Goal: Task Accomplishment & Management: Use online tool/utility

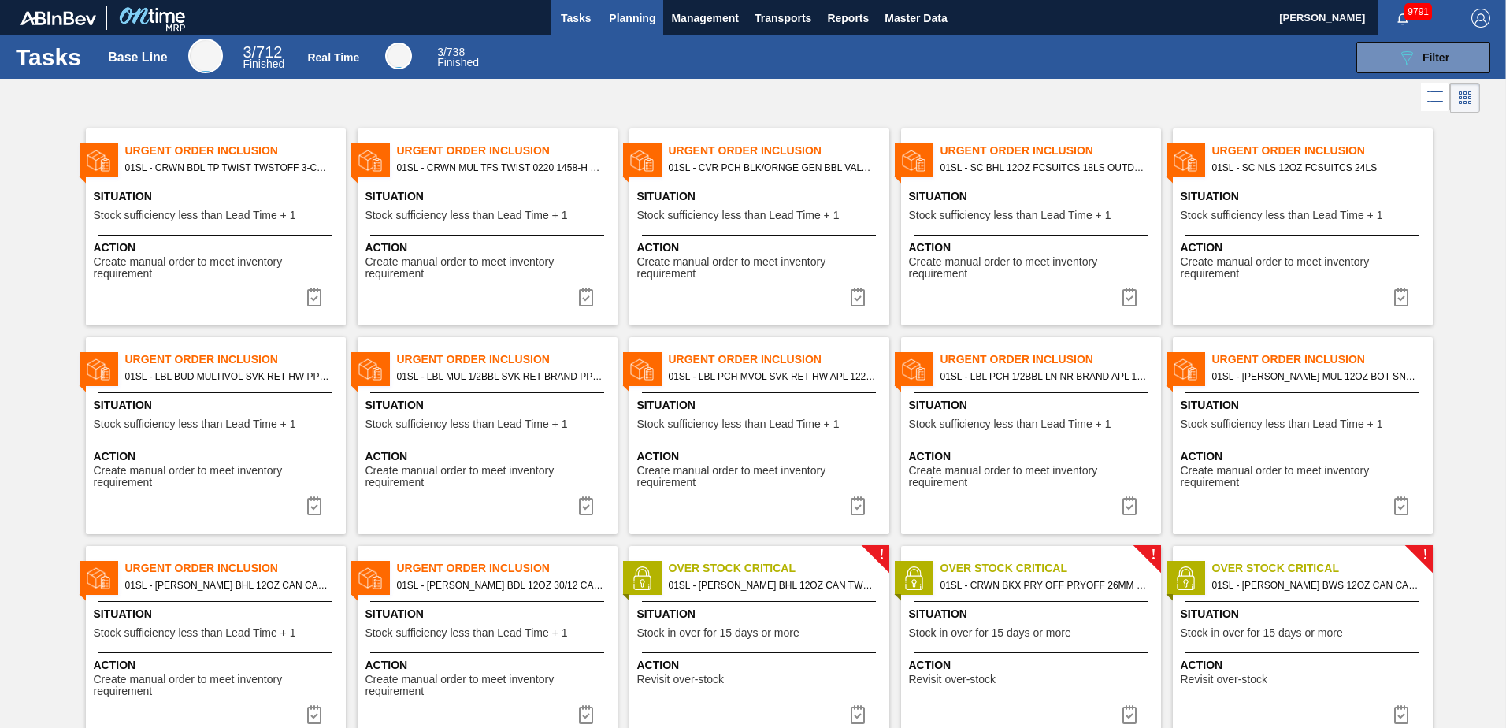
click at [620, 14] on span "Planning" at bounding box center [632, 18] width 46 height 19
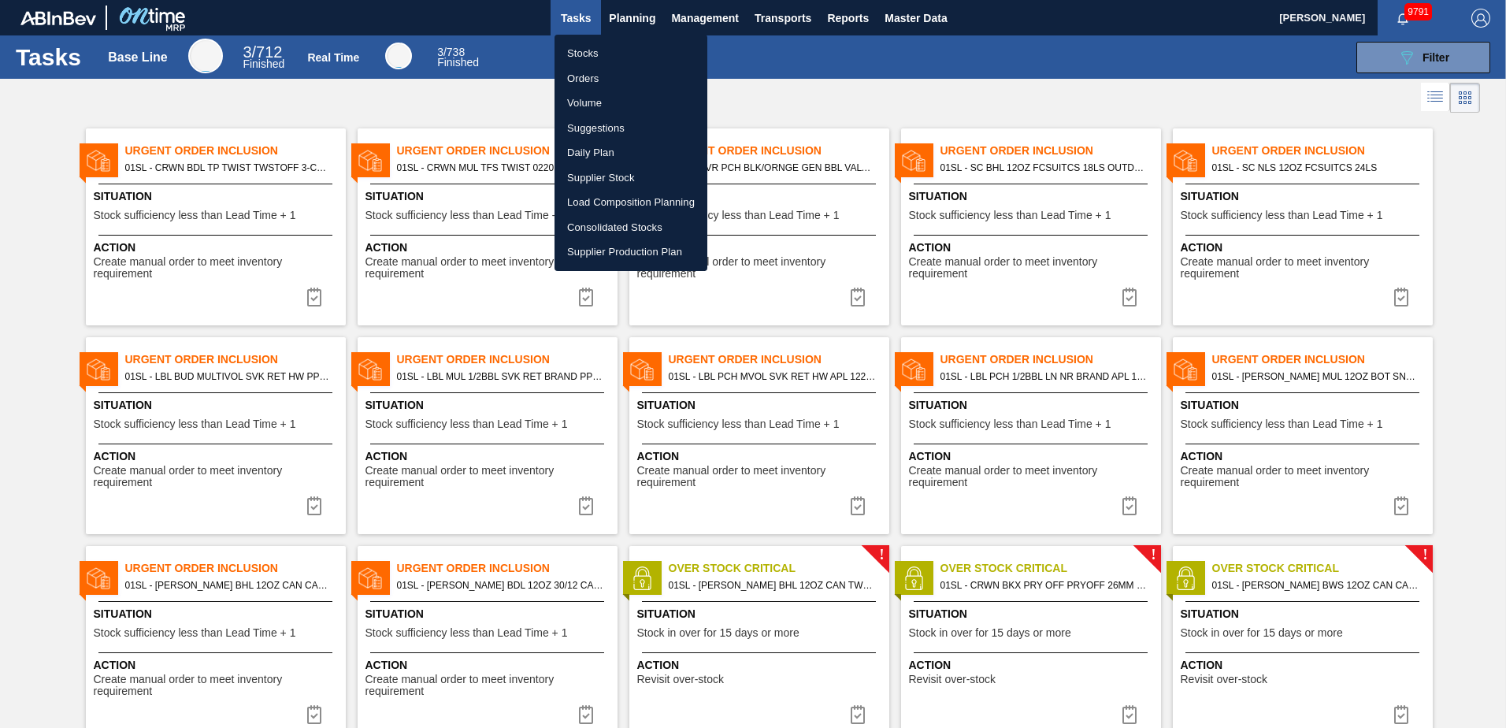
click at [614, 127] on li "Suggestions" at bounding box center [630, 128] width 153 height 25
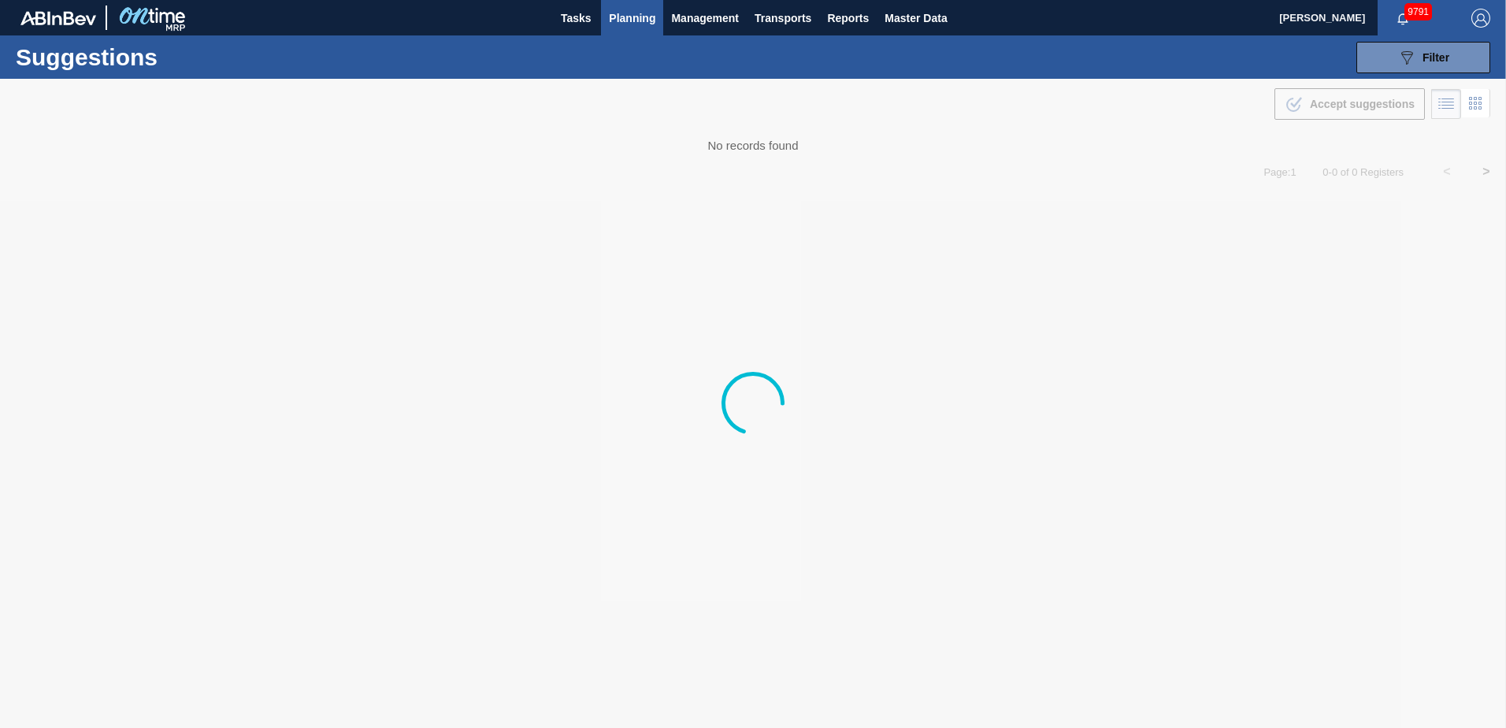
type from "[DATE]"
type to "[DATE]"
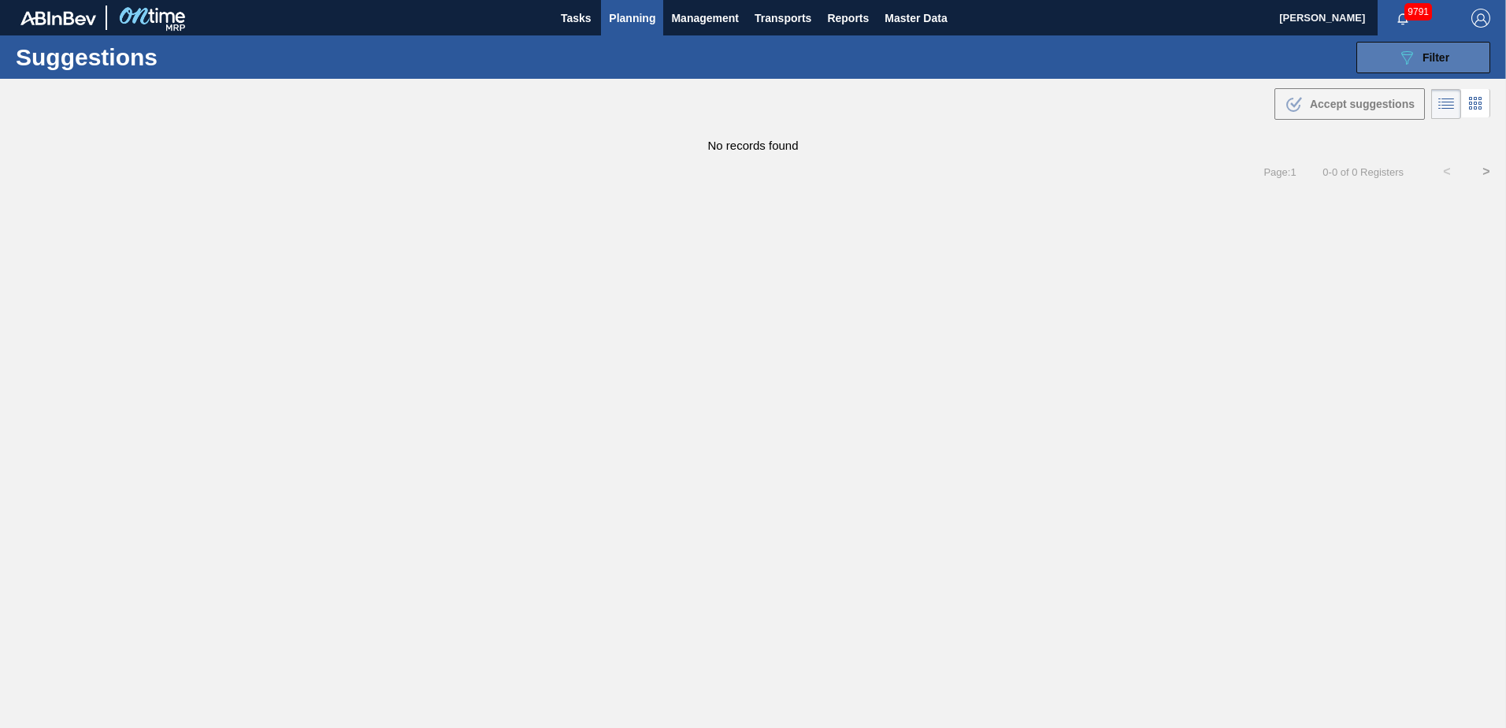
click at [1462, 55] on button "089F7B8B-B2A5-4AFE-B5C0-19BA573D28AC Filter" at bounding box center [1423, 58] width 134 height 32
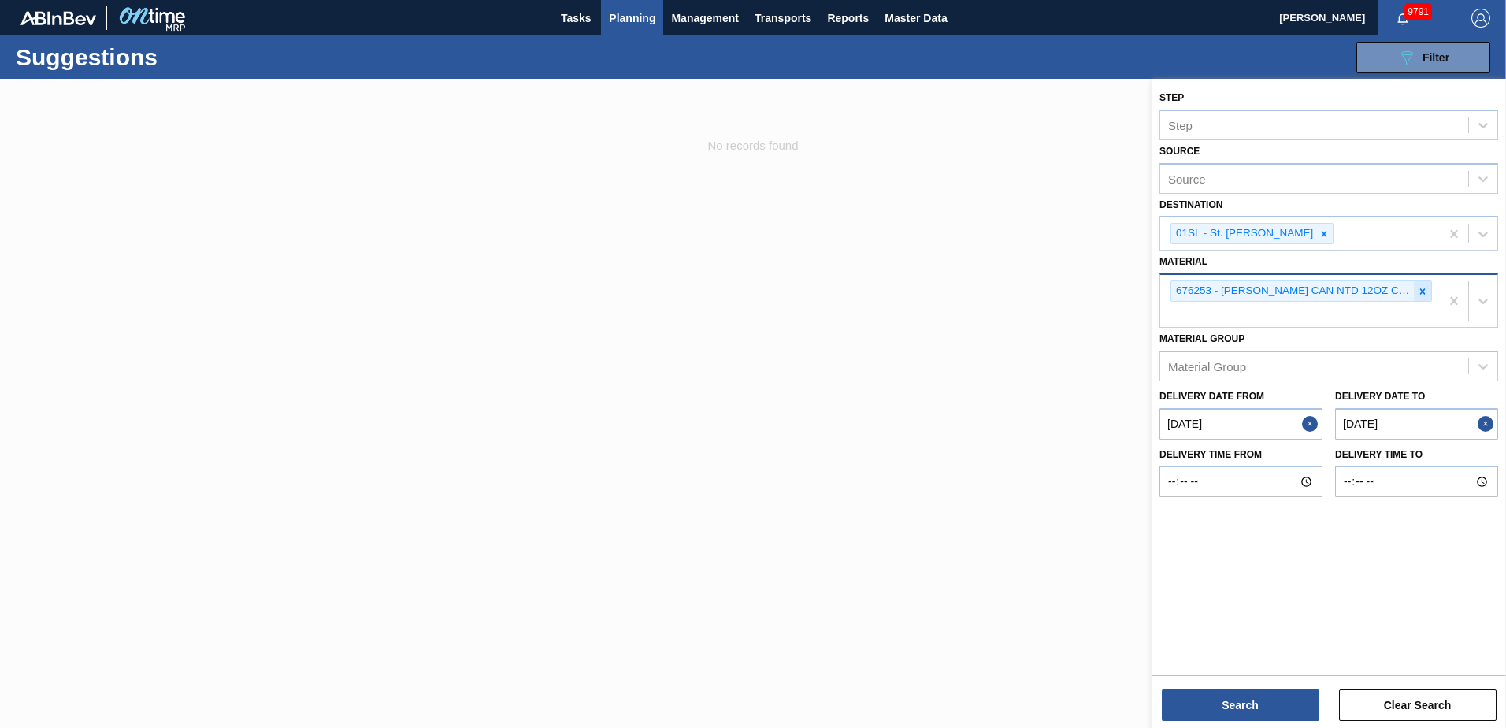
click at [1428, 287] on div at bounding box center [1422, 291] width 17 height 20
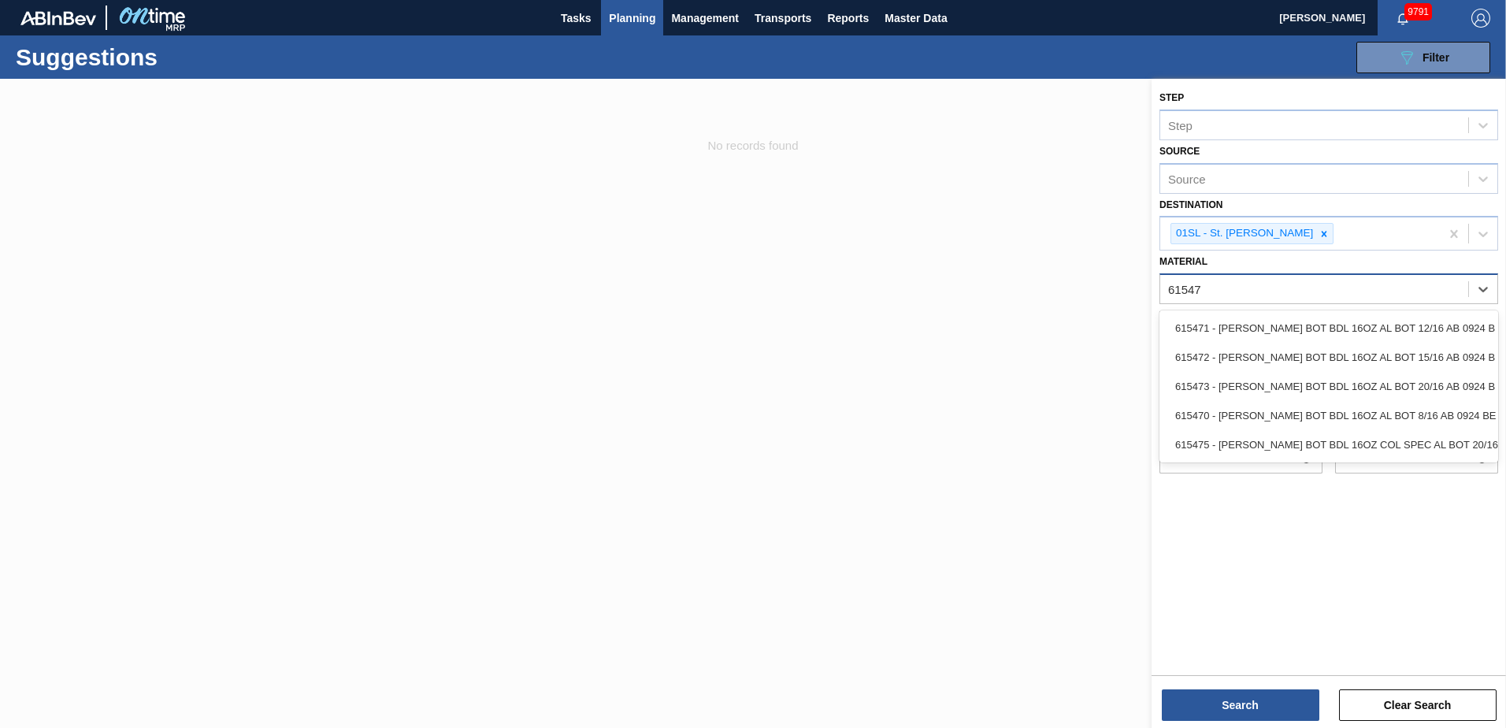
type input "615473"
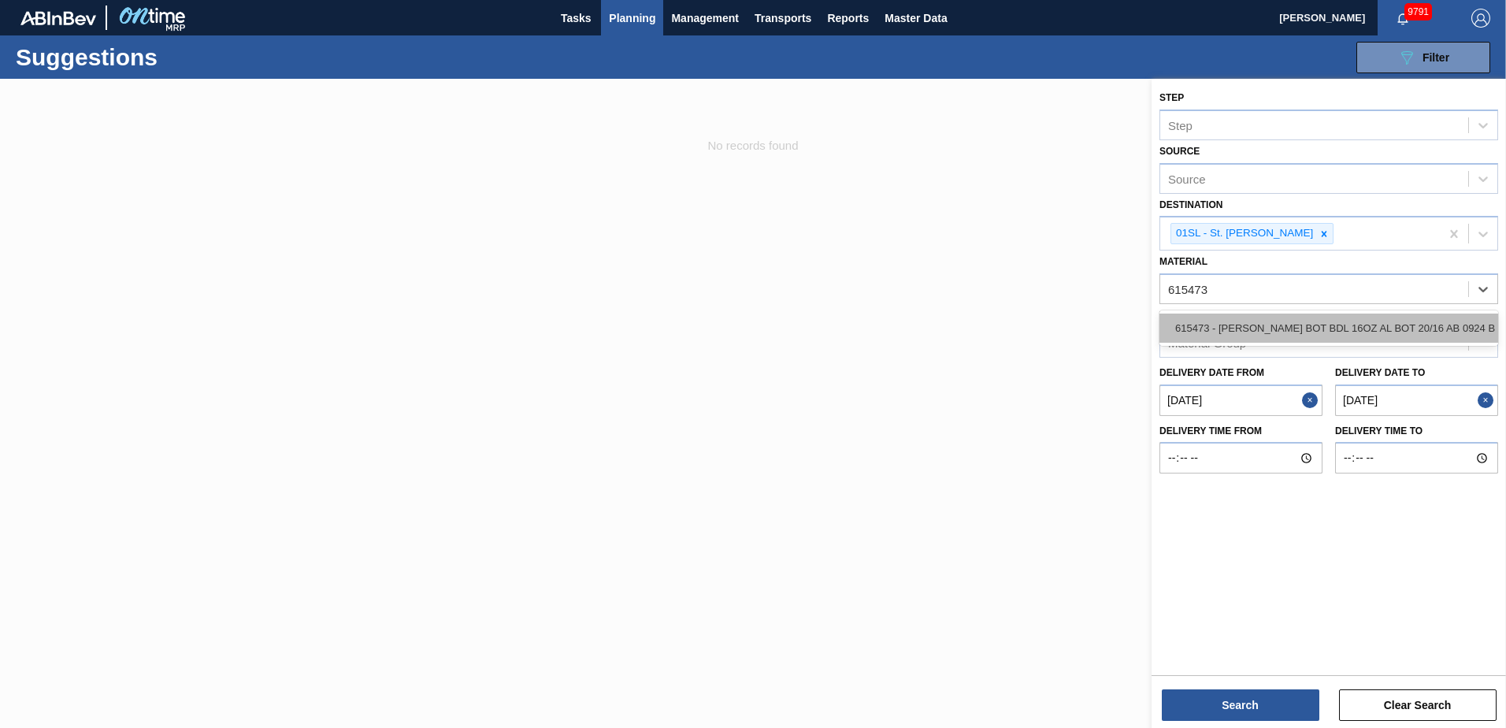
click at [1322, 316] on div "615473 - [PERSON_NAME] BOT BDL 16OZ AL BOT 20/16 AB 0924 B" at bounding box center [1328, 327] width 339 height 29
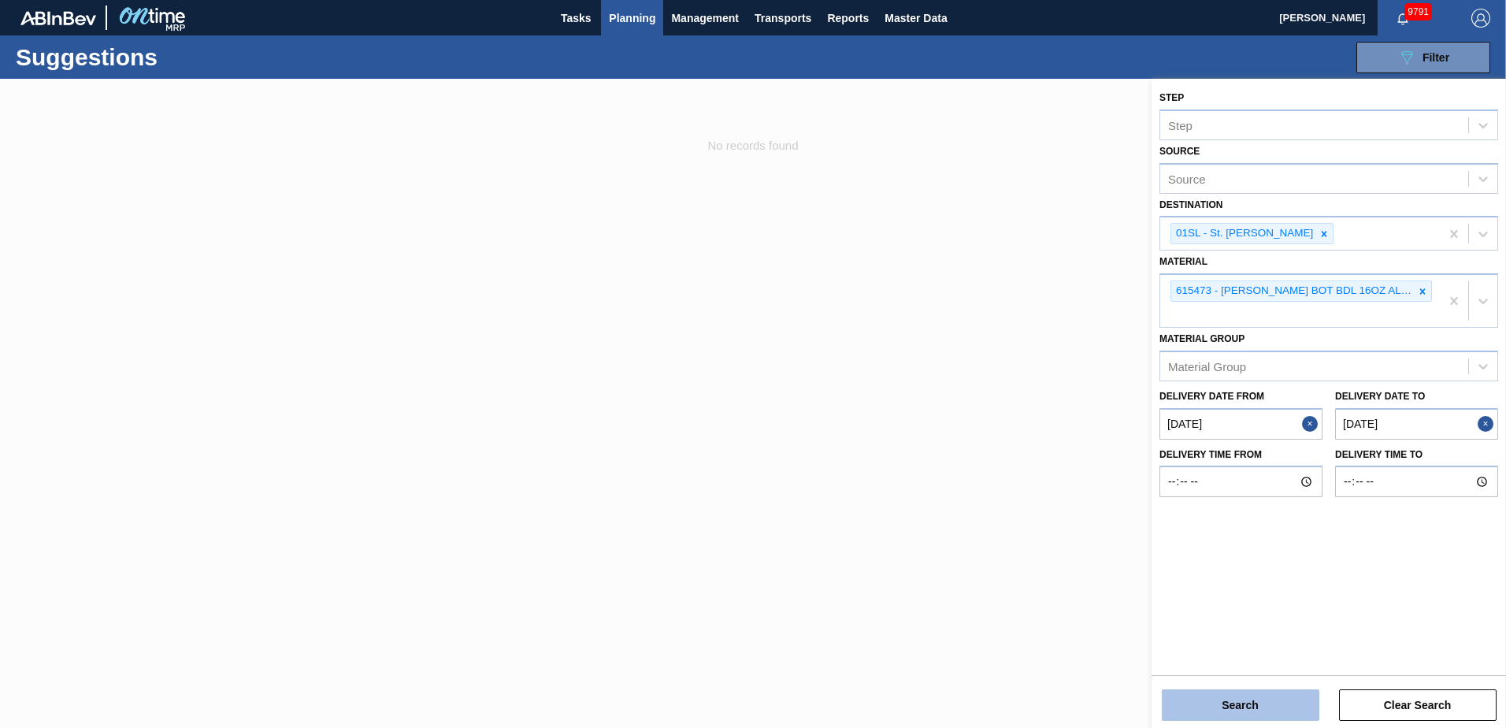
click at [1230, 694] on button "Search" at bounding box center [1241, 705] width 158 height 32
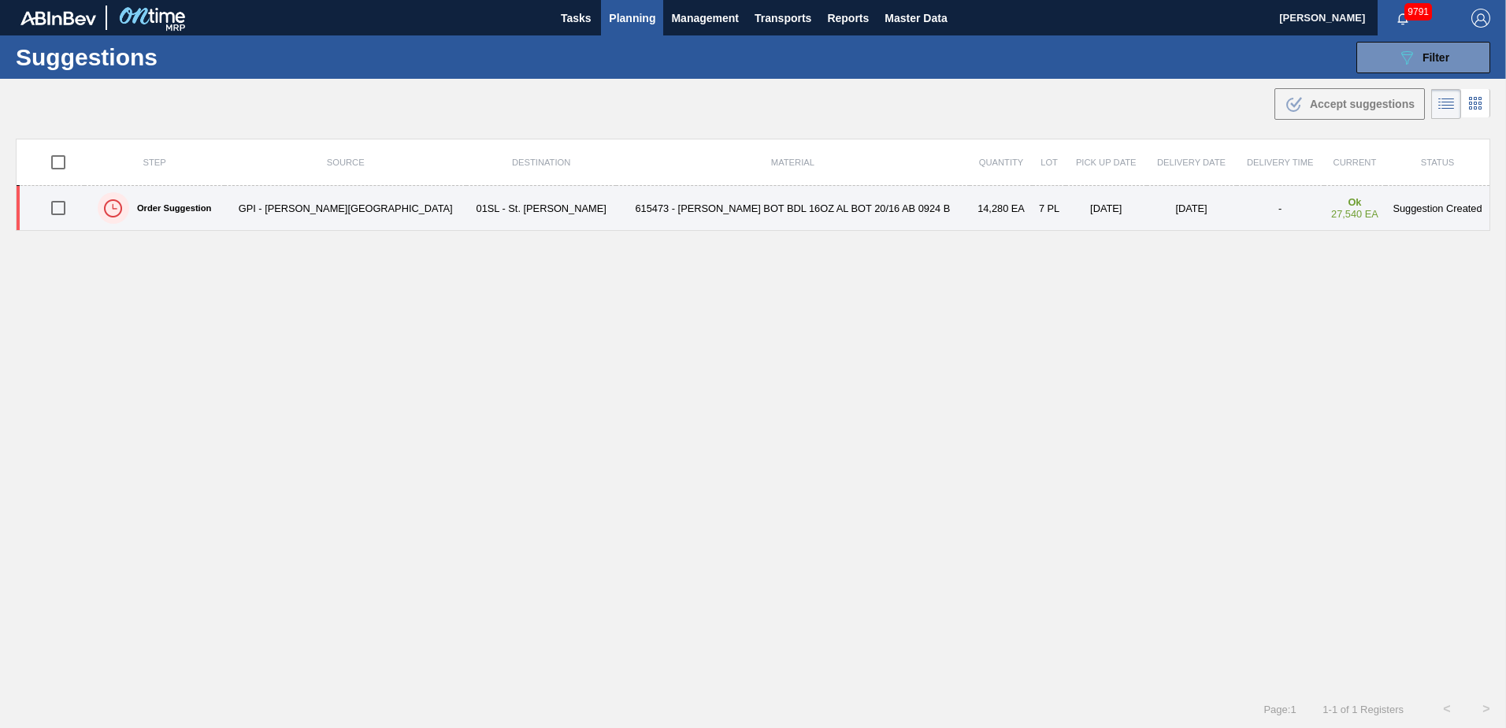
drag, startPoint x: 63, startPoint y: 204, endPoint x: 305, endPoint y: 205, distance: 241.8
click at [63, 204] on input "checkbox" at bounding box center [58, 207] width 33 height 33
checkbox input "true"
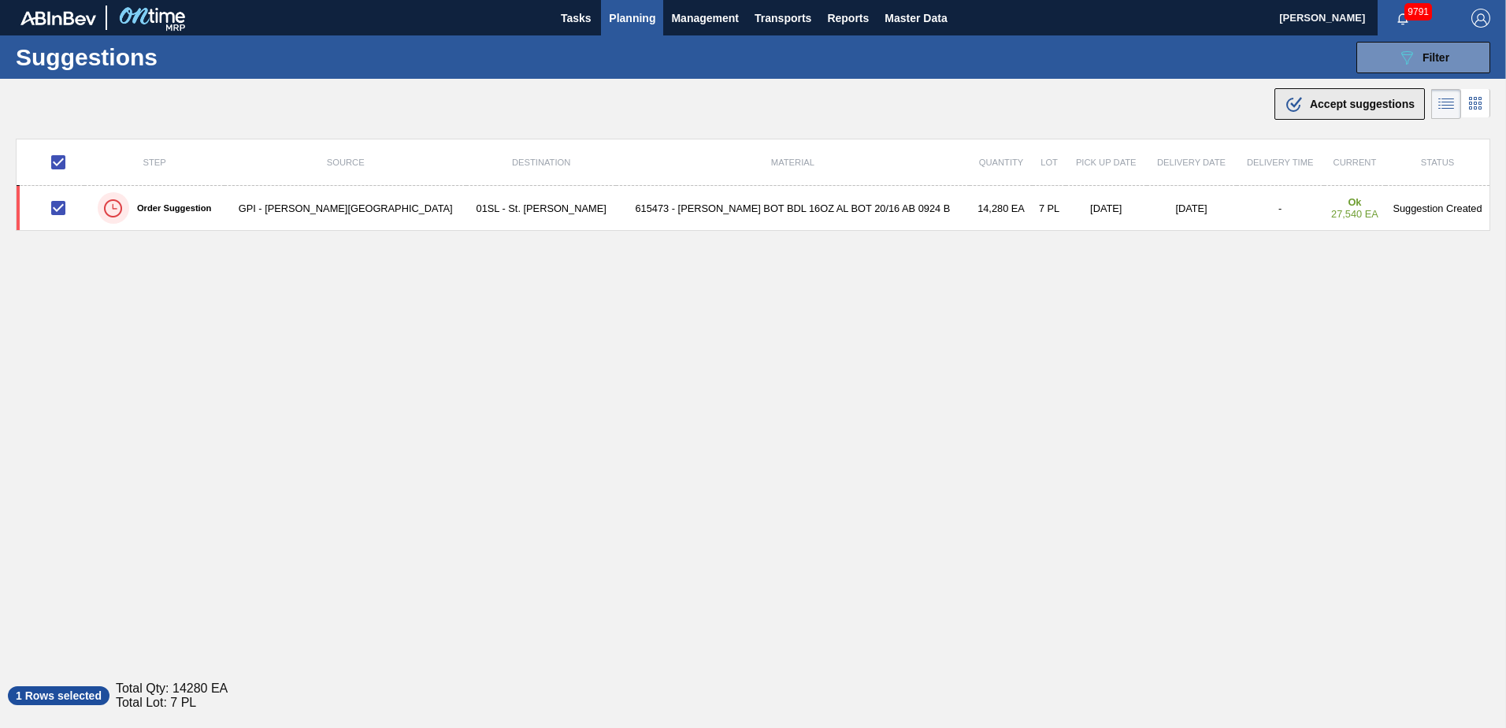
click at [1321, 102] on span "Accept suggestions" at bounding box center [1362, 104] width 105 height 13
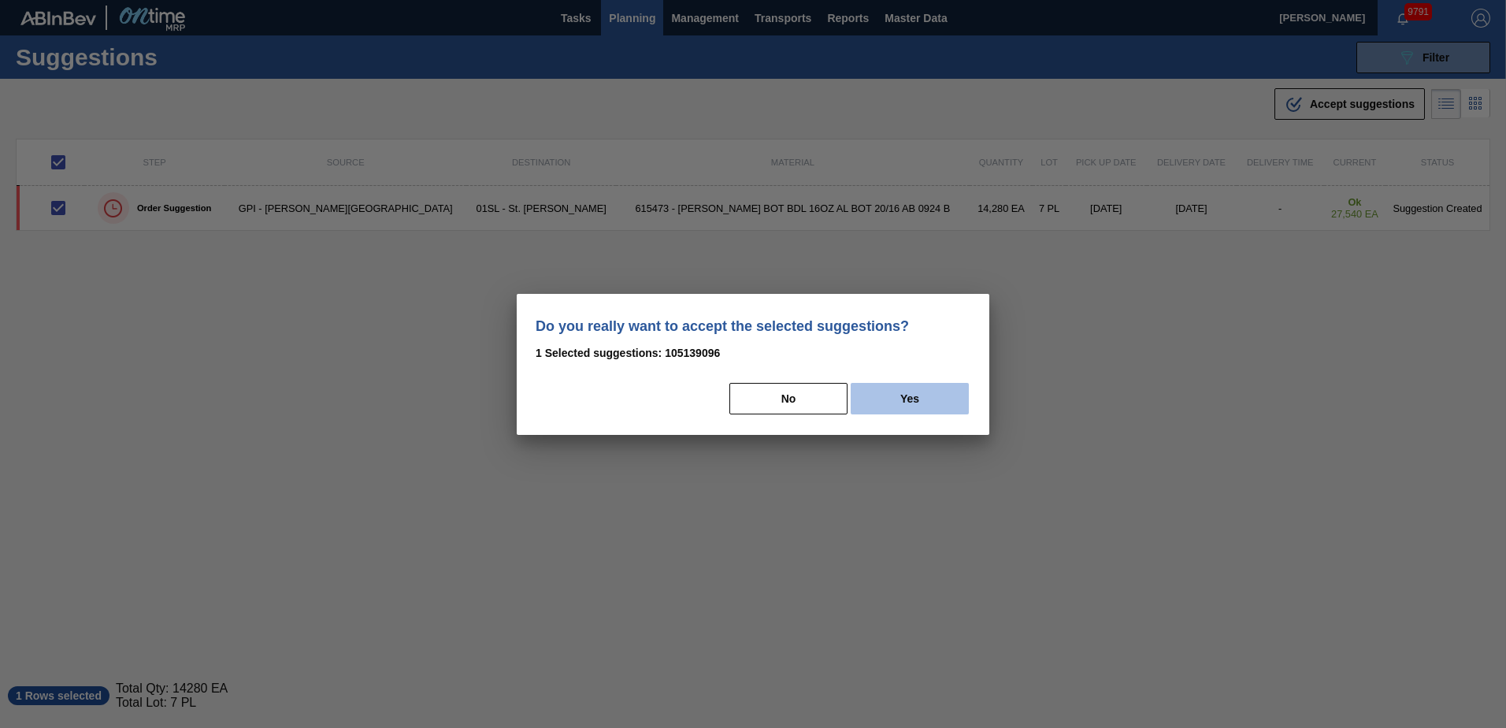
click at [925, 391] on button "Yes" at bounding box center [910, 399] width 118 height 32
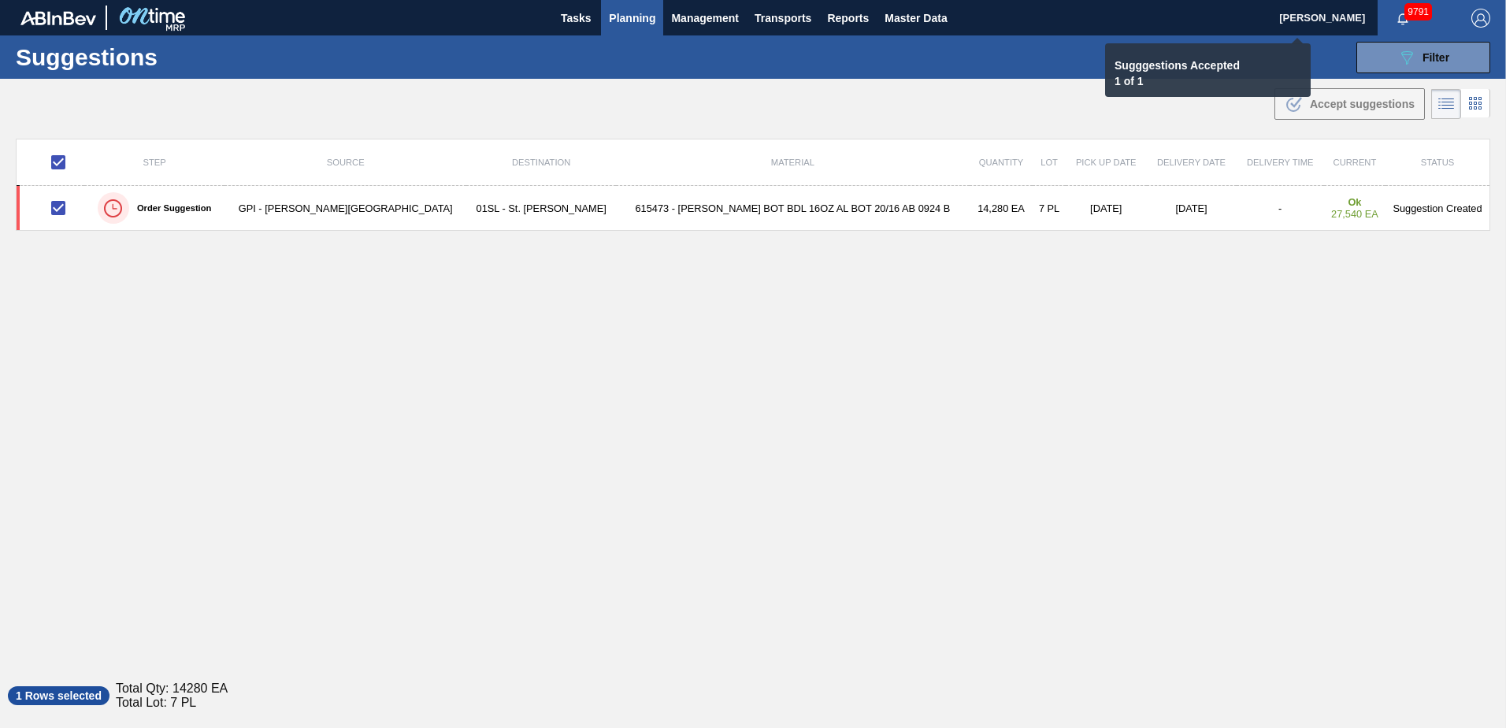
checkbox input "false"
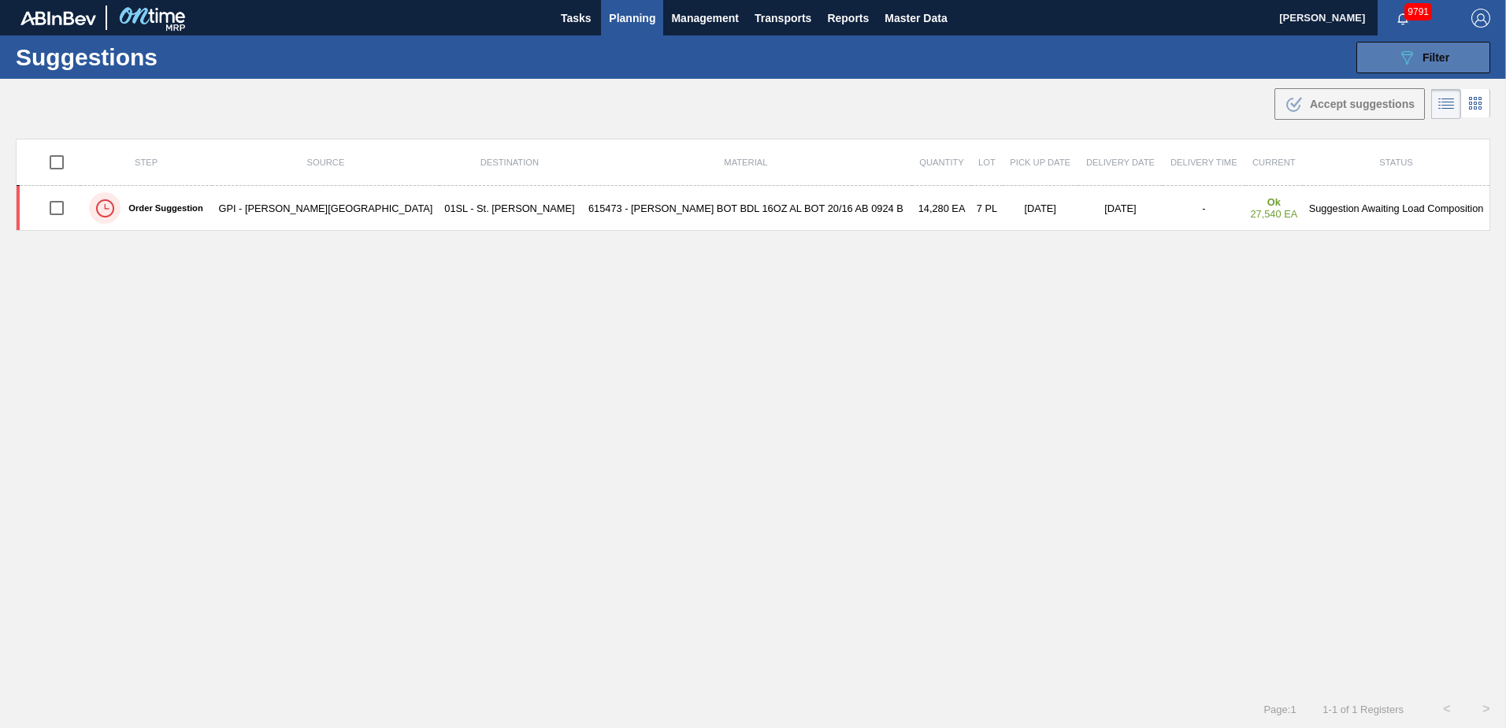
click at [1393, 53] on button "089F7B8B-B2A5-4AFE-B5C0-19BA573D28AC Filter" at bounding box center [1423, 58] width 134 height 32
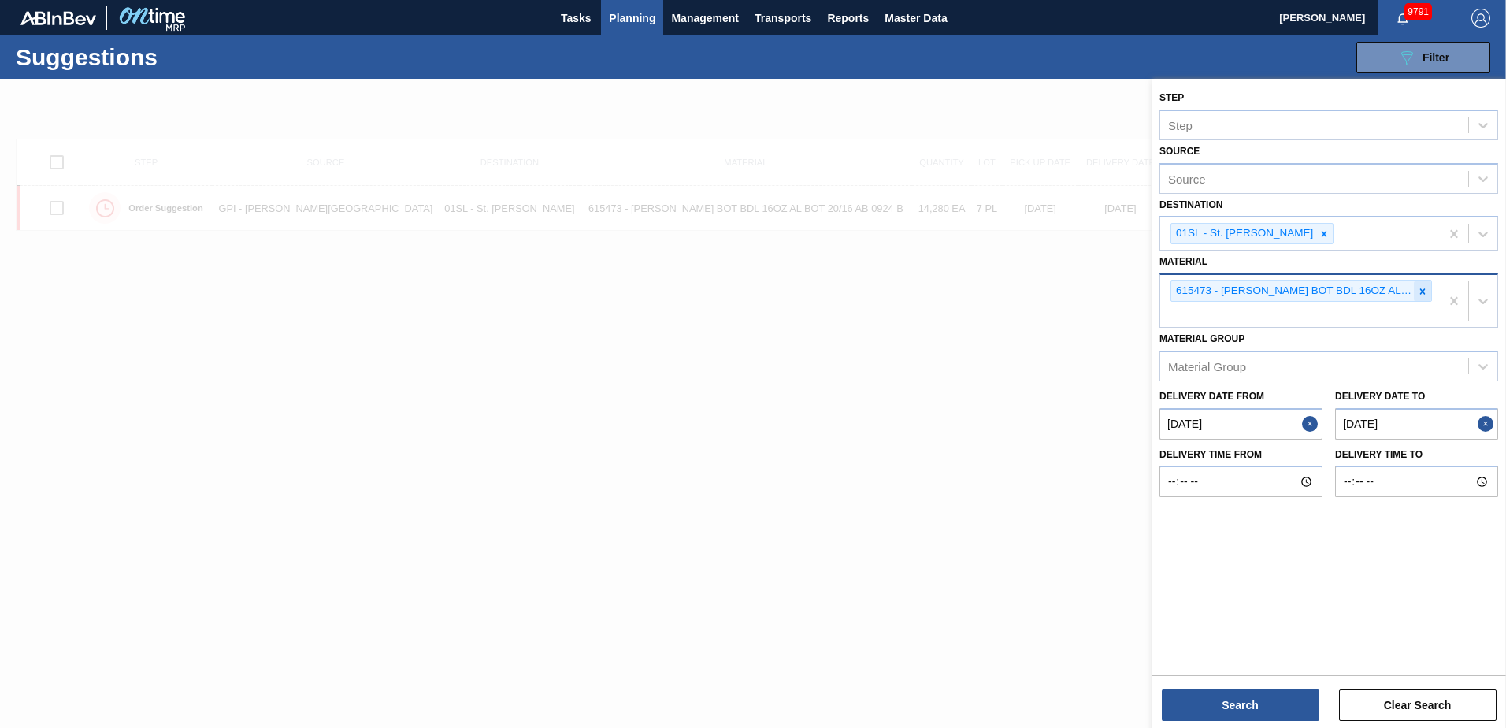
click at [1422, 292] on icon at bounding box center [1423, 291] width 6 height 6
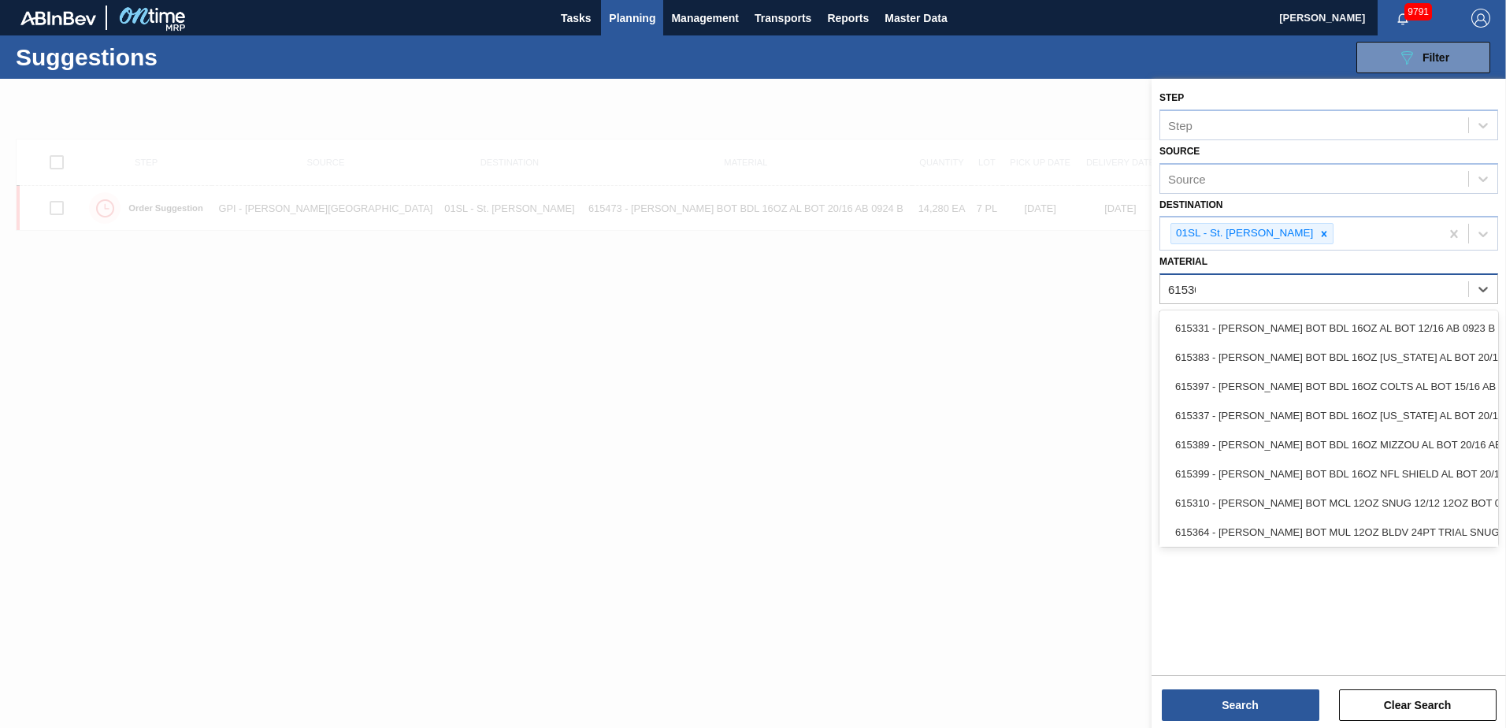
type input "615307"
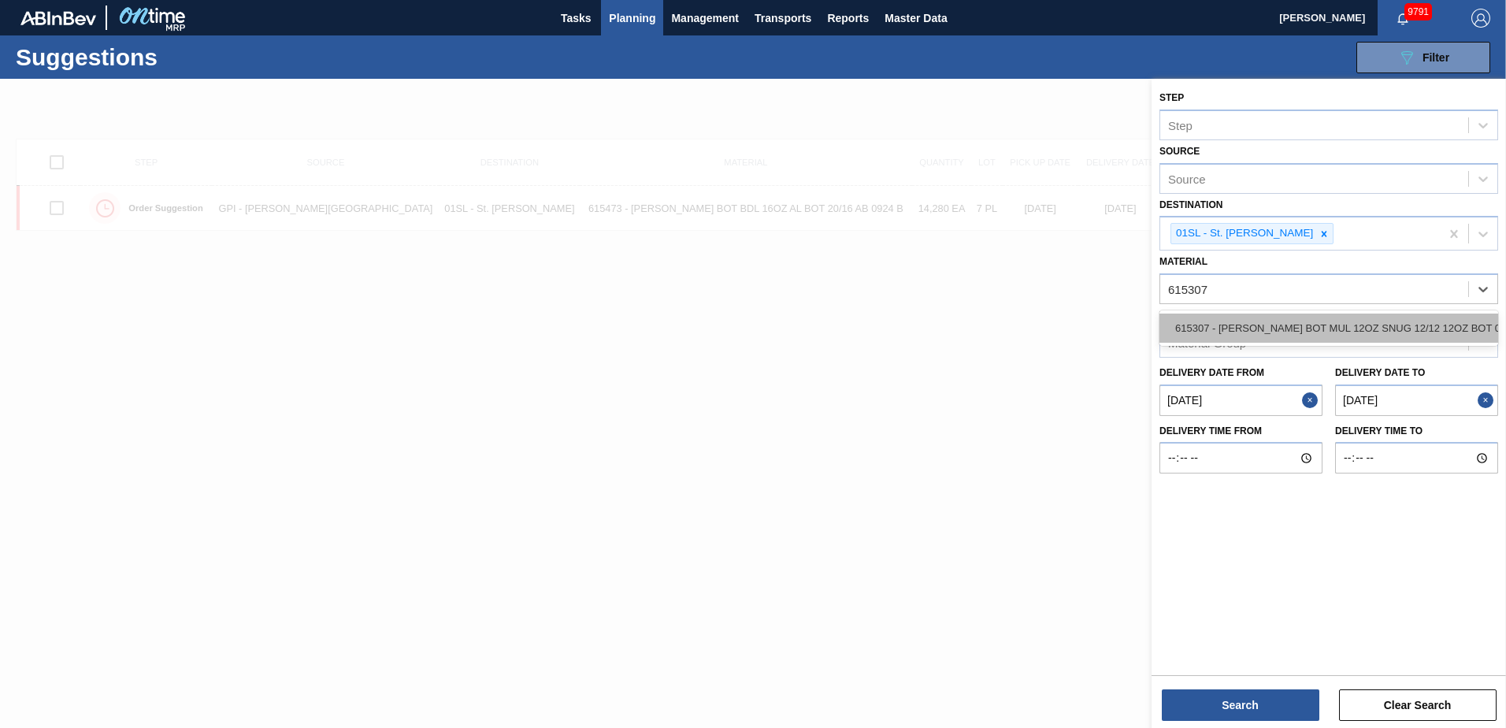
click at [1407, 320] on div "615307 - [PERSON_NAME] BOT MUL 12OZ SNUG 12/12 12OZ BOT 07" at bounding box center [1328, 327] width 339 height 29
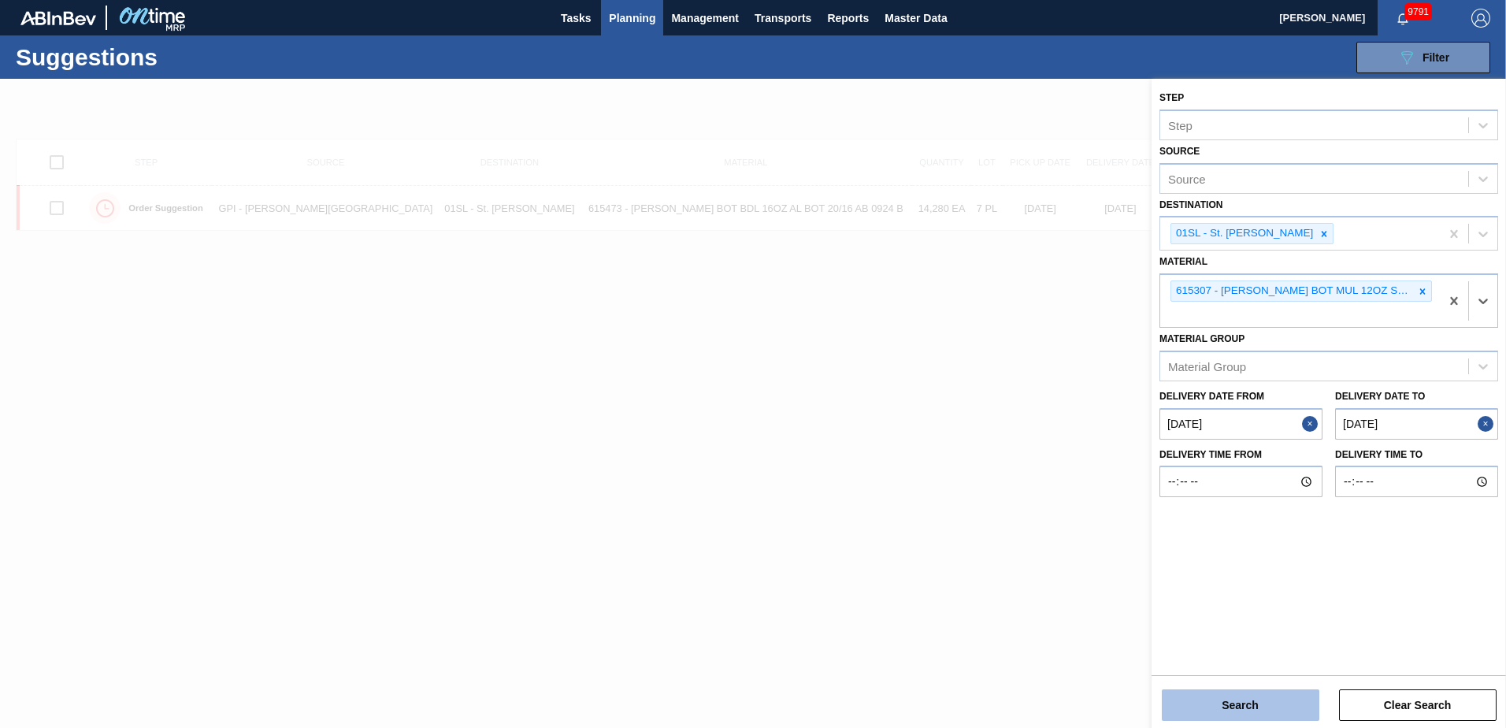
click at [1260, 700] on button "Search" at bounding box center [1241, 705] width 158 height 32
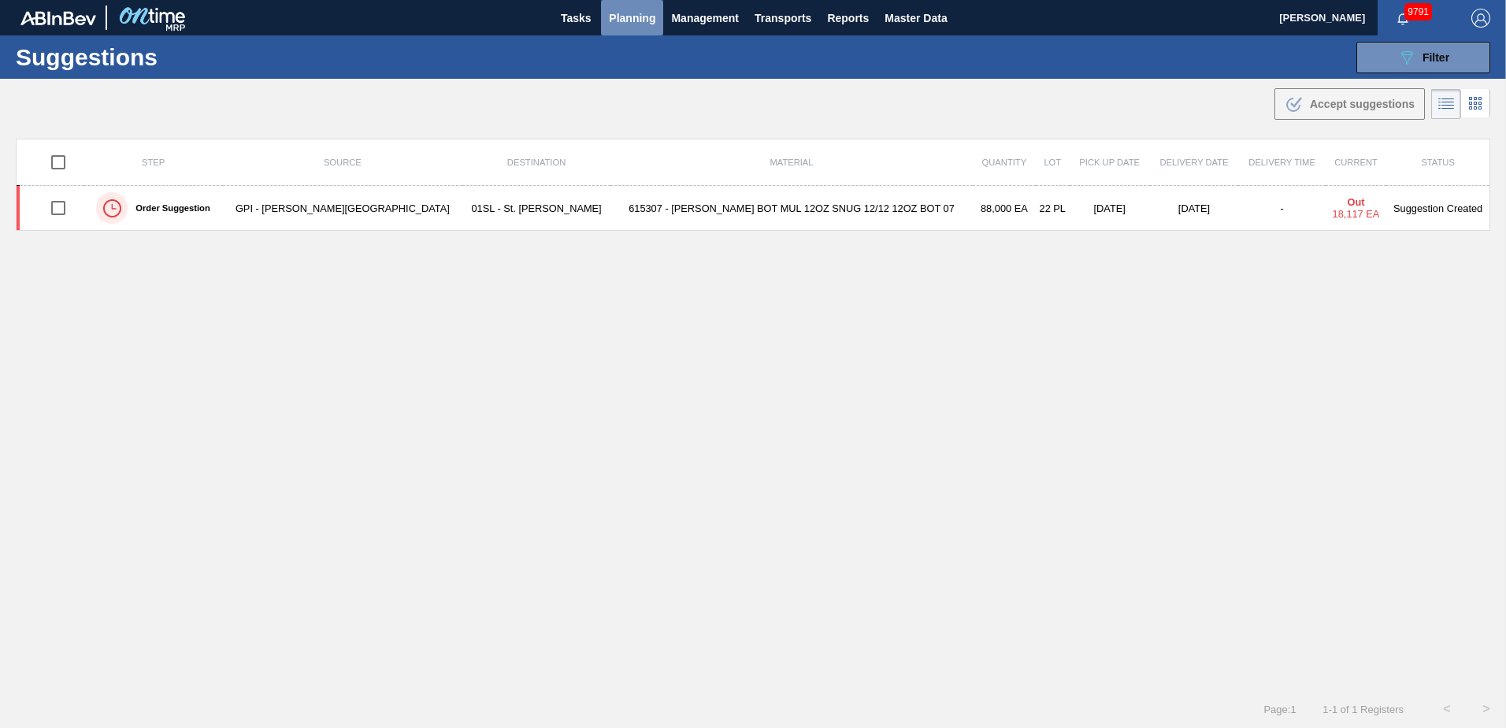
click at [635, 12] on span "Planning" at bounding box center [632, 18] width 46 height 19
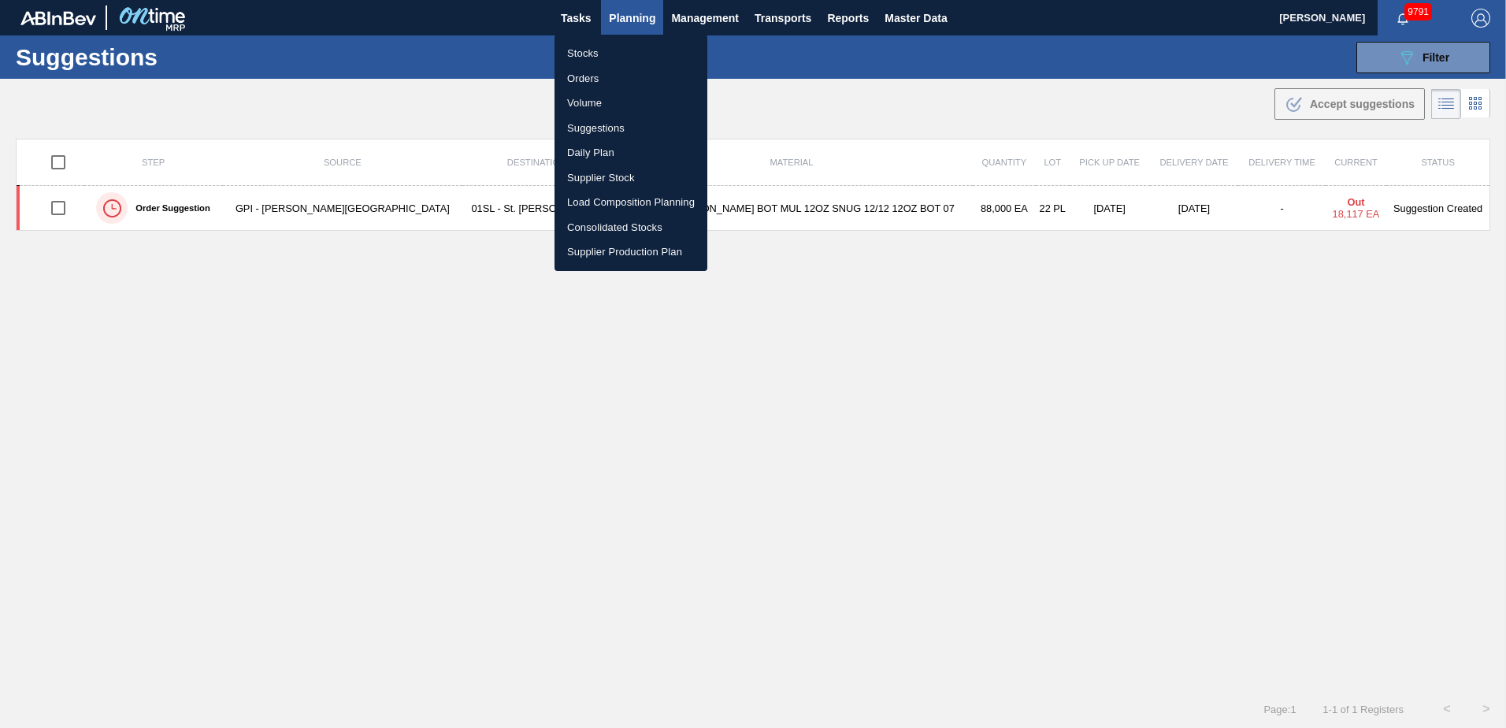
click at [617, 198] on li "Load Composition Planning" at bounding box center [630, 202] width 153 height 25
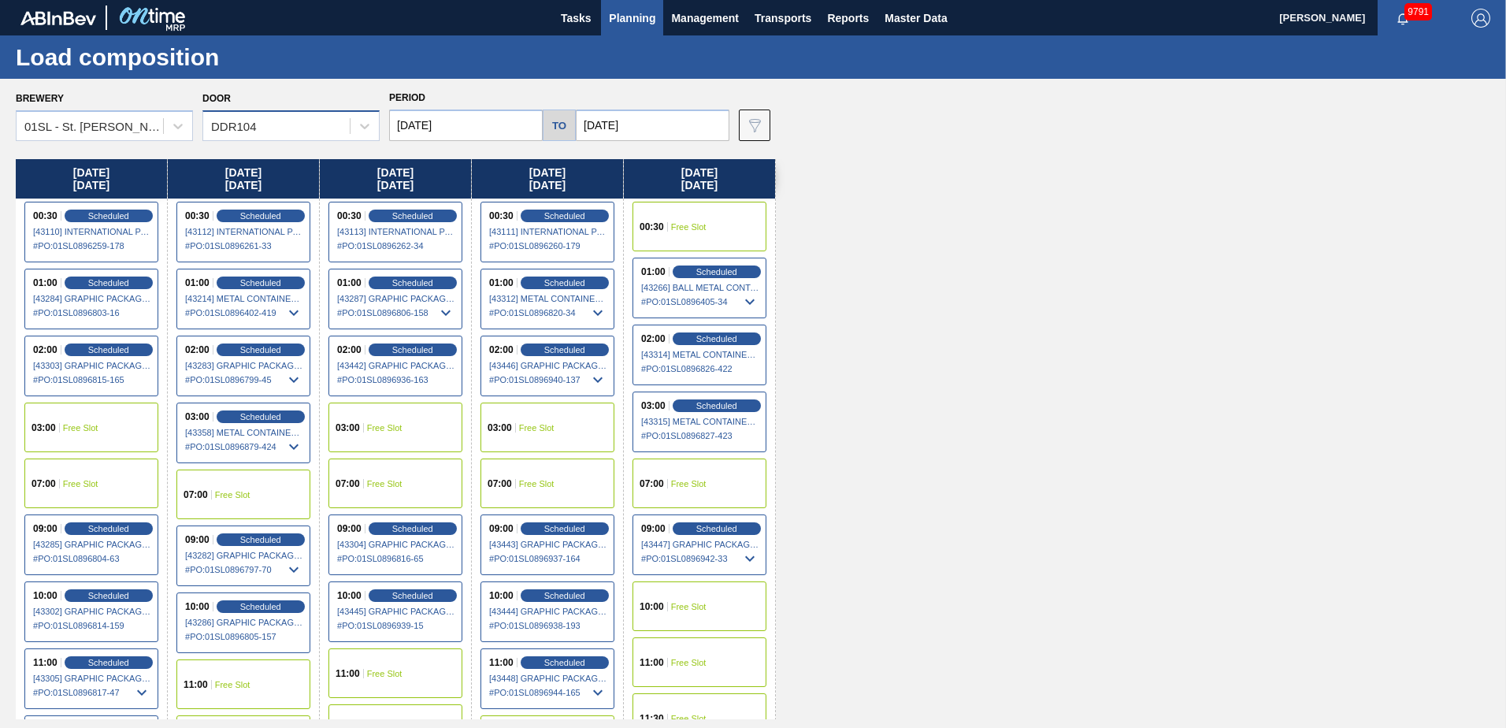
click at [339, 126] on div "DDR104" at bounding box center [276, 126] width 146 height 23
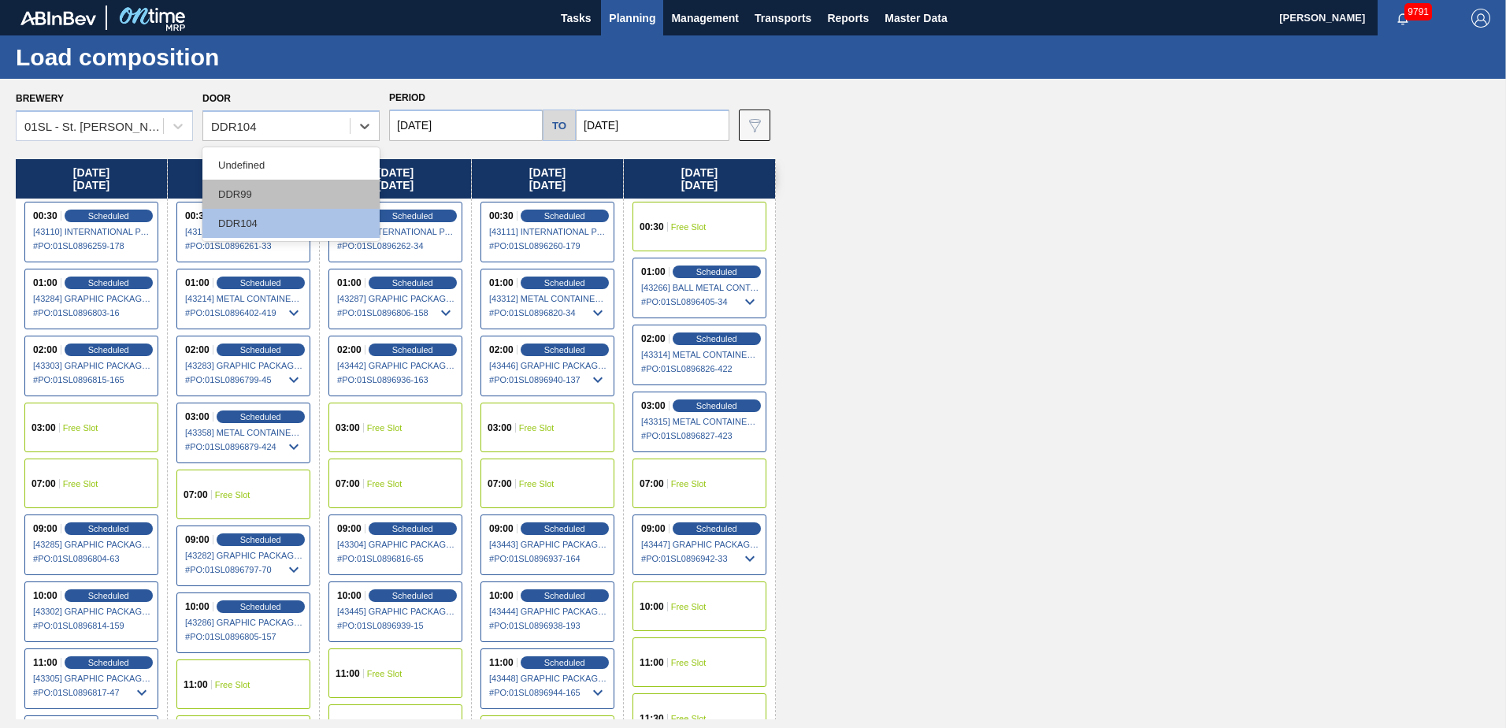
click at [260, 192] on div "DDR99" at bounding box center [290, 194] width 177 height 29
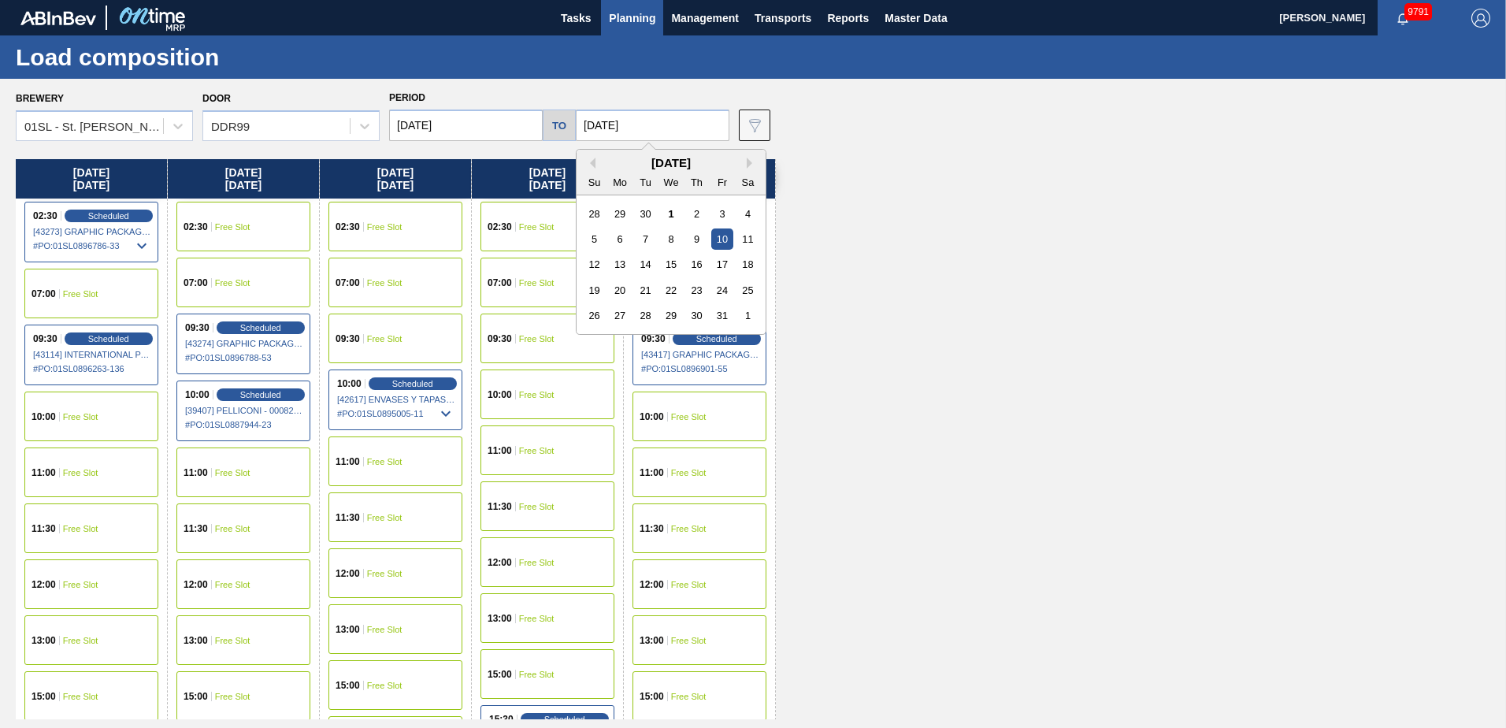
click at [606, 136] on input "[DATE]" at bounding box center [653, 125] width 154 height 32
click at [714, 264] on div "17" at bounding box center [721, 264] width 21 height 21
type input "[DATE]"
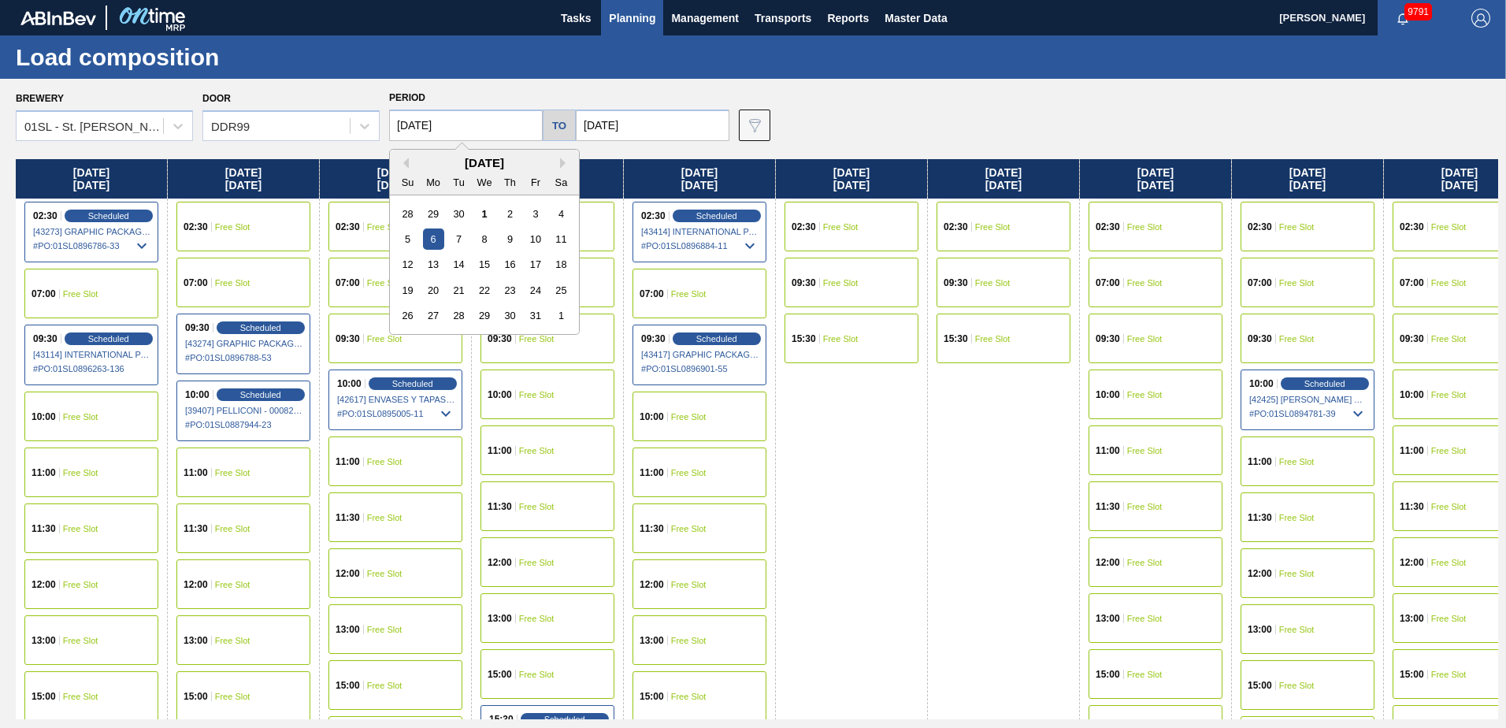
click at [490, 132] on input "[DATE]" at bounding box center [466, 125] width 154 height 32
click at [435, 265] on div "13" at bounding box center [433, 264] width 21 height 21
type input "[DATE]"
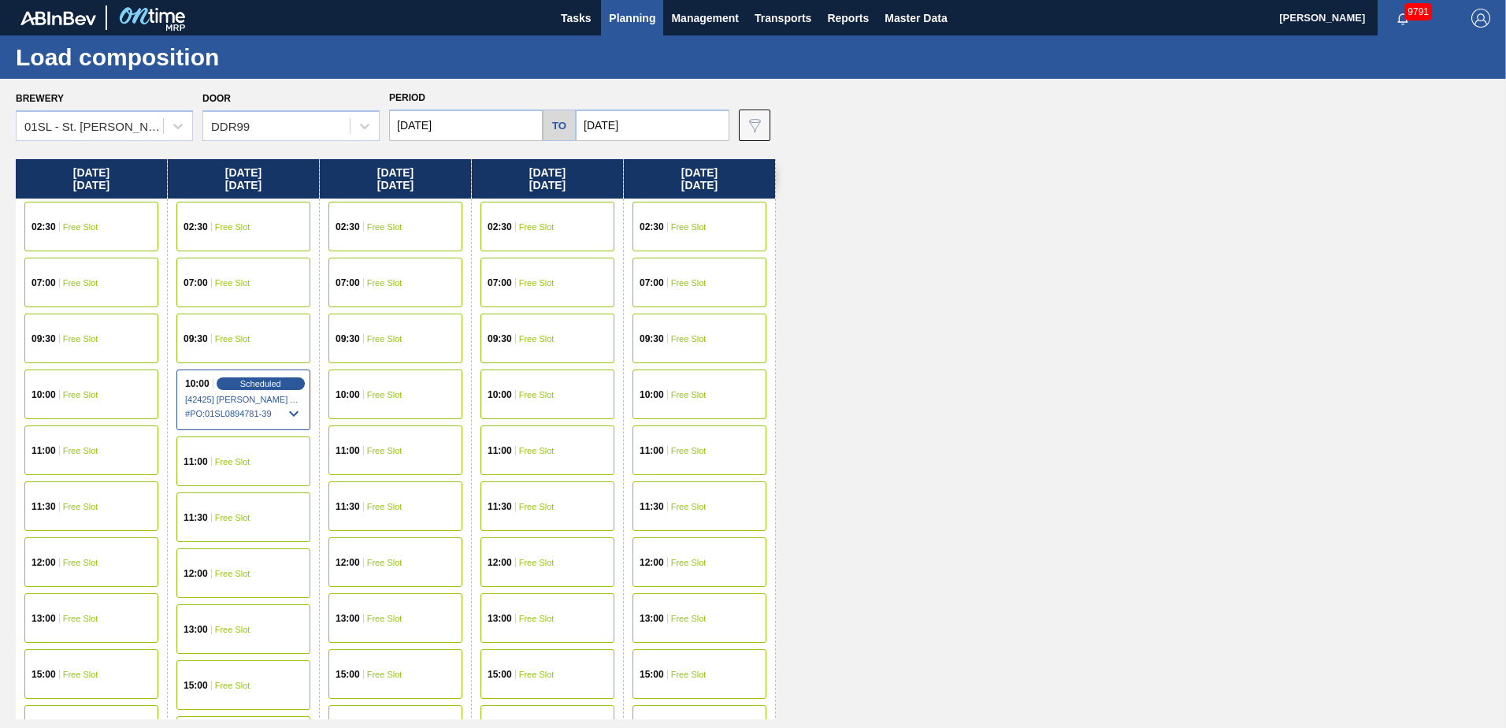
click at [241, 229] on span "Free Slot" at bounding box center [232, 226] width 35 height 9
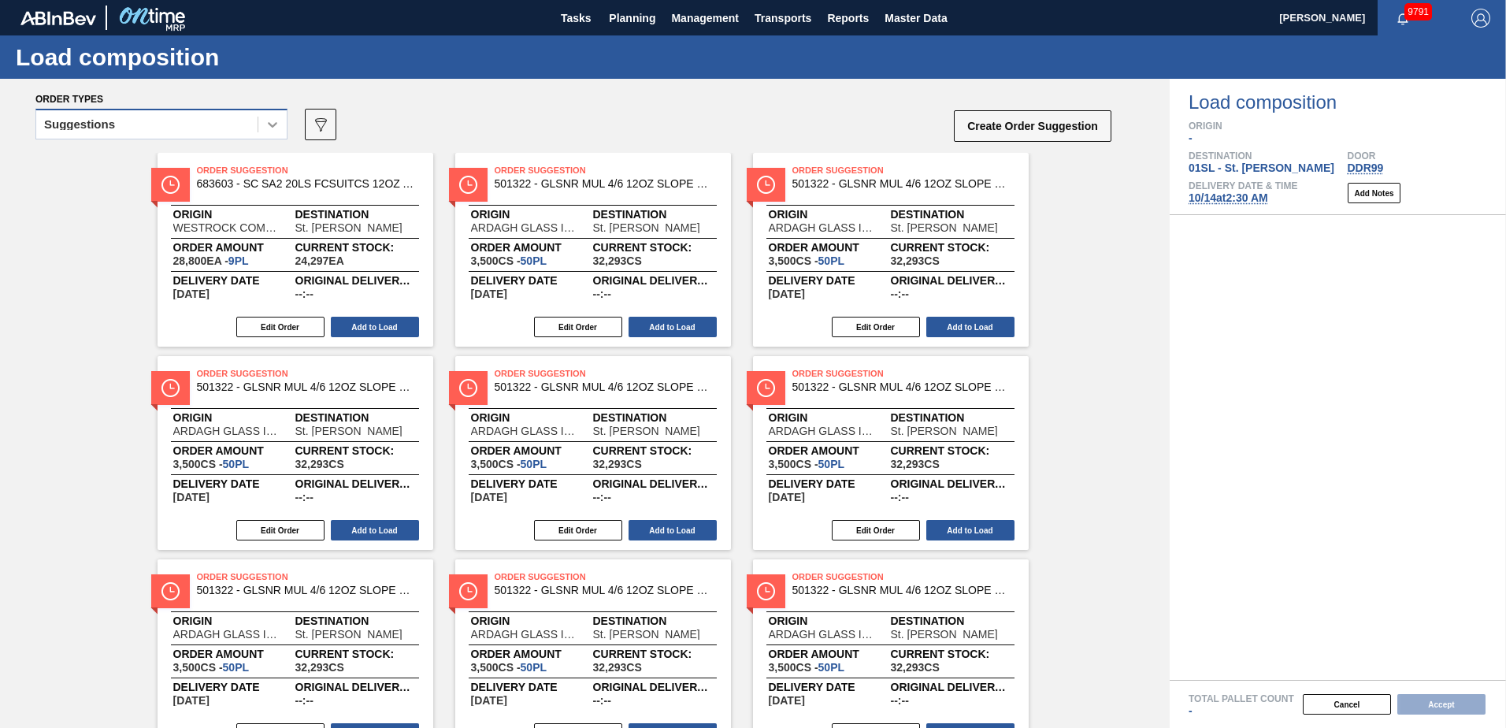
click at [271, 125] on icon at bounding box center [272, 125] width 9 height 6
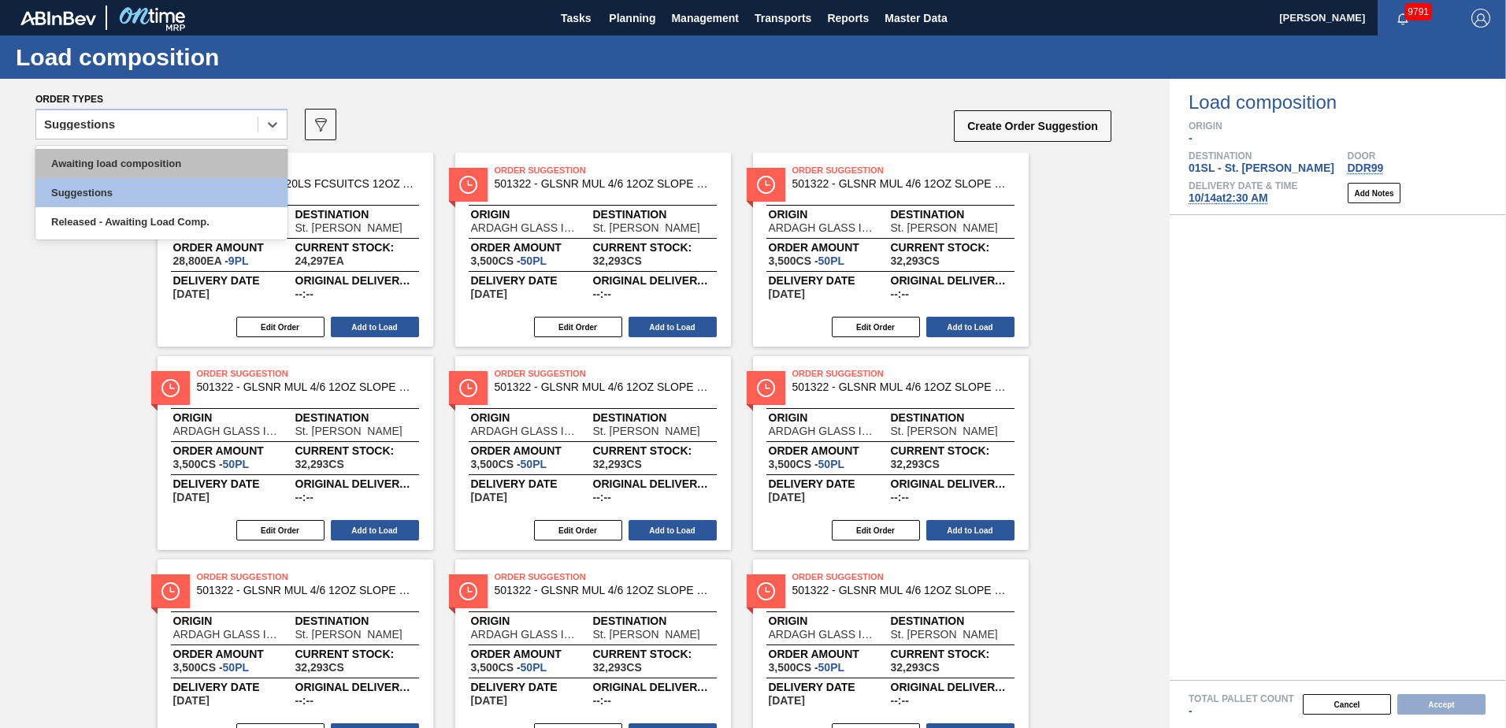
click at [197, 152] on div "Awaiting load composition" at bounding box center [161, 163] width 252 height 29
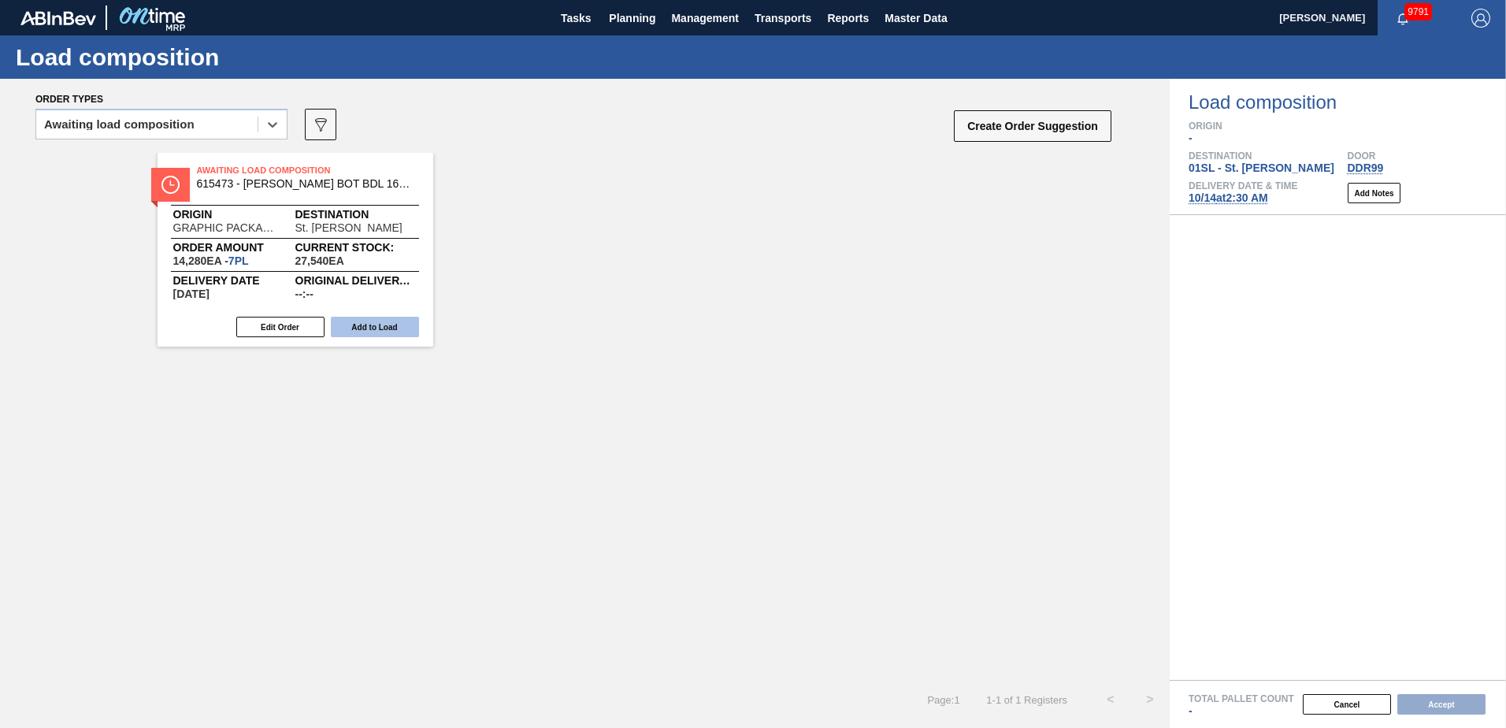
click at [386, 324] on button "Add to Load" at bounding box center [375, 327] width 88 height 20
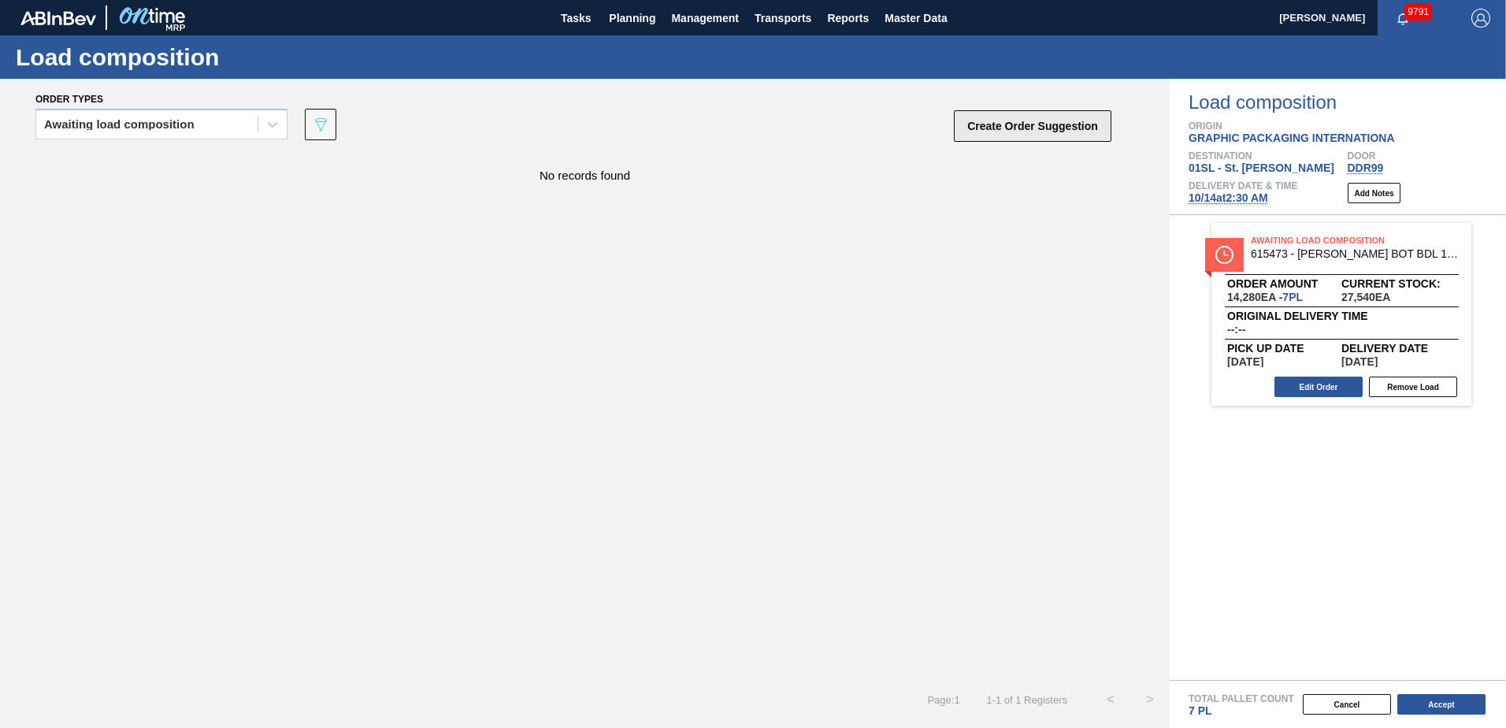
click at [1036, 131] on button "Create Order Suggestion" at bounding box center [1033, 126] width 158 height 32
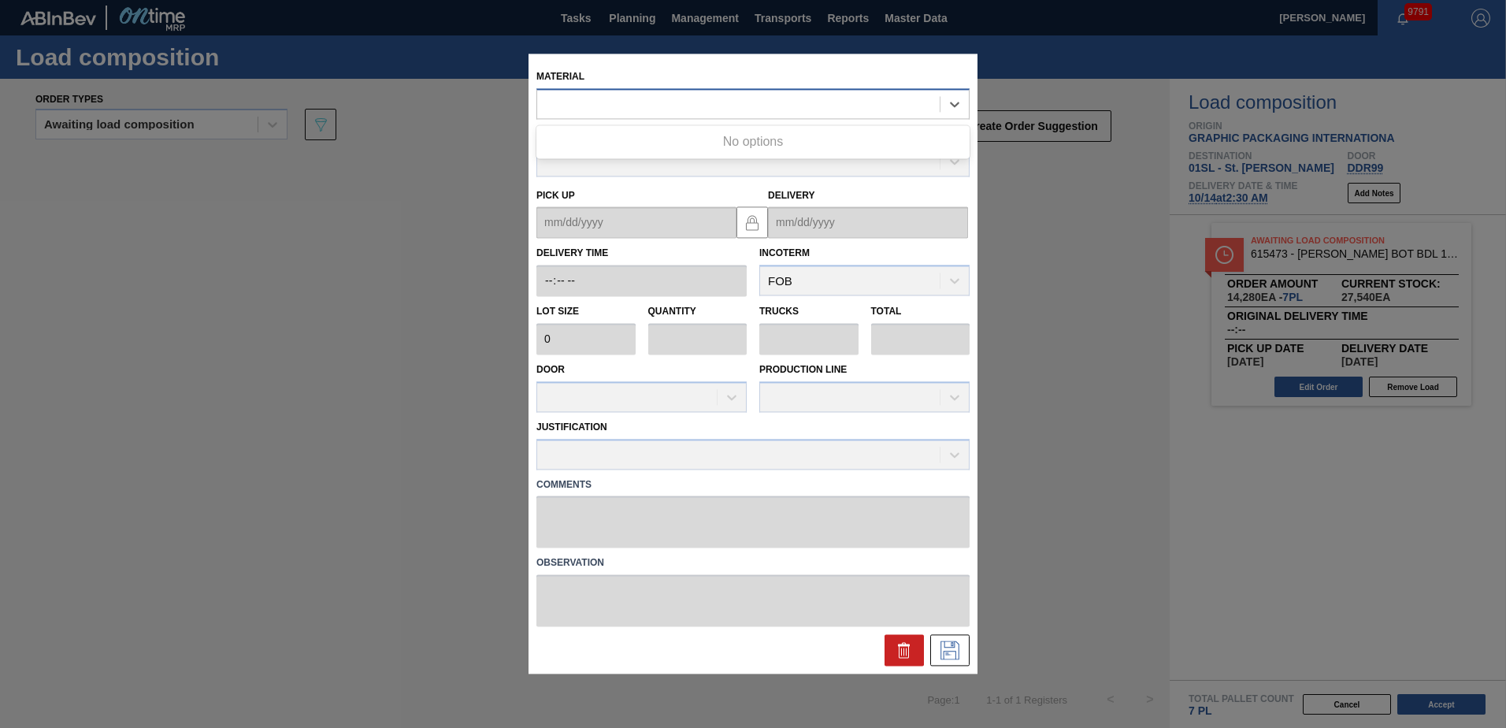
click at [819, 103] on div at bounding box center [738, 104] width 402 height 23
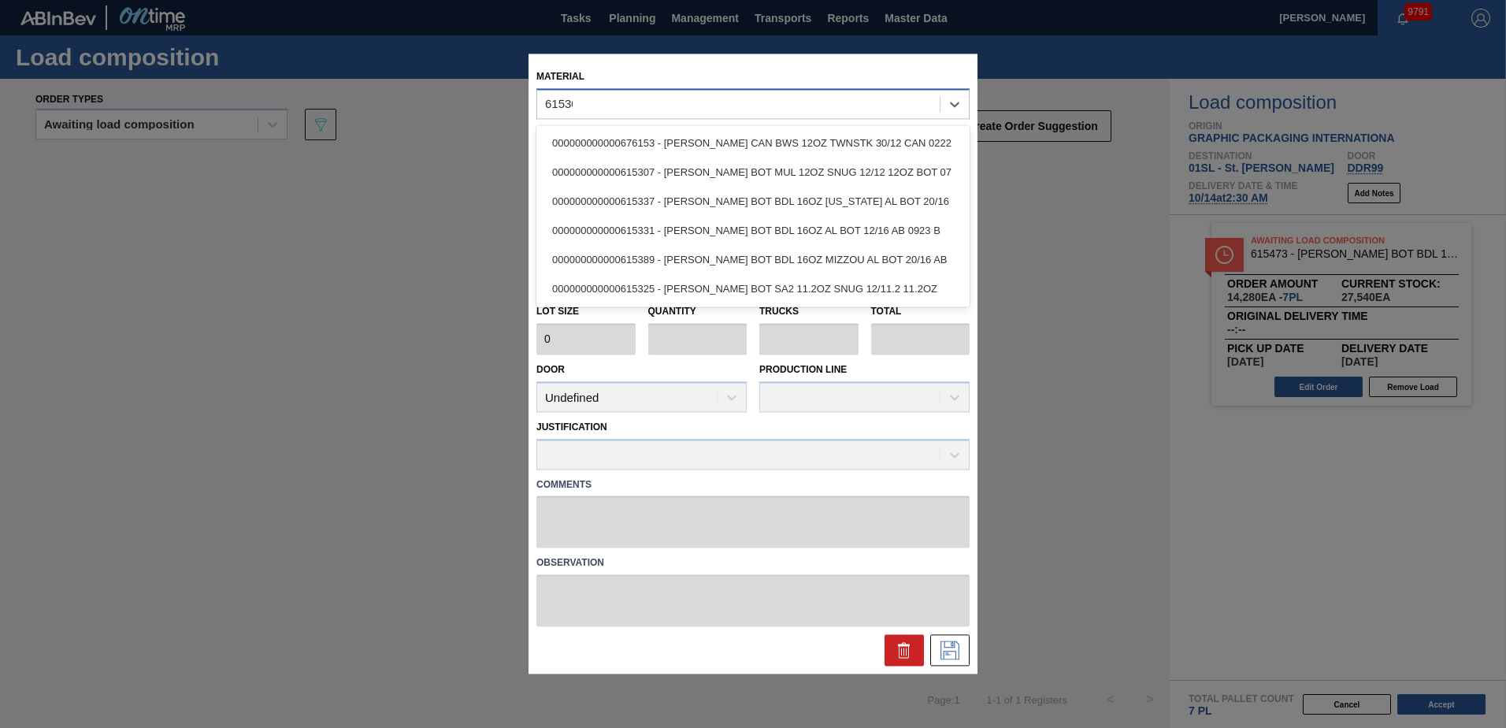
type input "615307"
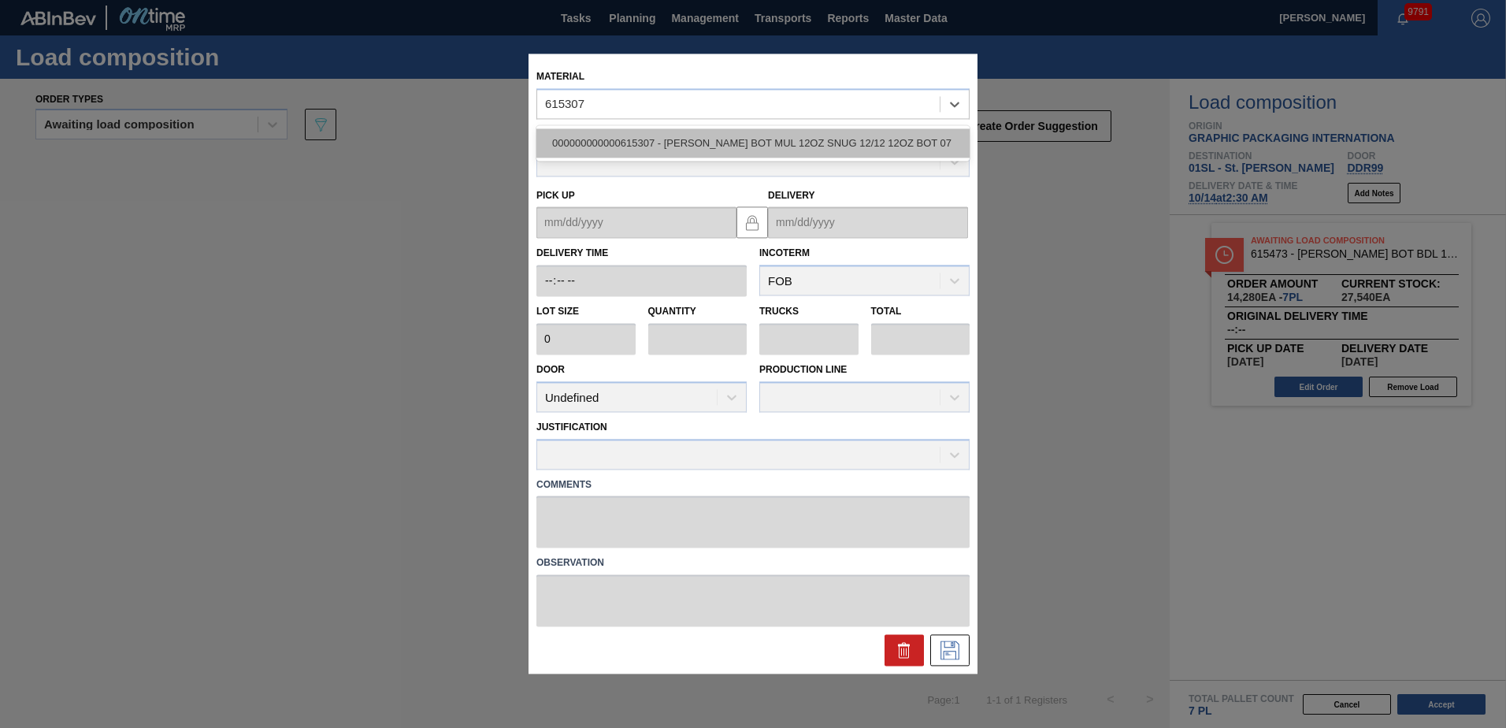
click at [740, 142] on div "000000000000615307 - [PERSON_NAME] BOT MUL 12OZ SNUG 12/12 12OZ BOT 07" at bounding box center [752, 142] width 433 height 29
type input "4,000"
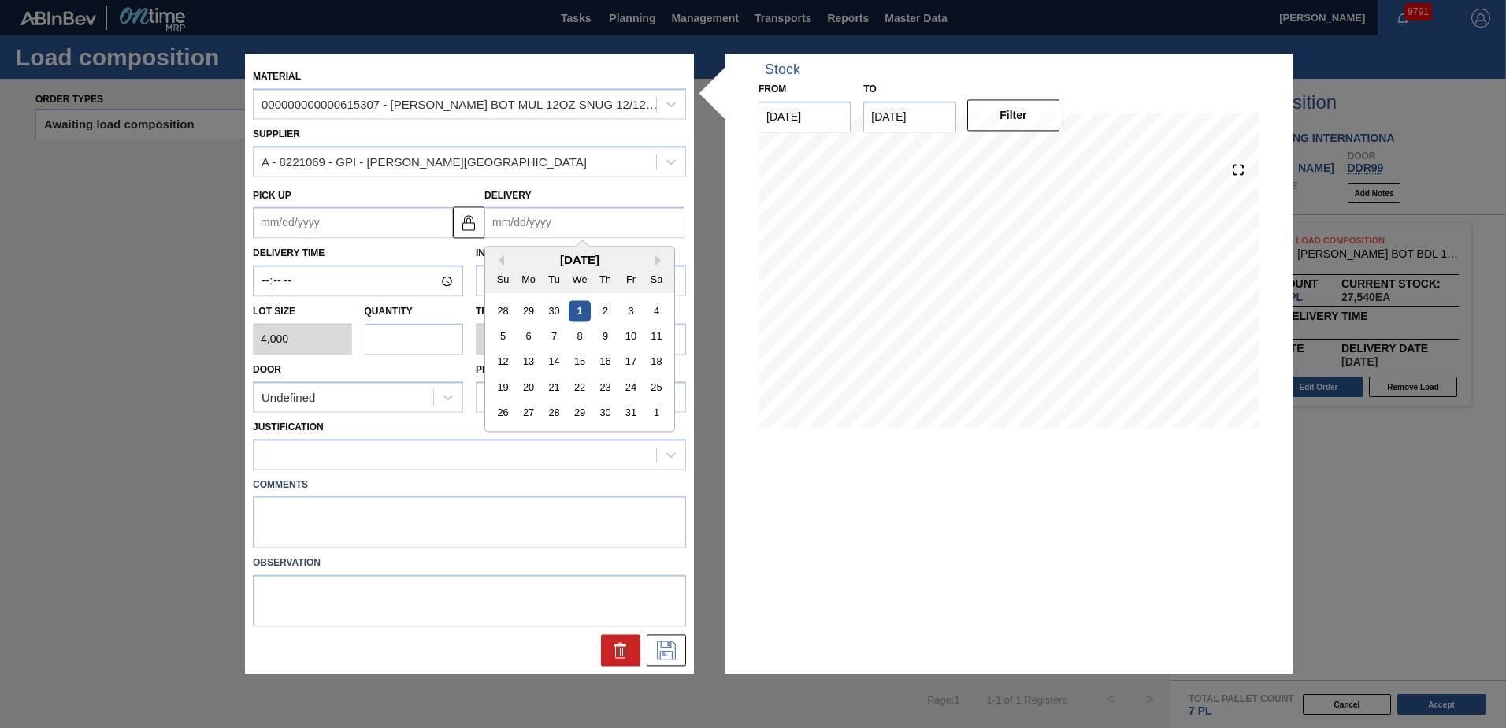
click at [543, 219] on input "Delivery" at bounding box center [584, 223] width 200 height 32
click at [564, 355] on div "14" at bounding box center [553, 361] width 21 height 21
type up "[DATE]"
type input "[DATE]"
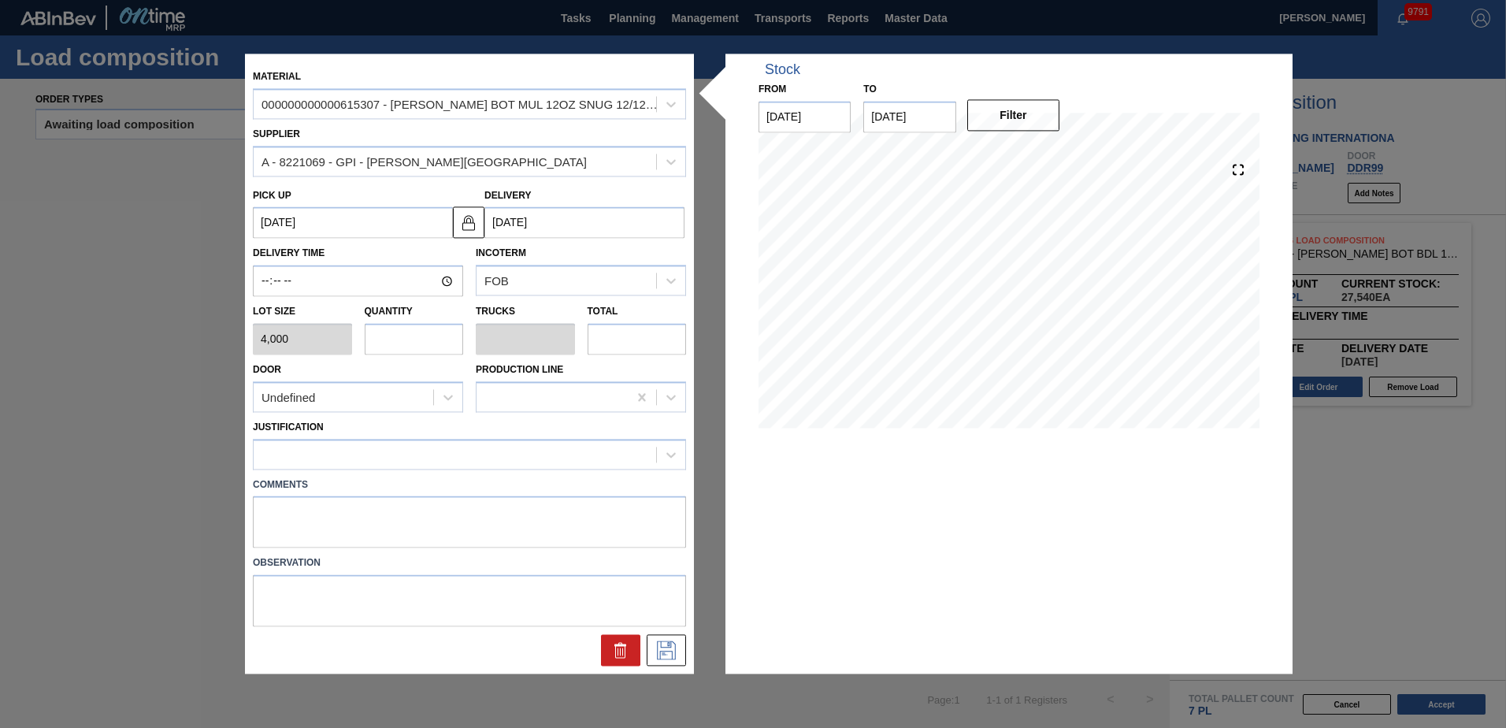
click at [425, 339] on input "text" at bounding box center [414, 339] width 99 height 32
type input "1"
type input "0.038"
type input "4,000"
type input "19"
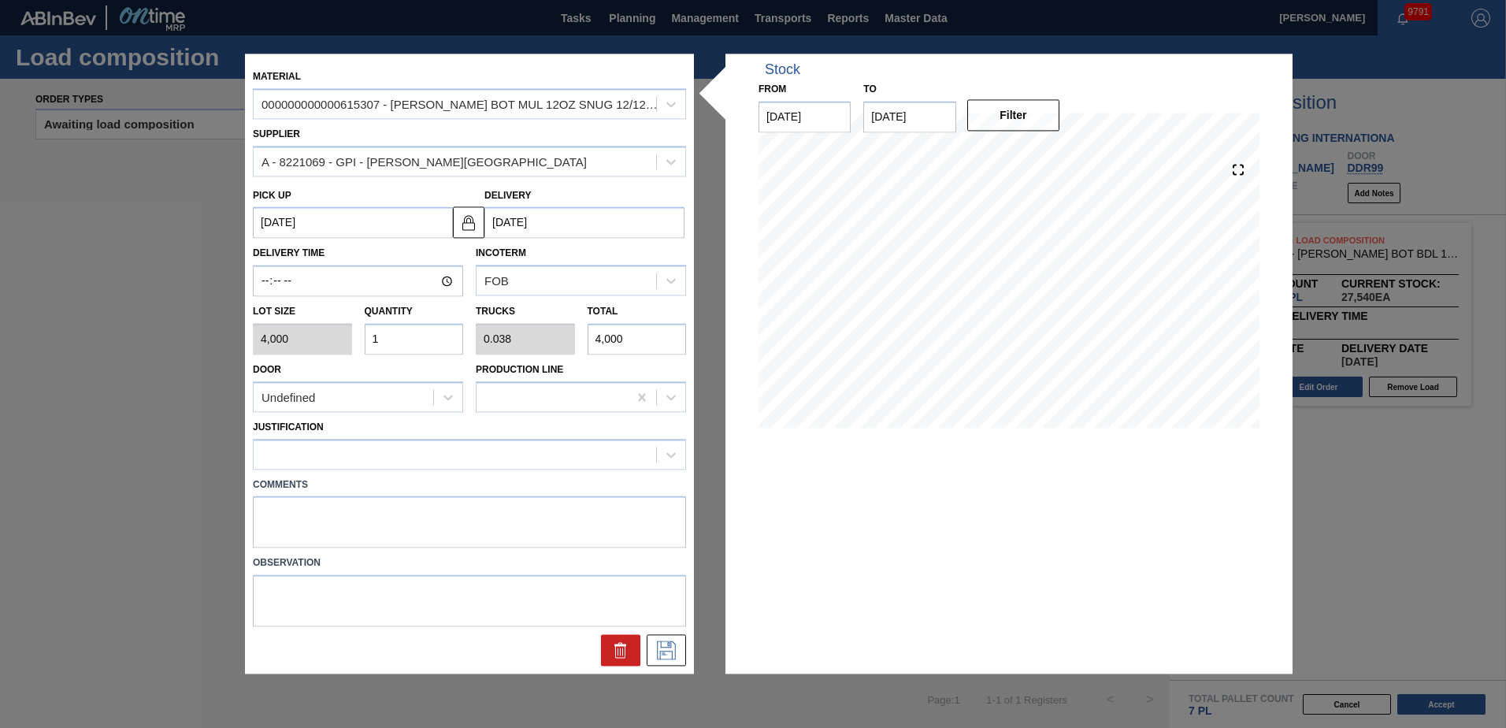
type input "0.731"
type input "76,000"
type input "19"
click at [402, 408] on div "Undefined" at bounding box center [344, 397] width 180 height 23
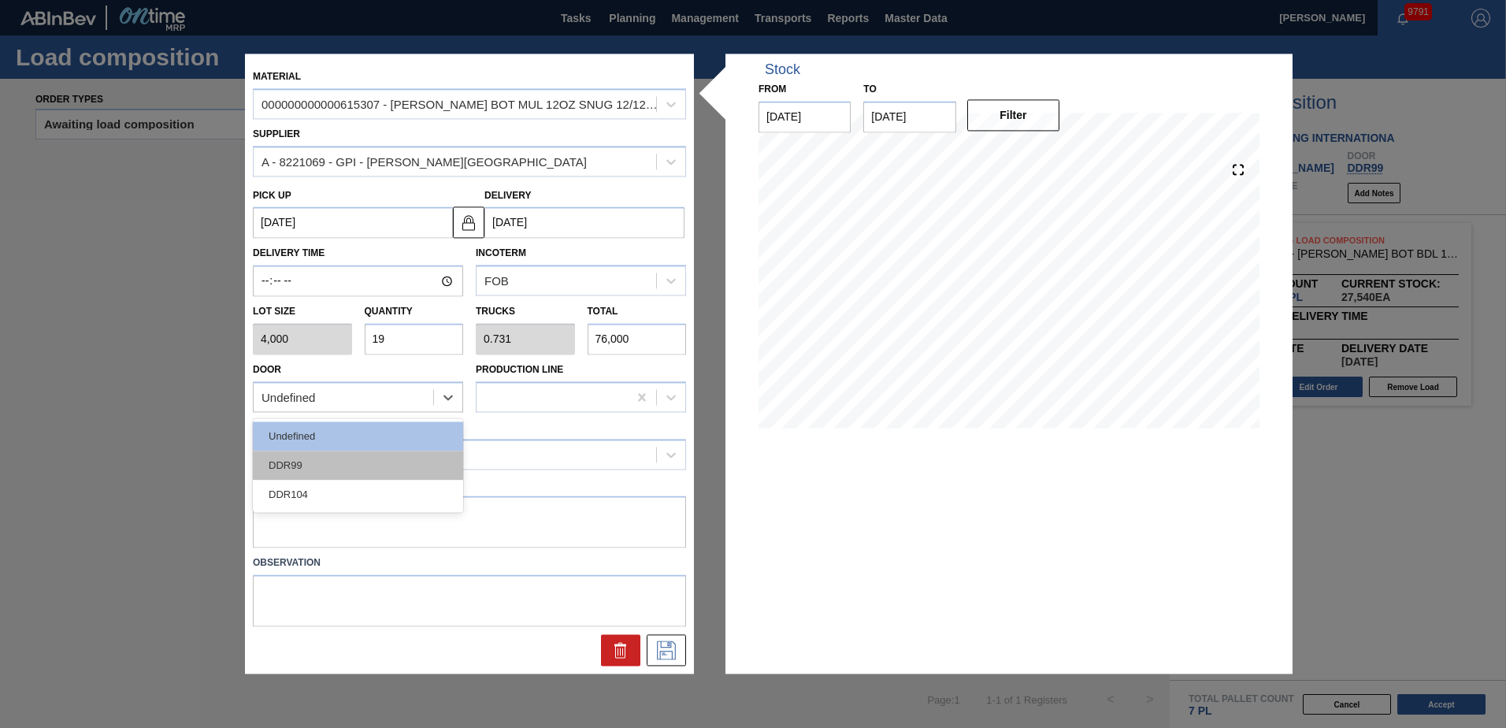
click at [338, 471] on div "DDR99" at bounding box center [358, 464] width 210 height 29
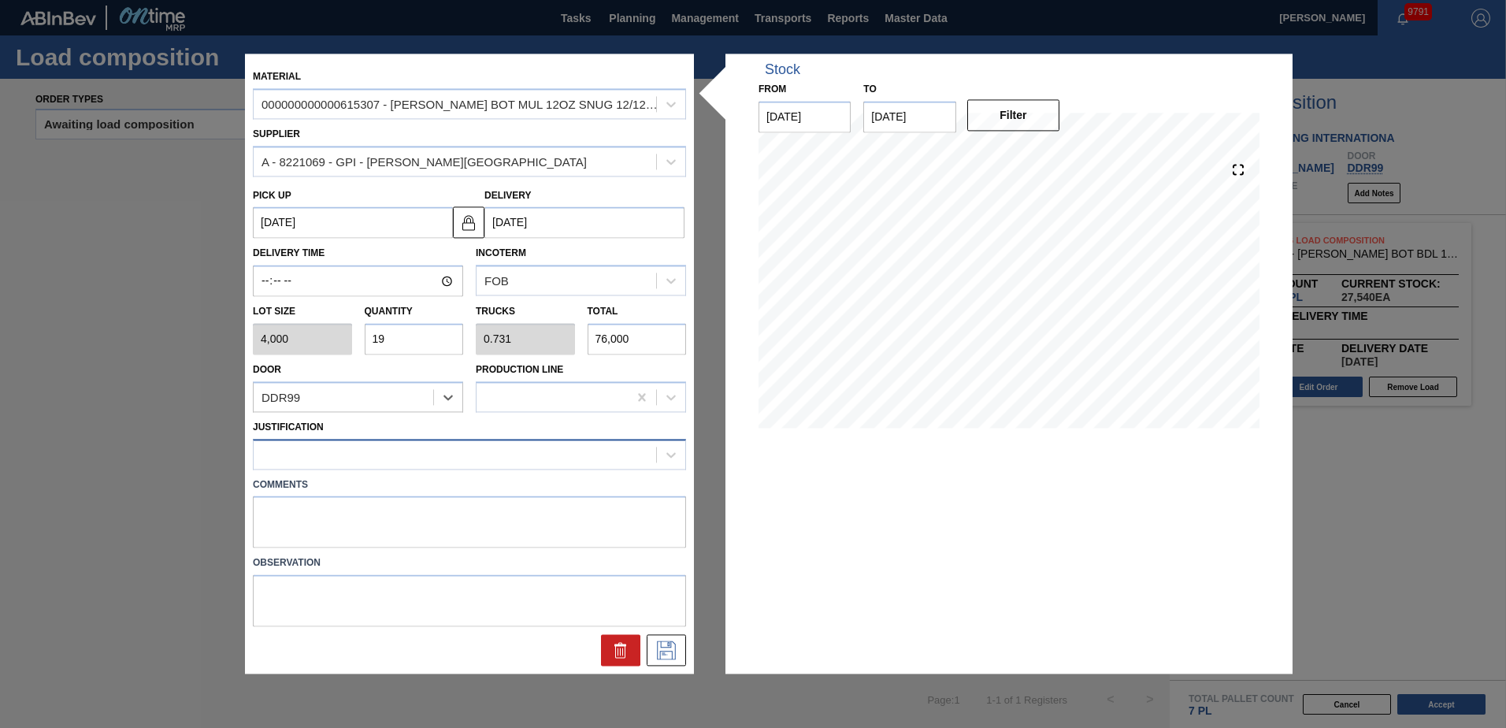
click at [389, 451] on div at bounding box center [455, 454] width 402 height 23
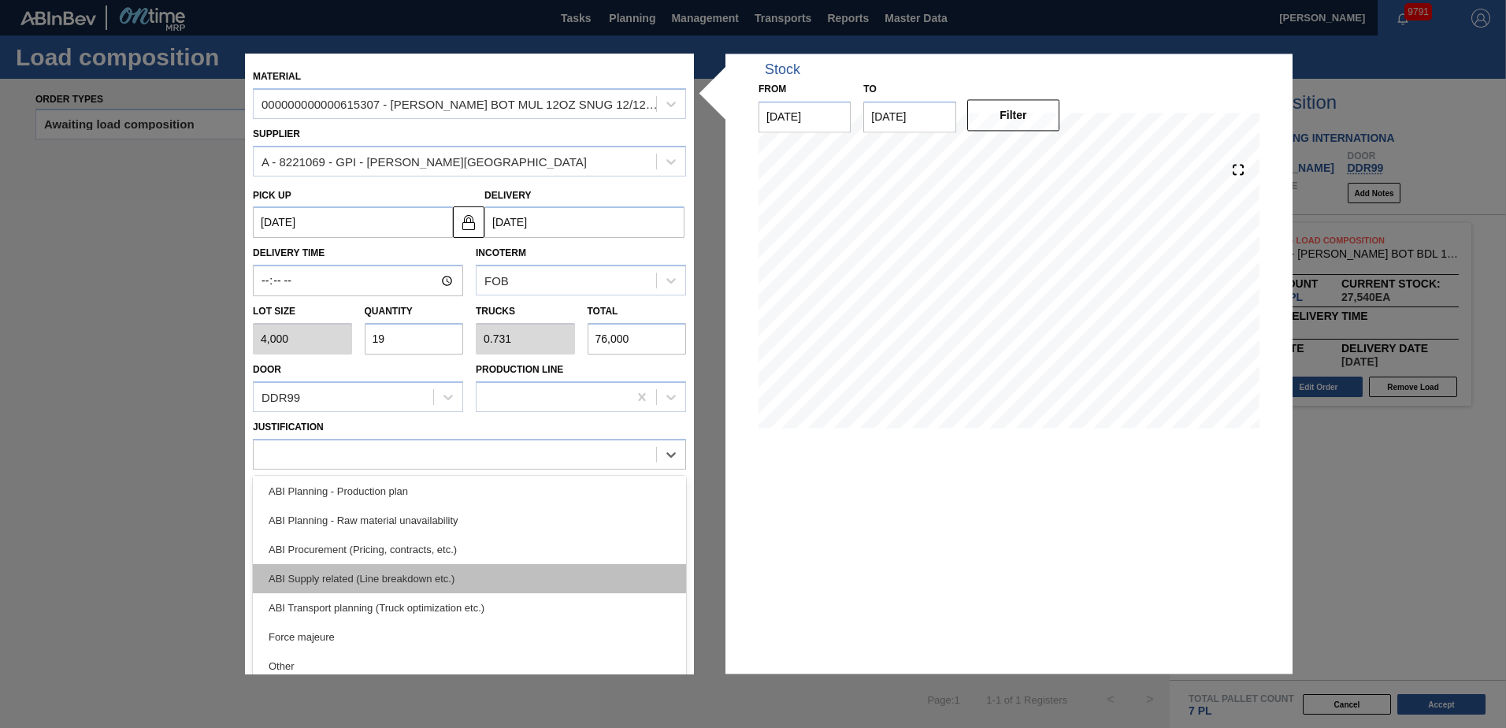
scroll to position [158, 0]
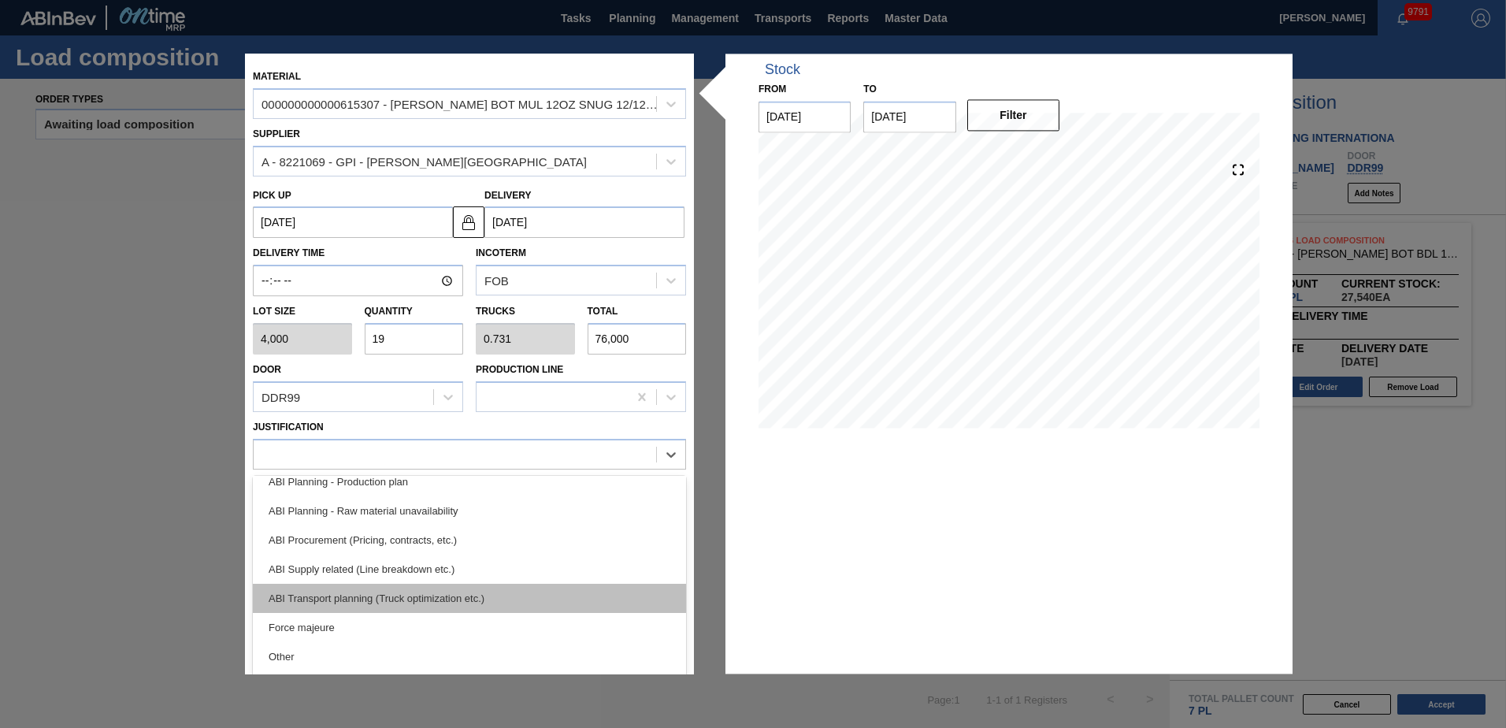
click at [411, 591] on div "ABI Transport planning (Truck optimization etc.)" at bounding box center [469, 598] width 433 height 29
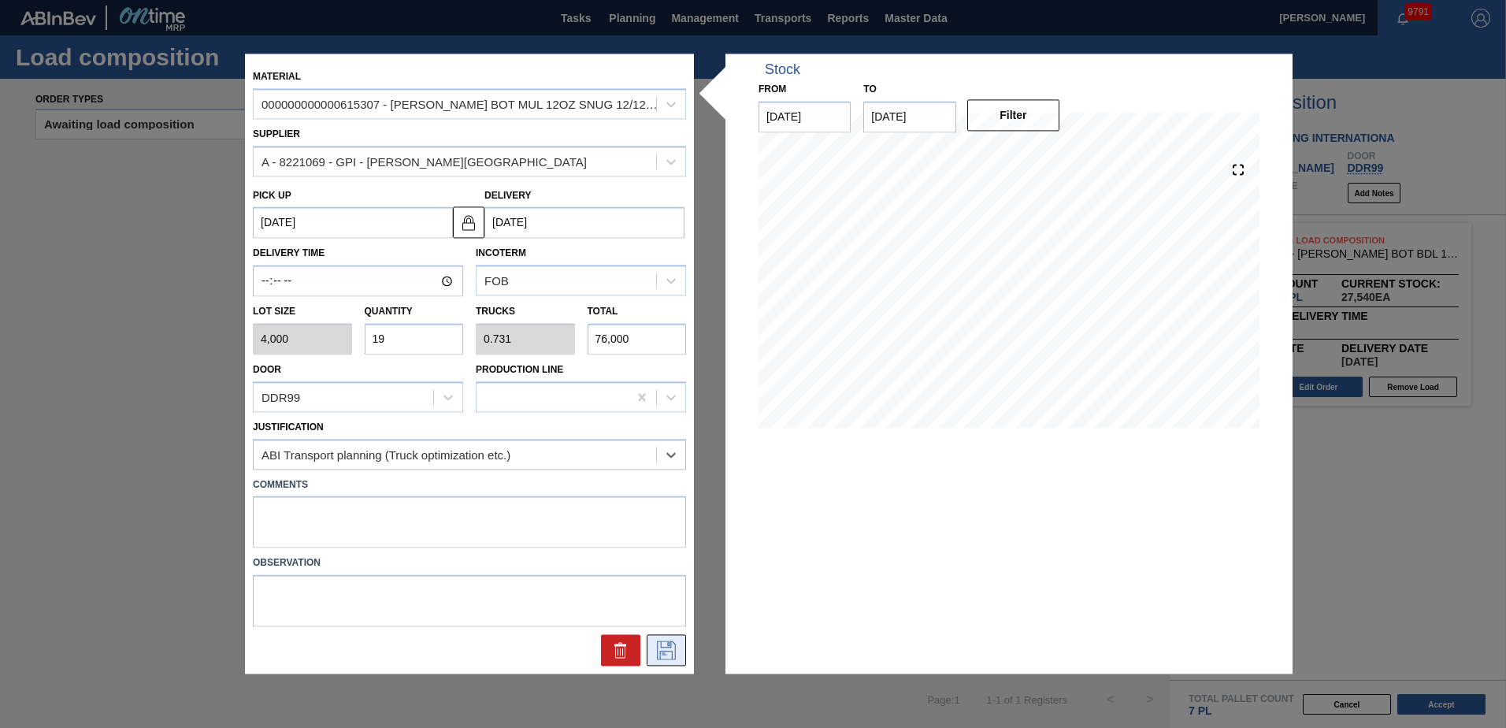
click at [656, 653] on icon at bounding box center [666, 650] width 25 height 19
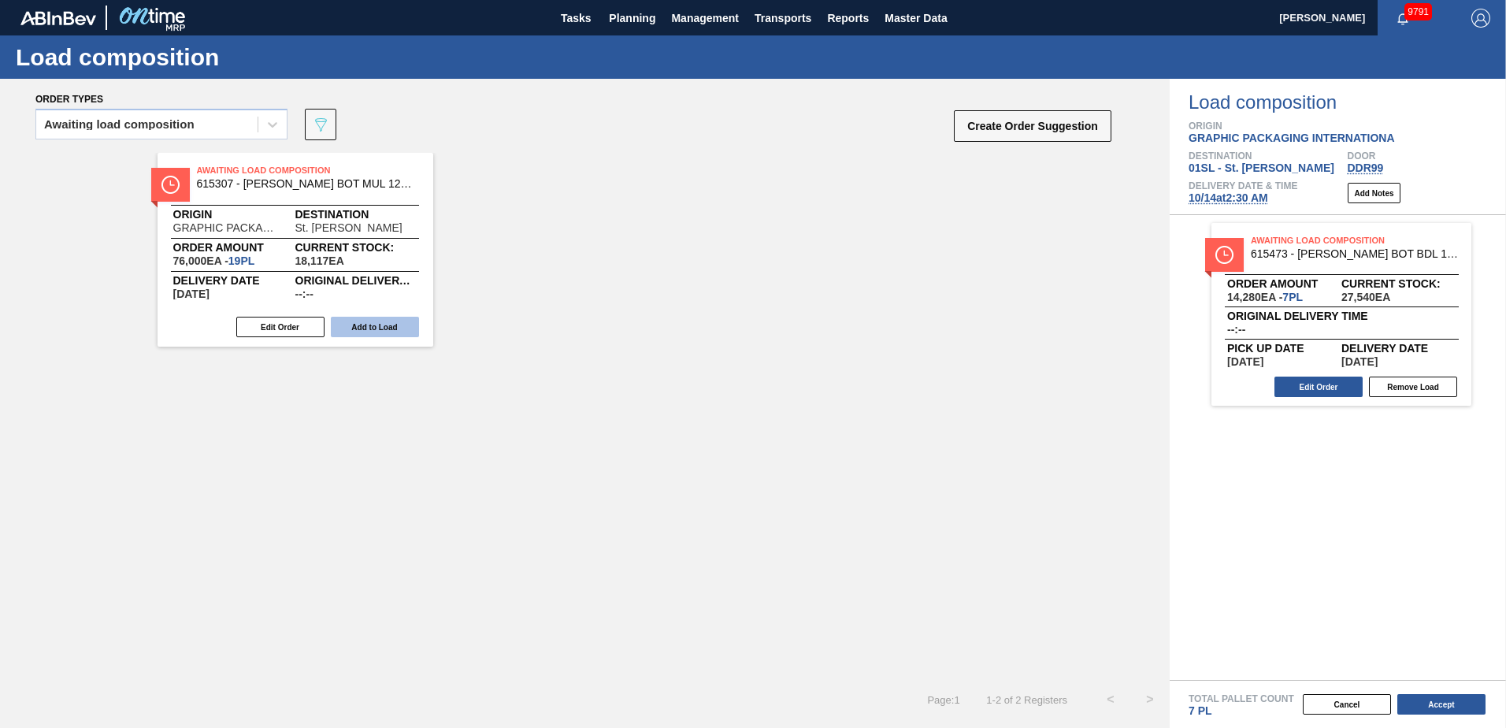
click at [384, 330] on button "Add to Load" at bounding box center [375, 327] width 88 height 20
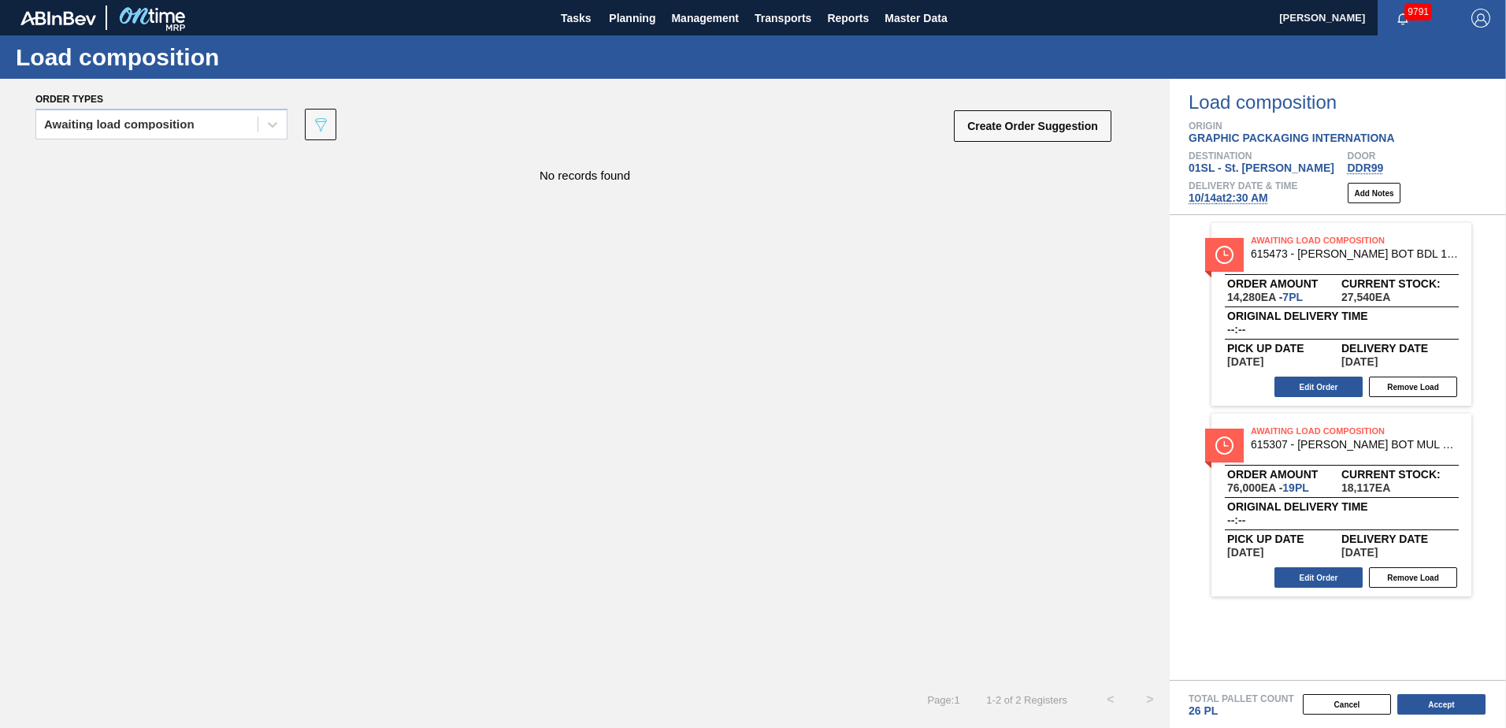
click at [1454, 714] on div "Cancel Accept" at bounding box center [1319, 704] width 336 height 24
click at [1450, 709] on button "Accept" at bounding box center [1441, 704] width 88 height 20
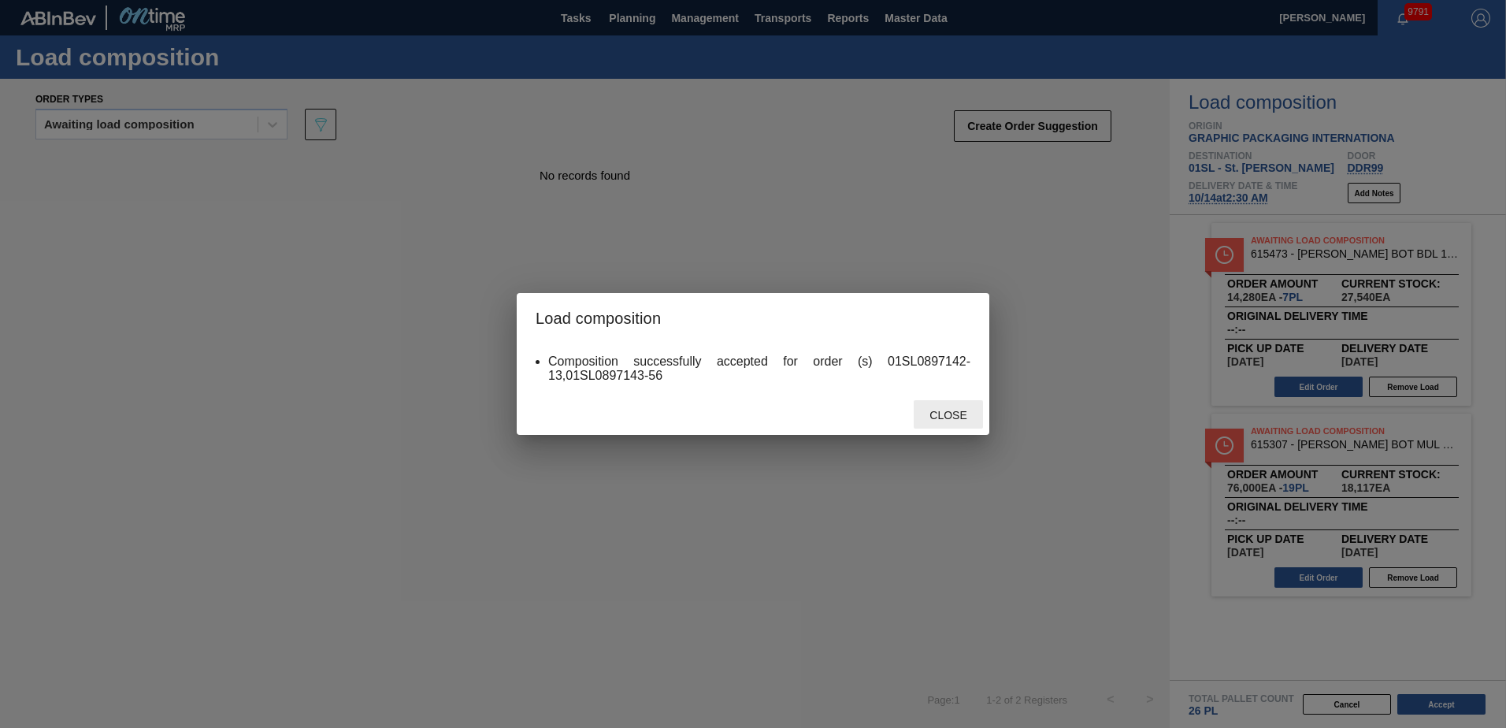
click at [947, 405] on div "Close" at bounding box center [948, 414] width 69 height 29
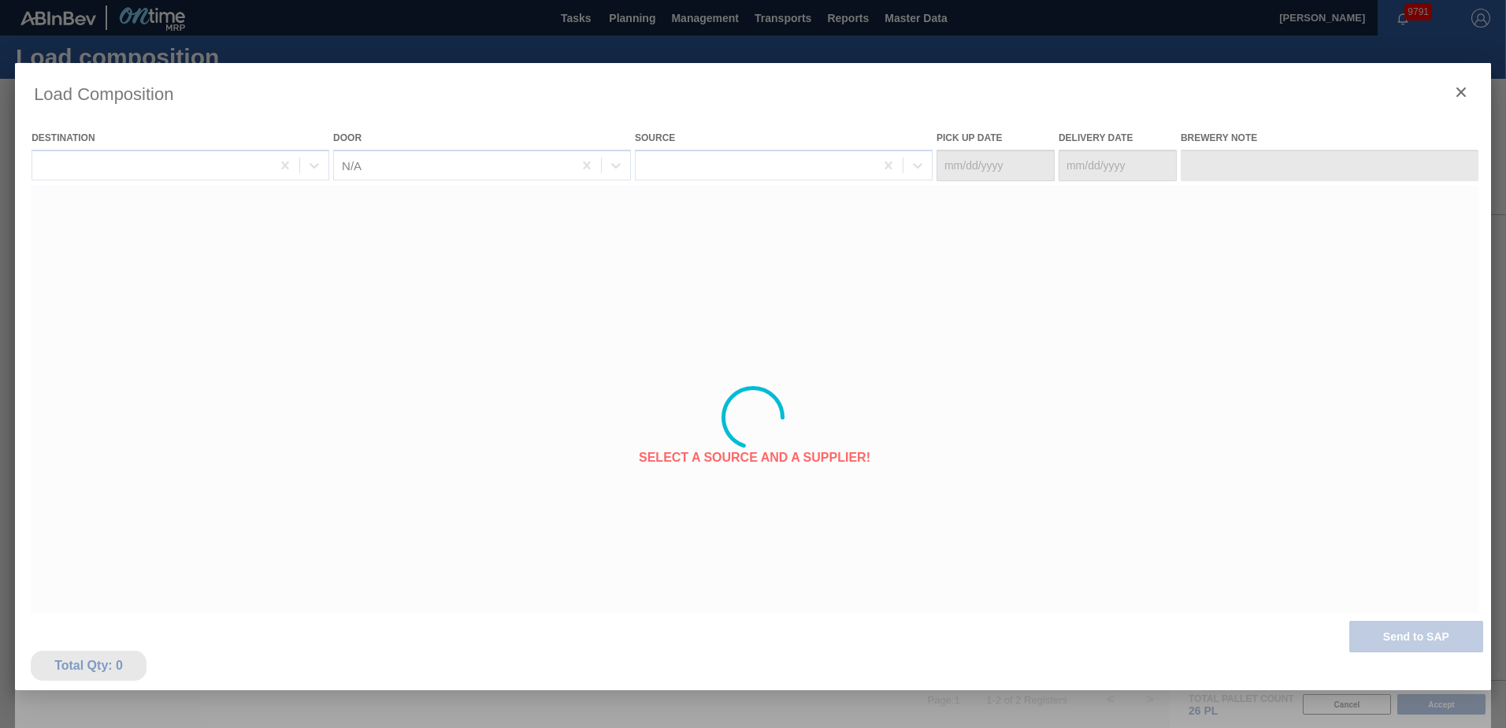
type Date "[DATE]"
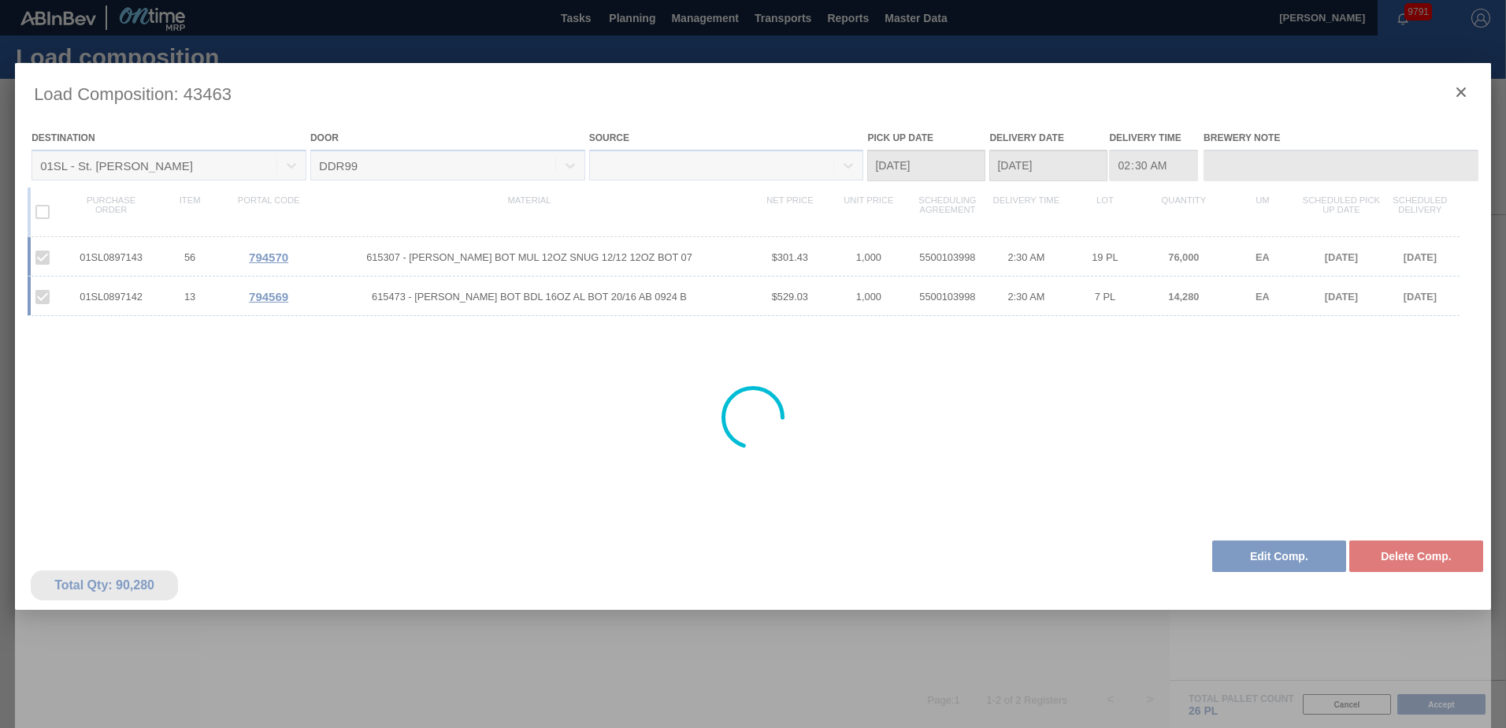
click at [1460, 88] on div at bounding box center [753, 417] width 1476 height 709
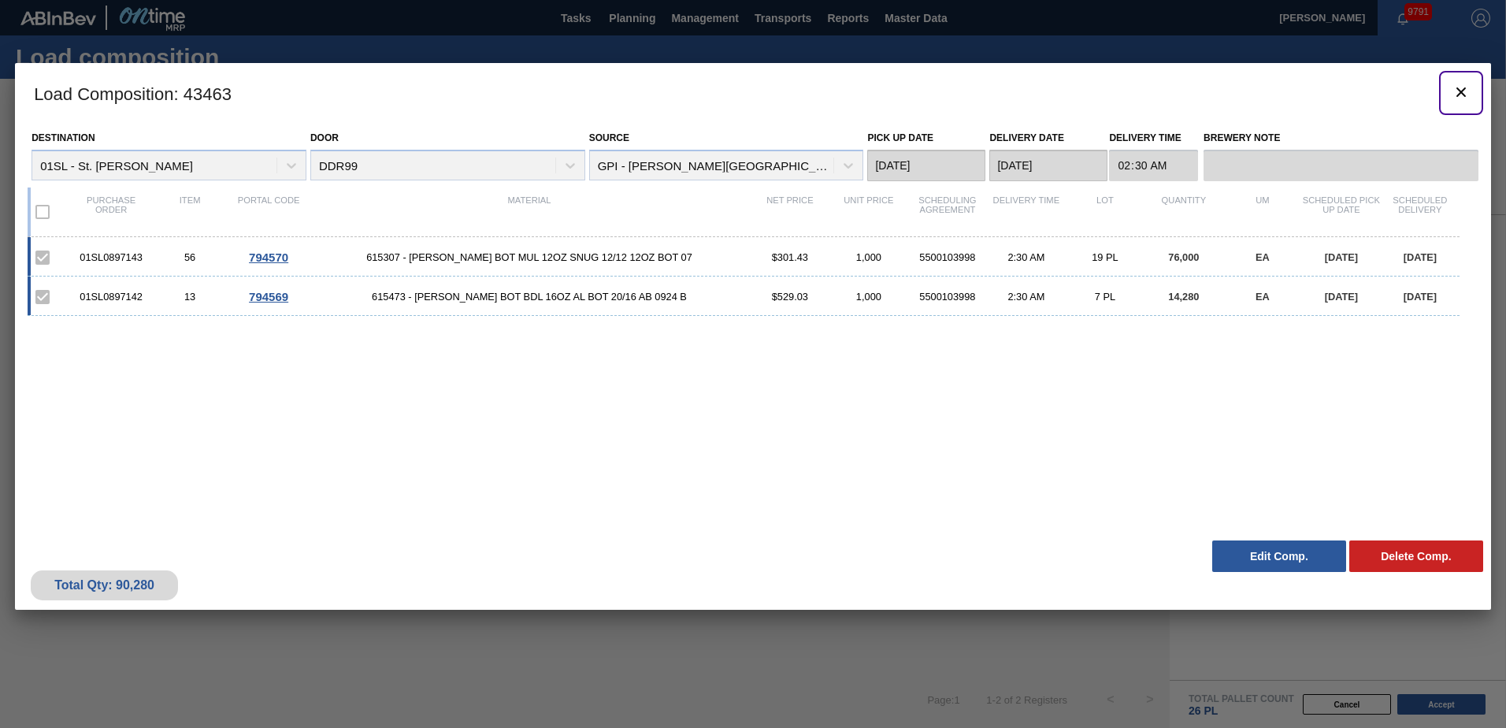
click at [1460, 88] on icon "botão de ícone" at bounding box center [1460, 92] width 19 height 19
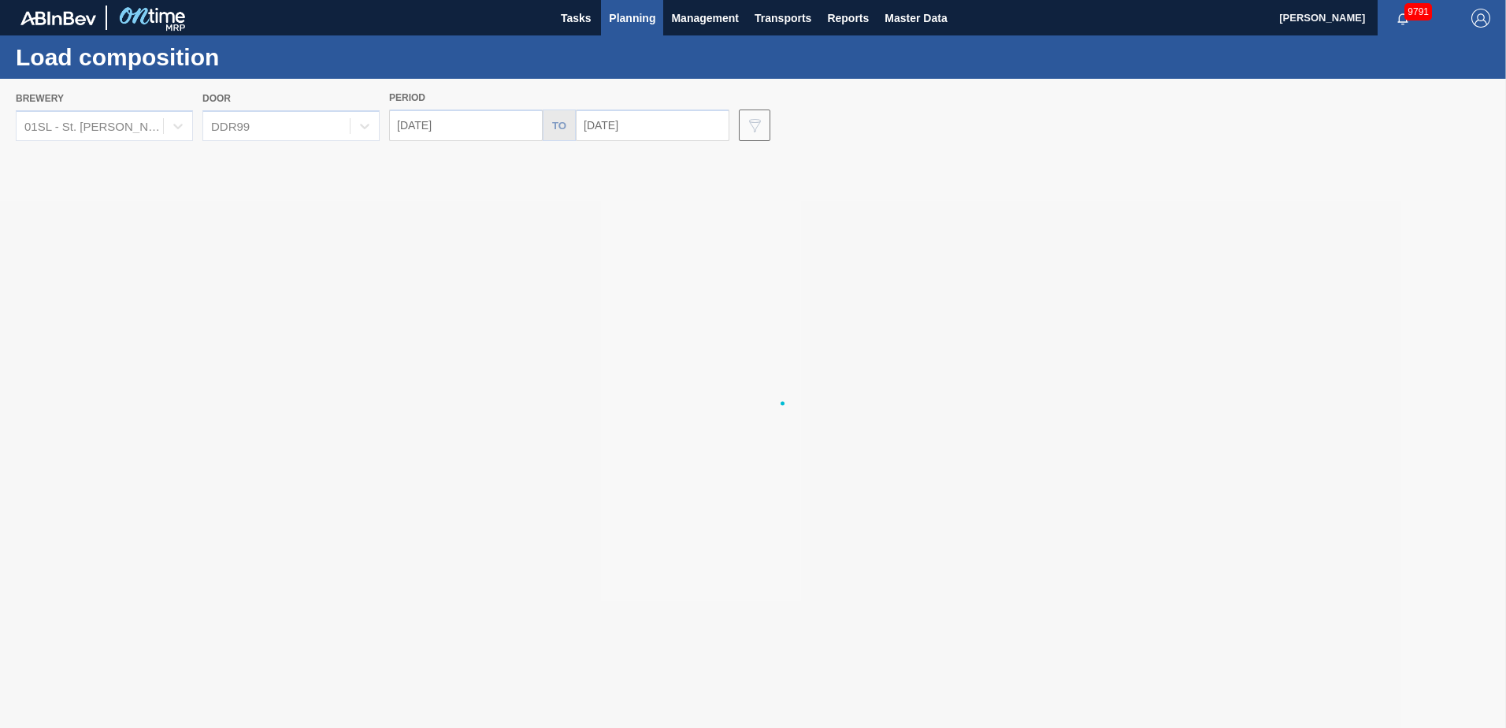
click at [626, 13] on span "Planning" at bounding box center [632, 18] width 46 height 19
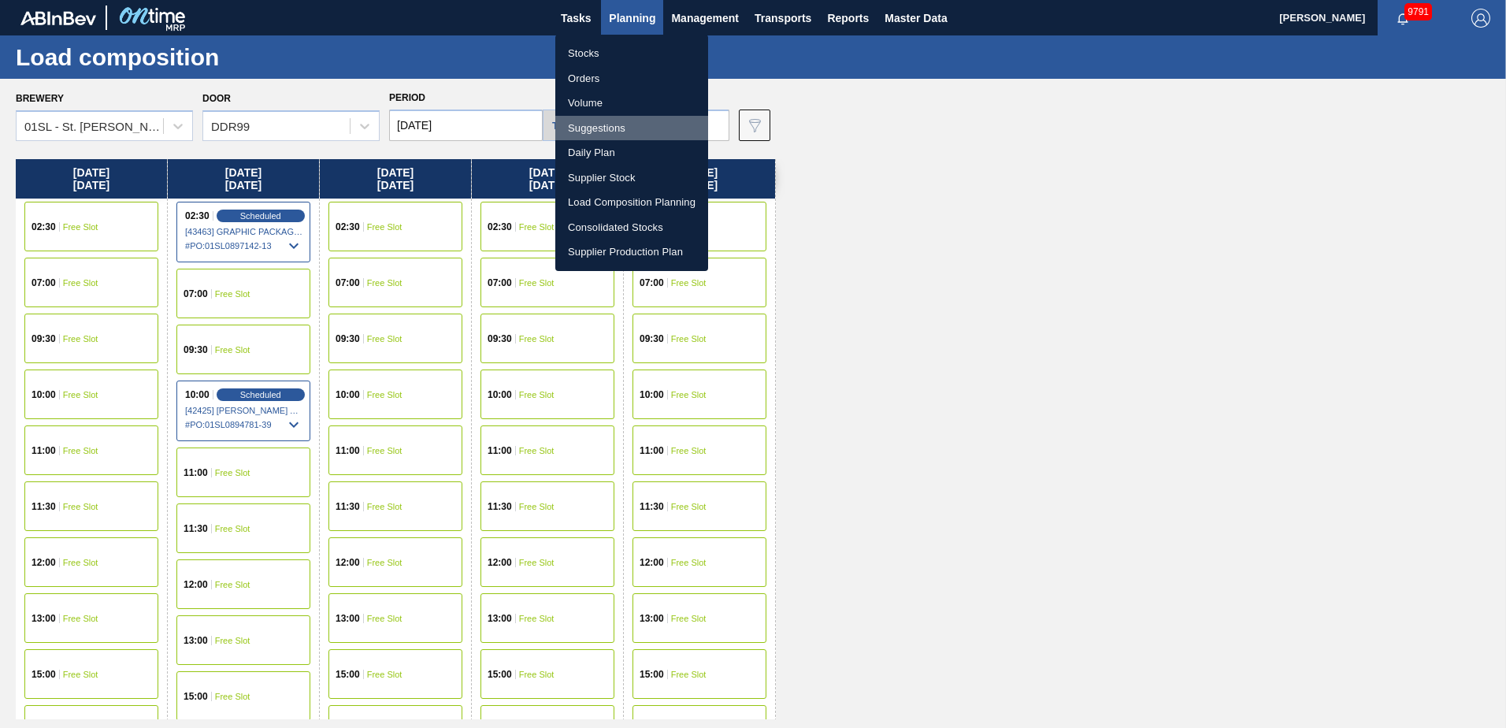
click at [594, 123] on li "Suggestions" at bounding box center [631, 128] width 153 height 25
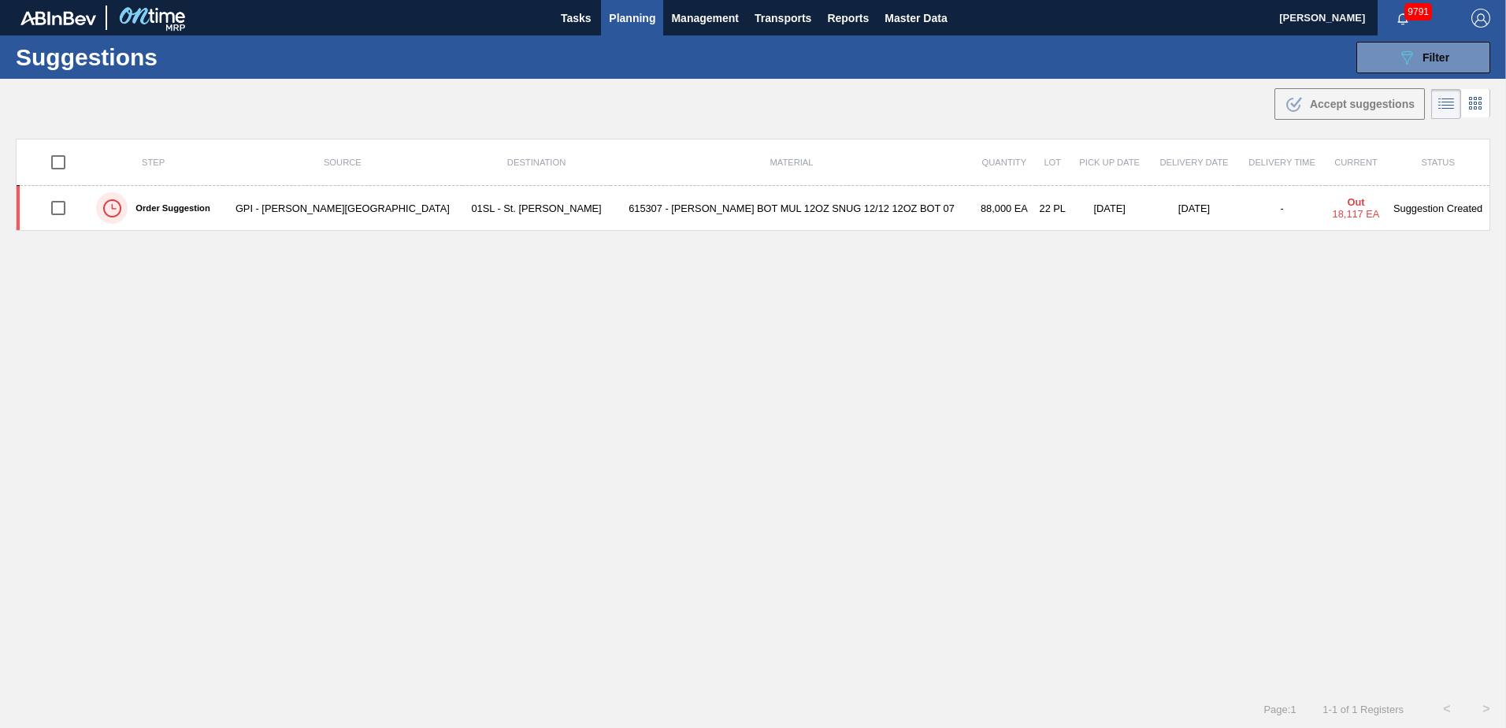
type from "[DATE]"
type to "[DATE]"
click at [1442, 62] on span "Filter" at bounding box center [1435, 57] width 27 height 13
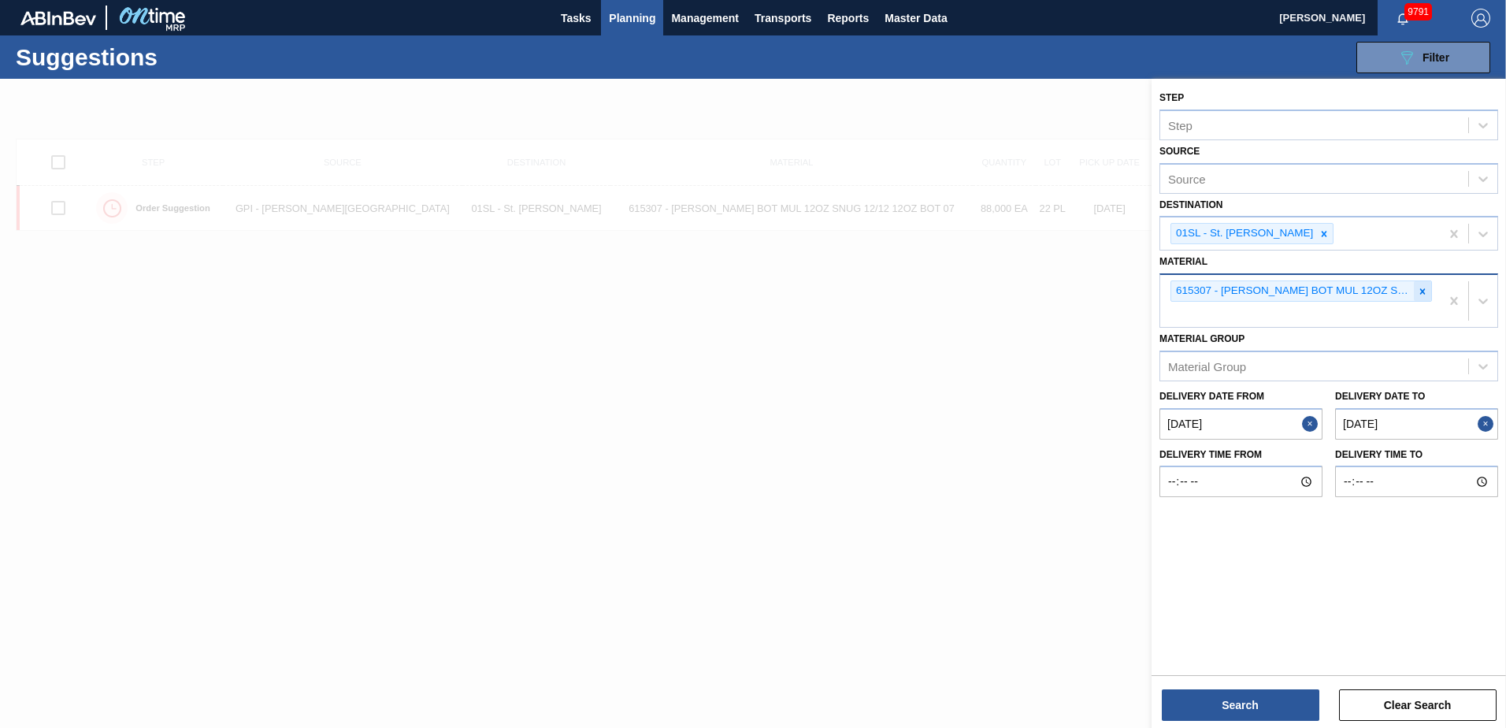
click at [1420, 292] on icon at bounding box center [1422, 291] width 11 height 11
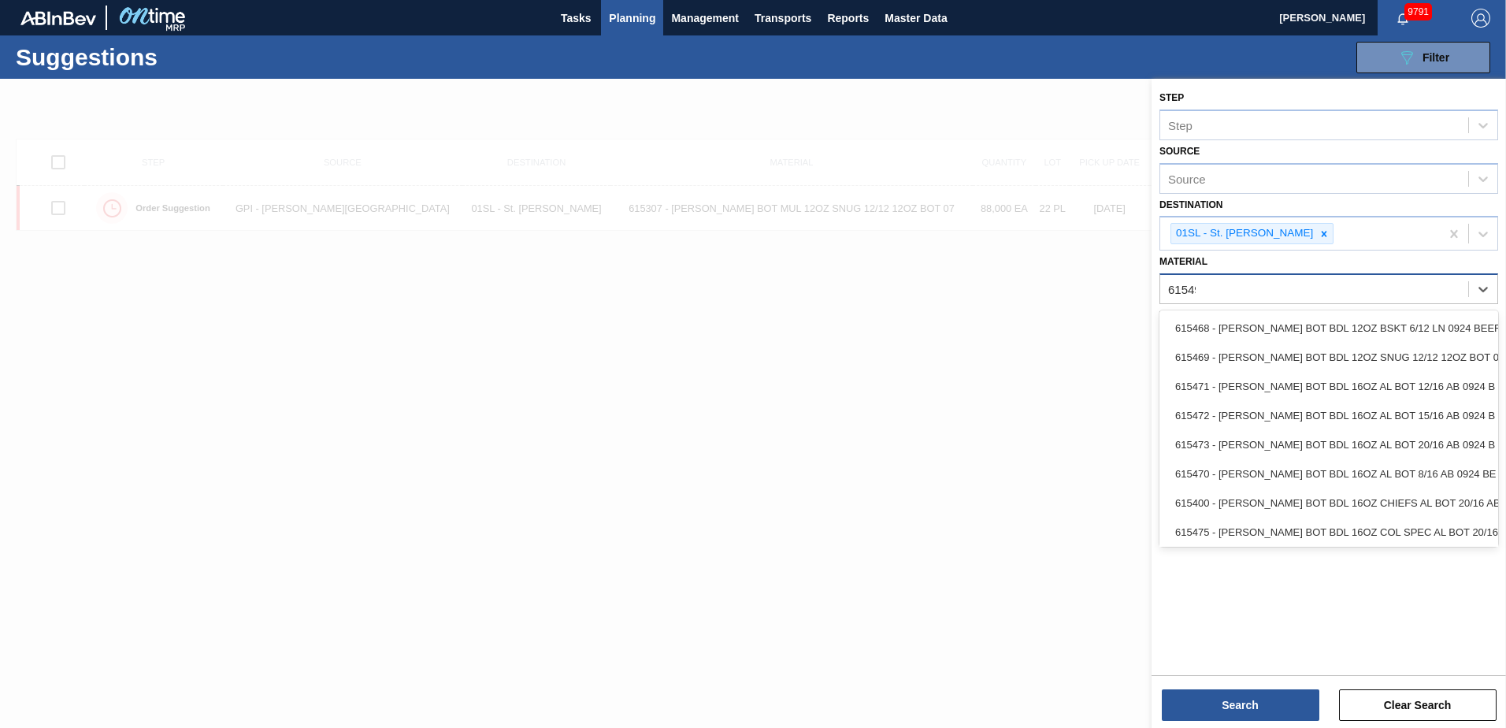
type input "615492"
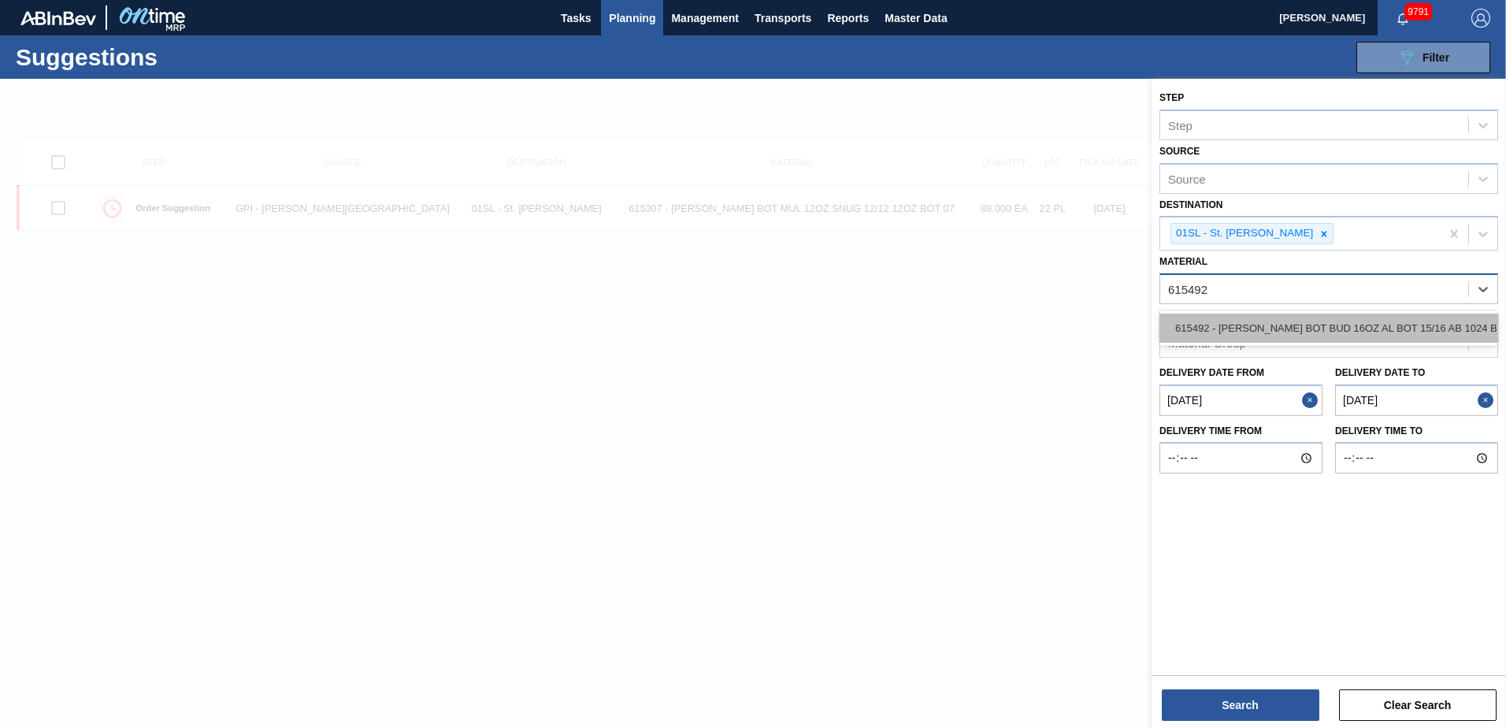
click at [1394, 331] on div "615492 - [PERSON_NAME] BOT BUD 16OZ AL BOT 15/16 AB 1024 B" at bounding box center [1328, 327] width 339 height 29
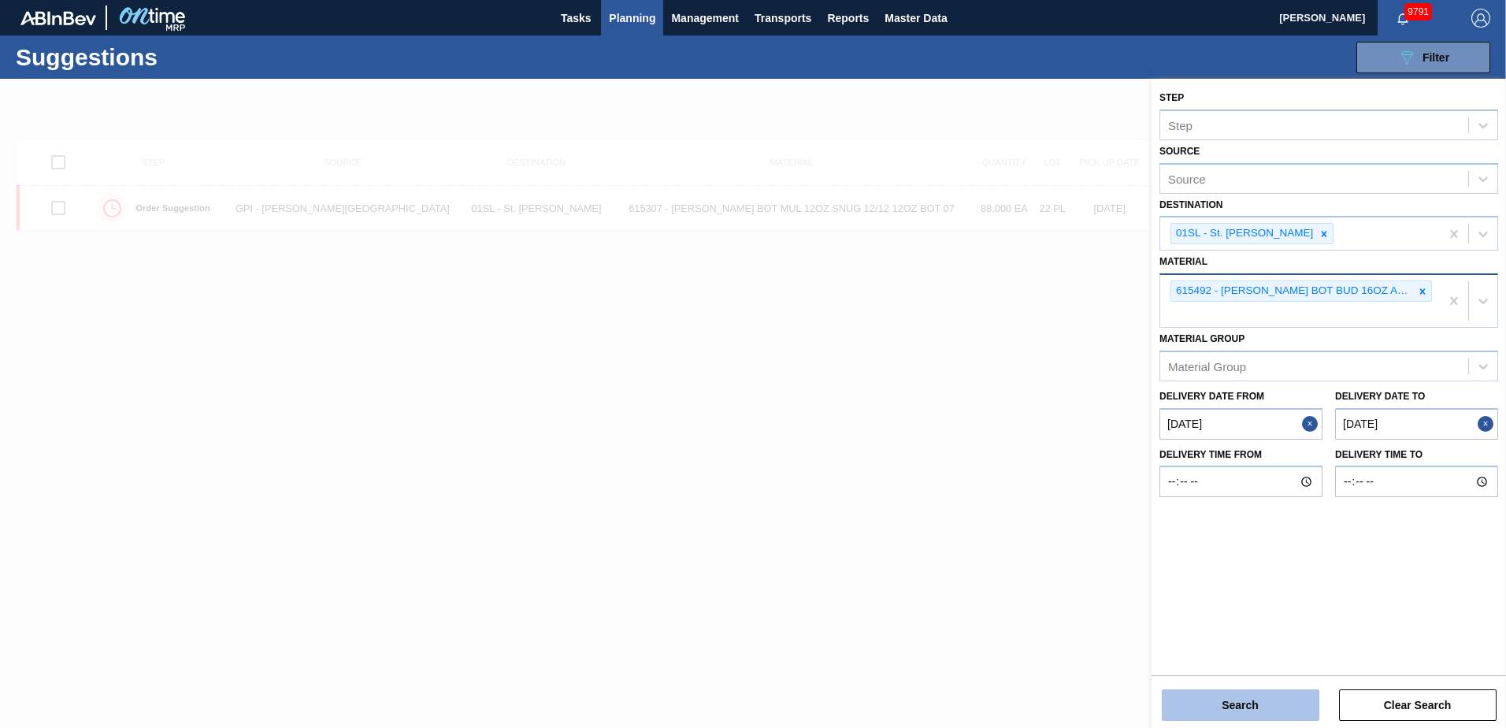
click at [1246, 696] on button "Search" at bounding box center [1241, 705] width 158 height 32
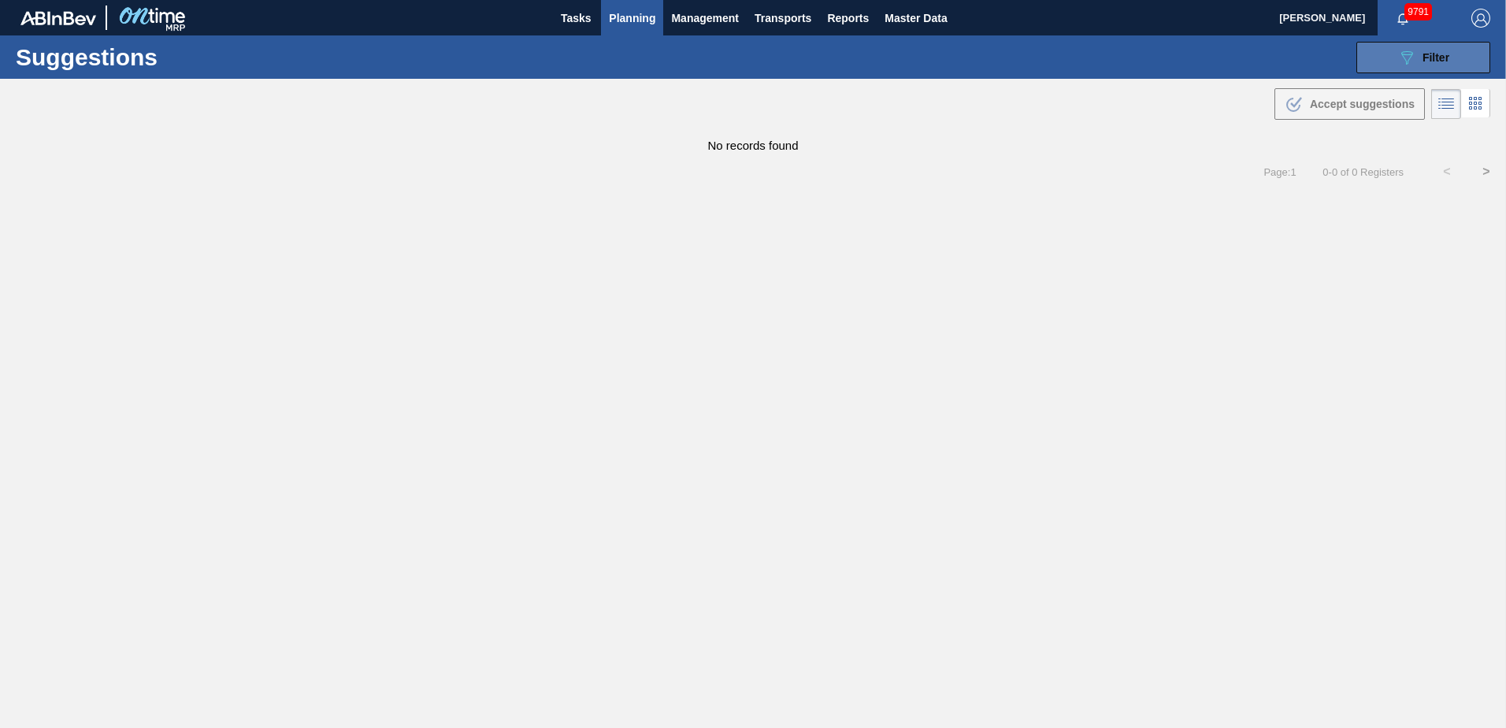
click at [1412, 62] on icon "089F7B8B-B2A5-4AFE-B5C0-19BA573D28AC" at bounding box center [1406, 57] width 19 height 19
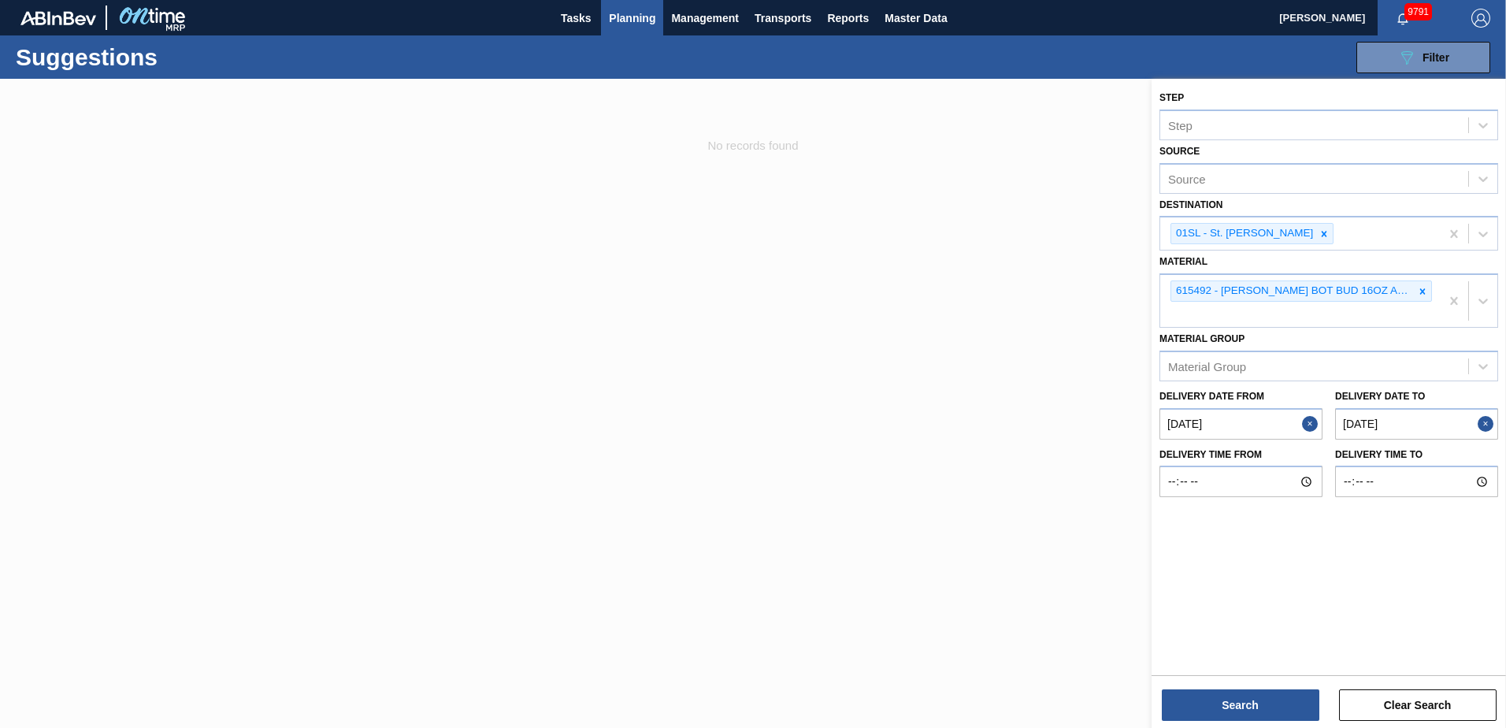
drag, startPoint x: 1424, startPoint y: 296, endPoint x: 1424, endPoint y: 272, distance: 23.6
click at [1424, 296] on icon at bounding box center [1422, 291] width 11 height 11
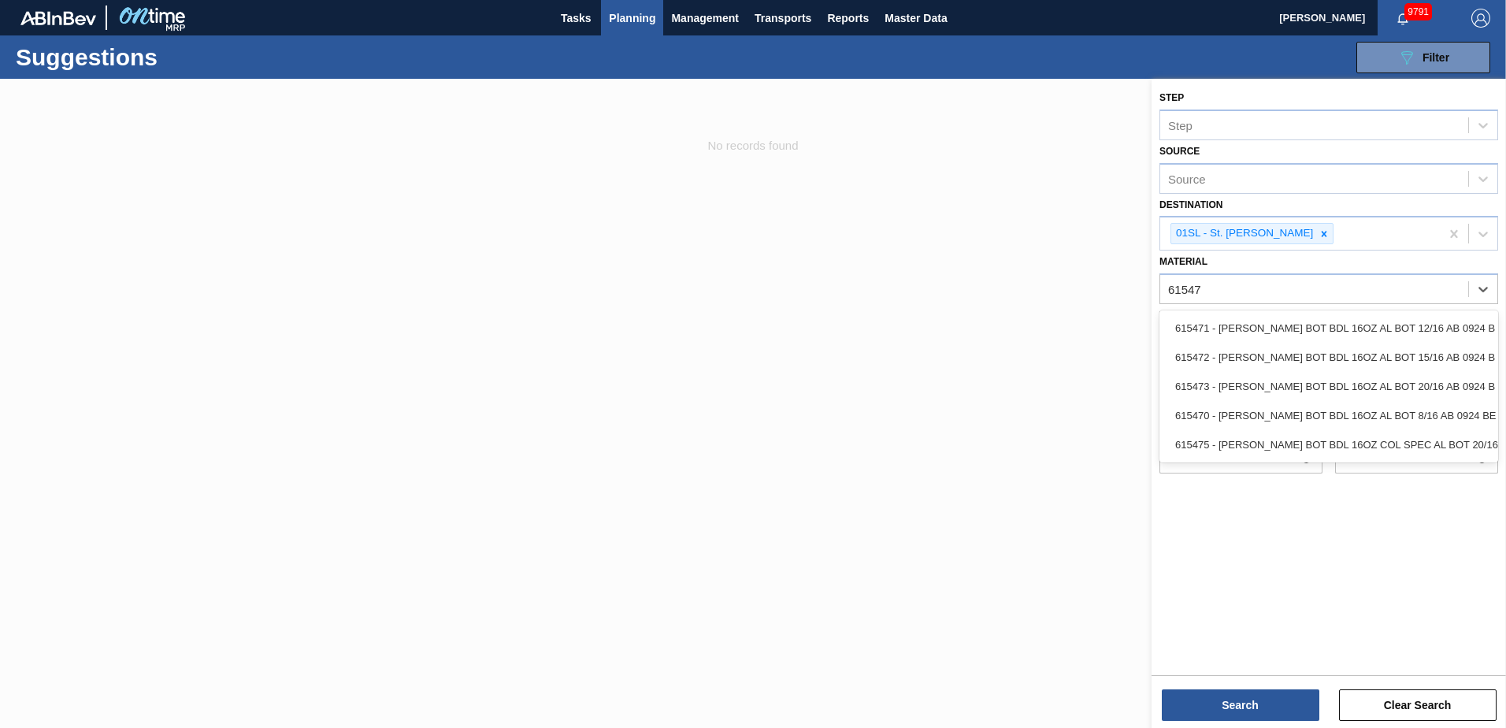
type input "615472"
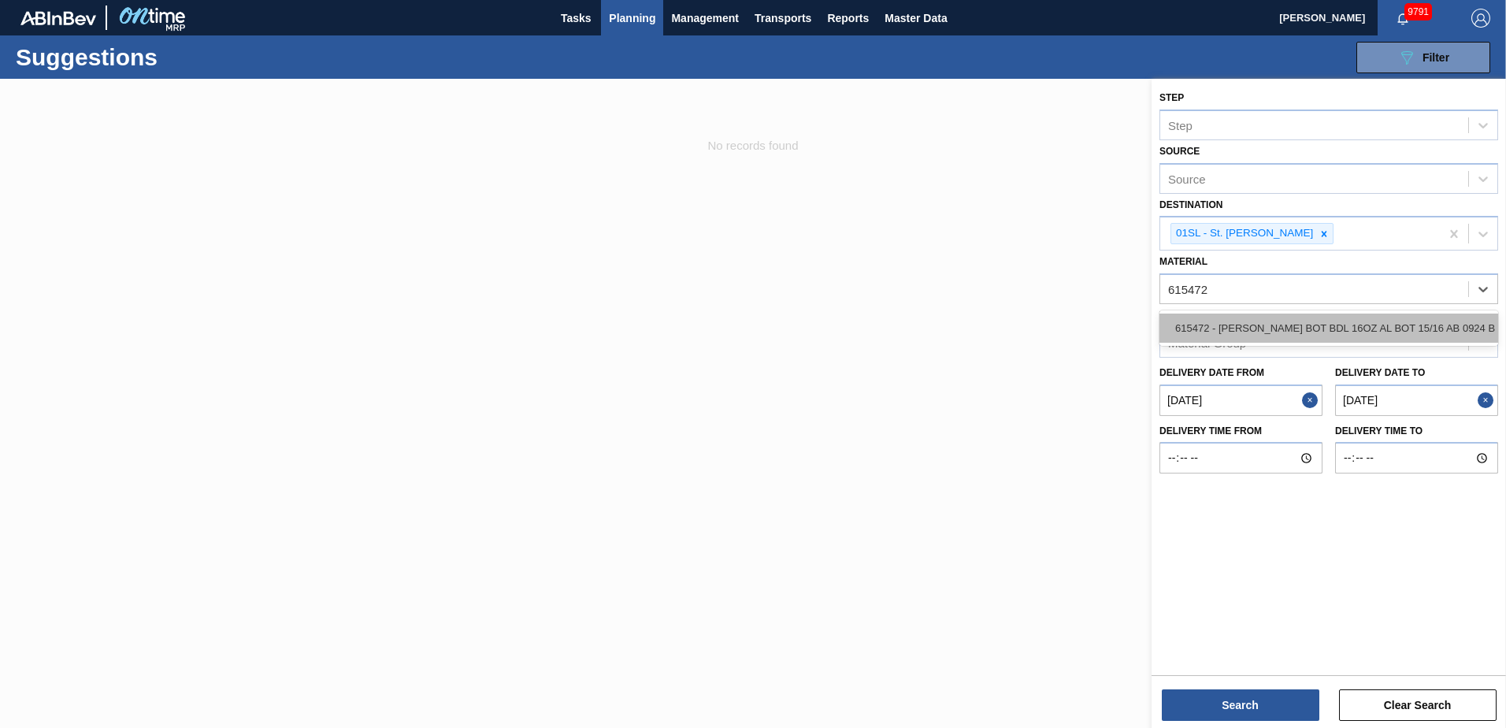
click at [1374, 315] on div "615472 - [PERSON_NAME] BOT BDL 16OZ AL BOT 15/16 AB 0924 B" at bounding box center [1328, 327] width 339 height 29
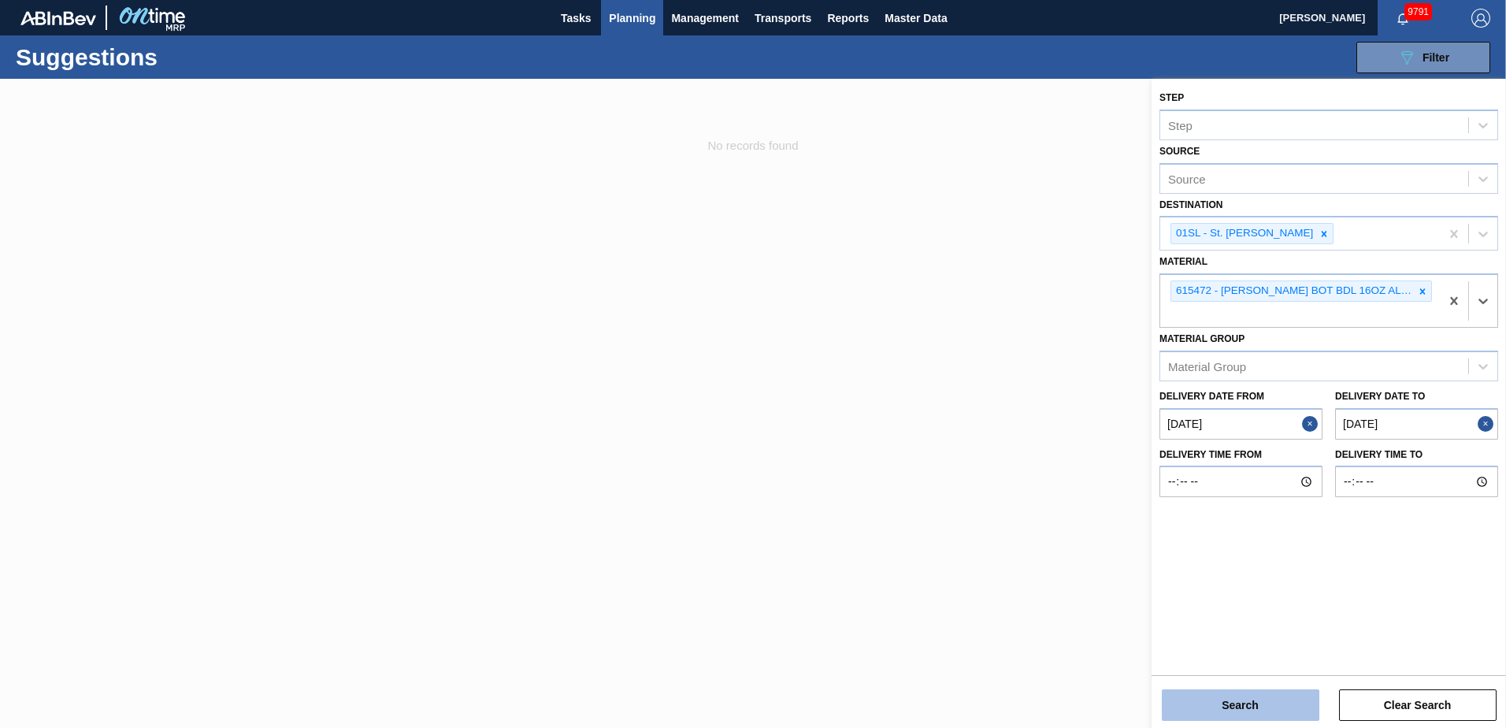
click at [1229, 702] on button "Search" at bounding box center [1241, 705] width 158 height 32
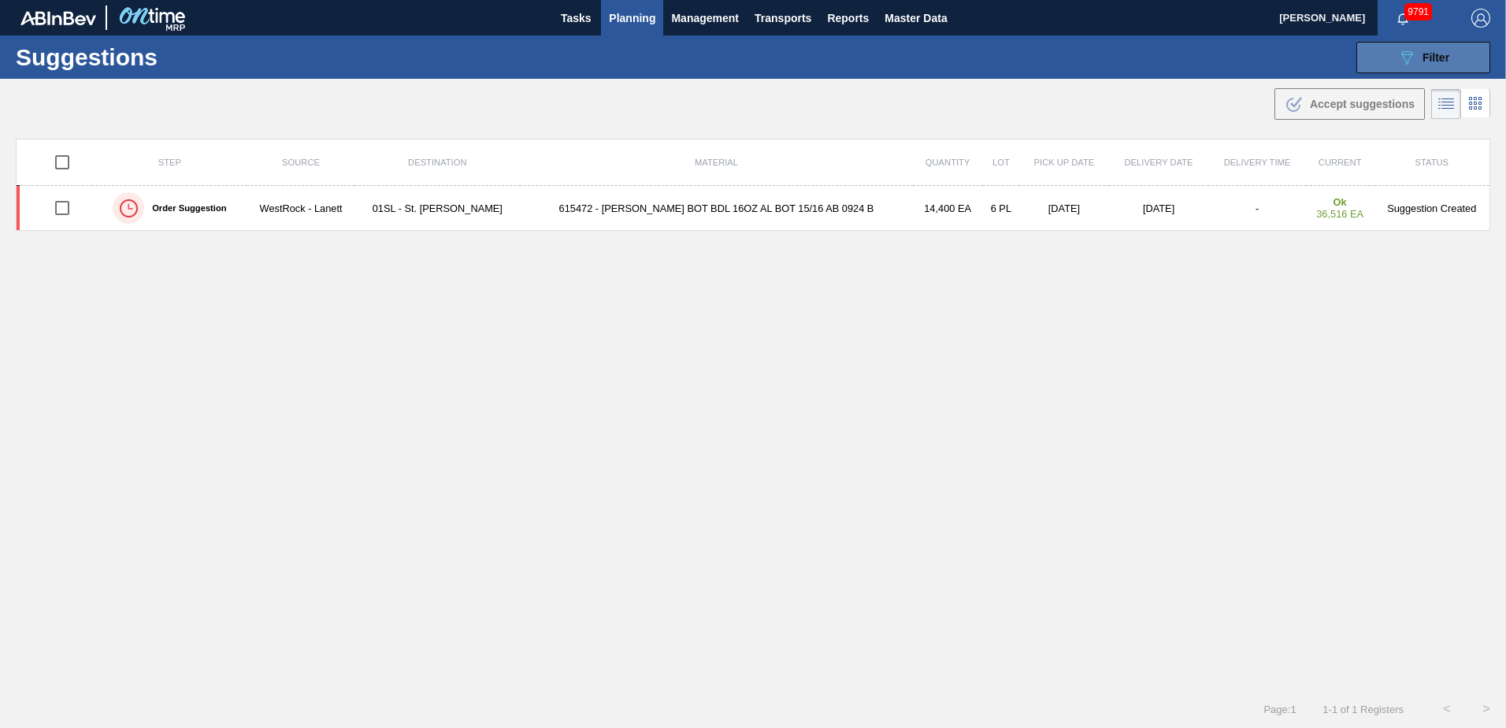
click at [1397, 63] on icon "089F7B8B-B2A5-4AFE-B5C0-19BA573D28AC" at bounding box center [1406, 57] width 19 height 19
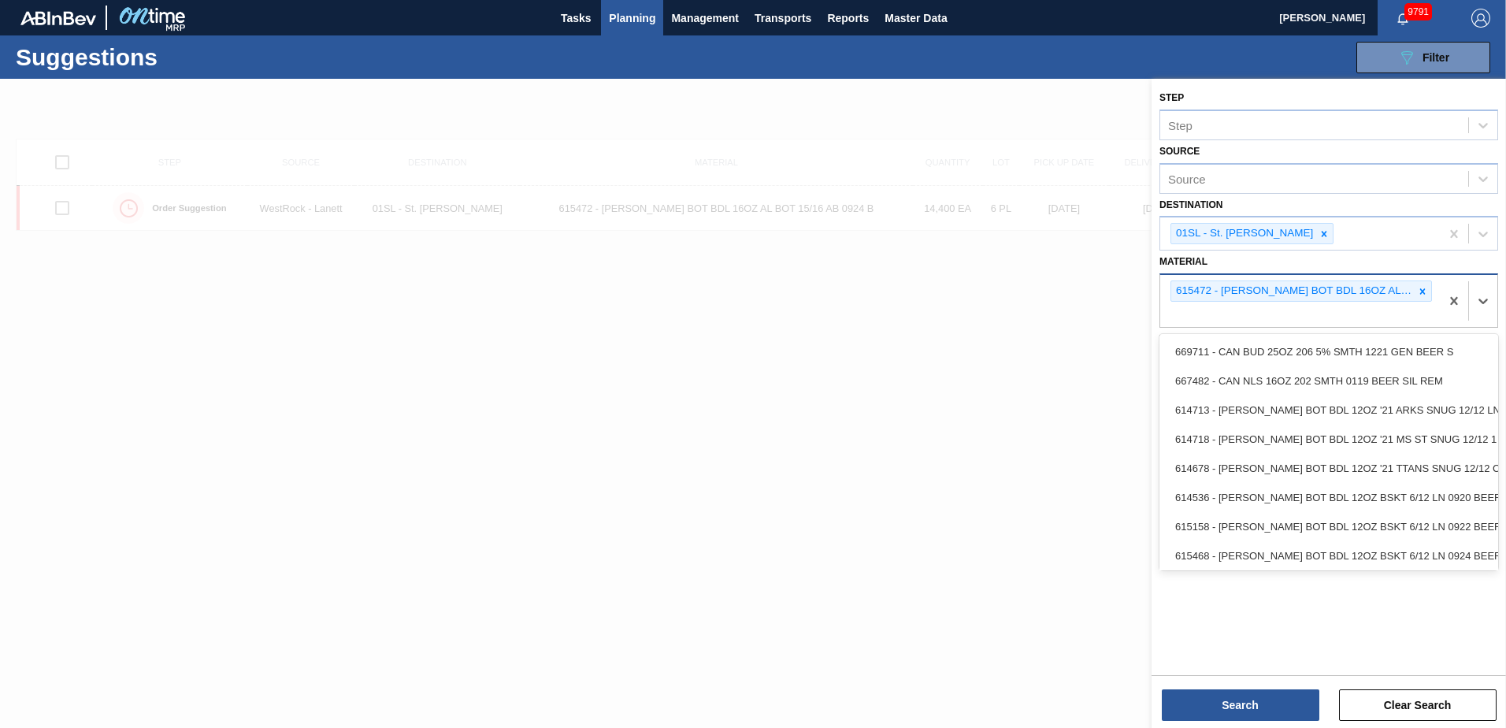
click at [1414, 302] on div "615472 - [PERSON_NAME] BOT BDL 16OZ AL BOT 15/16 AB 0924 B" at bounding box center [1300, 301] width 280 height 52
click at [1414, 290] on div at bounding box center [1422, 291] width 17 height 20
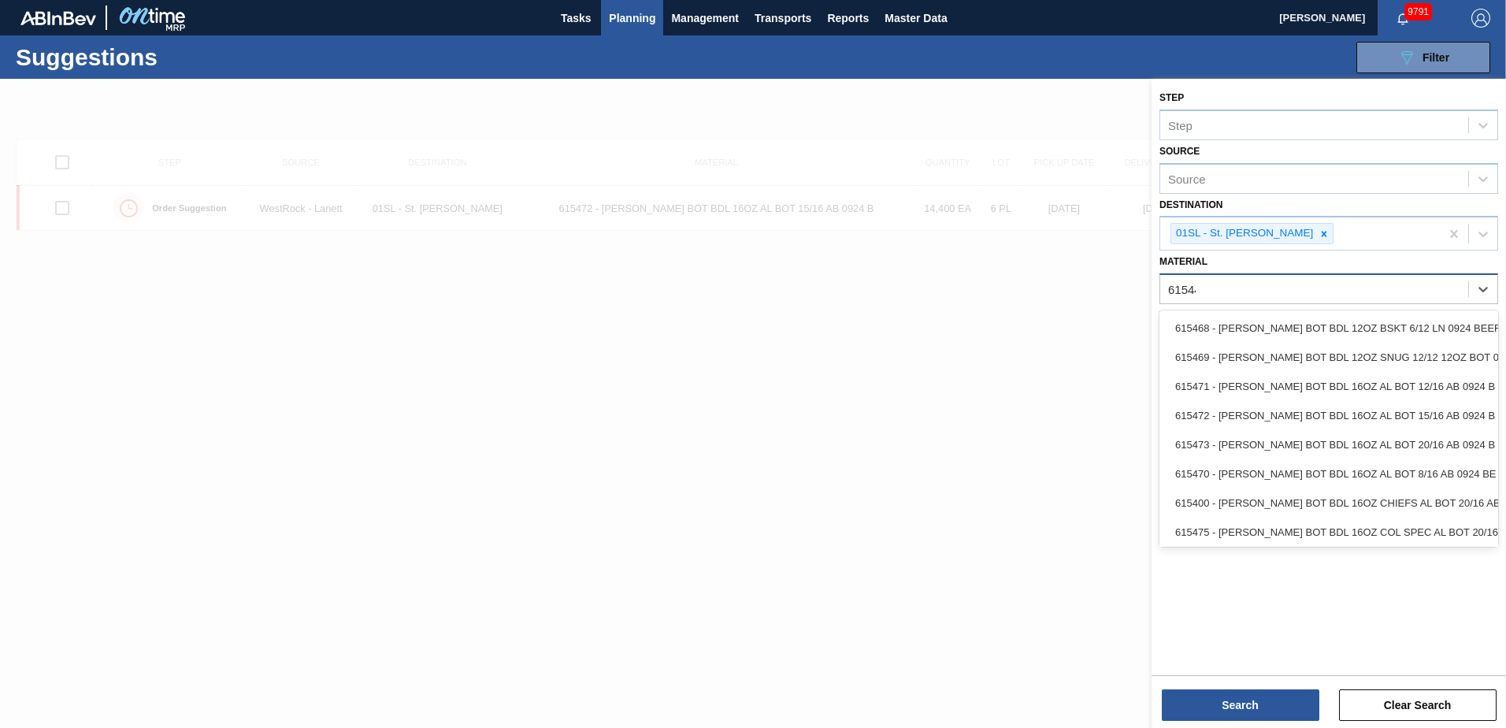
type input "615447"
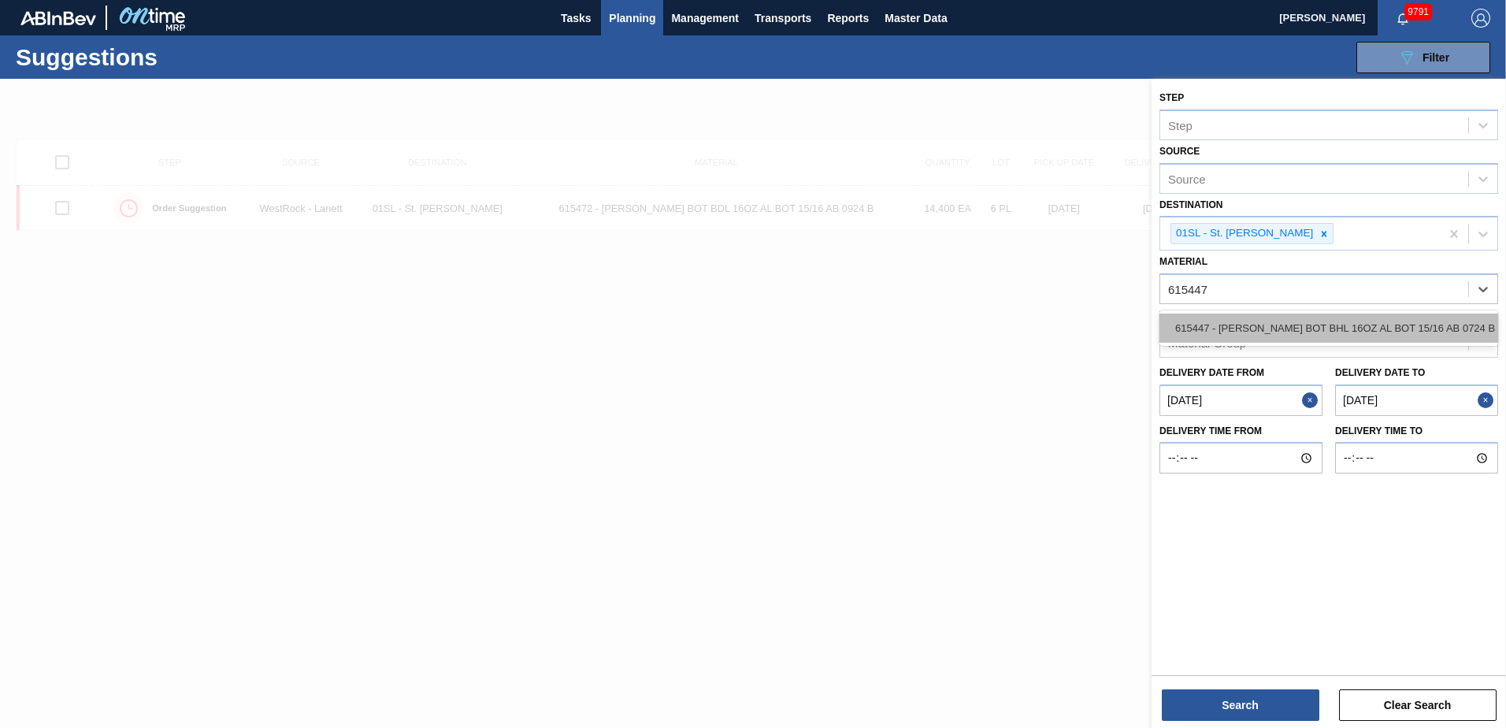
click at [1377, 325] on div "615447 - [PERSON_NAME] BOT BHL 16OZ AL BOT 15/16 AB 0724 B" at bounding box center [1328, 327] width 339 height 29
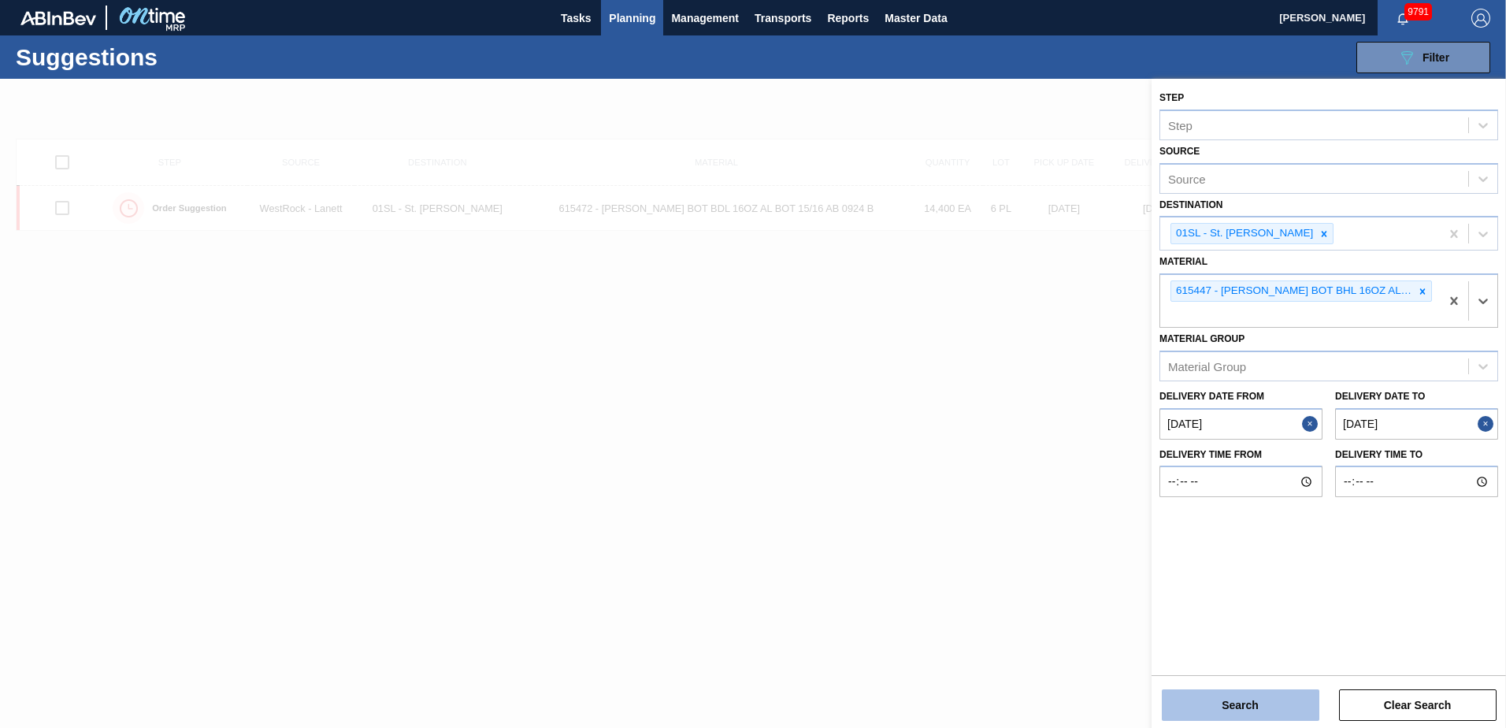
click at [1231, 695] on button "Search" at bounding box center [1241, 705] width 158 height 32
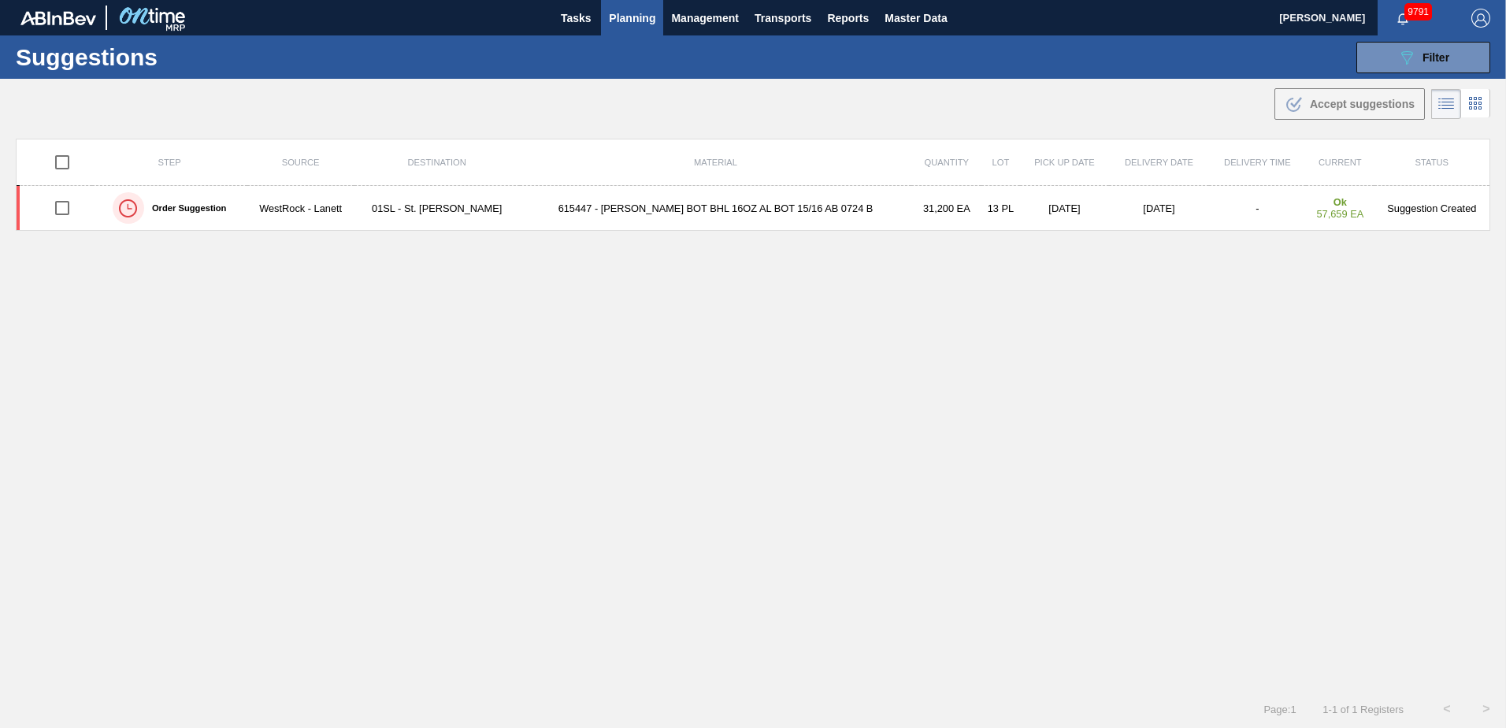
click at [636, 19] on span "Planning" at bounding box center [632, 18] width 46 height 19
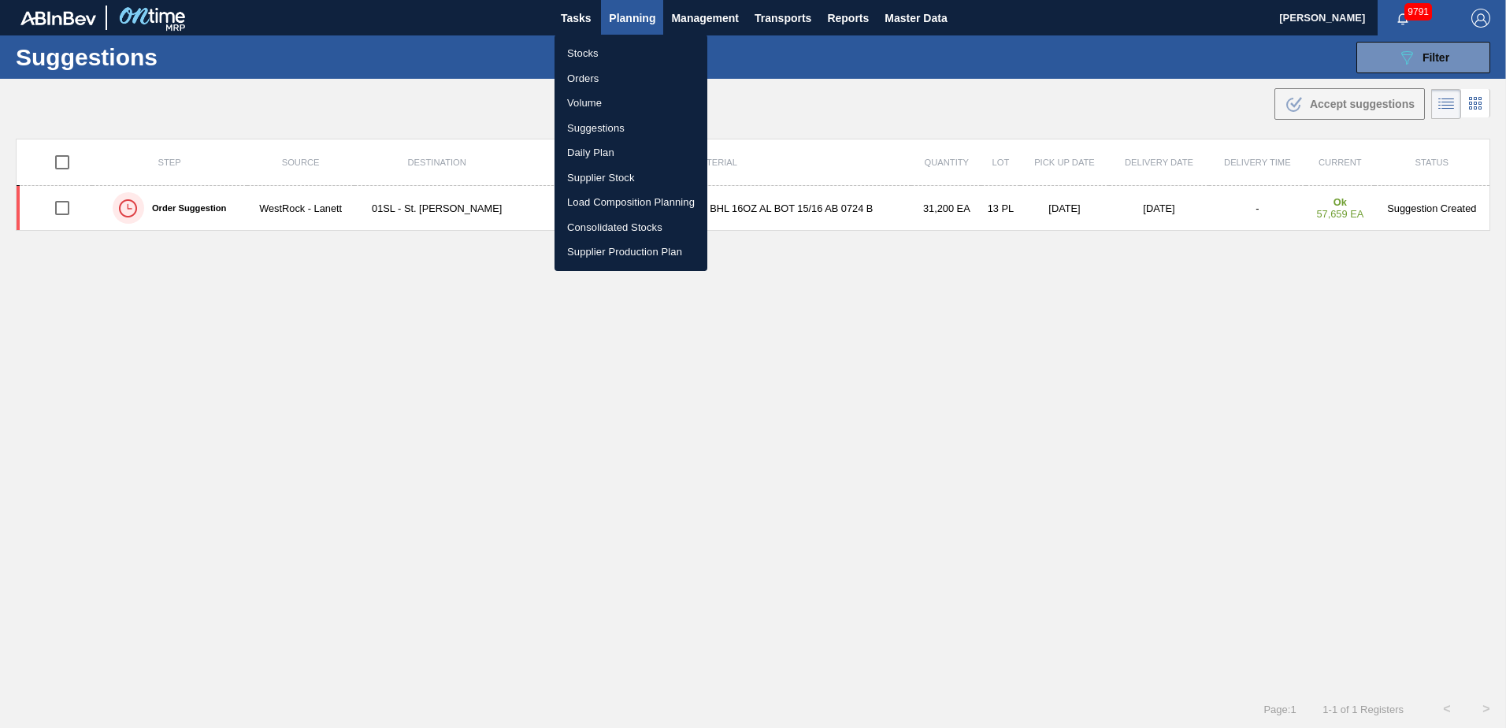
click at [594, 195] on li "Load Composition Planning" at bounding box center [630, 202] width 153 height 25
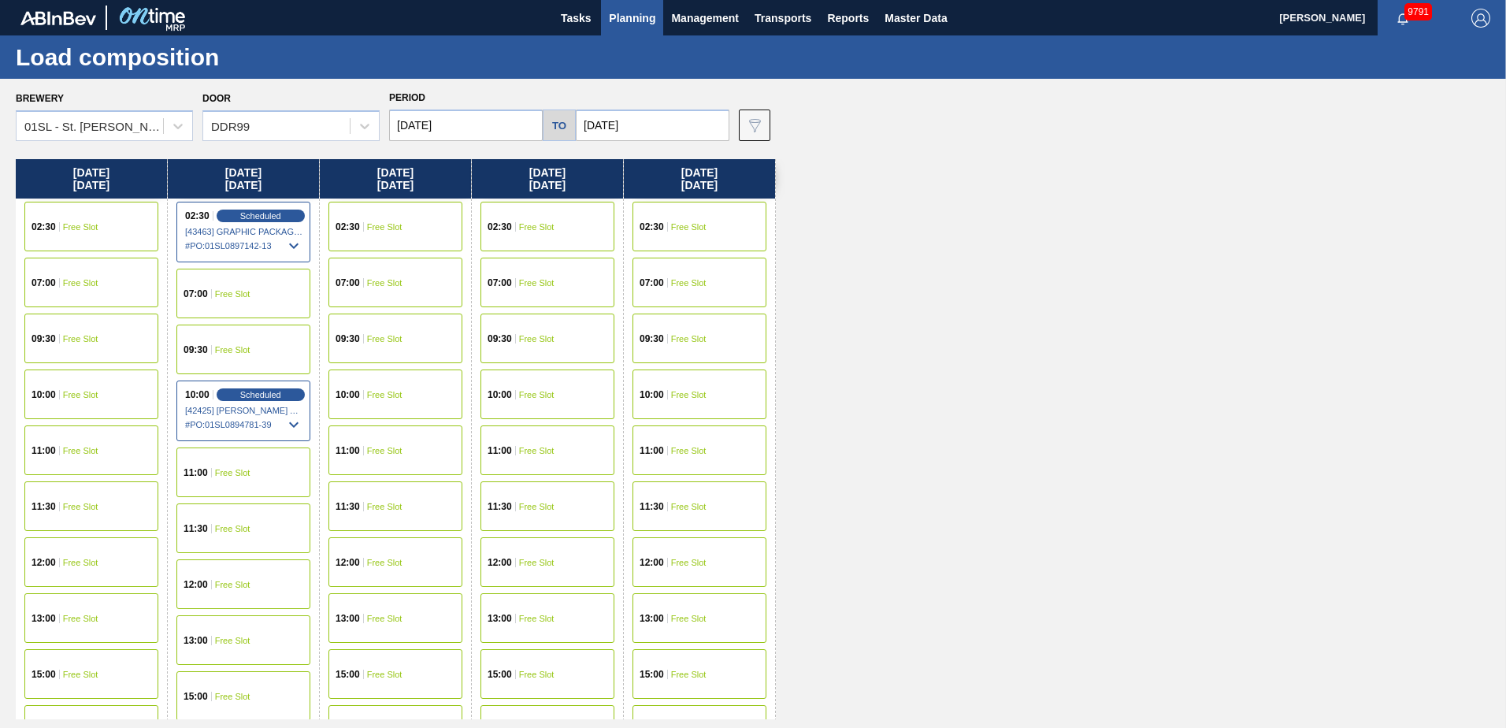
click at [232, 337] on div "09:30 Free Slot" at bounding box center [243, 349] width 134 height 50
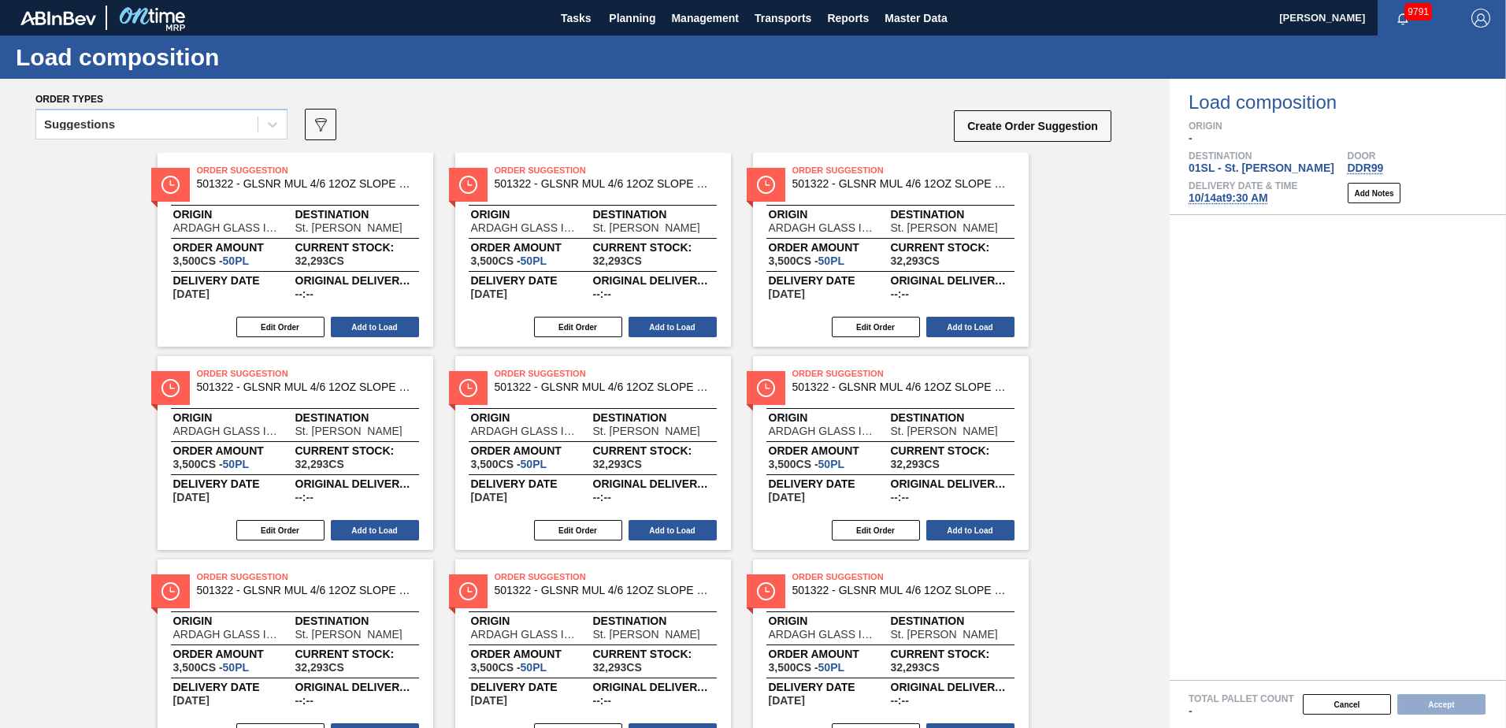
click at [266, 126] on icon at bounding box center [273, 125] width 16 height 16
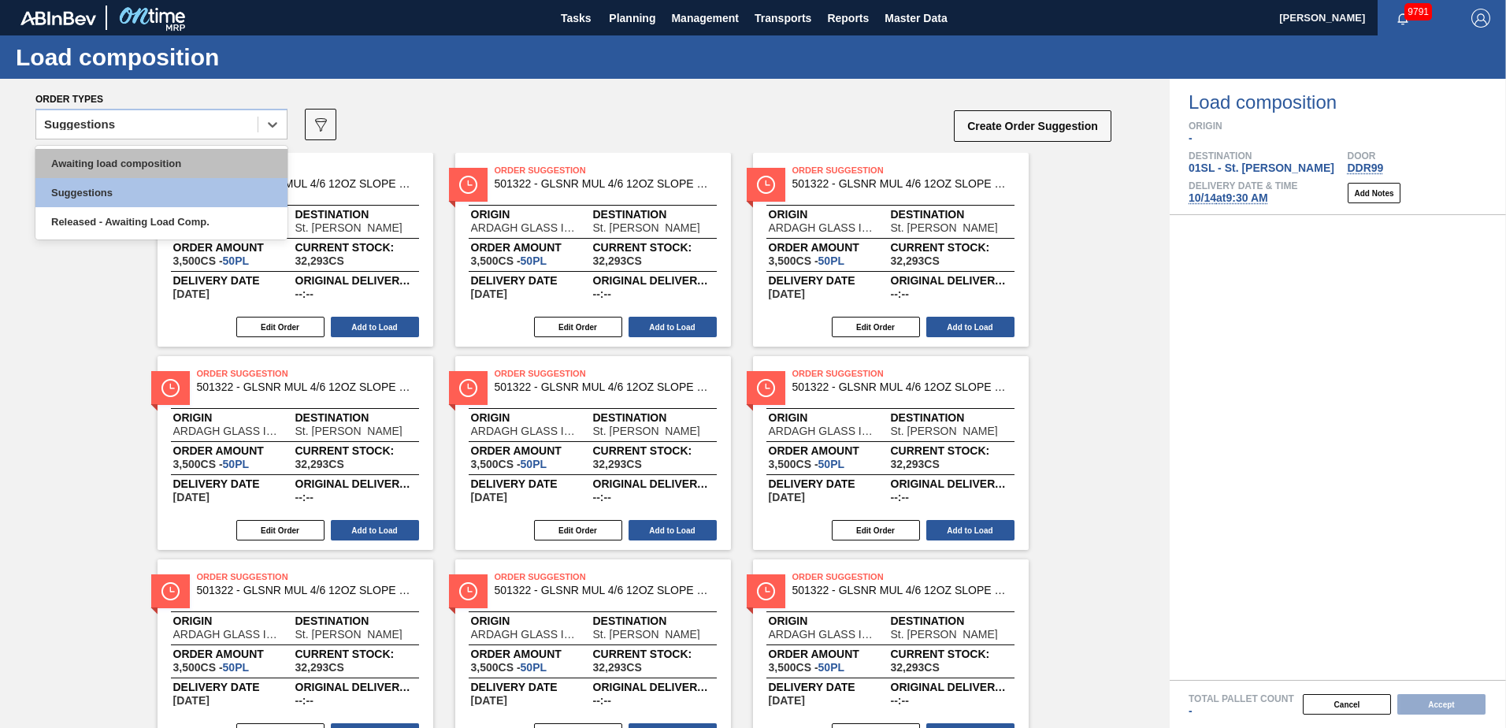
click at [171, 154] on div "Awaiting load composition" at bounding box center [161, 163] width 252 height 29
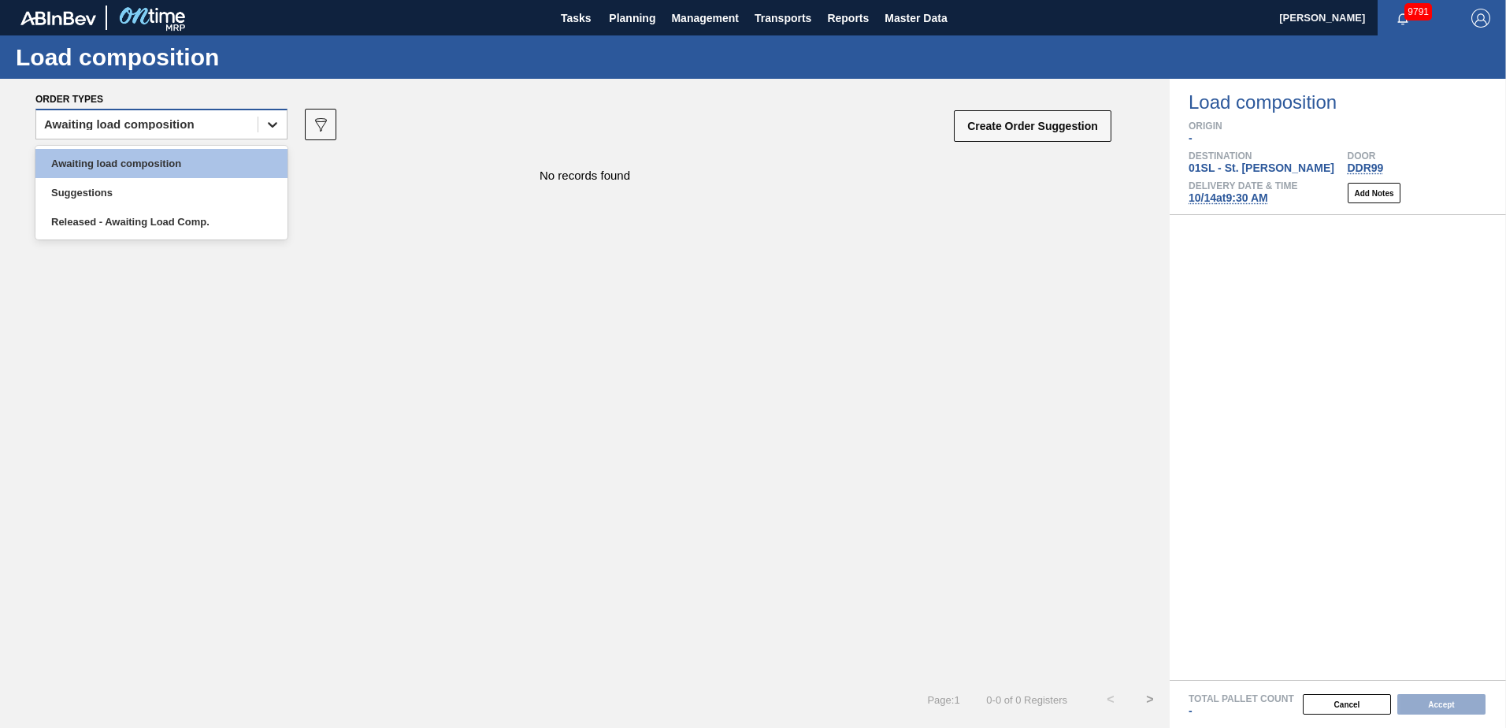
click at [272, 126] on icon at bounding box center [272, 125] width 9 height 6
click at [158, 208] on div "Released - Awaiting Load Comp." at bounding box center [161, 221] width 252 height 29
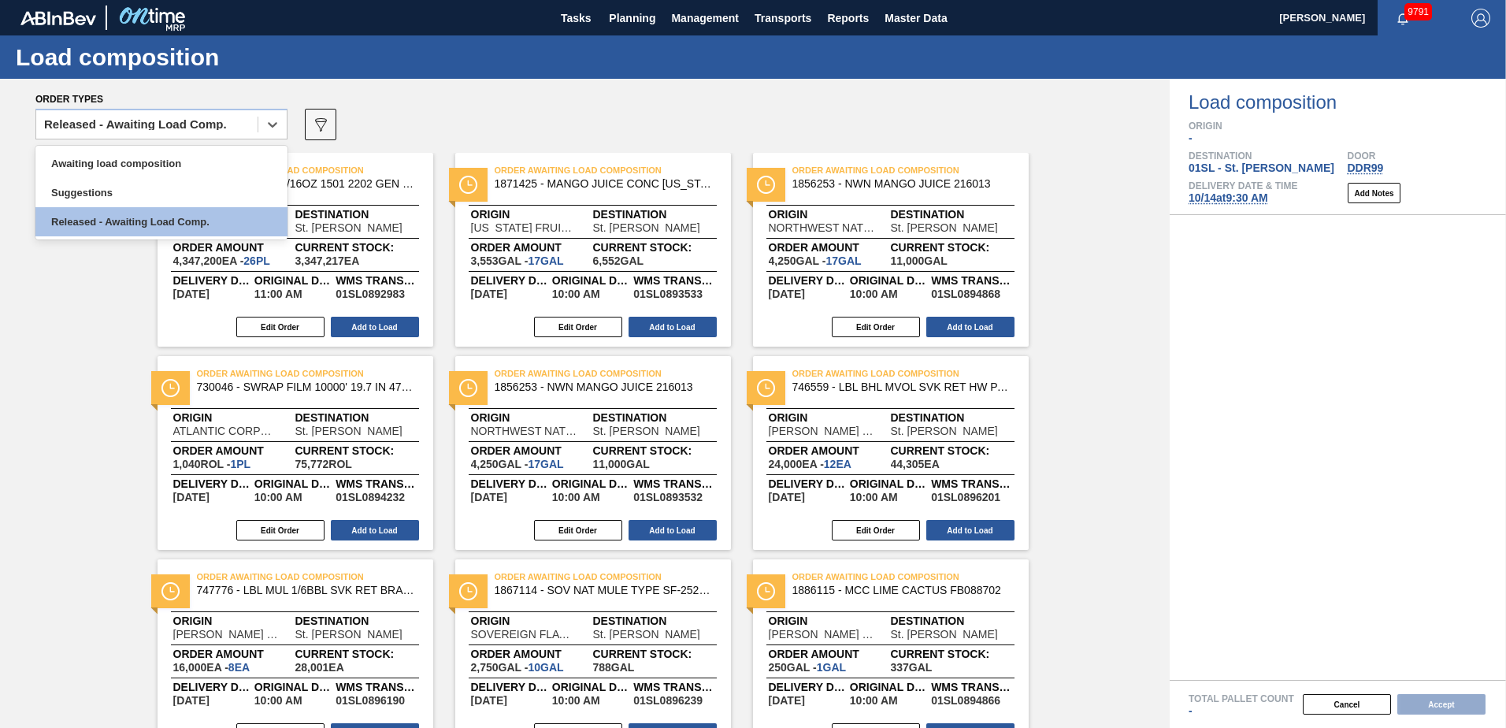
click at [273, 128] on icon at bounding box center [273, 125] width 16 height 16
click at [202, 160] on div "Awaiting load composition" at bounding box center [161, 163] width 252 height 29
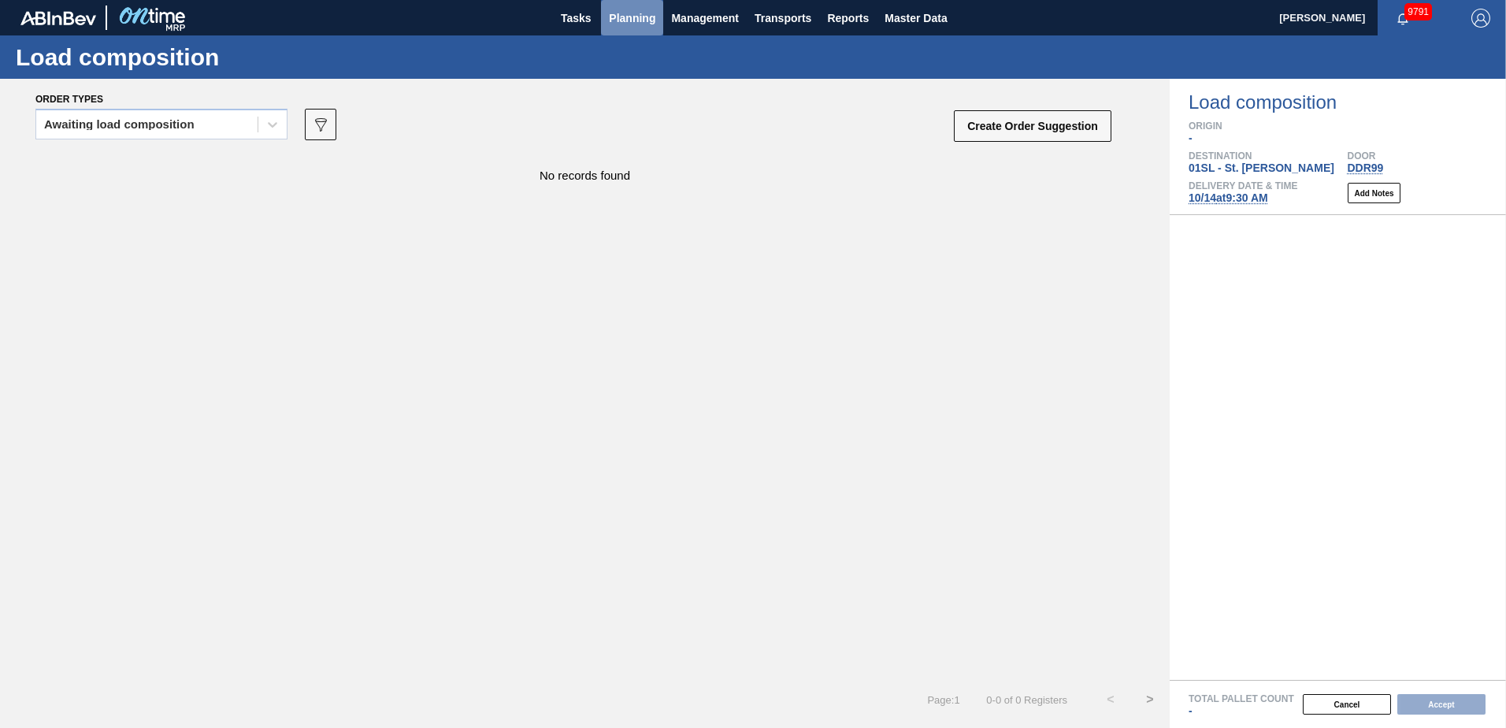
click at [647, 15] on span "Planning" at bounding box center [632, 18] width 46 height 19
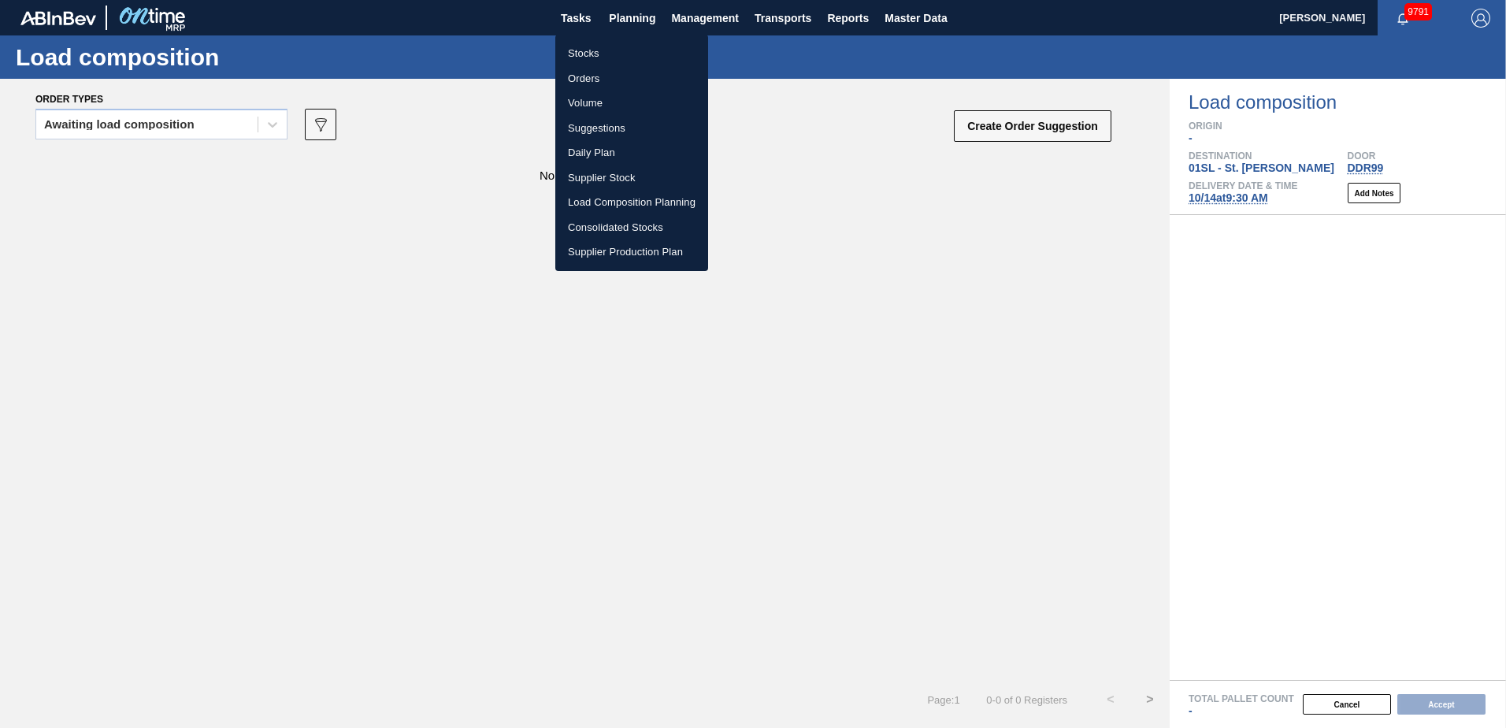
click at [607, 127] on li "Suggestions" at bounding box center [631, 128] width 153 height 25
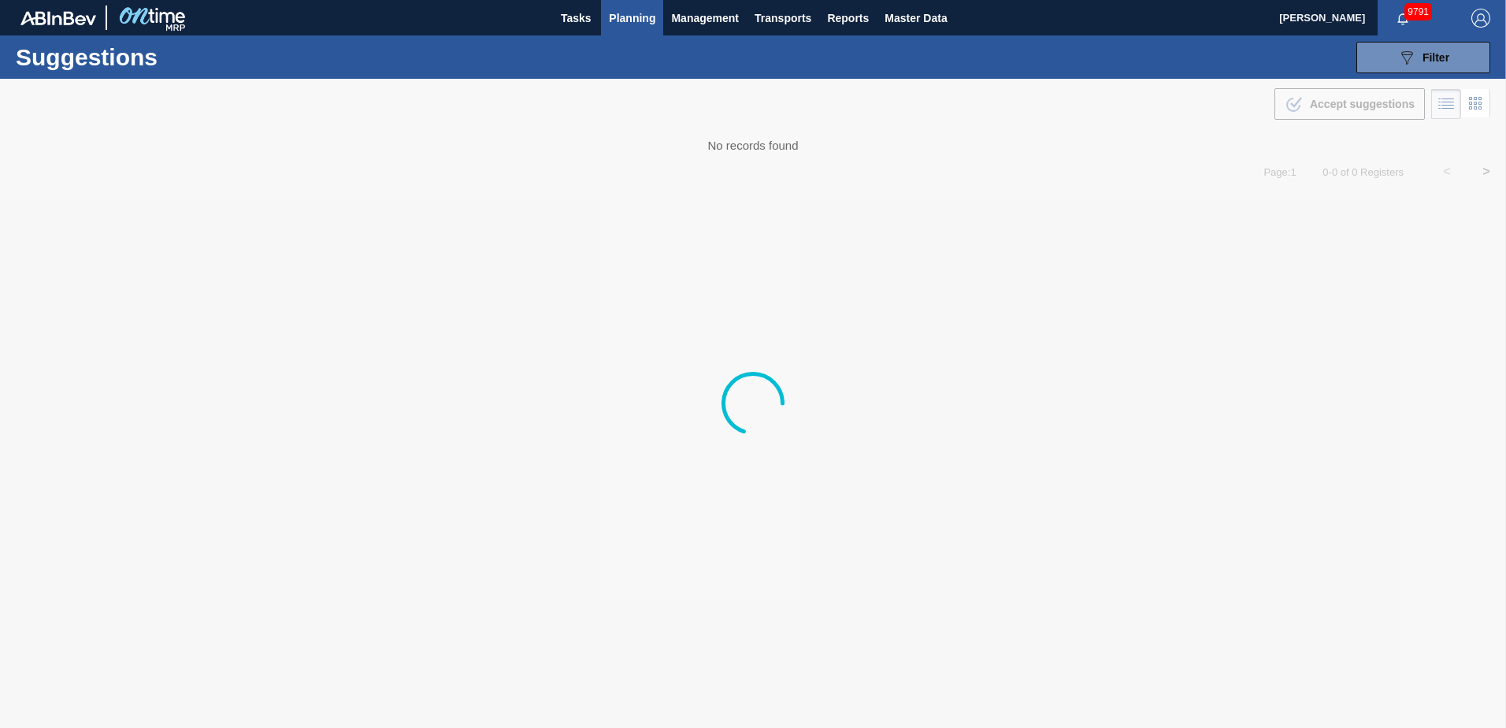
type from "[DATE]"
type to "[DATE]"
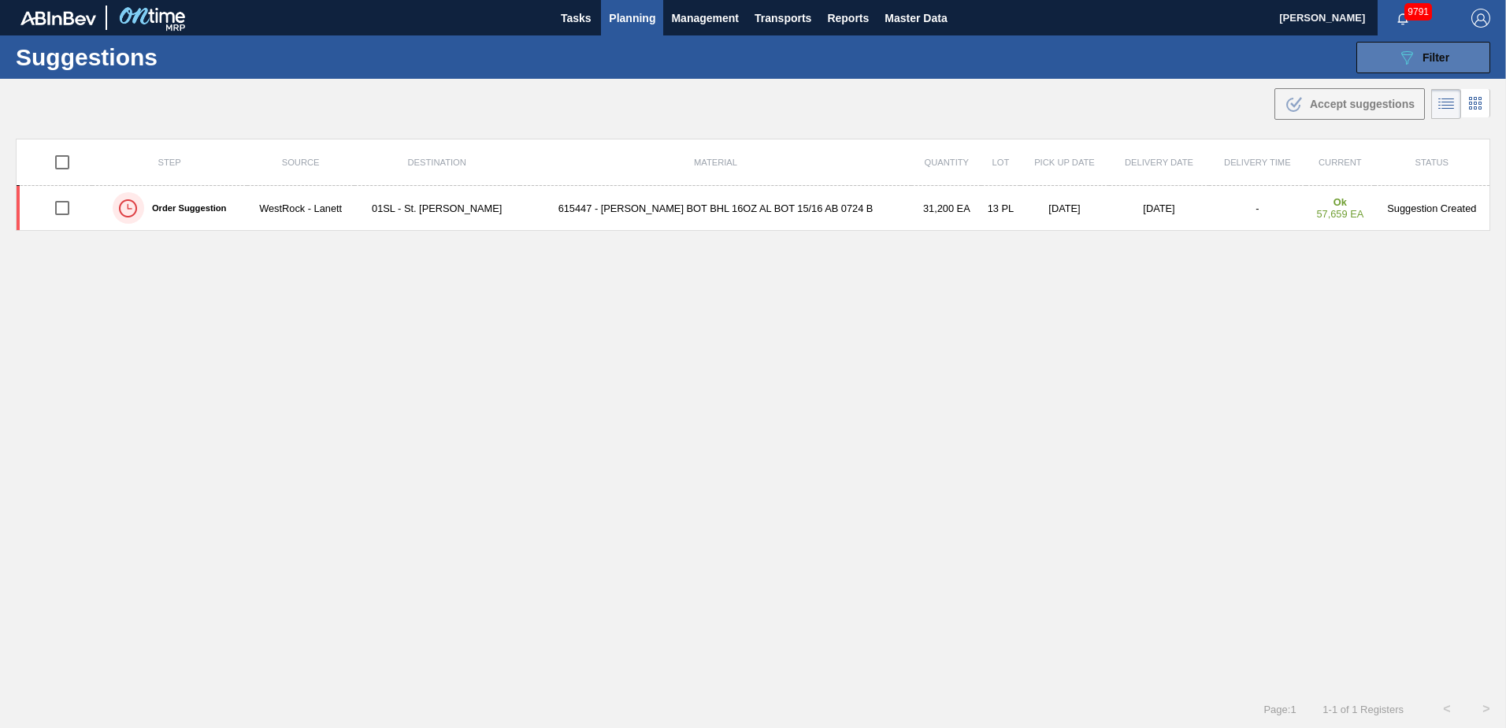
click at [1434, 58] on span "Filter" at bounding box center [1435, 57] width 27 height 13
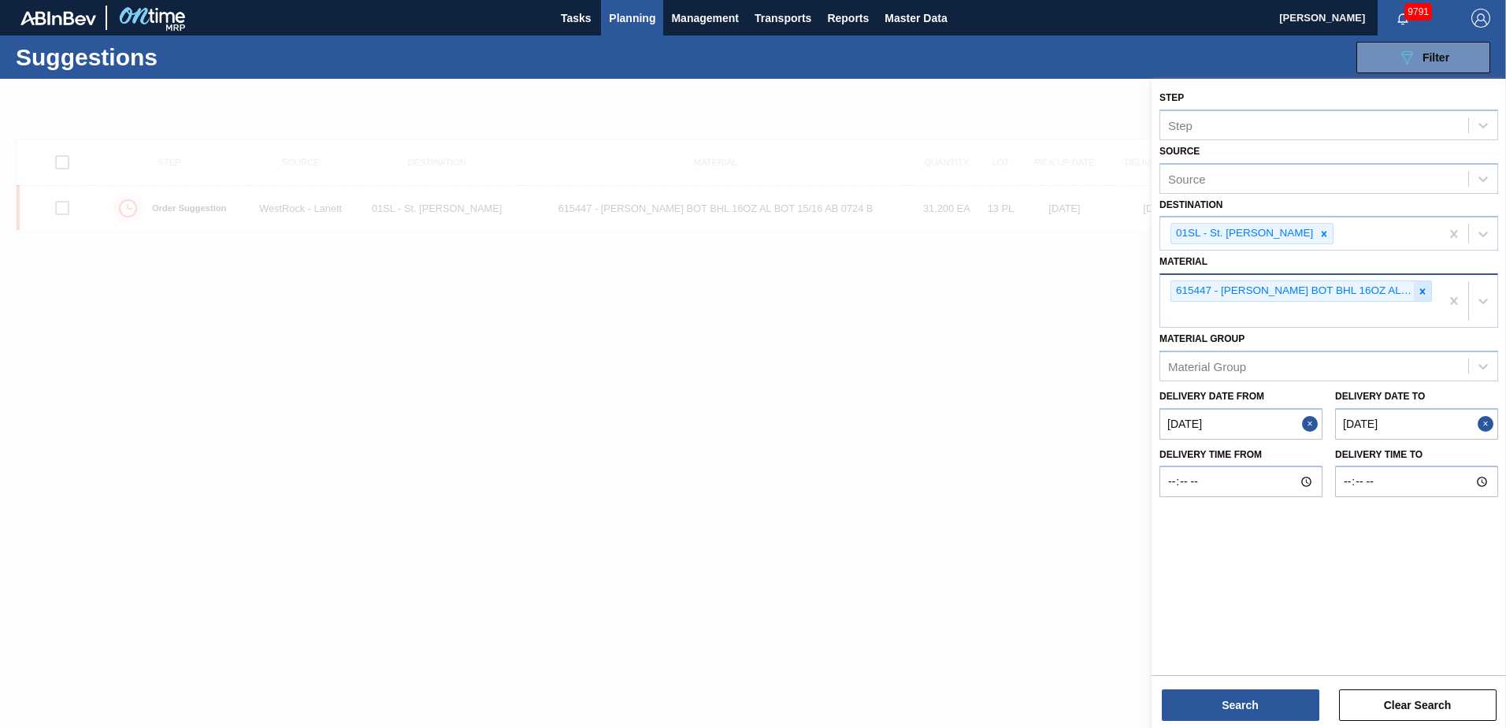
click at [1423, 295] on icon at bounding box center [1422, 291] width 11 height 11
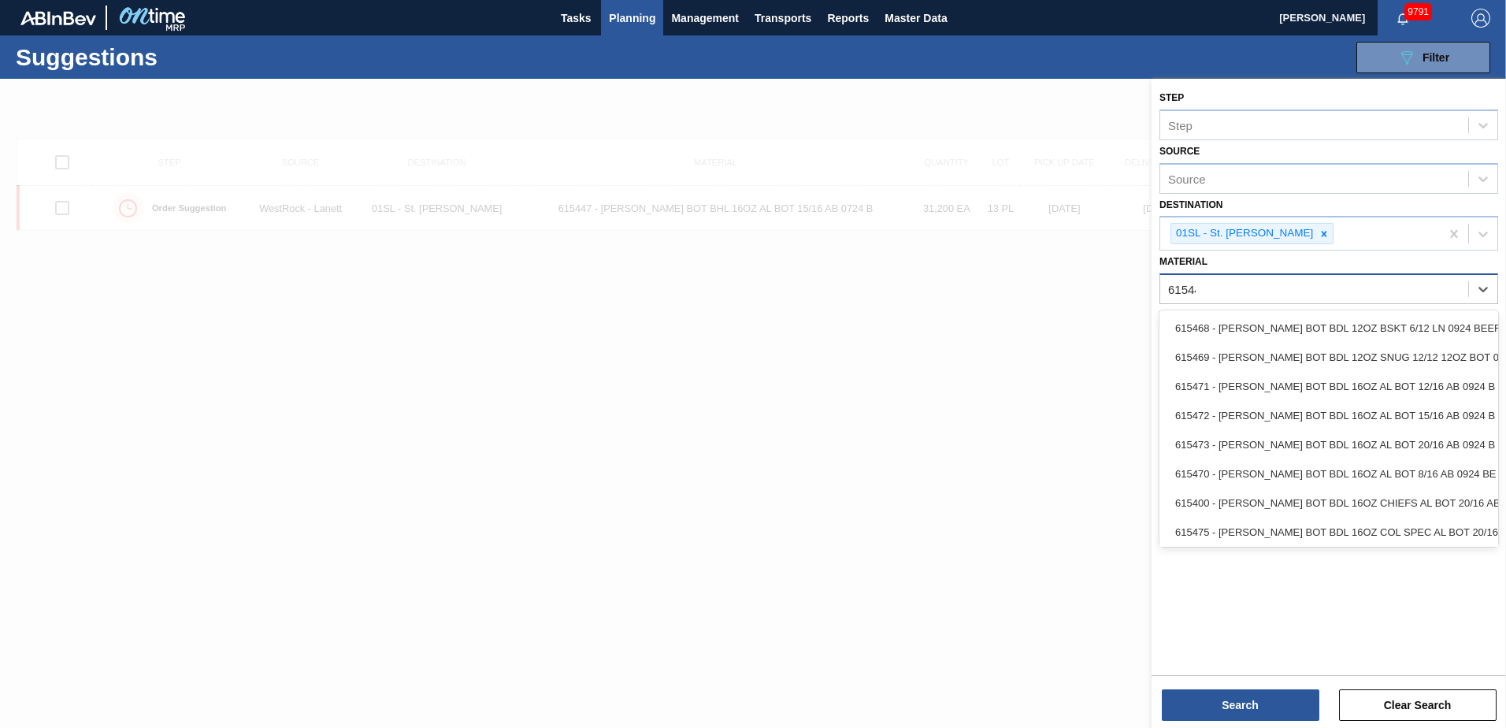
type input "615447"
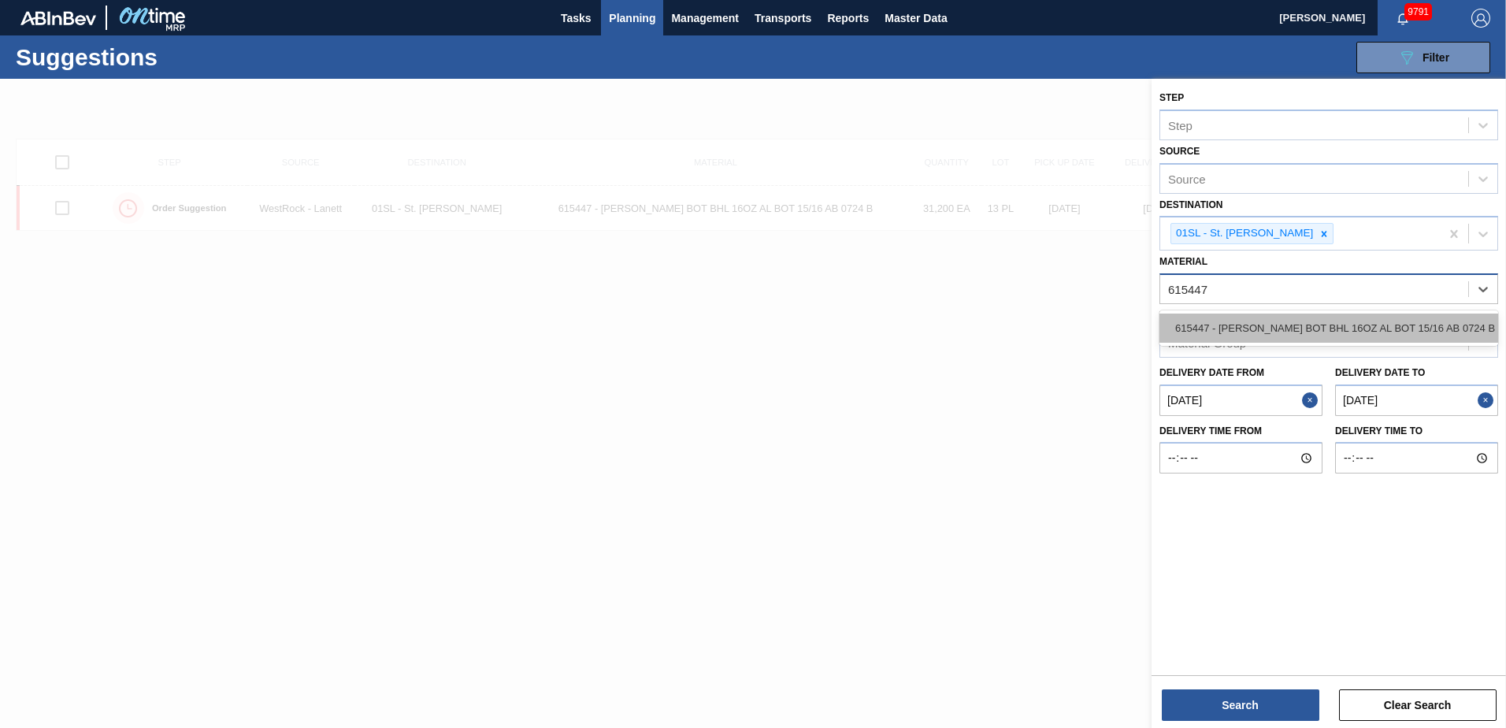
click at [1404, 325] on div "615447 - [PERSON_NAME] BOT BHL 16OZ AL BOT 15/16 AB 0724 B" at bounding box center [1328, 327] width 339 height 29
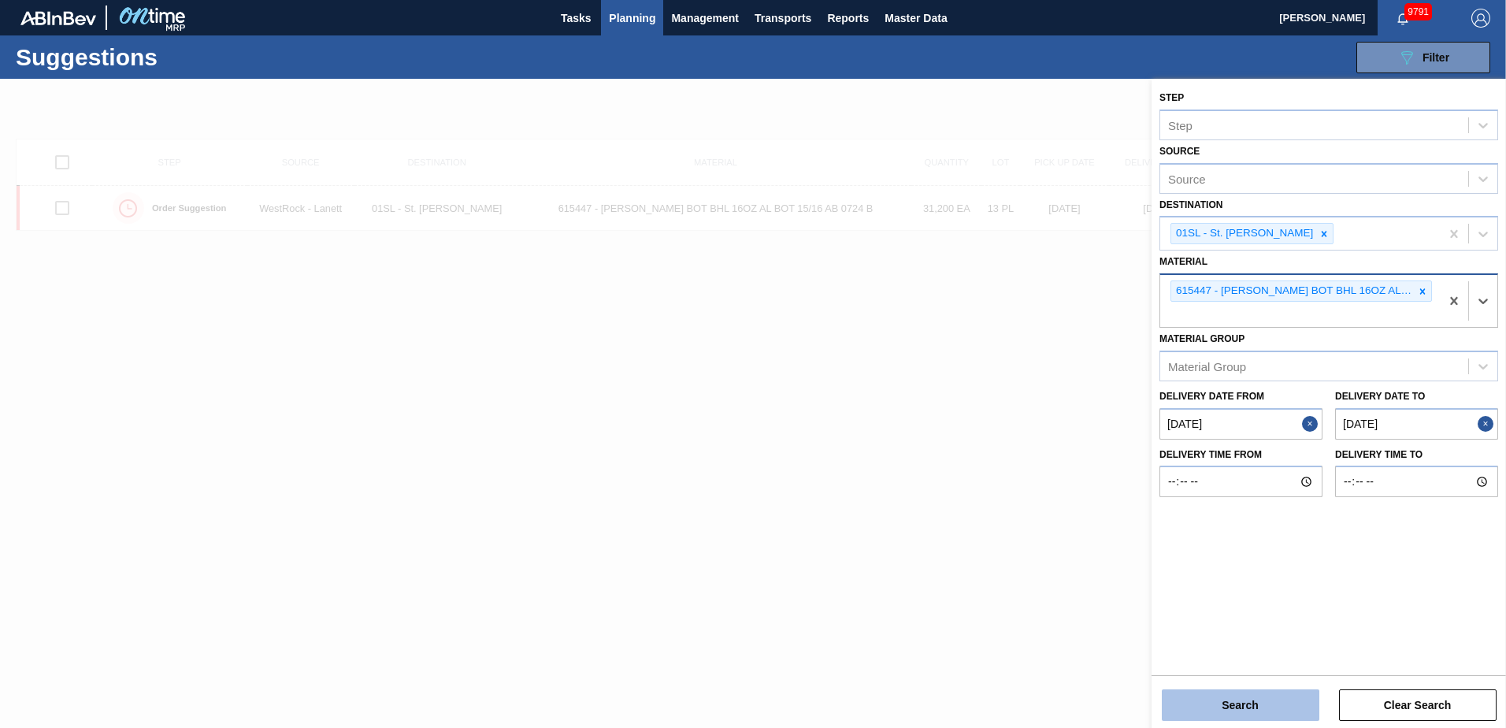
click at [1254, 702] on button "Search" at bounding box center [1241, 705] width 158 height 32
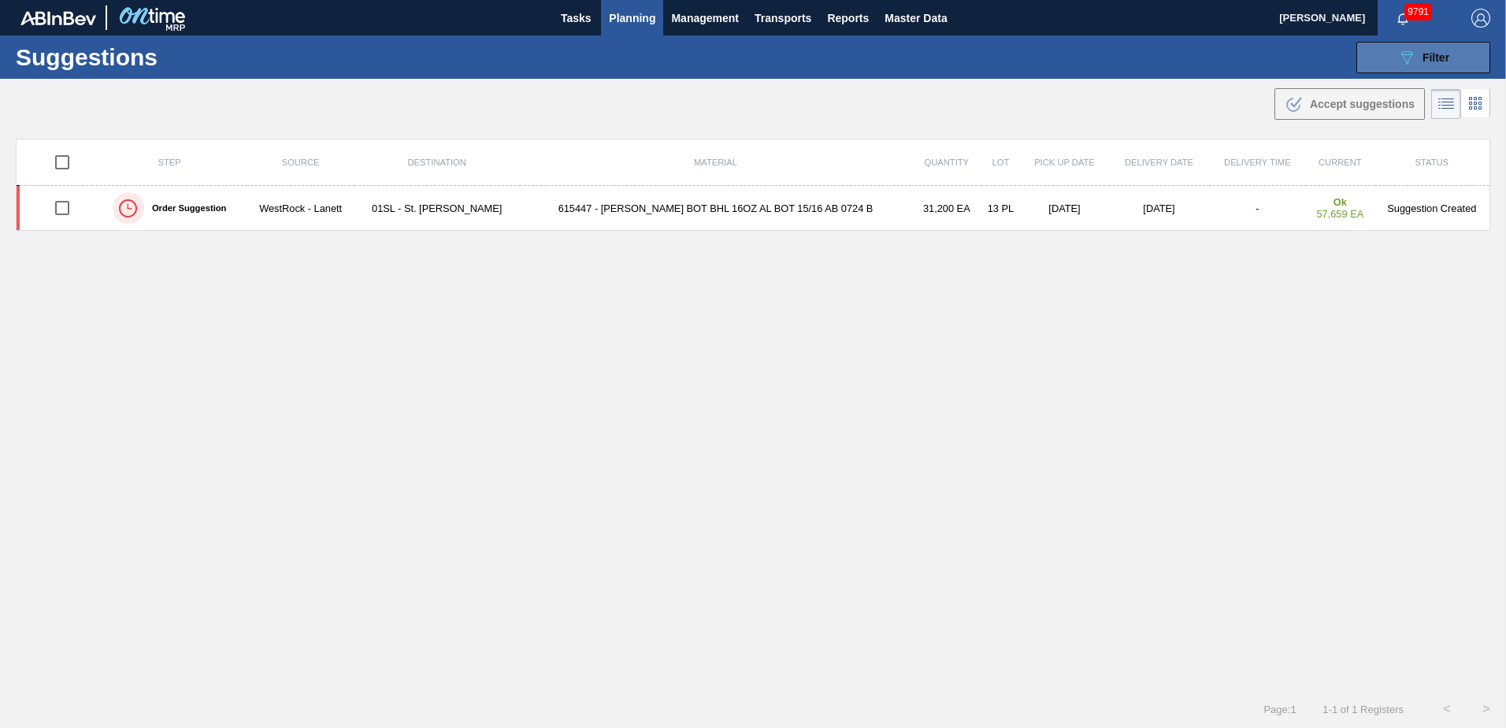
click at [1399, 56] on icon "089F7B8B-B2A5-4AFE-B5C0-19BA573D28AC" at bounding box center [1406, 57] width 19 height 19
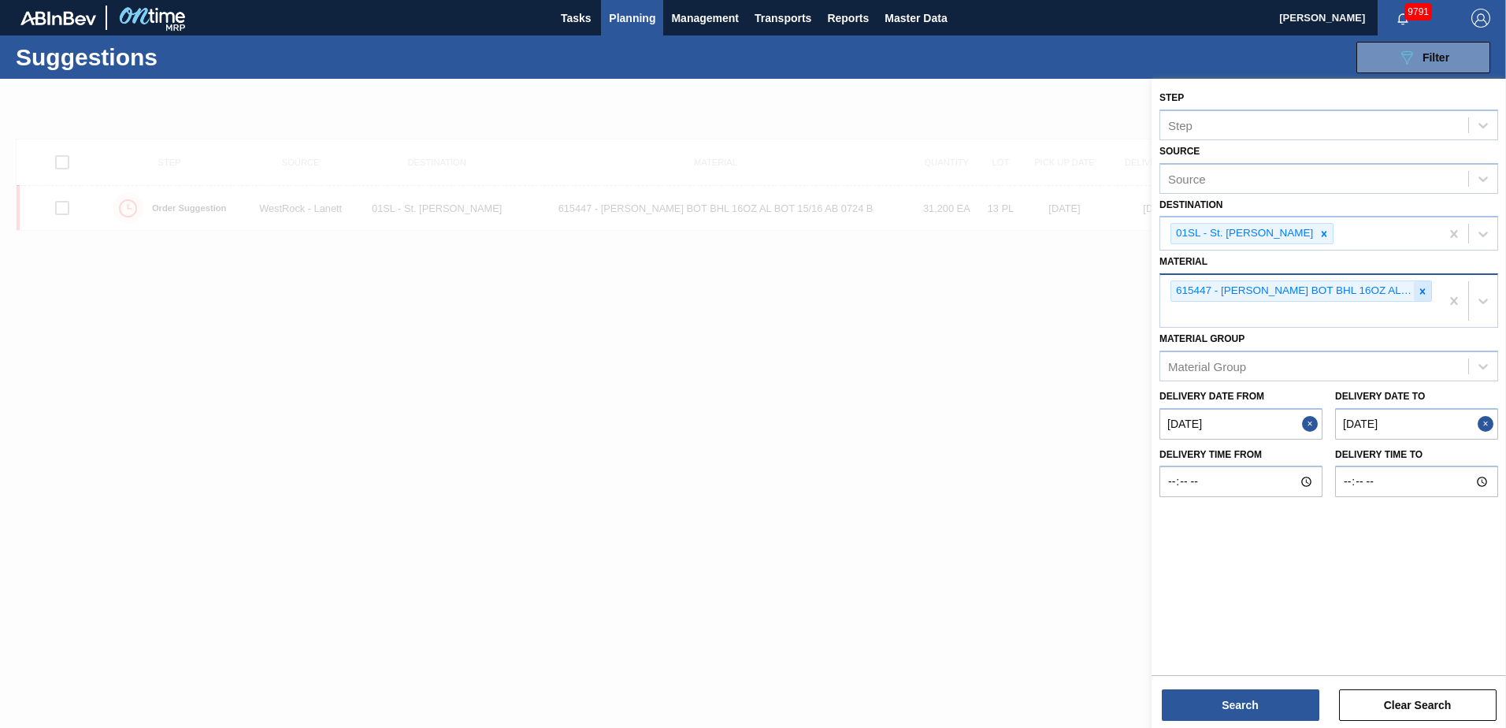
click at [1422, 292] on icon at bounding box center [1423, 291] width 6 height 6
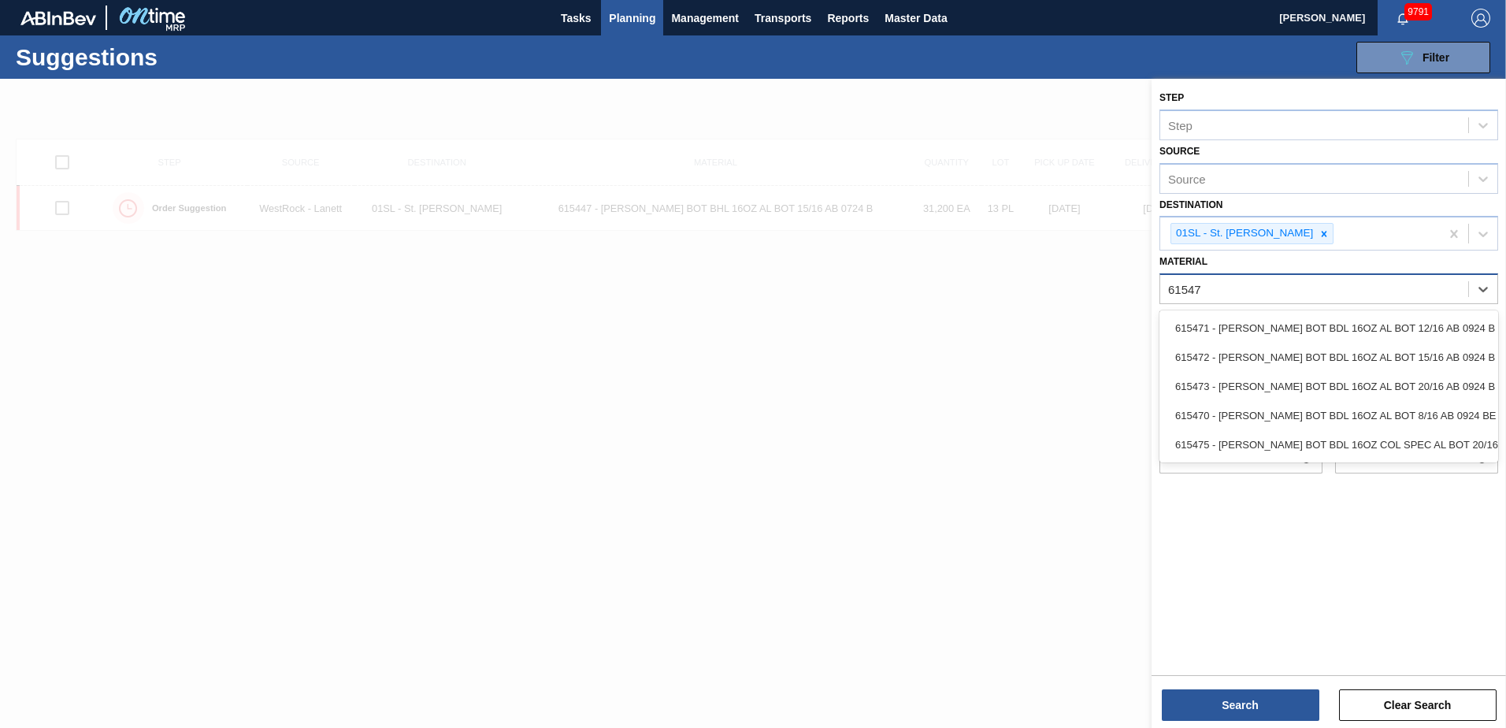
type input "615472"
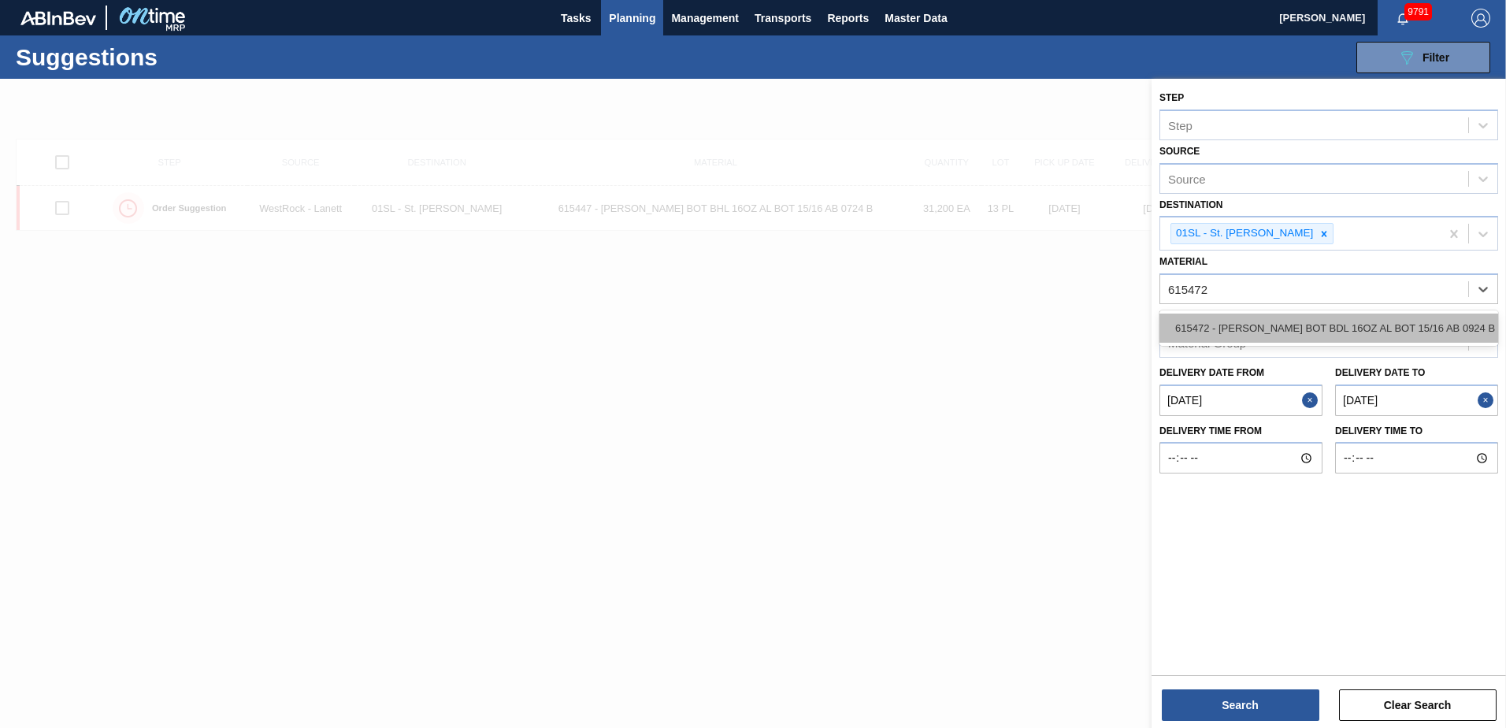
click at [1404, 318] on div "615472 - [PERSON_NAME] BOT BDL 16OZ AL BOT 15/16 AB 0924 B" at bounding box center [1328, 327] width 339 height 29
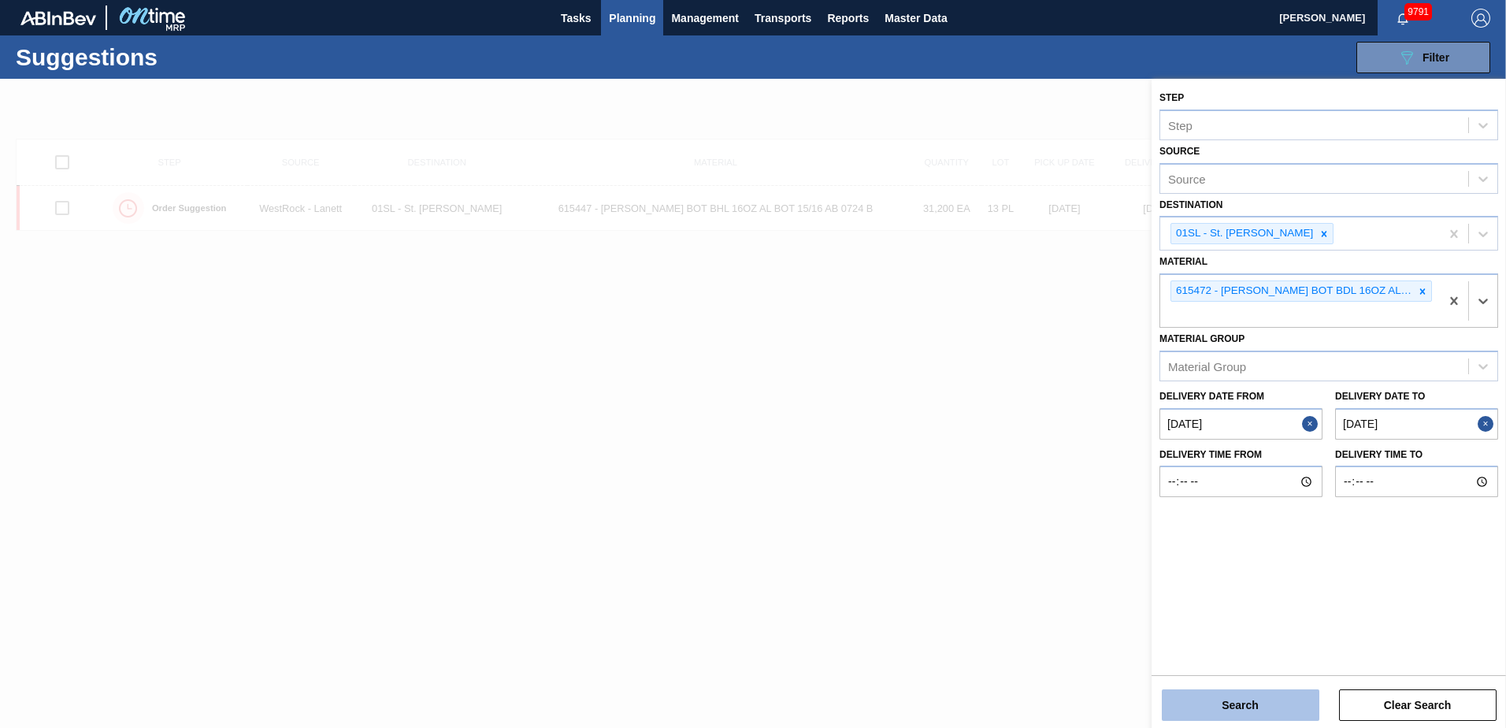
click at [1221, 699] on button "Search" at bounding box center [1241, 705] width 158 height 32
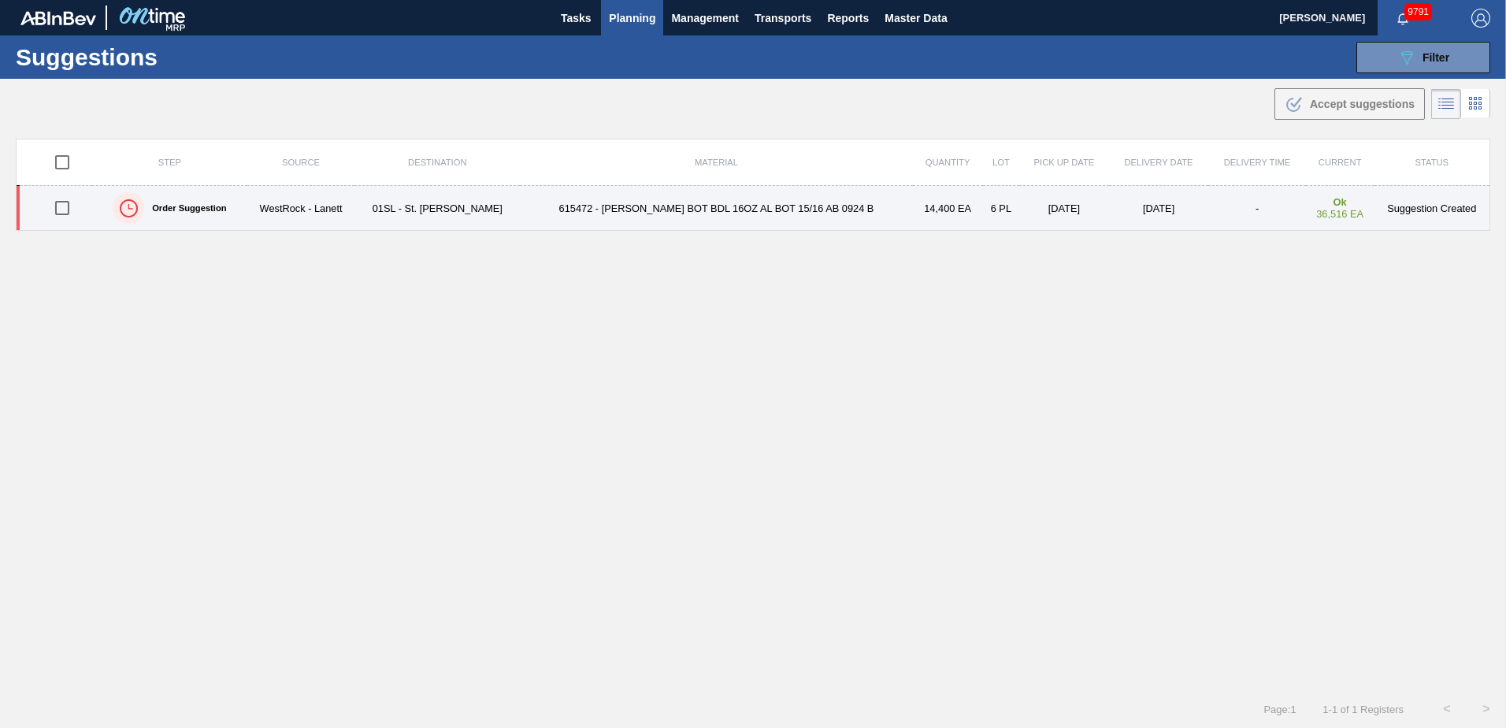
click at [62, 213] on input "checkbox" at bounding box center [62, 207] width 33 height 33
checkbox input "true"
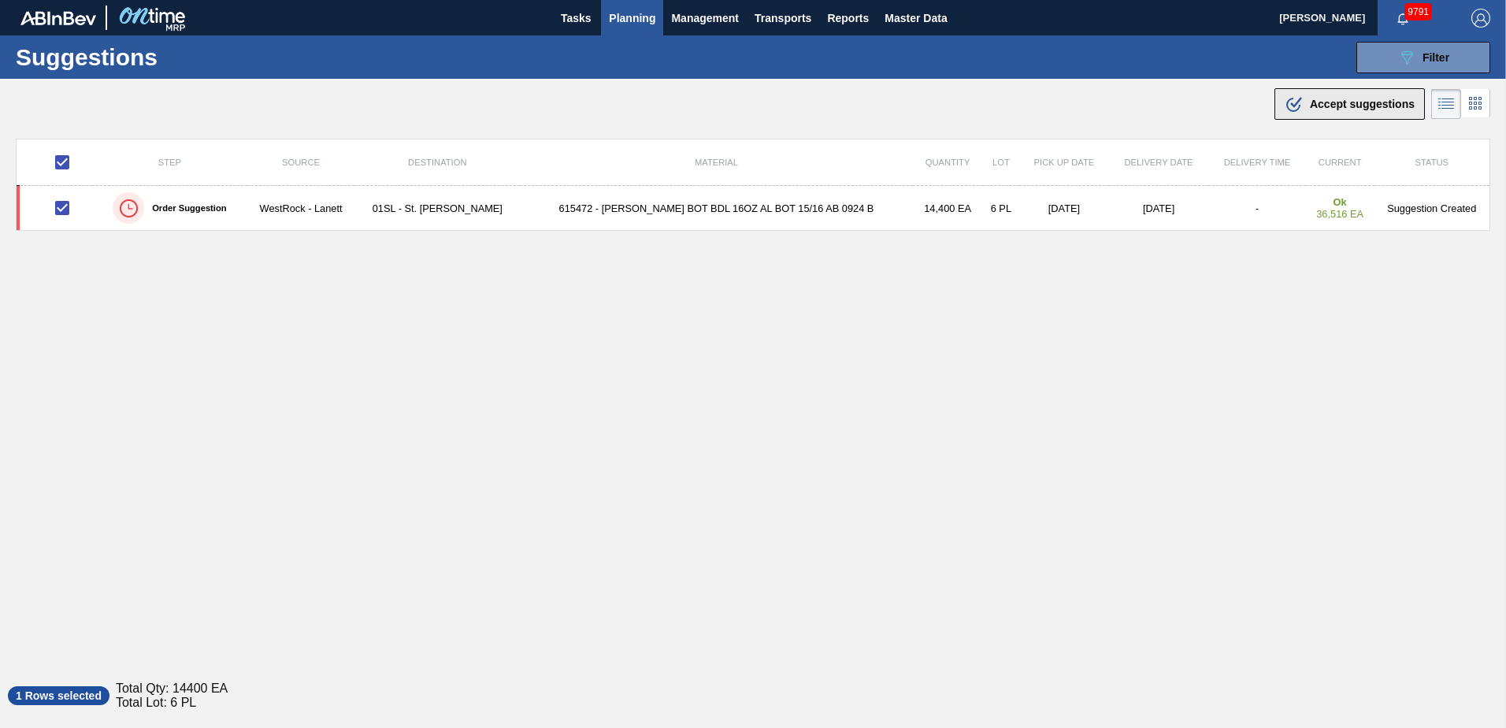
click at [1322, 98] on span "Accept suggestions" at bounding box center [1362, 104] width 105 height 13
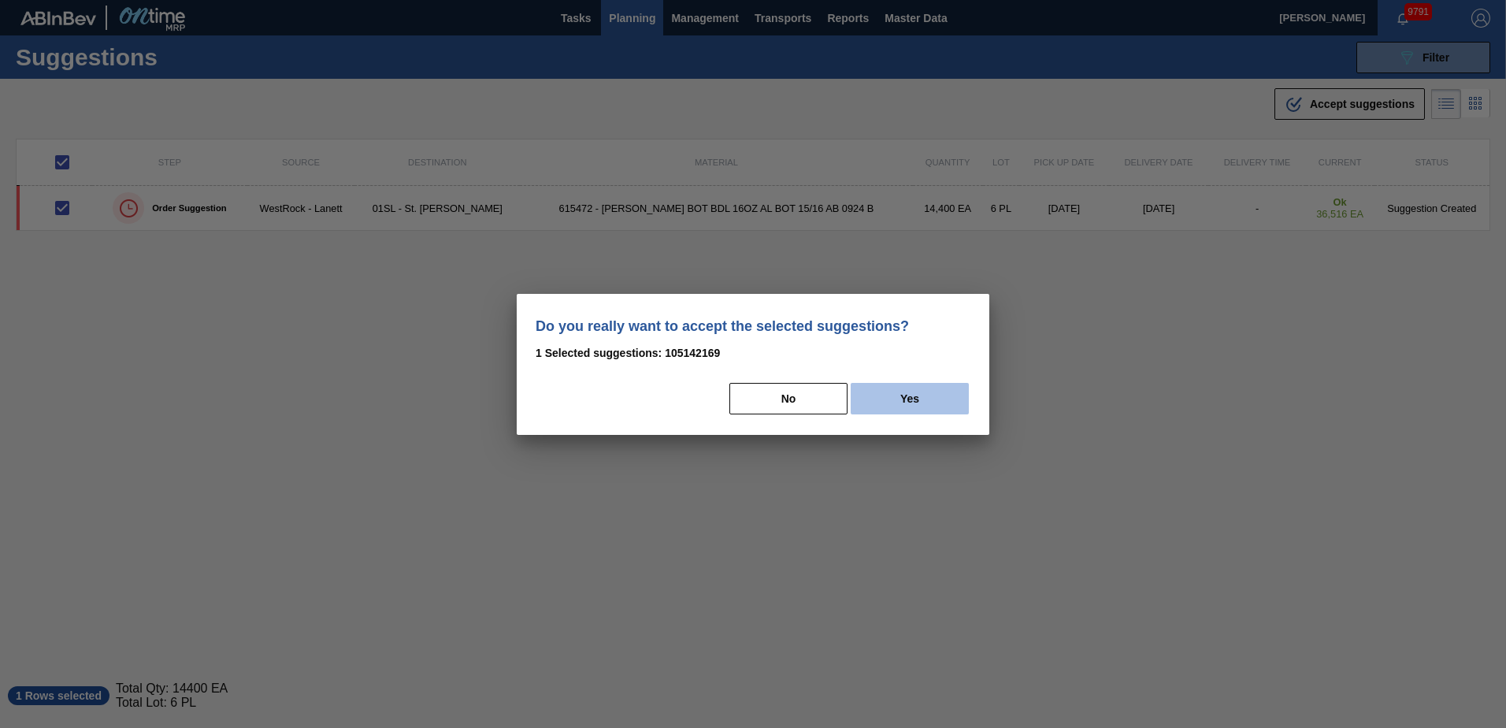
click at [934, 403] on button "Yes" at bounding box center [910, 399] width 118 height 32
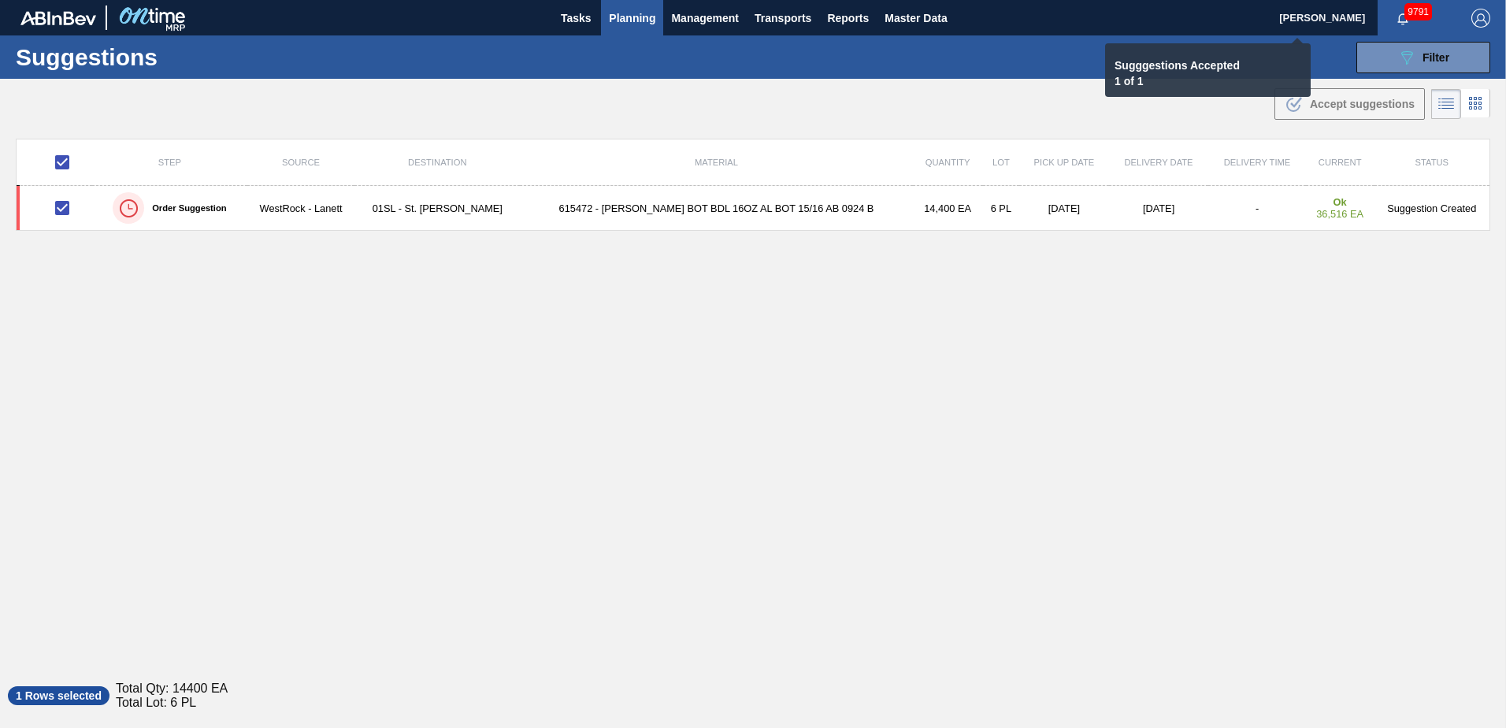
checkbox input "false"
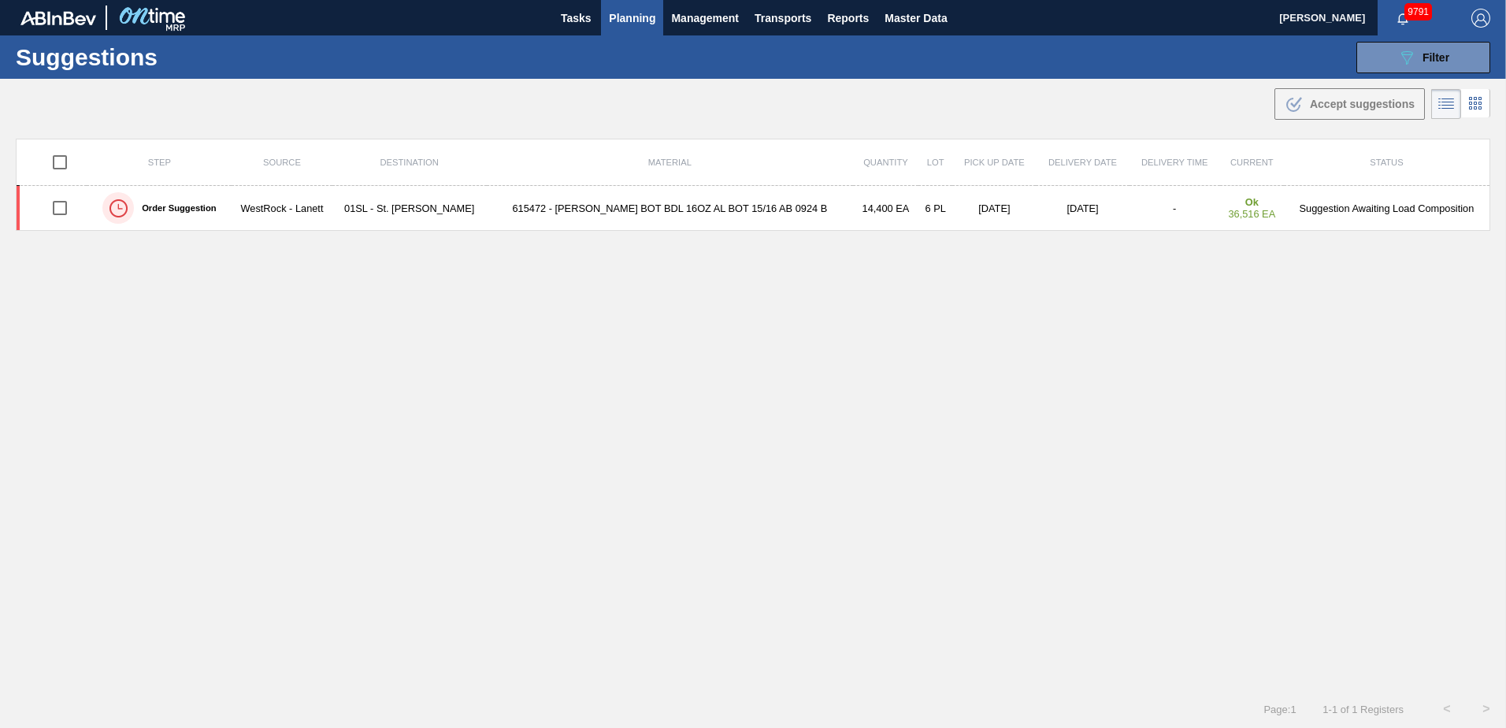
click at [636, 6] on button "Planning" at bounding box center [632, 17] width 62 height 35
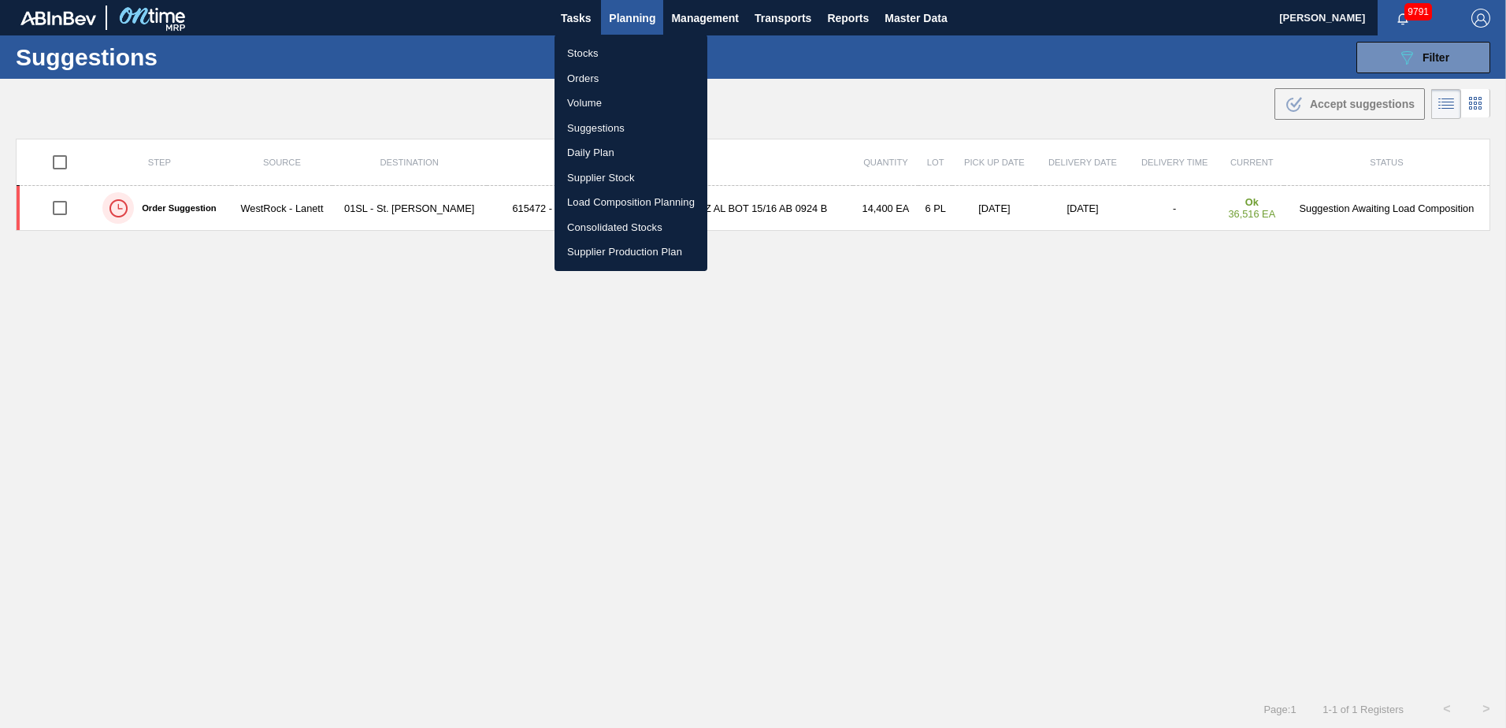
click at [593, 202] on li "Load Composition Planning" at bounding box center [630, 202] width 153 height 25
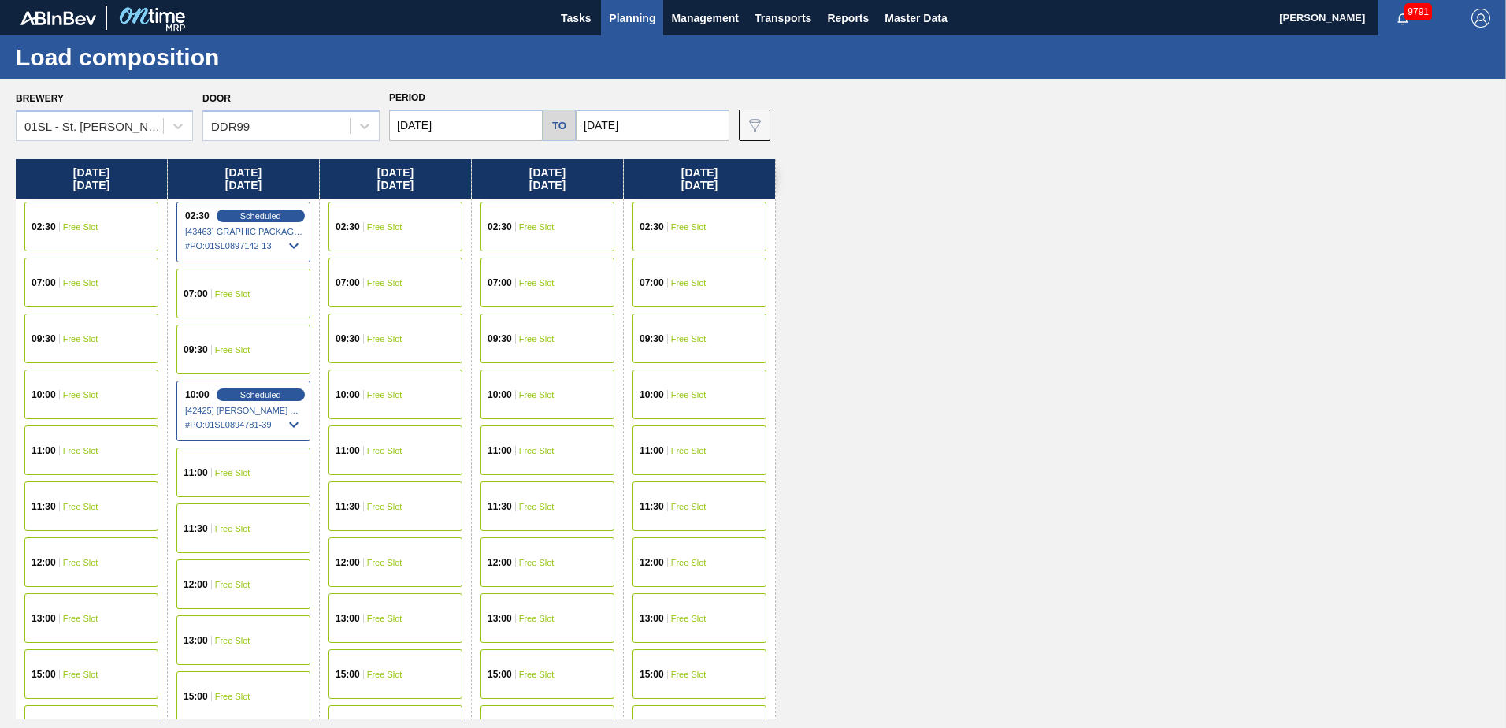
click at [215, 346] on span "Free Slot" at bounding box center [232, 349] width 35 height 9
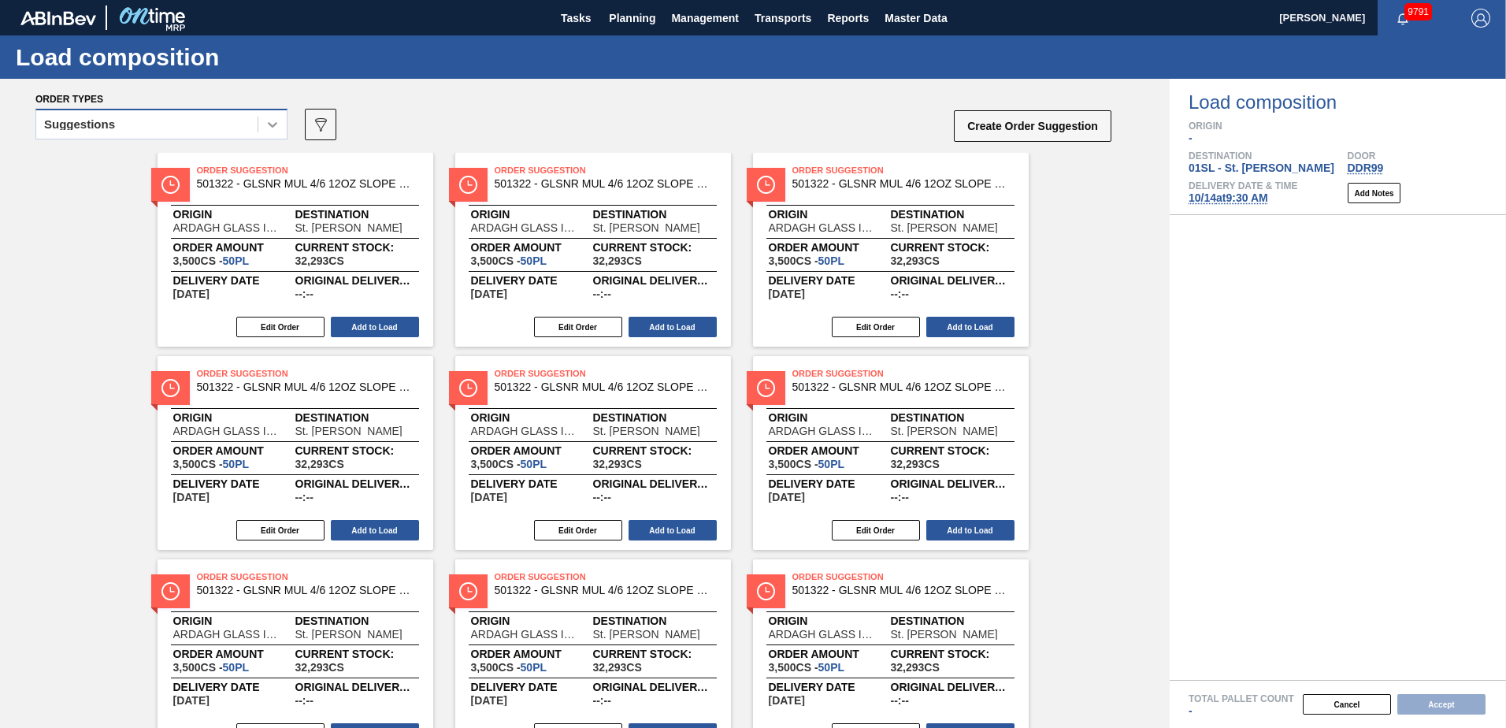
click at [264, 131] on div at bounding box center [272, 124] width 28 height 28
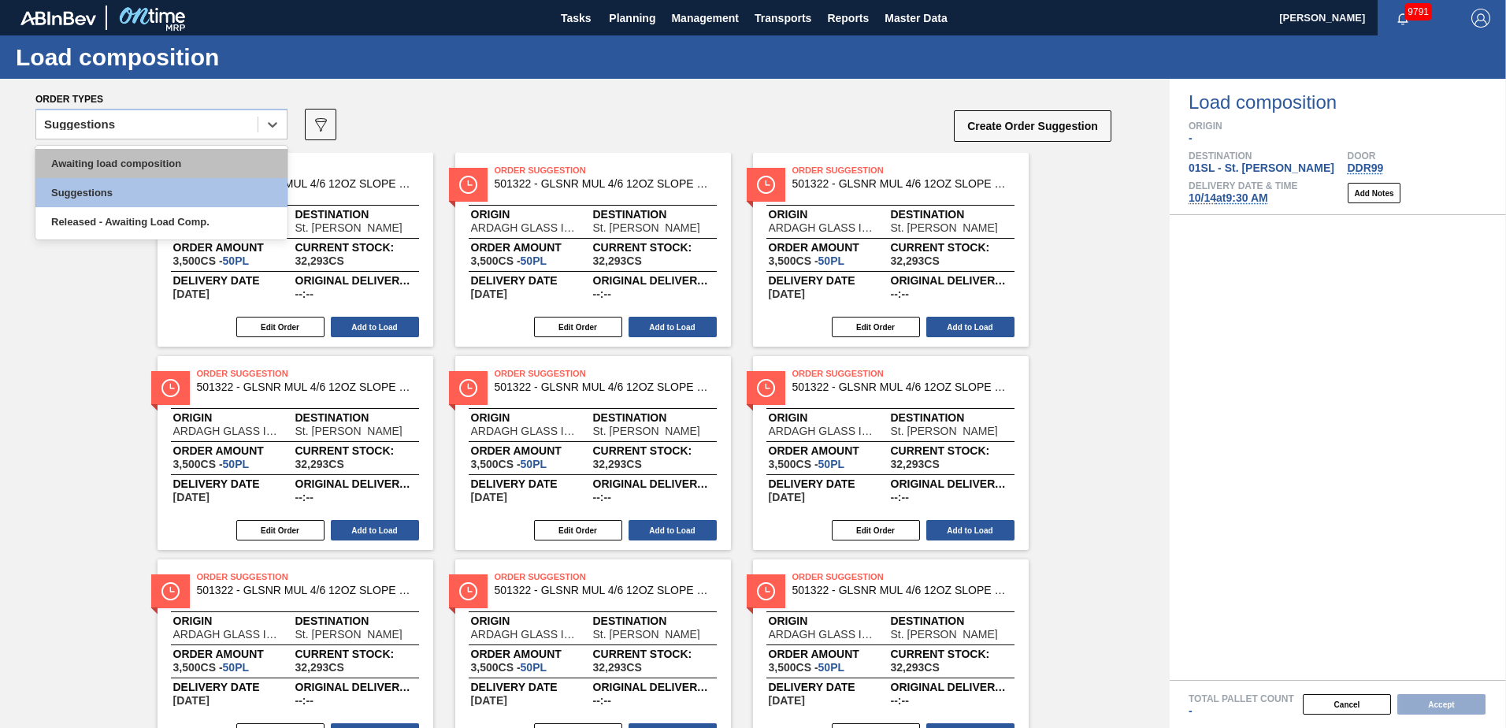
click at [174, 167] on div "Awaiting load composition" at bounding box center [161, 163] width 252 height 29
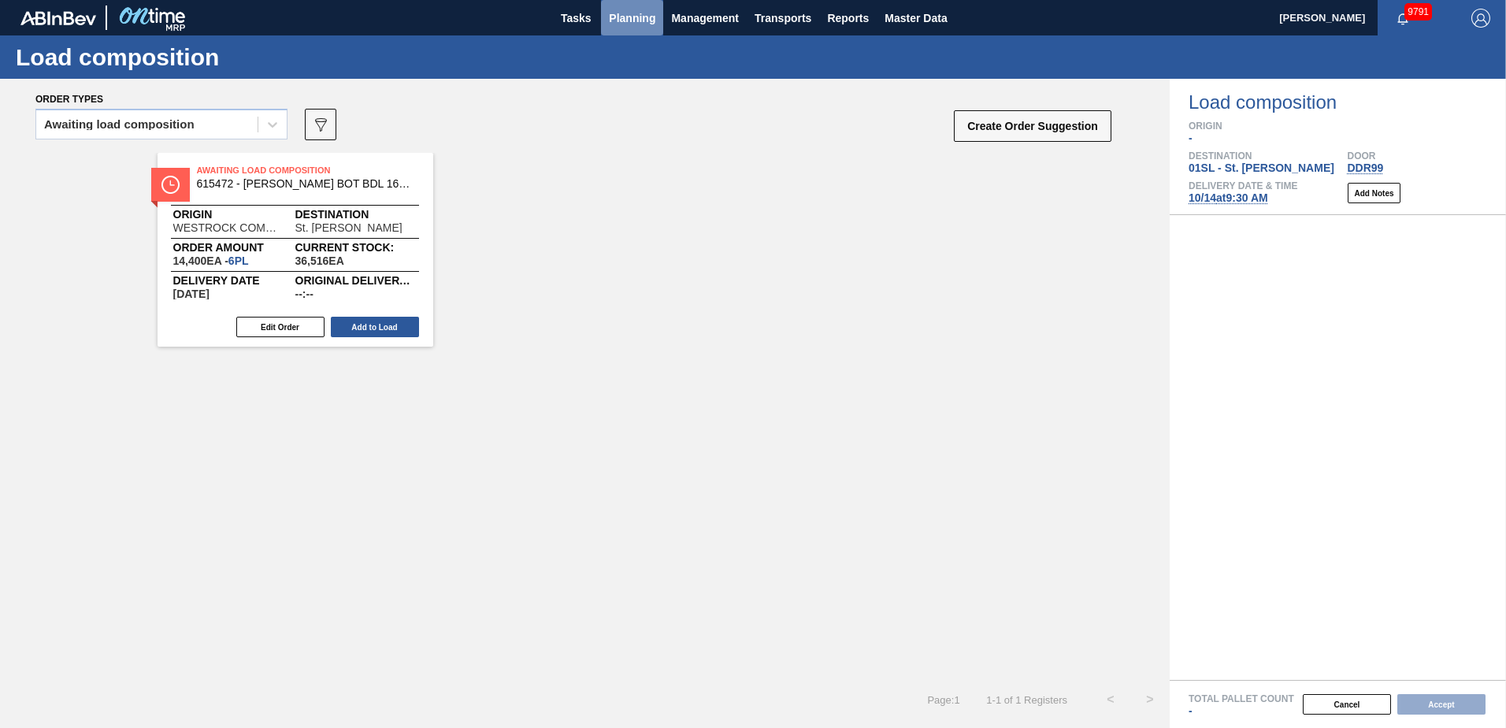
click at [629, 10] on span "Planning" at bounding box center [632, 18] width 46 height 19
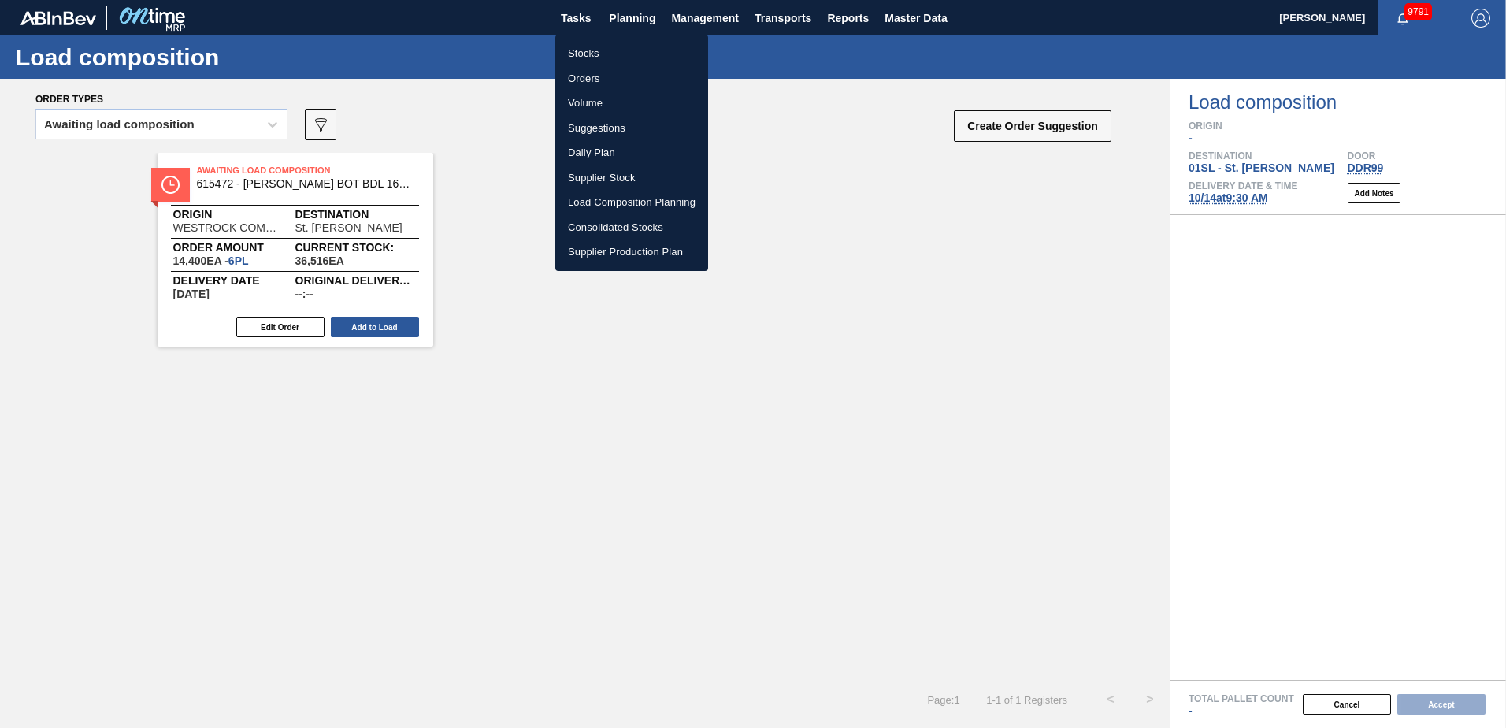
click at [603, 125] on li "Suggestions" at bounding box center [631, 128] width 153 height 25
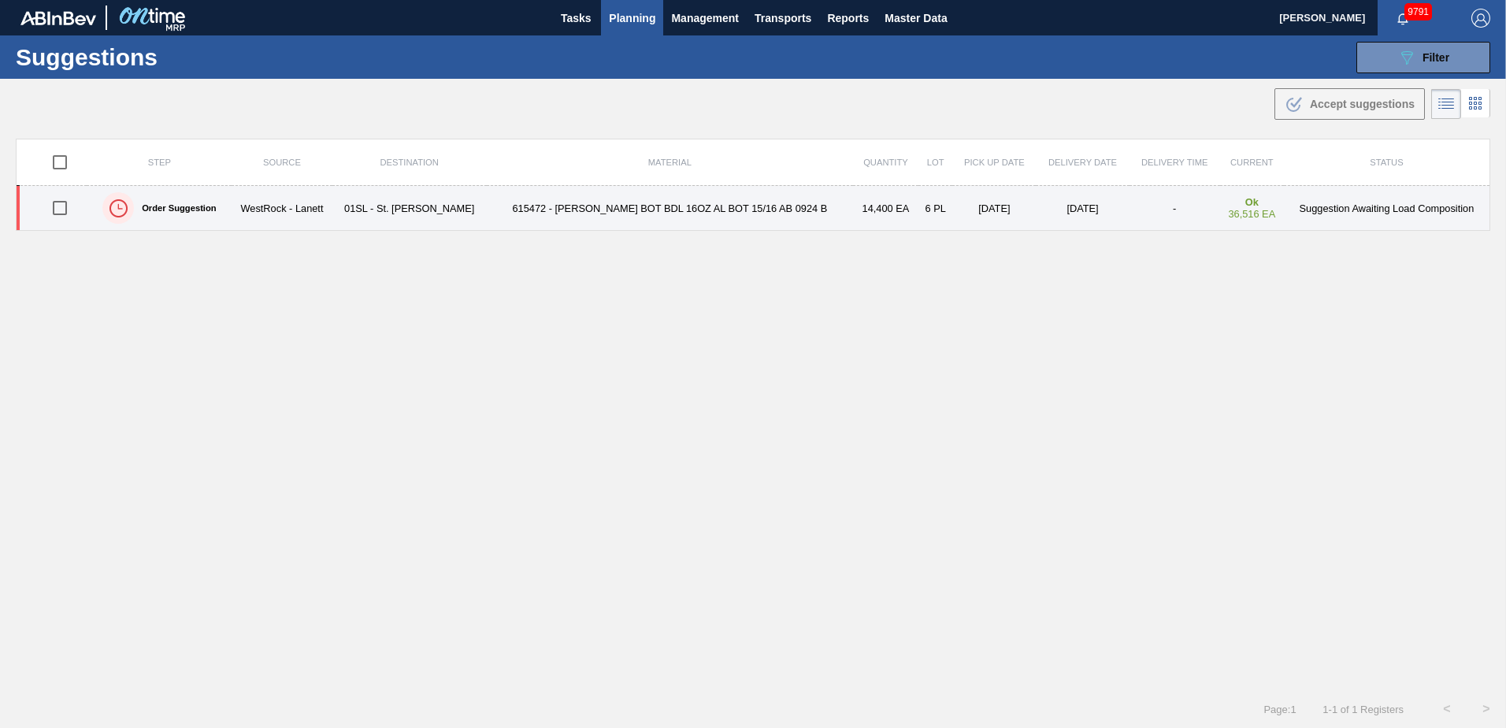
type from "[DATE]"
type to "[DATE]"
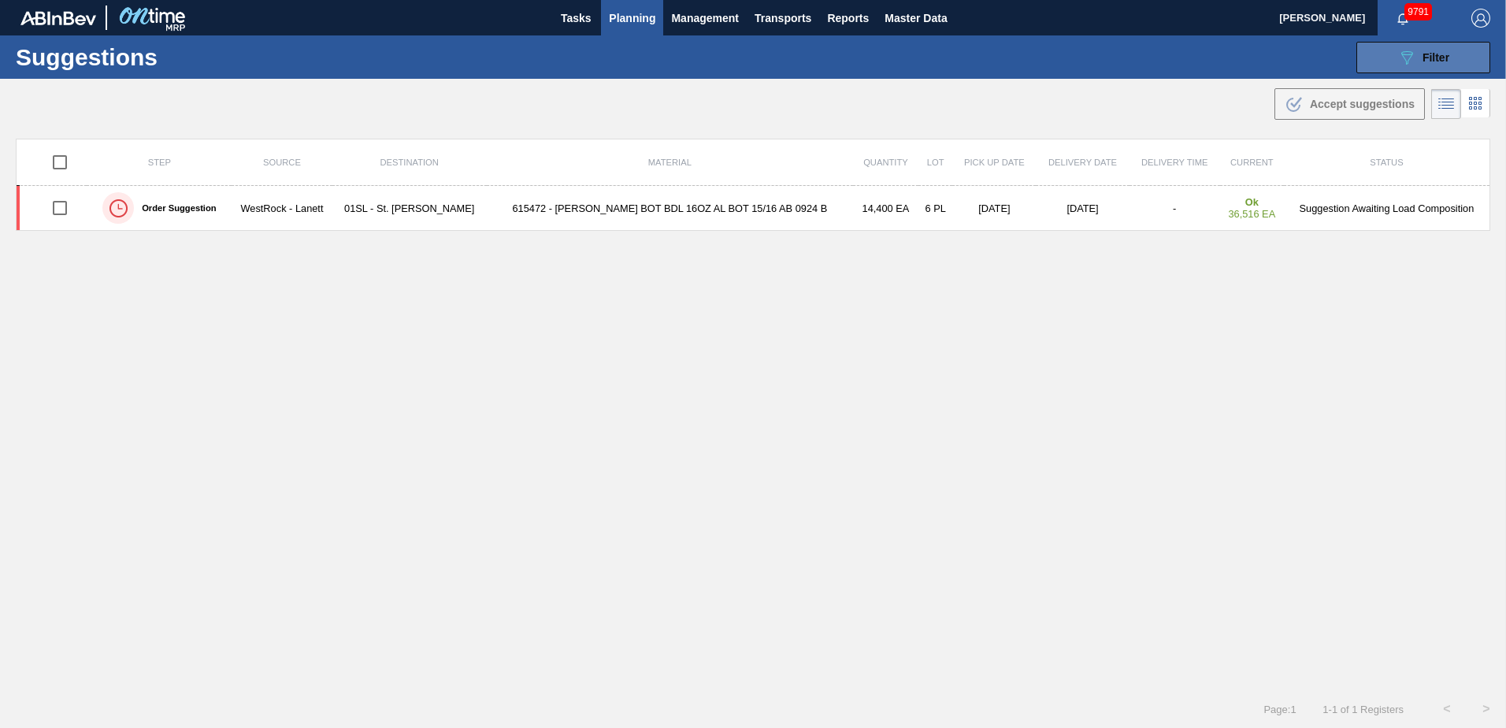
click at [1399, 53] on icon "089F7B8B-B2A5-4AFE-B5C0-19BA573D28AC" at bounding box center [1406, 57] width 19 height 19
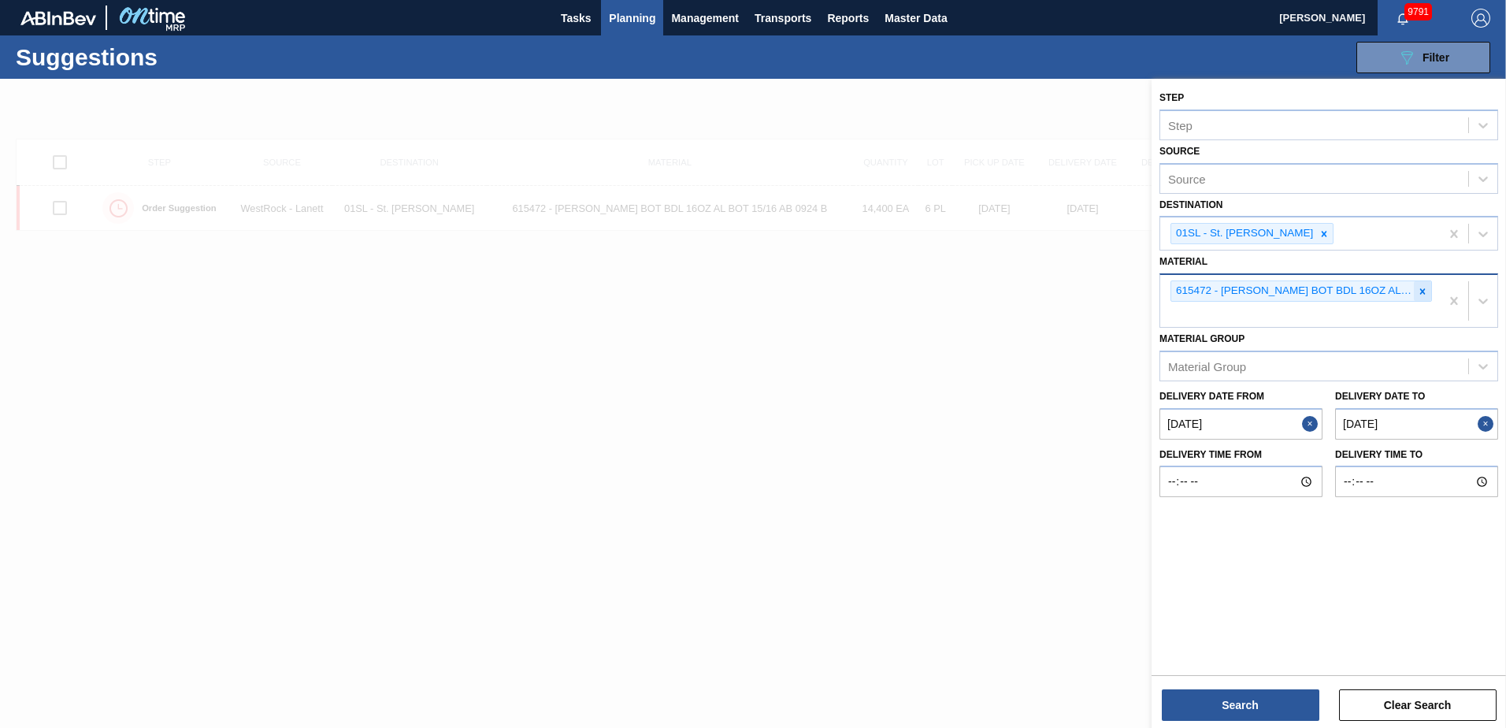
click at [1416, 287] on div at bounding box center [1422, 291] width 17 height 20
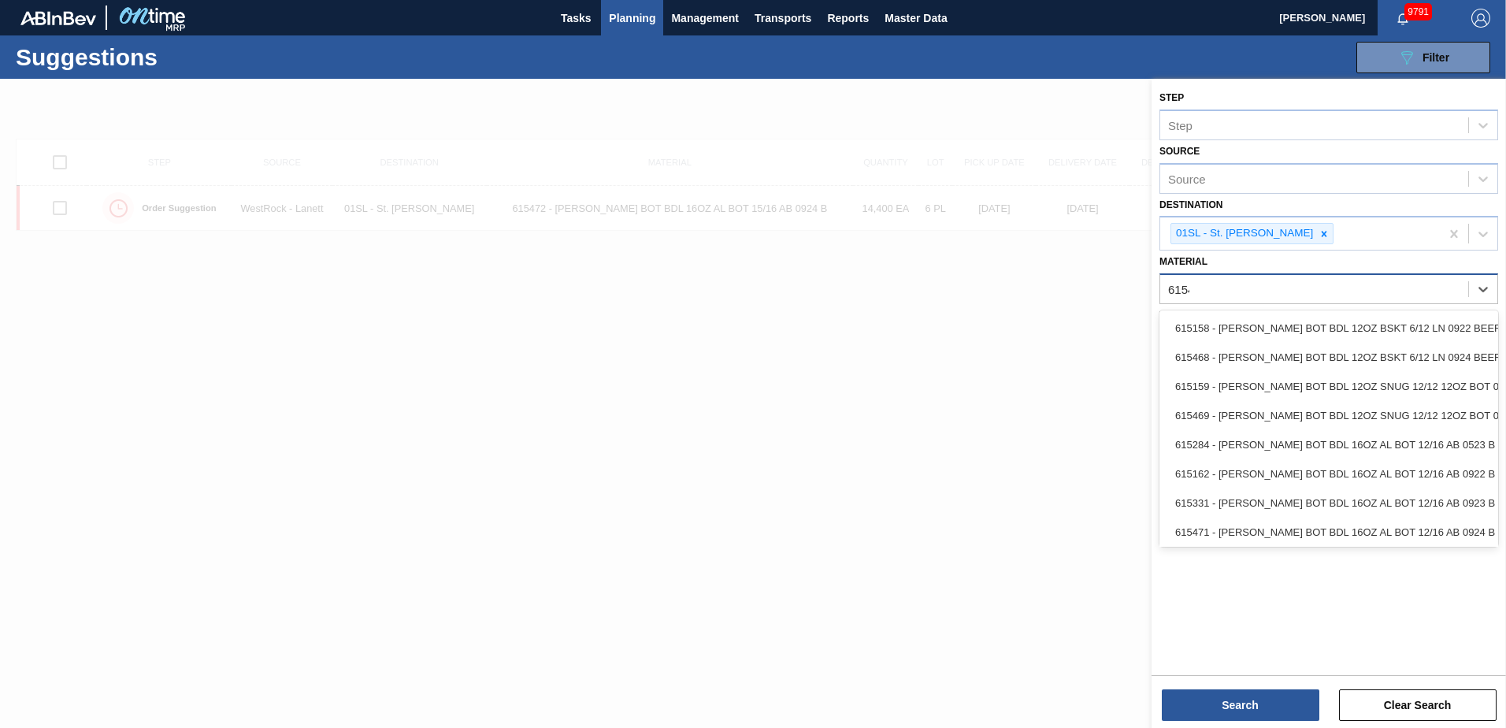
type input "615447"
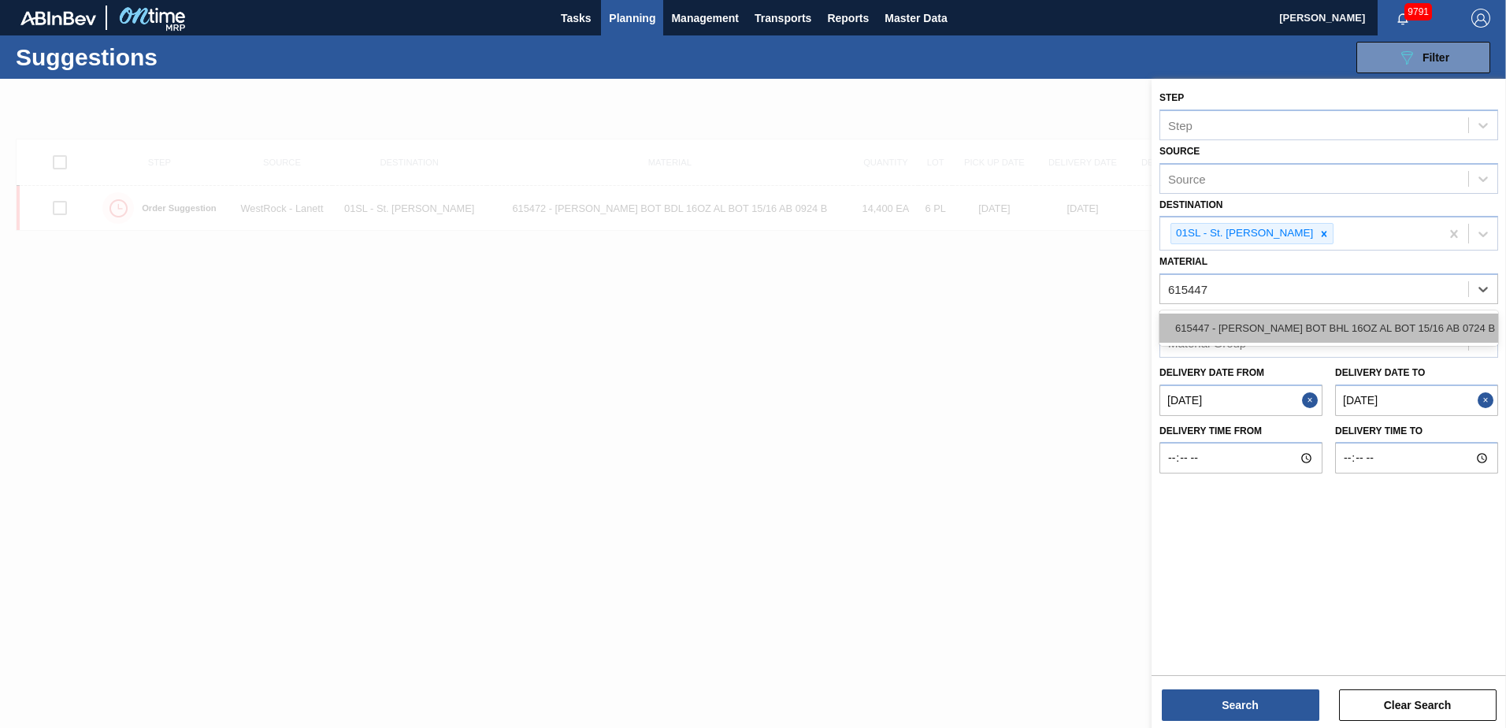
click at [1409, 316] on div "615447 - [PERSON_NAME] BOT BHL 16OZ AL BOT 15/16 AB 0724 B" at bounding box center [1328, 327] width 339 height 29
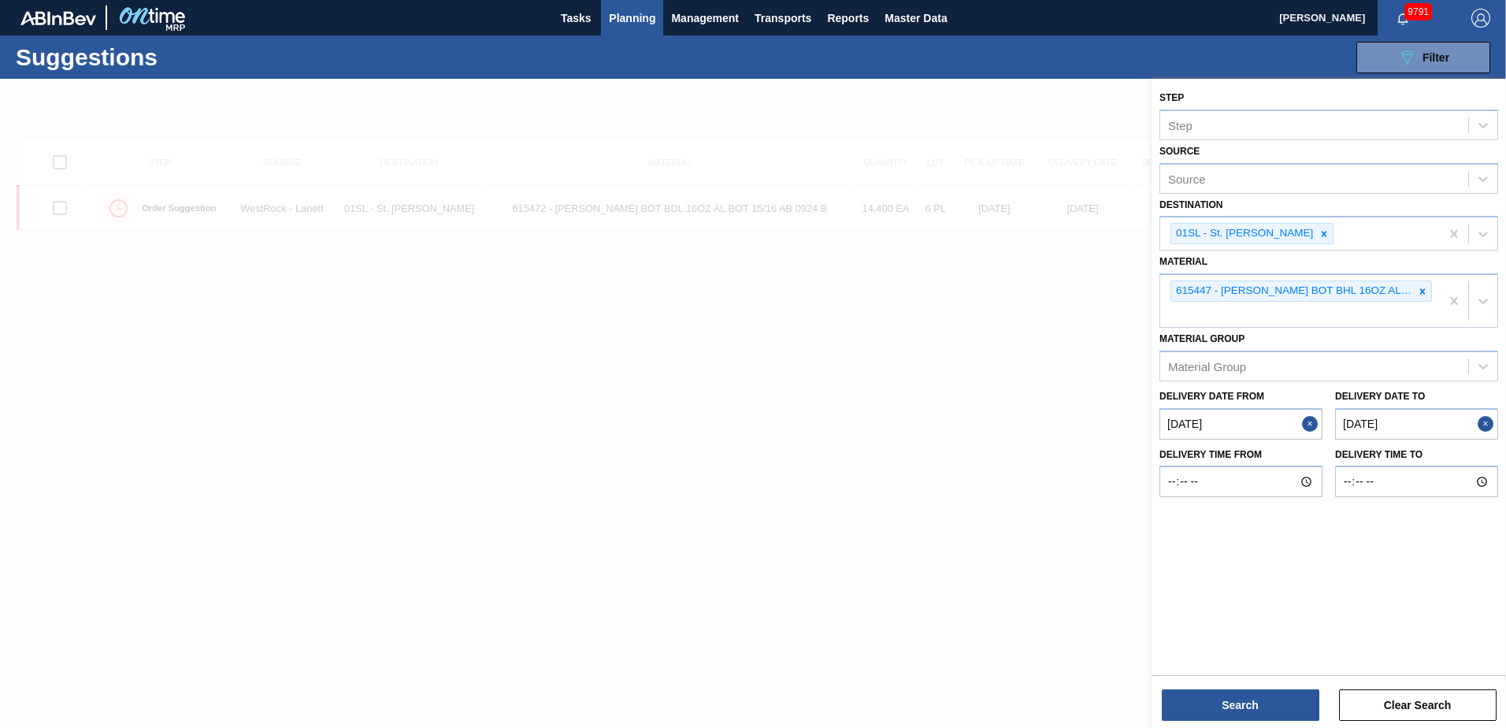
click at [1225, 686] on div "Search Clear Search" at bounding box center [1328, 697] width 354 height 44
click at [1224, 702] on button "Search" at bounding box center [1241, 705] width 158 height 32
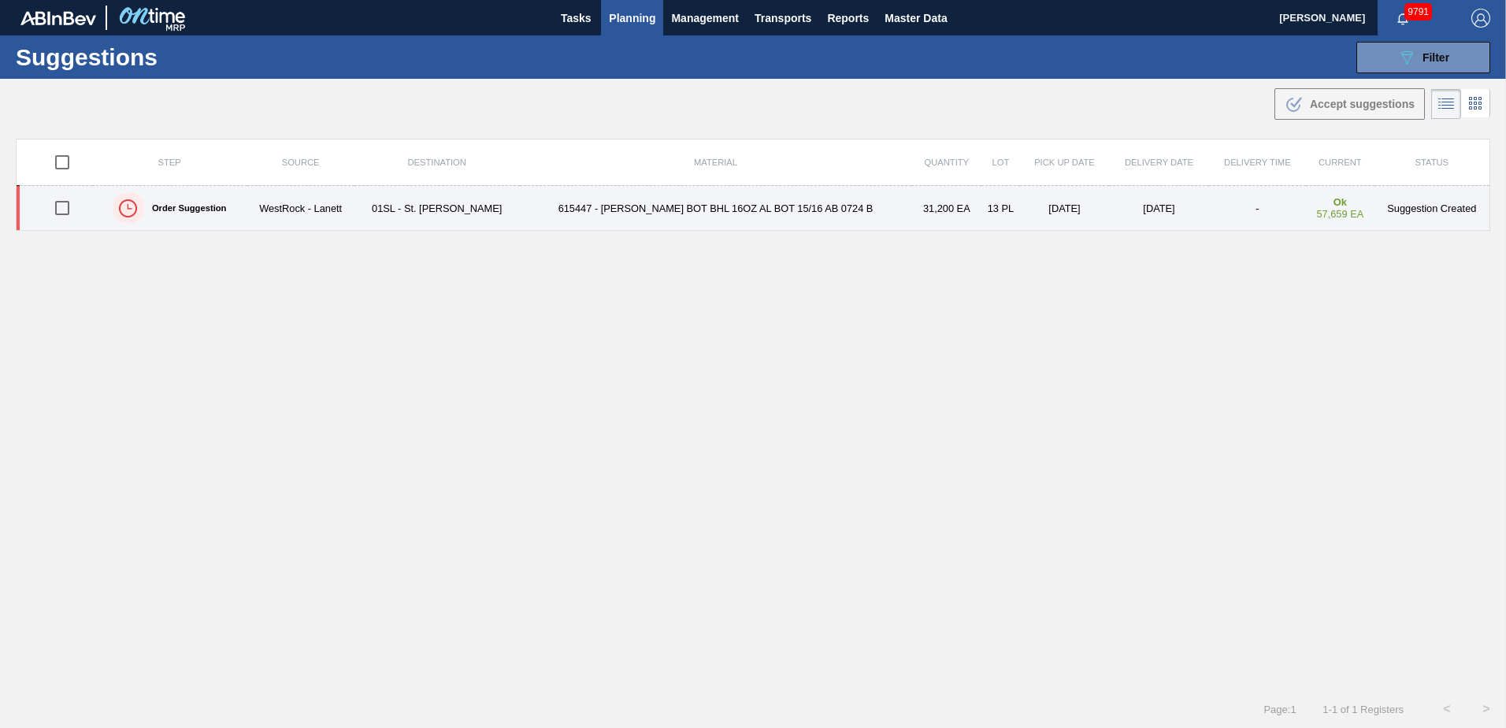
click at [61, 211] on input "checkbox" at bounding box center [62, 207] width 33 height 33
checkbox input "true"
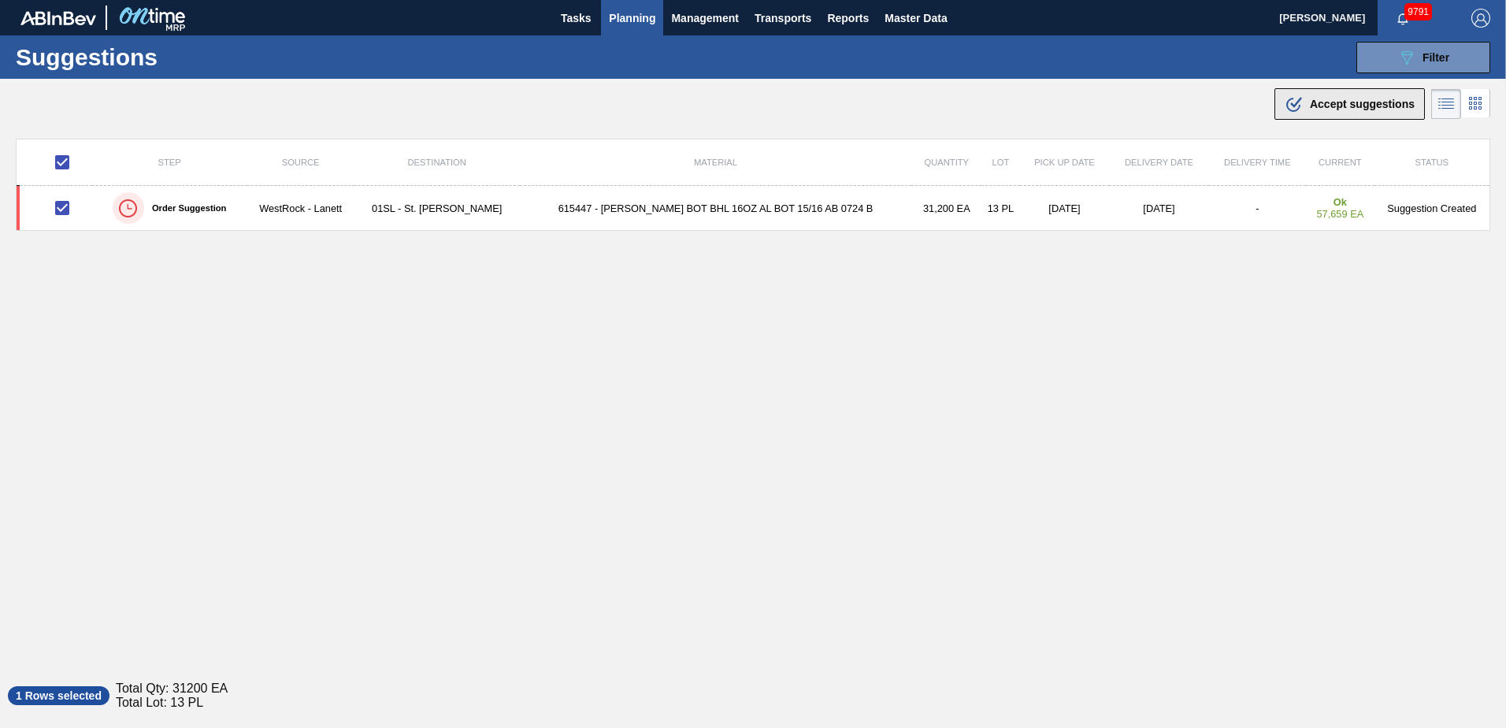
click at [1328, 98] on span "Accept suggestions" at bounding box center [1362, 104] width 105 height 13
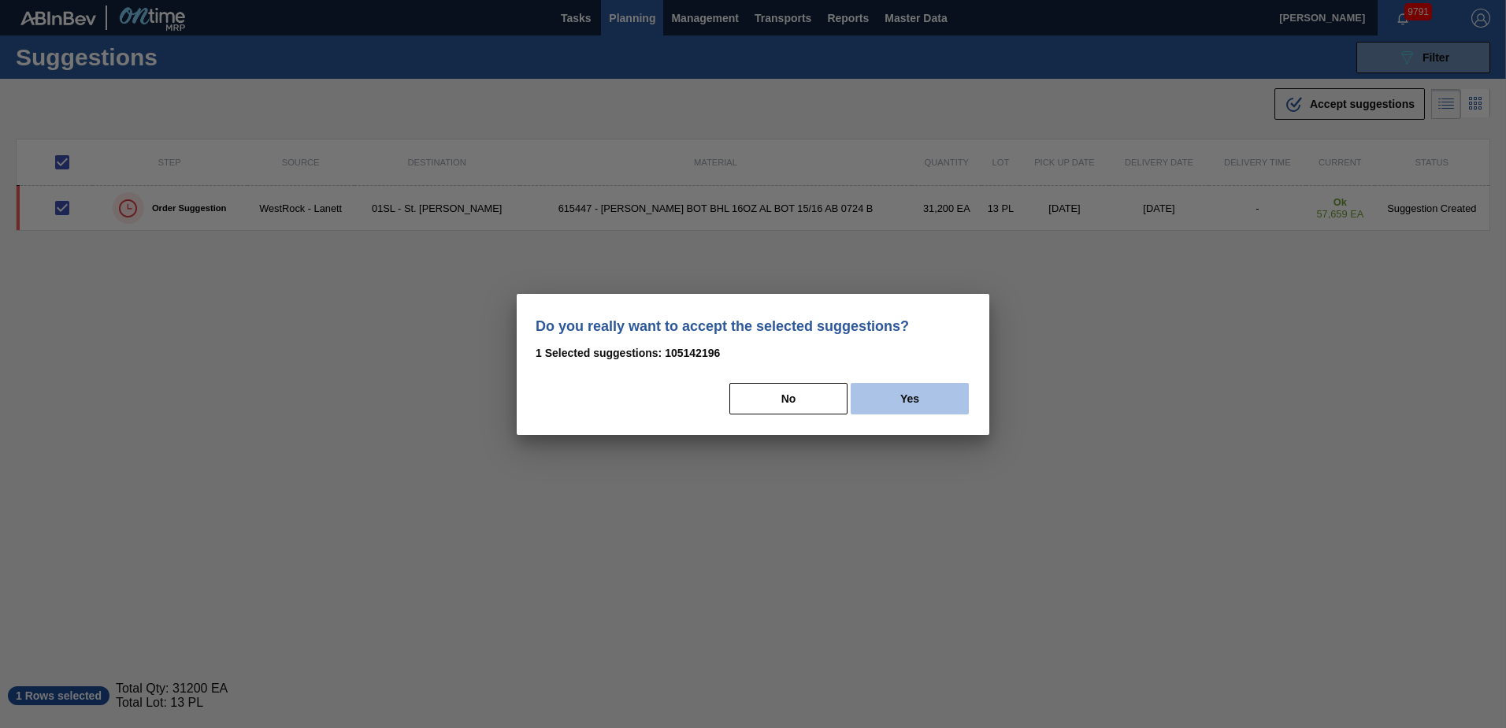
click at [943, 391] on button "Yes" at bounding box center [910, 399] width 118 height 32
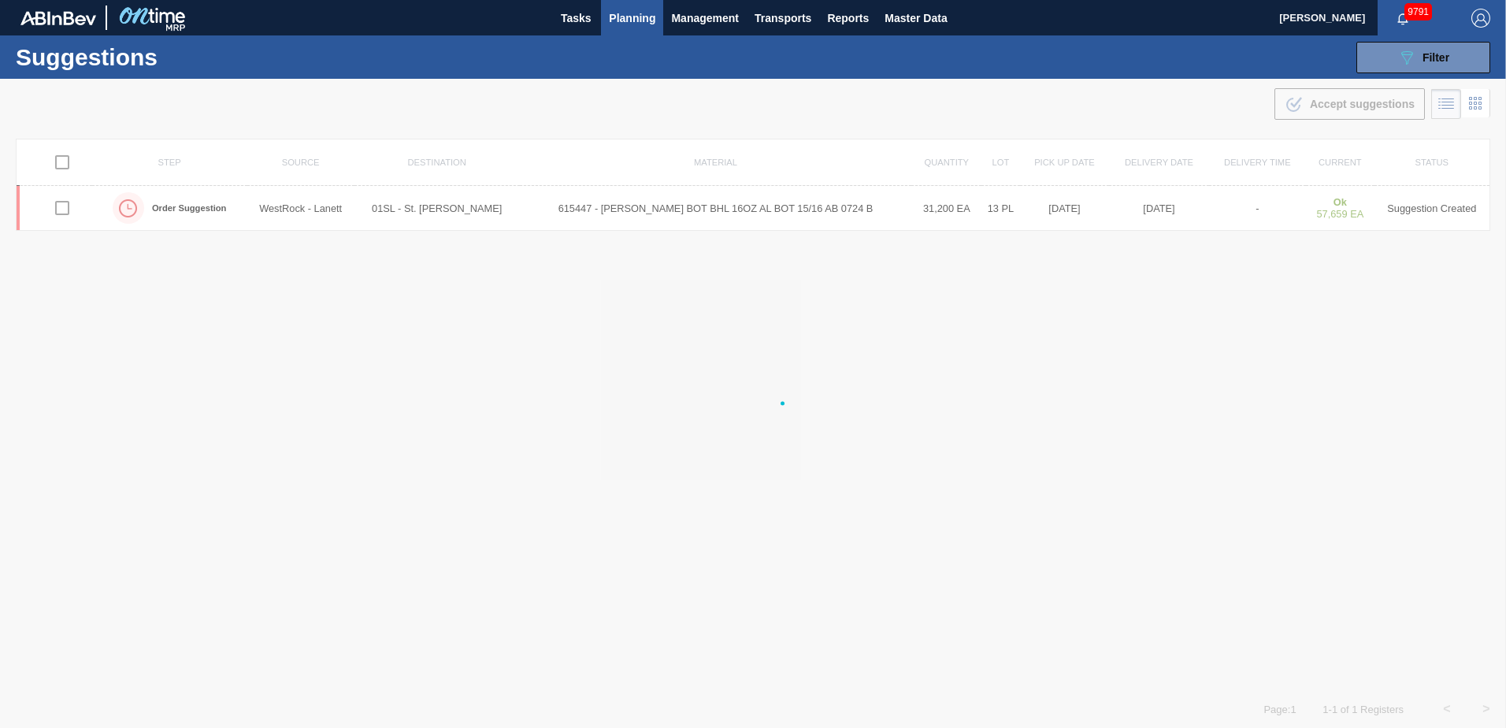
checkbox input "false"
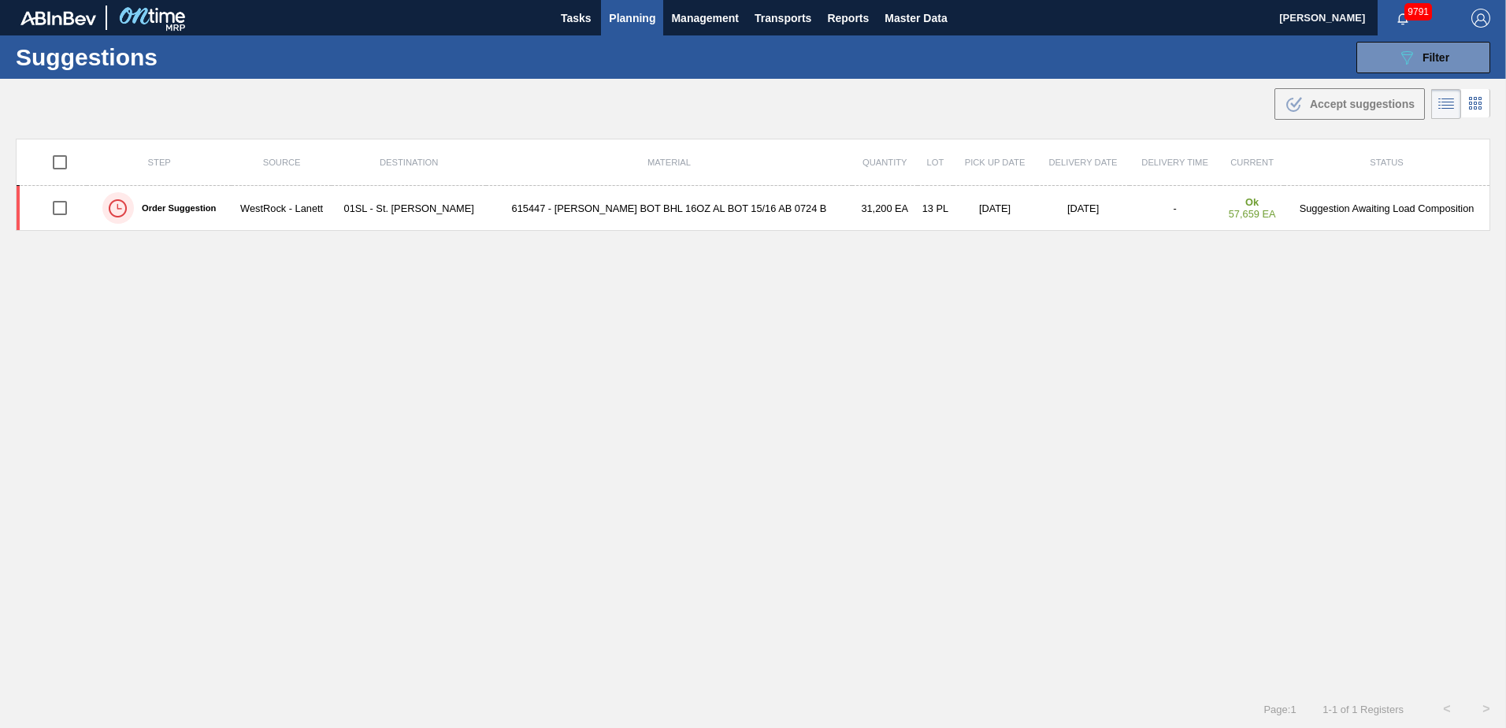
click at [625, 17] on span "Planning" at bounding box center [632, 18] width 46 height 19
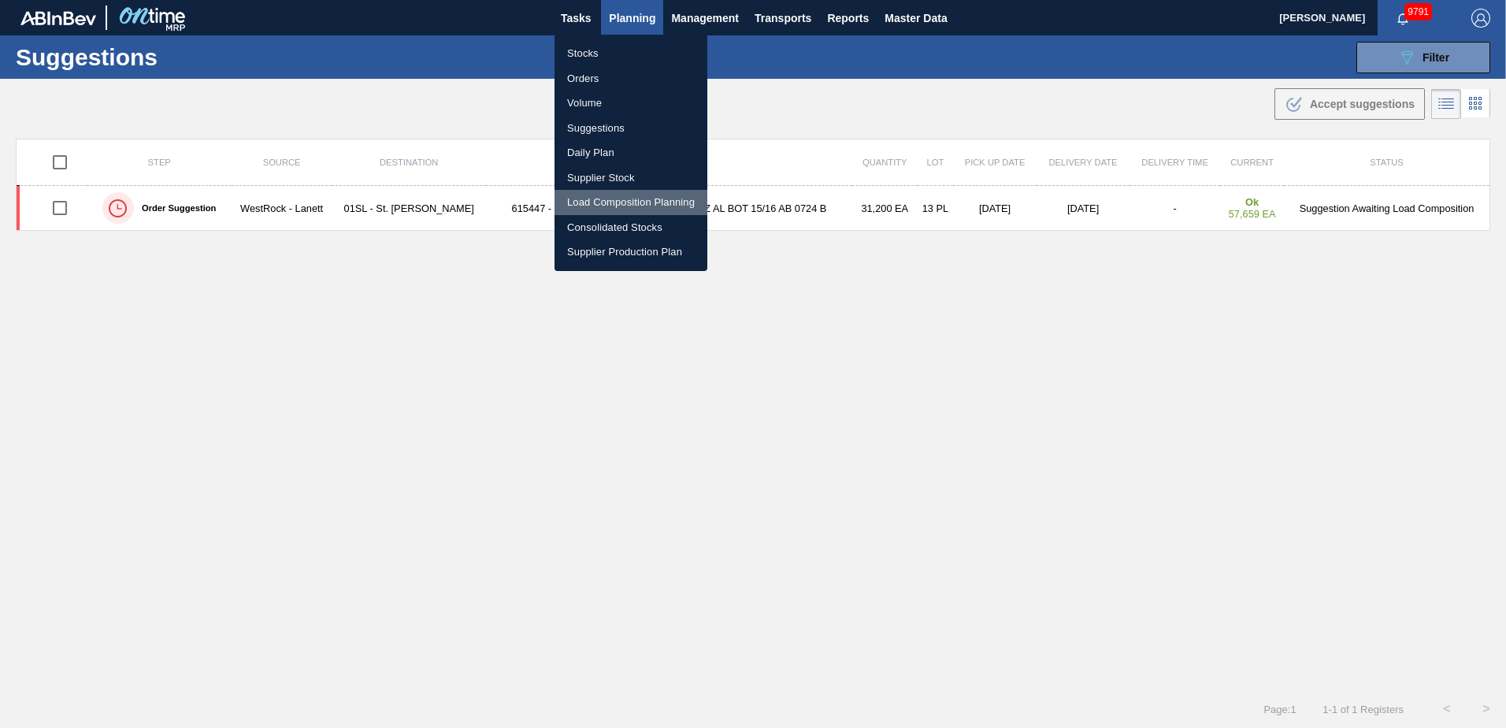
click at [608, 199] on li "Load Composition Planning" at bounding box center [630, 202] width 153 height 25
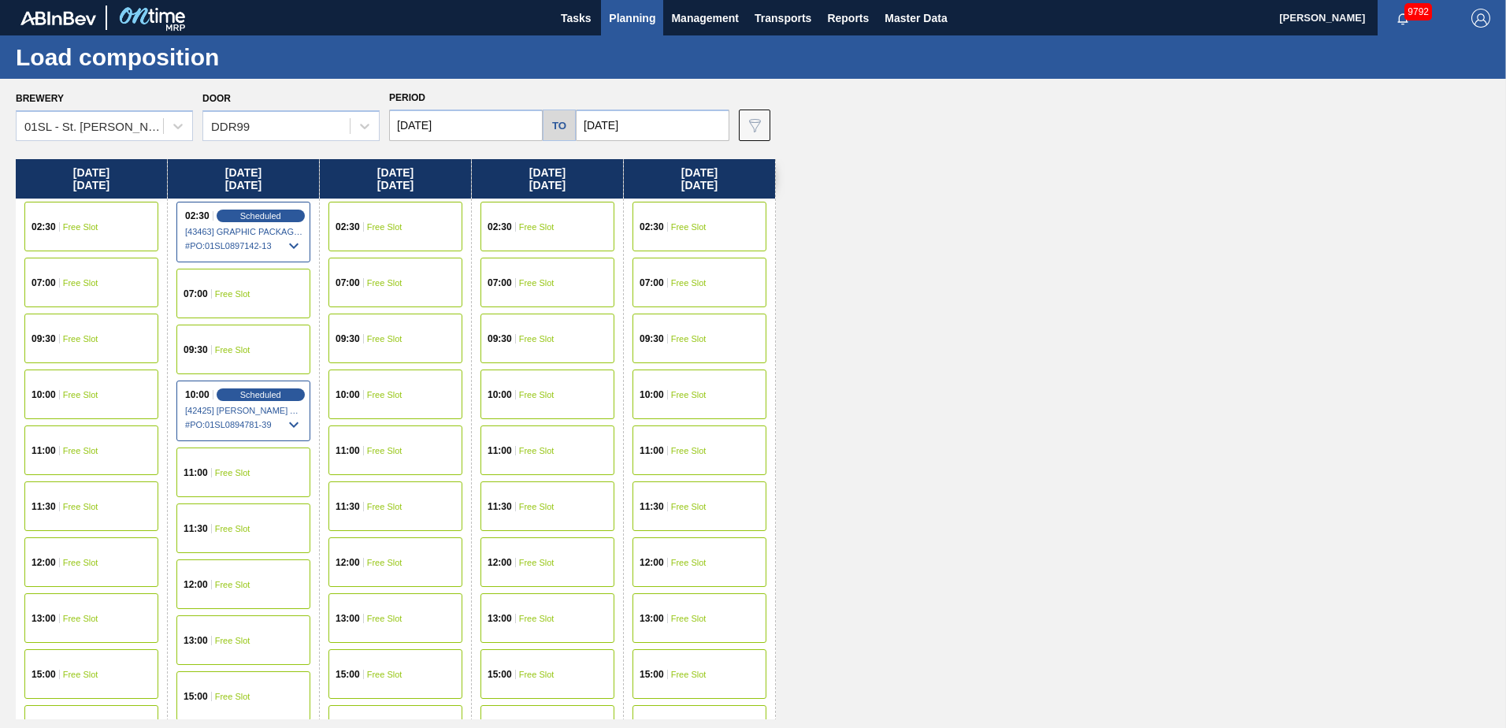
click at [260, 345] on div "09:30 Free Slot" at bounding box center [243, 349] width 134 height 50
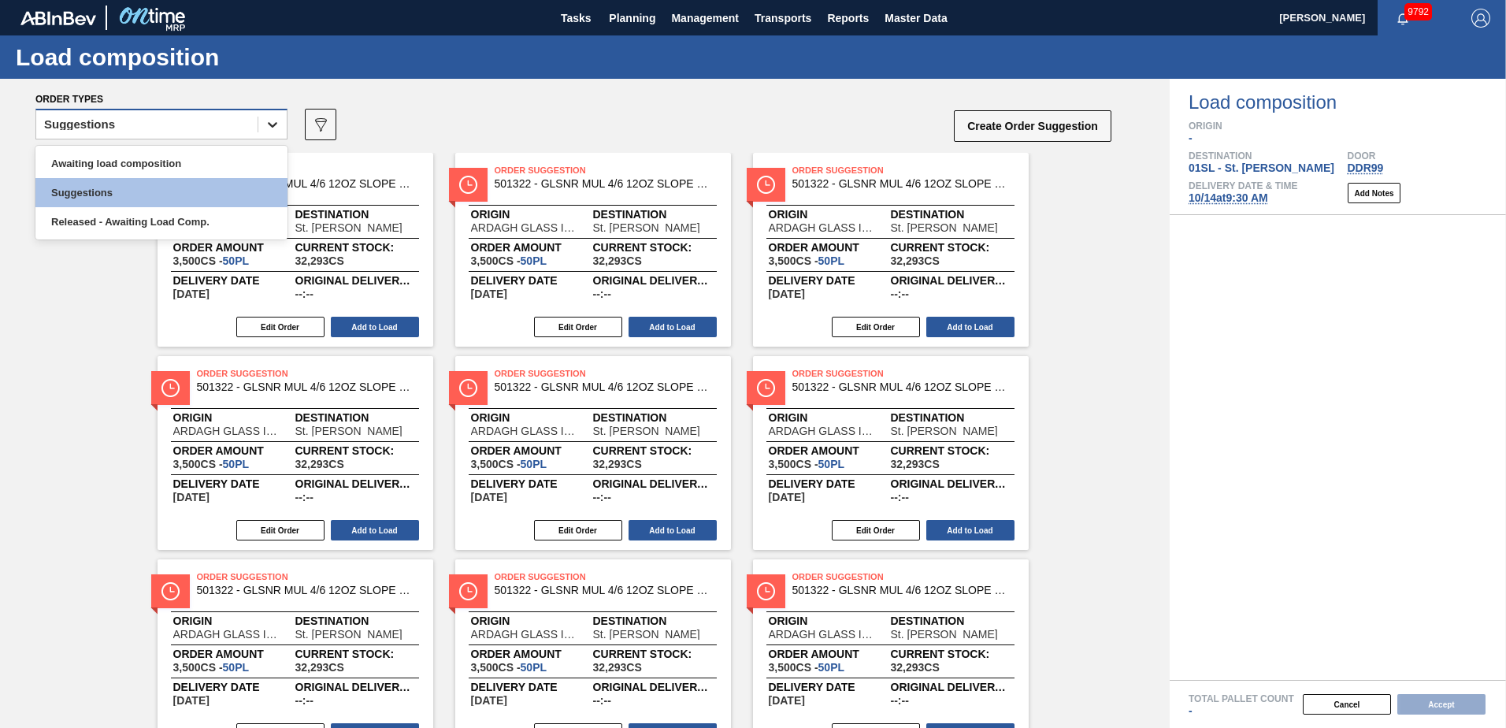
click at [264, 120] on div at bounding box center [272, 124] width 28 height 28
click at [187, 163] on div "Awaiting load composition" at bounding box center [161, 163] width 252 height 29
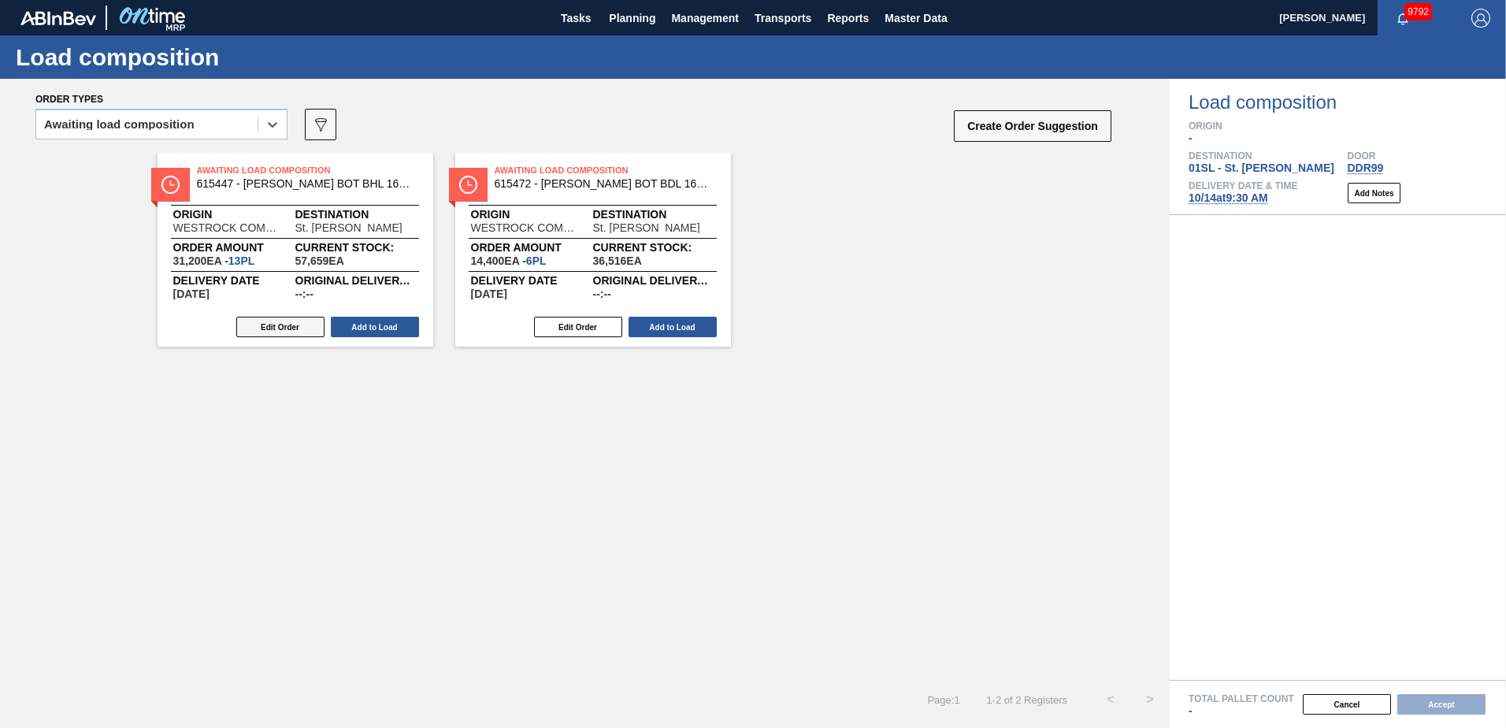
click at [267, 323] on button "Edit Order" at bounding box center [280, 327] width 88 height 20
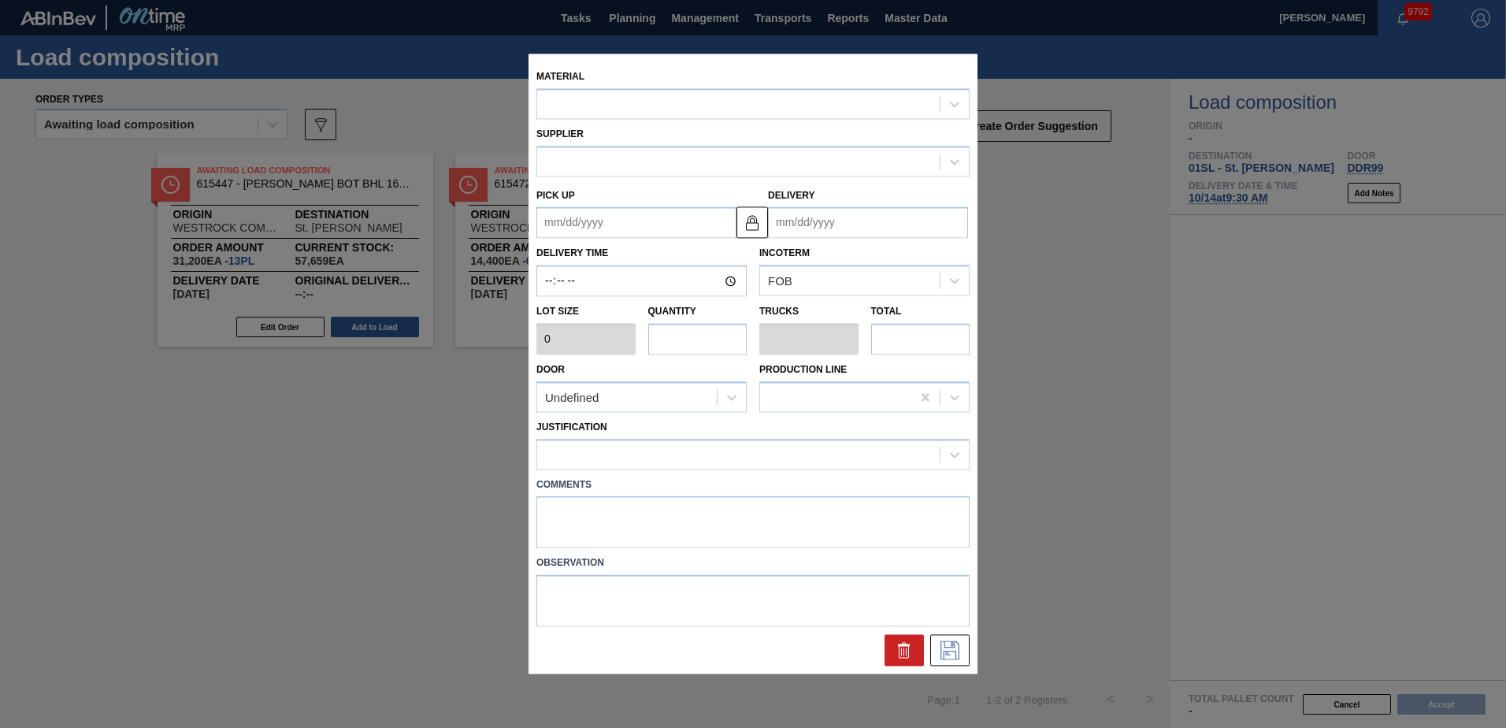
type input "2,400"
type input "13"
type input "0.5"
type input "31,200"
type up "[DATE]"
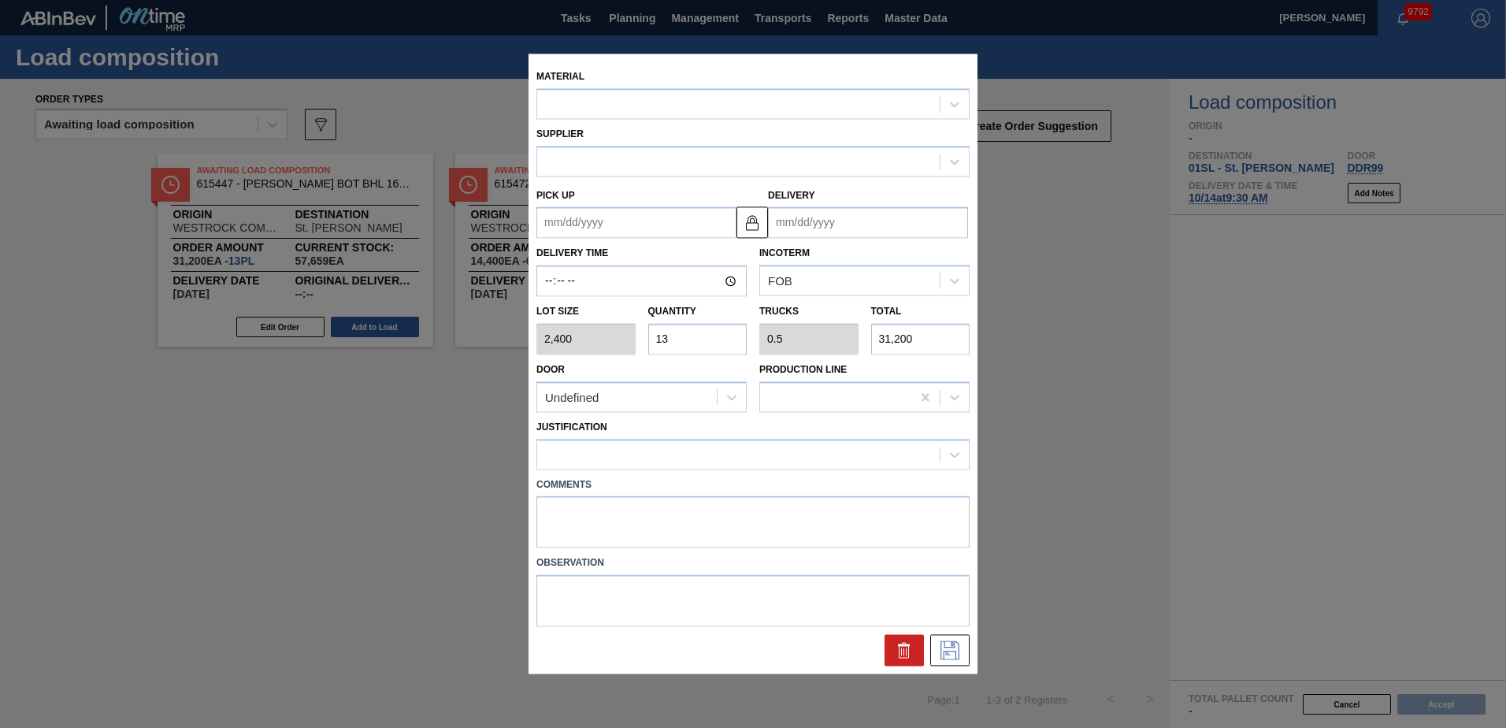
type input "[DATE]"
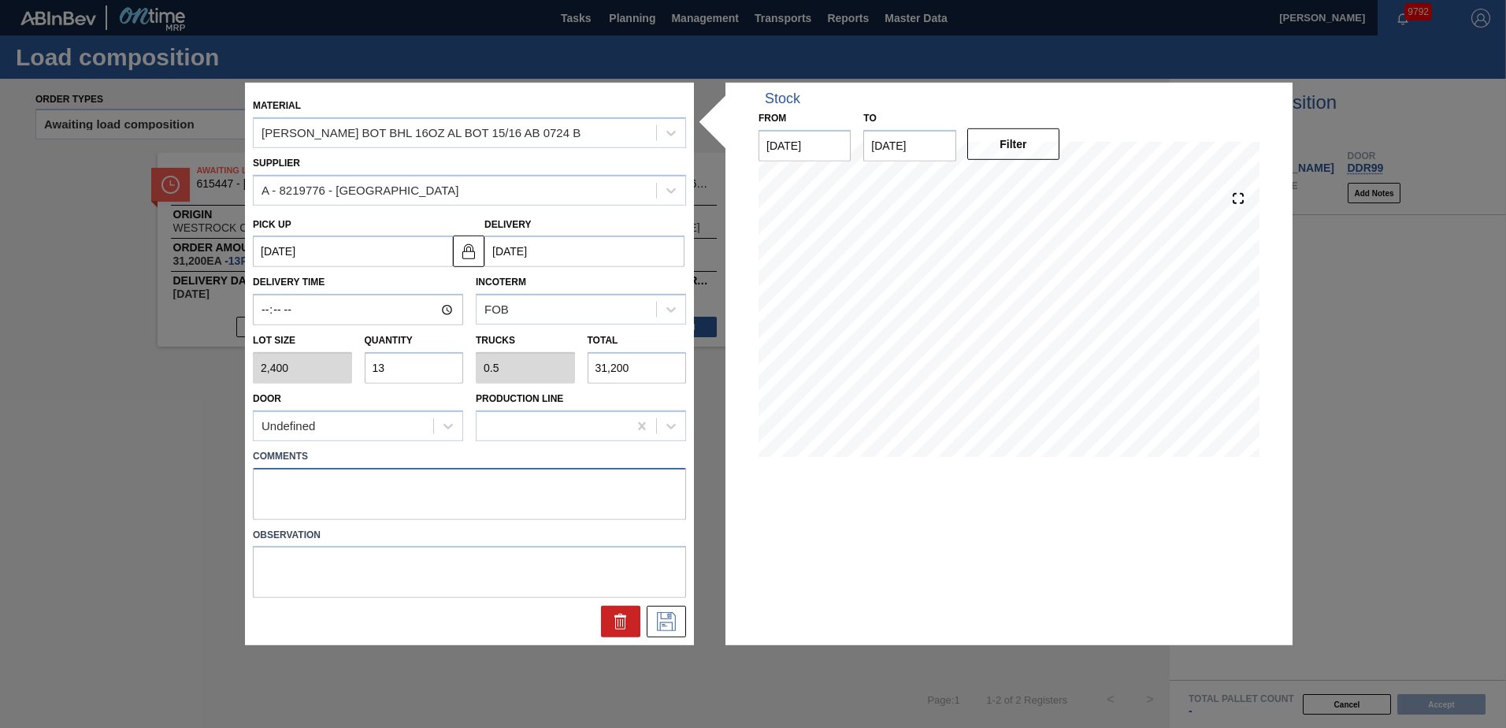
click at [301, 492] on textarea at bounding box center [469, 493] width 433 height 52
type textarea "Live unload"
click at [663, 628] on icon at bounding box center [666, 621] width 25 height 19
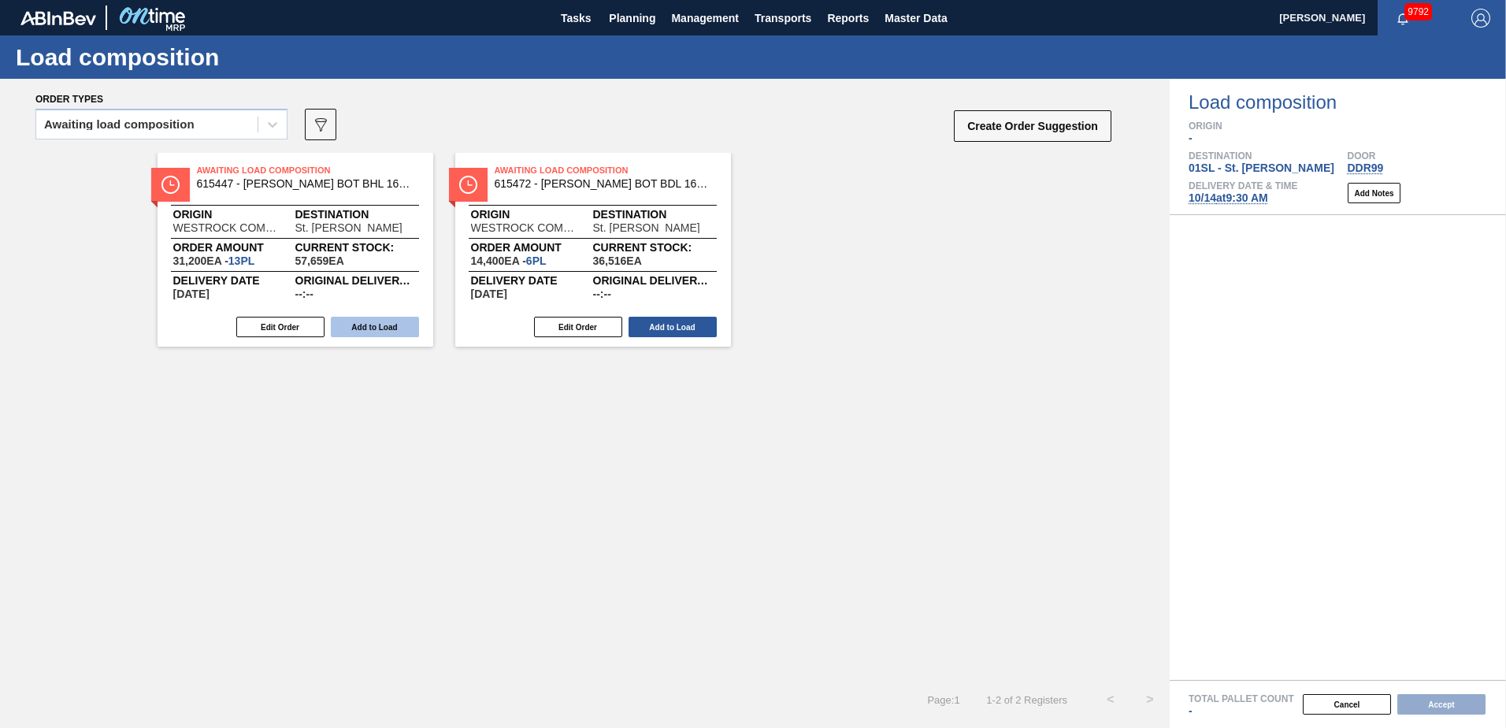
click at [369, 324] on button "Add to Load" at bounding box center [375, 327] width 88 height 20
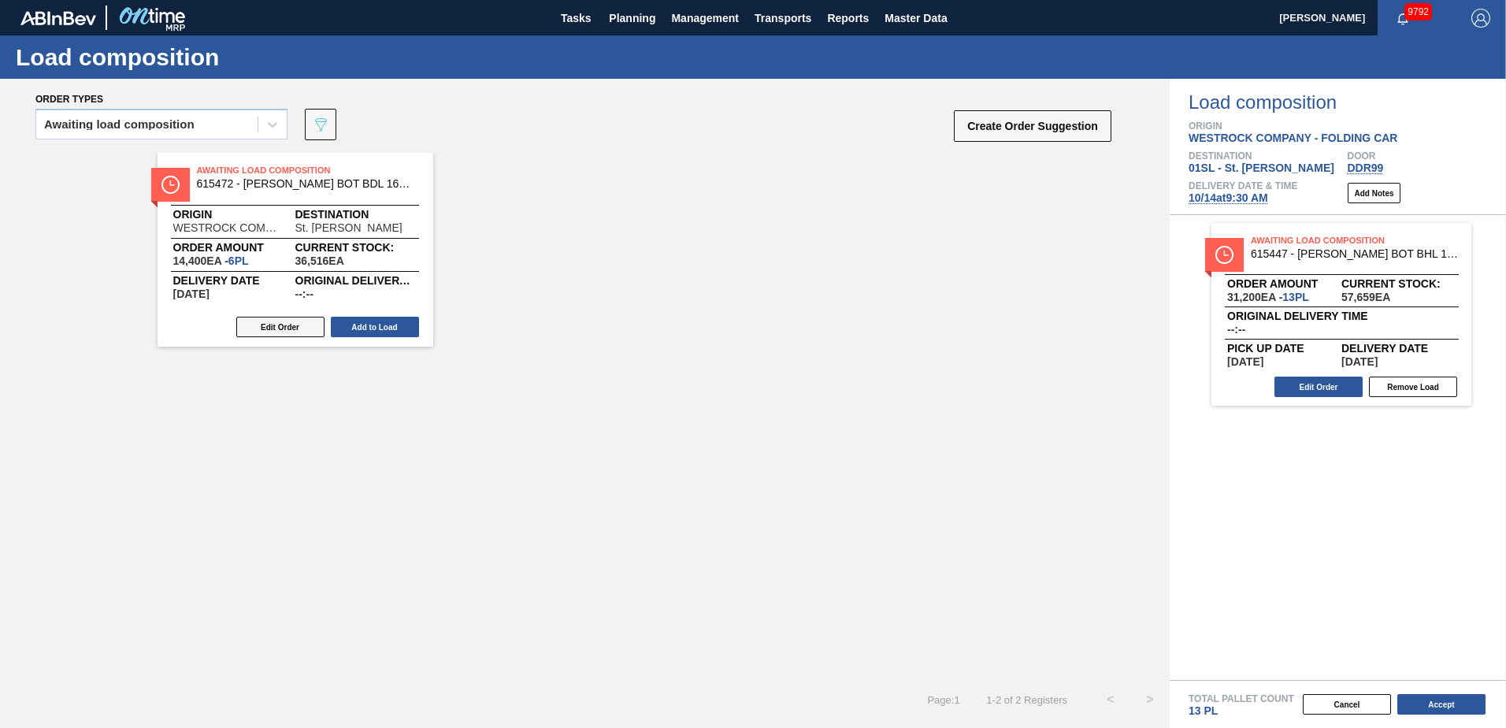
click at [262, 327] on button "Edit Order" at bounding box center [280, 327] width 88 height 20
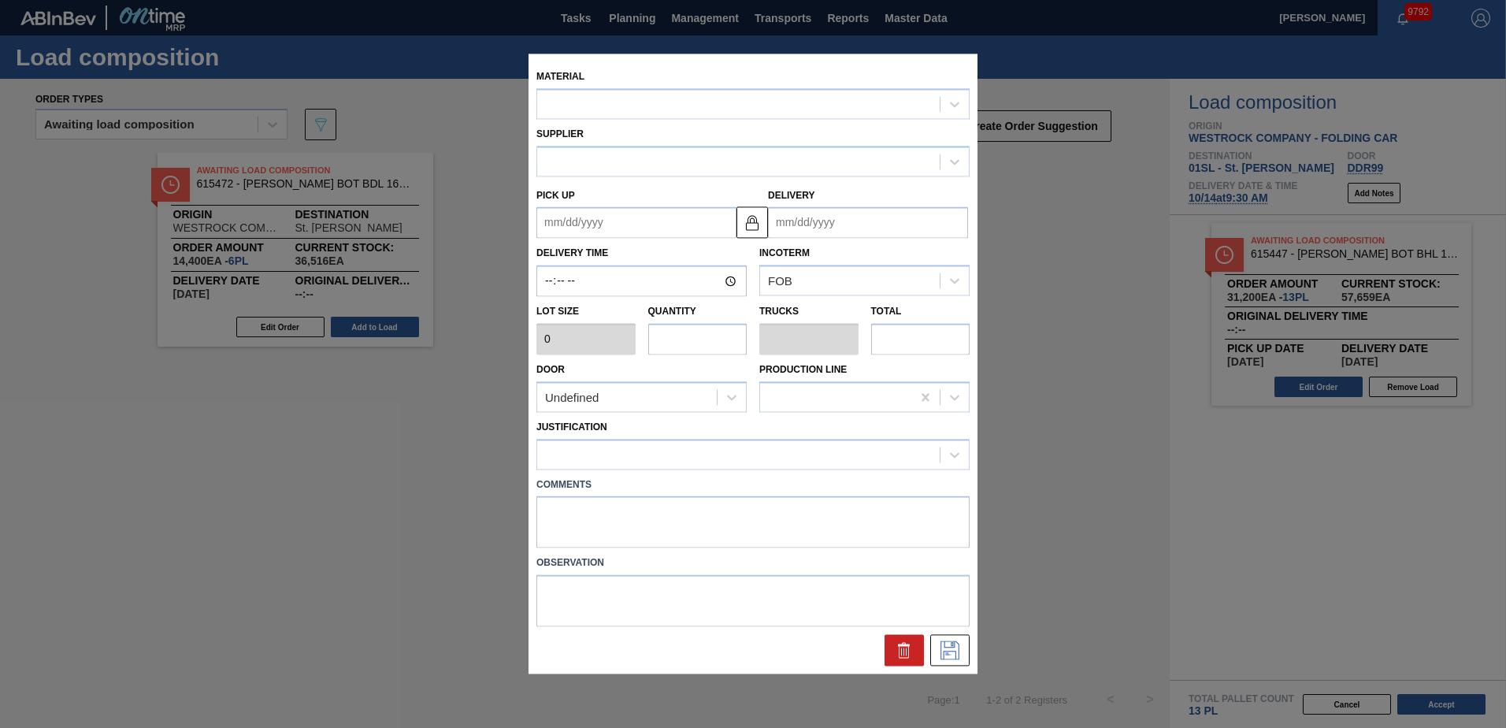
type up "[DATE]"
type input "[DATE]"
type input "2,400"
type input "6"
type input "0.231"
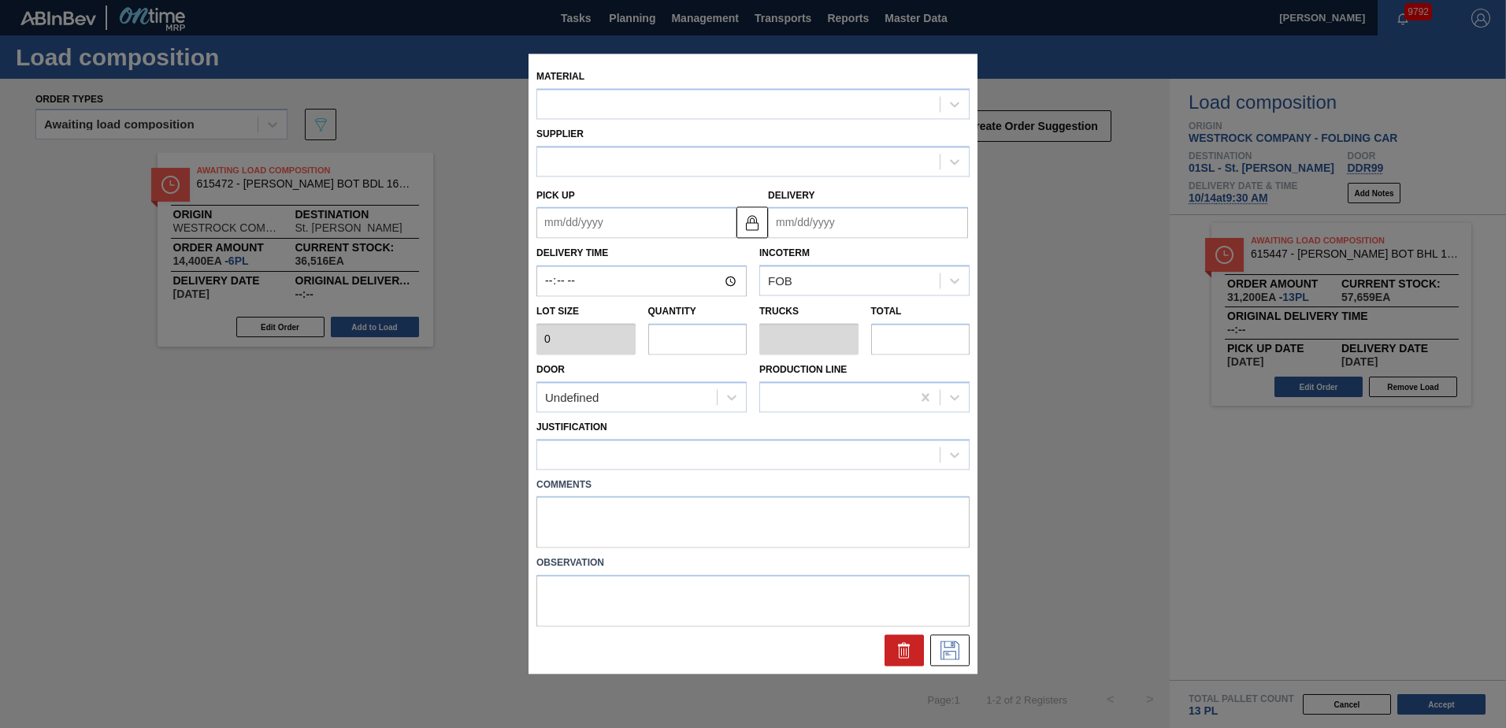
type input "14,400"
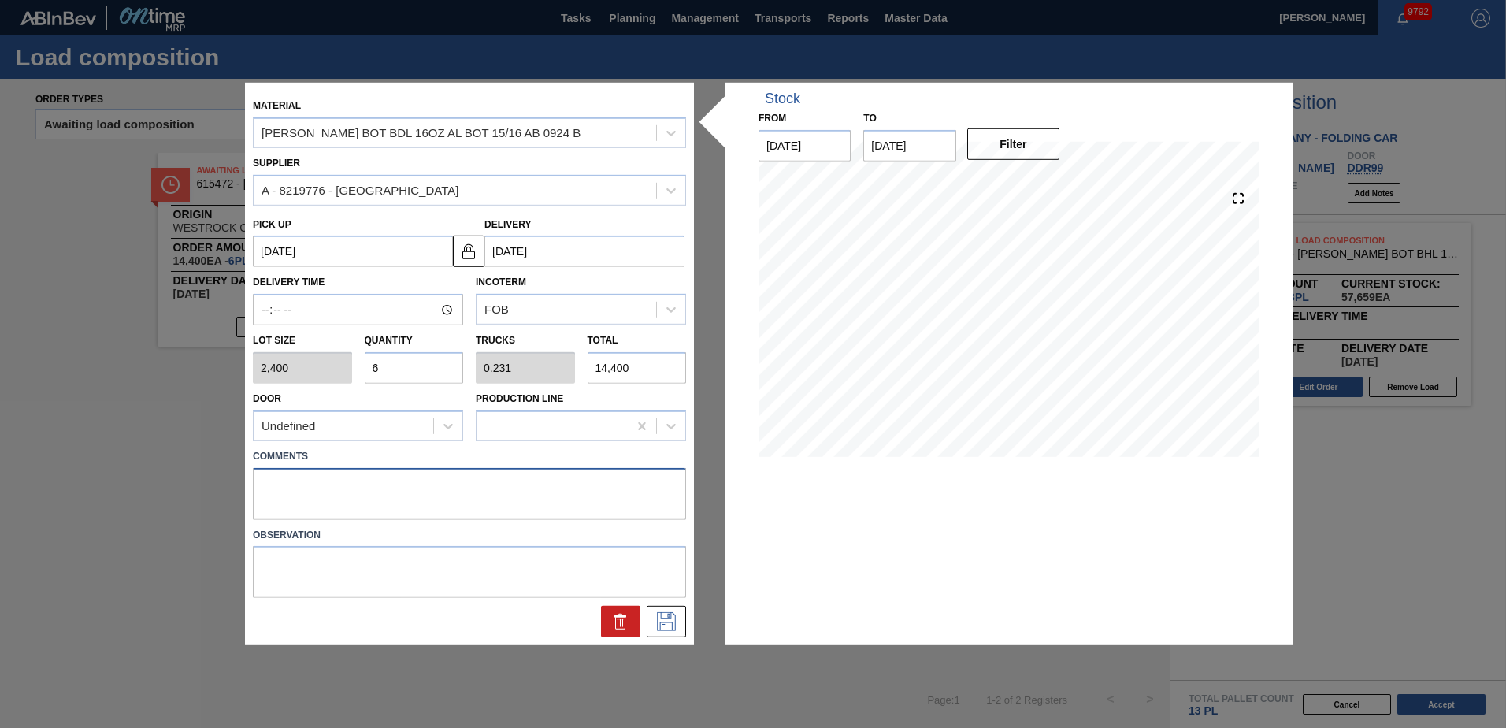
click at [287, 474] on textarea at bounding box center [469, 493] width 433 height 52
type textarea "Live unload"
click at [669, 625] on icon at bounding box center [666, 621] width 25 height 19
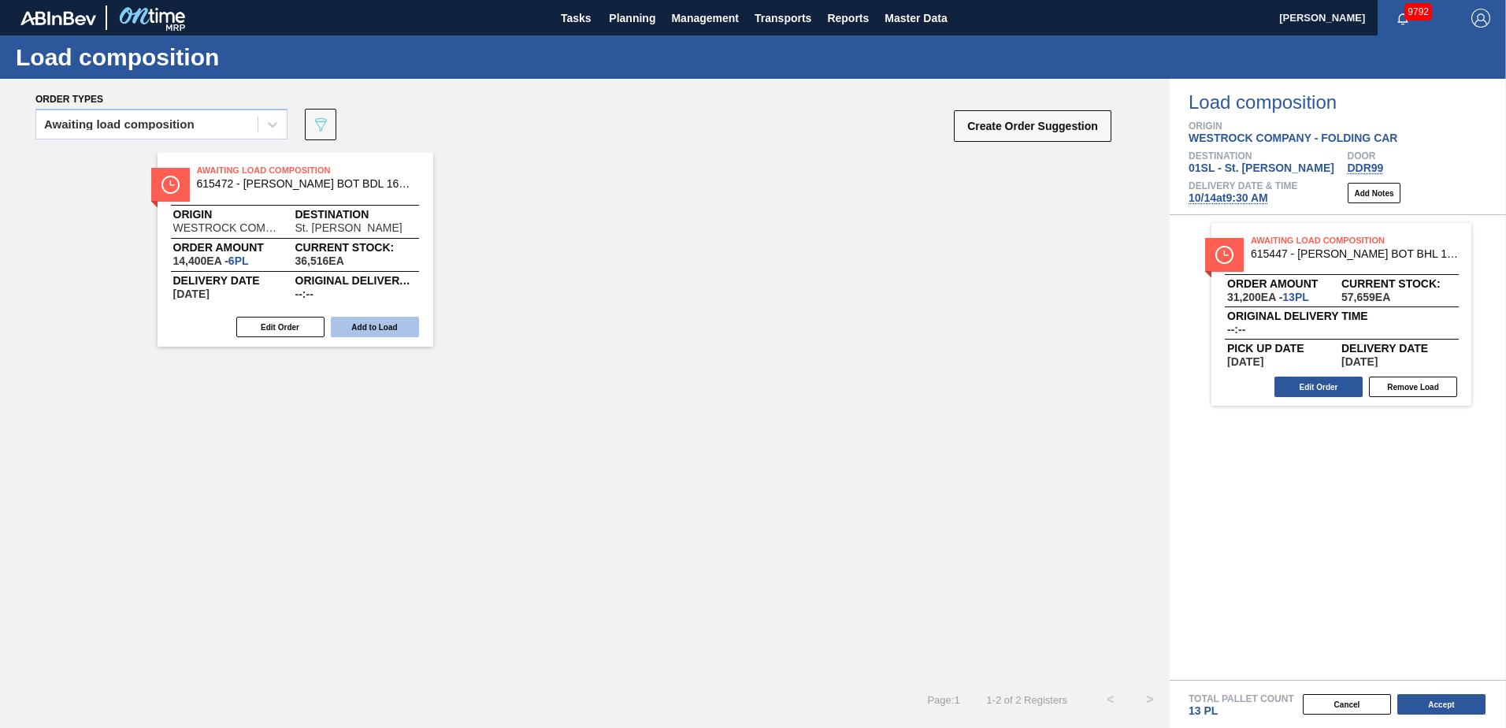
click at [379, 330] on button "Add to Load" at bounding box center [375, 327] width 88 height 20
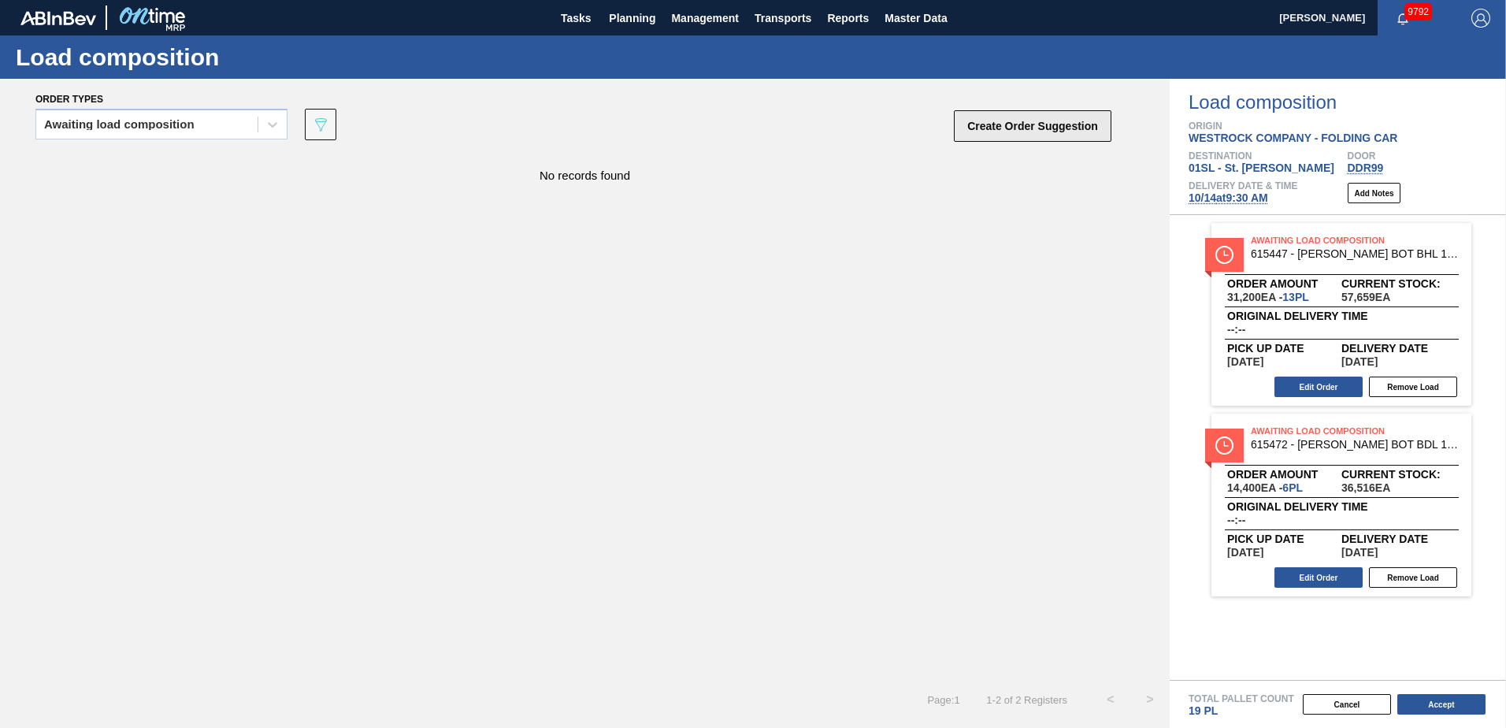
click at [1029, 123] on button "Create Order Suggestion" at bounding box center [1033, 126] width 158 height 32
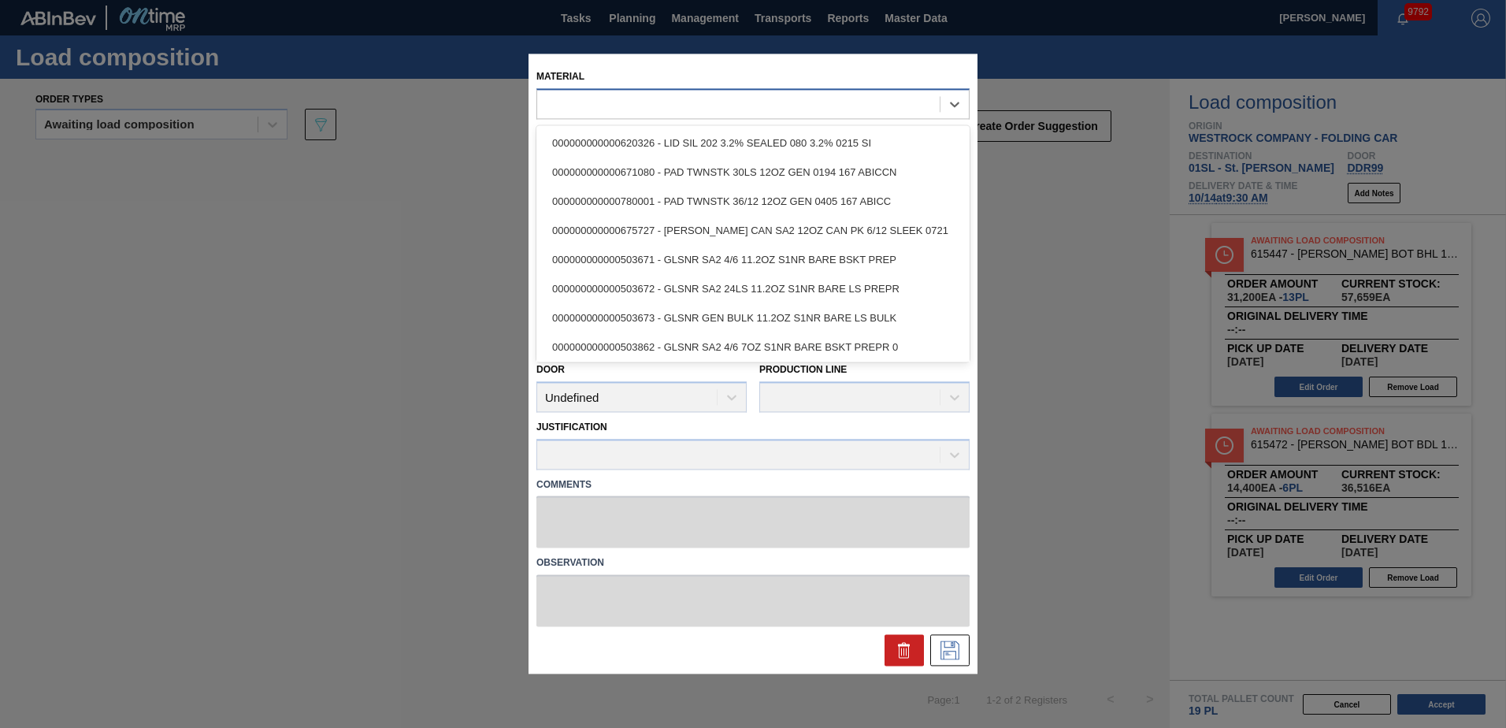
click at [759, 117] on div at bounding box center [752, 103] width 433 height 31
type input "615492"
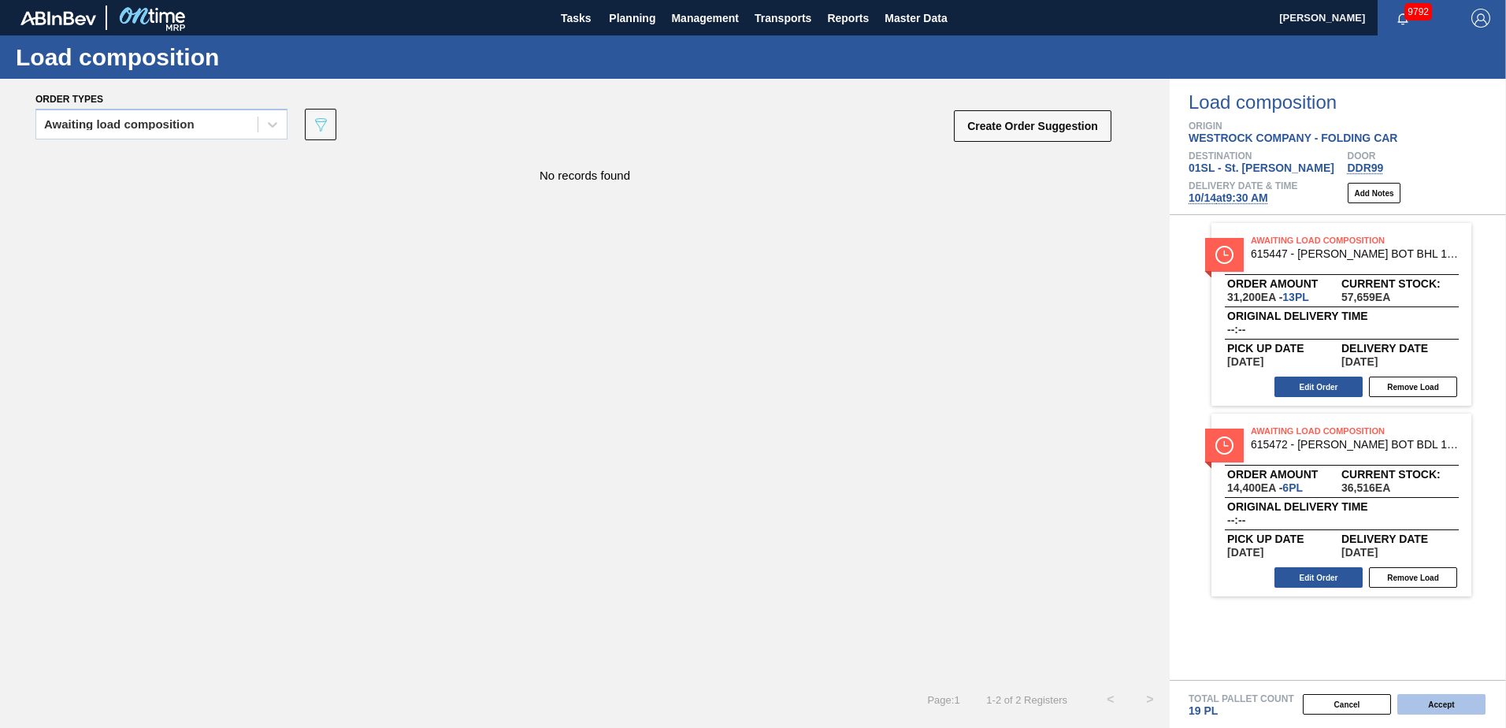
click at [1462, 699] on button "Accept" at bounding box center [1441, 704] width 88 height 20
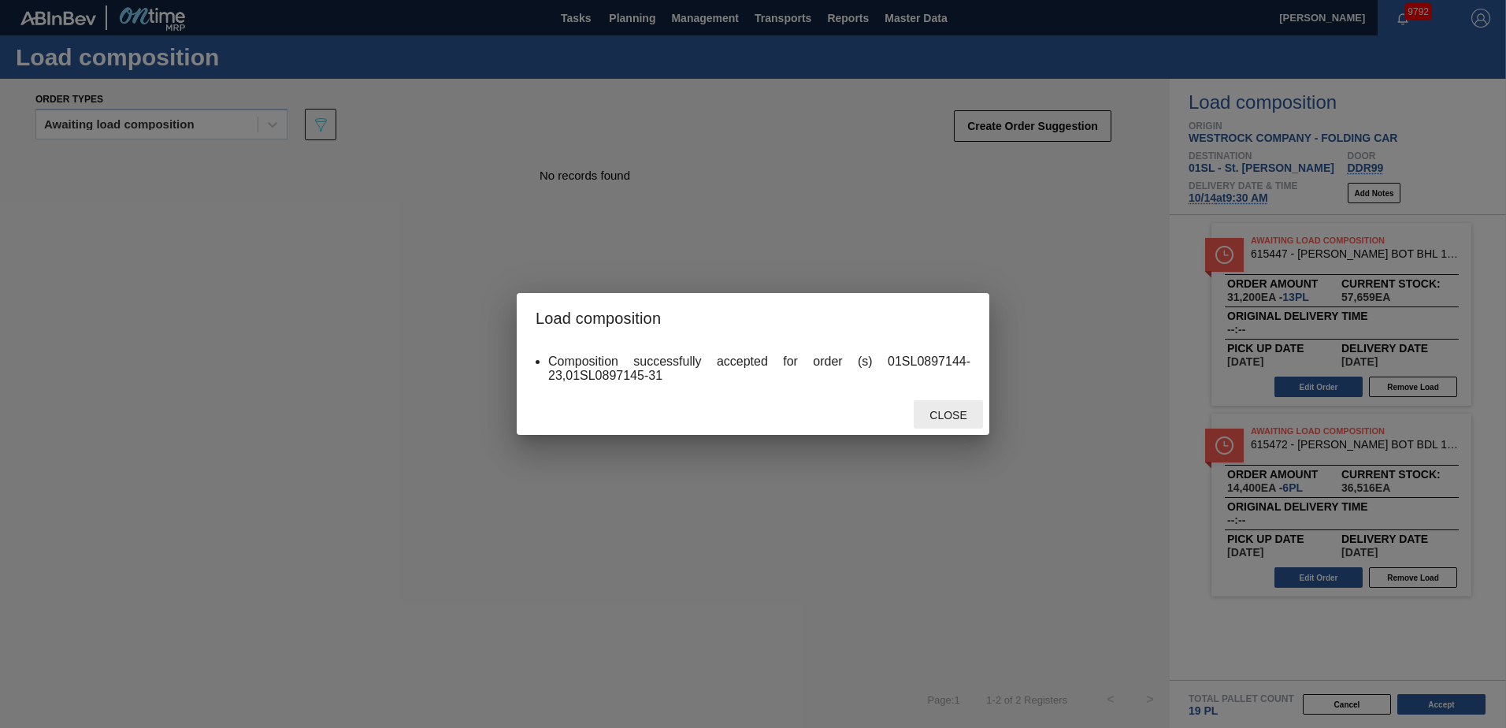
click at [932, 406] on div "Close" at bounding box center [948, 414] width 69 height 29
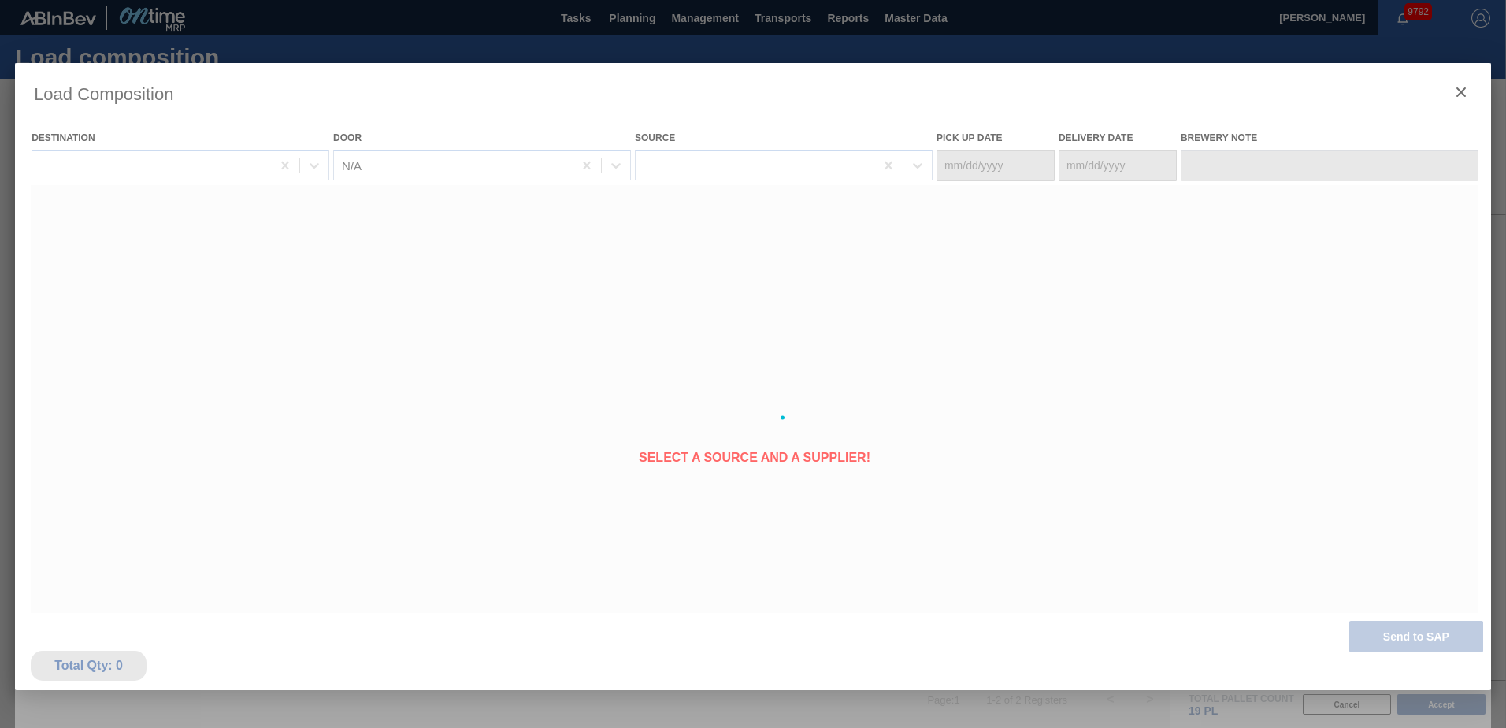
type Date "[DATE]"
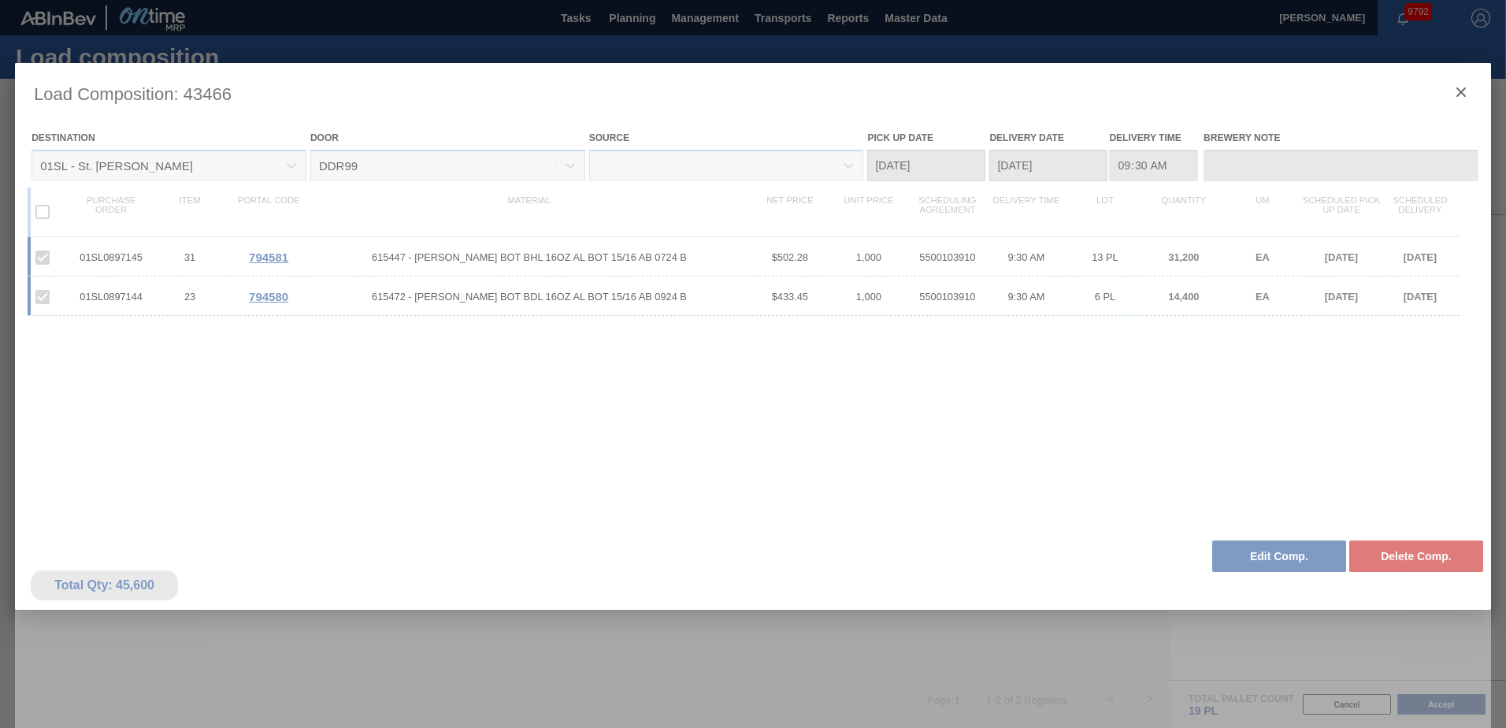
click at [1463, 94] on div at bounding box center [753, 417] width 1476 height 709
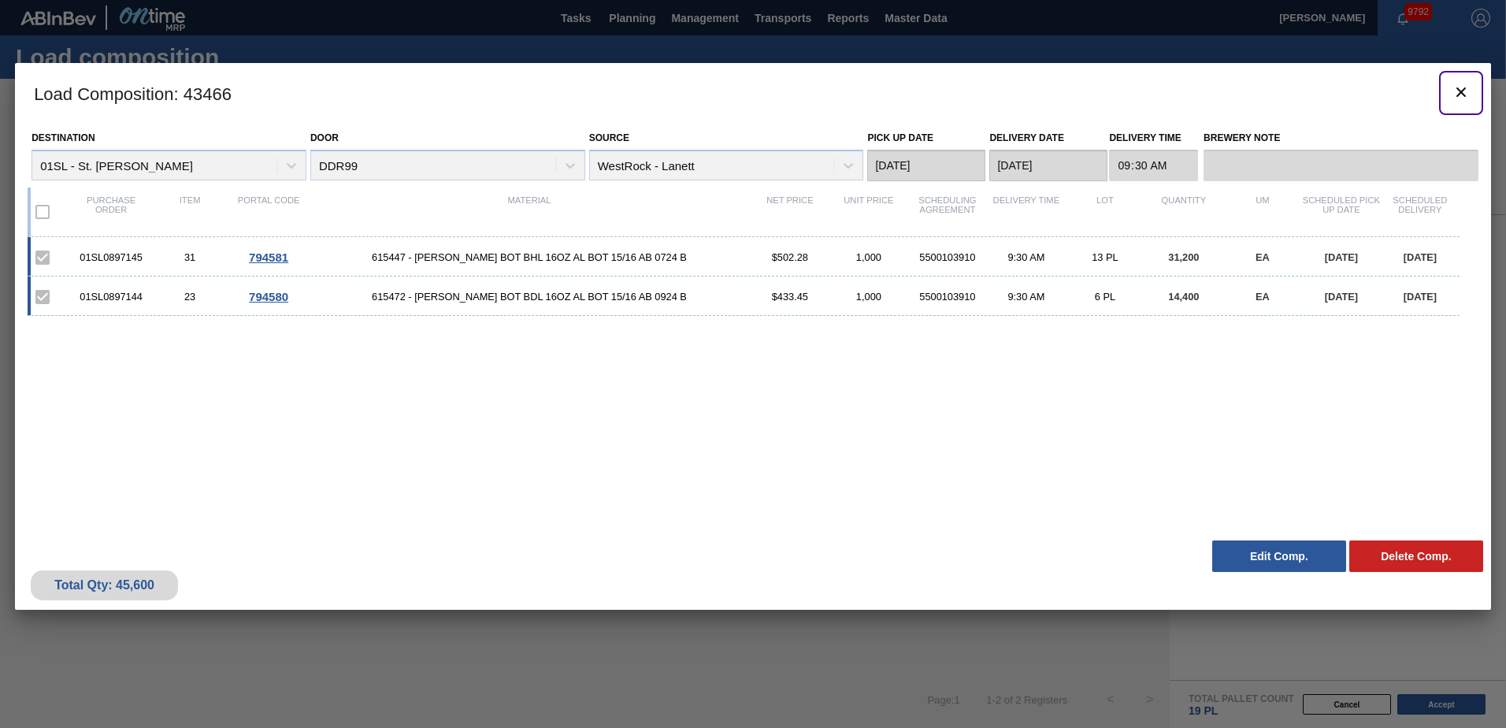
click at [1463, 94] on icon "botão de ícone" at bounding box center [1460, 91] width 9 height 9
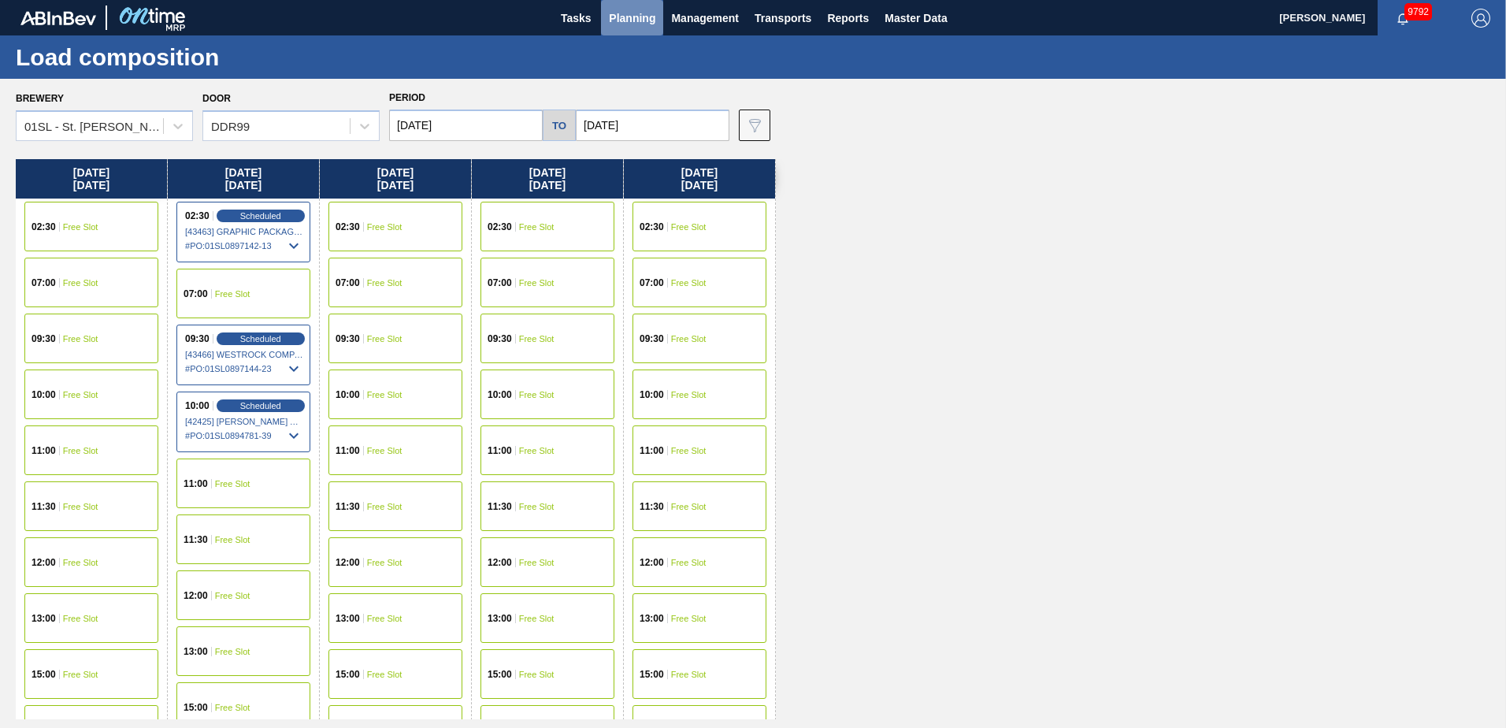
click at [615, 20] on span "Planning" at bounding box center [632, 18] width 46 height 19
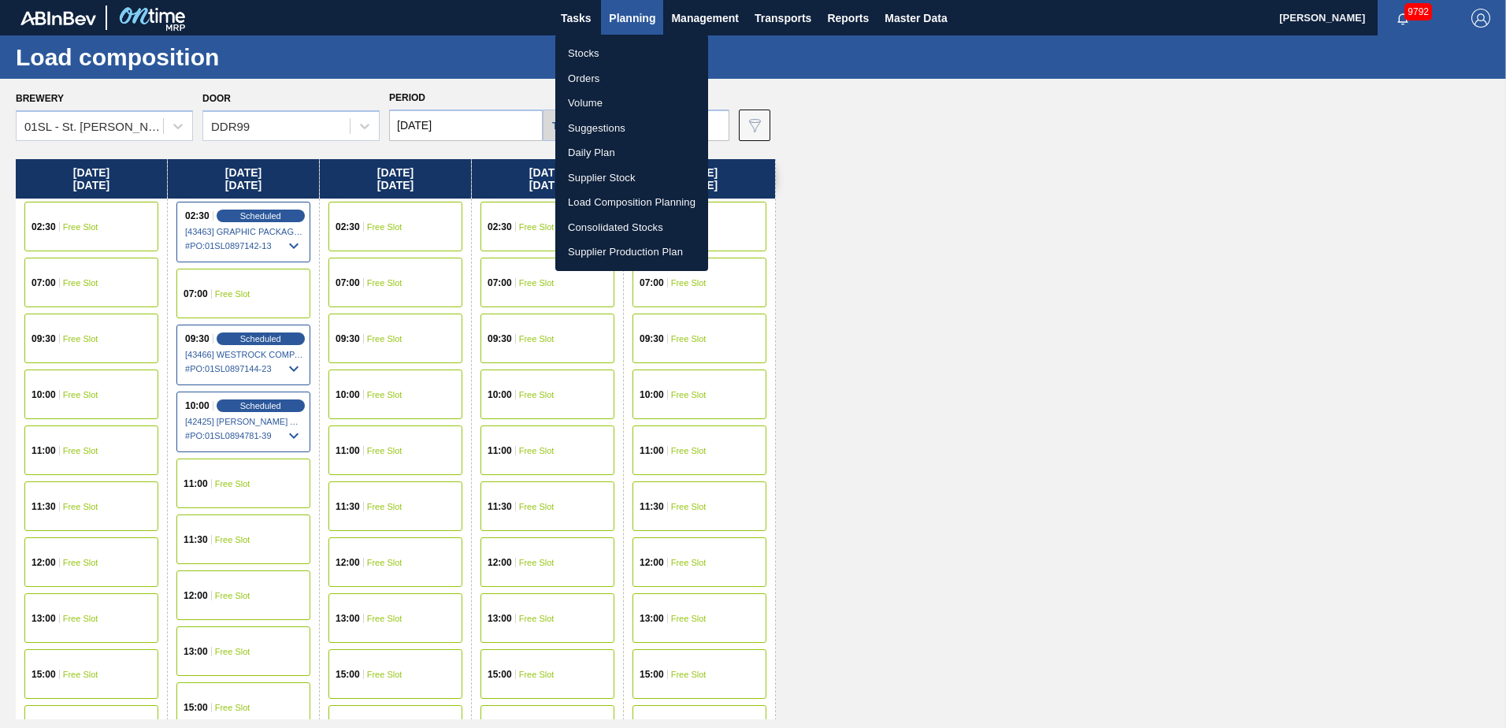
click at [621, 129] on li "Suggestions" at bounding box center [631, 128] width 153 height 25
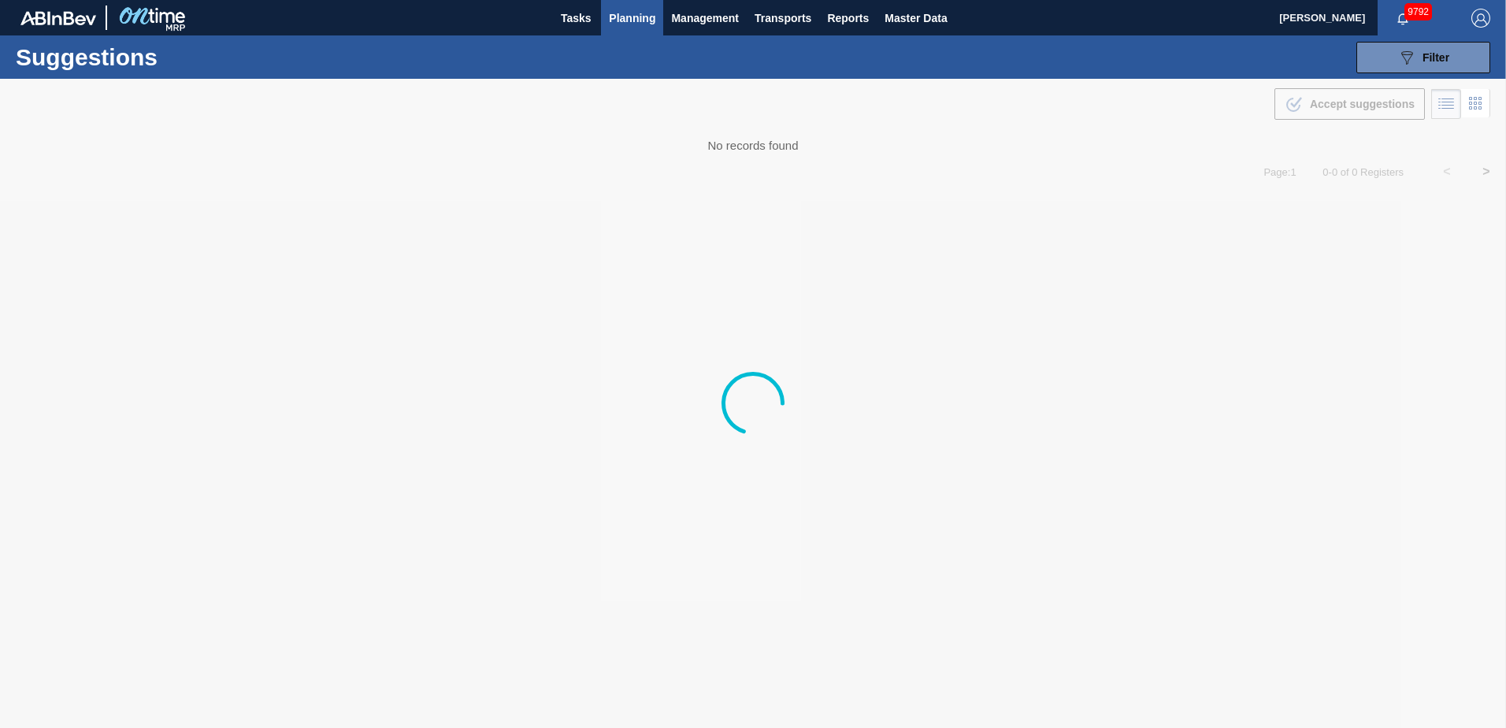
type from "[DATE]"
type to "[DATE]"
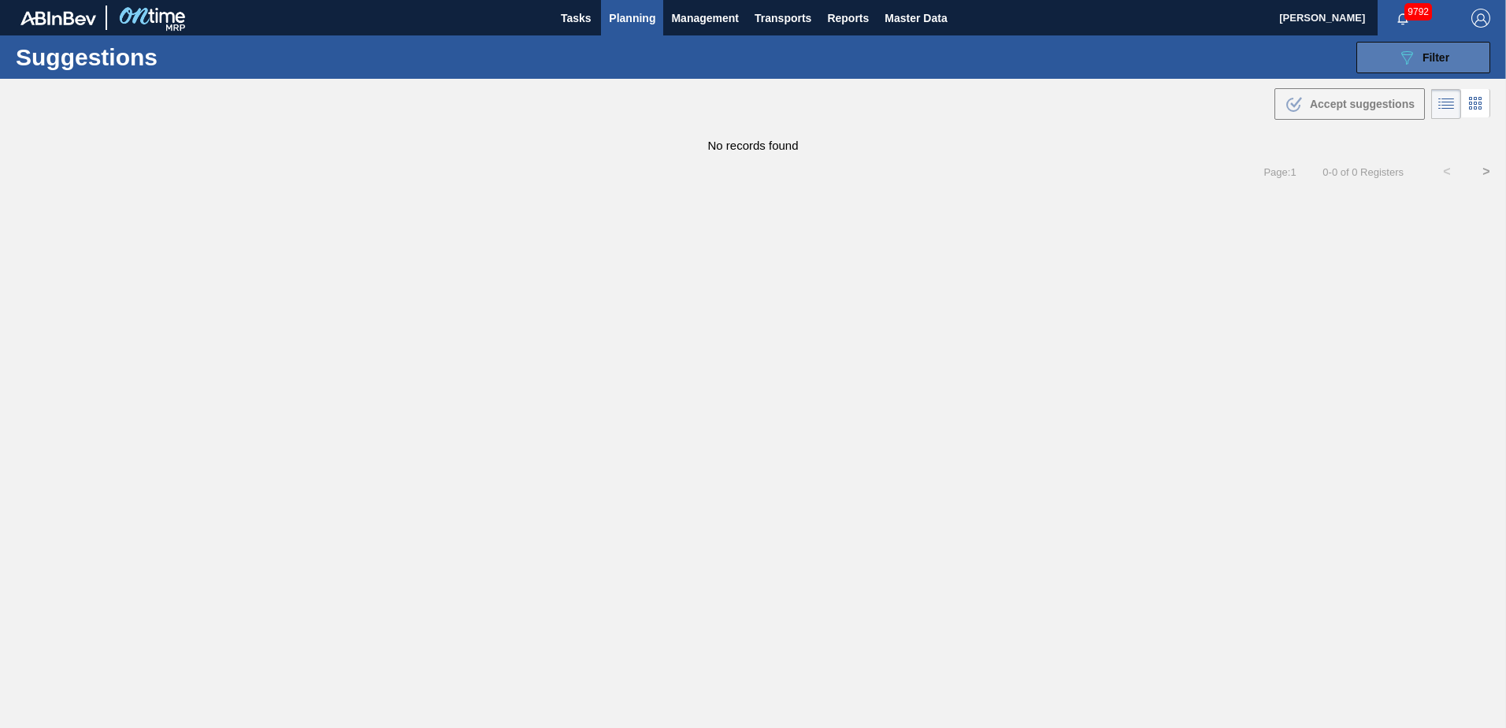
click at [1427, 65] on div "089F7B8B-B2A5-4AFE-B5C0-19BA573D28AC Filter" at bounding box center [1423, 57] width 52 height 19
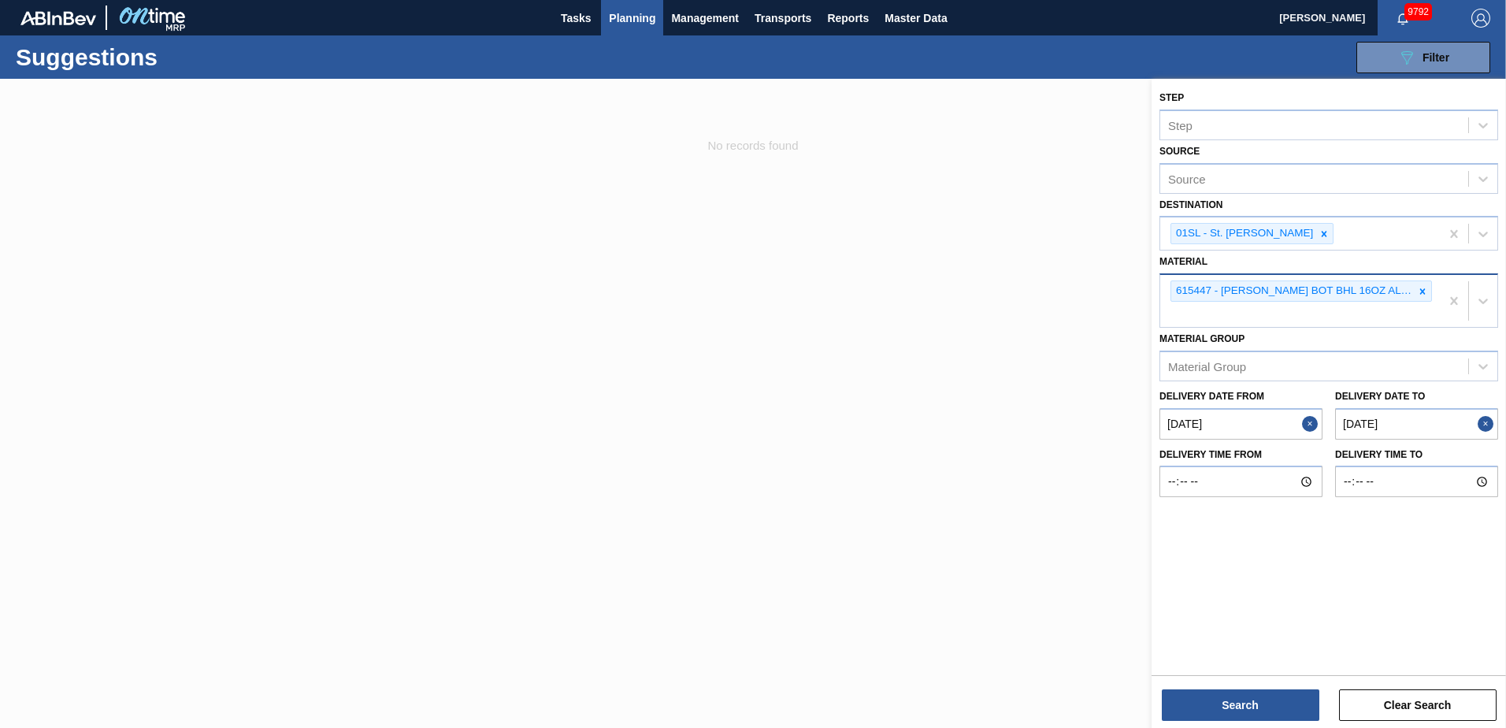
click at [1422, 290] on icon at bounding box center [1422, 291] width 11 height 11
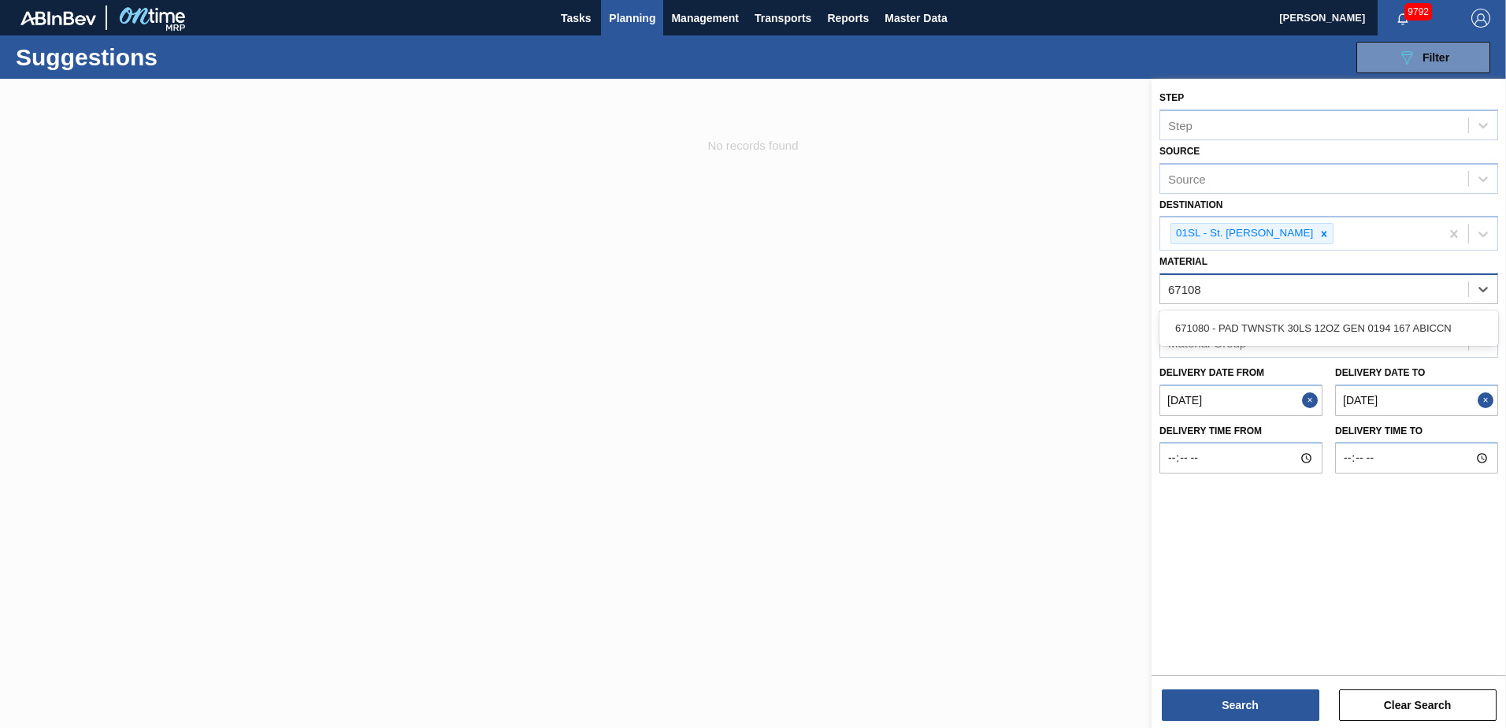
type input "671080"
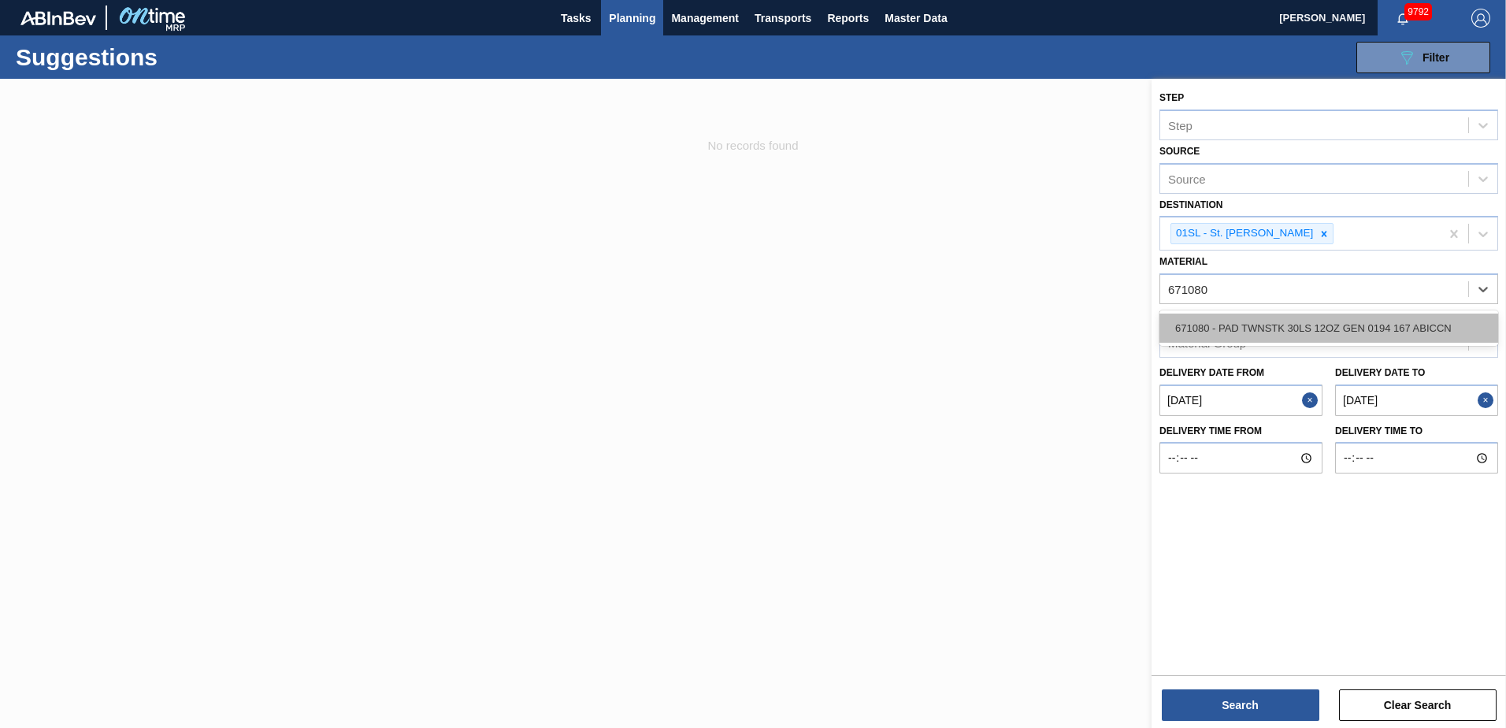
click at [1402, 318] on div "671080 - PAD TWNSTK 30LS 12OZ GEN 0194 167 ABICCN" at bounding box center [1328, 327] width 339 height 29
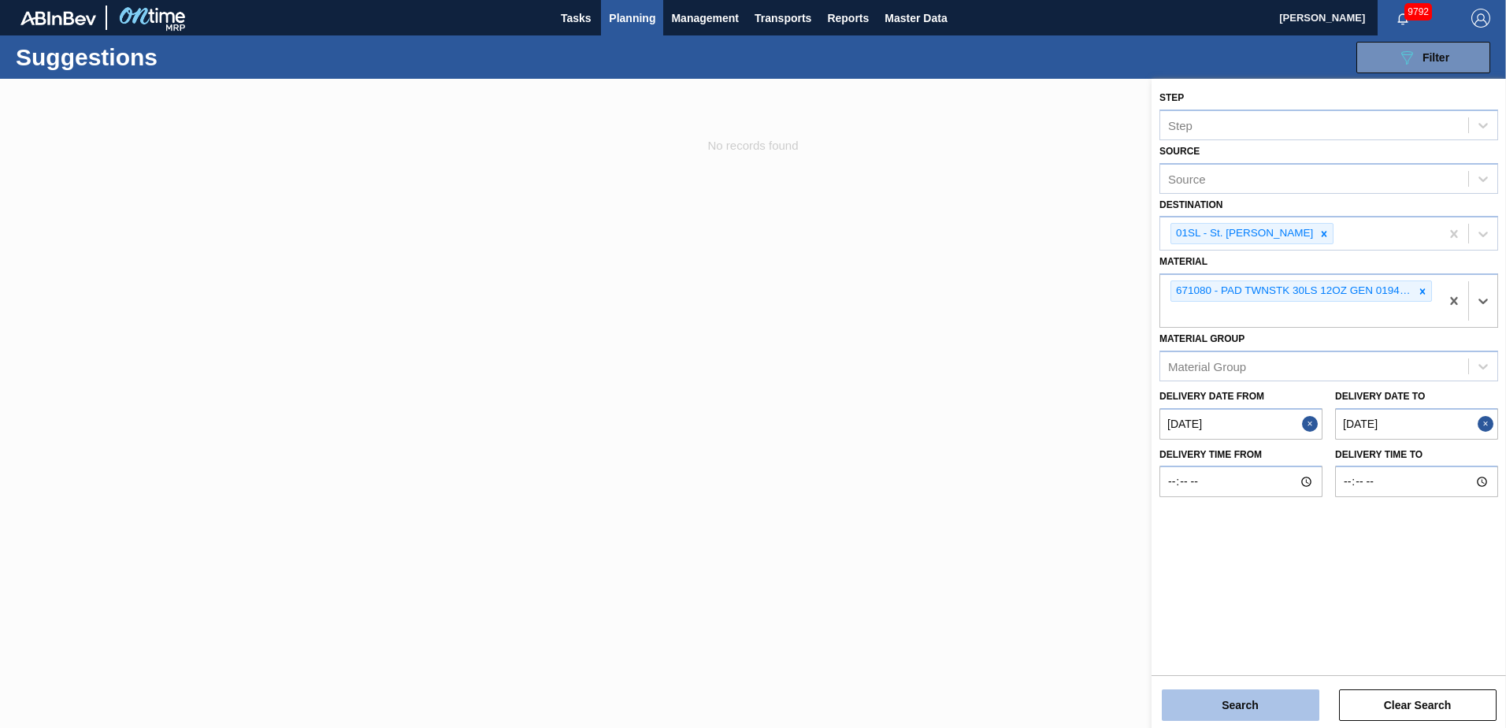
click at [1259, 697] on button "Search" at bounding box center [1241, 705] width 158 height 32
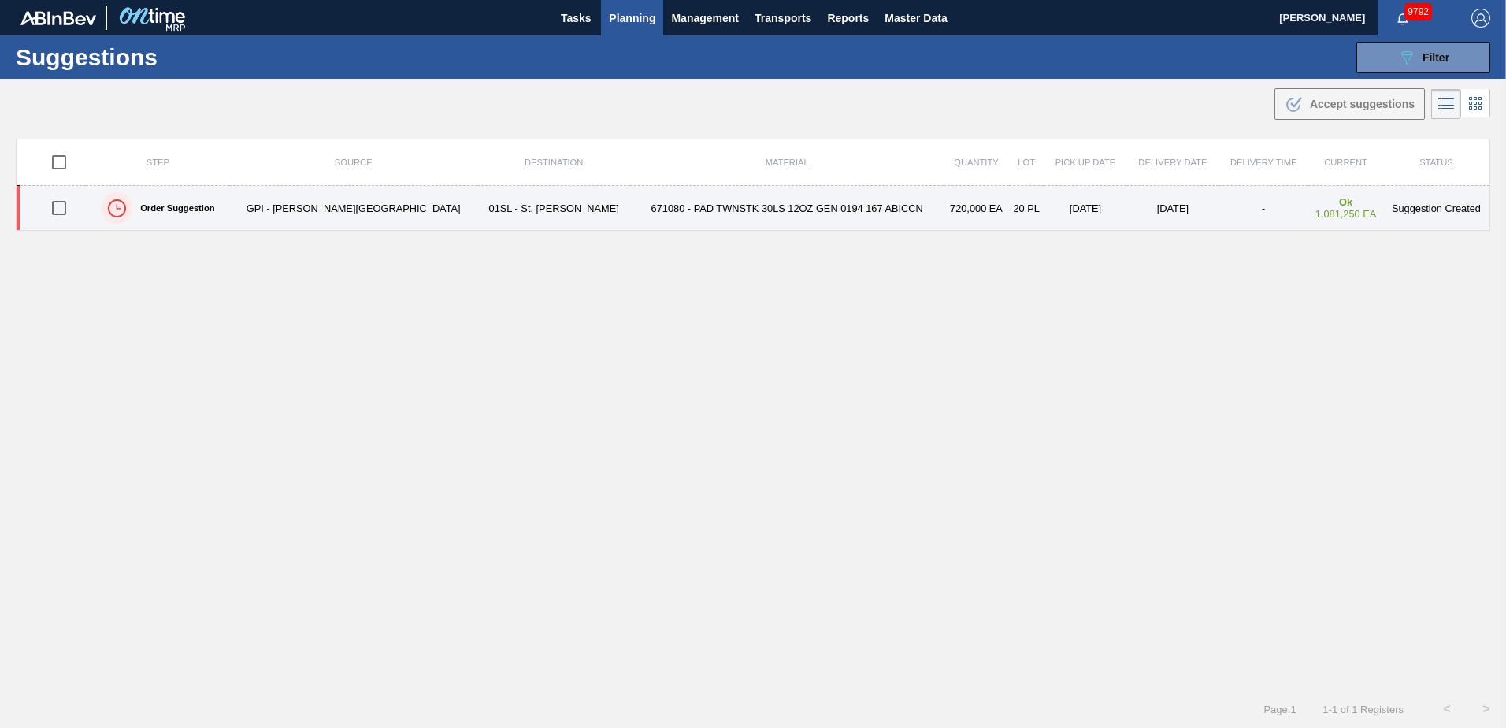
click at [60, 207] on input "checkbox" at bounding box center [59, 207] width 33 height 33
checkbox input "true"
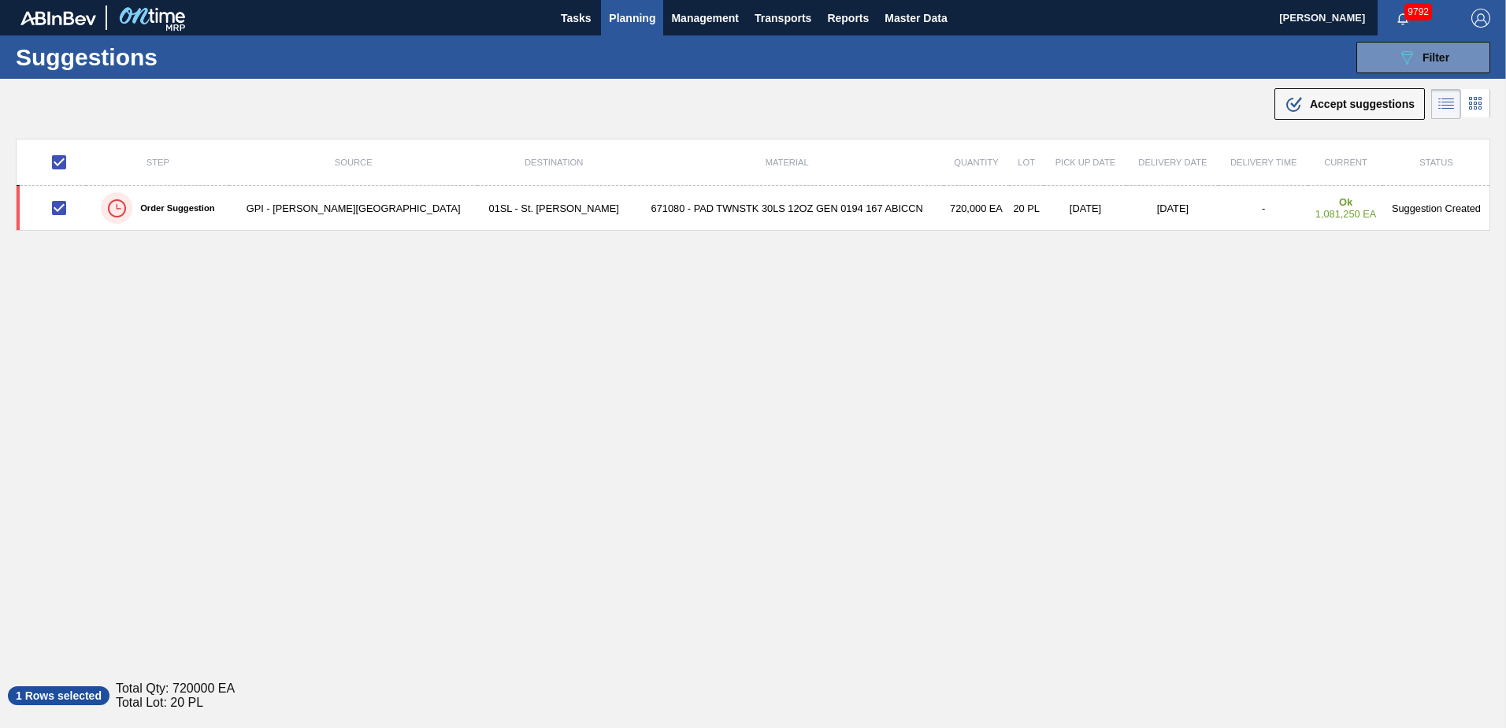
click at [1327, 120] on div ".b{fill:var(--color-action-default)} Accept suggestions" at bounding box center [753, 101] width 1506 height 44
drag, startPoint x: 1327, startPoint y: 110, endPoint x: 1284, endPoint y: 142, distance: 53.6
click at [1326, 109] on div ".b{fill:var(--color-action-default)} Accept suggestions" at bounding box center [1349, 104] width 130 height 19
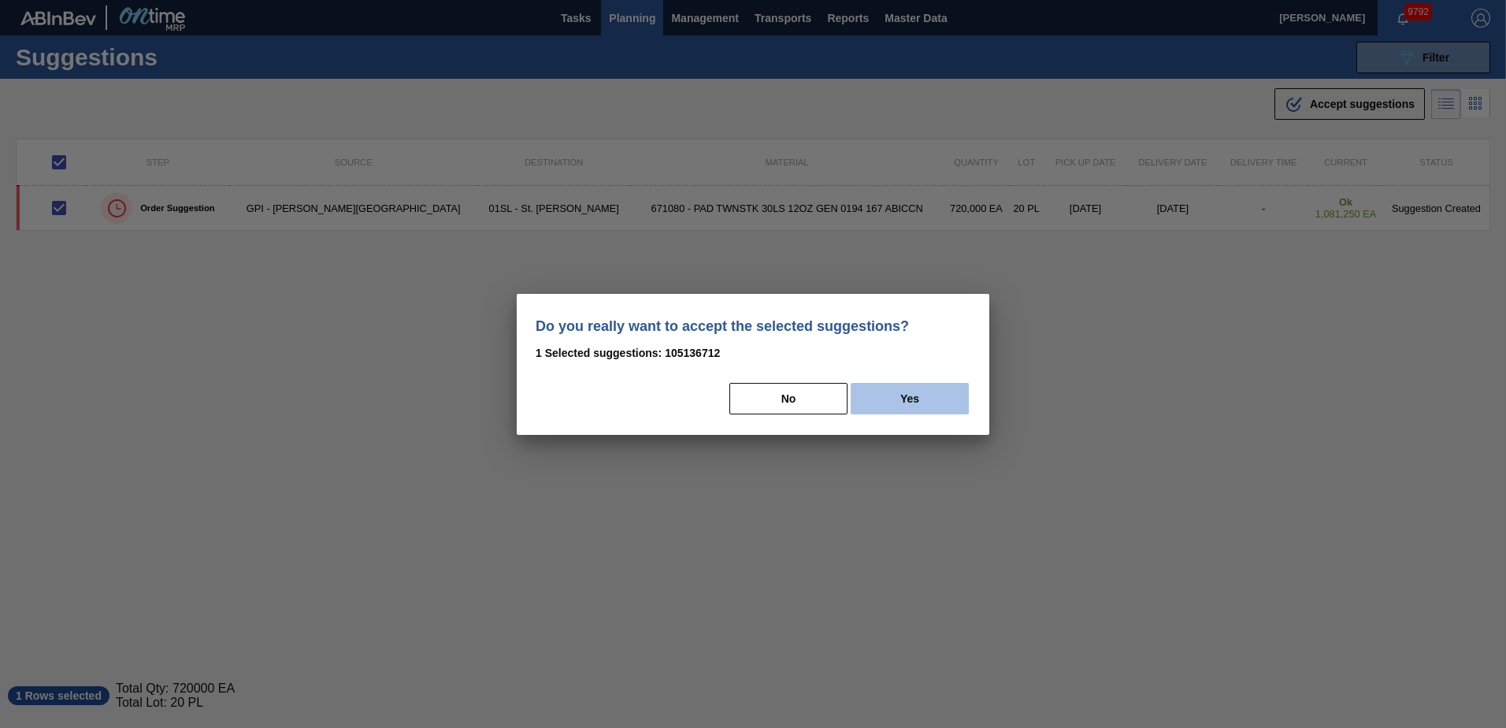
drag, startPoint x: 914, startPoint y: 395, endPoint x: 947, endPoint y: 396, distance: 32.3
click at [920, 395] on button "Yes" at bounding box center [910, 399] width 118 height 32
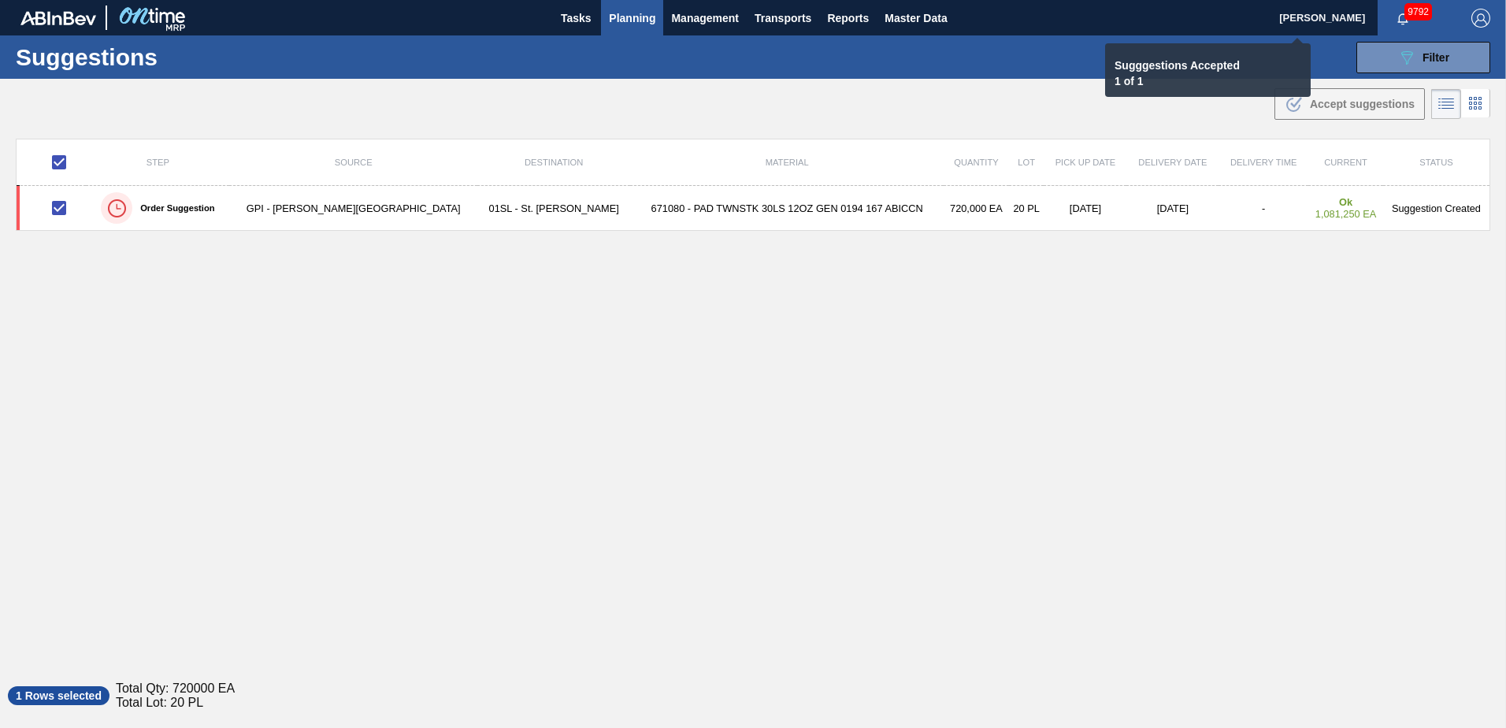
checkbox input "false"
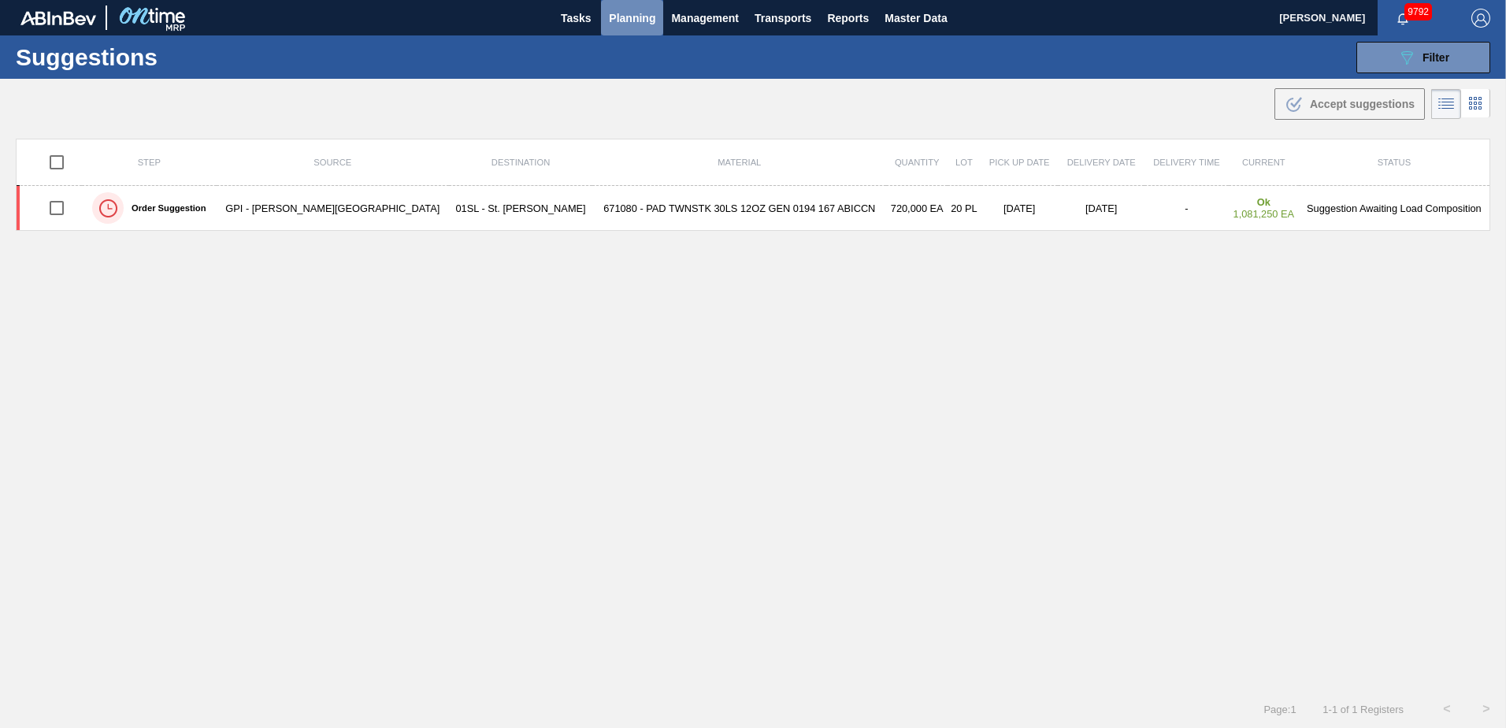
click at [628, 17] on span "Planning" at bounding box center [632, 18] width 46 height 19
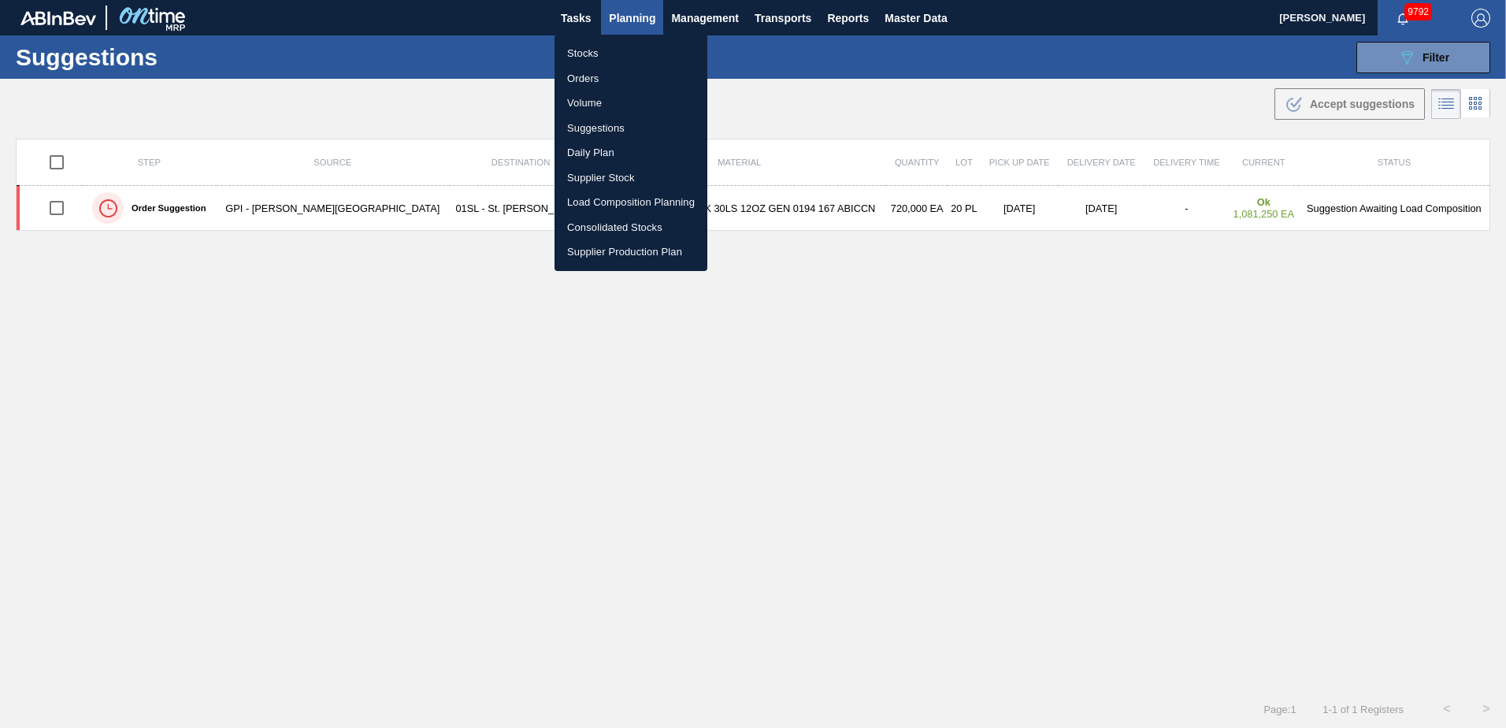
click at [610, 195] on li "Load Composition Planning" at bounding box center [630, 202] width 153 height 25
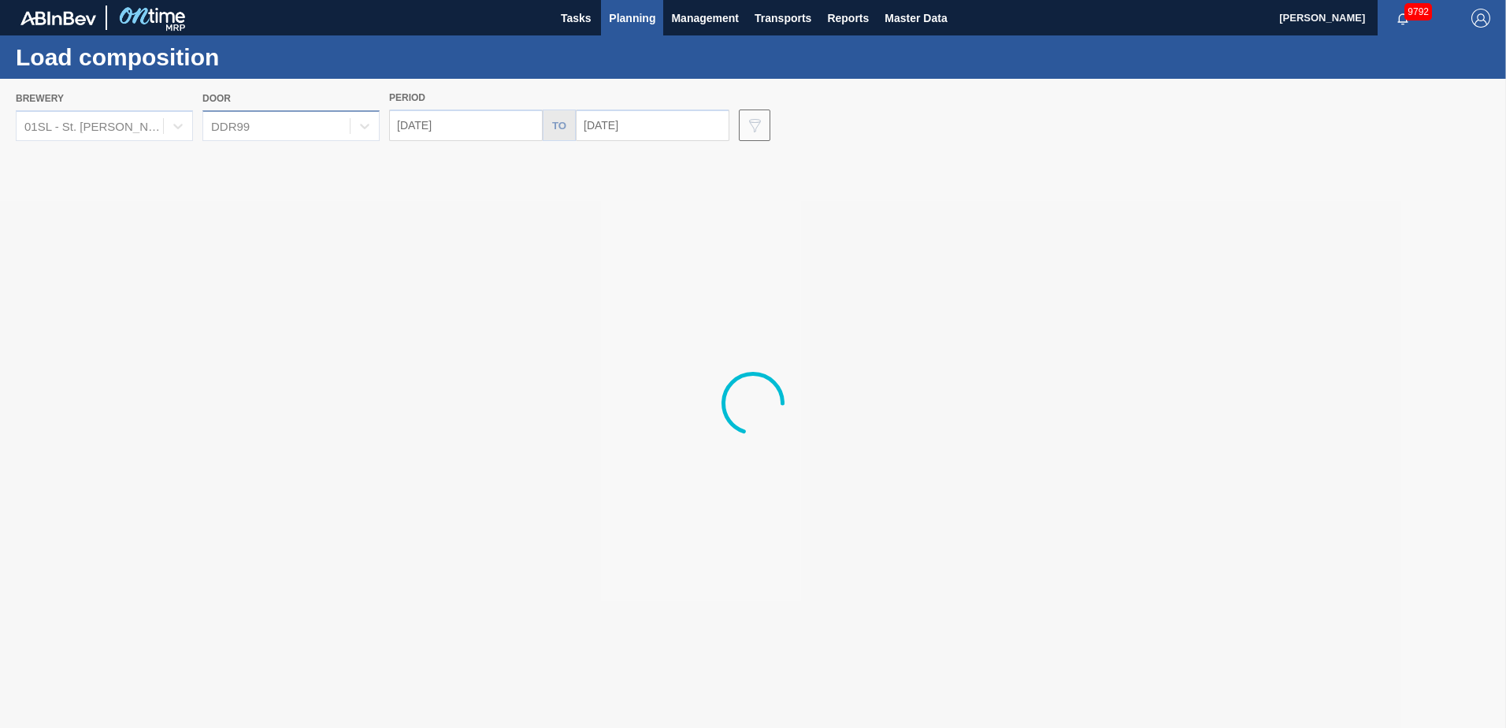
click at [272, 117] on div "DDR99" at bounding box center [276, 126] width 146 height 23
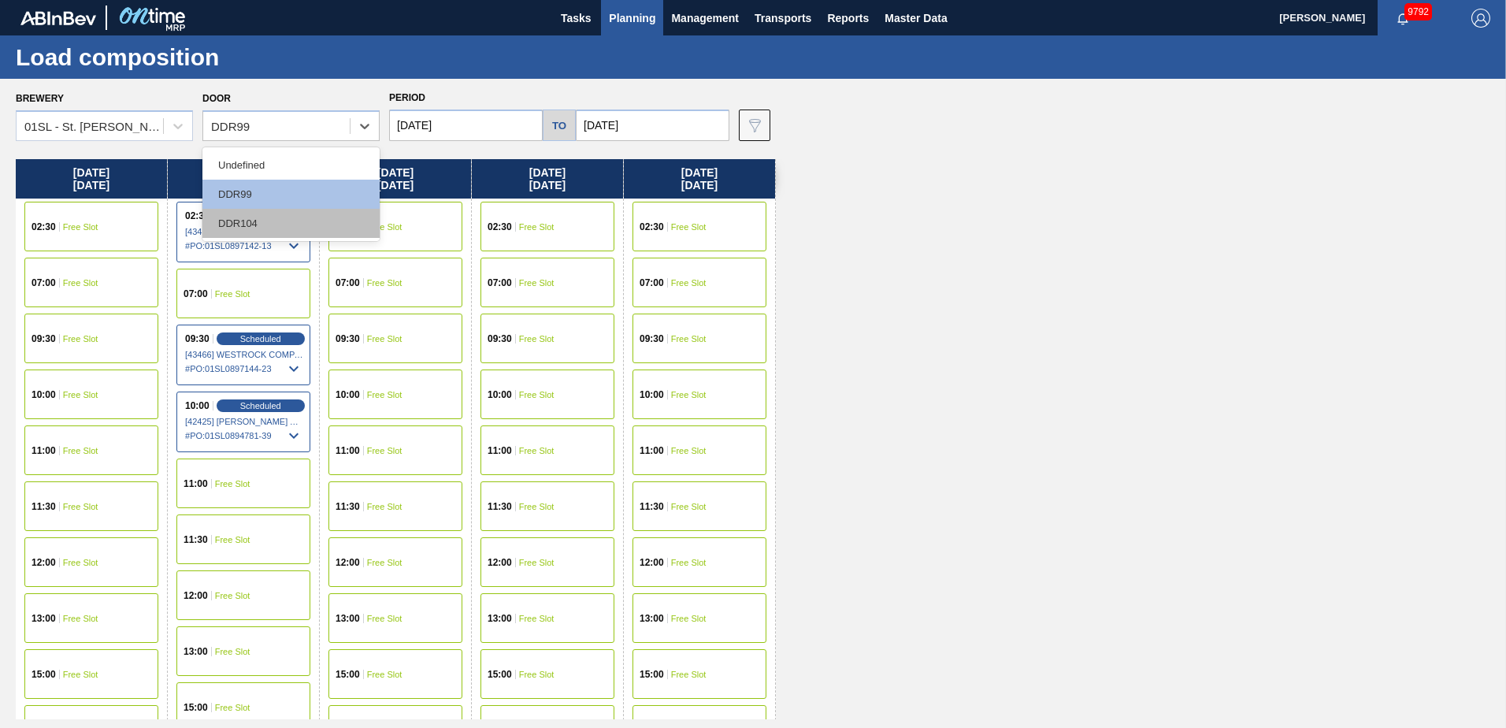
click at [252, 214] on div "DDR104" at bounding box center [290, 223] width 177 height 29
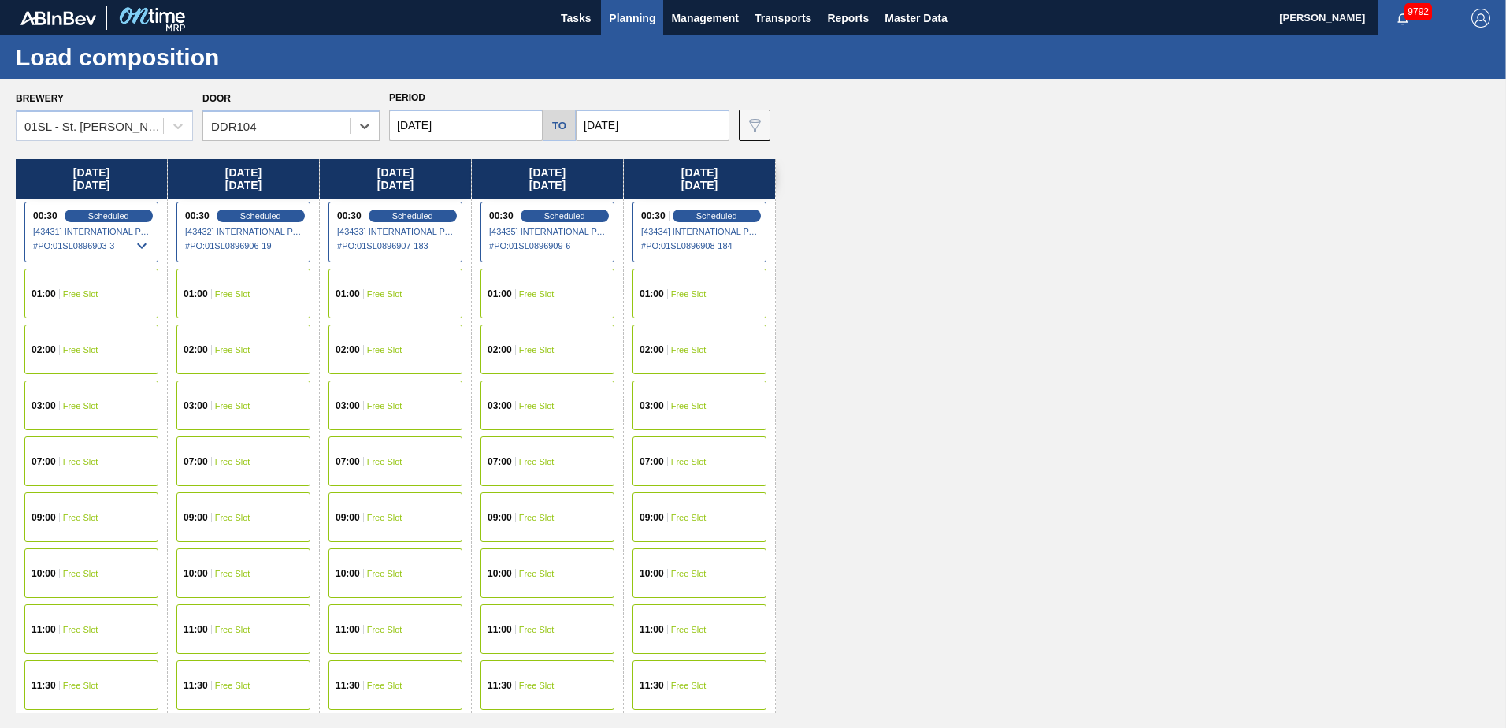
click at [231, 298] on div "01:00 Free Slot" at bounding box center [243, 294] width 134 height 50
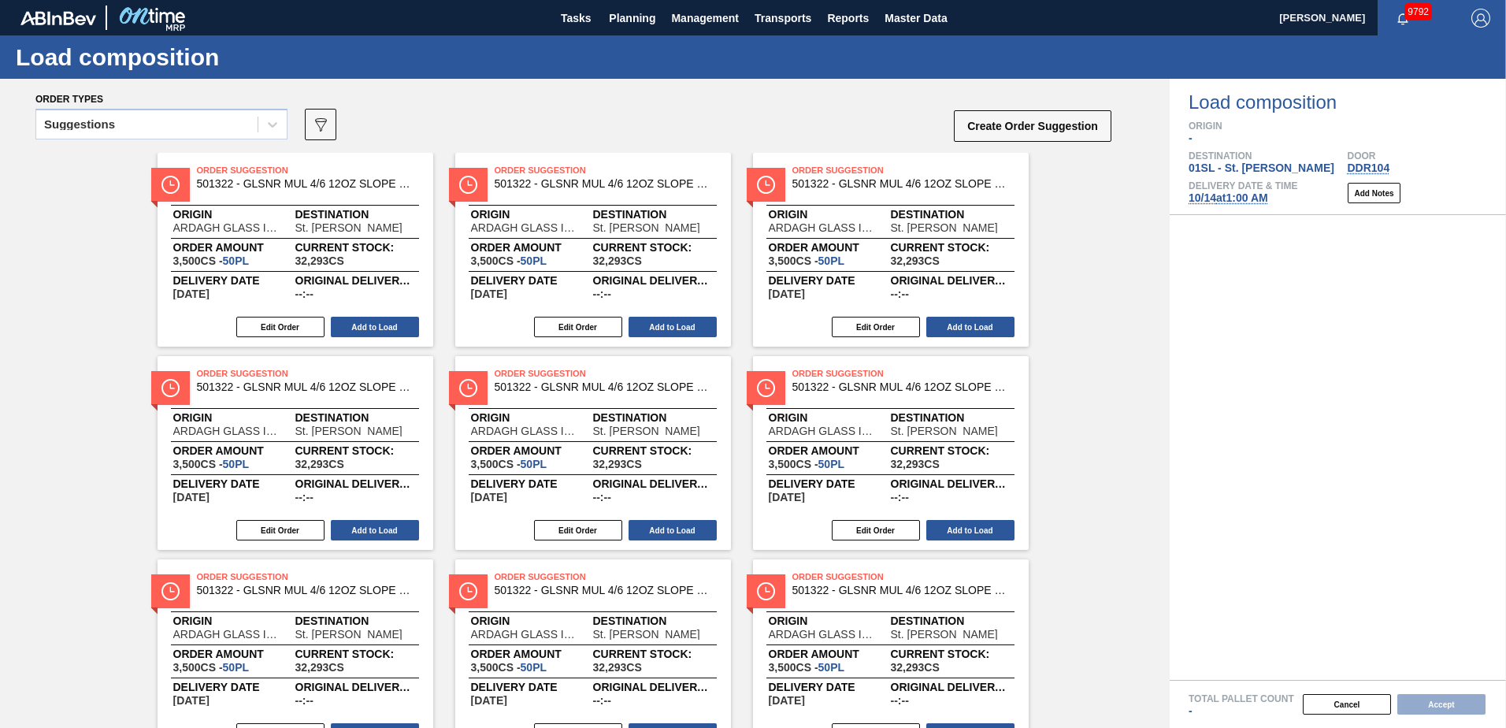
click at [277, 119] on icon at bounding box center [273, 125] width 16 height 16
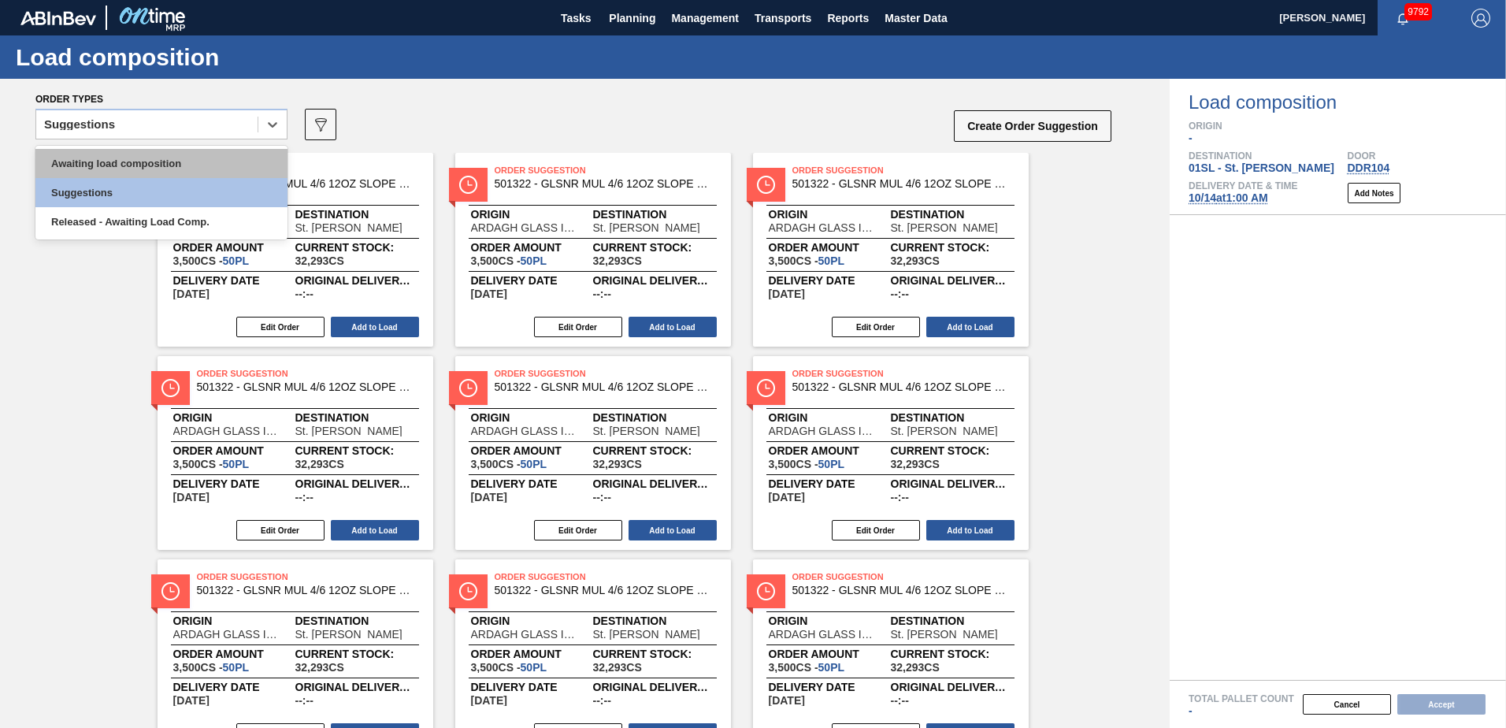
click at [199, 151] on div "Awaiting load composition" at bounding box center [161, 163] width 252 height 29
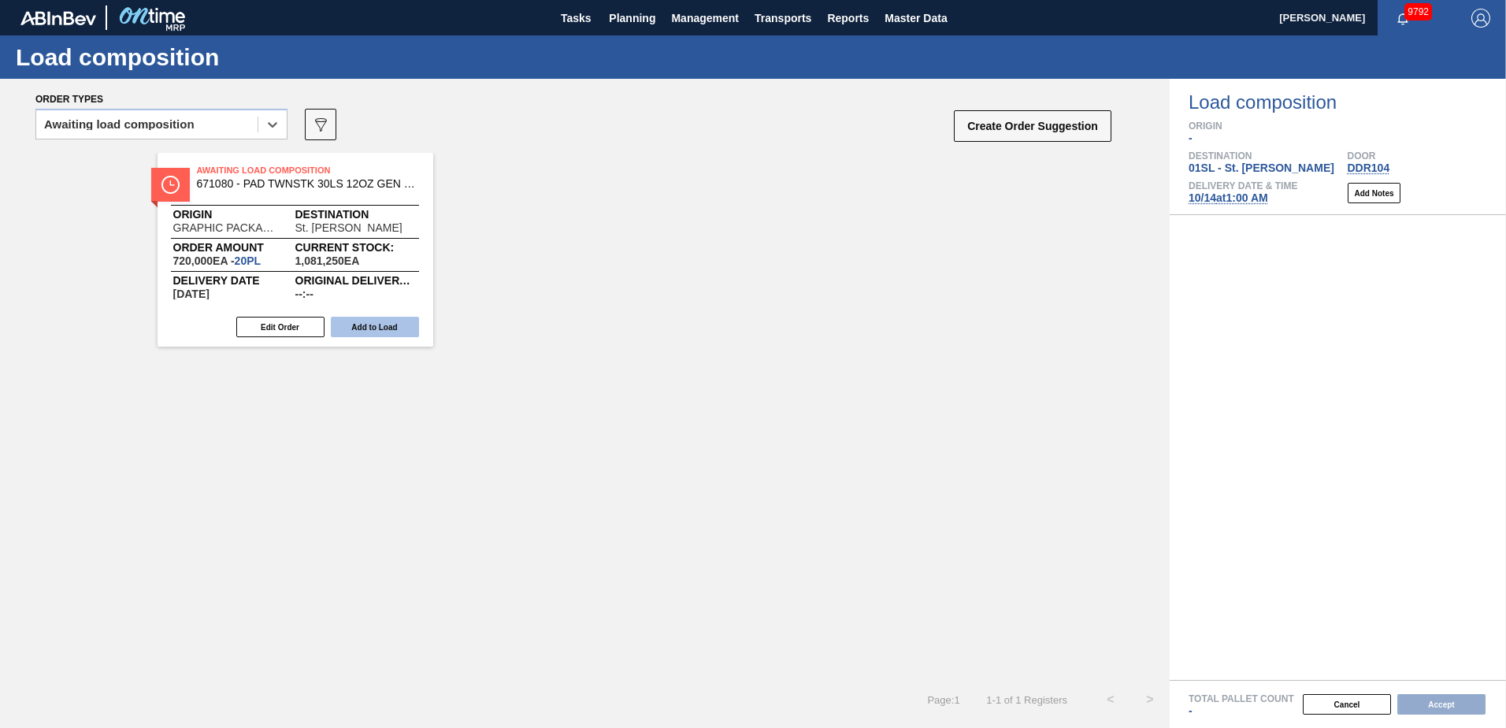
click at [377, 324] on button "Add to Load" at bounding box center [375, 327] width 88 height 20
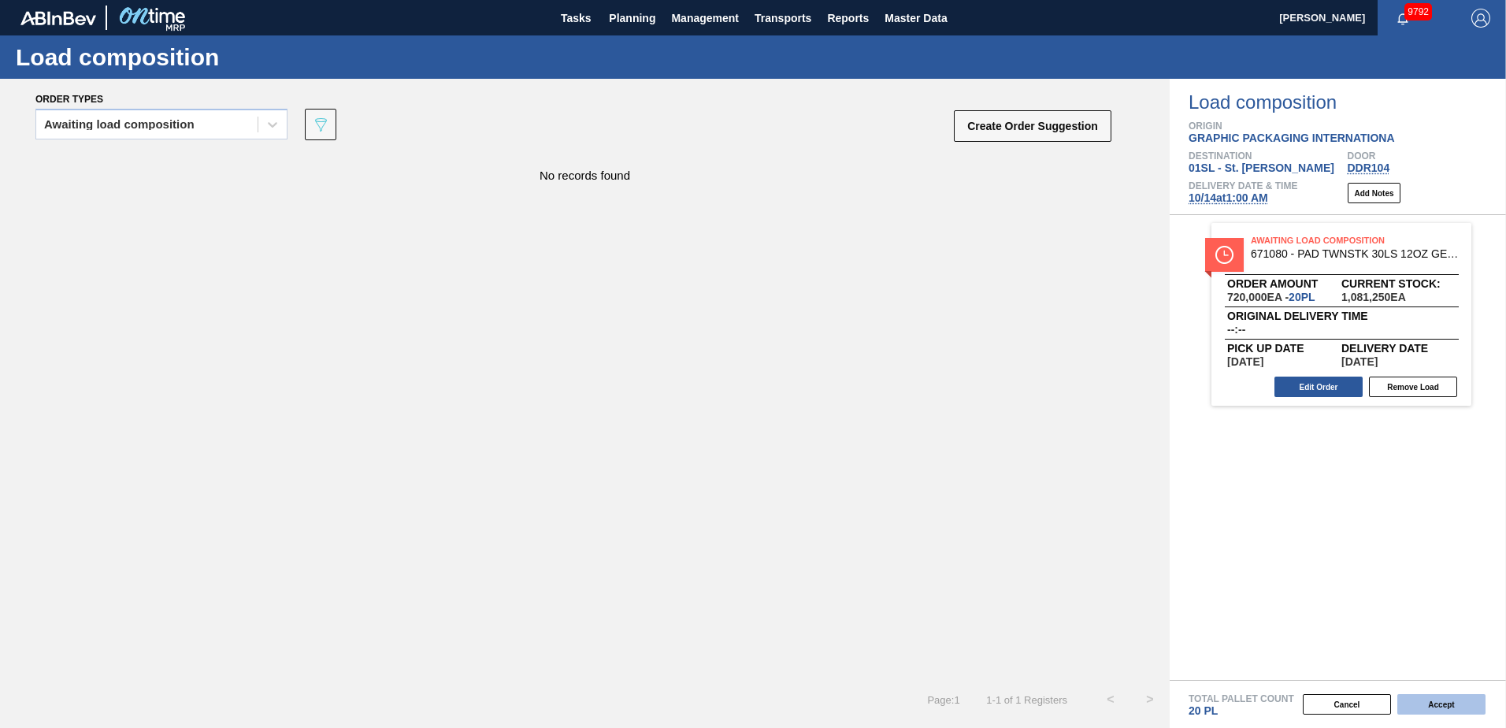
click at [1442, 702] on button "Accept" at bounding box center [1441, 704] width 88 height 20
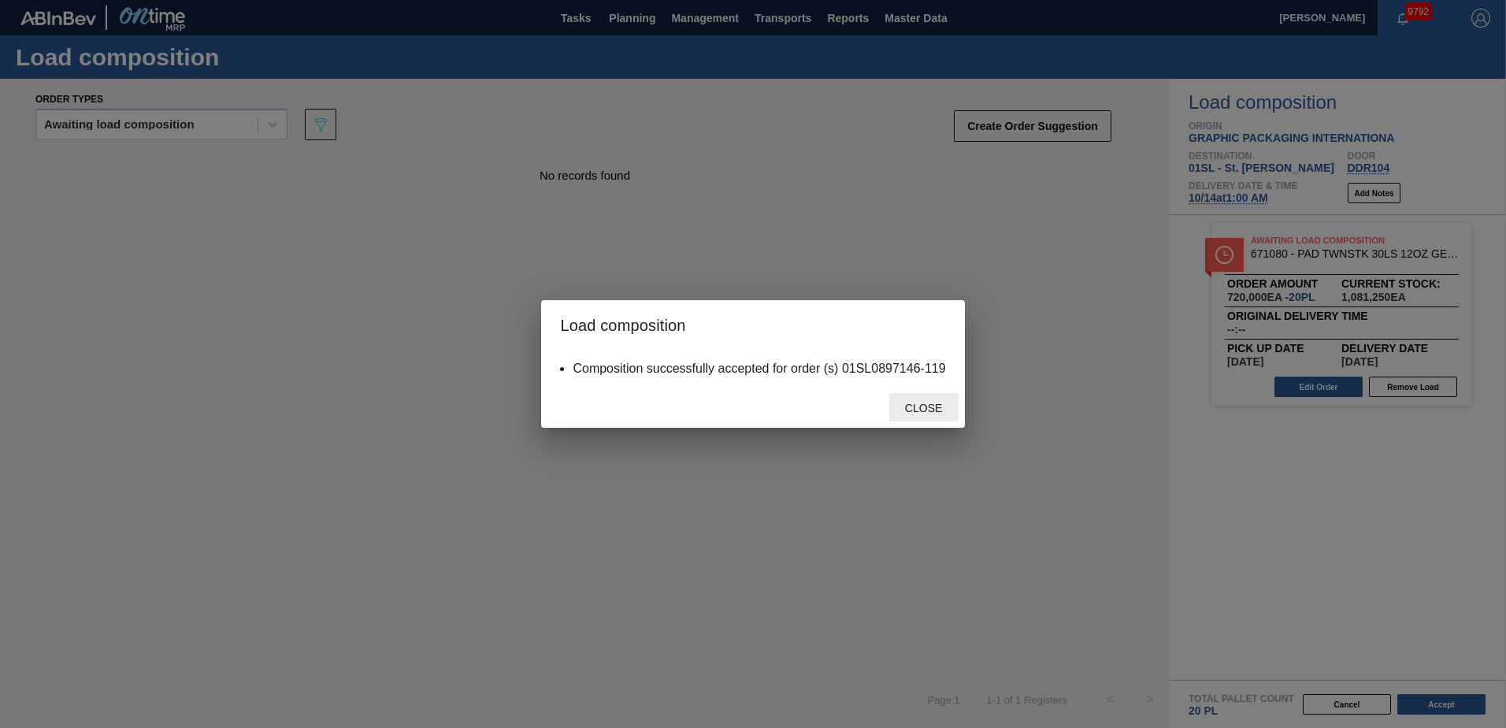
click at [924, 402] on span "Close" at bounding box center [923, 408] width 62 height 13
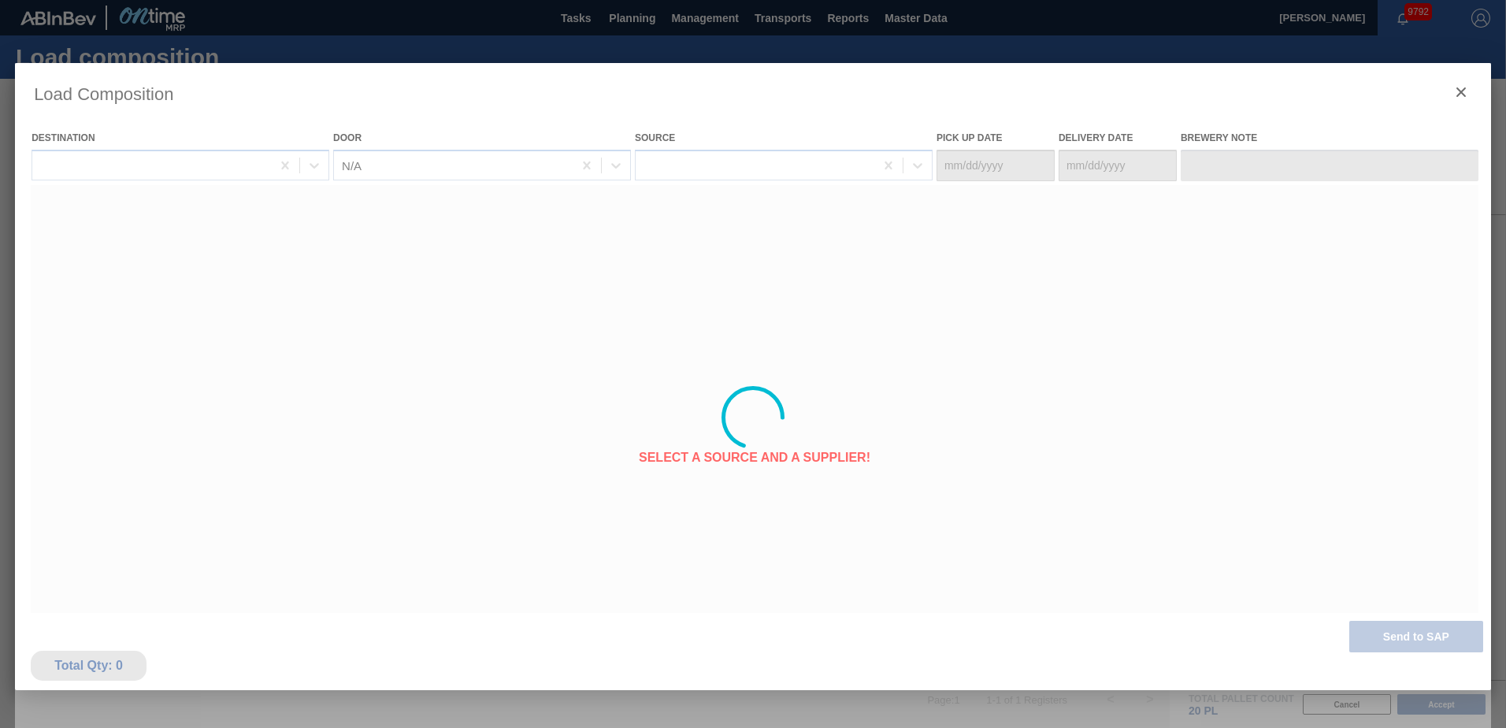
type Date "[DATE]"
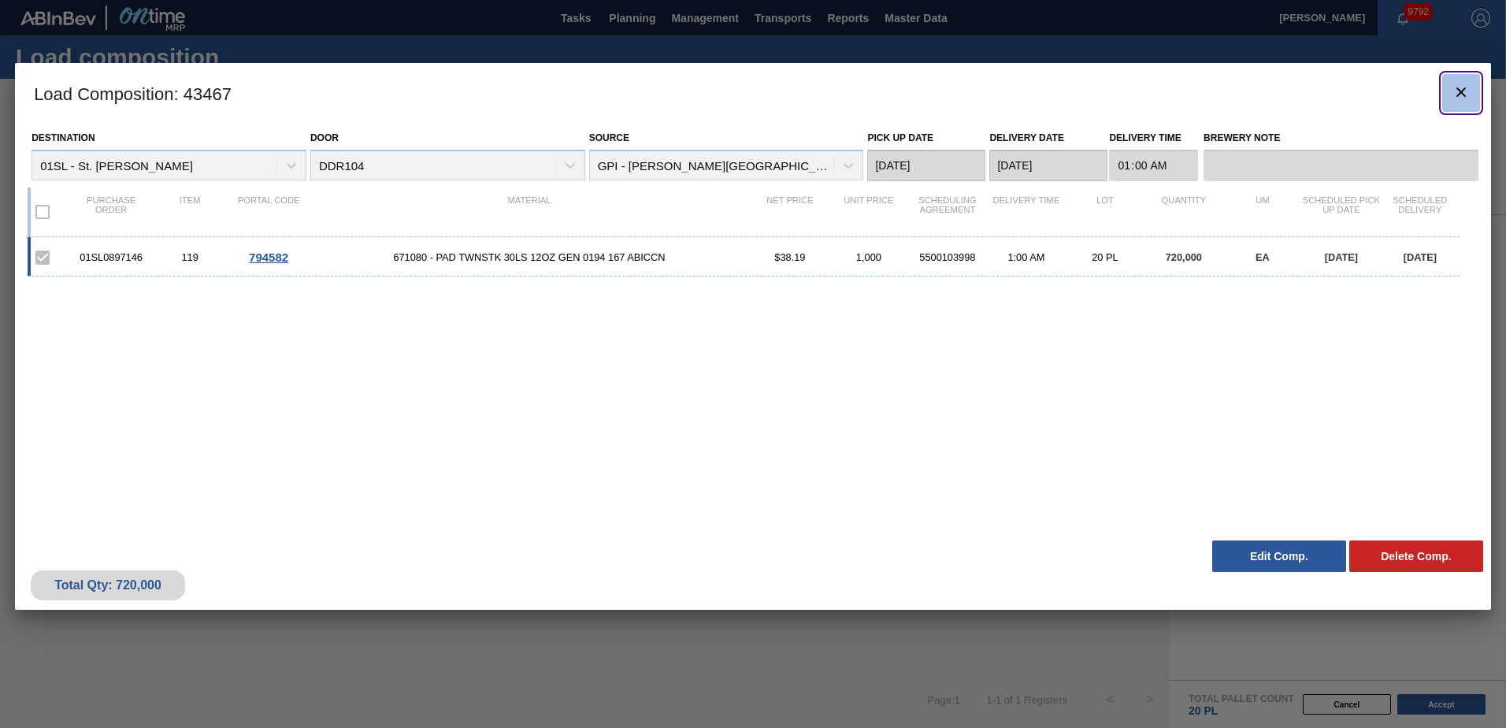
click at [1445, 94] on button "botão de ícone" at bounding box center [1461, 93] width 38 height 38
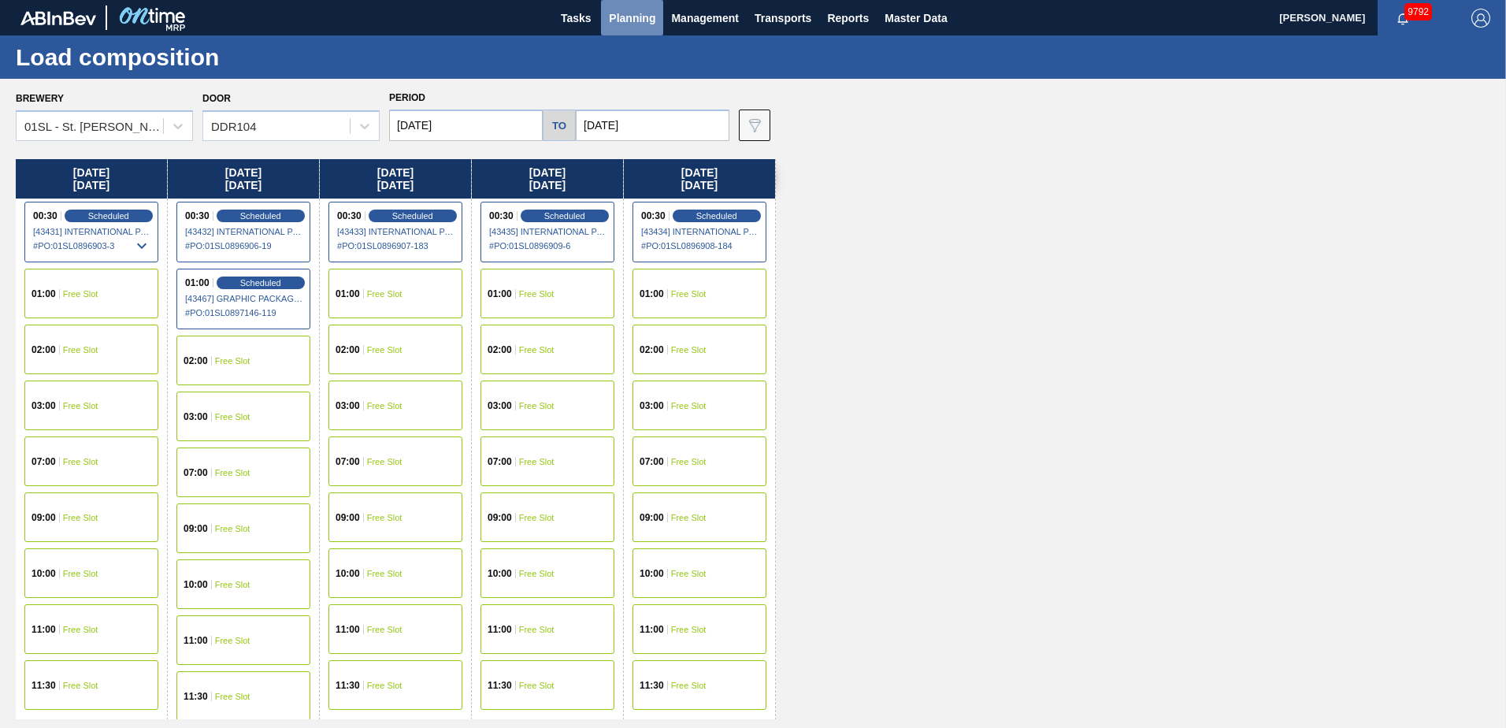
click at [639, 27] on span "Planning" at bounding box center [632, 18] width 46 height 19
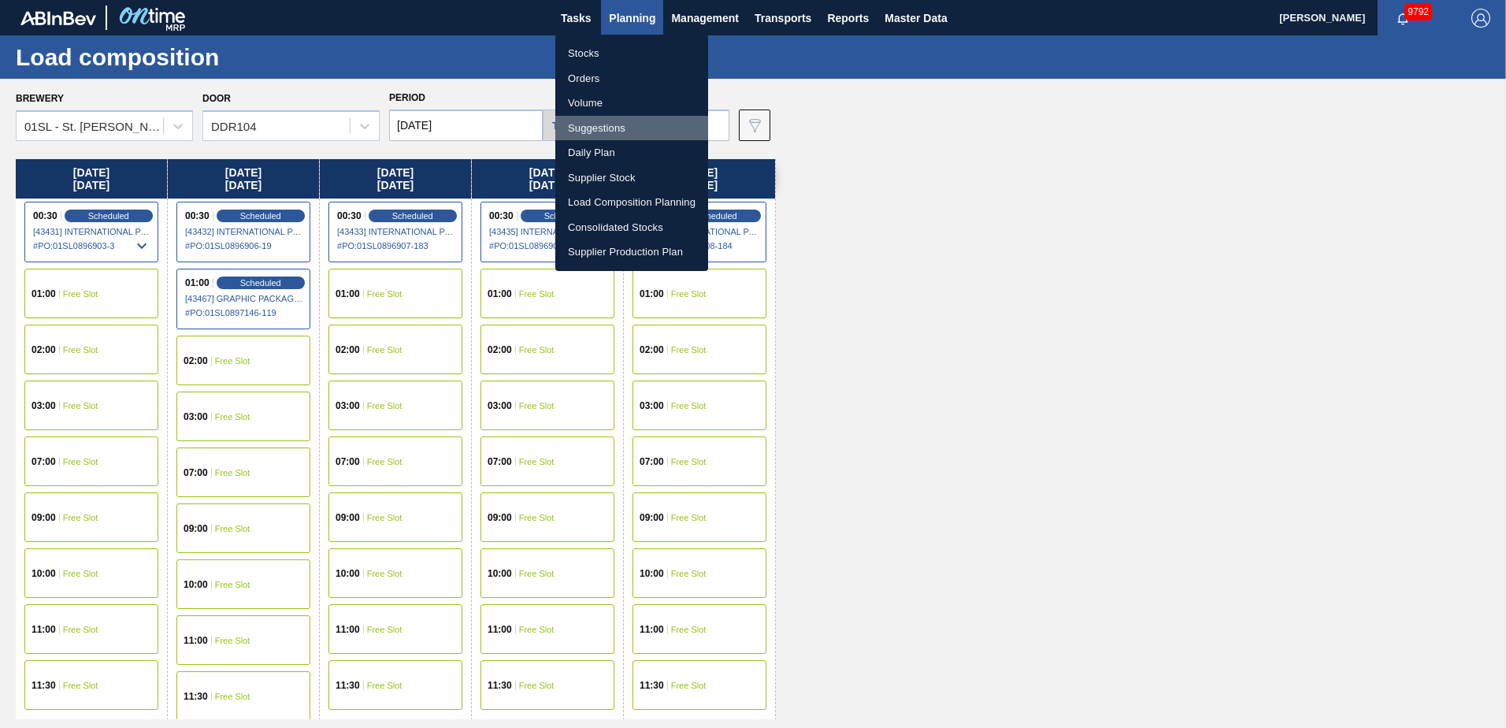
click at [600, 128] on li "Suggestions" at bounding box center [631, 128] width 153 height 25
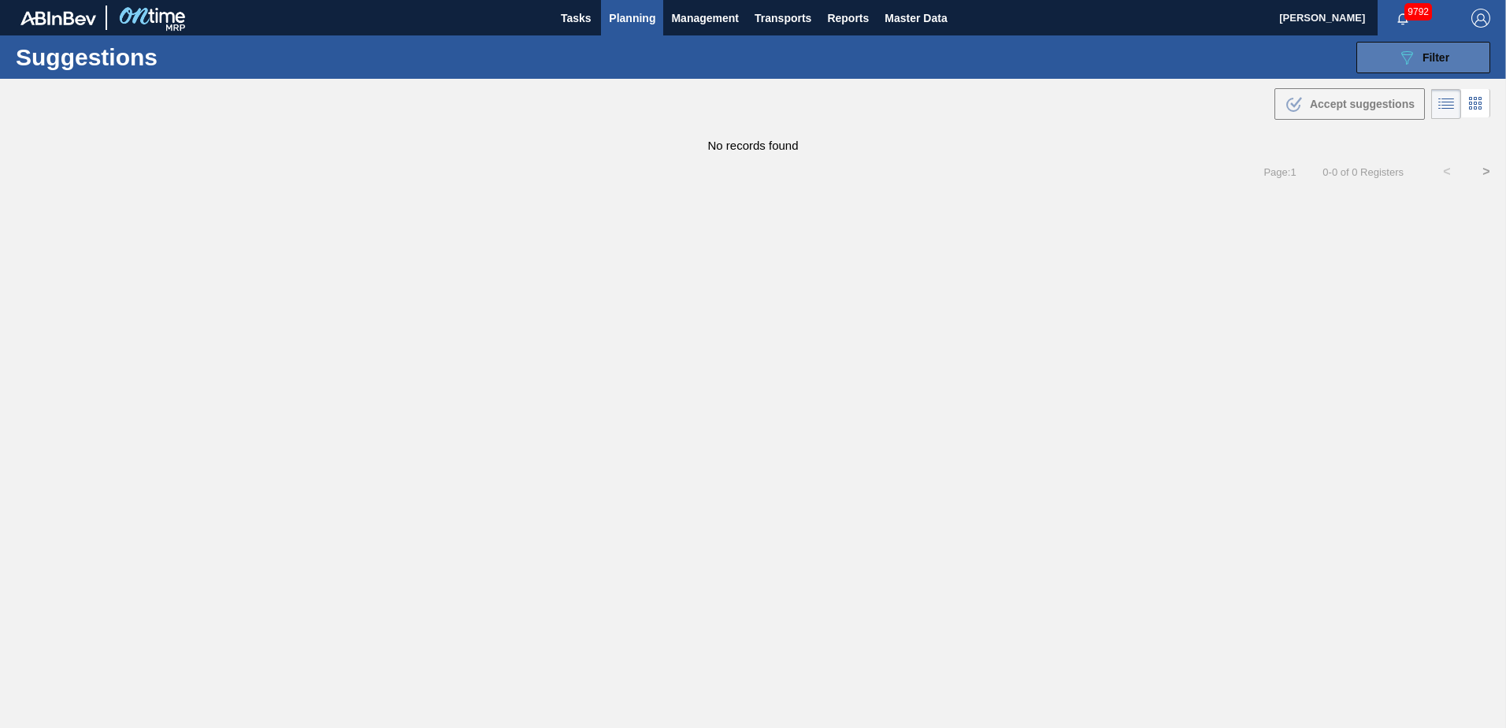
type from "[DATE]"
type to "[DATE]"
click at [1408, 51] on icon at bounding box center [1407, 57] width 12 height 13
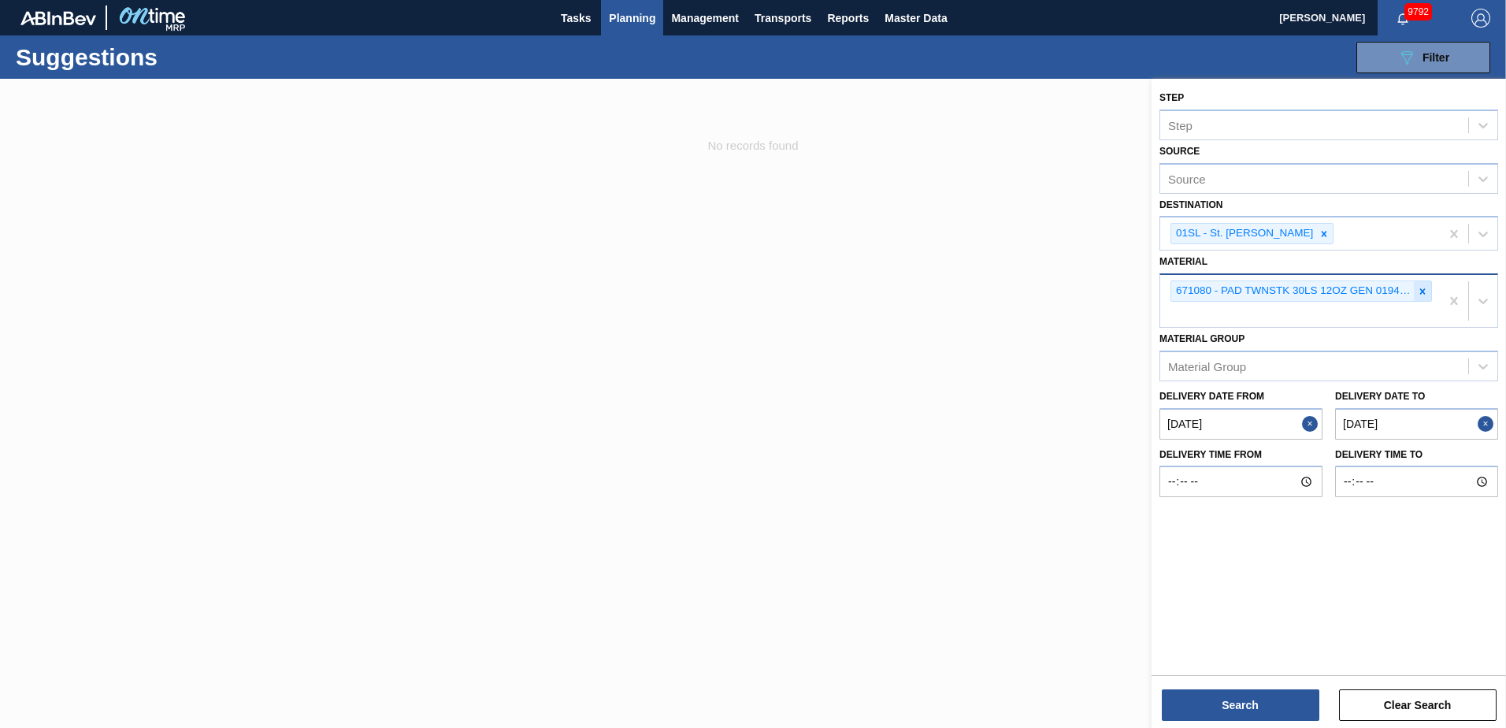
click at [1418, 291] on icon at bounding box center [1422, 291] width 11 height 11
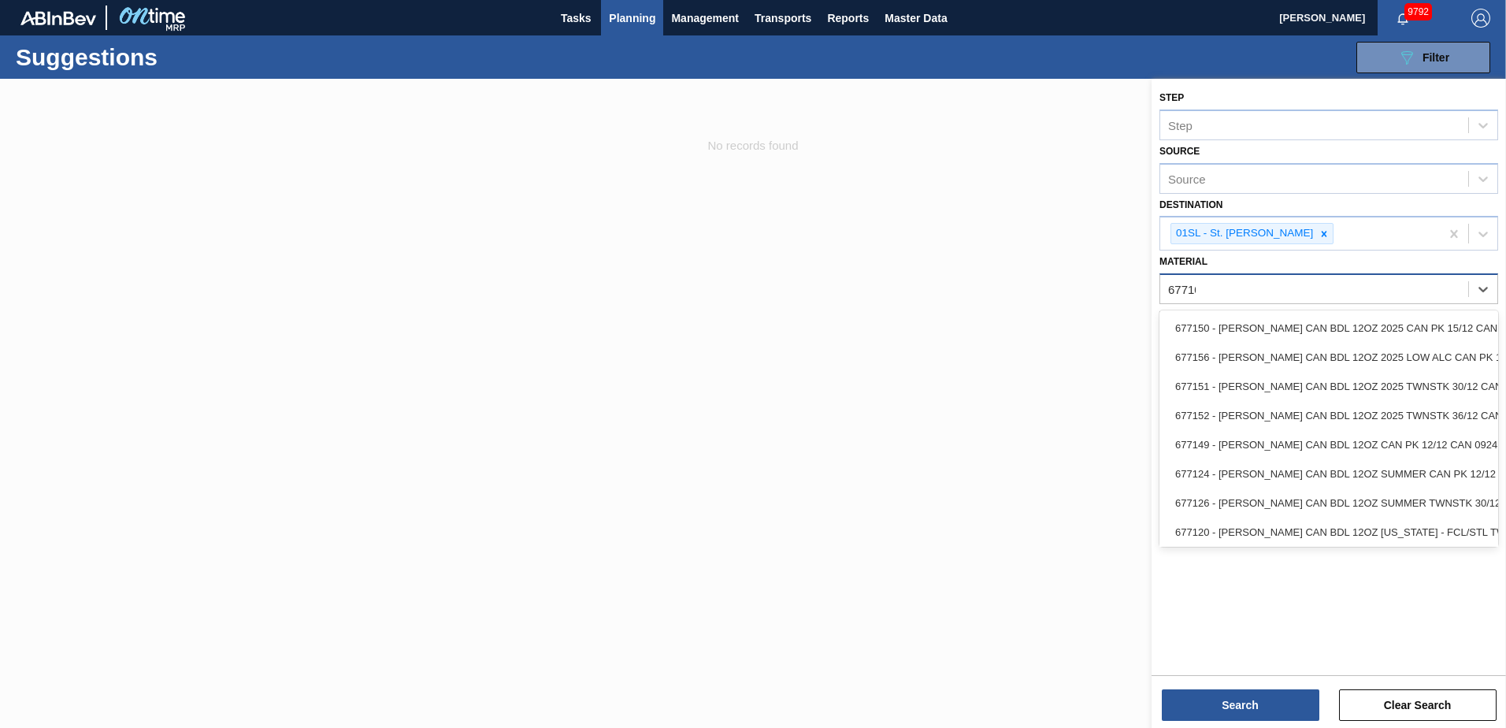
type input "677107"
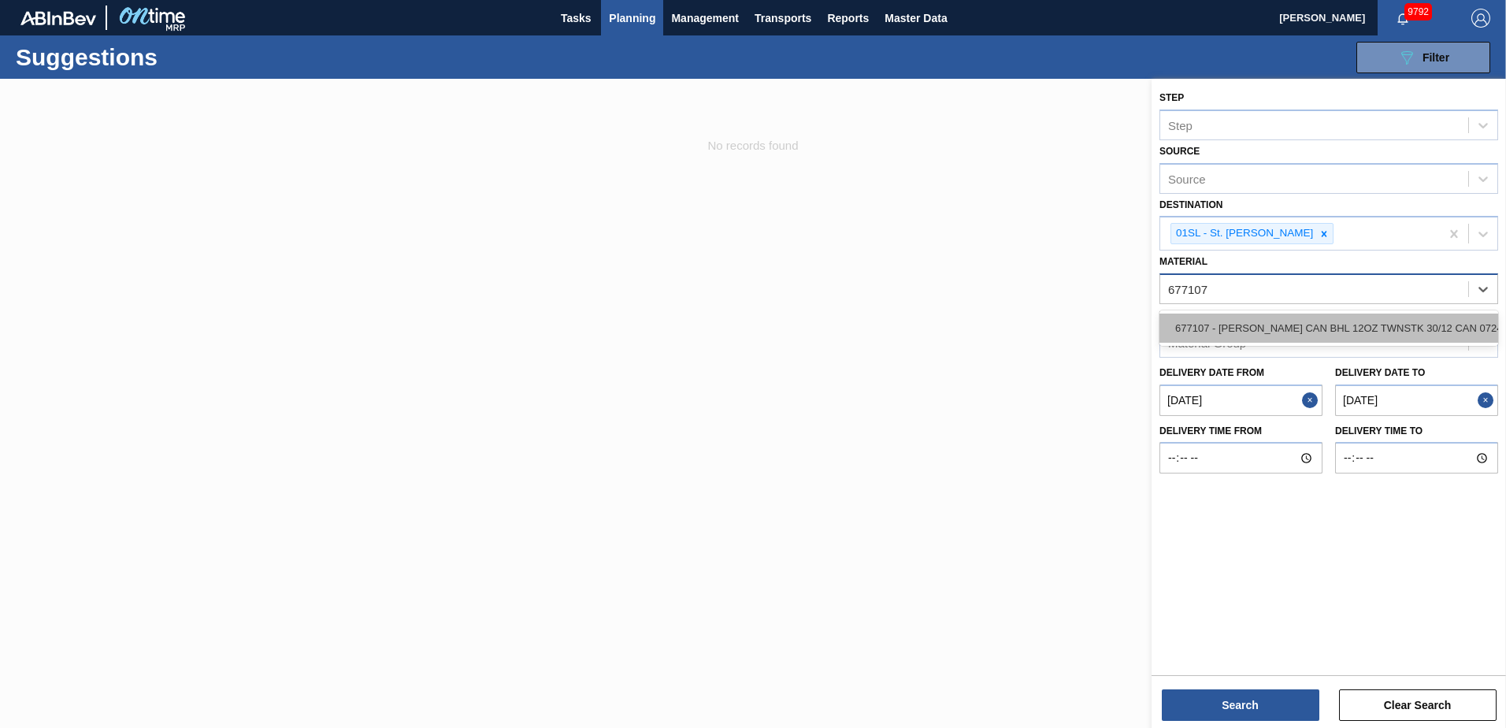
click at [1411, 319] on div "677107 - [PERSON_NAME] CAN BHL 12OZ TWNSTK 30/12 CAN 0724" at bounding box center [1328, 327] width 339 height 29
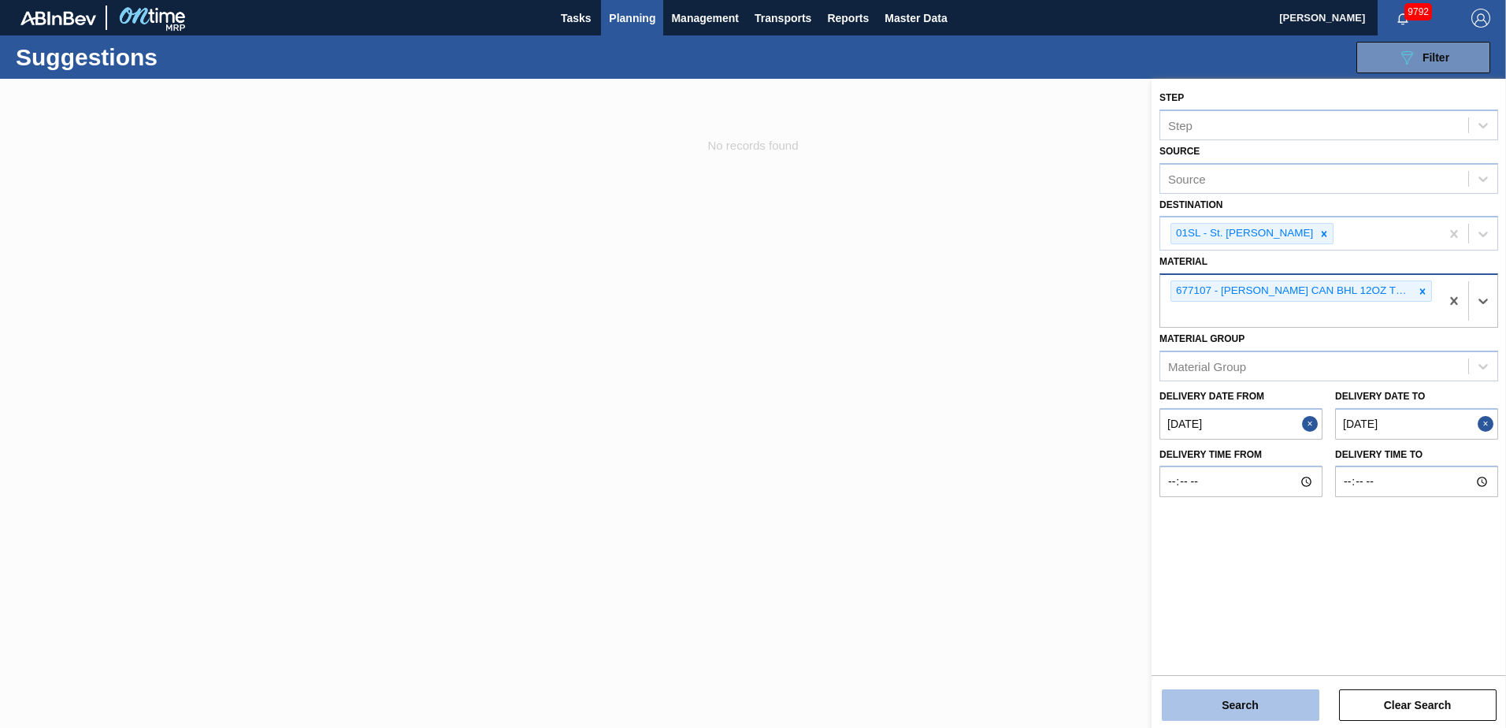
click at [1220, 712] on button "Search" at bounding box center [1241, 705] width 158 height 32
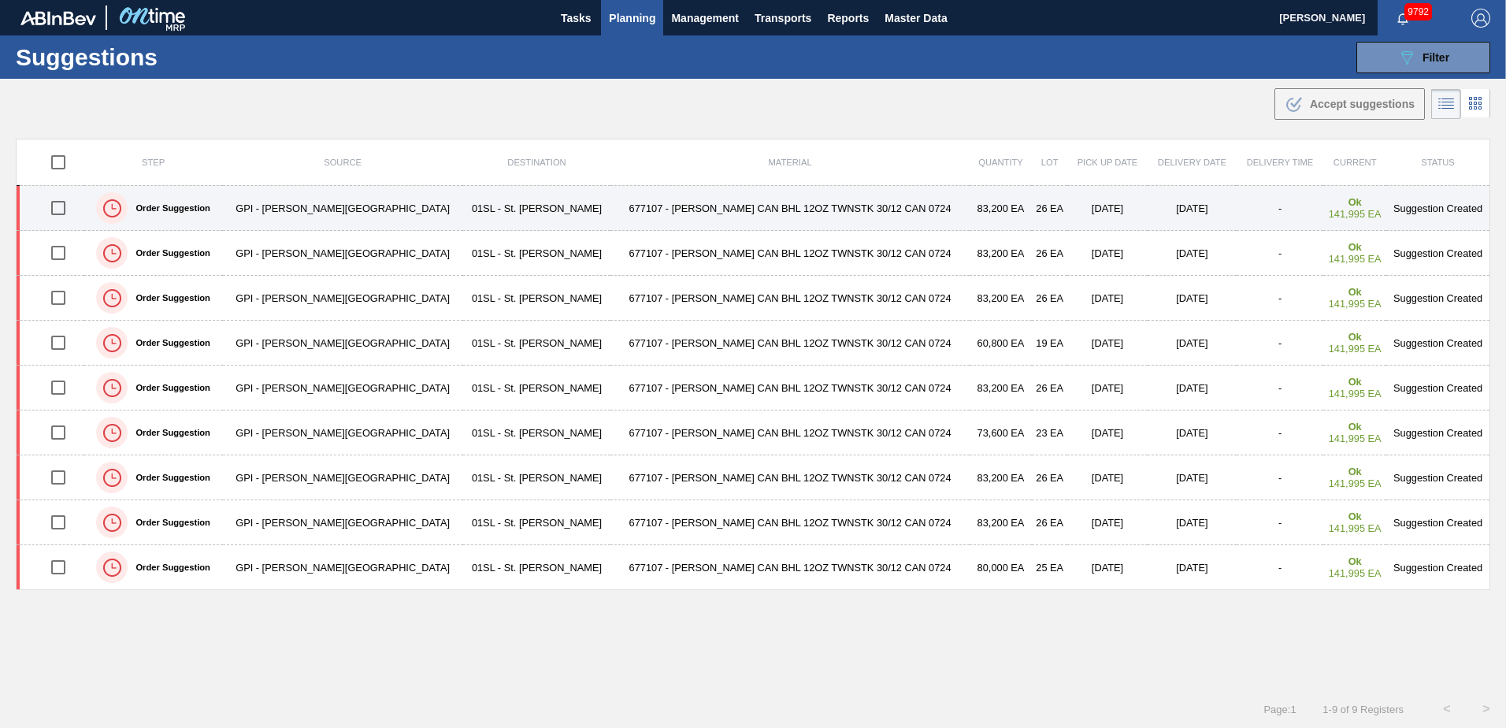
drag, startPoint x: 57, startPoint y: 205, endPoint x: 57, endPoint y: 217, distance: 12.6
click at [57, 206] on input "checkbox" at bounding box center [58, 207] width 33 height 33
checkbox input "true"
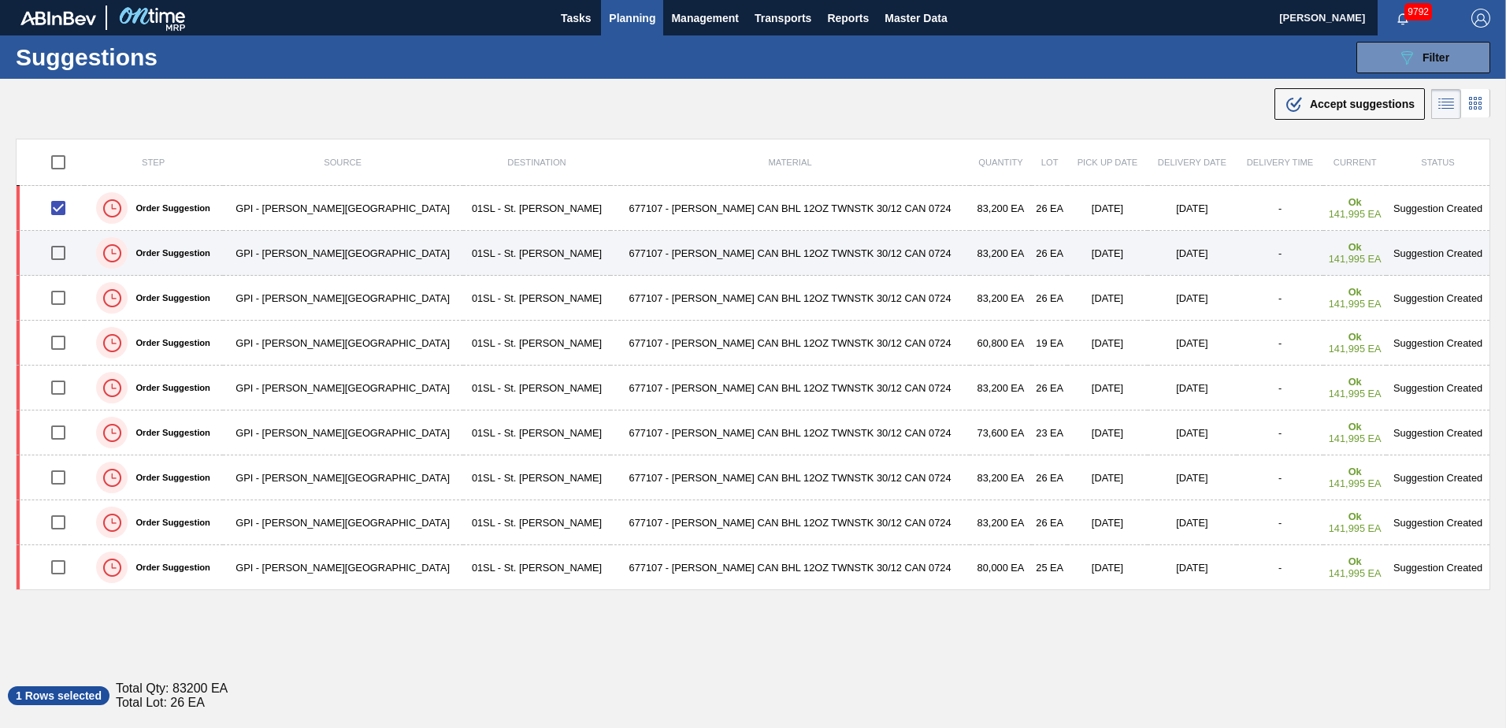
click at [57, 256] on input "checkbox" at bounding box center [58, 252] width 33 height 33
checkbox input "true"
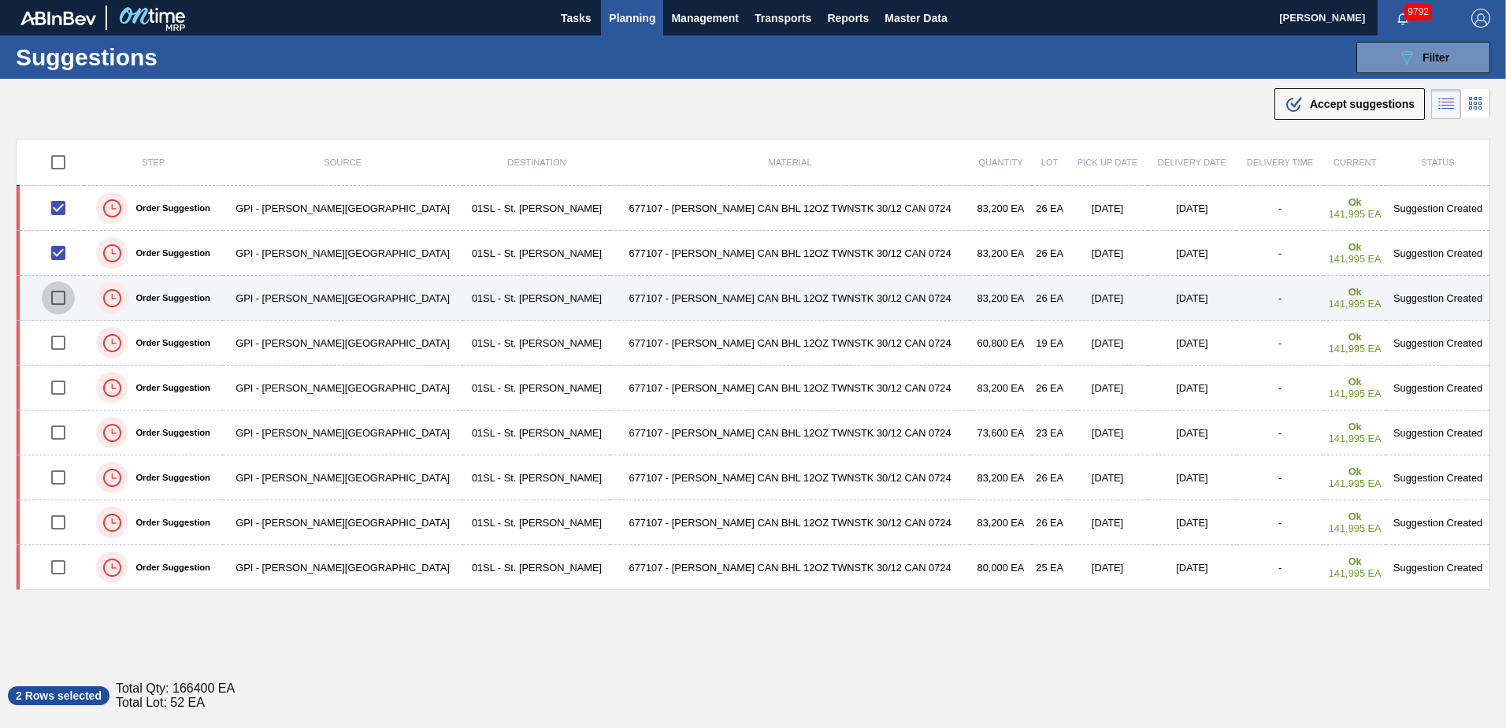
click at [61, 293] on input "checkbox" at bounding box center [58, 297] width 33 height 33
checkbox input "true"
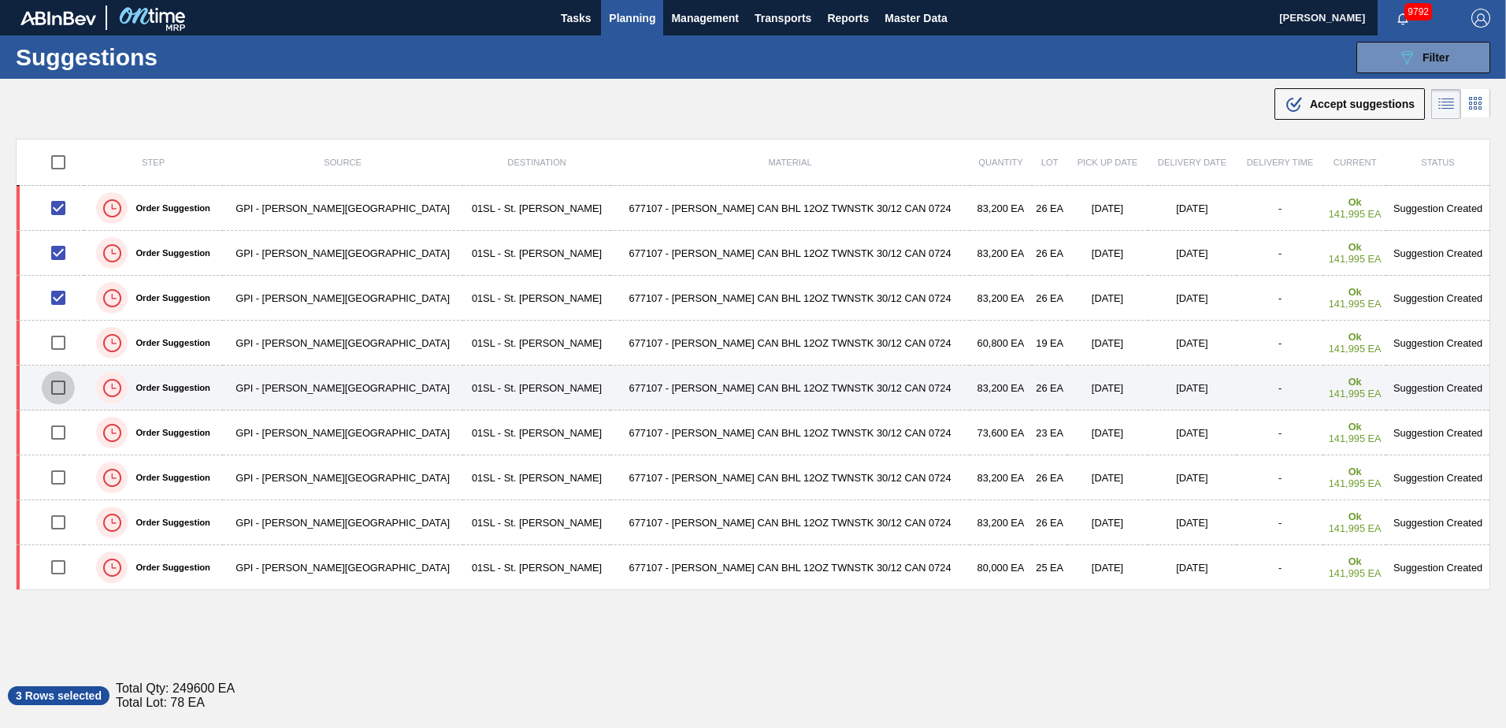
click at [56, 387] on input "checkbox" at bounding box center [58, 387] width 33 height 33
checkbox input "true"
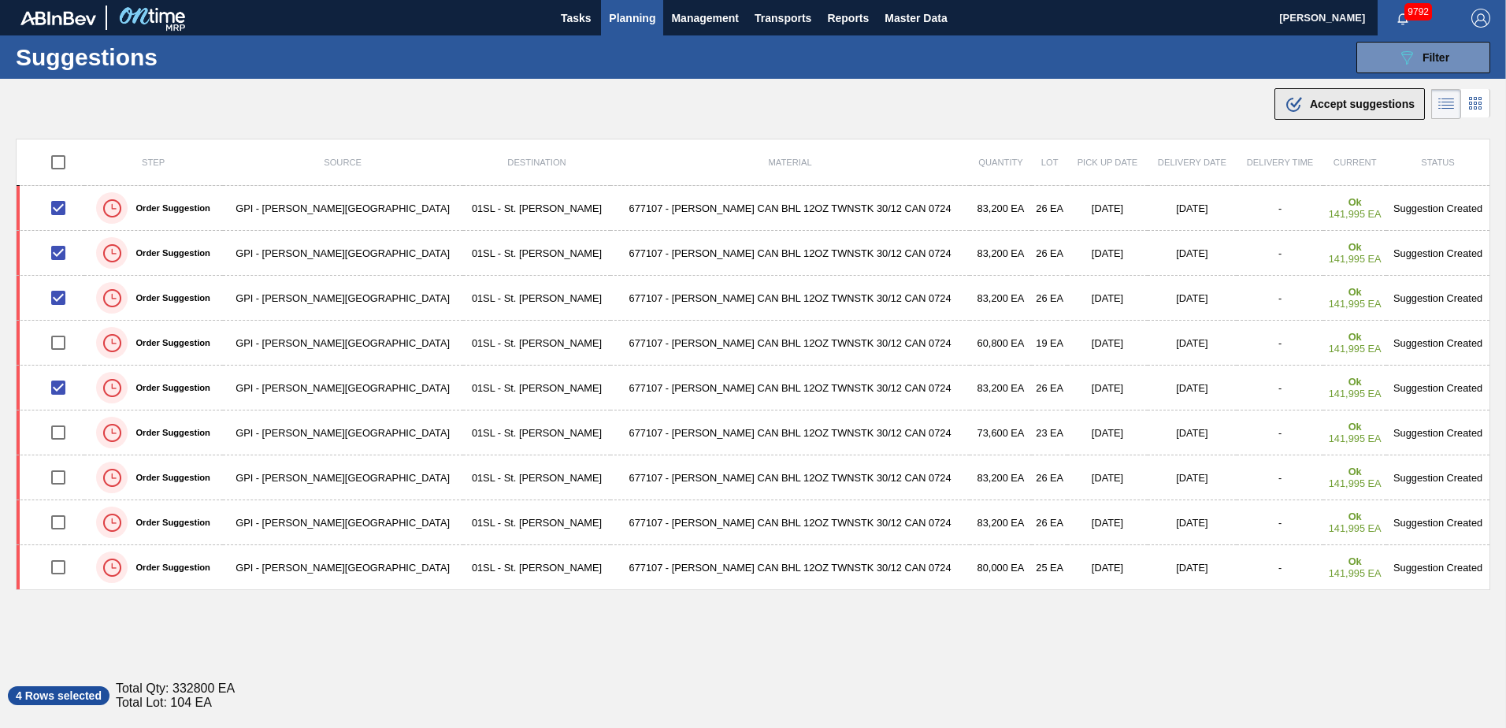
click at [1319, 100] on span "Accept suggestions" at bounding box center [1362, 104] width 105 height 13
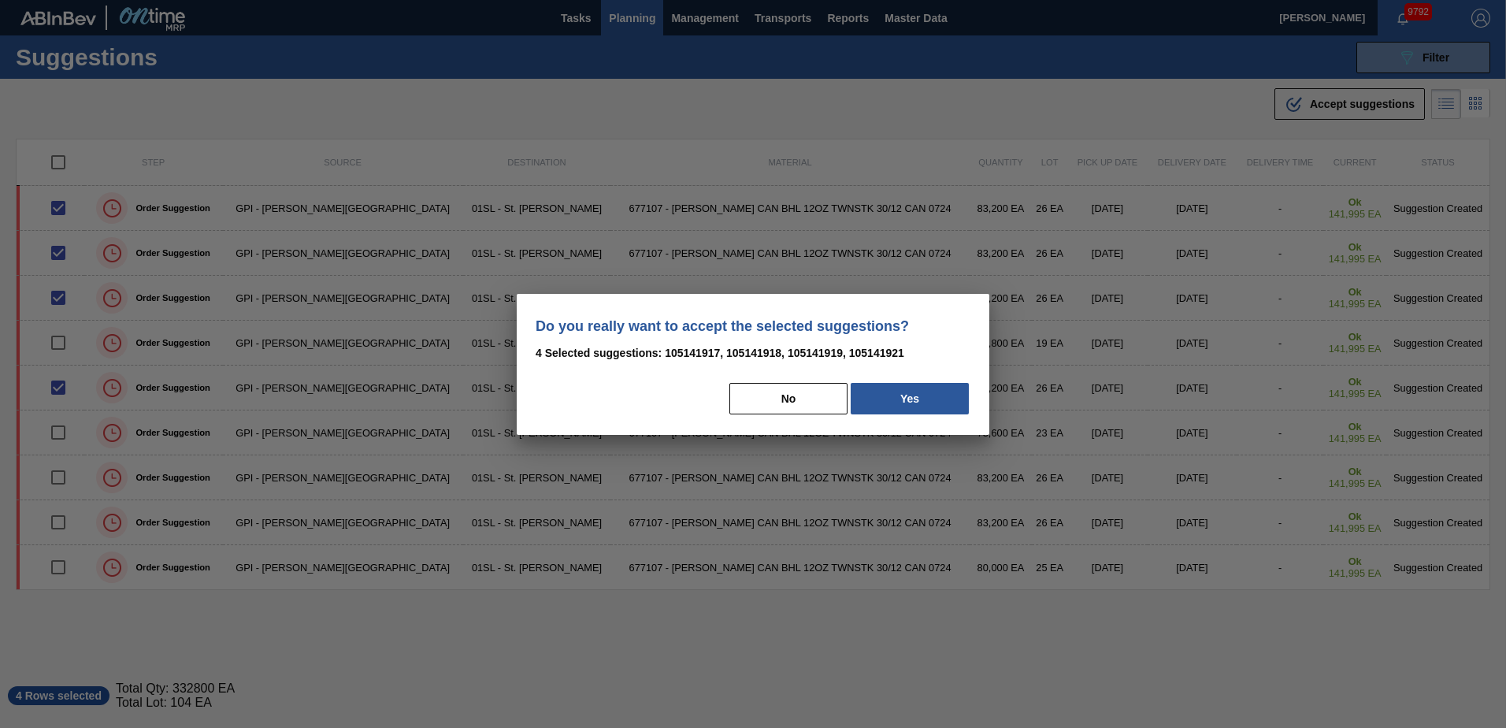
click at [905, 381] on div "No Yes" at bounding box center [753, 398] width 435 height 35
click at [900, 410] on button "Yes" at bounding box center [910, 399] width 118 height 32
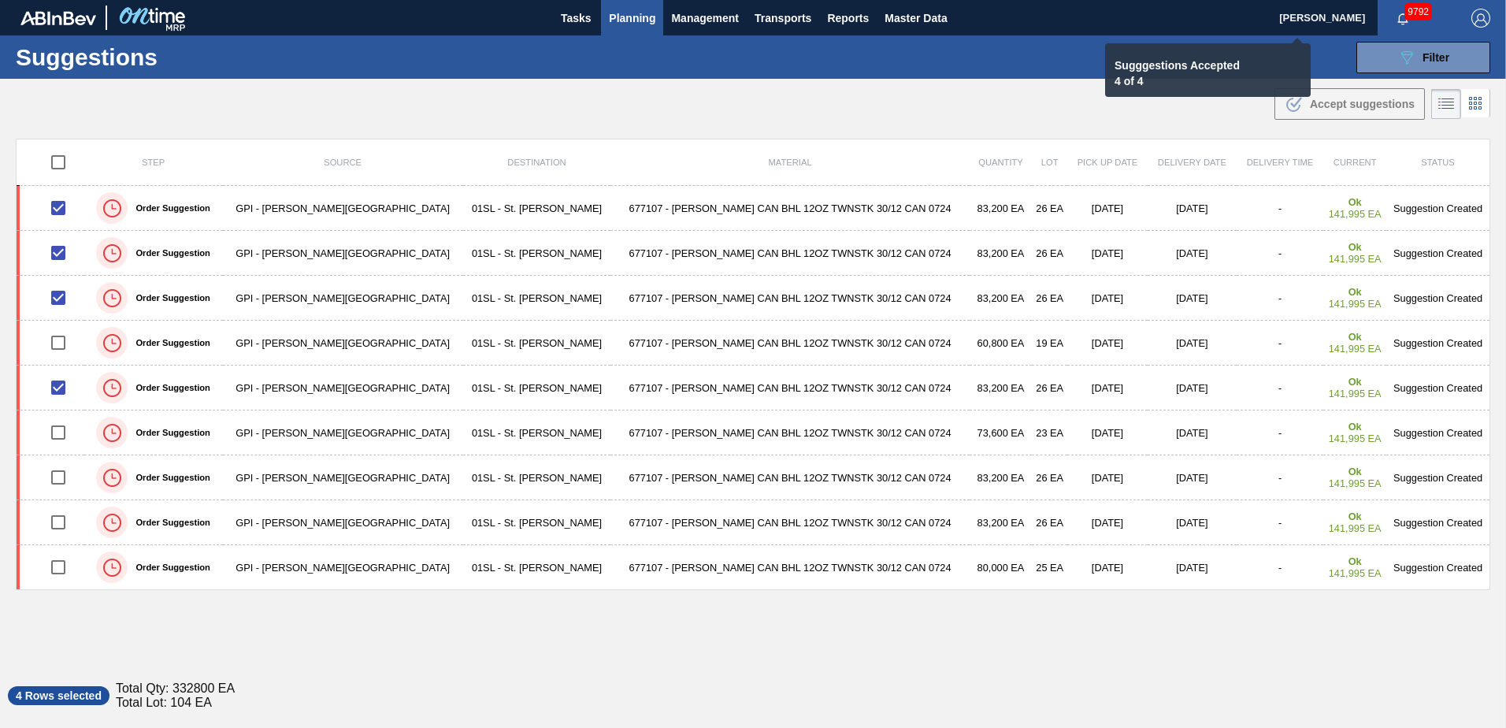
checkbox input "false"
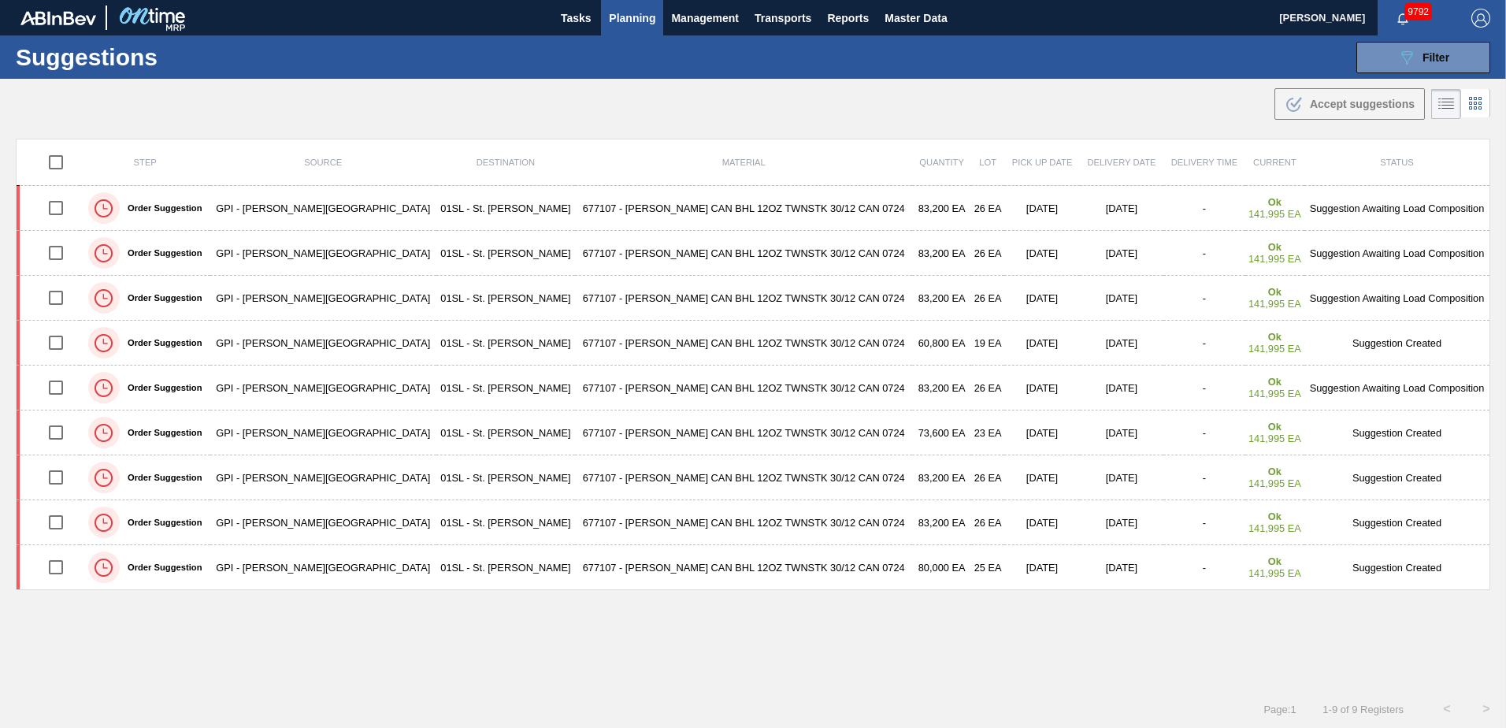
click at [630, 19] on span "Planning" at bounding box center [632, 18] width 46 height 19
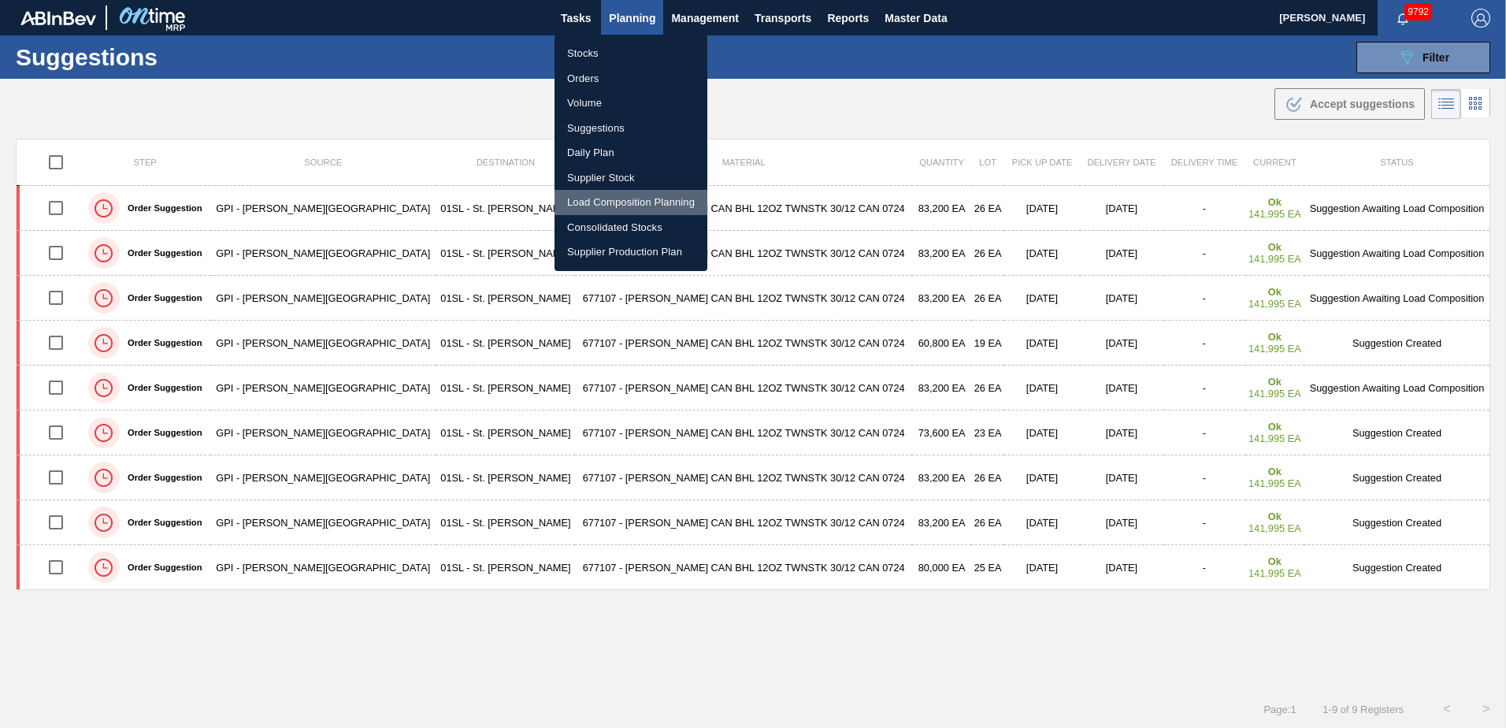
click at [606, 195] on li "Load Composition Planning" at bounding box center [630, 202] width 153 height 25
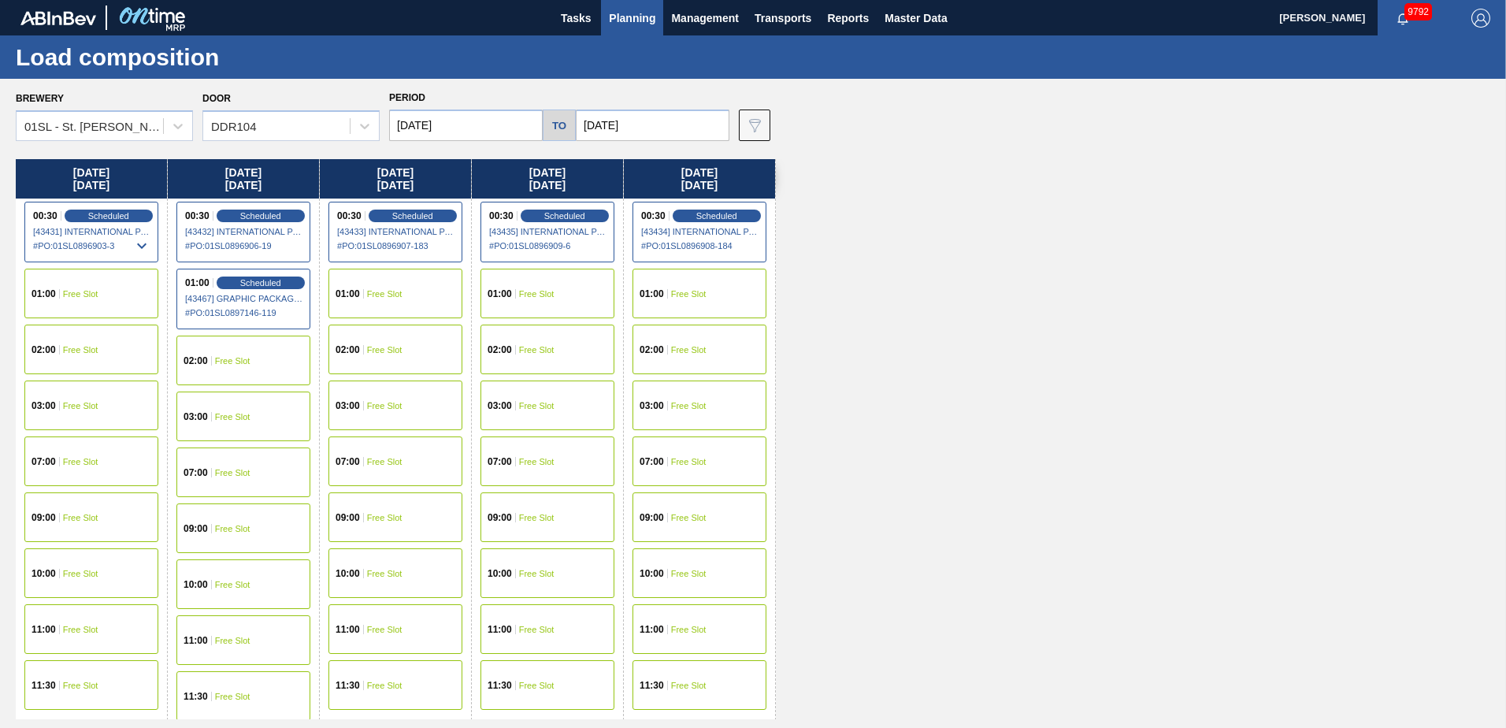
click at [82, 294] on span "Free Slot" at bounding box center [80, 293] width 35 height 9
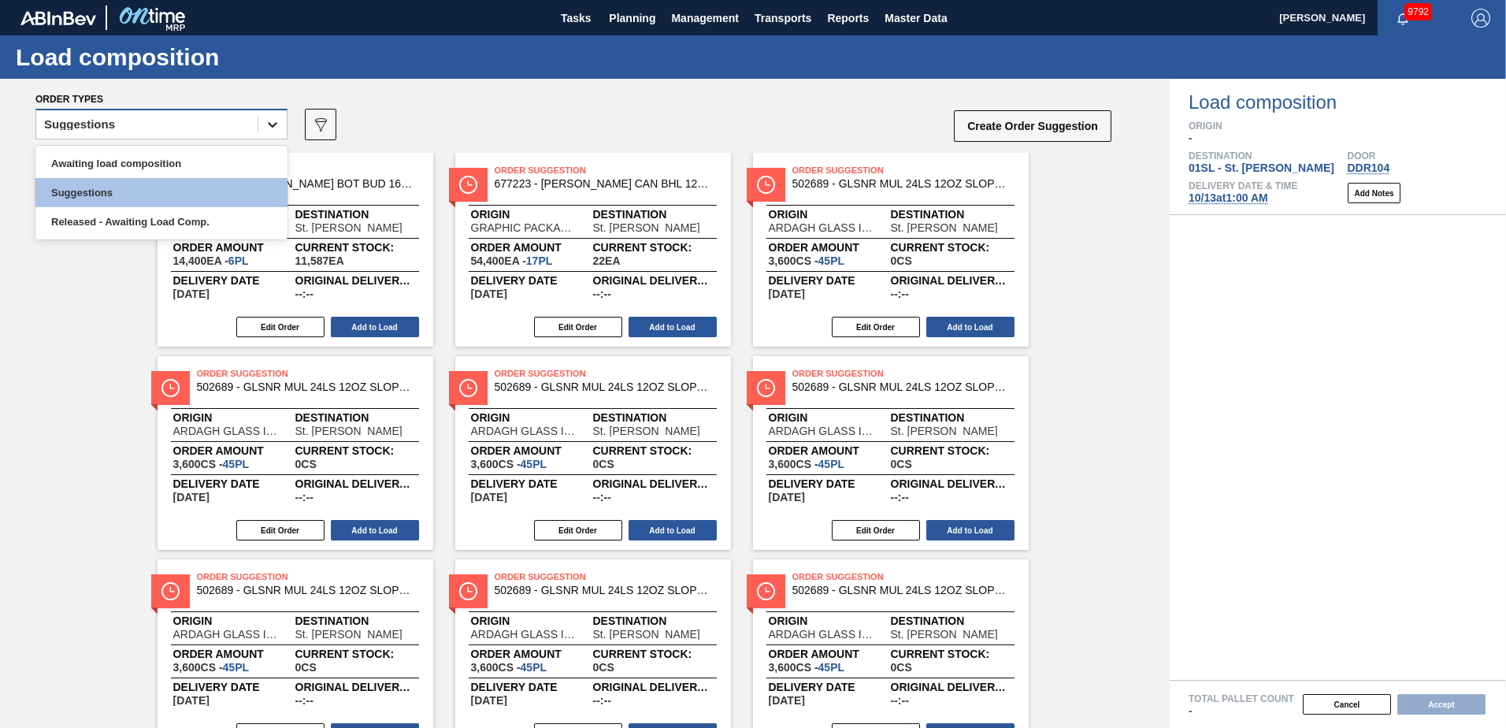
click at [276, 121] on icon at bounding box center [273, 125] width 16 height 16
click at [170, 160] on div "Awaiting load composition" at bounding box center [161, 163] width 252 height 29
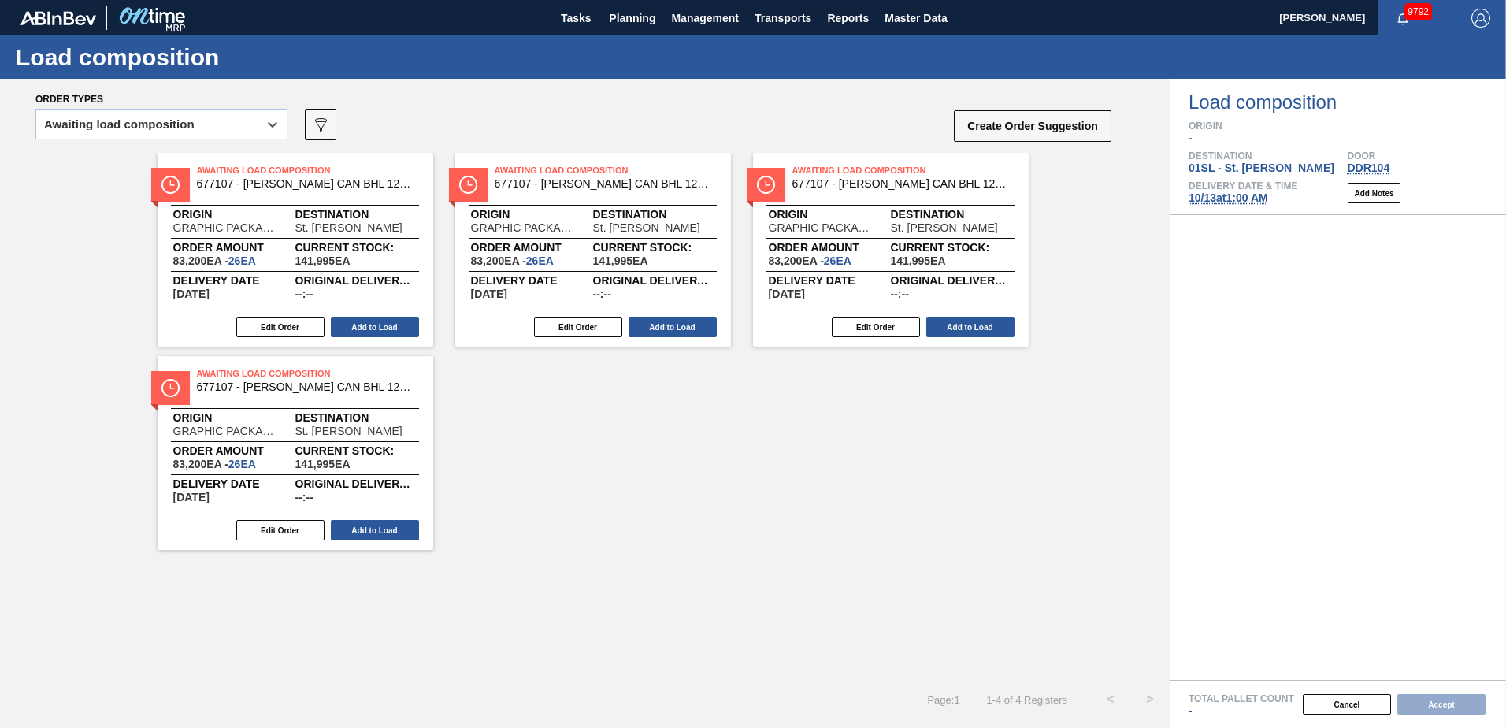
click at [365, 314] on div "Awaiting Load Composition 677107 - [PERSON_NAME] CAN BHL 12OZ TWNSTK 30/12 CAN …" at bounding box center [296, 250] width 276 height 194
click at [374, 321] on button "Add to Load" at bounding box center [375, 327] width 88 height 20
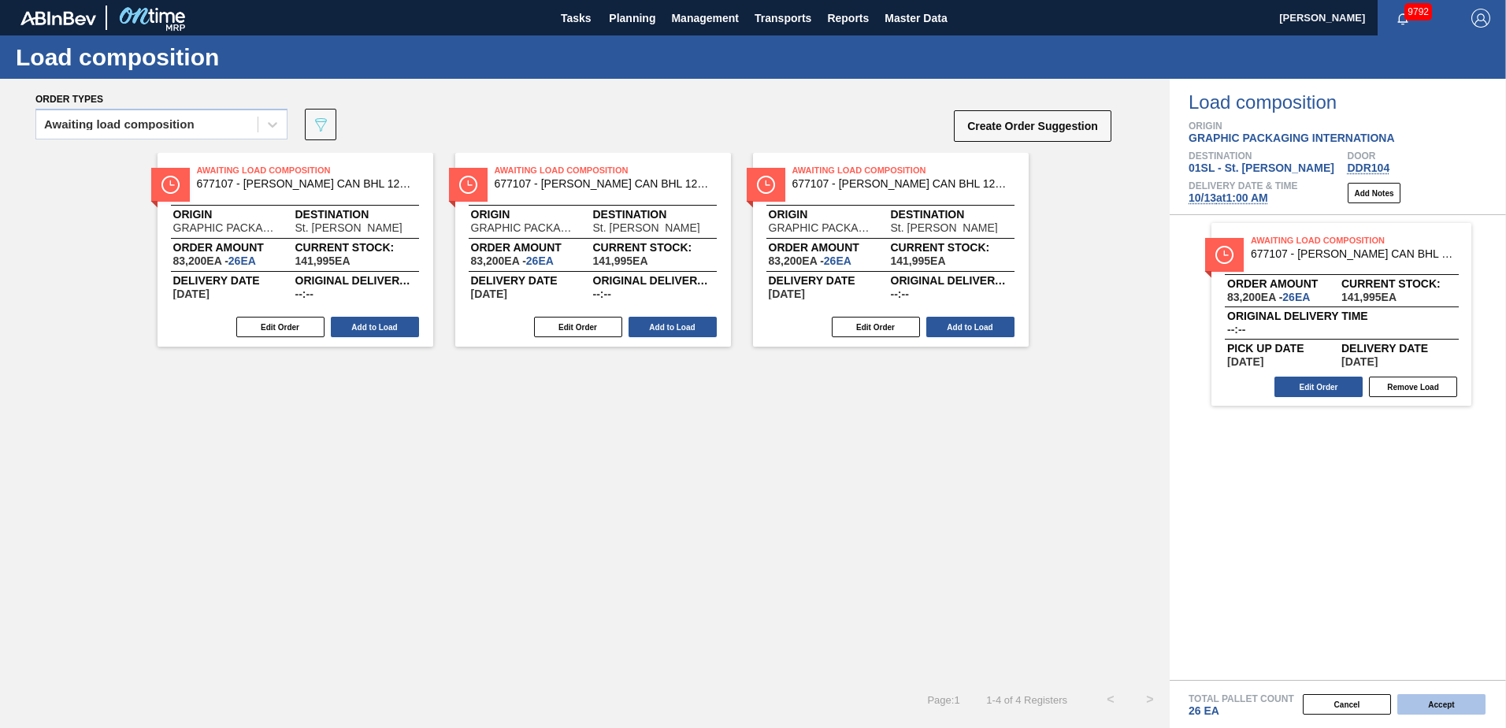
click at [1442, 706] on button "Accept" at bounding box center [1441, 704] width 88 height 20
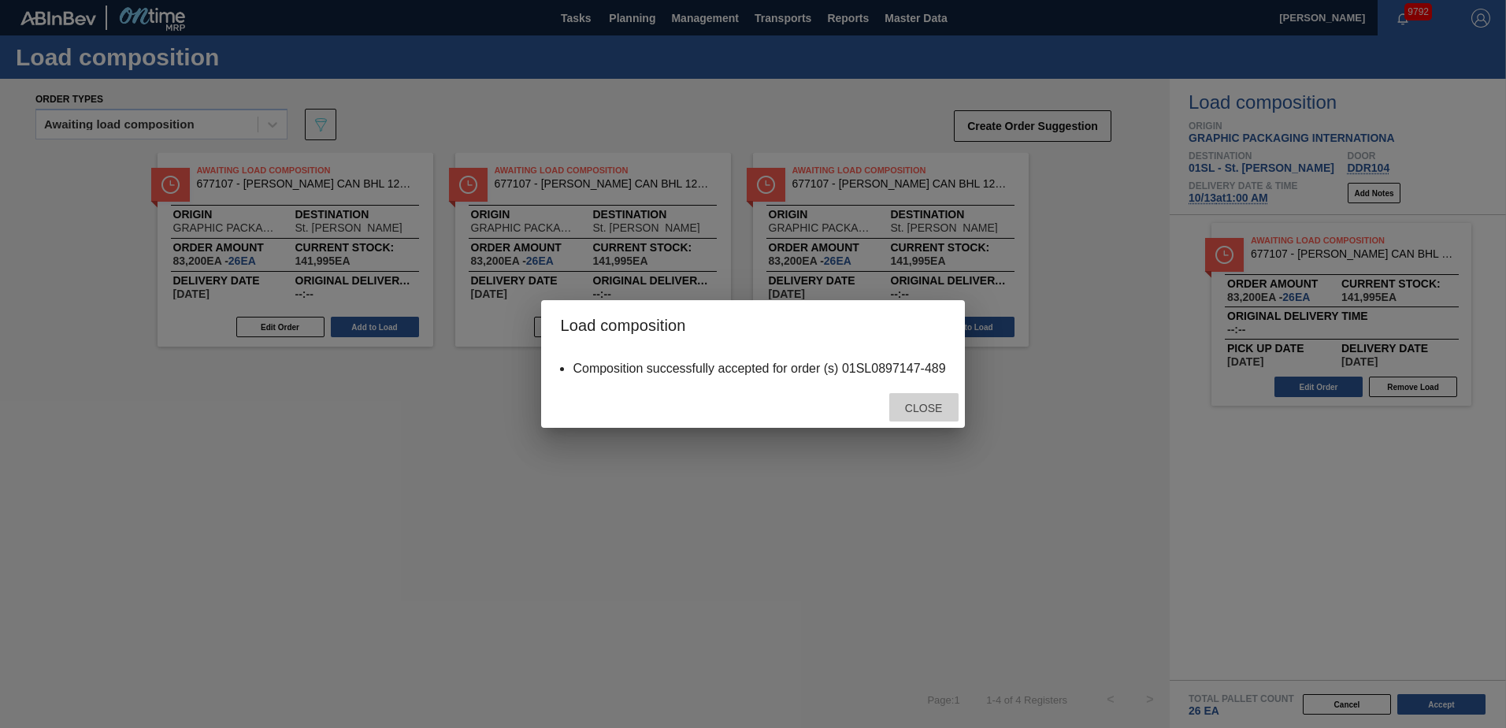
click at [911, 420] on div "Close" at bounding box center [923, 407] width 69 height 29
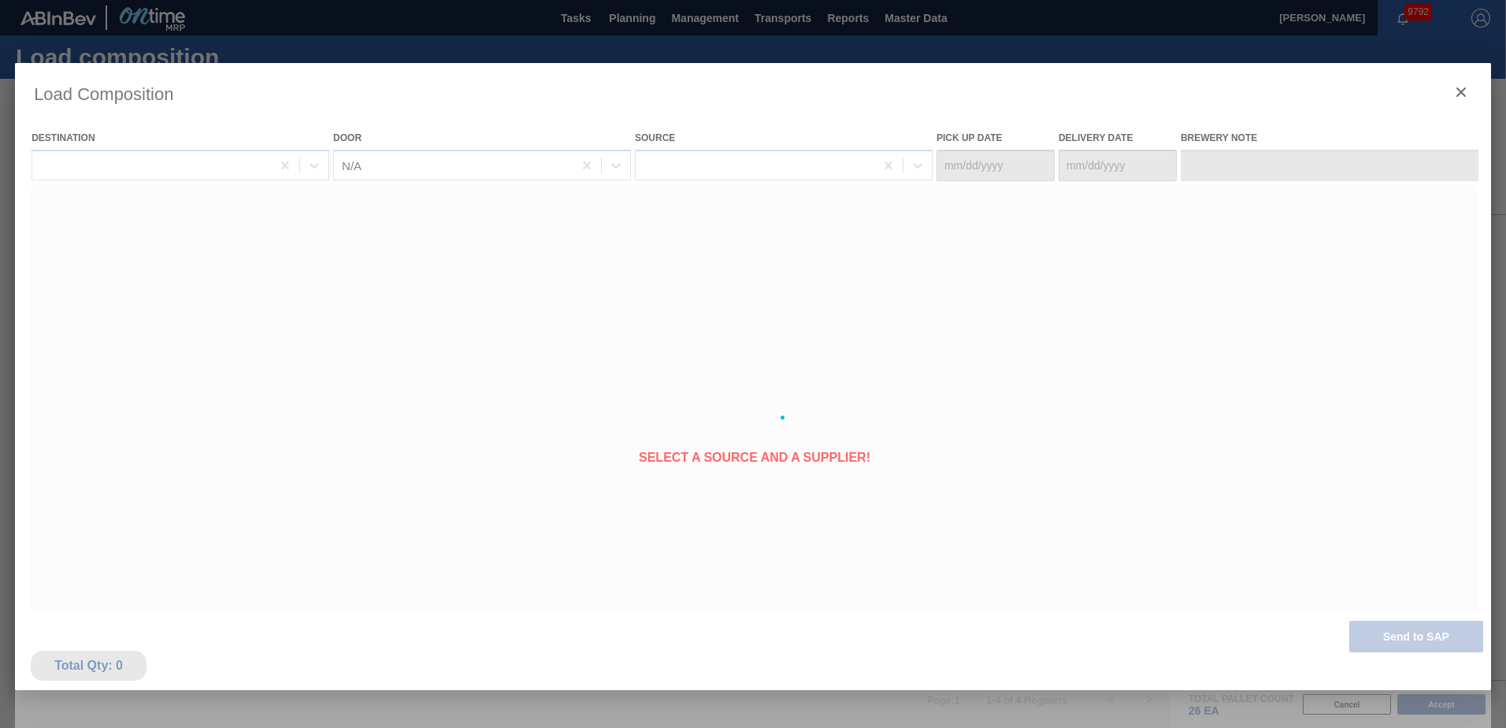
type Date "[DATE]"
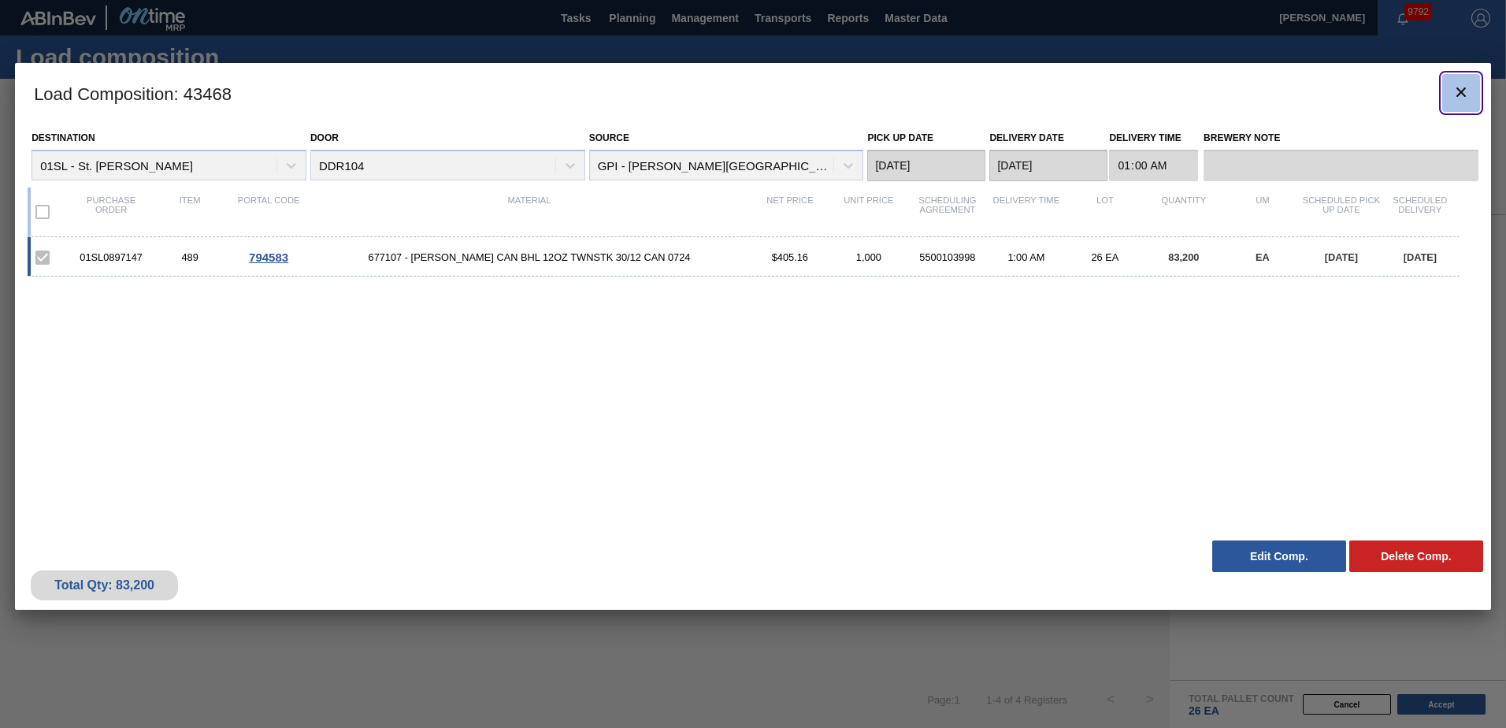
click at [1449, 98] on button "botão de ícone" at bounding box center [1461, 93] width 38 height 38
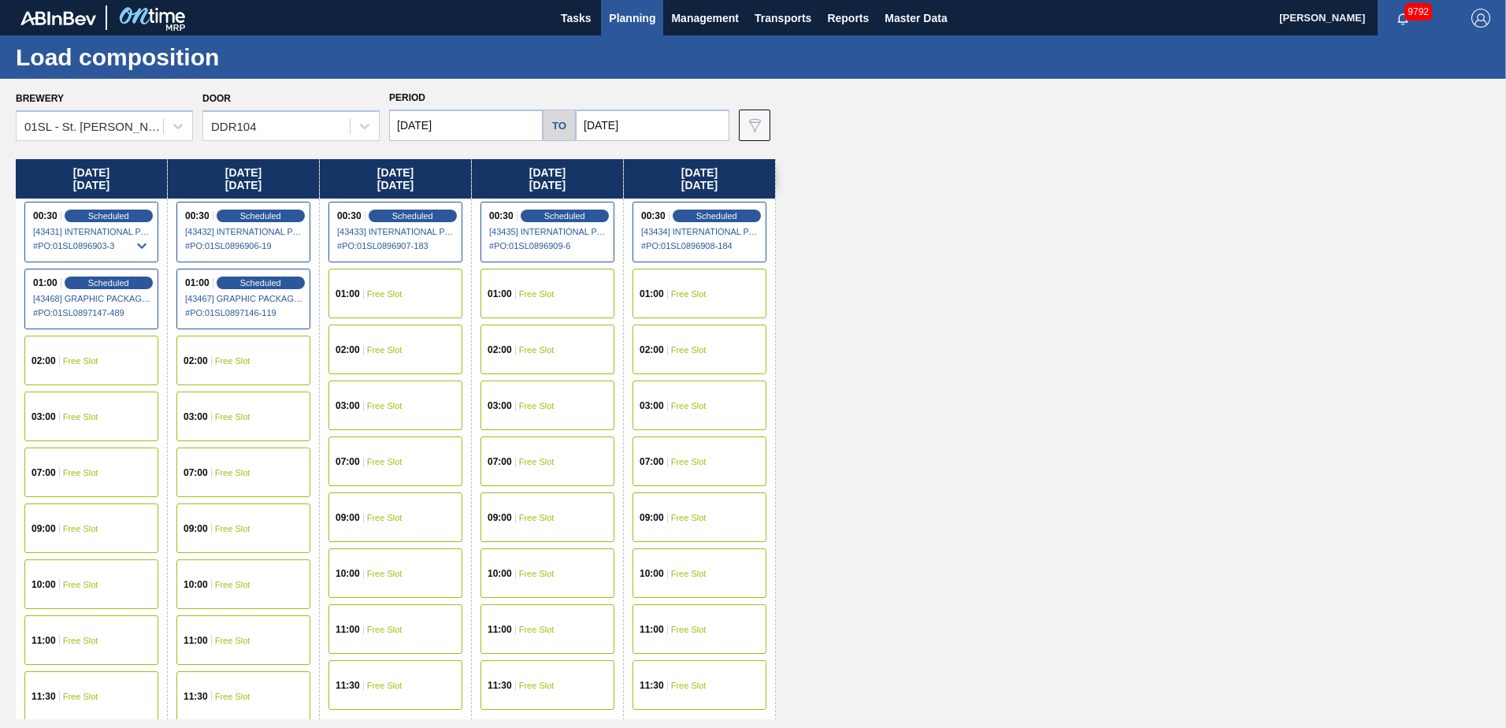
click at [214, 519] on div "09:00 Free Slot" at bounding box center [243, 528] width 134 height 50
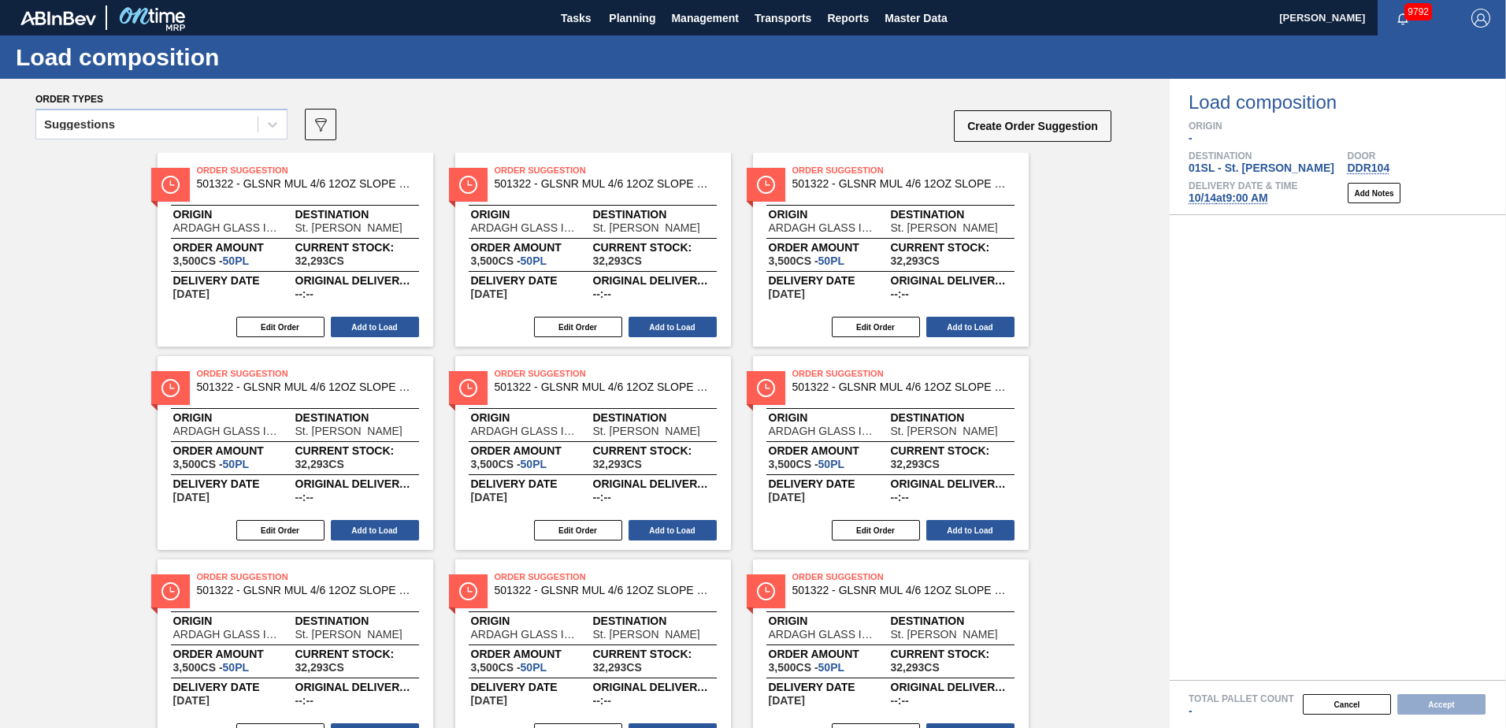
click at [269, 125] on icon at bounding box center [273, 125] width 16 height 16
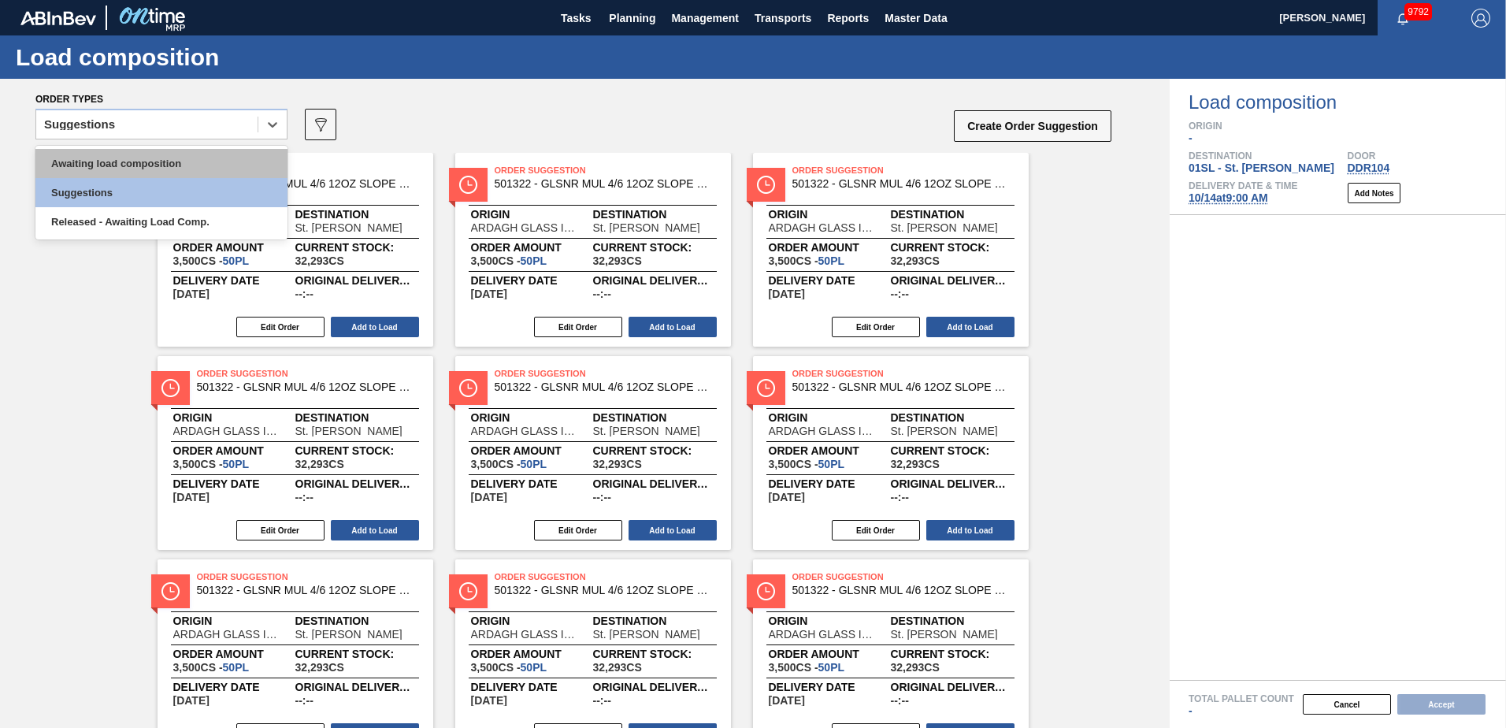
click at [180, 158] on div "Awaiting load composition" at bounding box center [161, 163] width 252 height 29
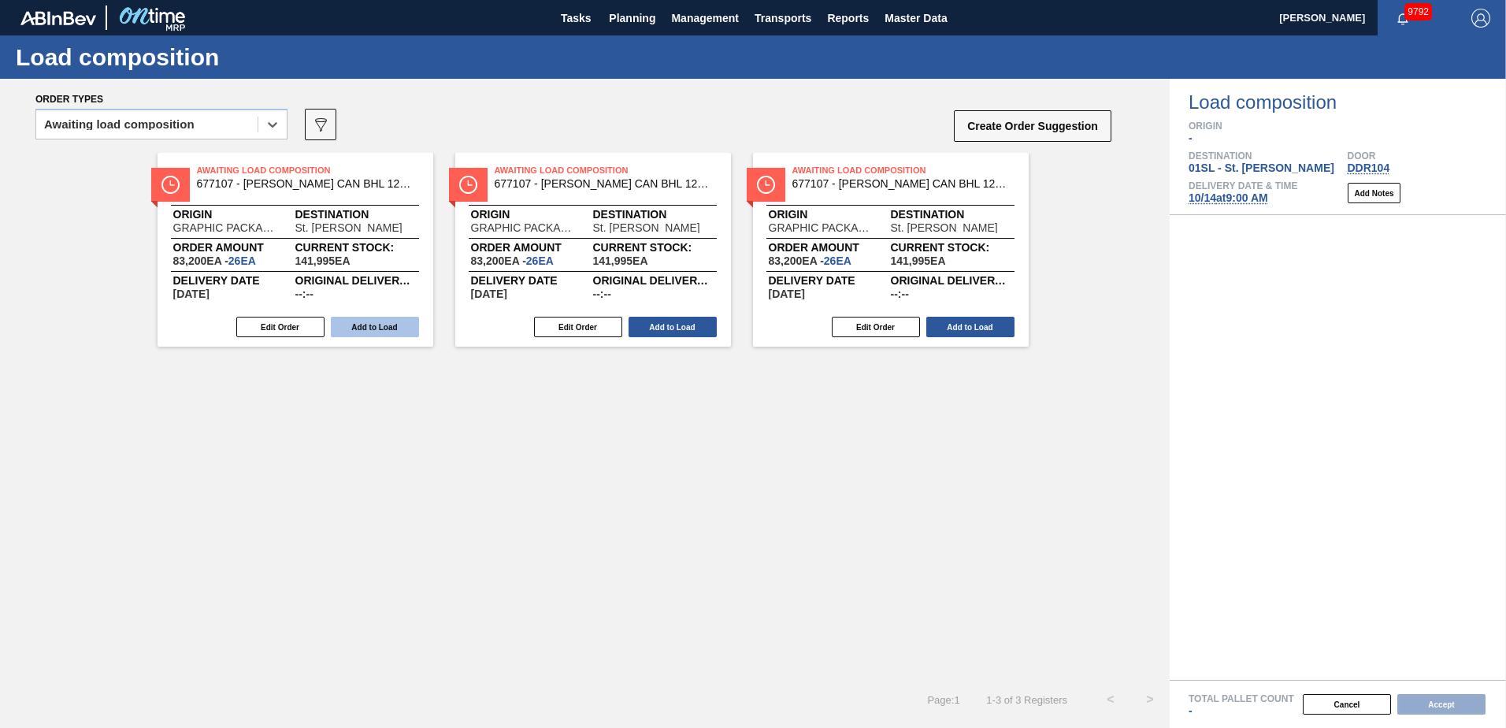
click at [382, 322] on button "Add to Load" at bounding box center [375, 327] width 88 height 20
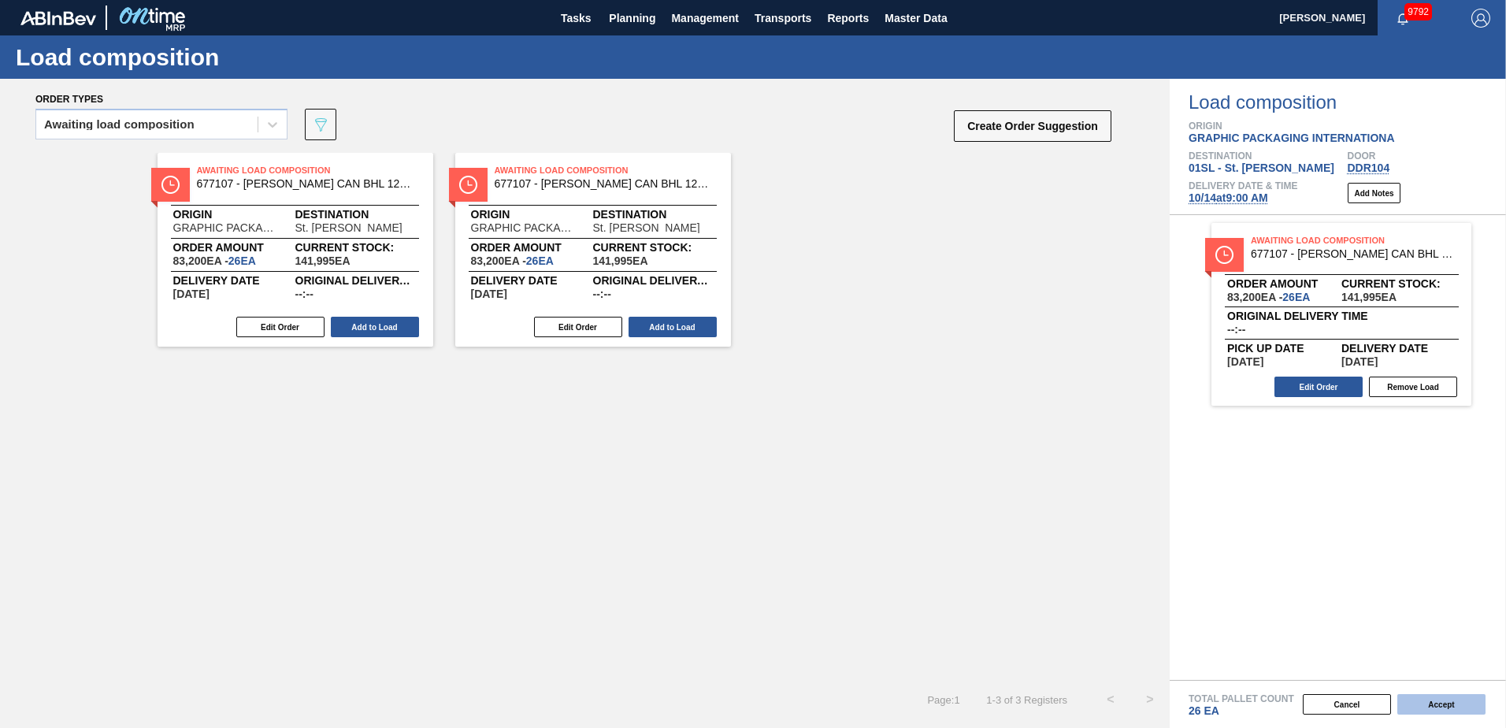
click at [1457, 702] on button "Accept" at bounding box center [1441, 704] width 88 height 20
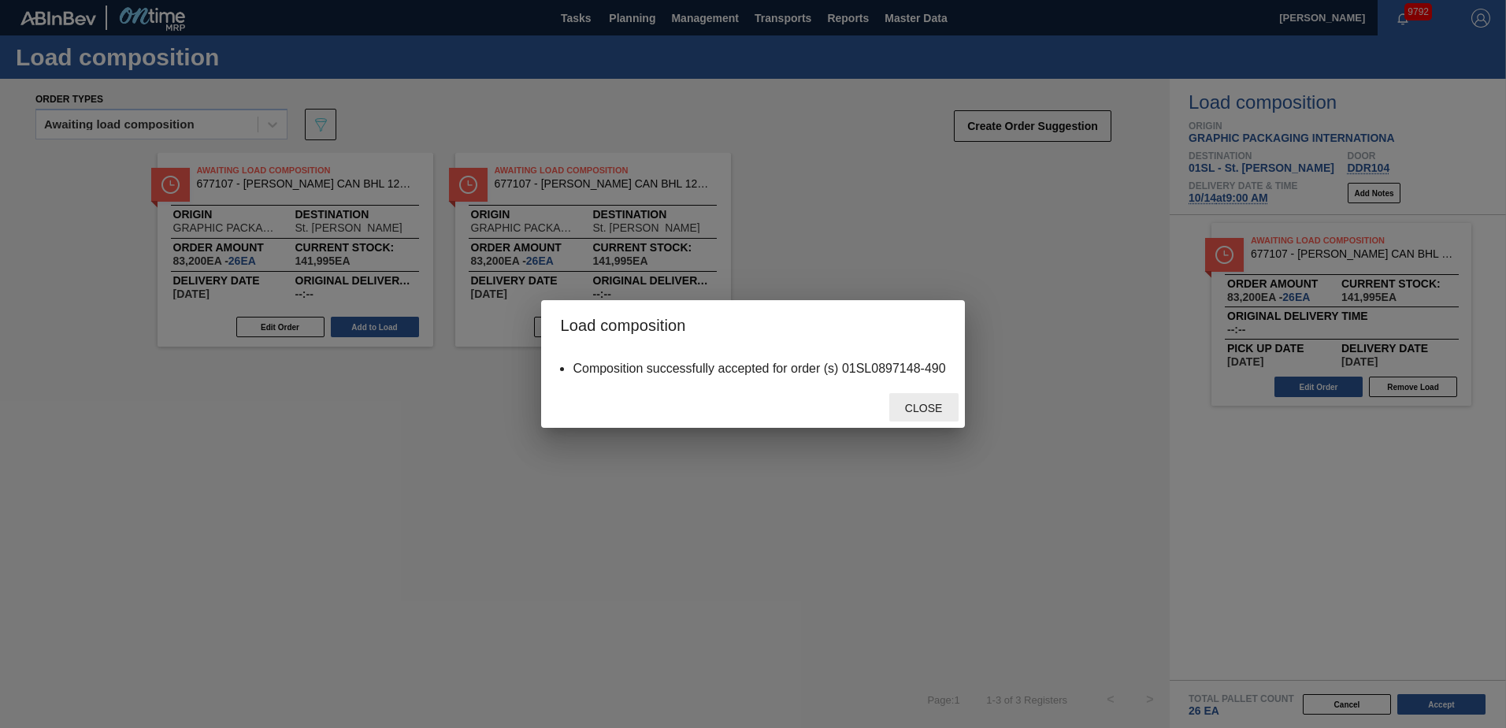
click at [940, 404] on span "Close" at bounding box center [923, 408] width 62 height 13
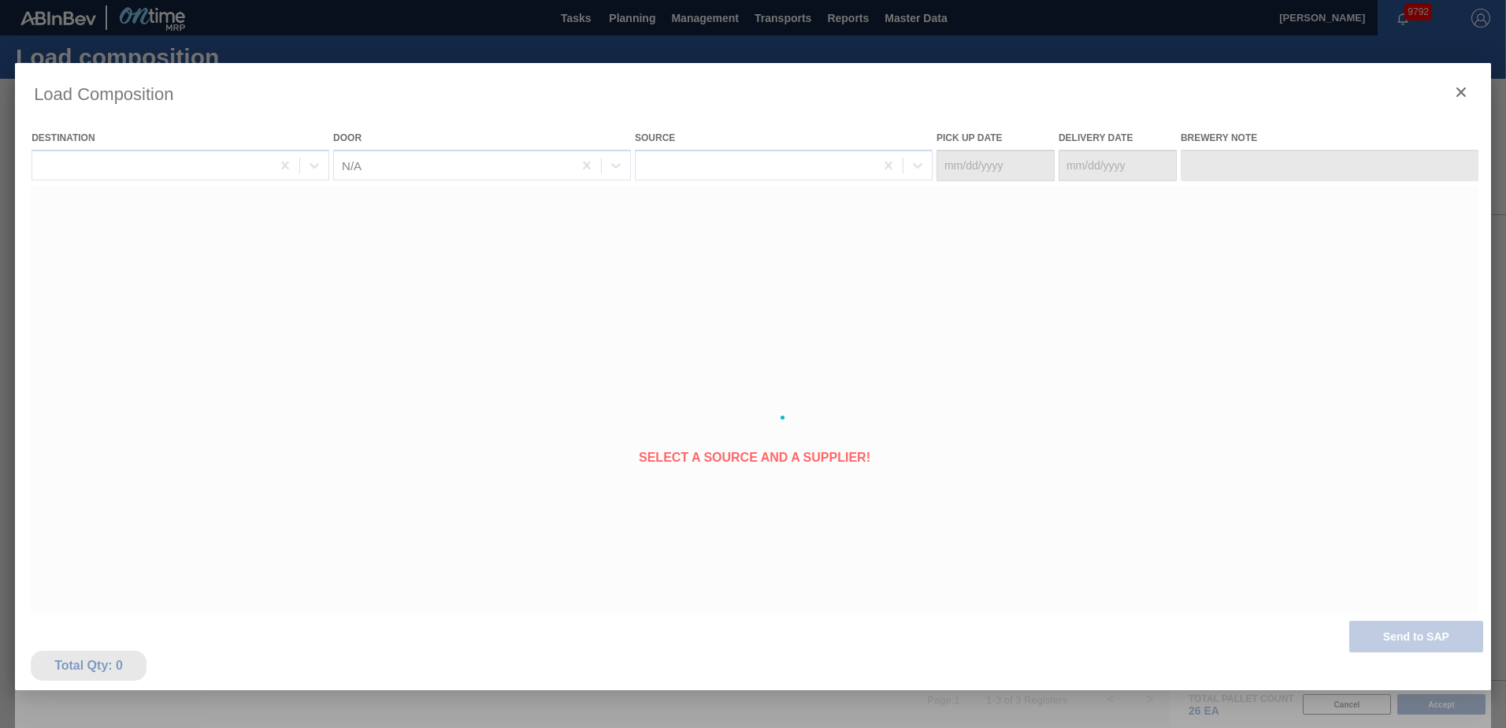
type Date "[DATE]"
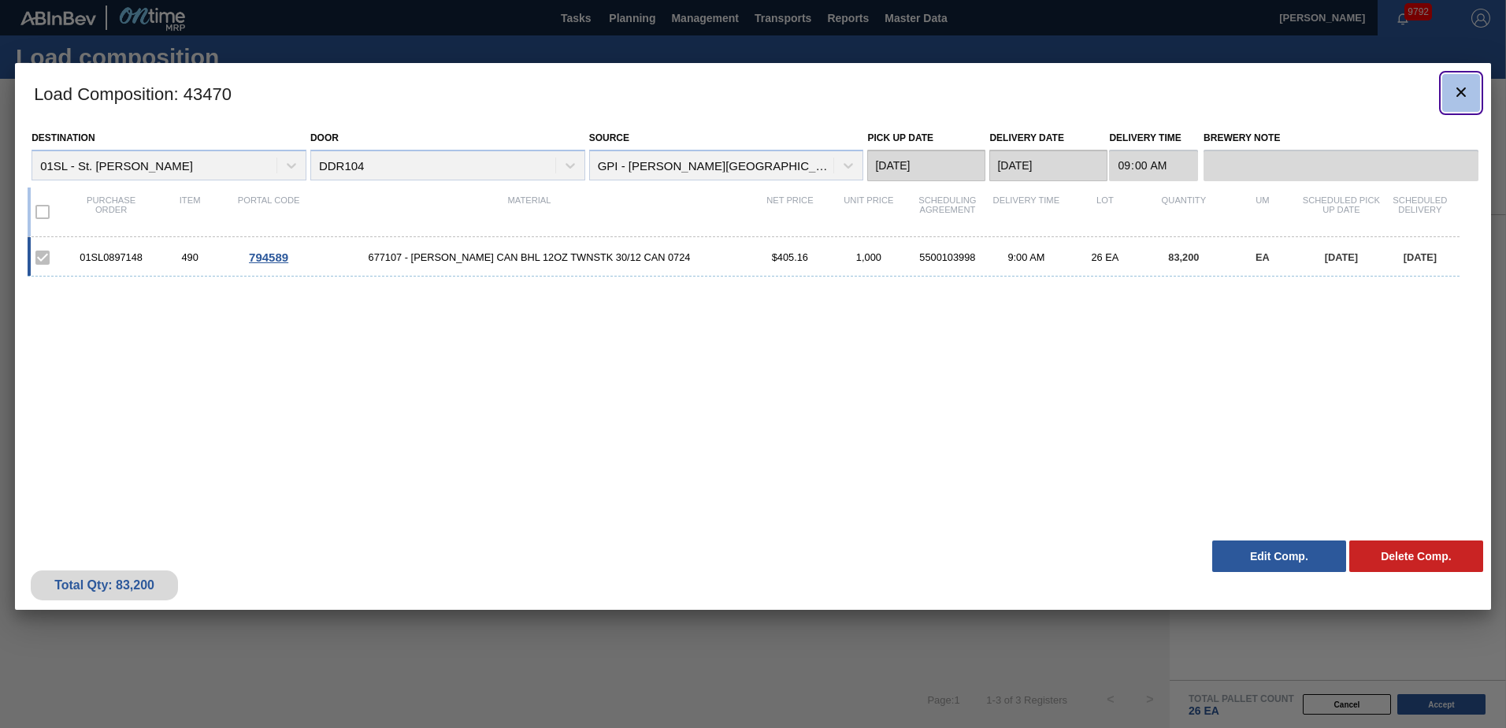
click at [1453, 101] on icon "botão de ícone" at bounding box center [1460, 92] width 19 height 19
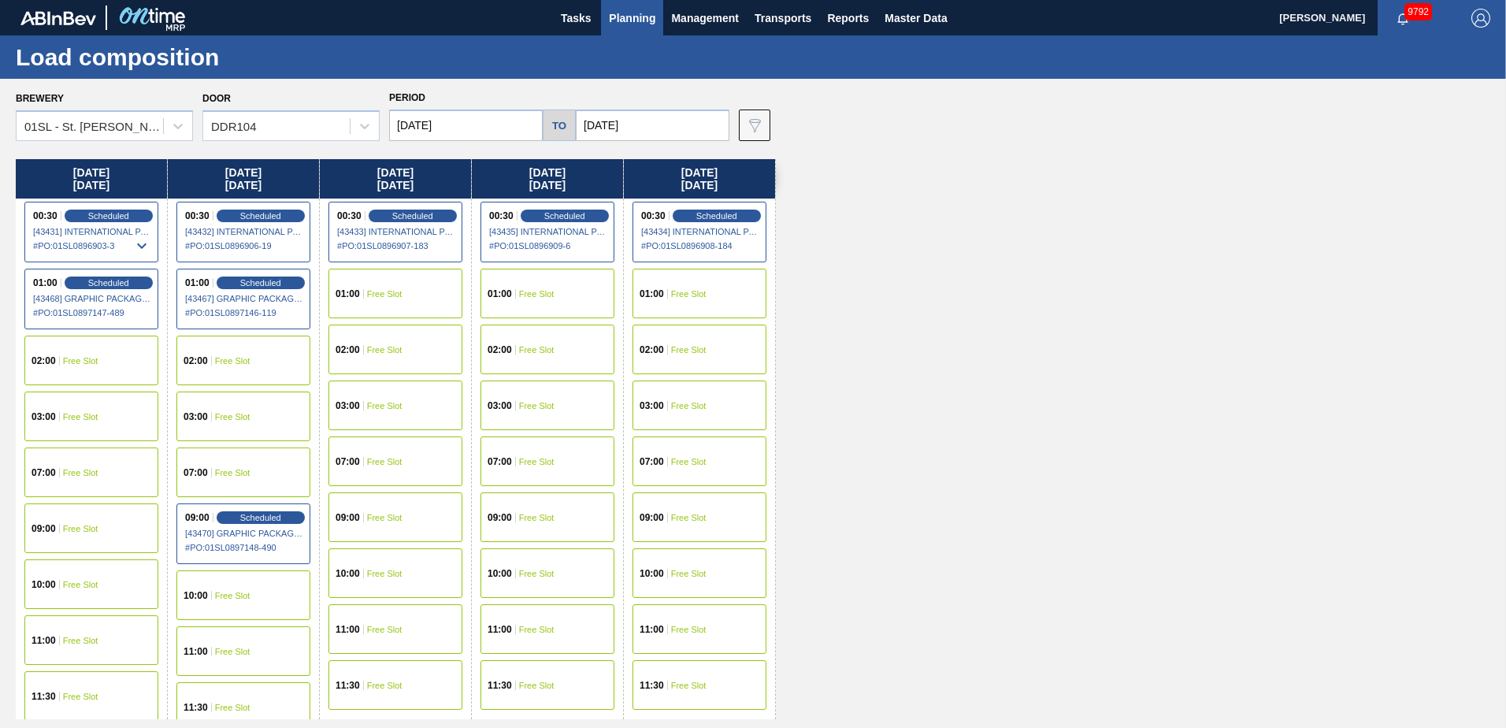
click at [400, 295] on span "Free Slot" at bounding box center [384, 293] width 35 height 9
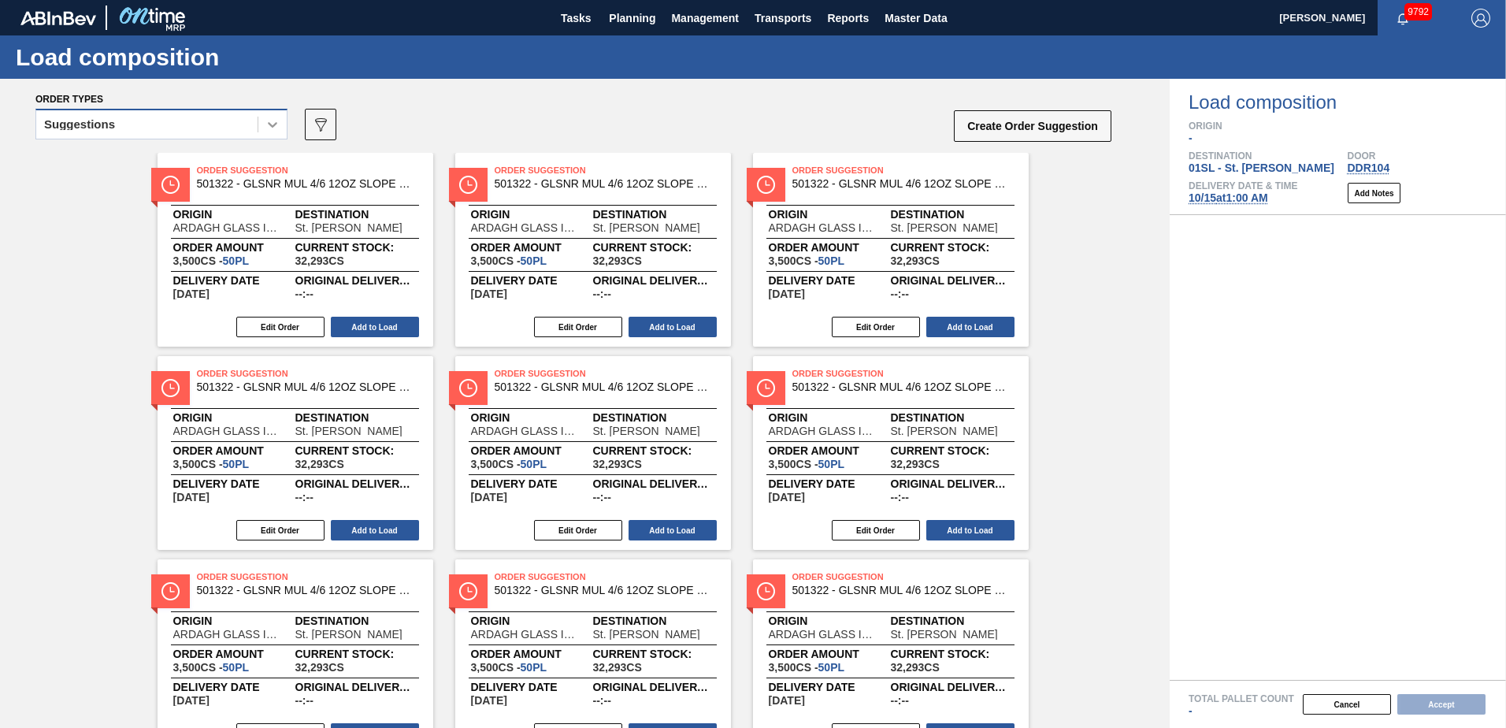
click at [268, 127] on icon at bounding box center [273, 125] width 16 height 16
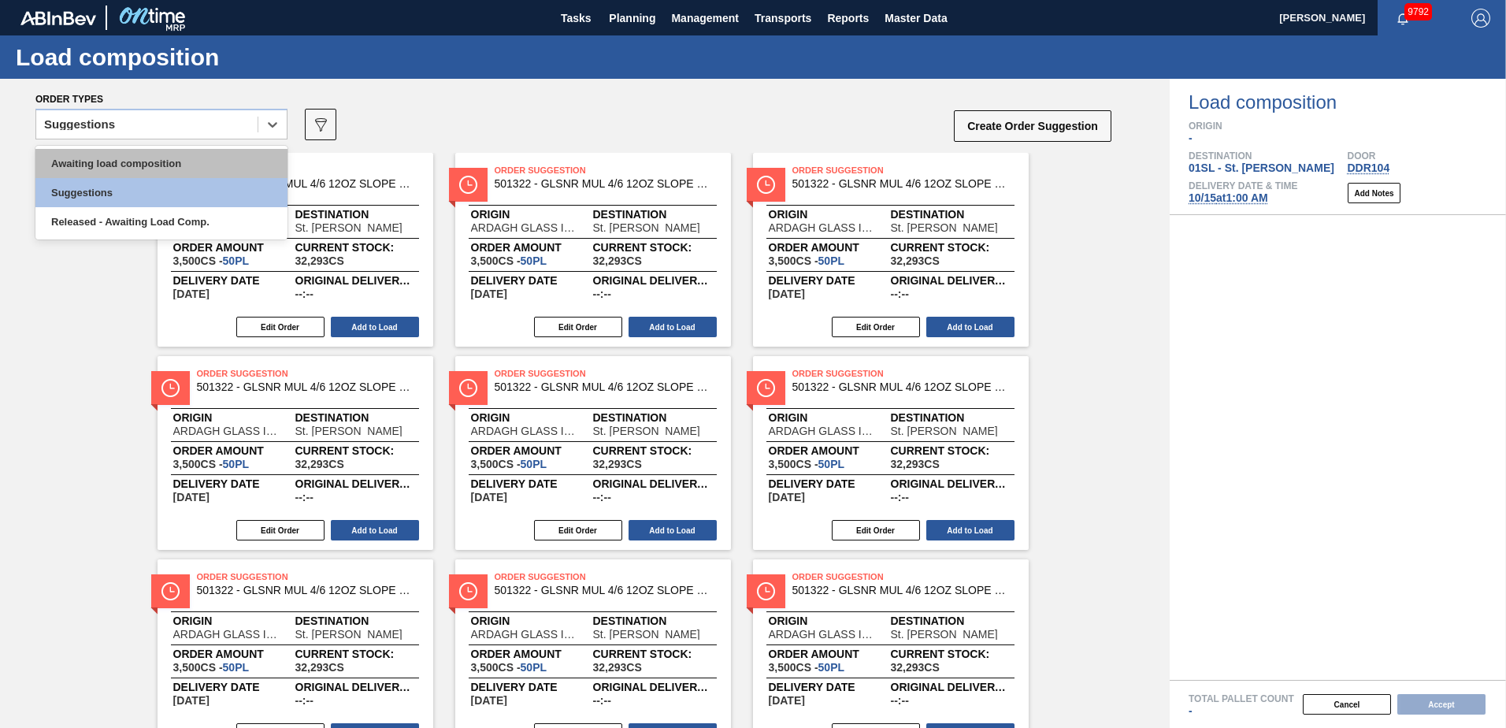
click at [221, 154] on div "Awaiting load composition" at bounding box center [161, 163] width 252 height 29
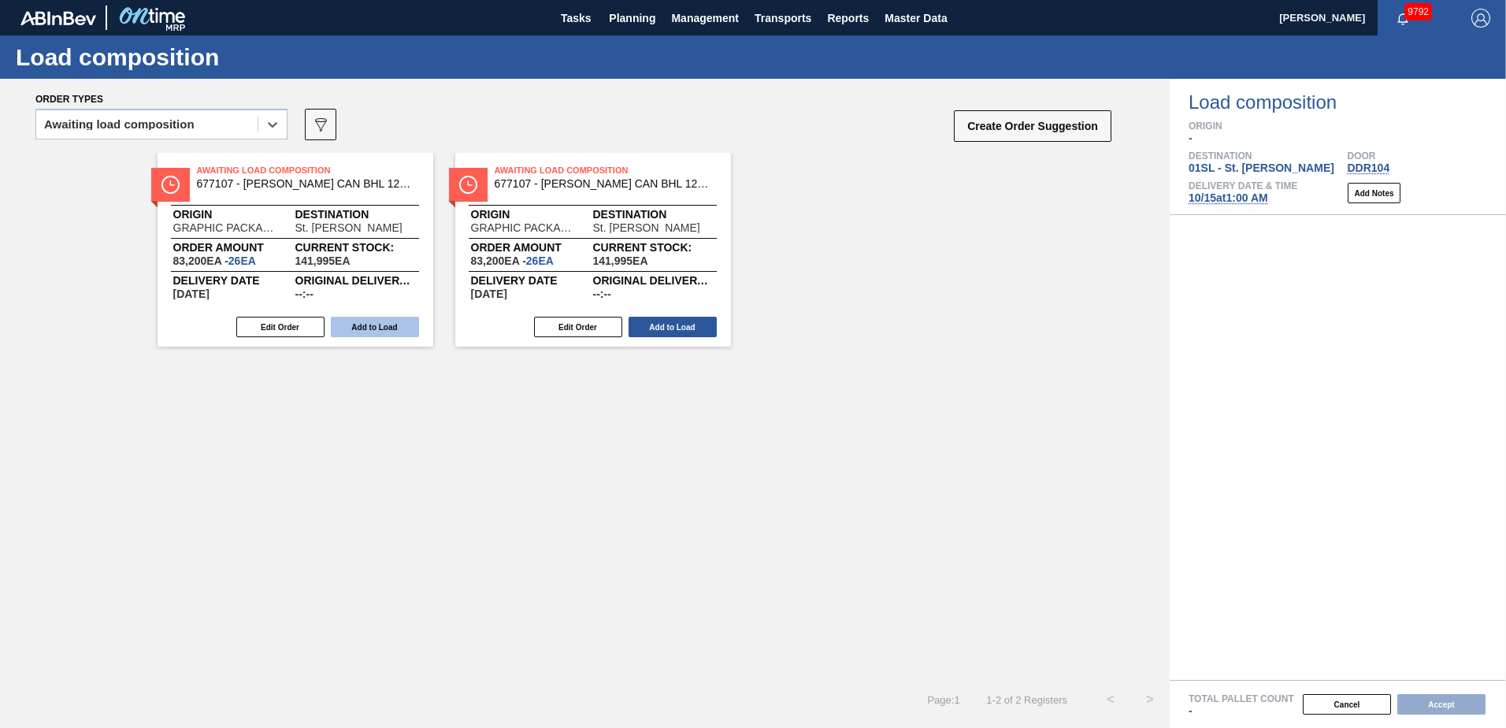
click at [365, 318] on button "Add to Load" at bounding box center [375, 327] width 88 height 20
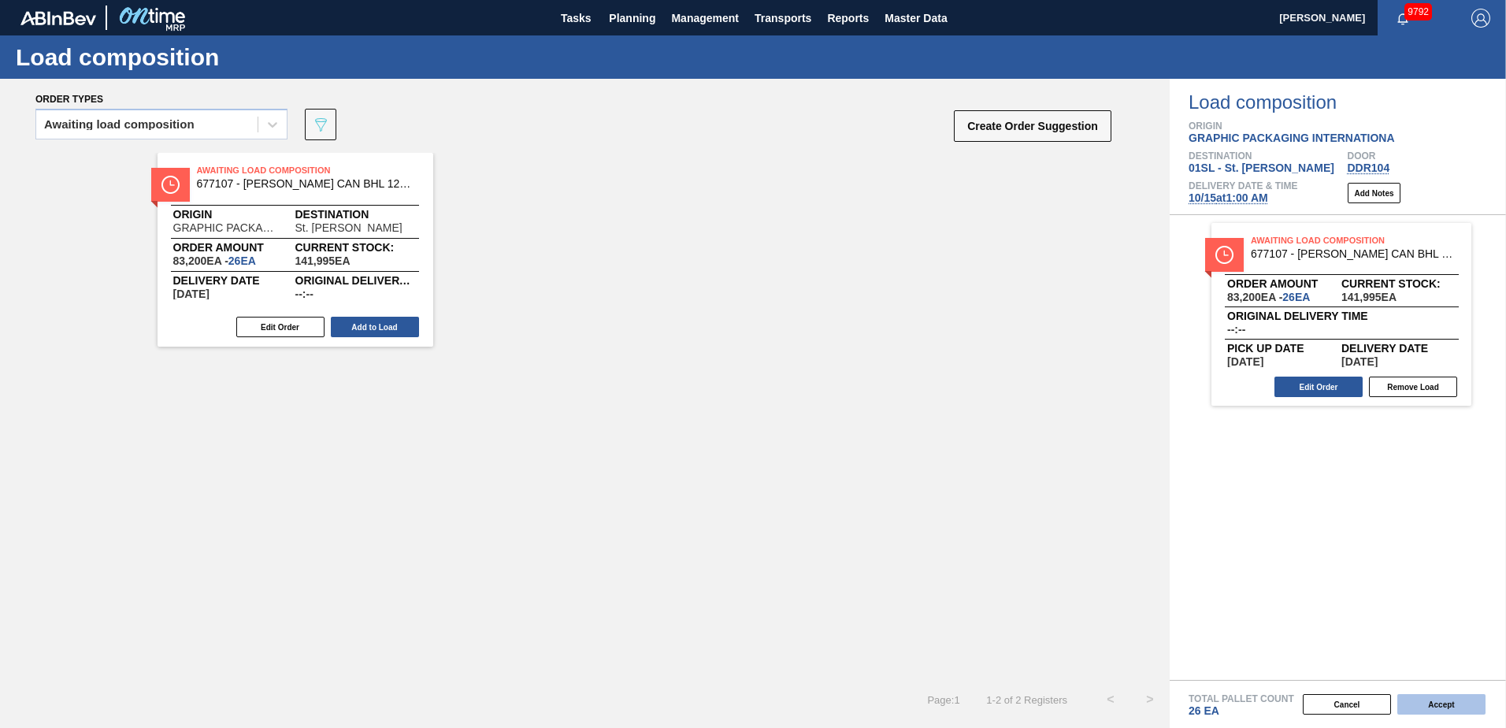
click at [1428, 701] on button "Accept" at bounding box center [1441, 704] width 88 height 20
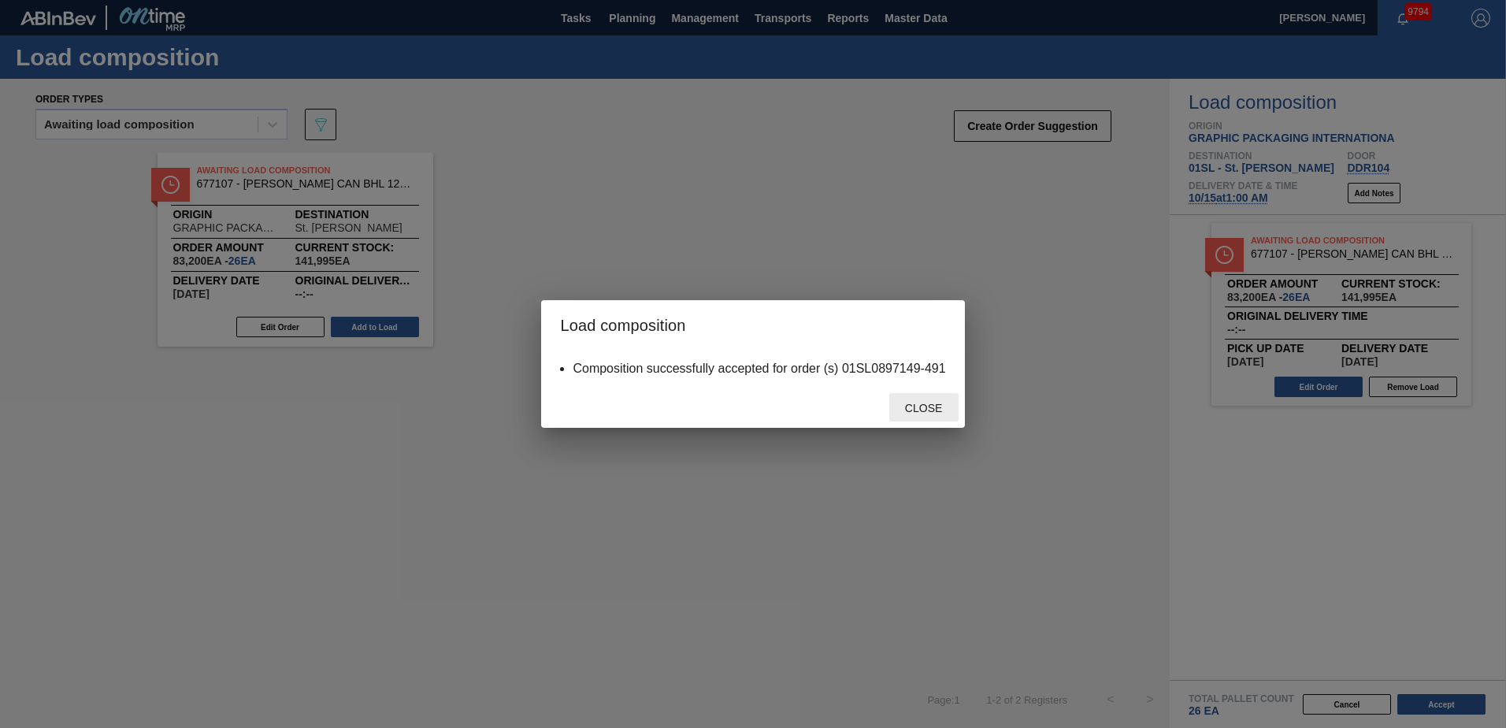
click at [936, 404] on span "Close" at bounding box center [923, 408] width 62 height 13
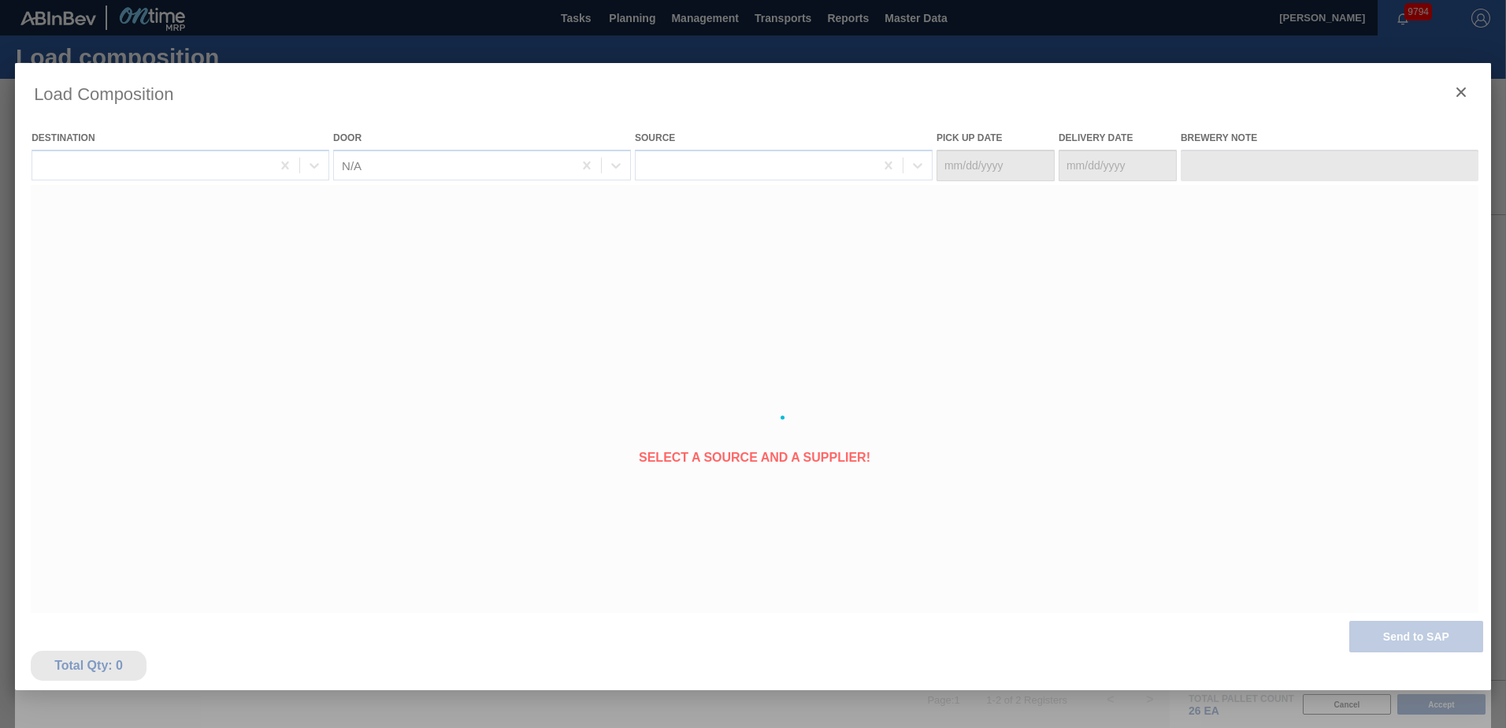
type Date "[DATE]"
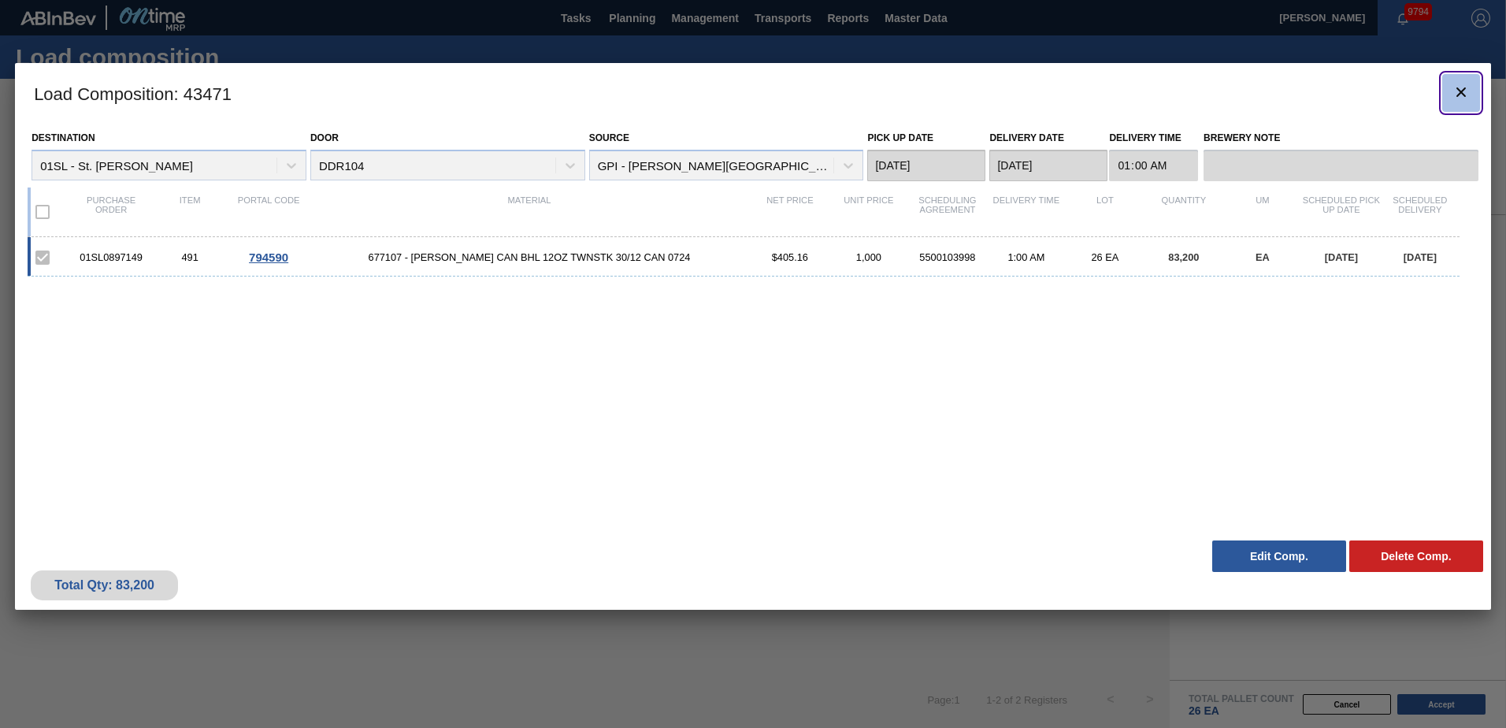
click at [1459, 87] on icon "botão de ícone" at bounding box center [1460, 92] width 19 height 19
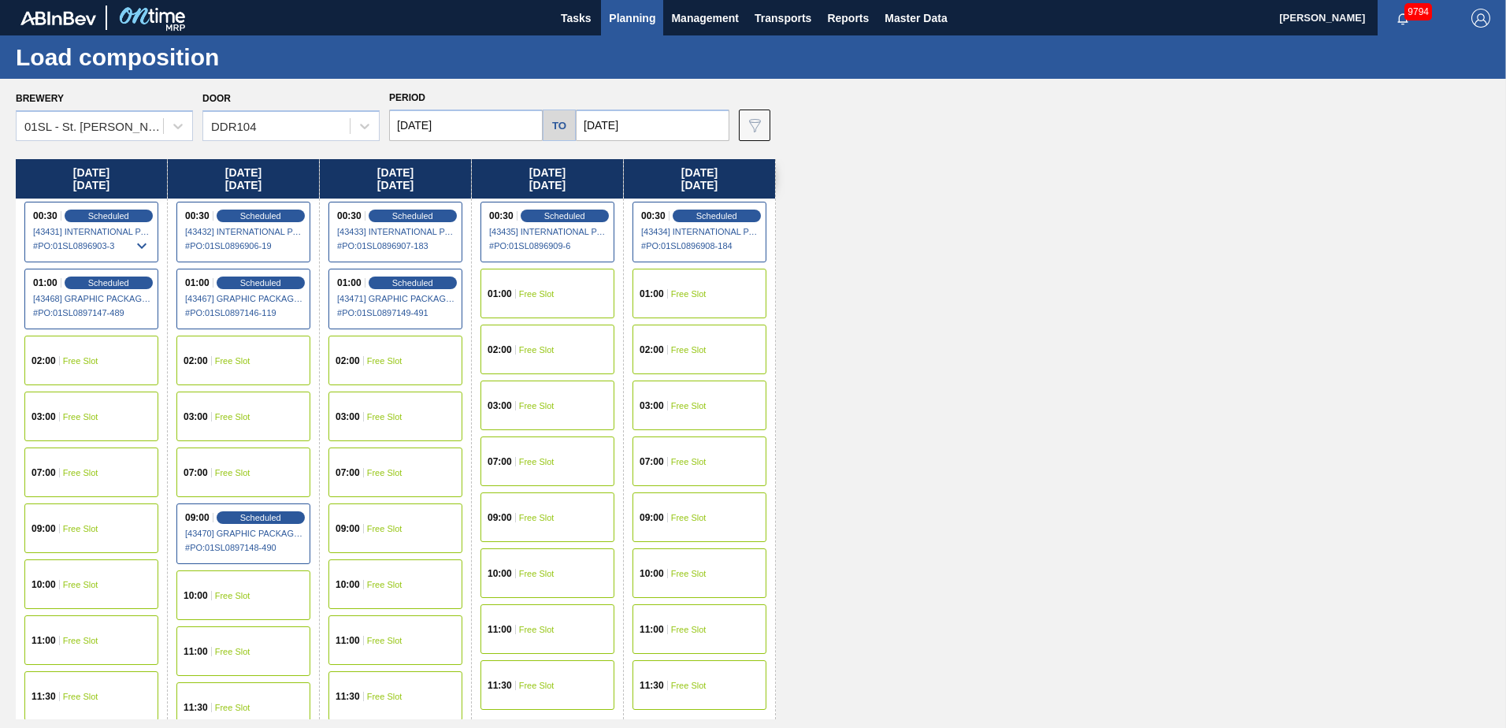
click at [535, 513] on span "Free Slot" at bounding box center [536, 517] width 35 height 9
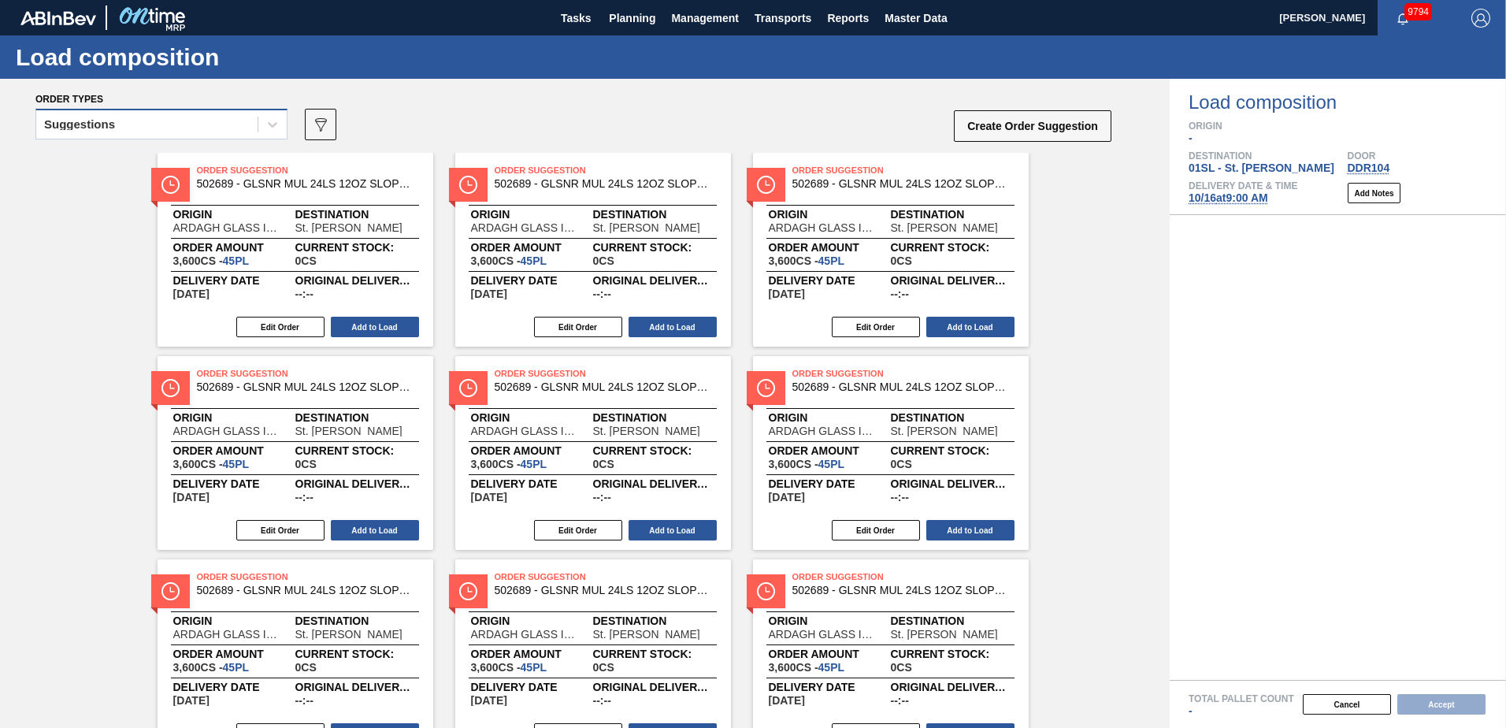
drag, startPoint x: 277, startPoint y: 135, endPoint x: 262, endPoint y: 139, distance: 15.3
click at [277, 135] on div at bounding box center [272, 124] width 28 height 28
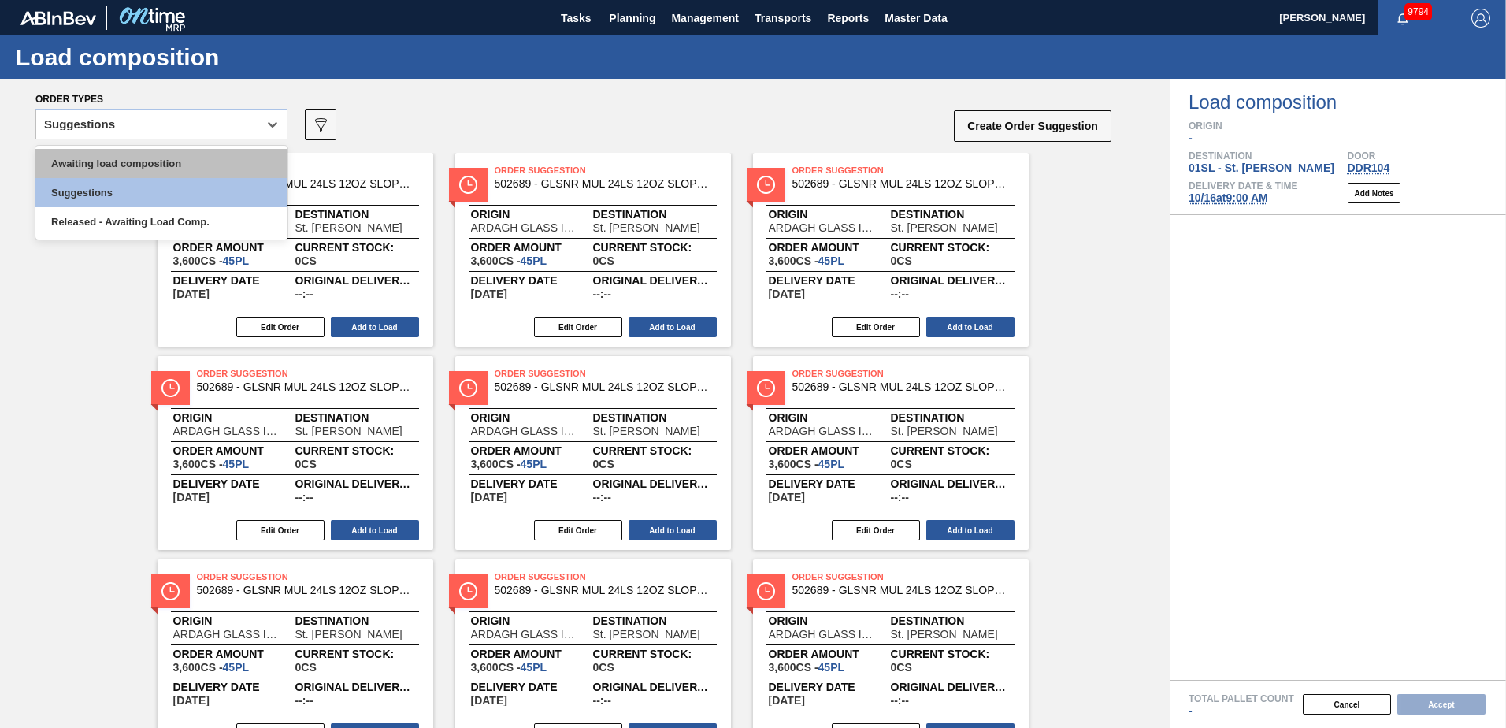
click at [202, 155] on div "Awaiting load composition" at bounding box center [161, 163] width 252 height 29
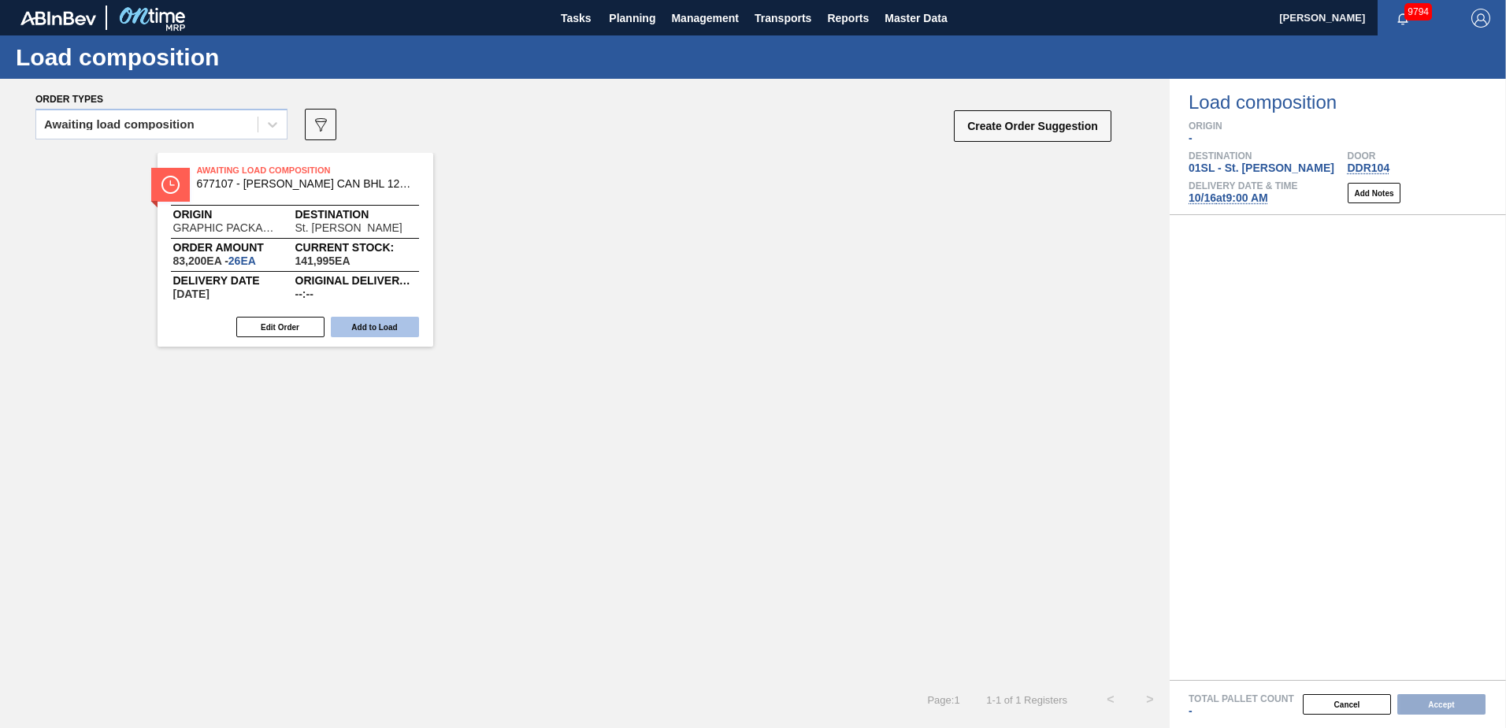
click at [363, 323] on button "Add to Load" at bounding box center [375, 327] width 88 height 20
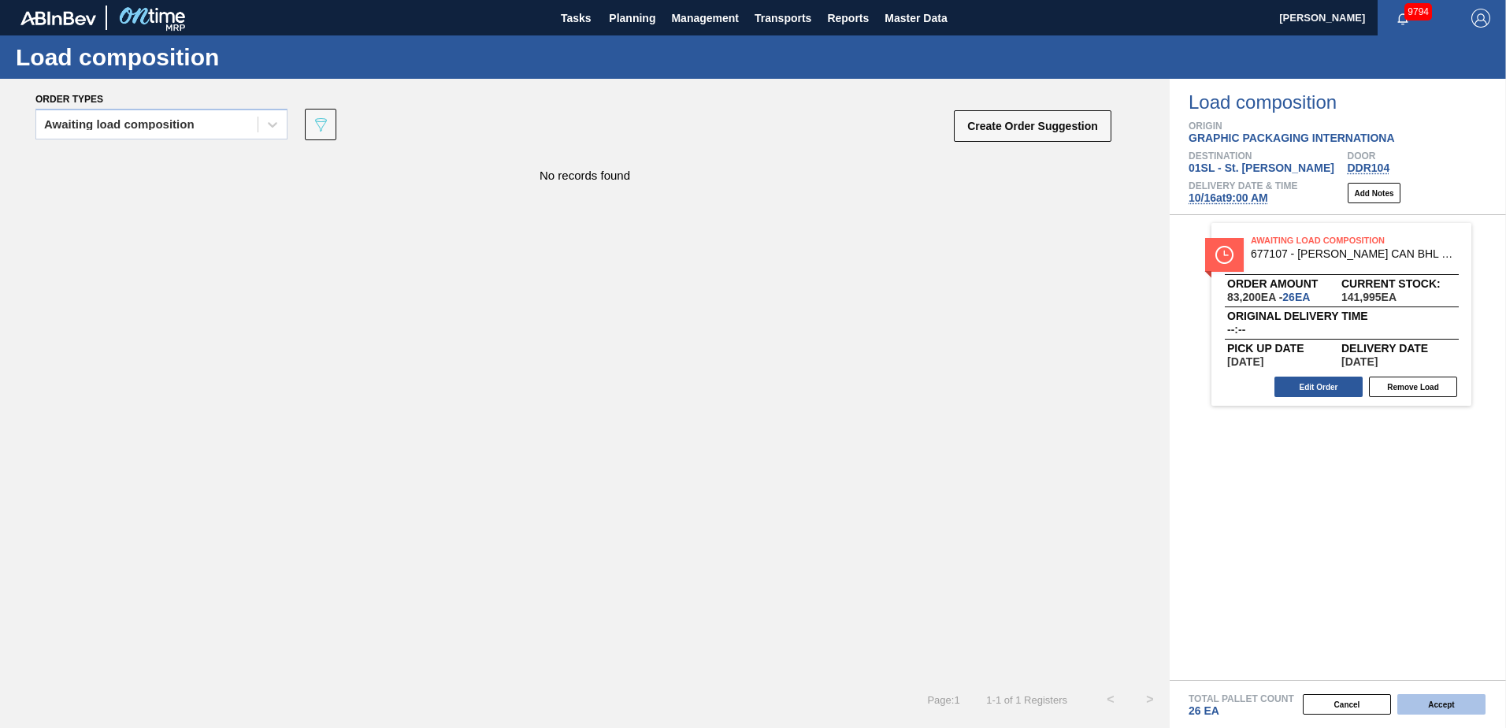
click at [1423, 695] on button "Accept" at bounding box center [1441, 704] width 88 height 20
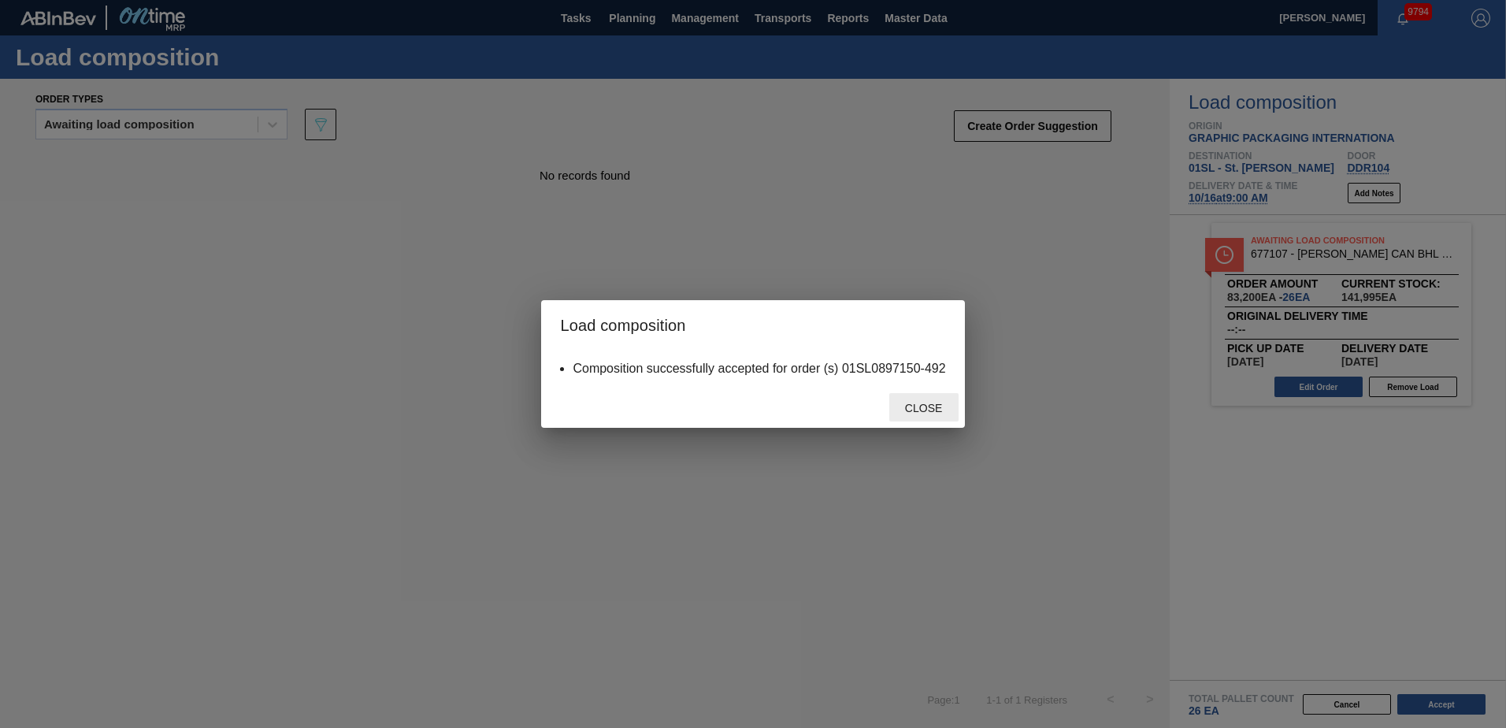
click at [919, 412] on span "Close" at bounding box center [923, 408] width 62 height 13
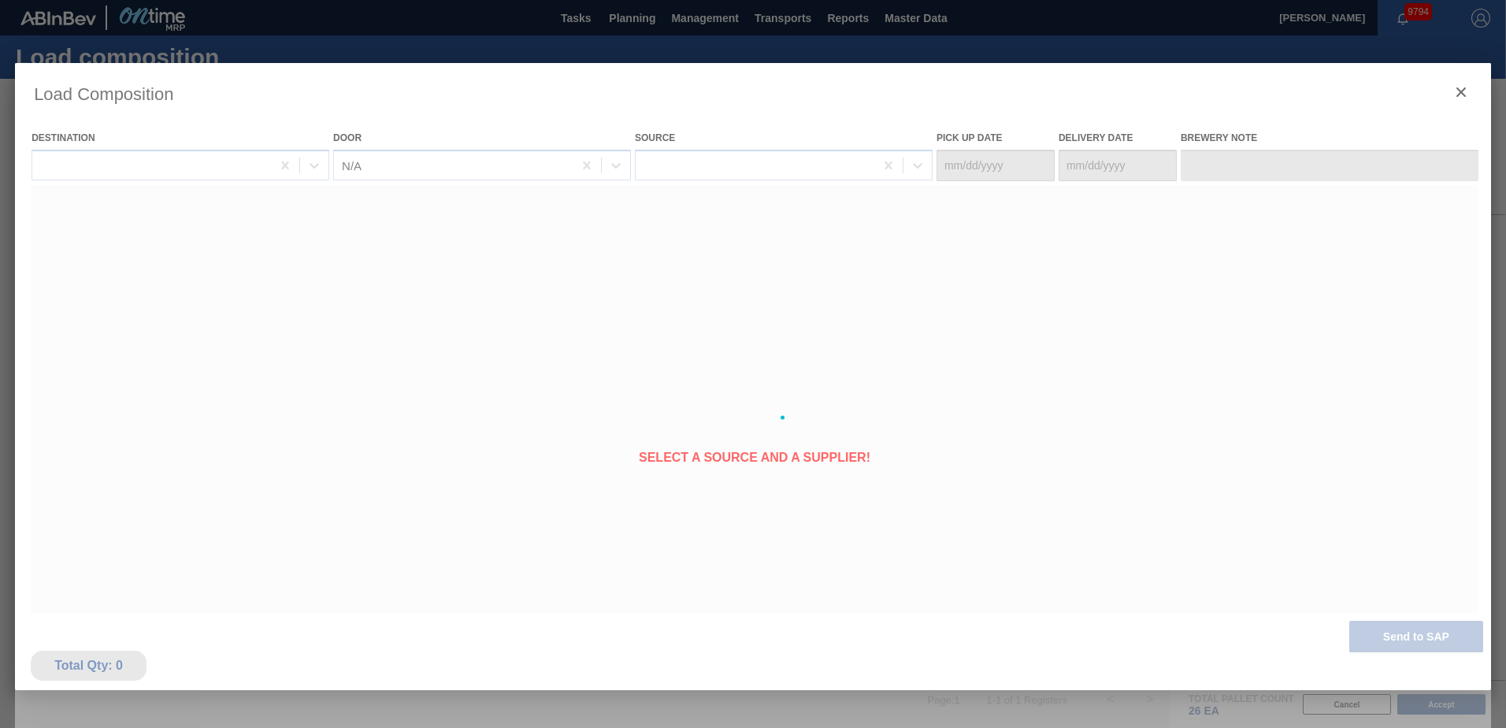
type Date "[DATE]"
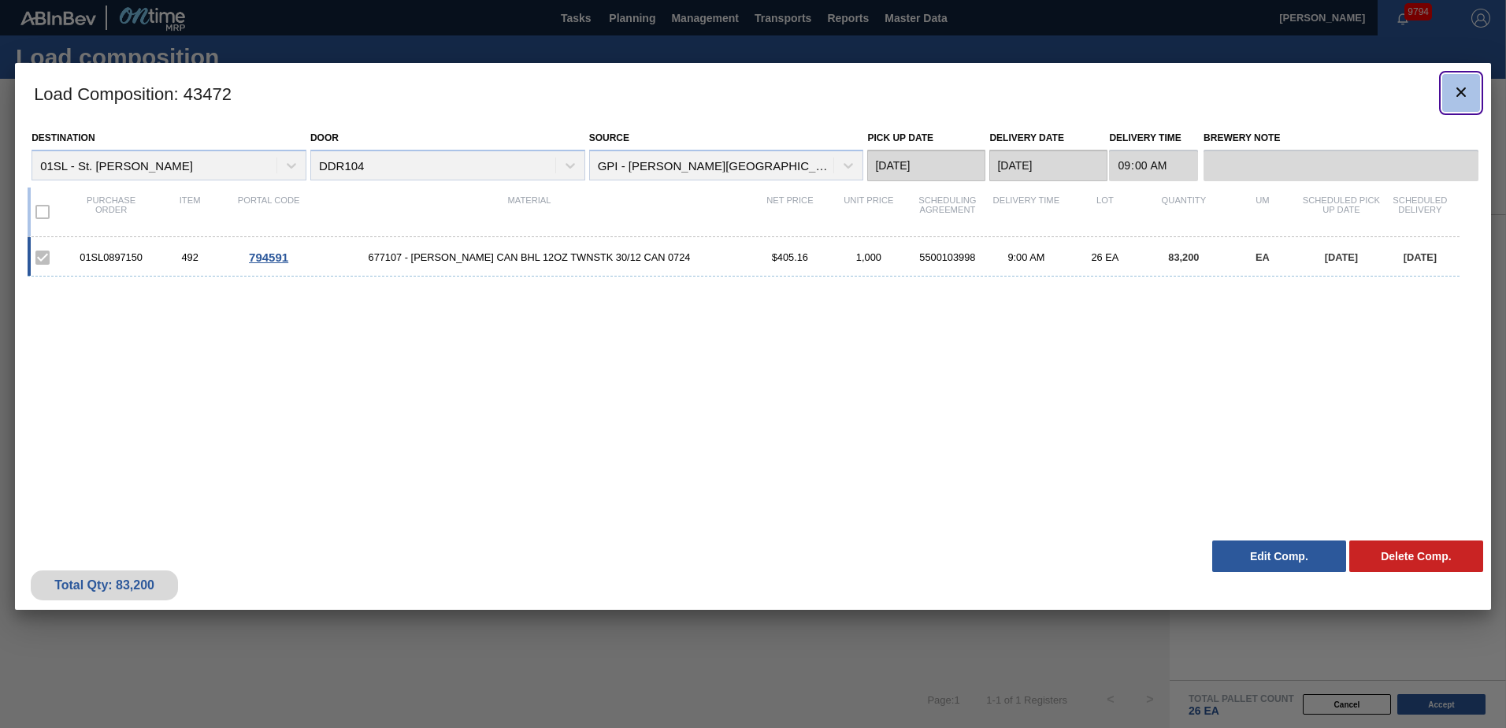
click at [1470, 95] on icon "botão de ícone" at bounding box center [1460, 92] width 19 height 19
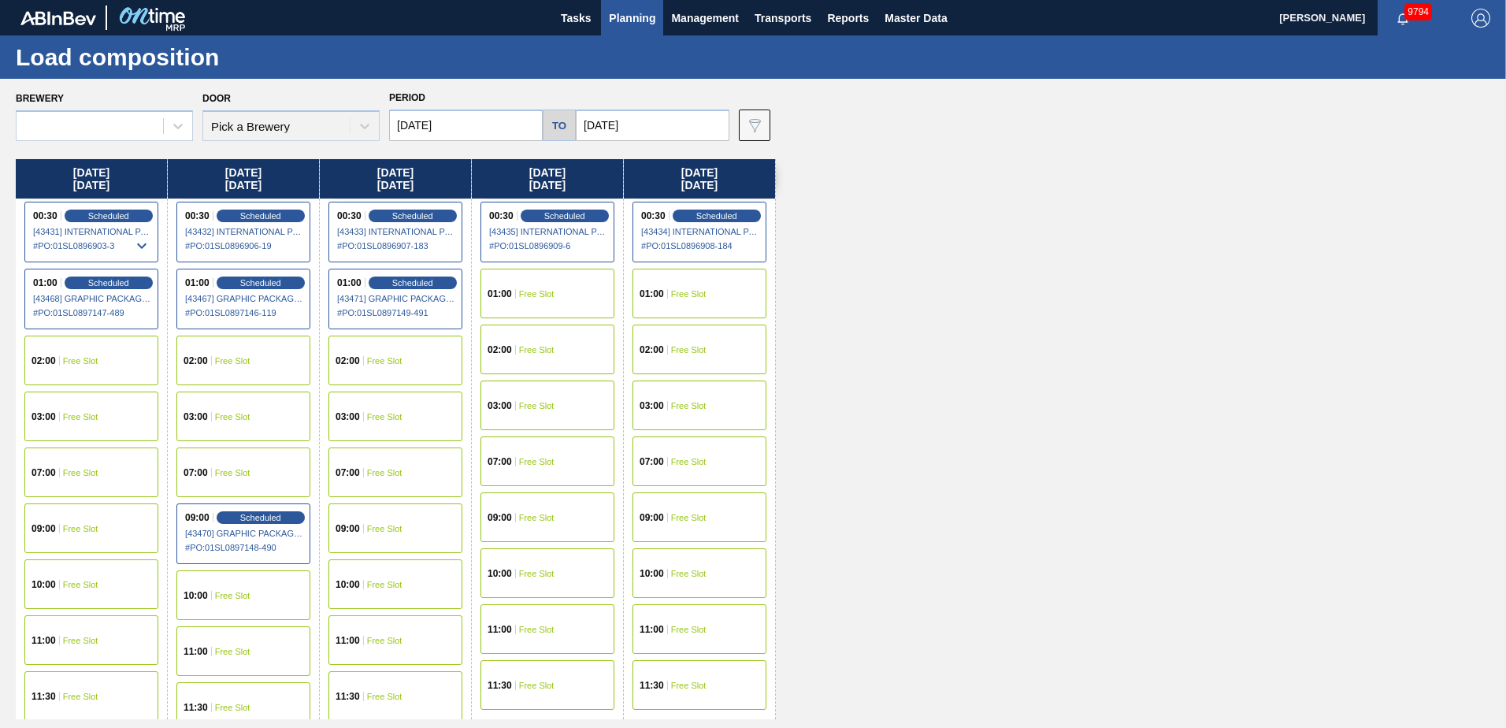
click at [627, 3] on button "Planning" at bounding box center [632, 17] width 62 height 35
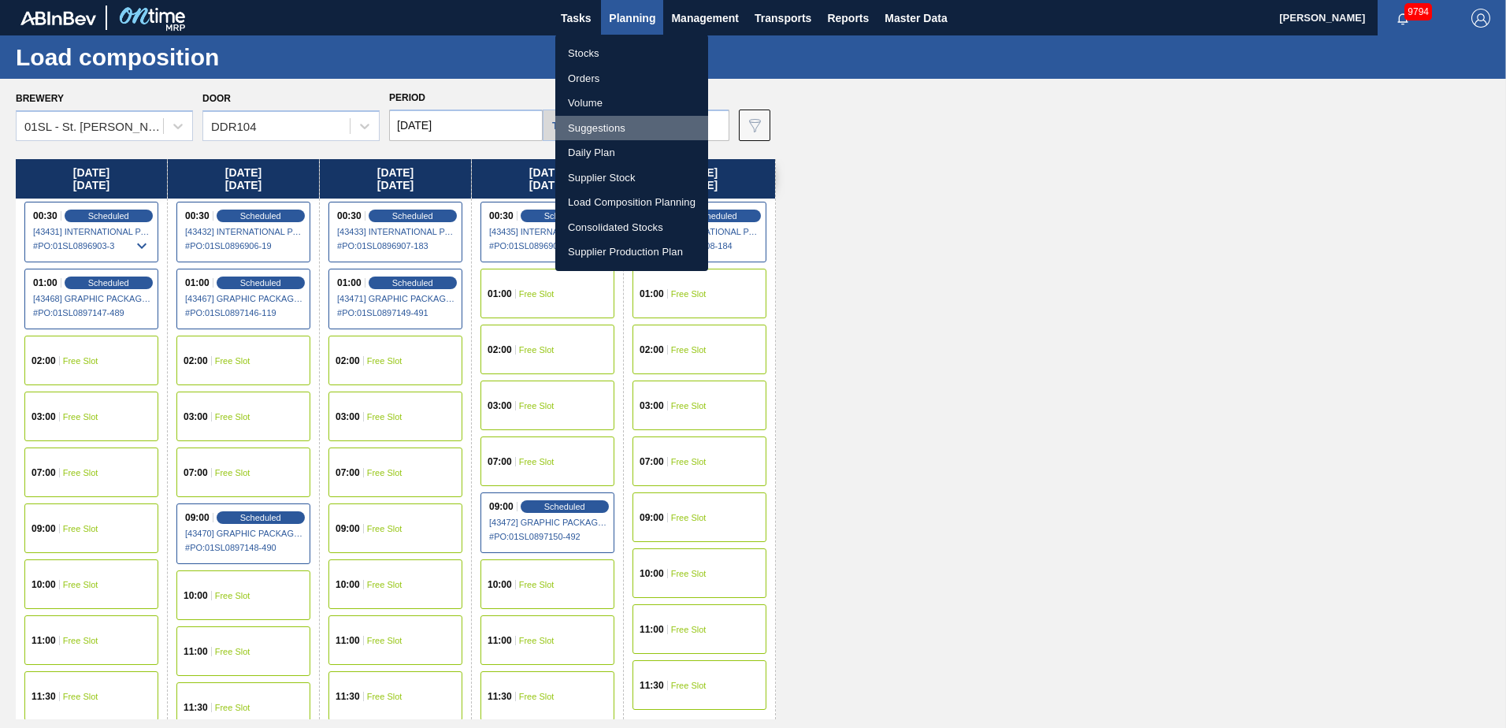
click at [621, 128] on li "Suggestions" at bounding box center [631, 128] width 153 height 25
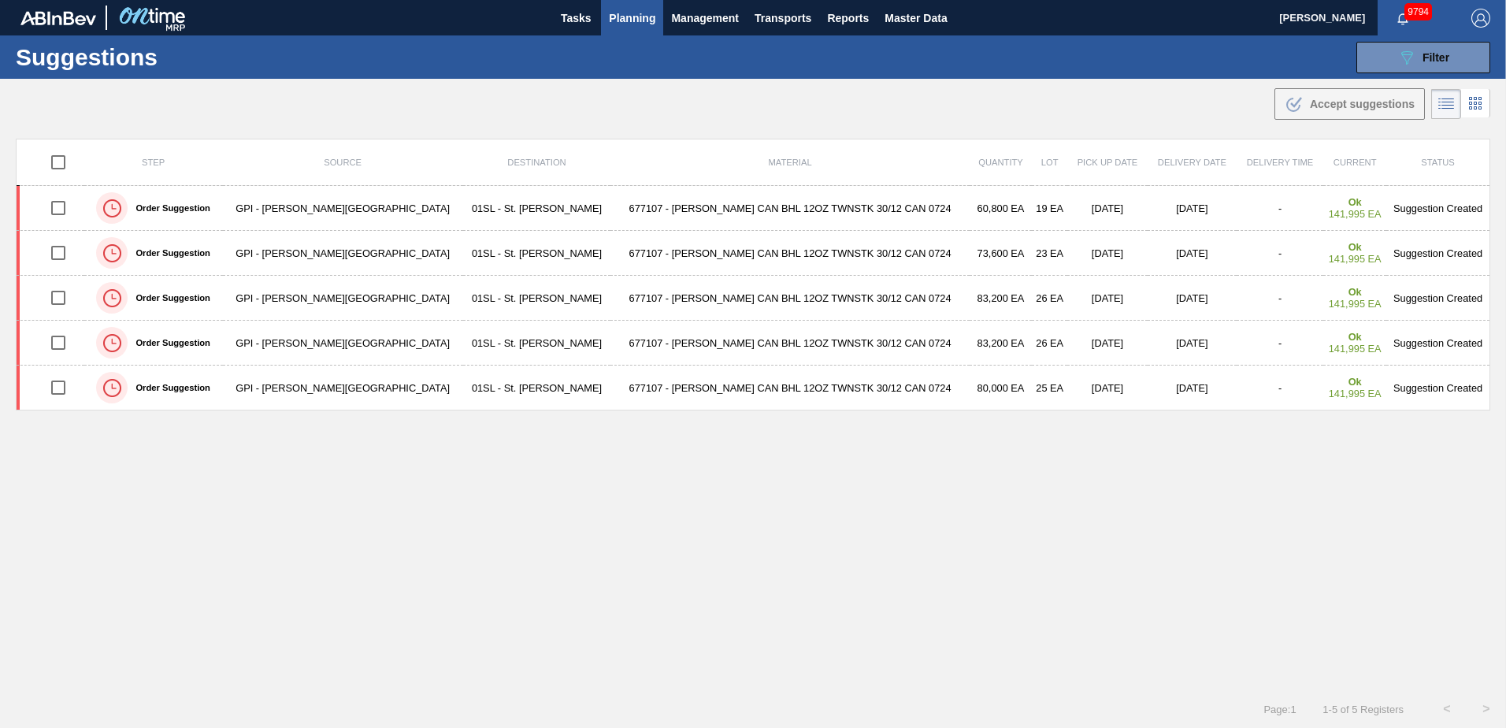
type from "[DATE]"
type to "[DATE]"
click at [637, 3] on button "Planning" at bounding box center [632, 17] width 62 height 35
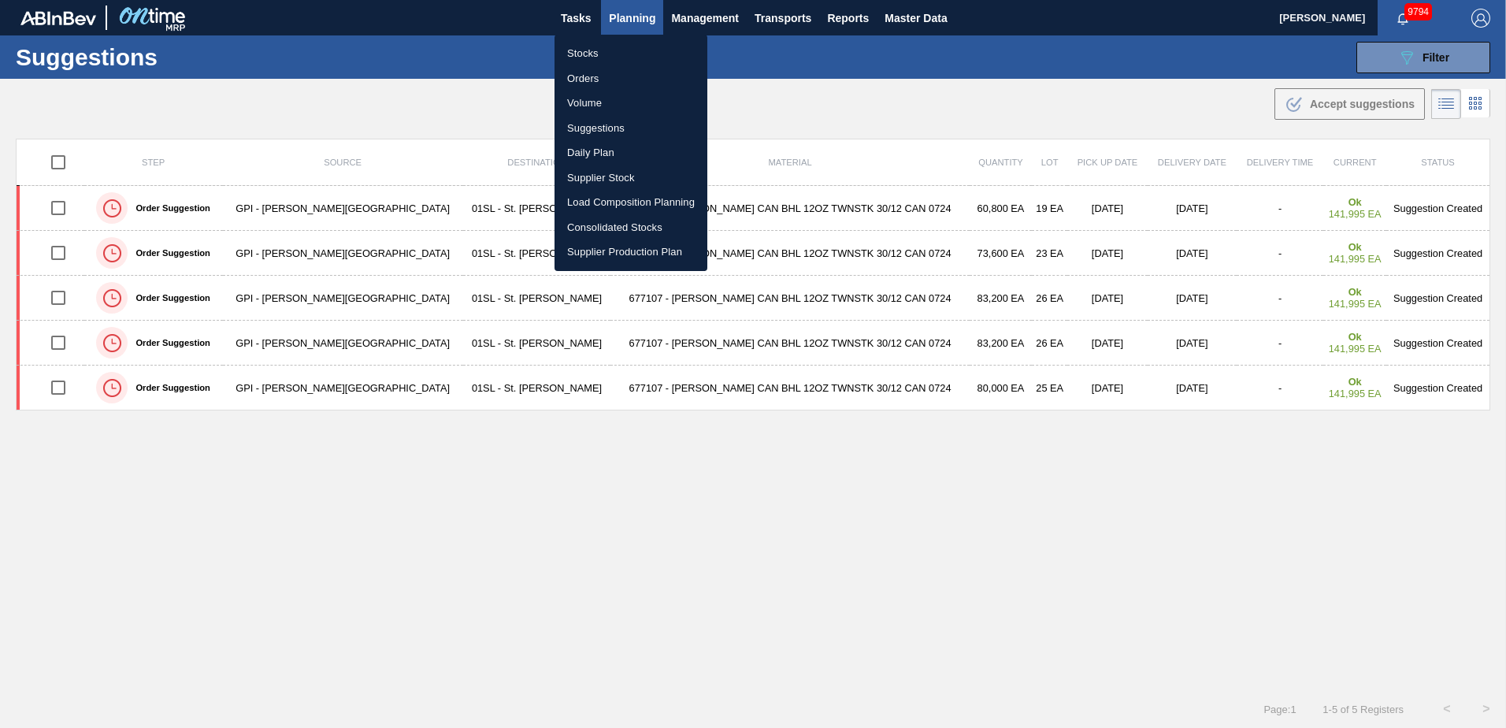
click at [599, 127] on li "Suggestions" at bounding box center [630, 128] width 153 height 25
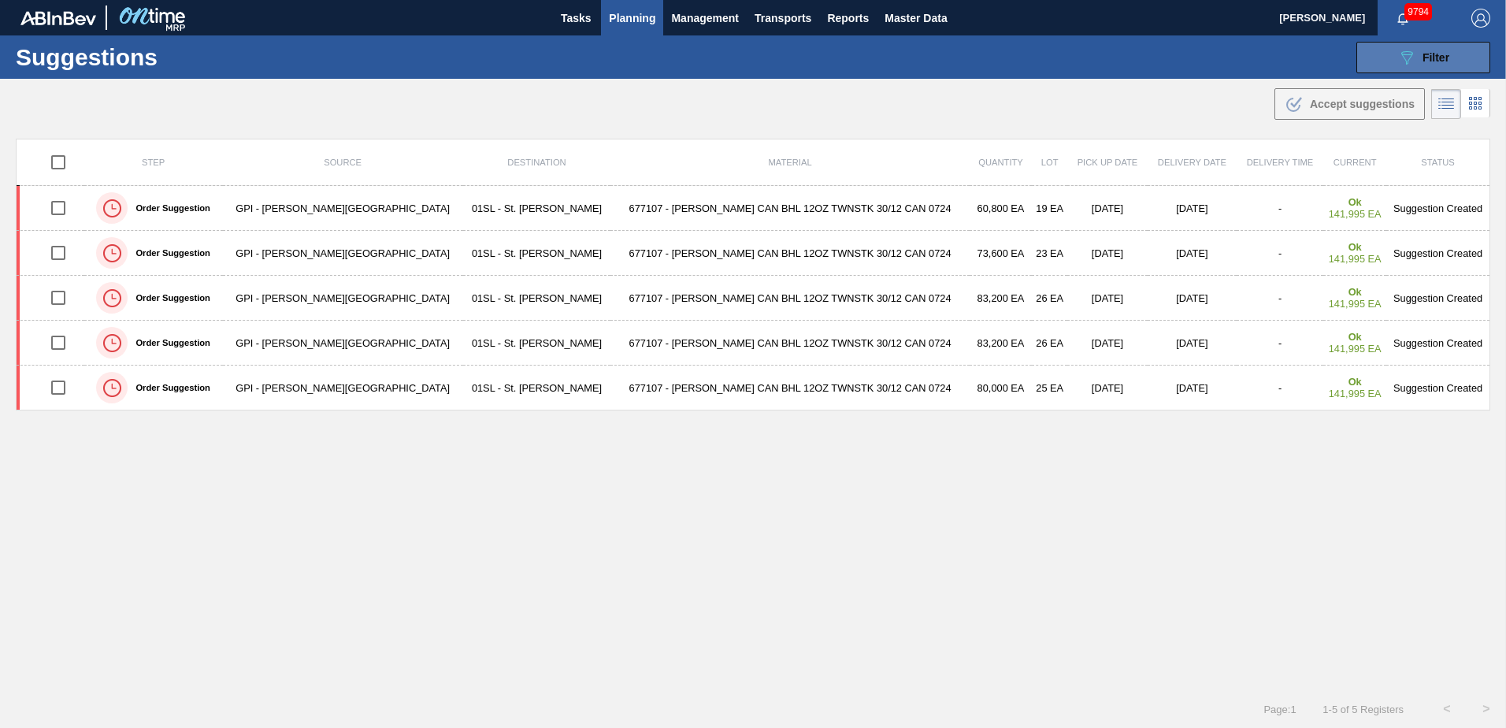
click at [1436, 62] on span "Filter" at bounding box center [1435, 57] width 27 height 13
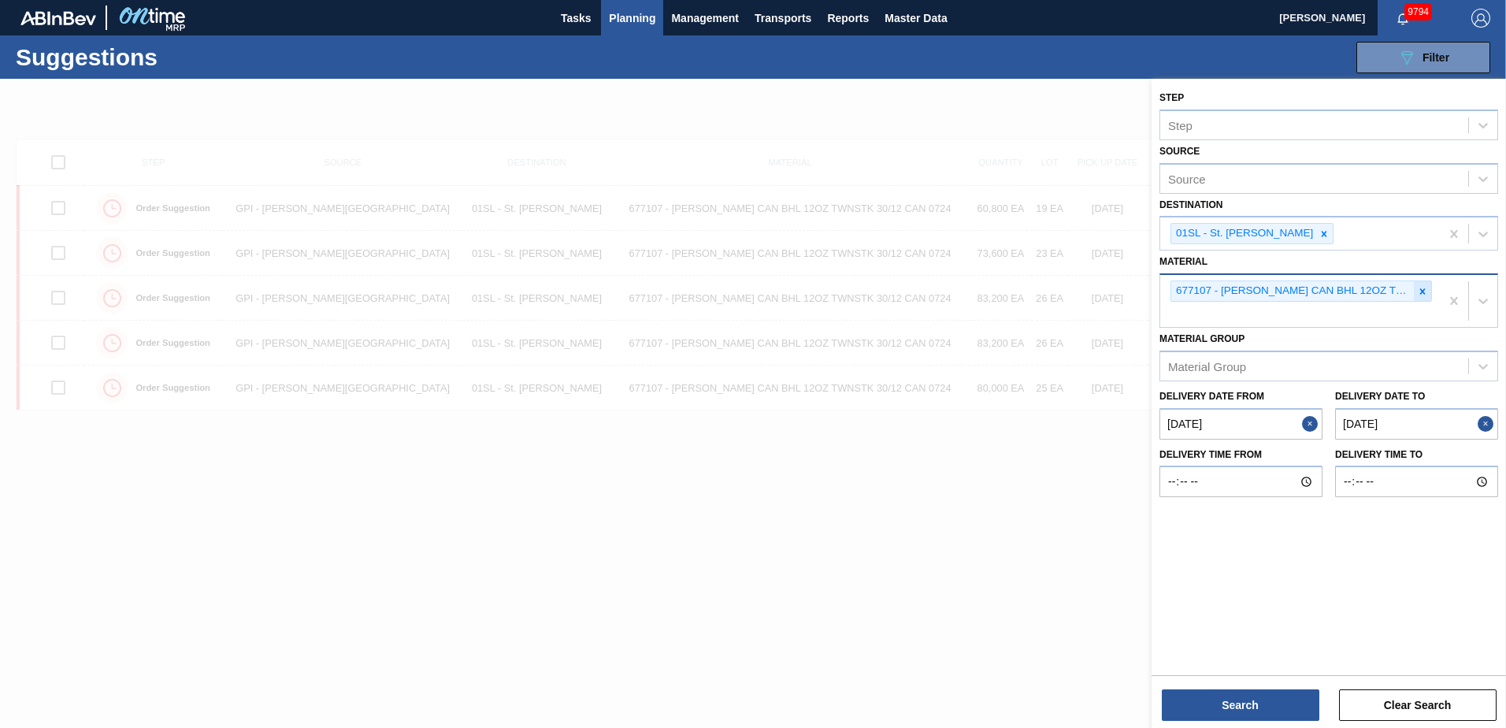
click at [1421, 289] on icon at bounding box center [1423, 291] width 6 height 6
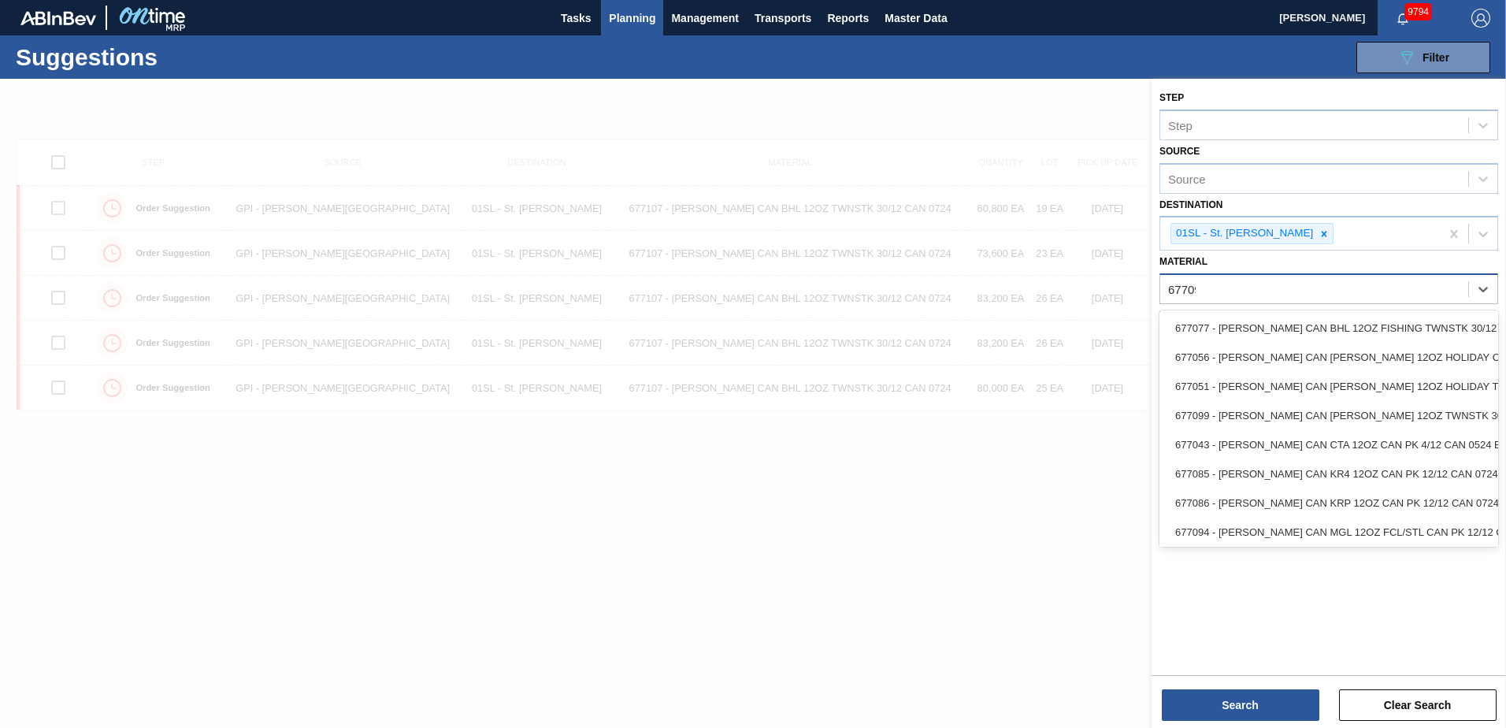
type input "677095"
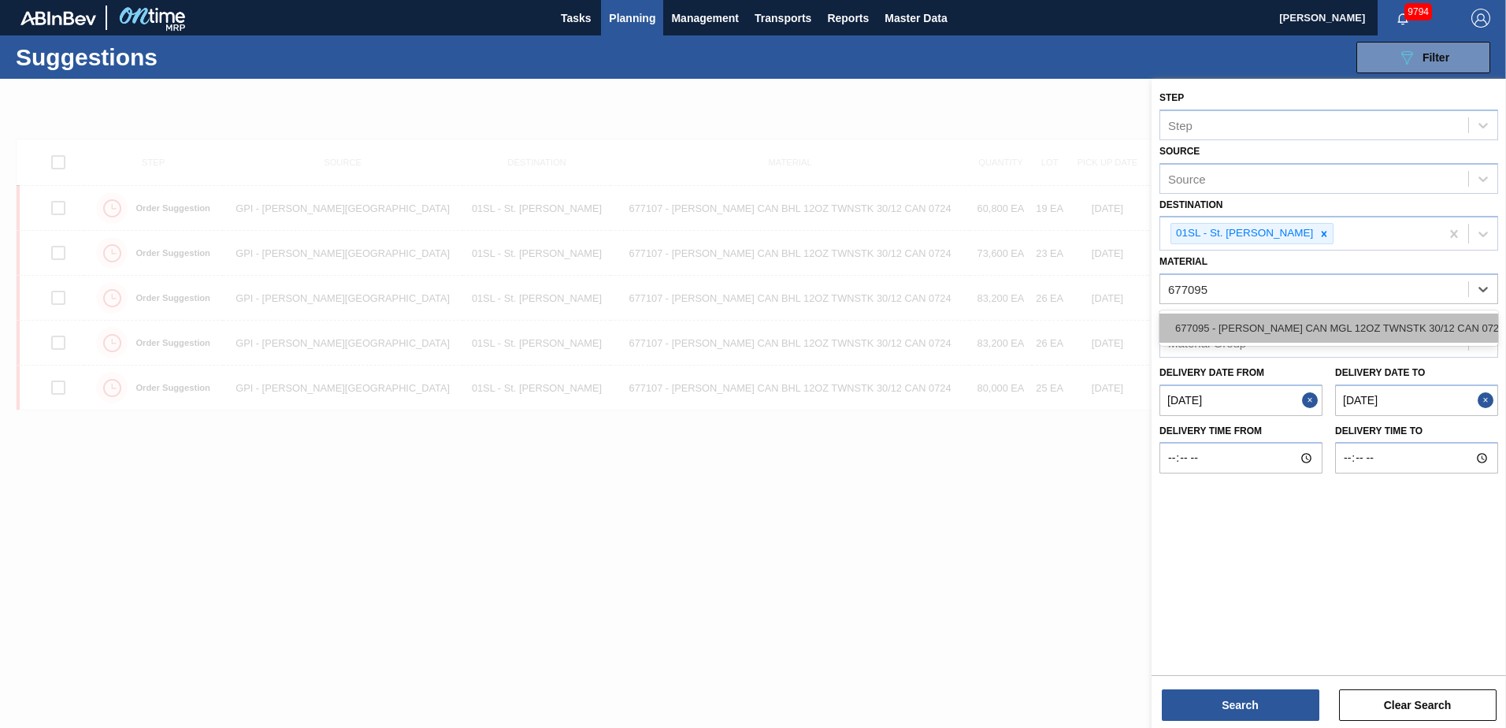
click at [1411, 320] on div "677095 - [PERSON_NAME] CAN MGL 12OZ TWNSTK 30/12 CAN 0724" at bounding box center [1328, 327] width 339 height 29
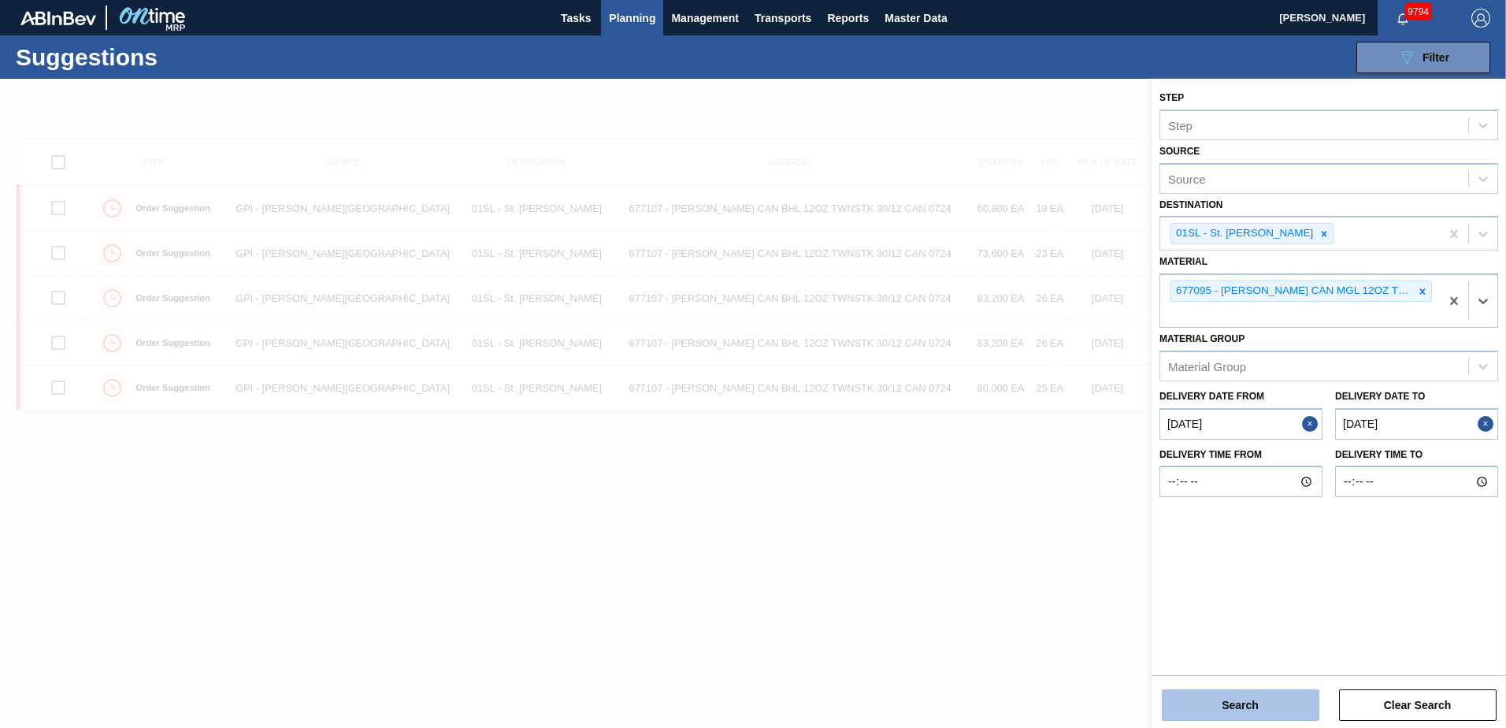
click at [1259, 696] on button "Search" at bounding box center [1241, 705] width 158 height 32
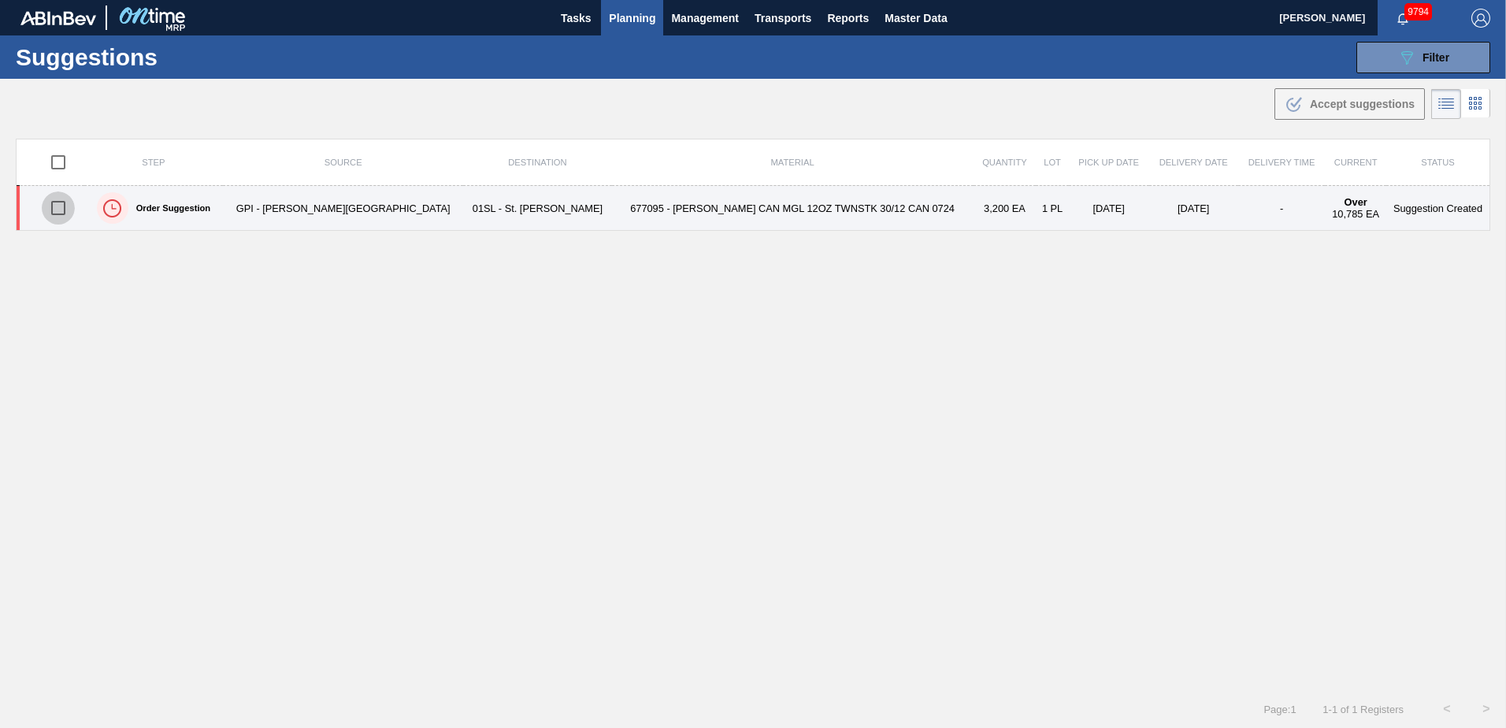
click at [62, 208] on input "checkbox" at bounding box center [58, 207] width 33 height 33
checkbox input "true"
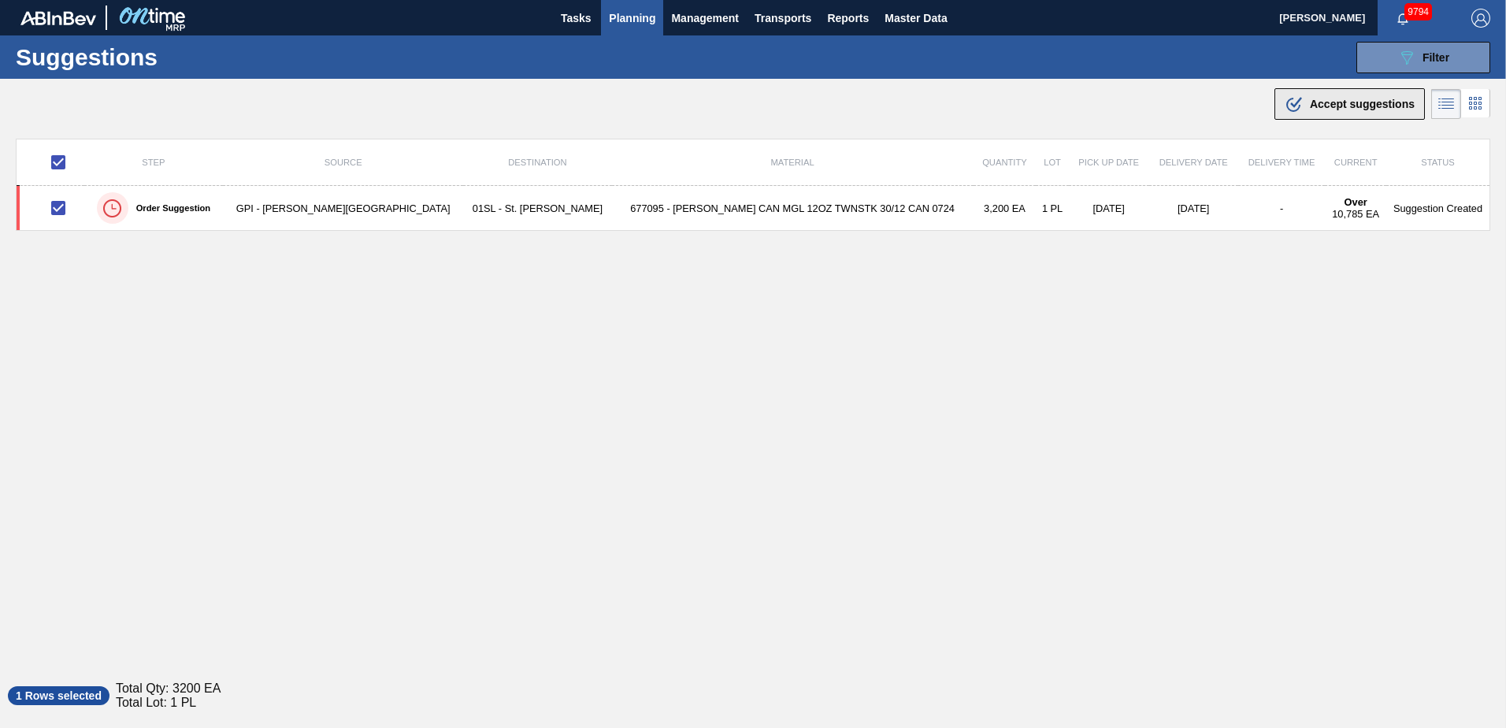
click at [1321, 94] on button ".b{fill:var(--color-action-default)} Accept suggestions" at bounding box center [1349, 104] width 150 height 32
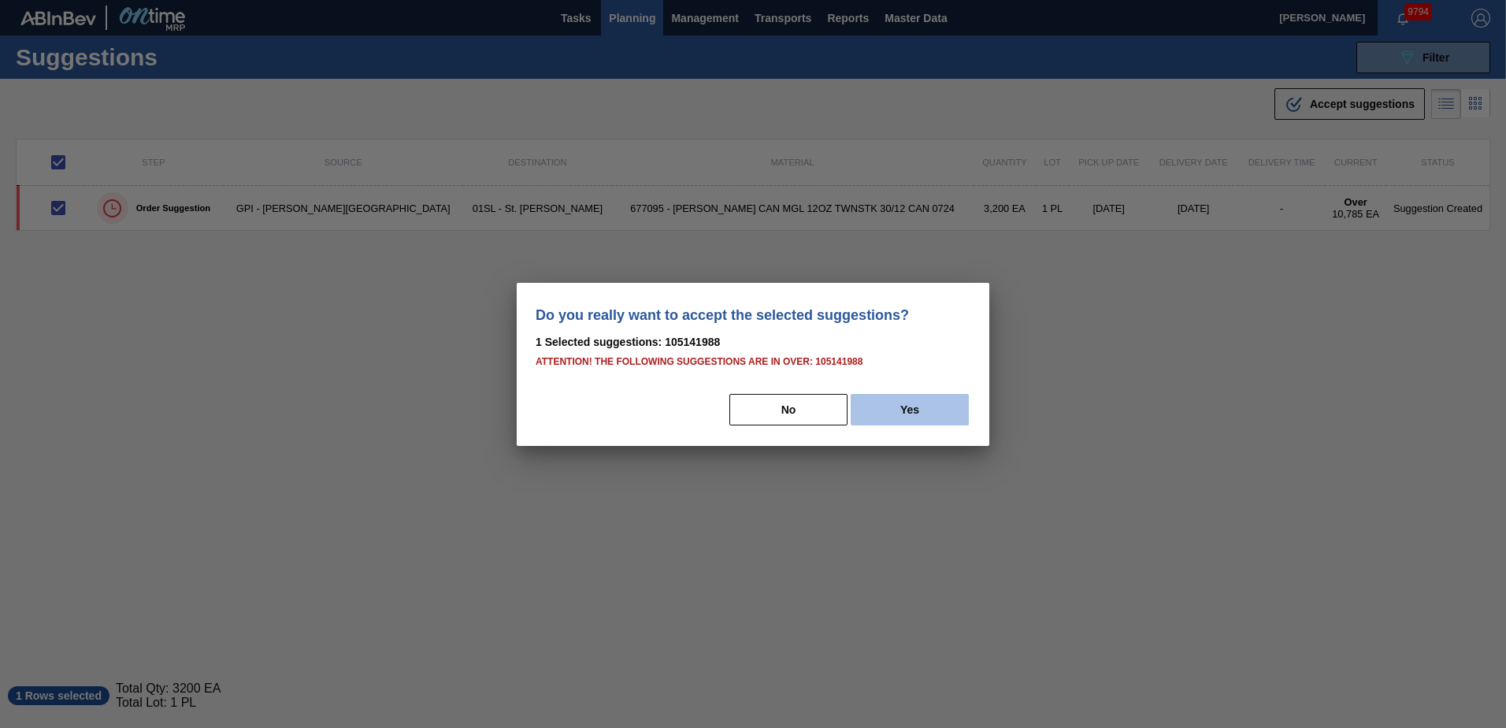
click at [917, 420] on button "Yes" at bounding box center [910, 410] width 118 height 32
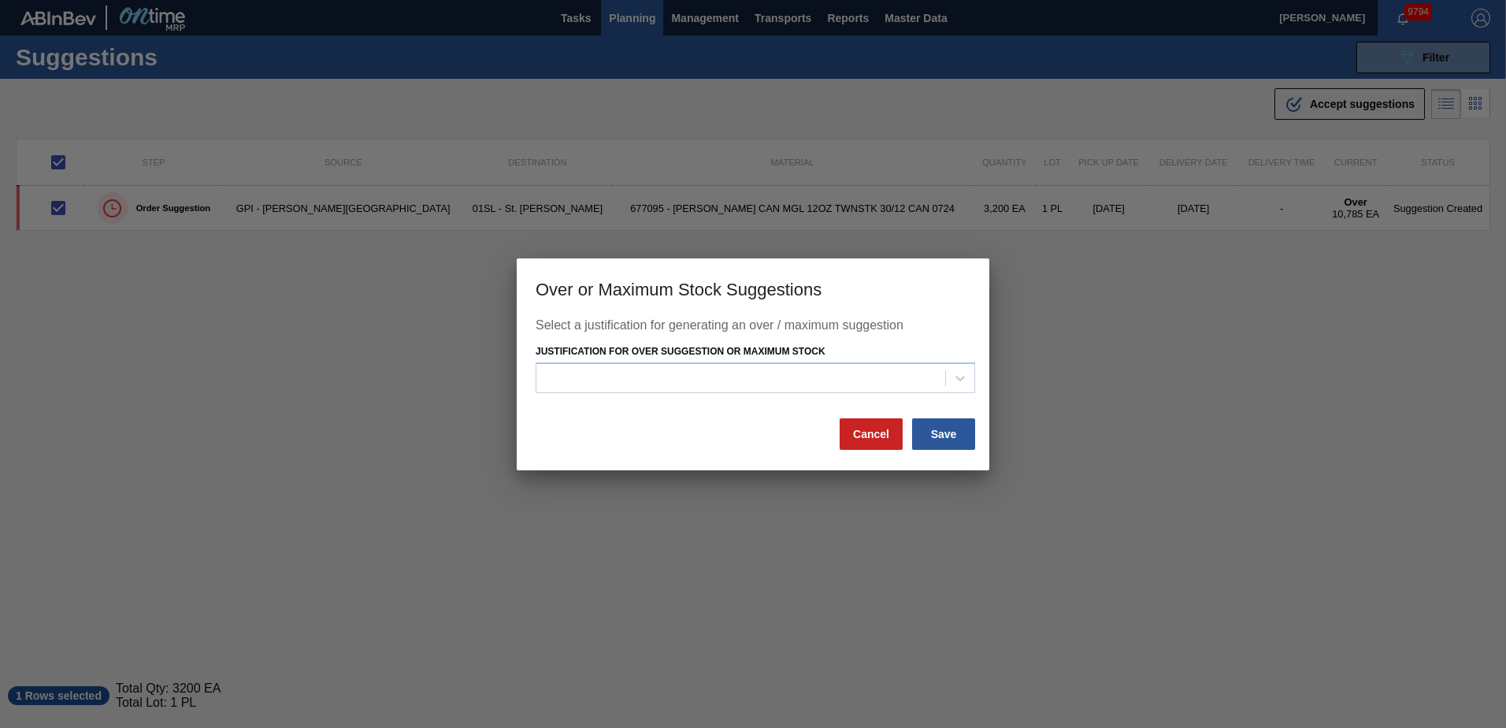
drag, startPoint x: 914, startPoint y: 378, endPoint x: 863, endPoint y: 399, distance: 55.1
click at [914, 378] on div at bounding box center [740, 378] width 409 height 23
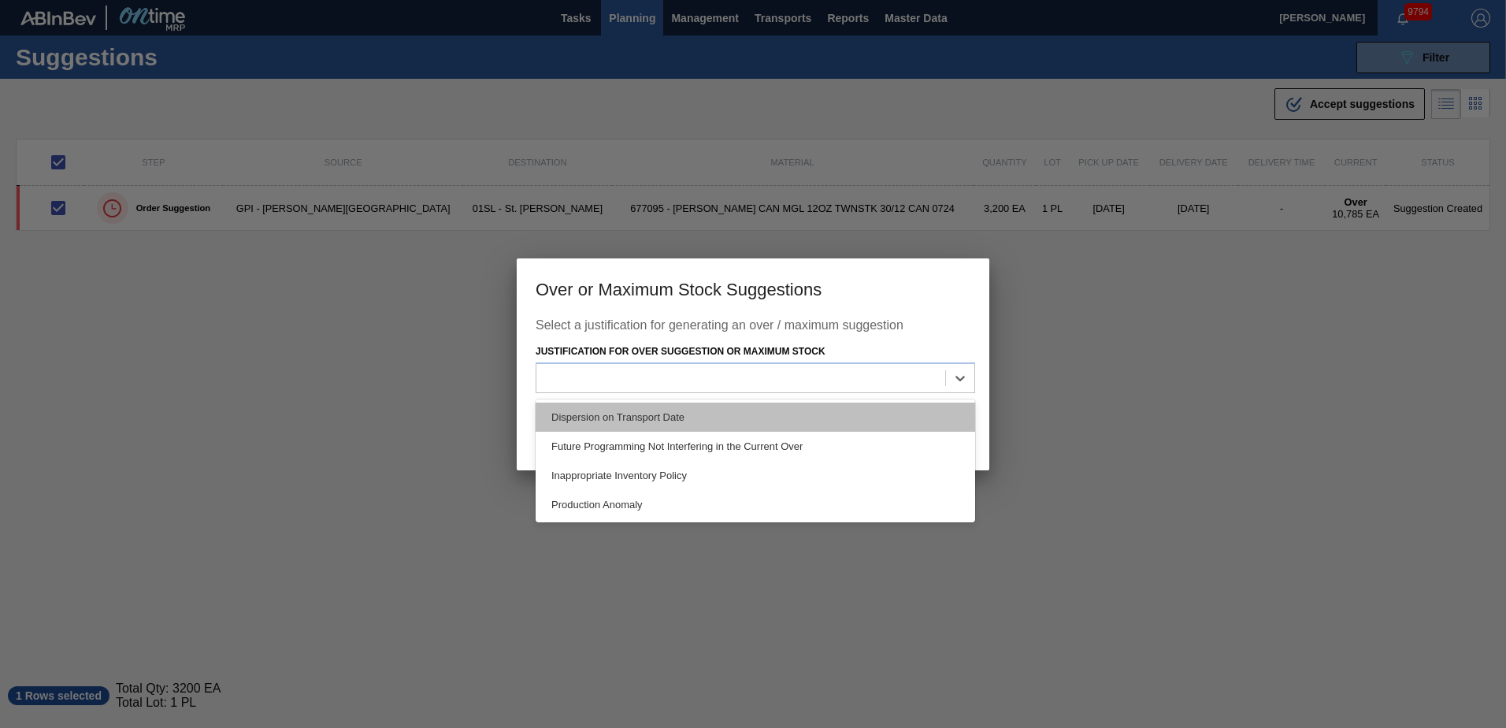
click at [726, 423] on div "Dispersion on Transport Date" at bounding box center [755, 416] width 439 height 29
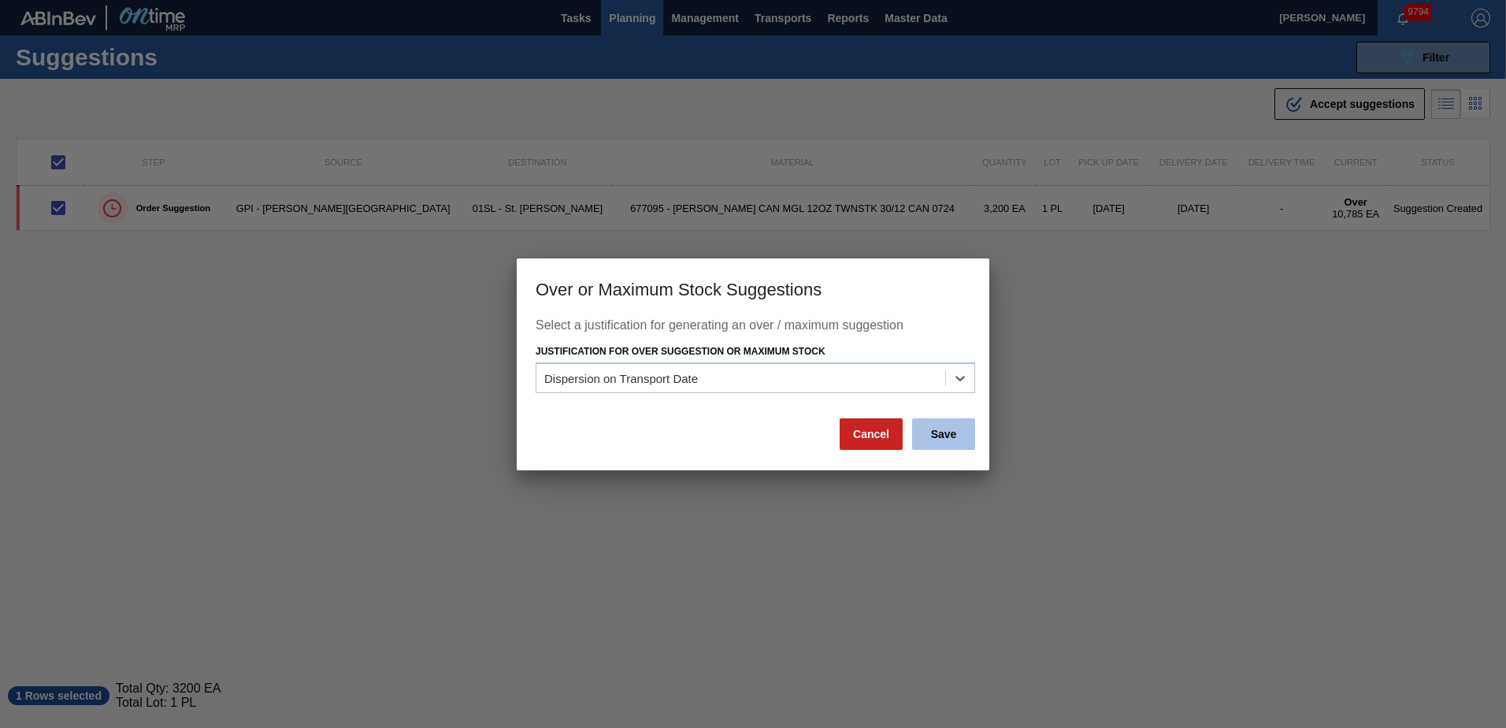
click at [928, 432] on button "Save" at bounding box center [943, 434] width 63 height 32
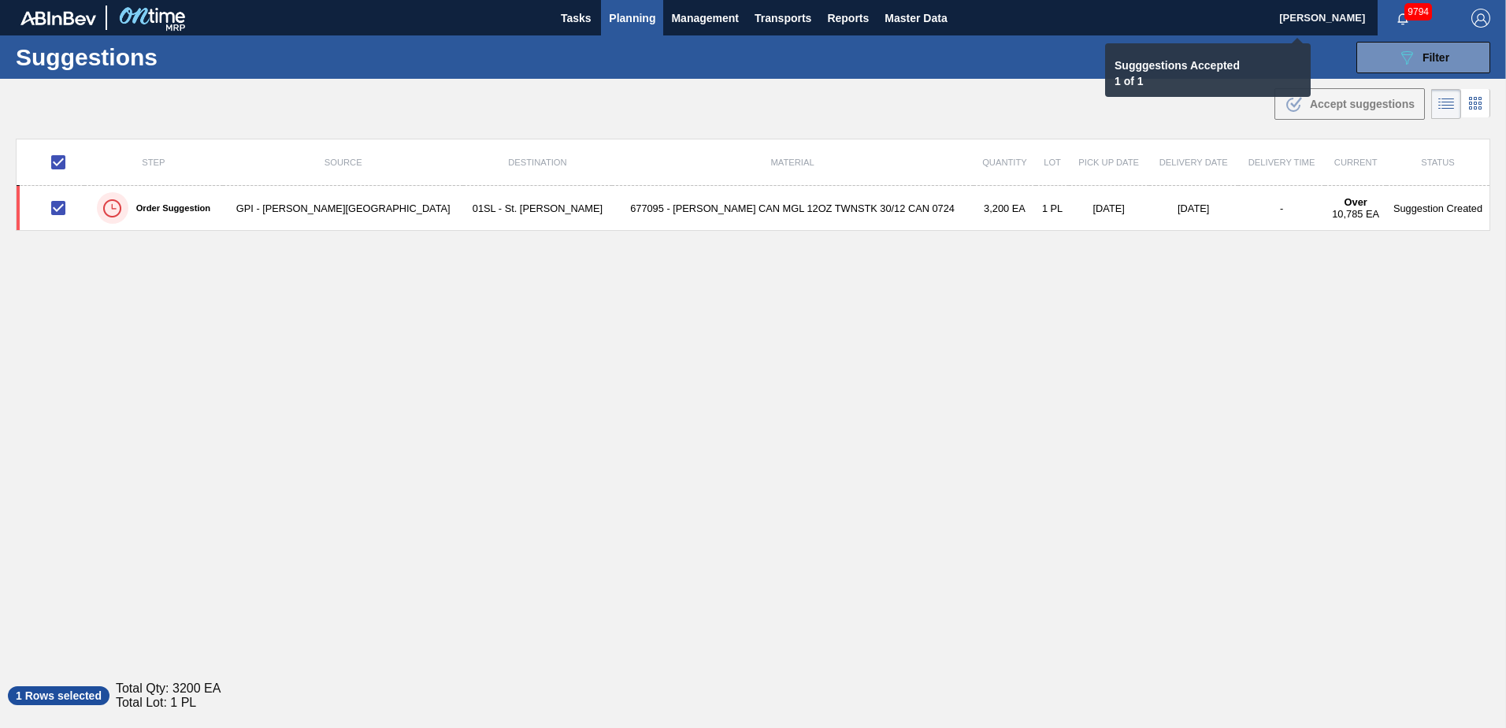
checkbox input "false"
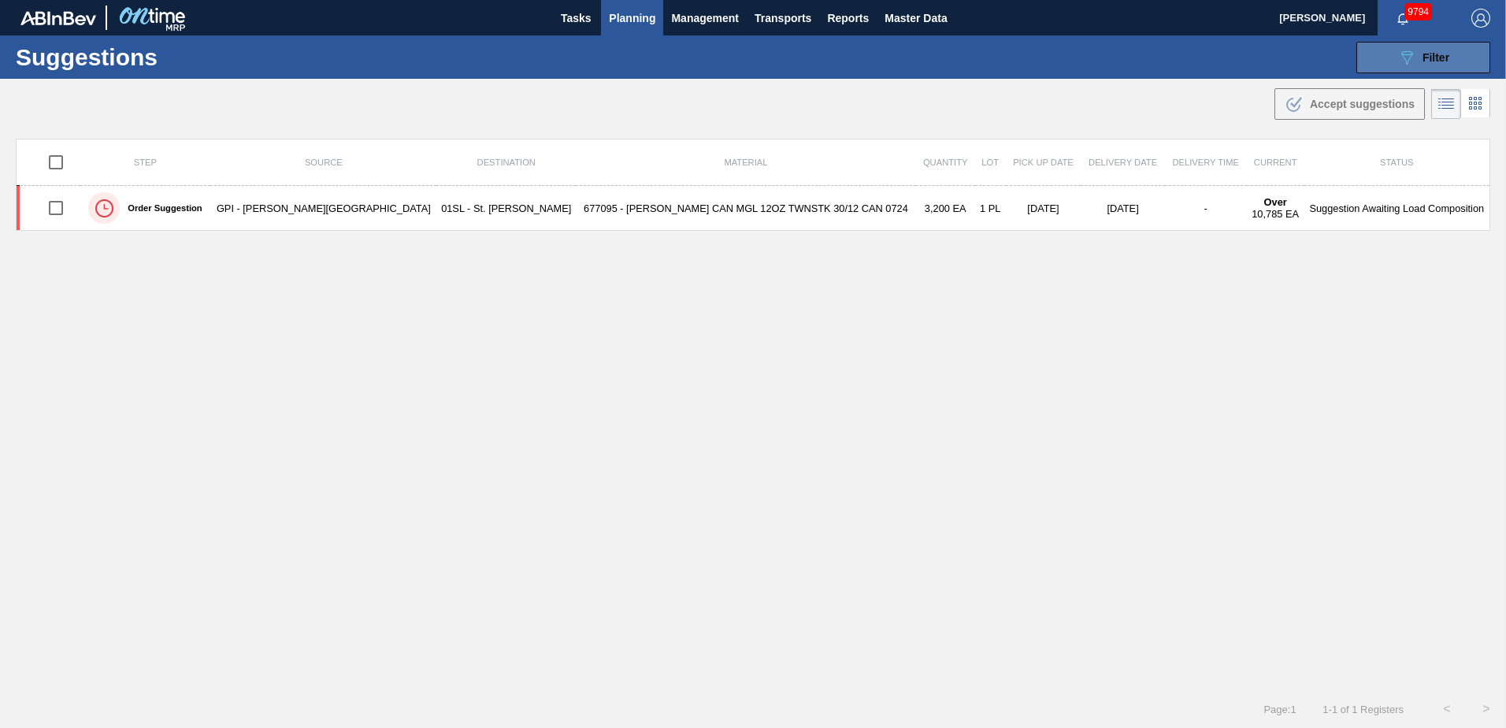
click at [1418, 58] on div "089F7B8B-B2A5-4AFE-B5C0-19BA573D28AC Filter" at bounding box center [1423, 57] width 52 height 19
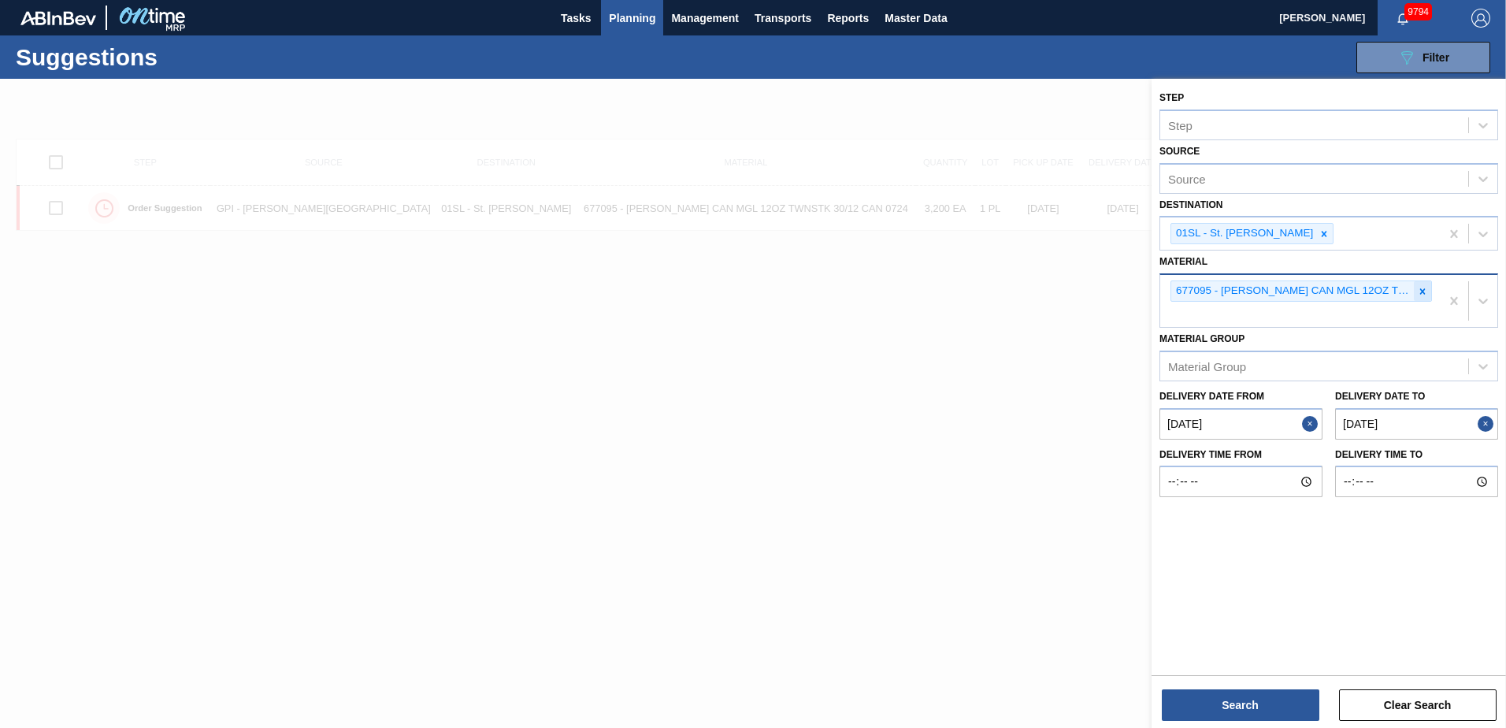
click at [1424, 286] on icon at bounding box center [1422, 291] width 11 height 11
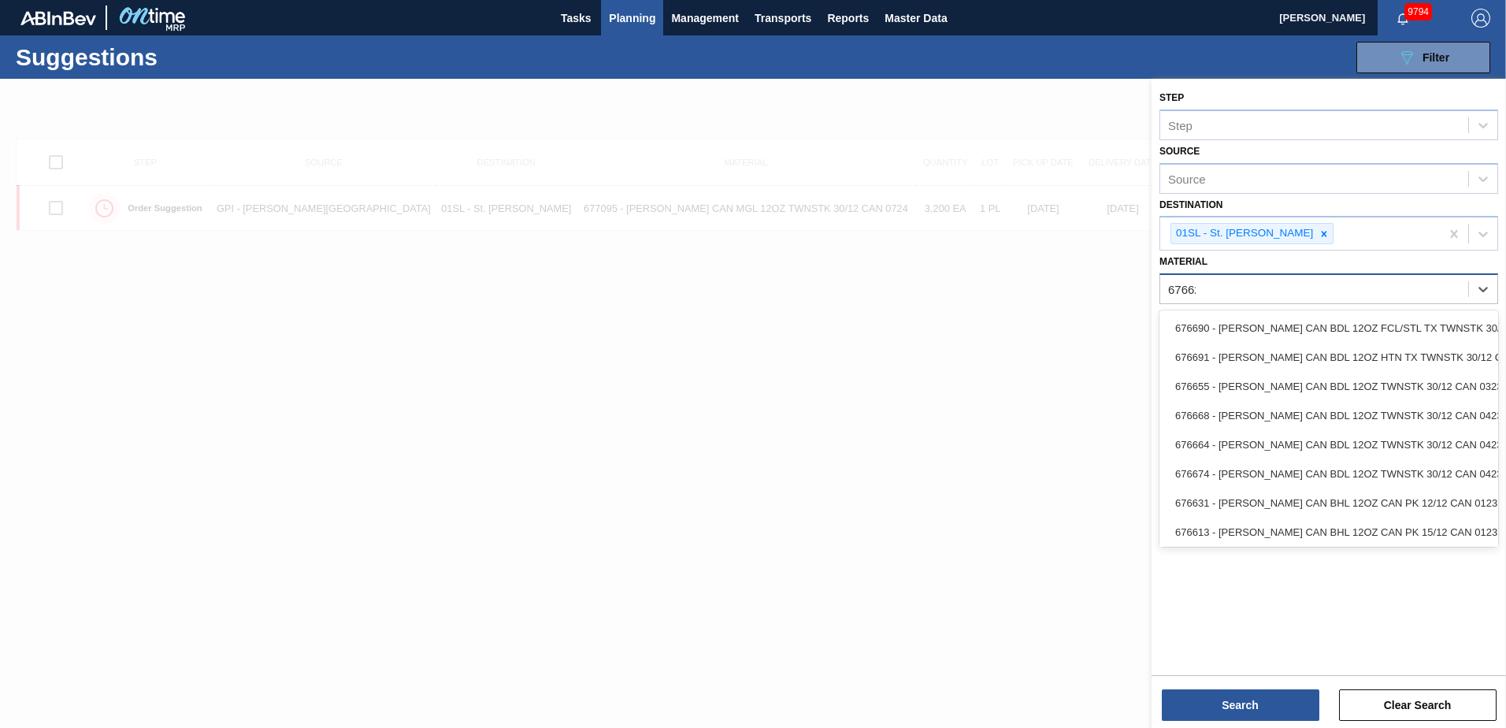
type input "676625"
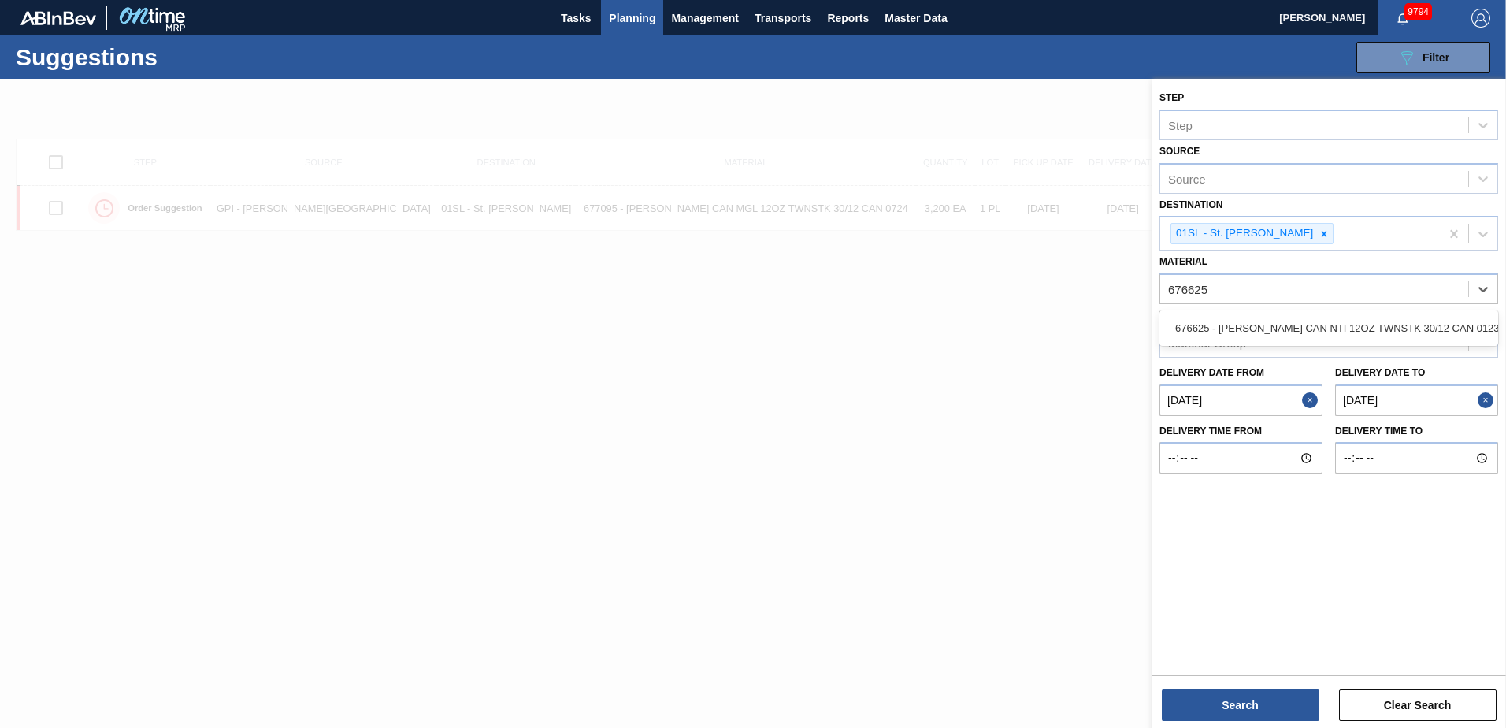
drag, startPoint x: 1401, startPoint y: 326, endPoint x: 1275, endPoint y: 611, distance: 311.7
click at [1401, 328] on div "676625 - [PERSON_NAME] CAN NTI 12OZ TWNSTK 30/12 CAN 0123" at bounding box center [1328, 327] width 339 height 29
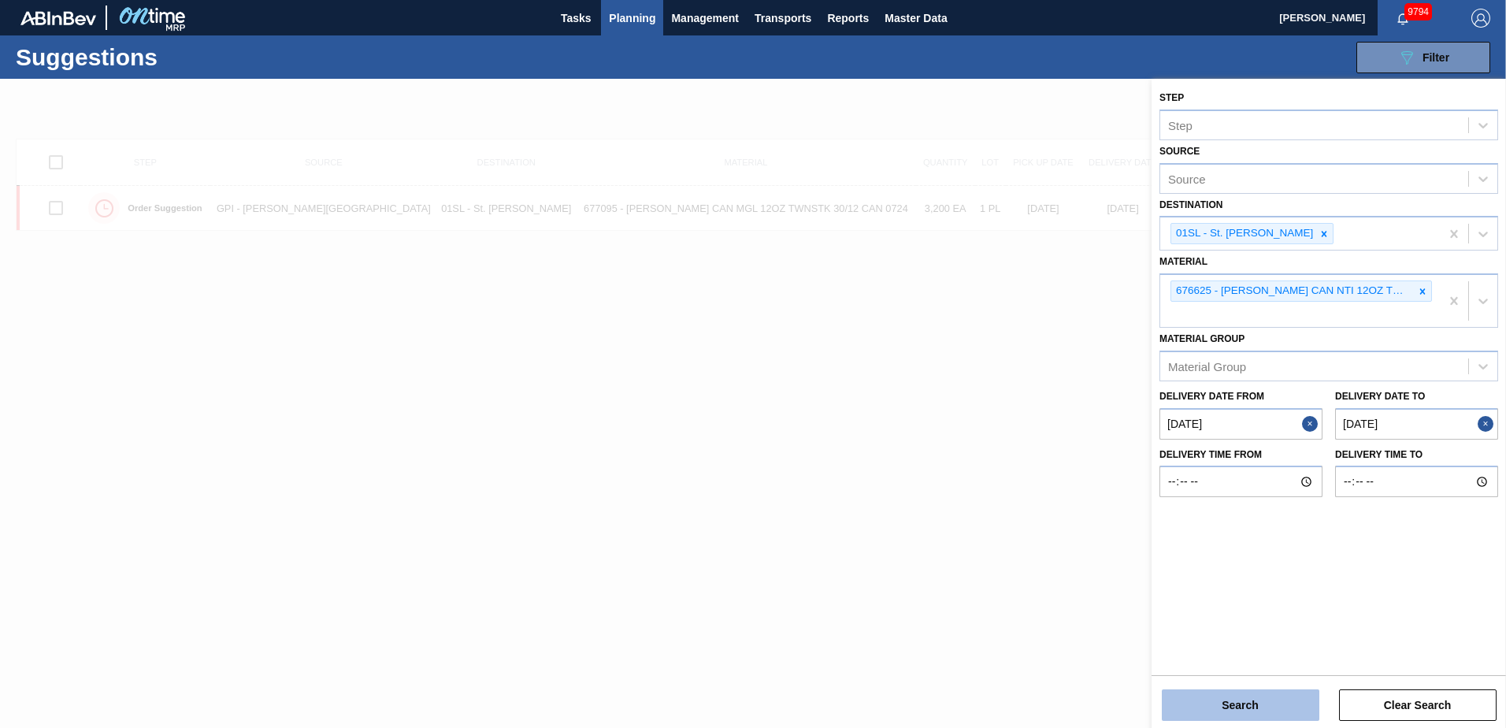
click at [1227, 693] on button "Search" at bounding box center [1241, 705] width 158 height 32
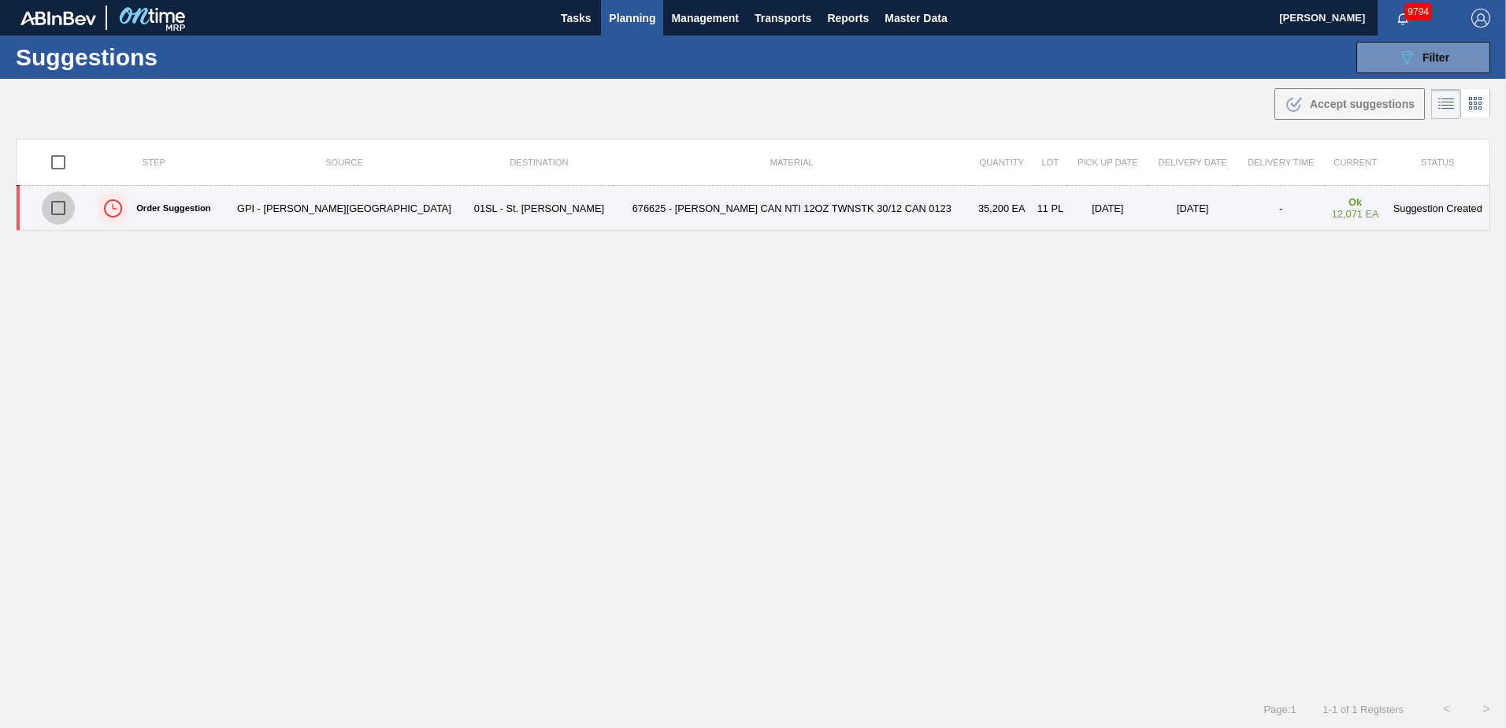
click at [55, 205] on input "checkbox" at bounding box center [58, 207] width 33 height 33
checkbox input "true"
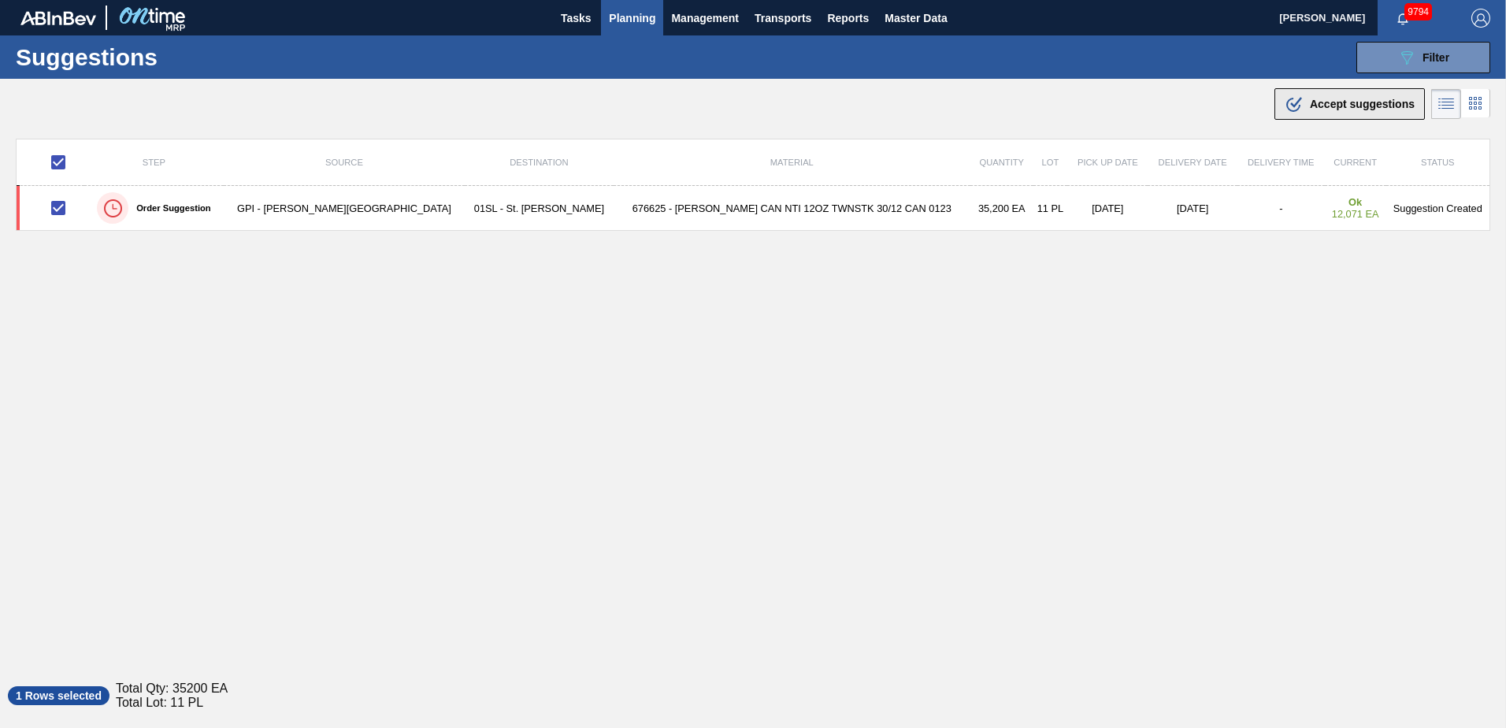
click at [1345, 102] on span "Accept suggestions" at bounding box center [1362, 104] width 105 height 13
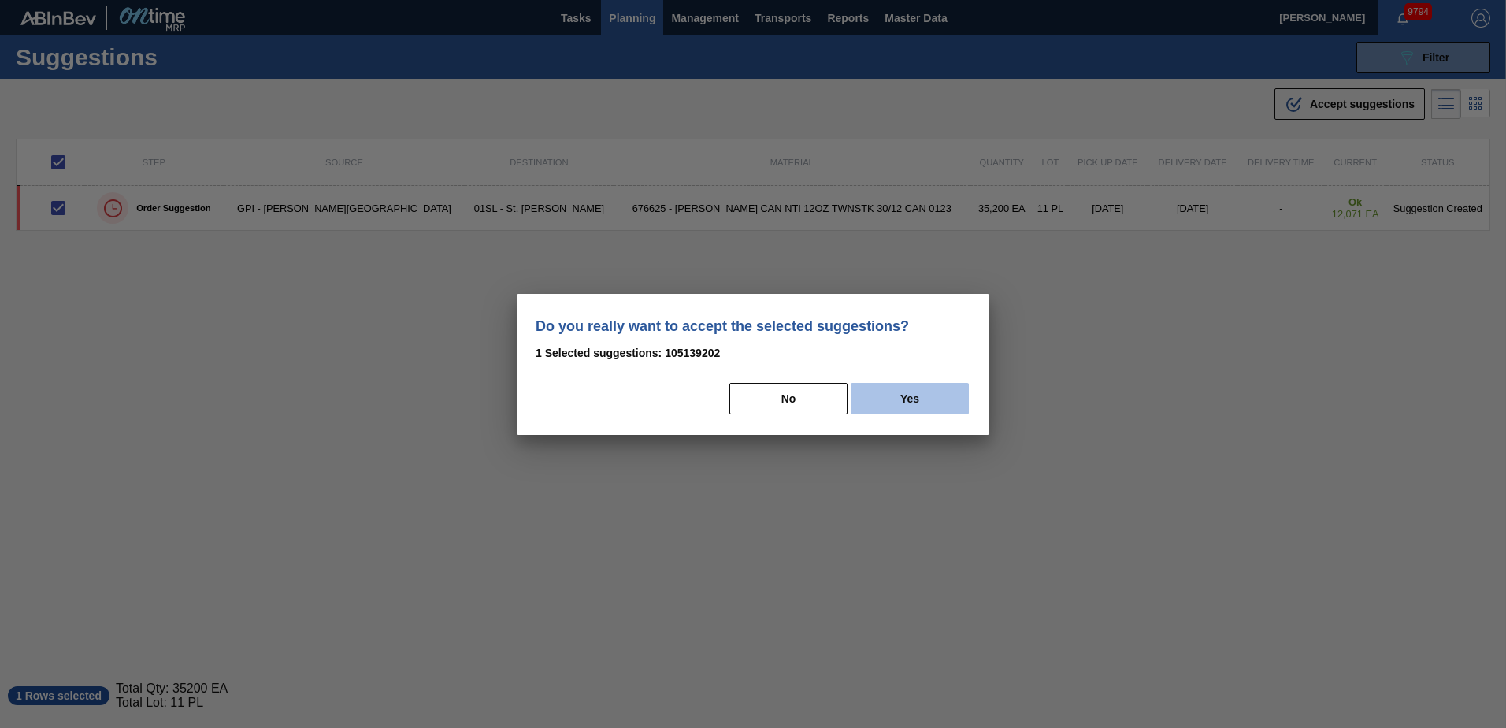
click at [937, 408] on button "Yes" at bounding box center [910, 399] width 118 height 32
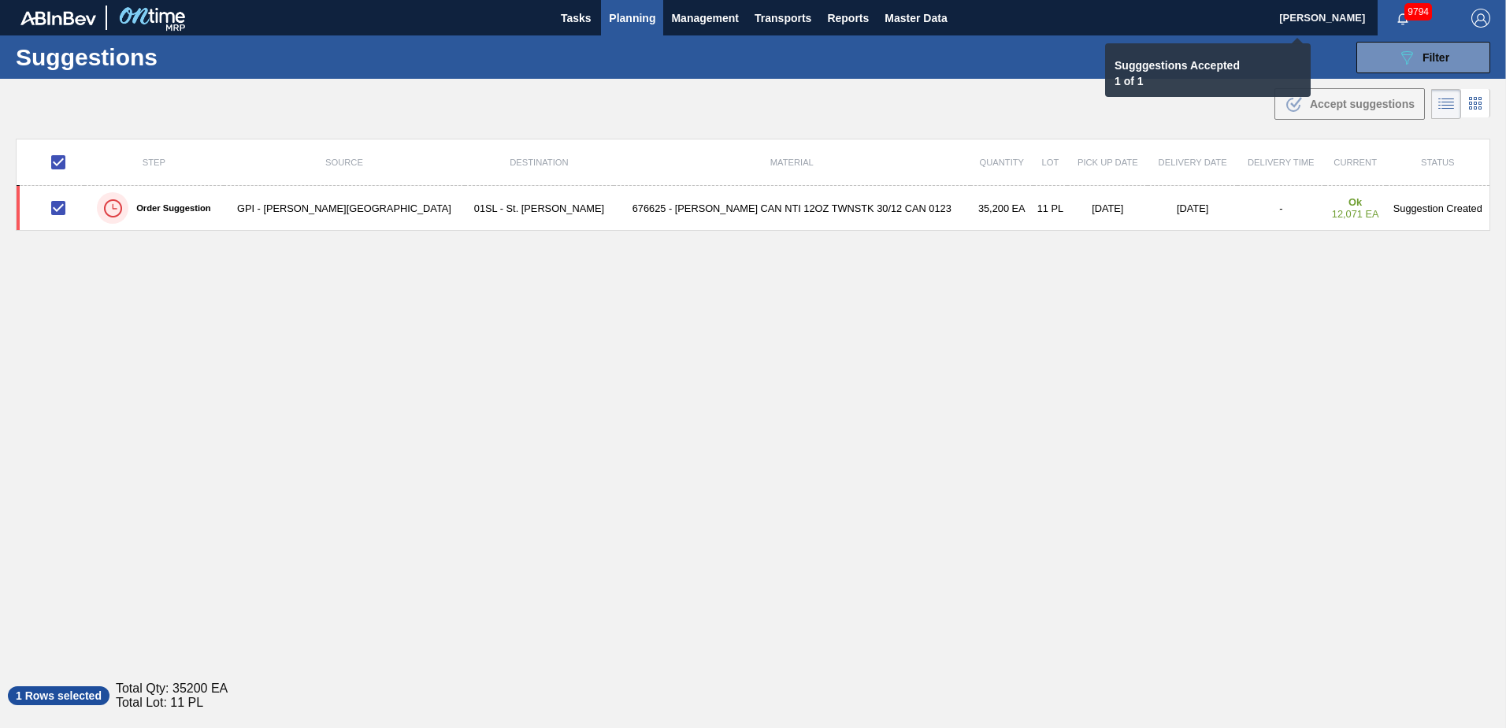
checkbox input "false"
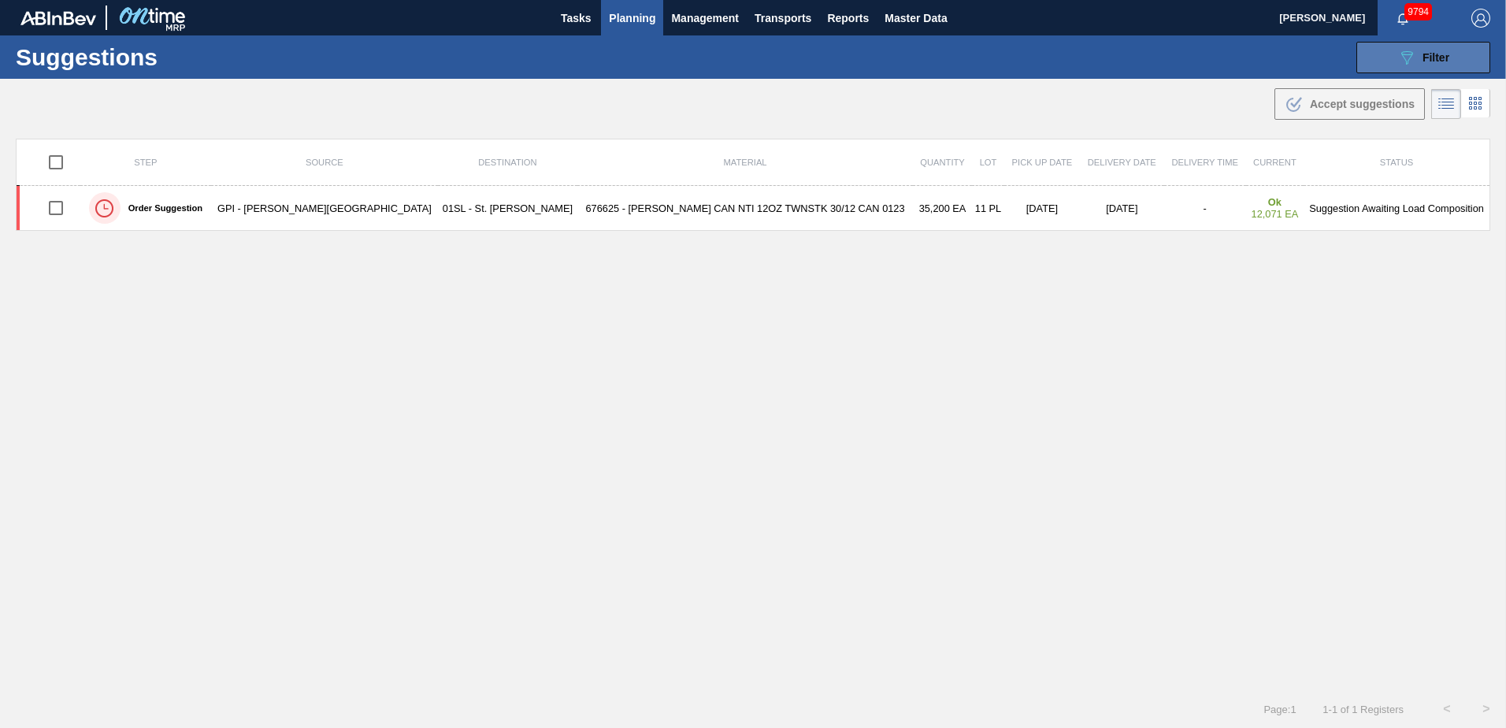
click at [1426, 61] on span "Filter" at bounding box center [1435, 57] width 27 height 13
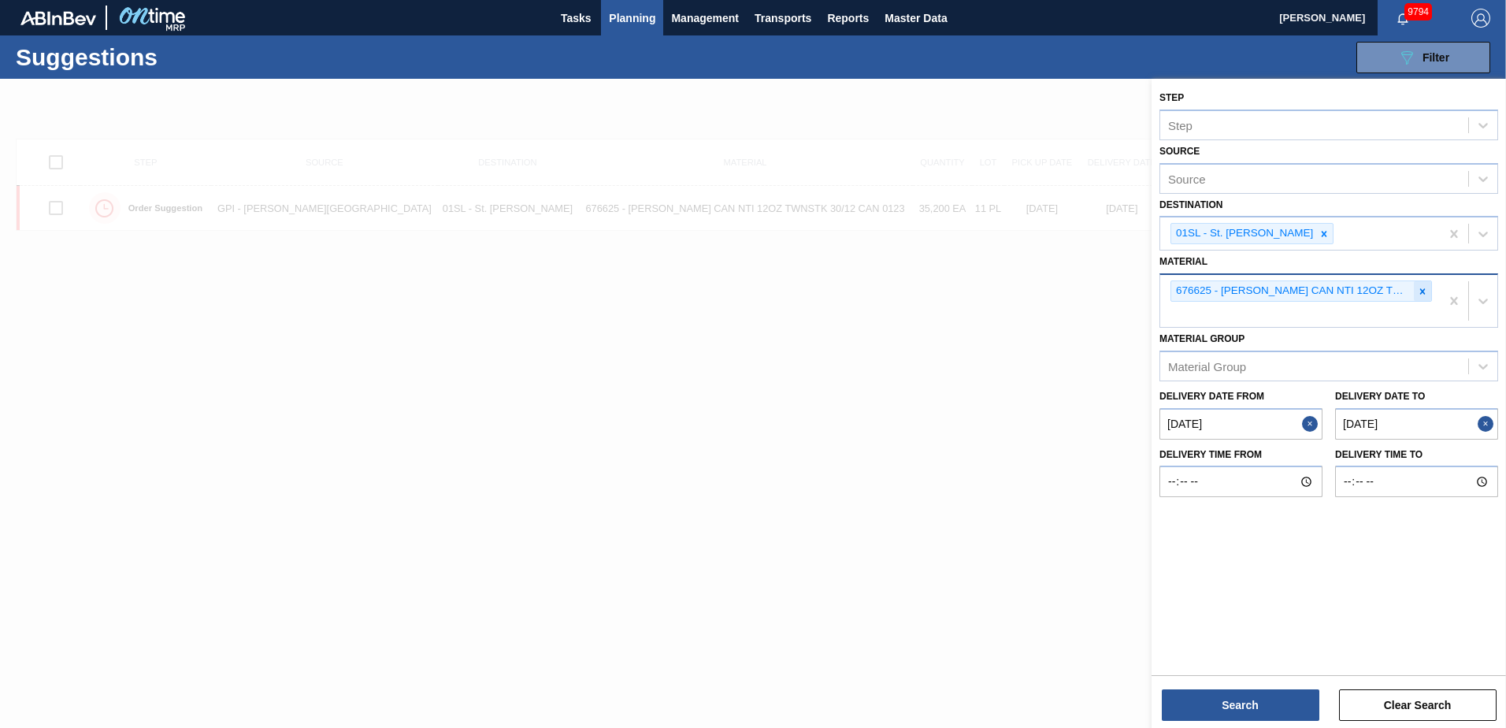
click at [1414, 288] on div at bounding box center [1422, 291] width 17 height 20
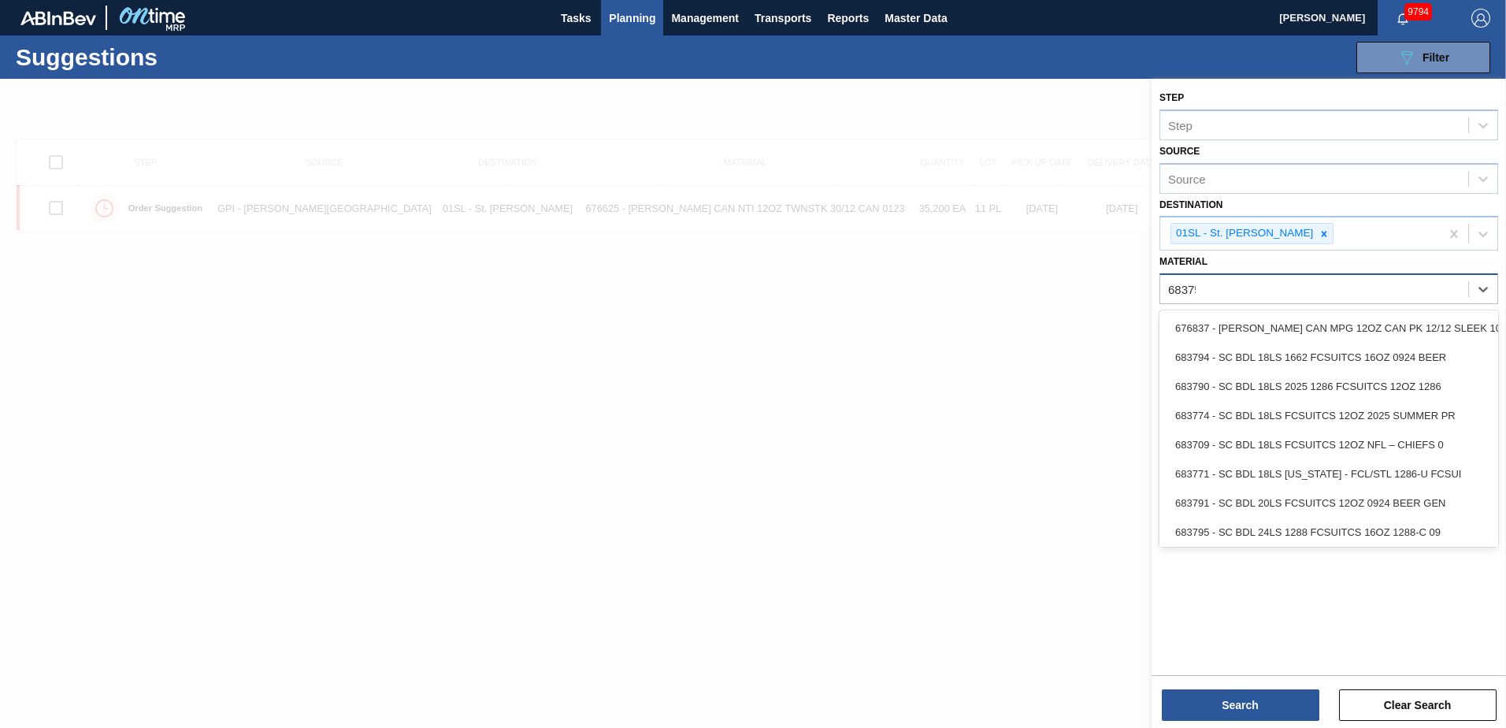
type input "683759"
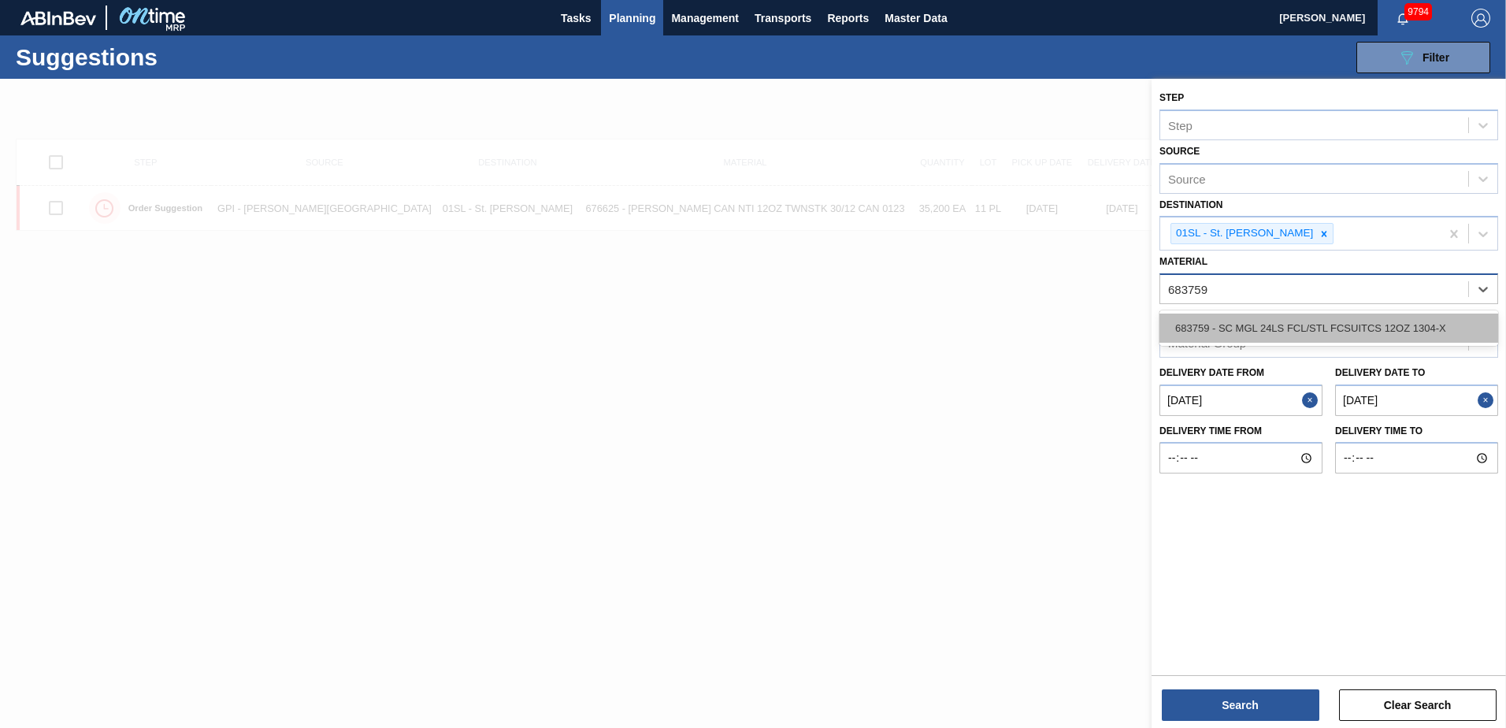
click at [1381, 327] on div "683759 - SC MGL 24LS FCL/STL FCSUITCS 12OZ 1304-X" at bounding box center [1328, 327] width 339 height 29
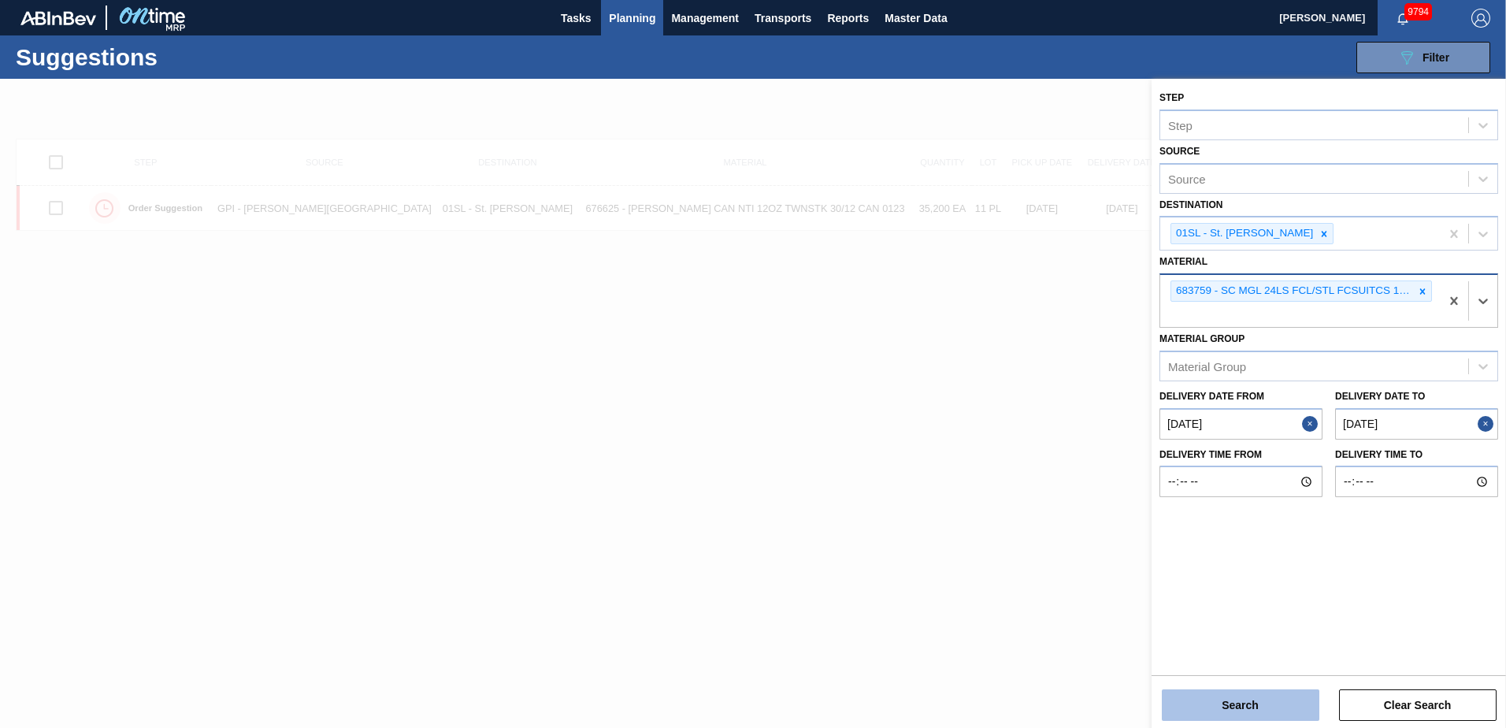
click at [1226, 705] on button "Search" at bounding box center [1241, 705] width 158 height 32
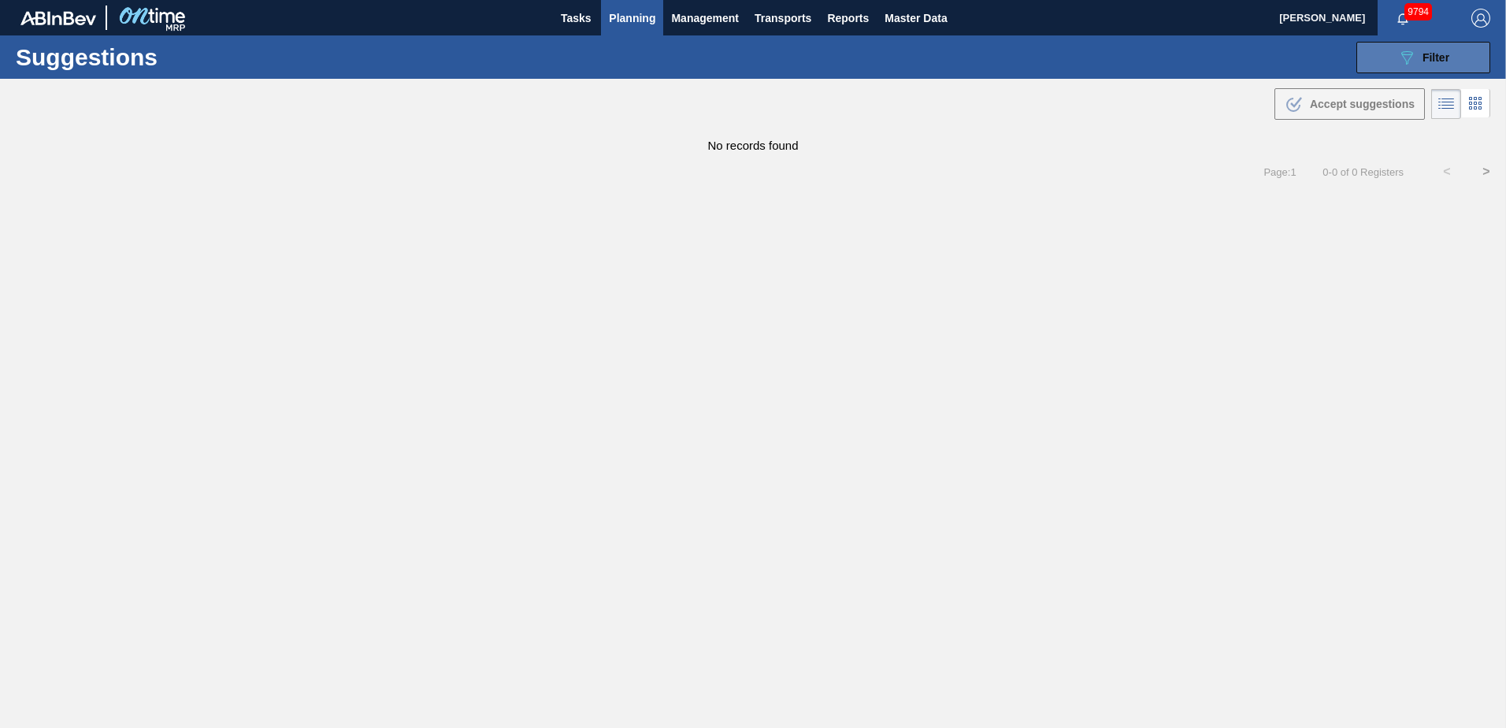
click at [1395, 66] on button "089F7B8B-B2A5-4AFE-B5C0-19BA573D28AC Filter" at bounding box center [1423, 58] width 134 height 32
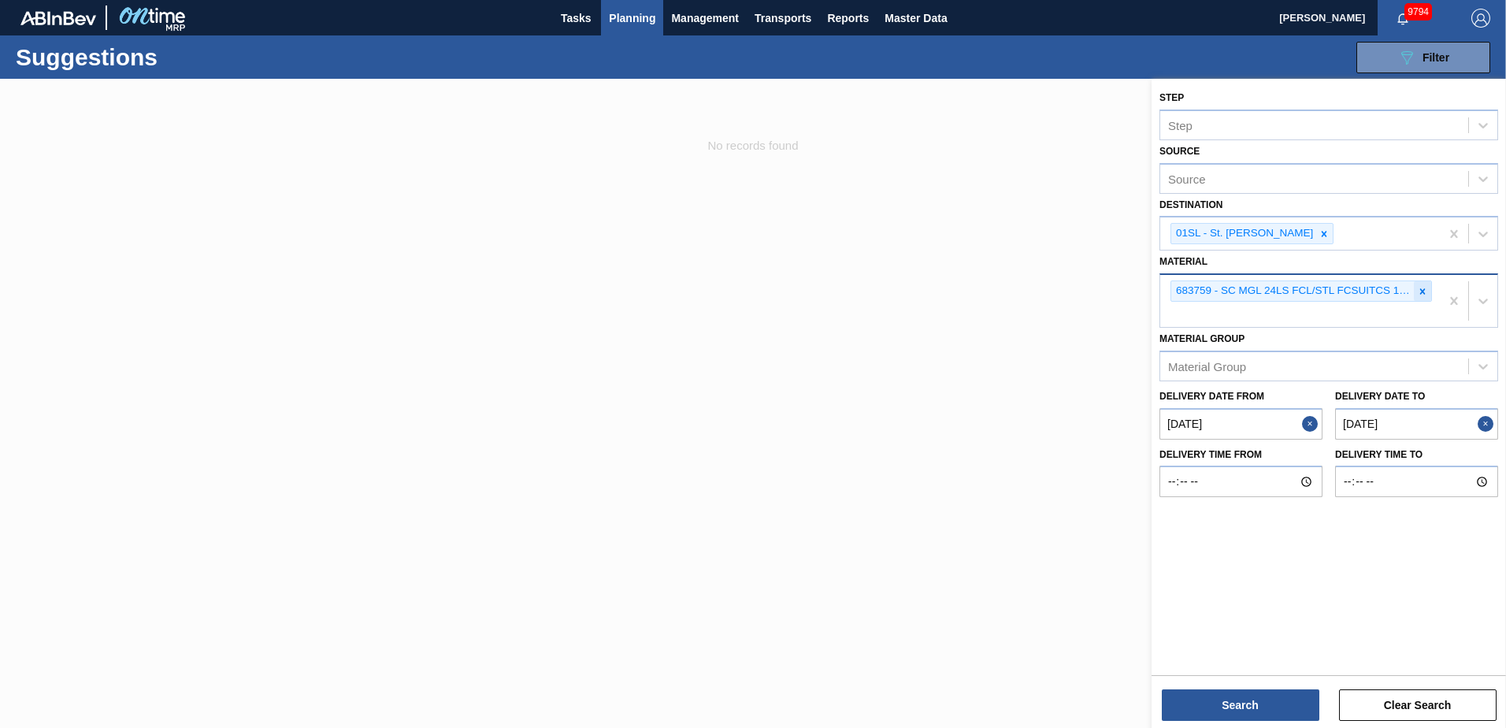
click at [1426, 284] on div at bounding box center [1422, 291] width 17 height 20
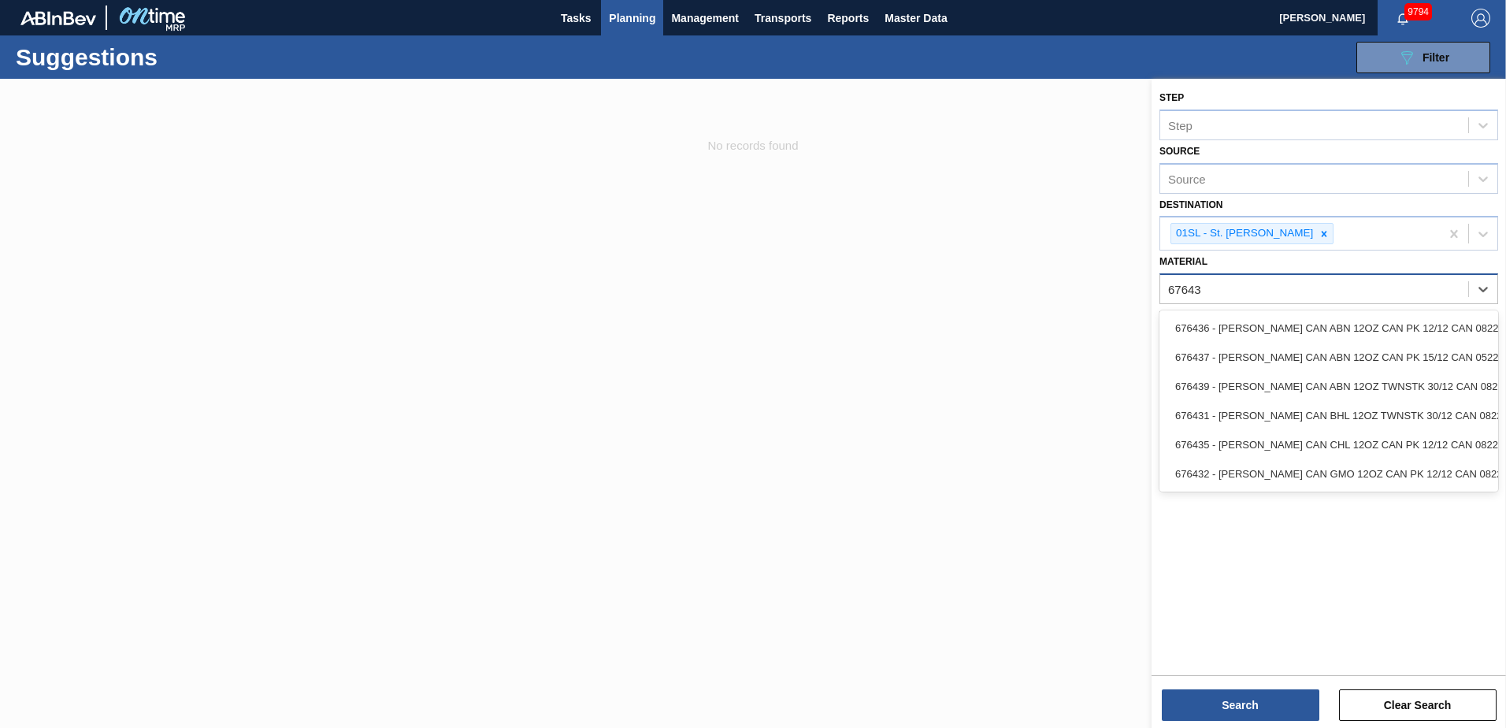
type input "676439"
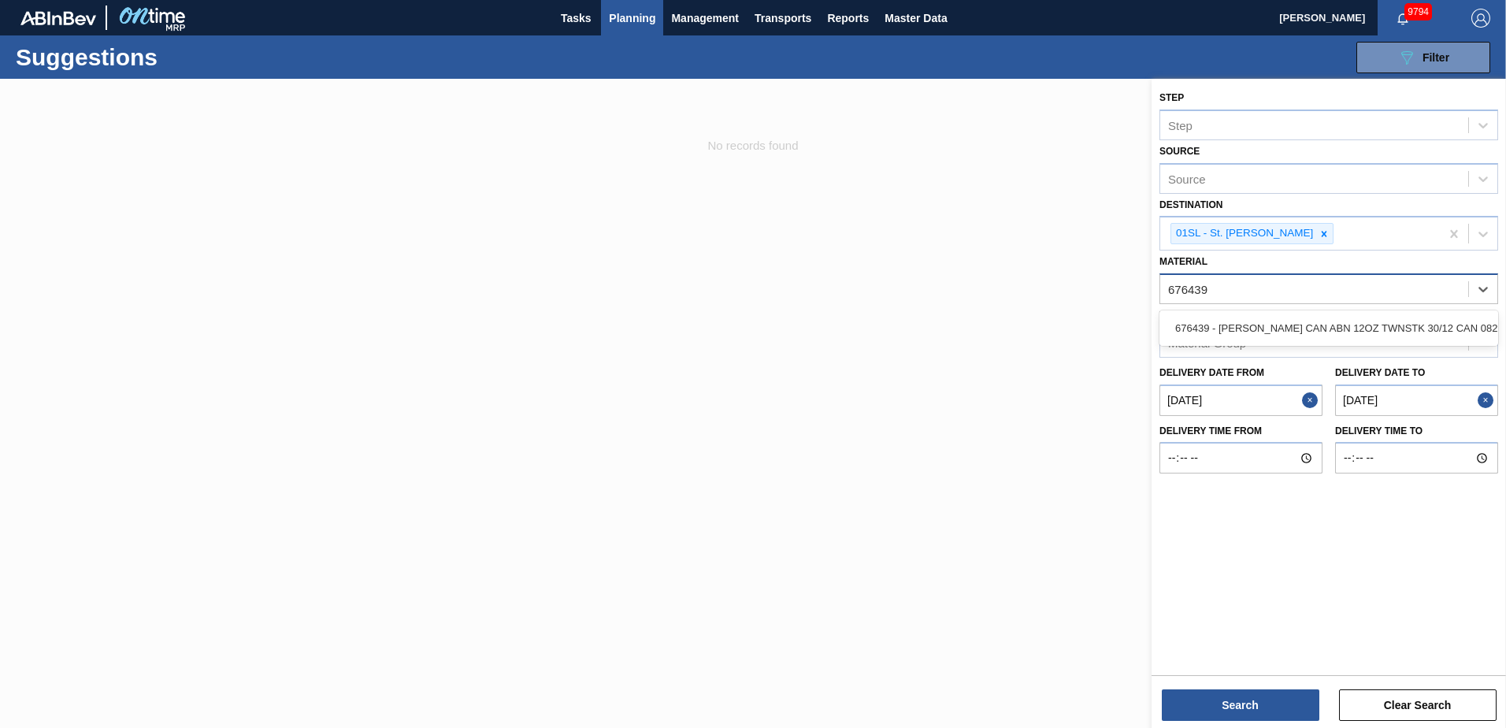
click at [1358, 330] on div "676439 - [PERSON_NAME] CAN ABN 12OZ TWNSTK 30/12 CAN 0822" at bounding box center [1328, 327] width 339 height 29
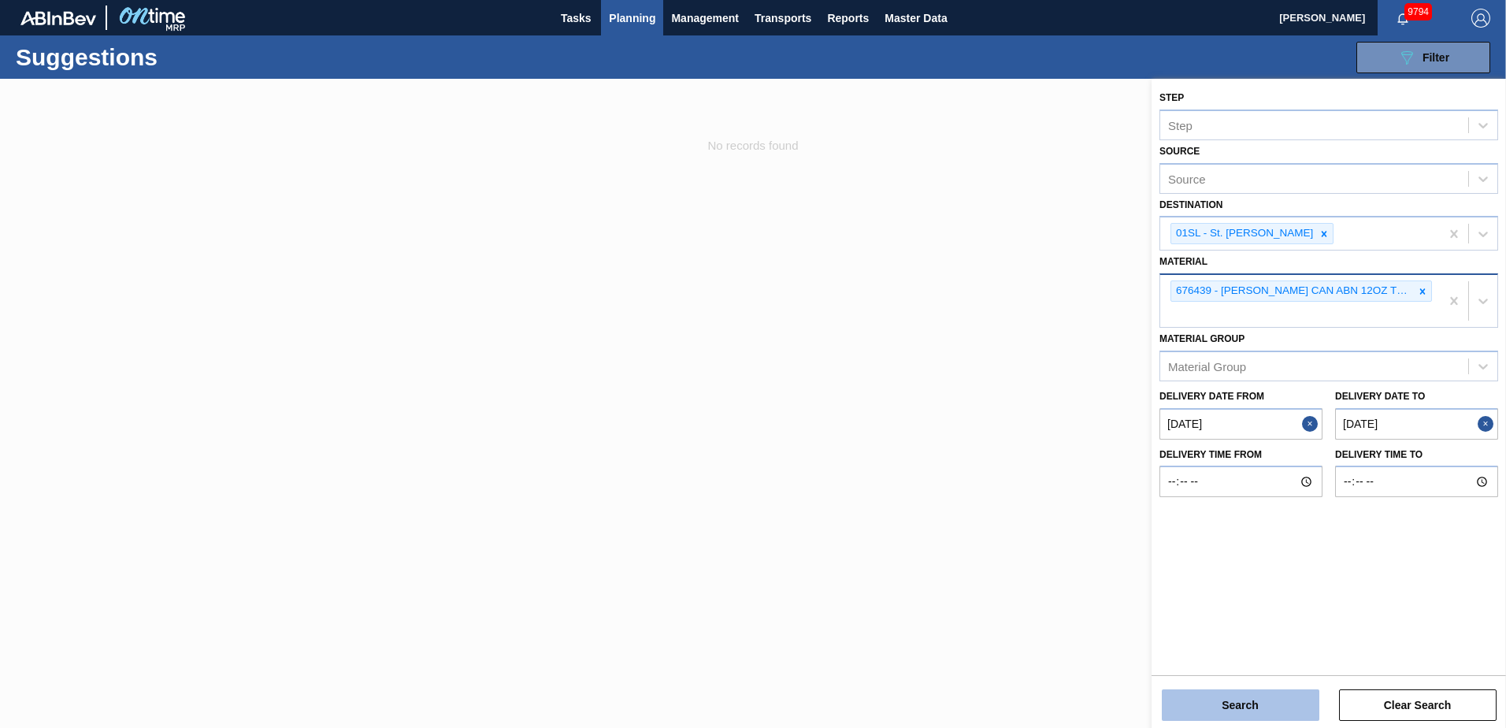
click at [1257, 704] on button "Search" at bounding box center [1241, 705] width 158 height 32
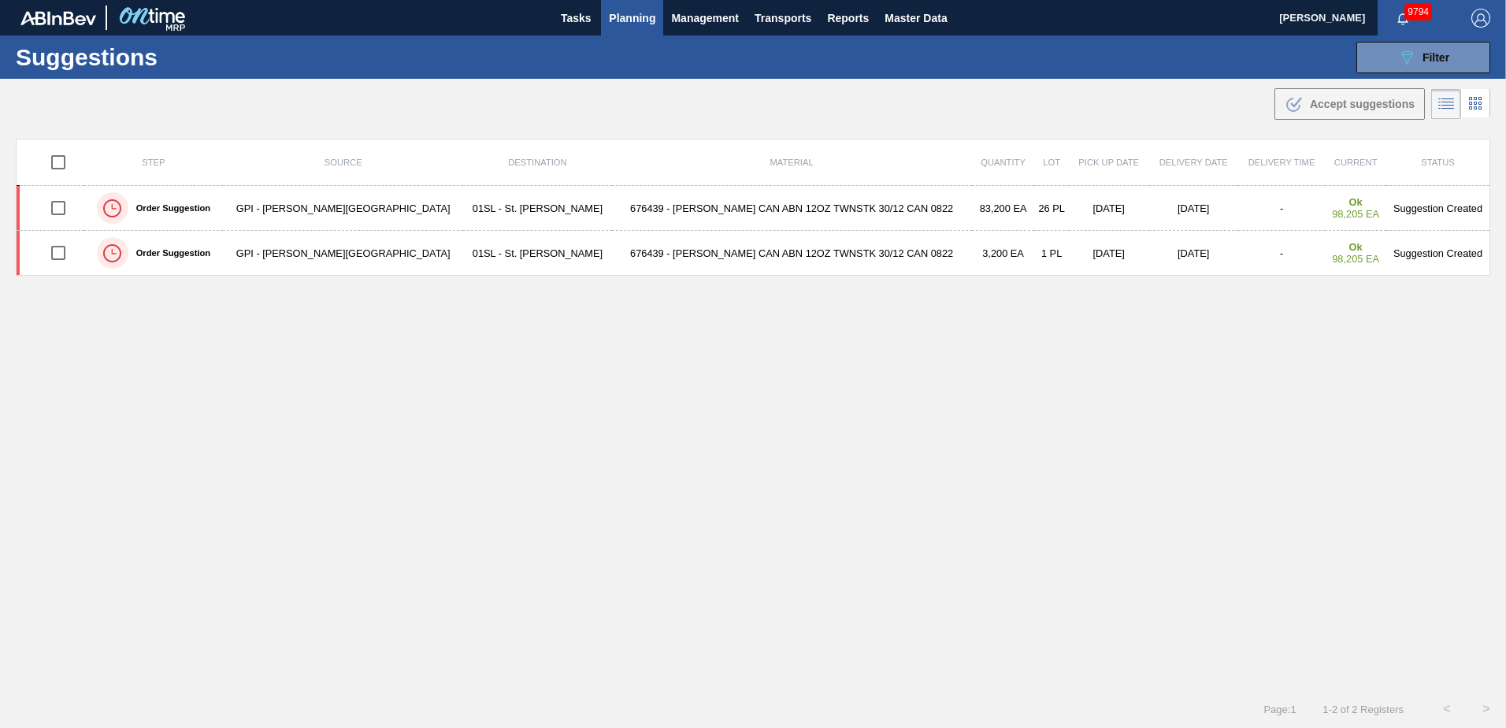
click at [641, 17] on span "Planning" at bounding box center [632, 18] width 46 height 19
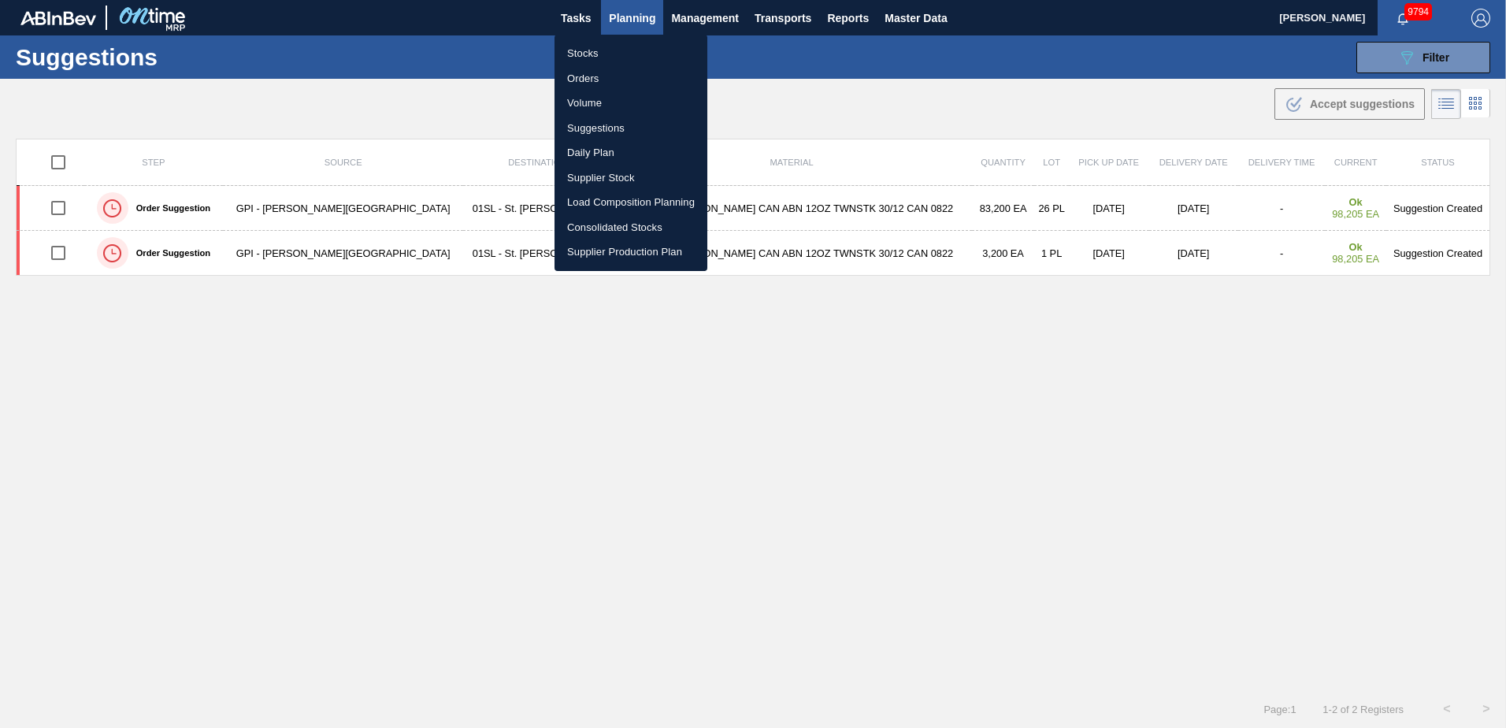
click at [614, 208] on li "Load Composition Planning" at bounding box center [630, 202] width 153 height 25
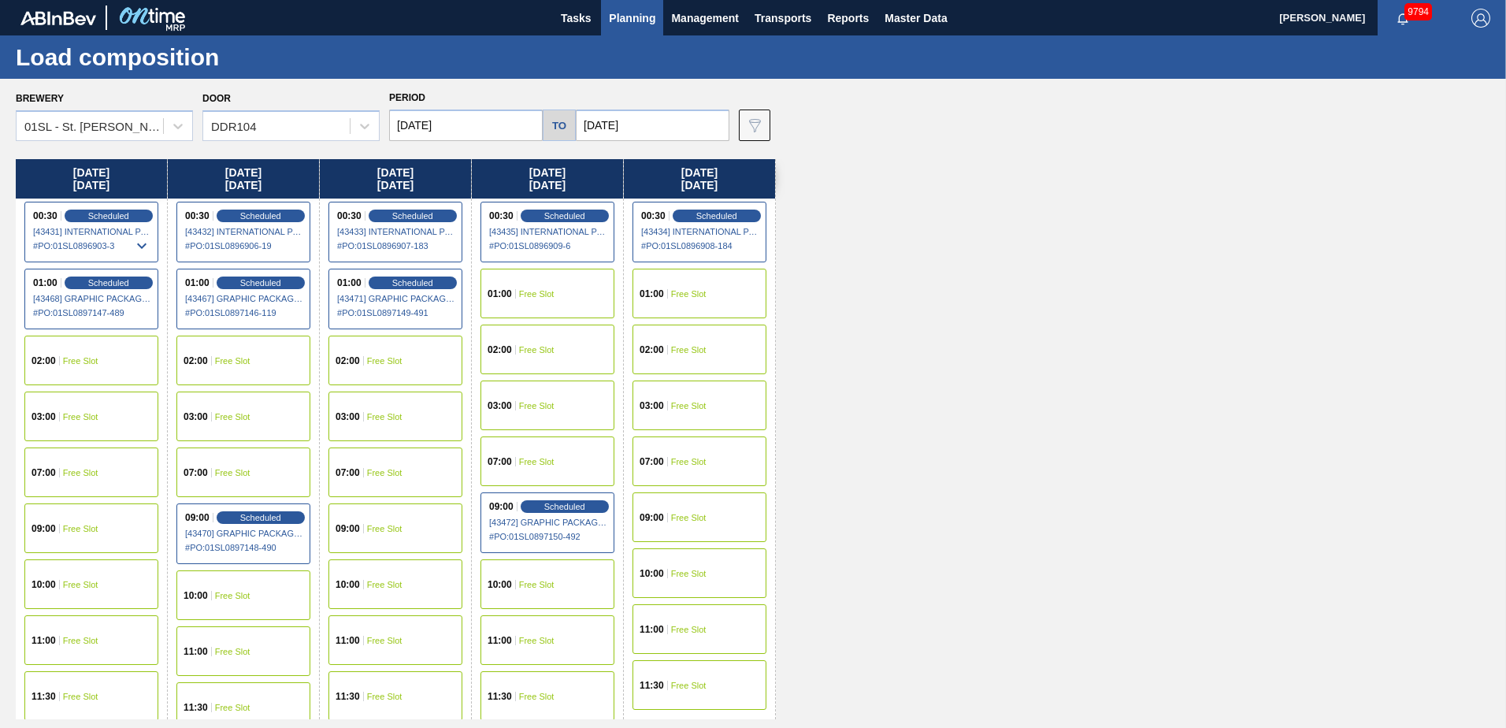
click at [102, 350] on div "02:00 Free Slot" at bounding box center [91, 360] width 134 height 50
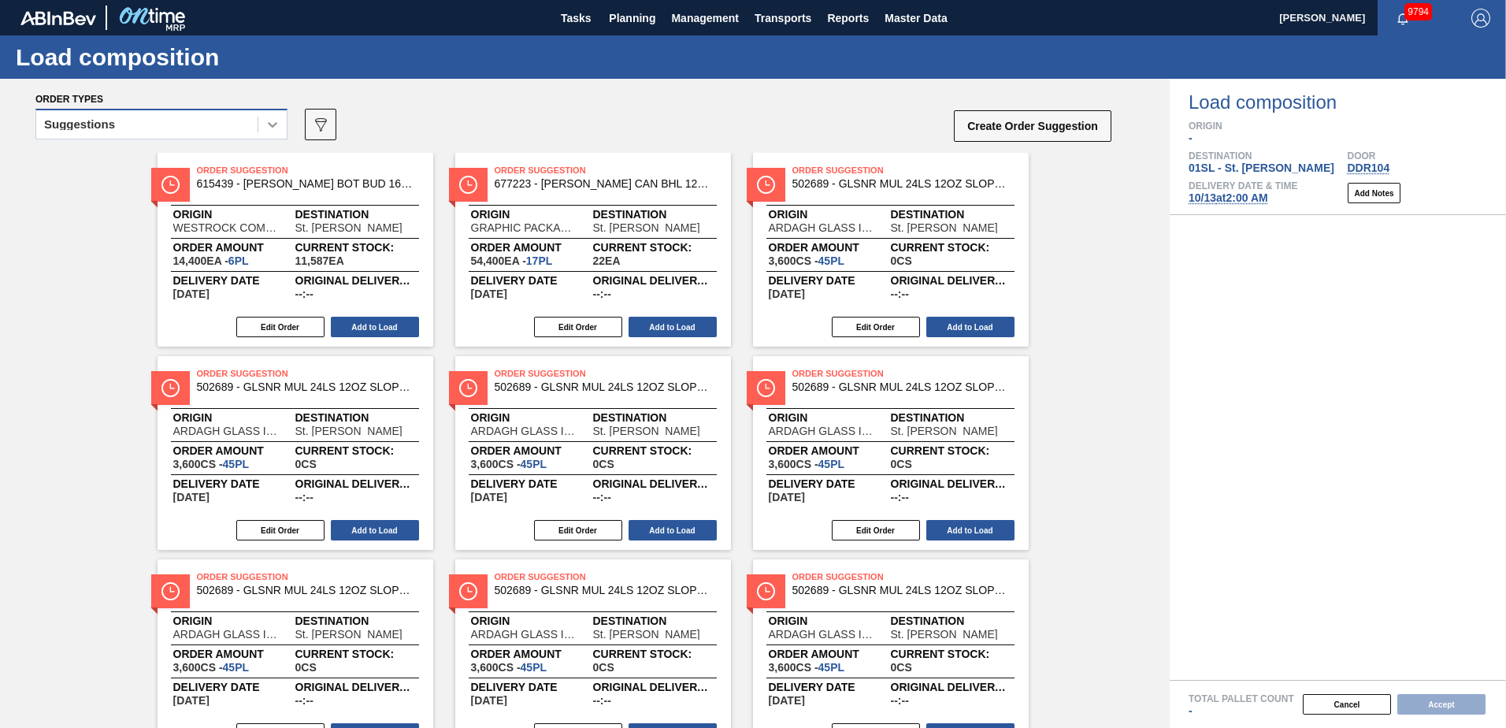
click at [266, 126] on icon at bounding box center [273, 125] width 16 height 16
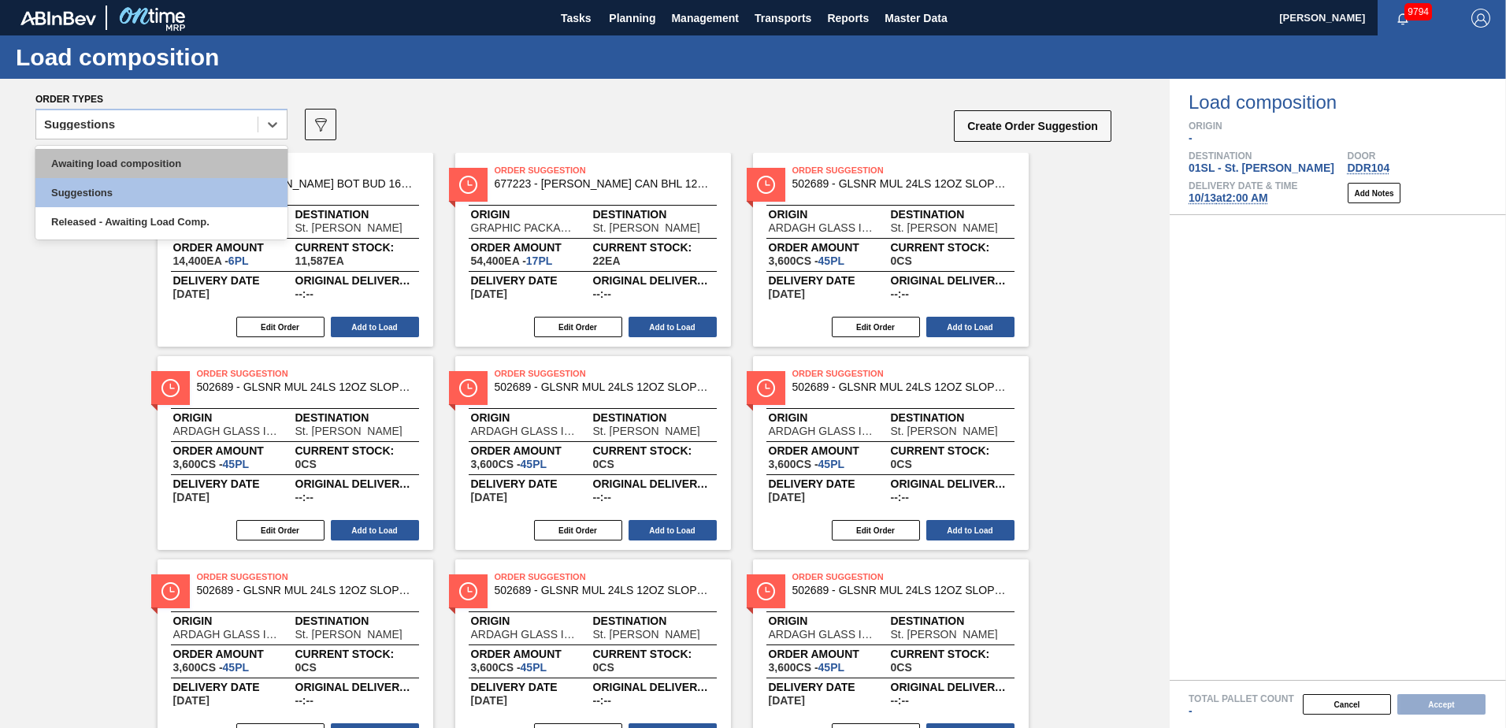
click at [176, 162] on div "Awaiting load composition" at bounding box center [161, 163] width 252 height 29
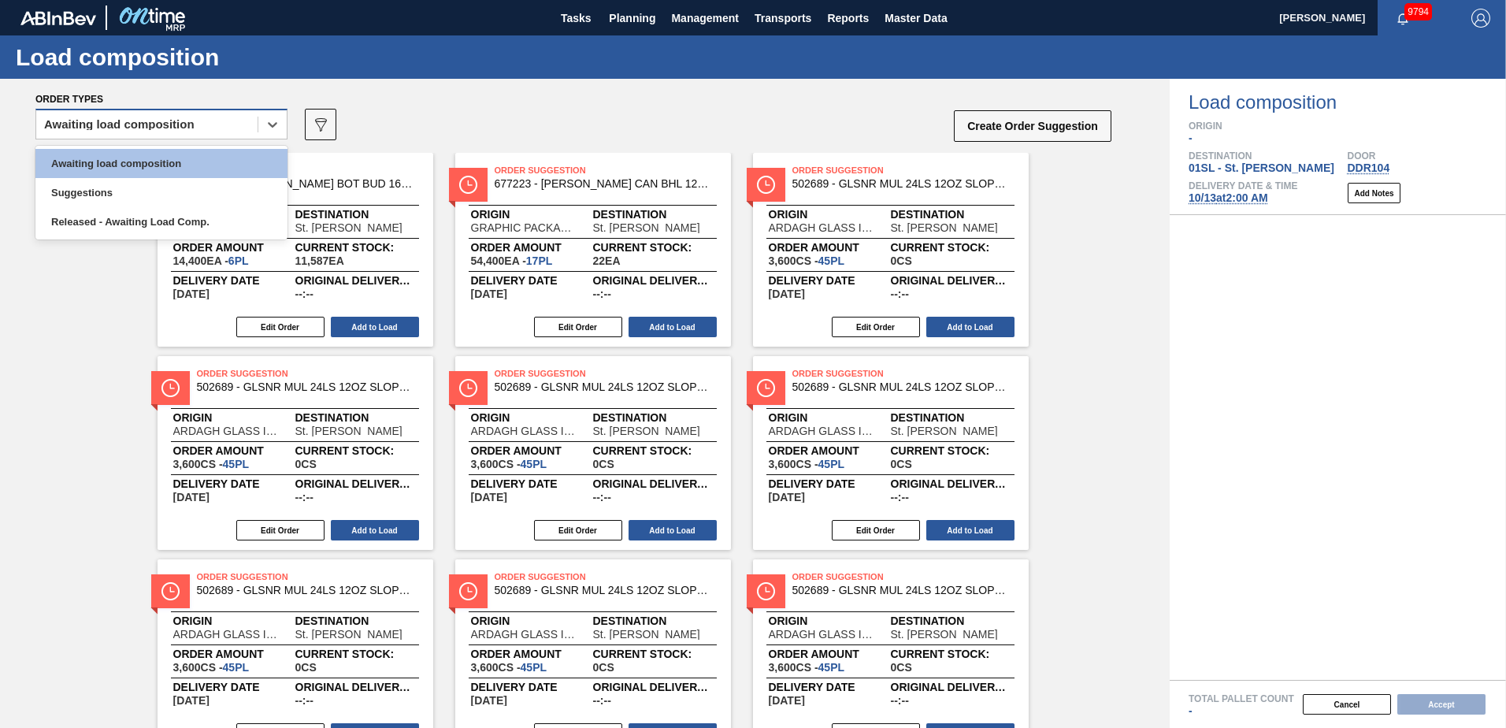
click at [241, 118] on div "Awaiting load composition" at bounding box center [146, 124] width 221 height 23
click at [169, 199] on div "Suggestions" at bounding box center [161, 192] width 252 height 29
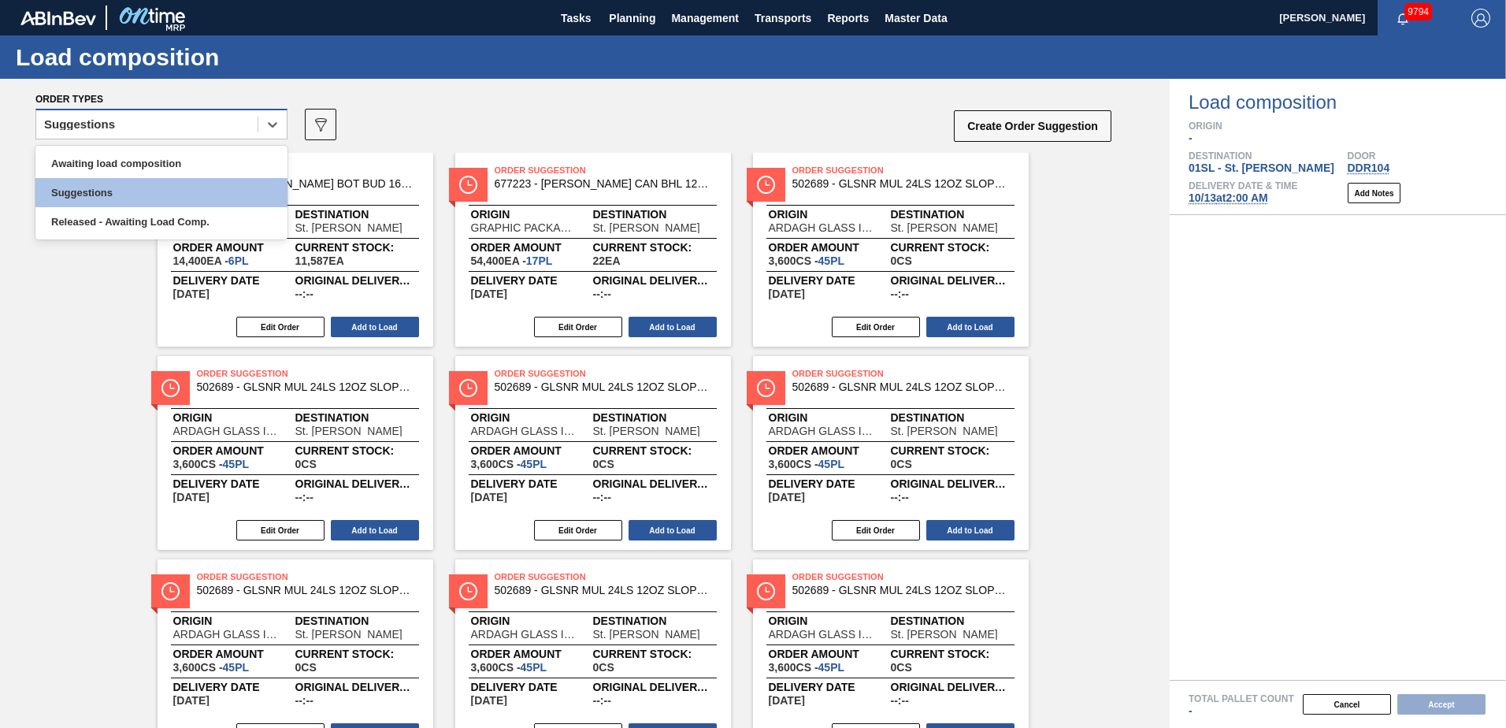
click at [236, 126] on div "Suggestions" at bounding box center [146, 124] width 221 height 23
click at [143, 170] on div "Awaiting load composition" at bounding box center [161, 163] width 252 height 29
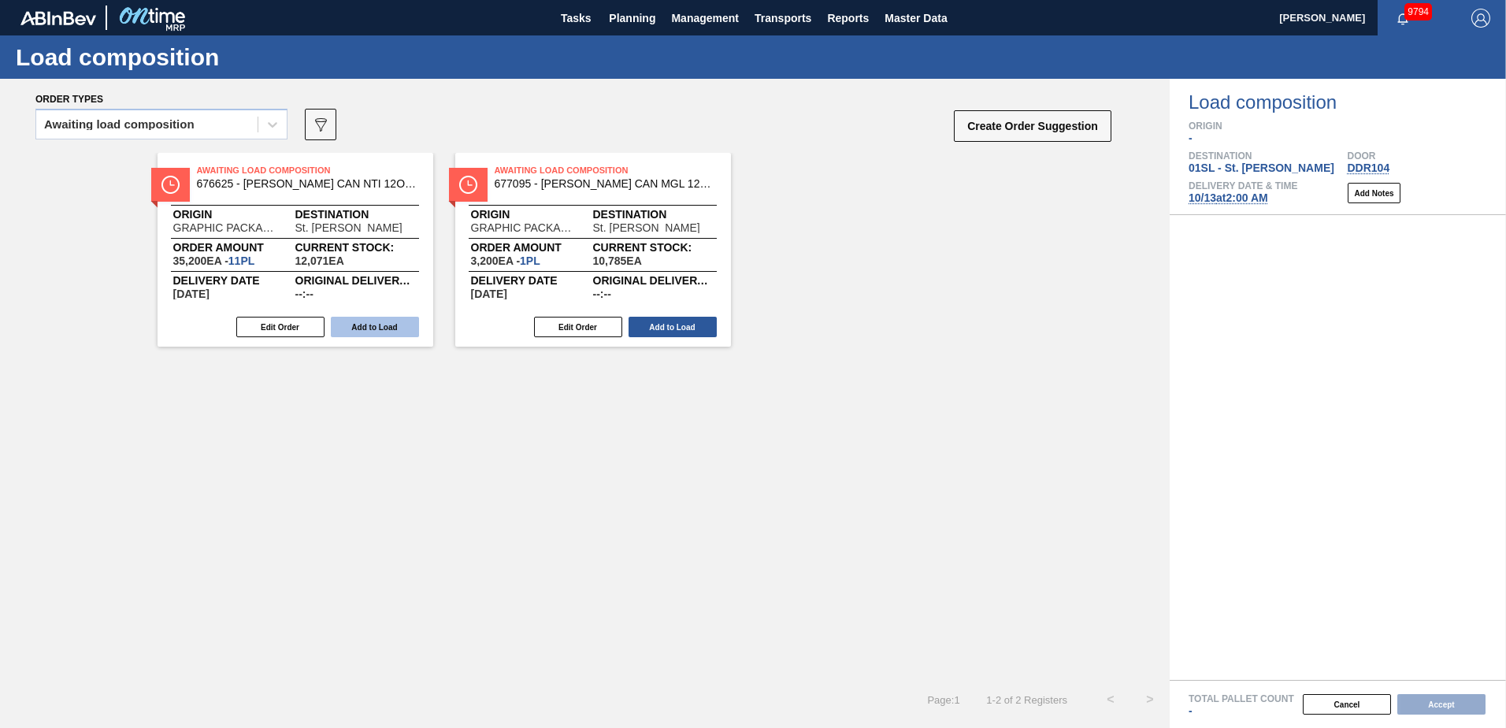
click at [368, 324] on button "Add to Load" at bounding box center [375, 327] width 88 height 20
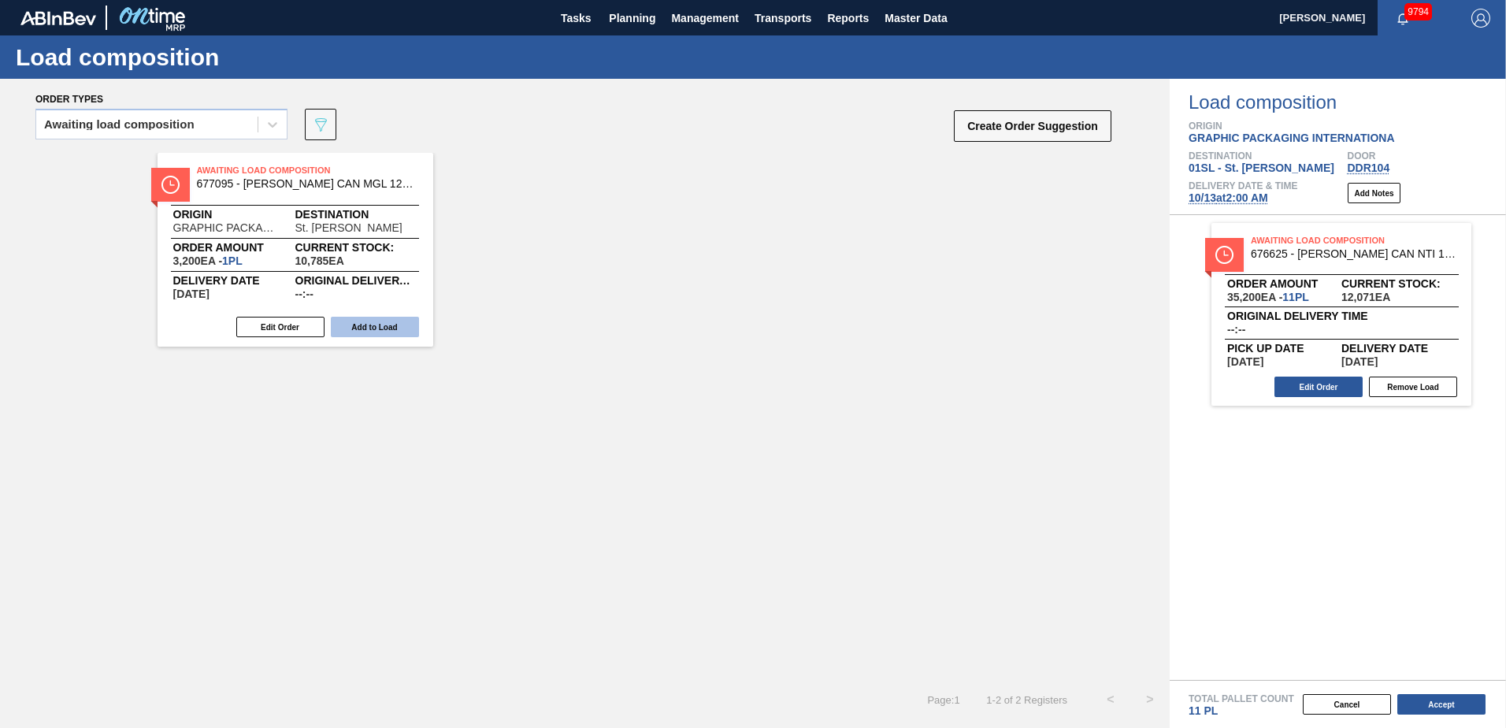
click at [362, 324] on button "Add to Load" at bounding box center [375, 327] width 88 height 20
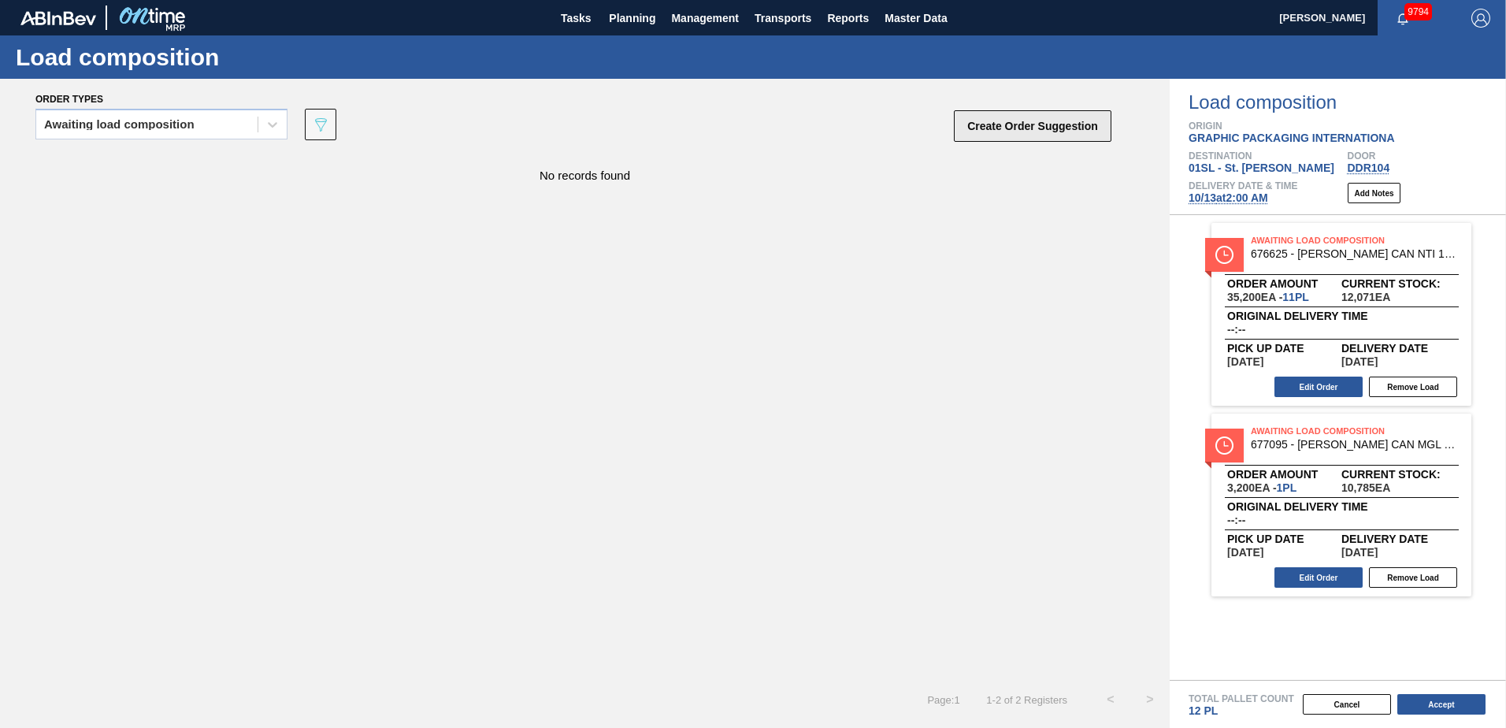
click at [1029, 128] on button "Create Order Suggestion" at bounding box center [1033, 126] width 158 height 32
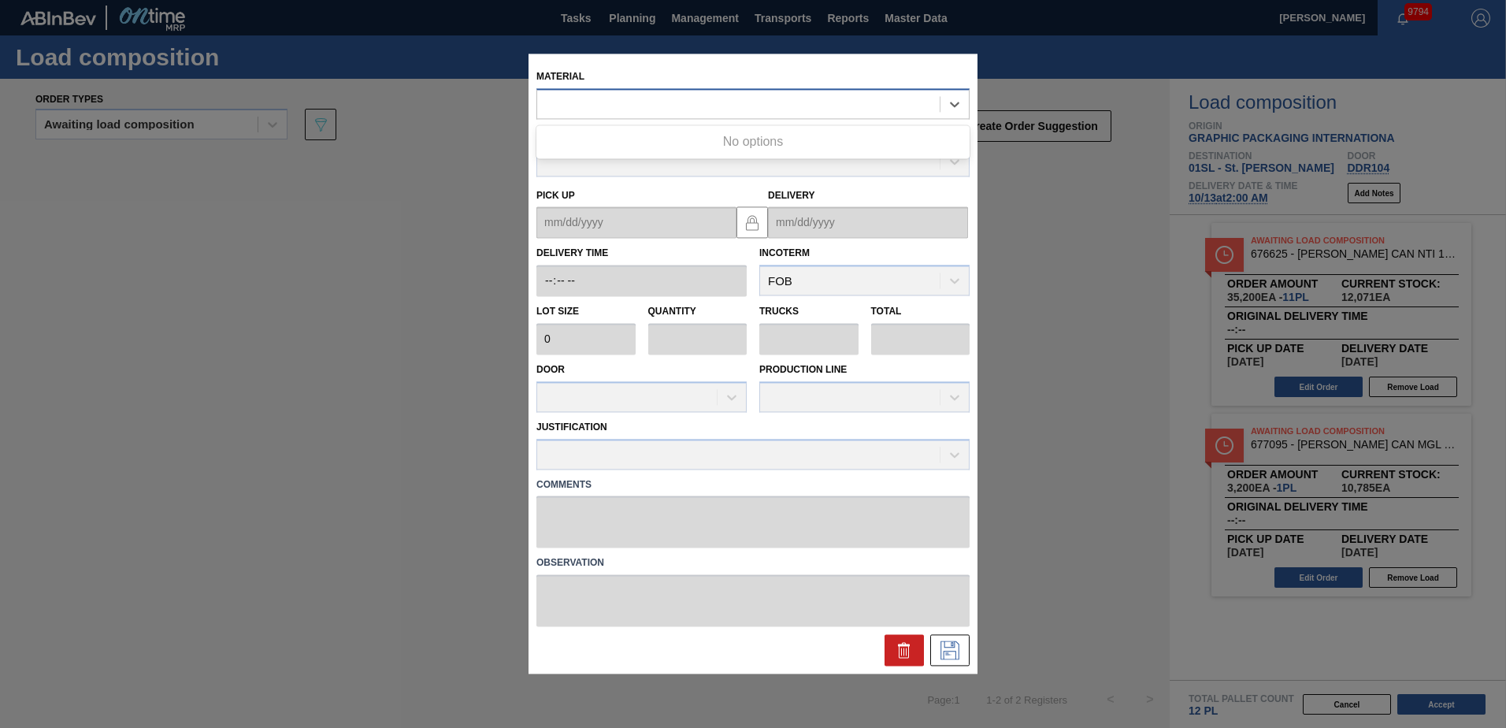
click at [724, 104] on div at bounding box center [738, 104] width 402 height 23
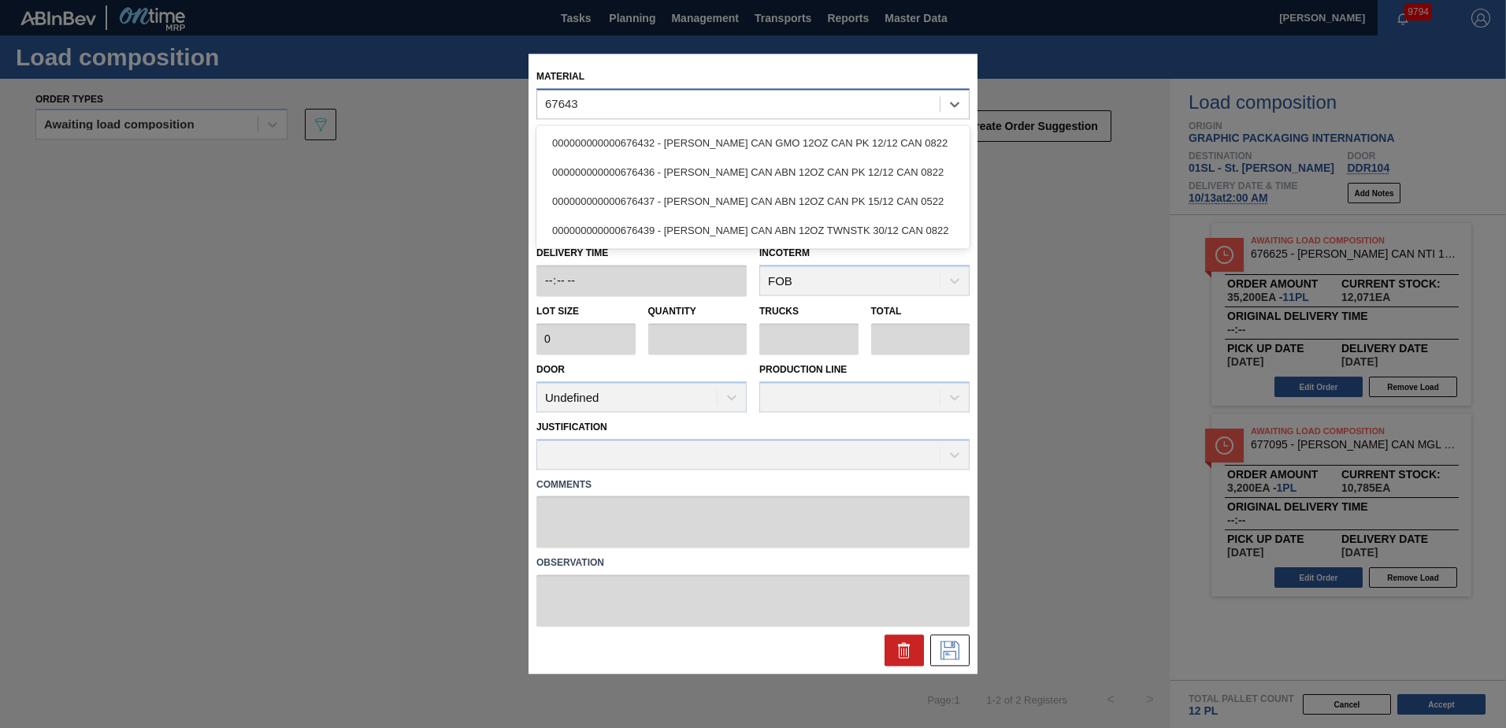
type input "676439"
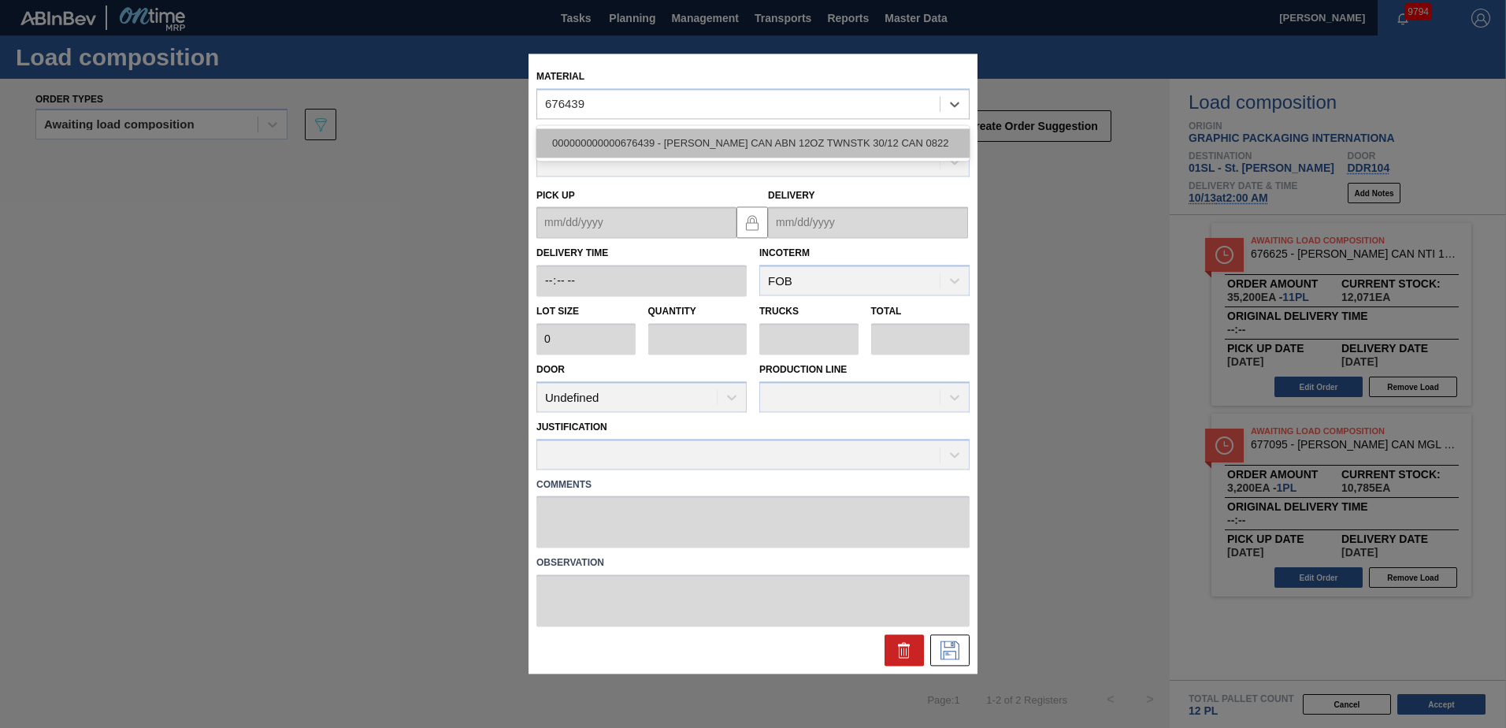
click at [680, 133] on div "000000000000676439 - [PERSON_NAME] CAN ABN 12OZ TWNSTK 30/12 CAN 0822" at bounding box center [752, 142] width 433 height 29
type input "3,200"
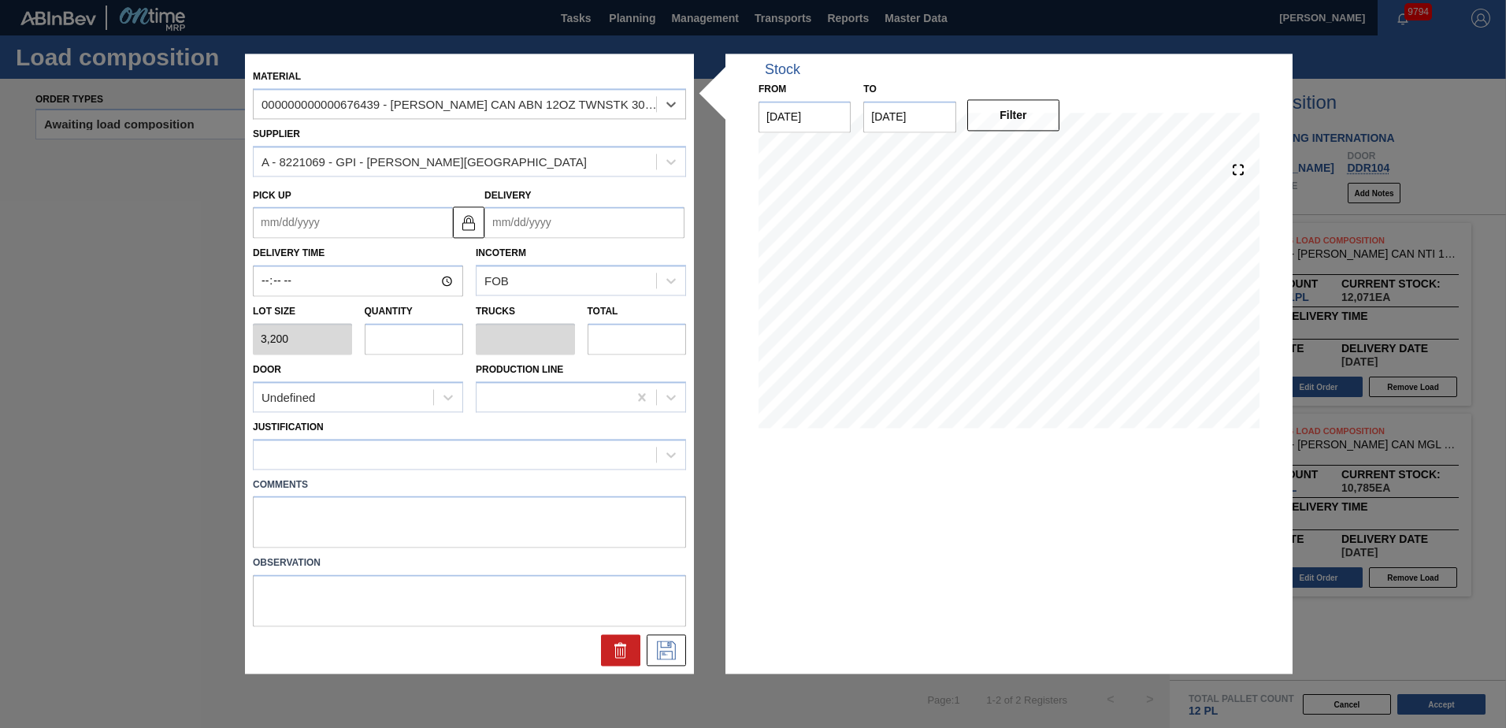
click at [573, 218] on input "Delivery" at bounding box center [584, 223] width 200 height 32
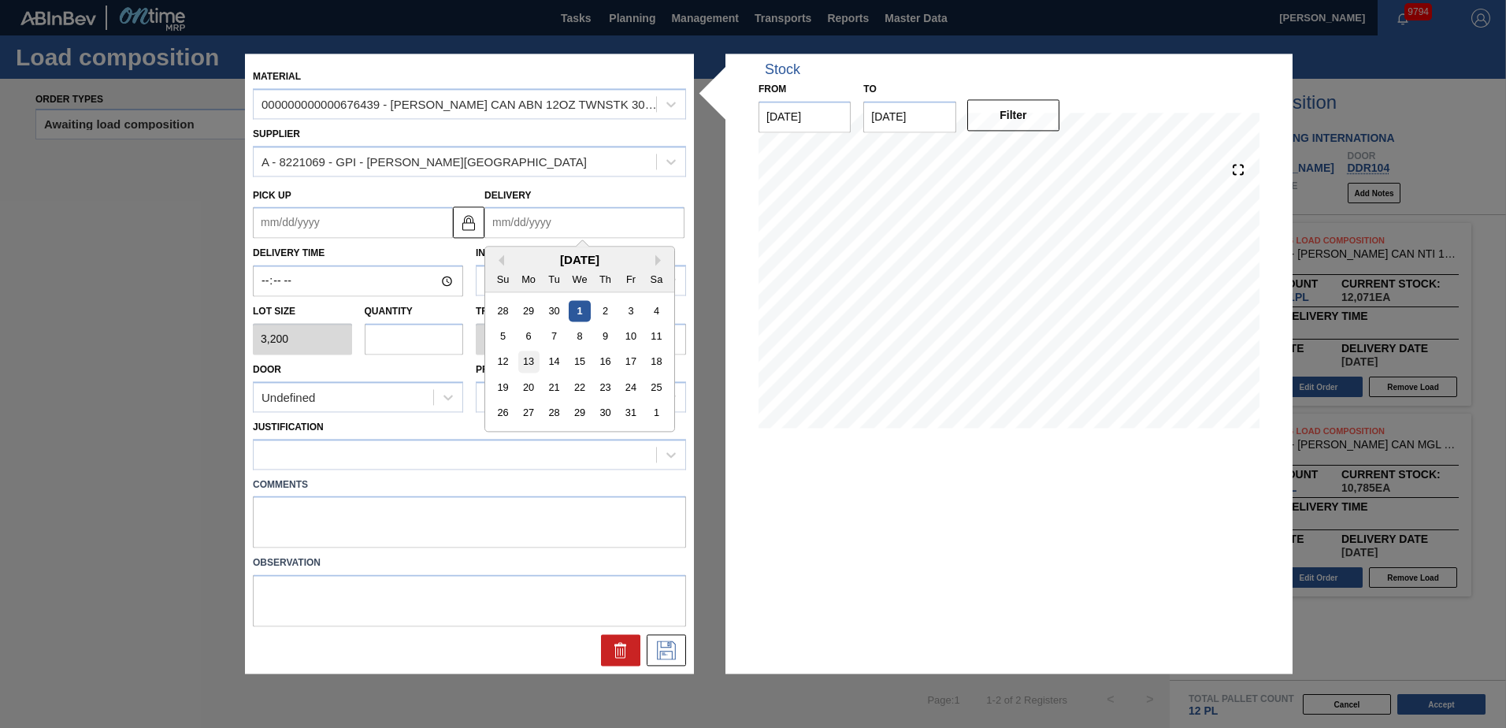
click at [531, 361] on div "13" at bounding box center [528, 361] width 21 height 21
type up "[DATE]"
type input "[DATE]"
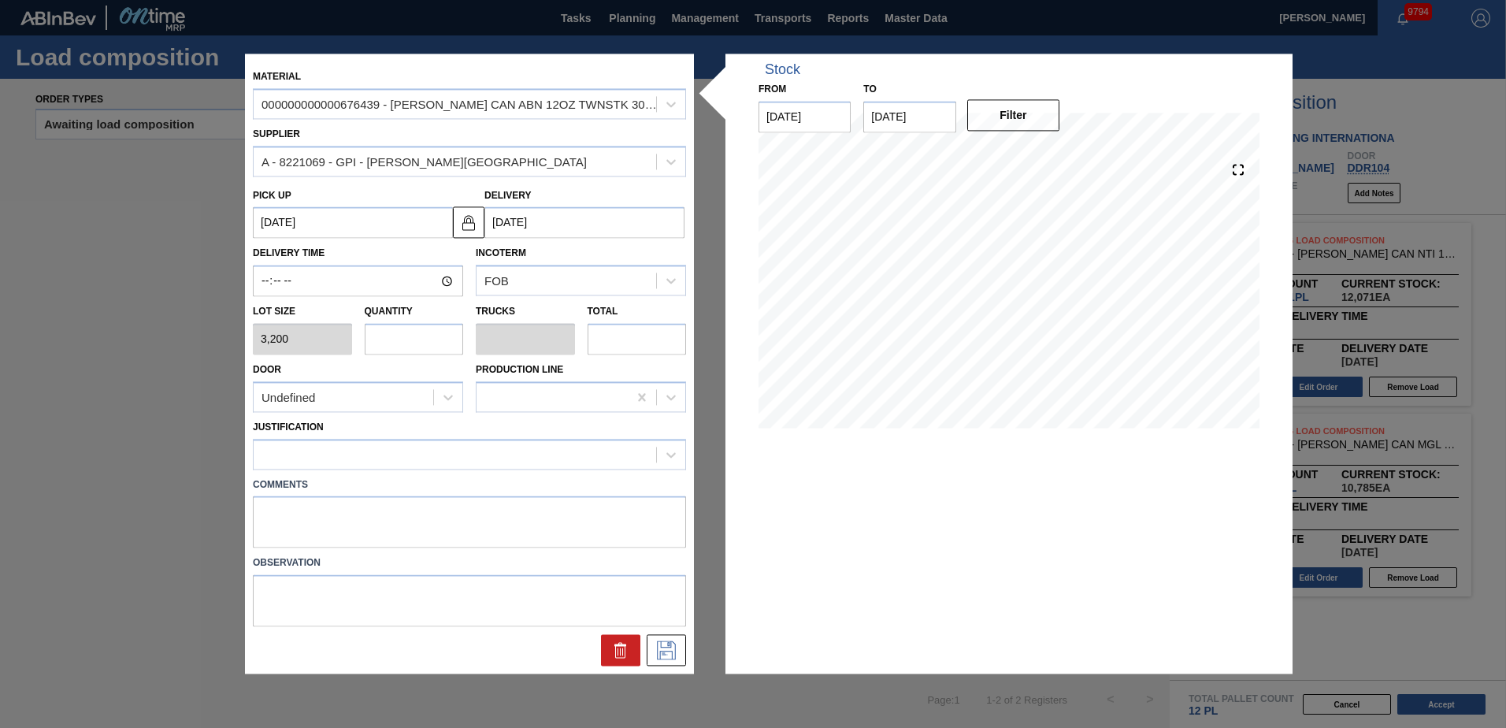
click at [432, 336] on input "text" at bounding box center [414, 339] width 99 height 32
type input "1"
type input "0.038"
type input "3,200"
type input "10"
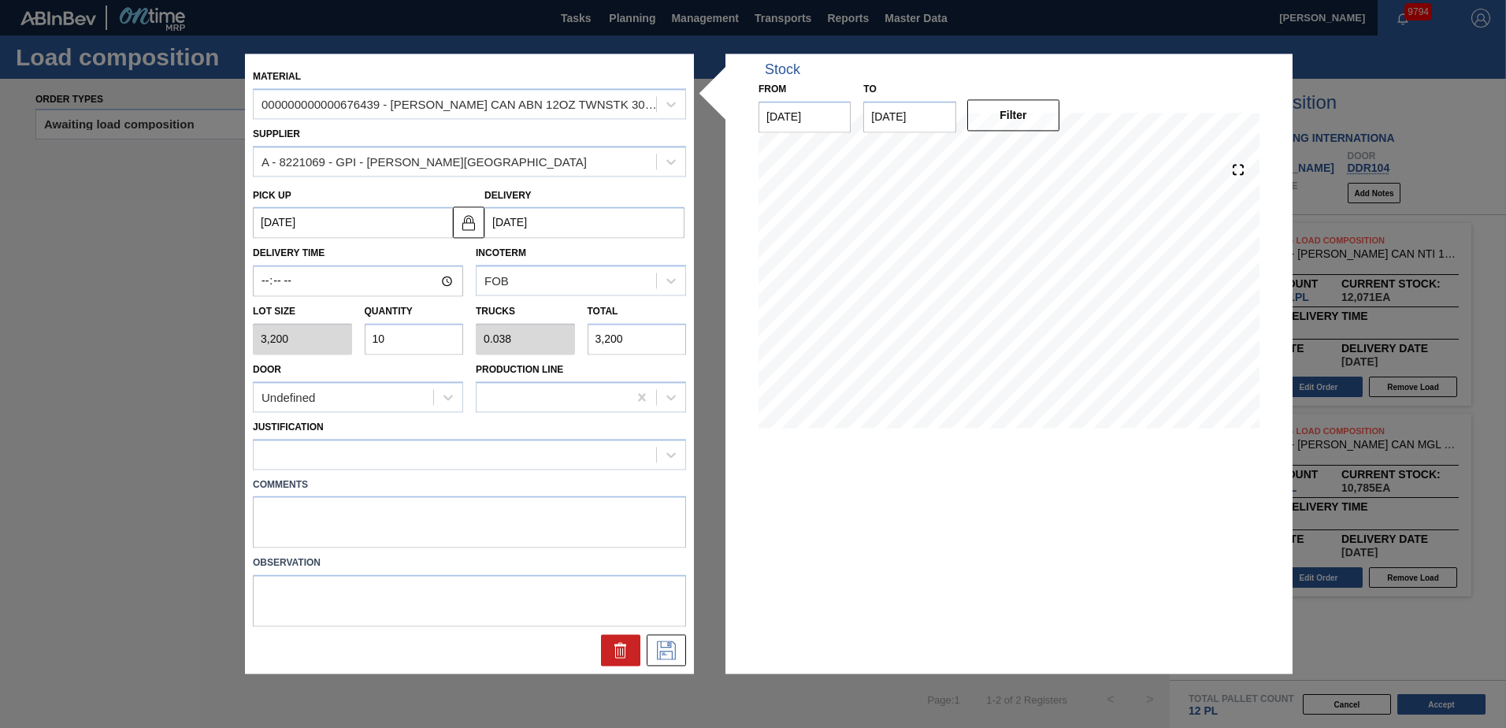
type input "0.385"
type input "32,000"
type input "10"
click at [453, 402] on div at bounding box center [448, 397] width 28 height 28
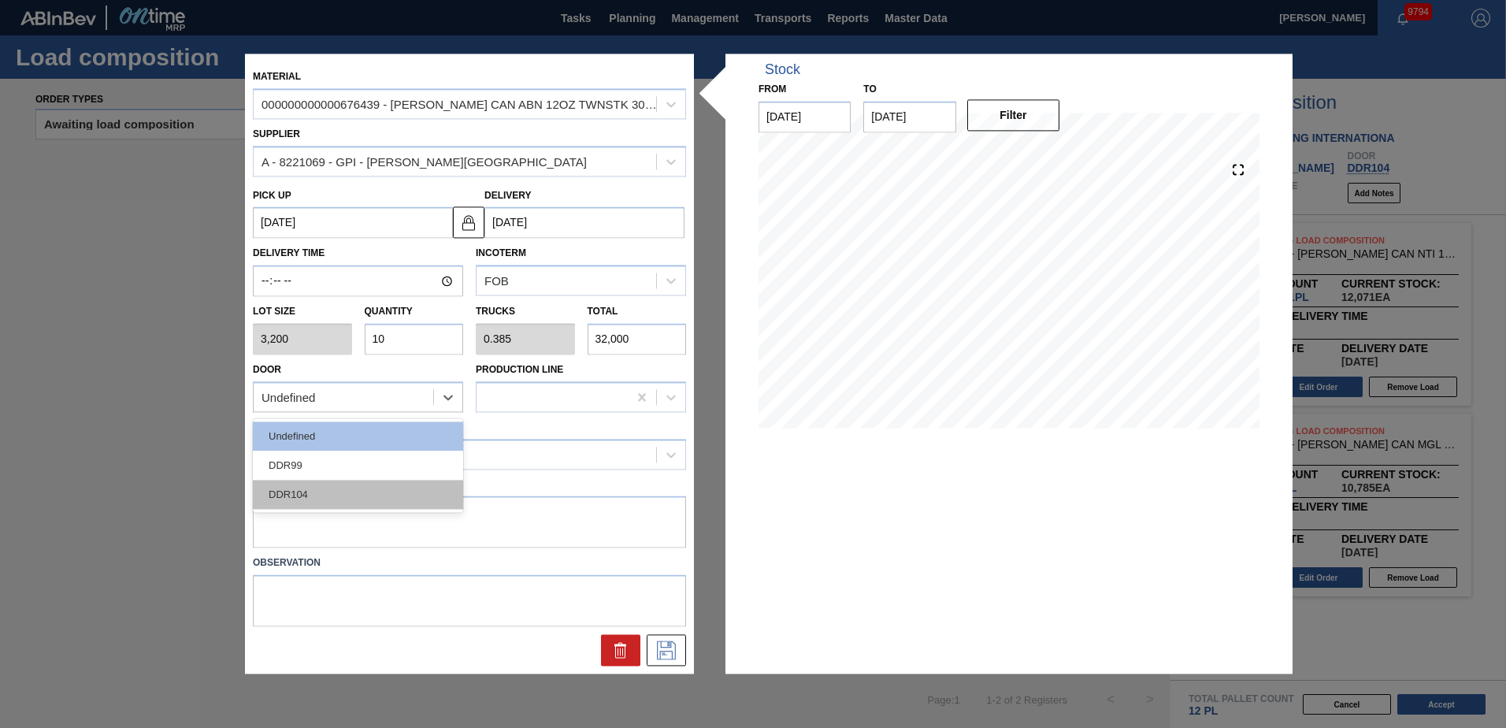
click at [298, 486] on div "DDR104" at bounding box center [358, 494] width 210 height 29
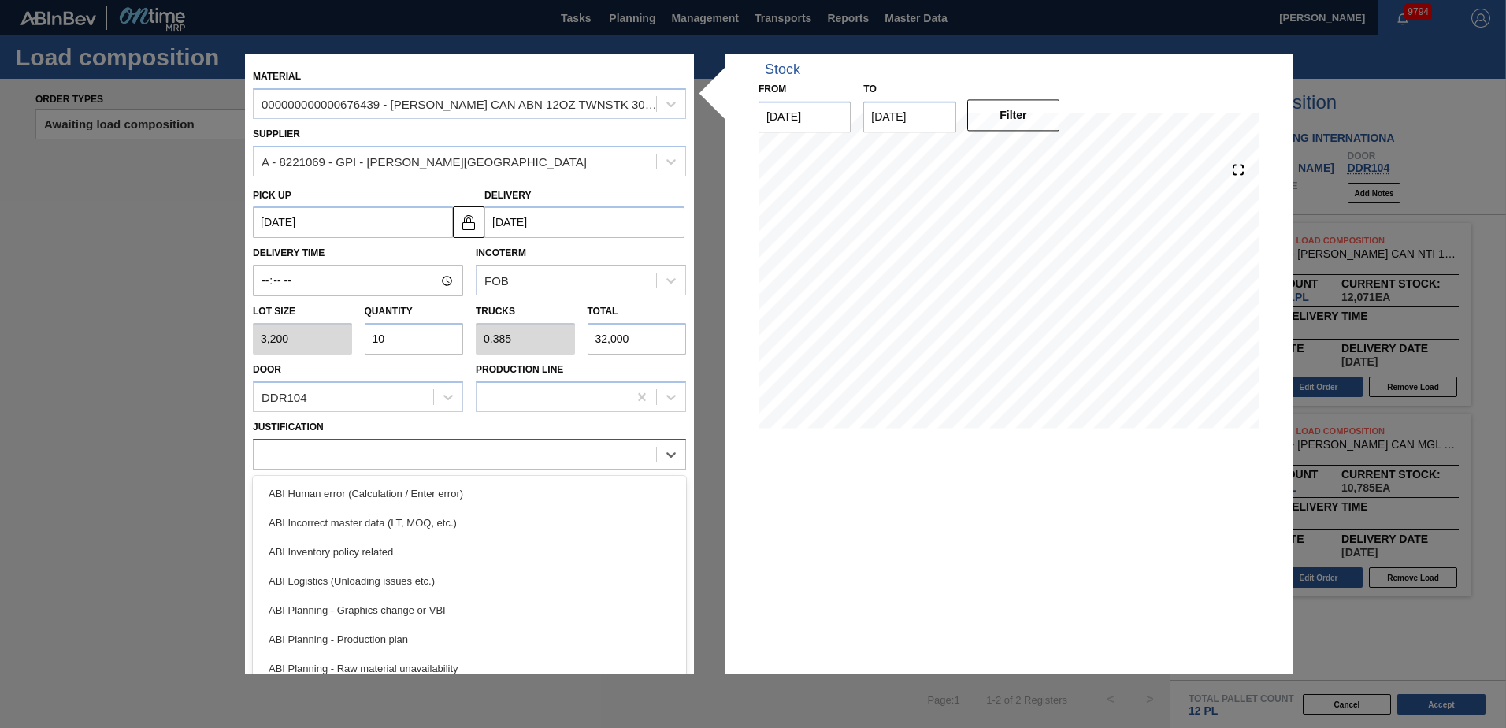
click at [317, 453] on div at bounding box center [455, 454] width 402 height 23
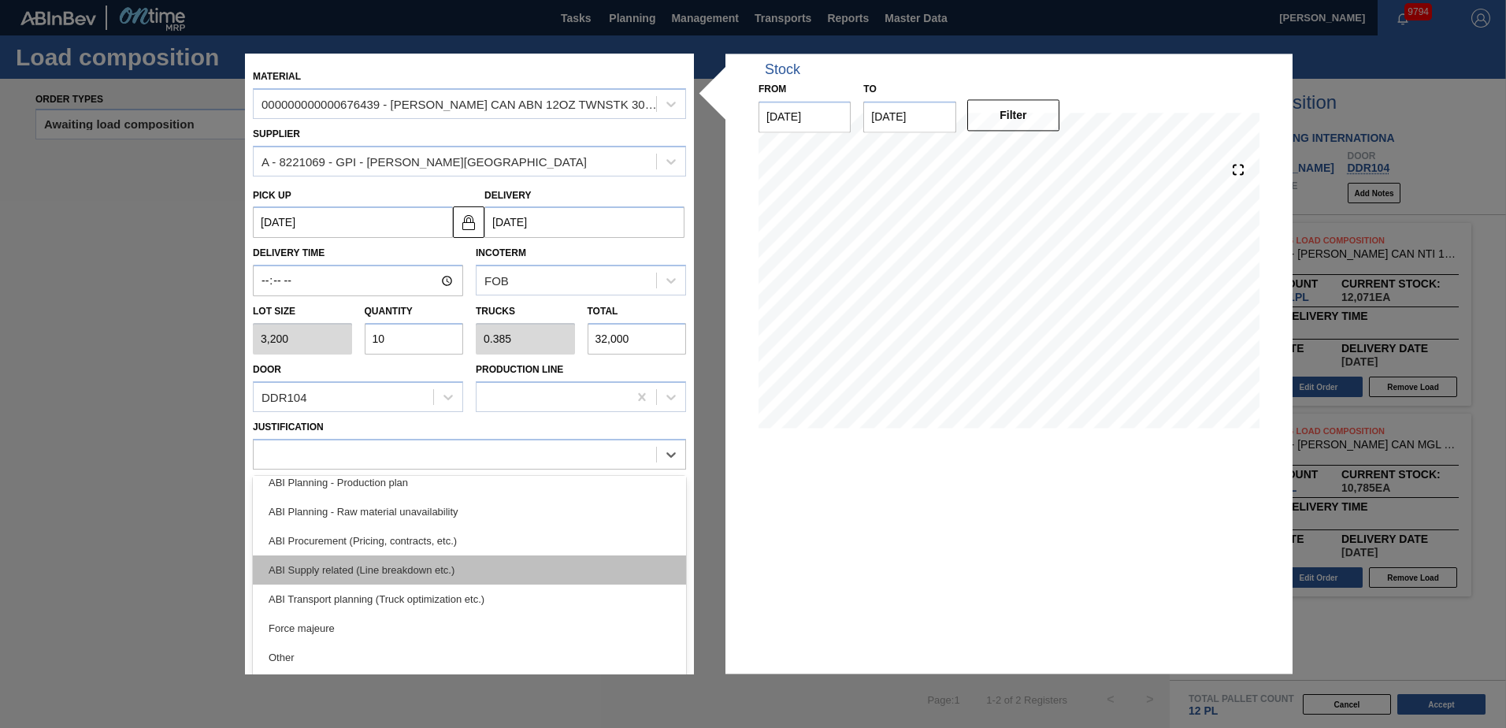
scroll to position [158, 0]
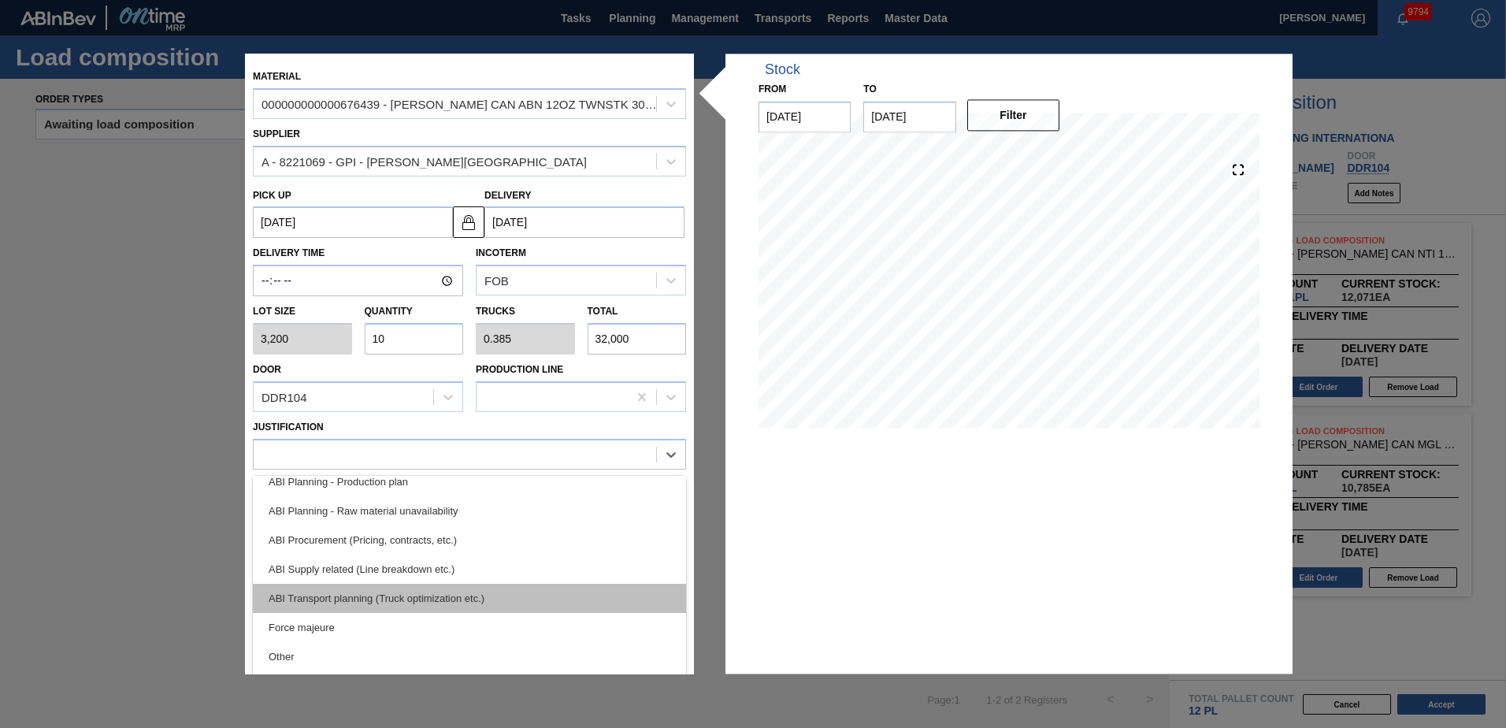
click at [389, 593] on div "ABI Transport planning (Truck optimization etc.)" at bounding box center [469, 598] width 433 height 29
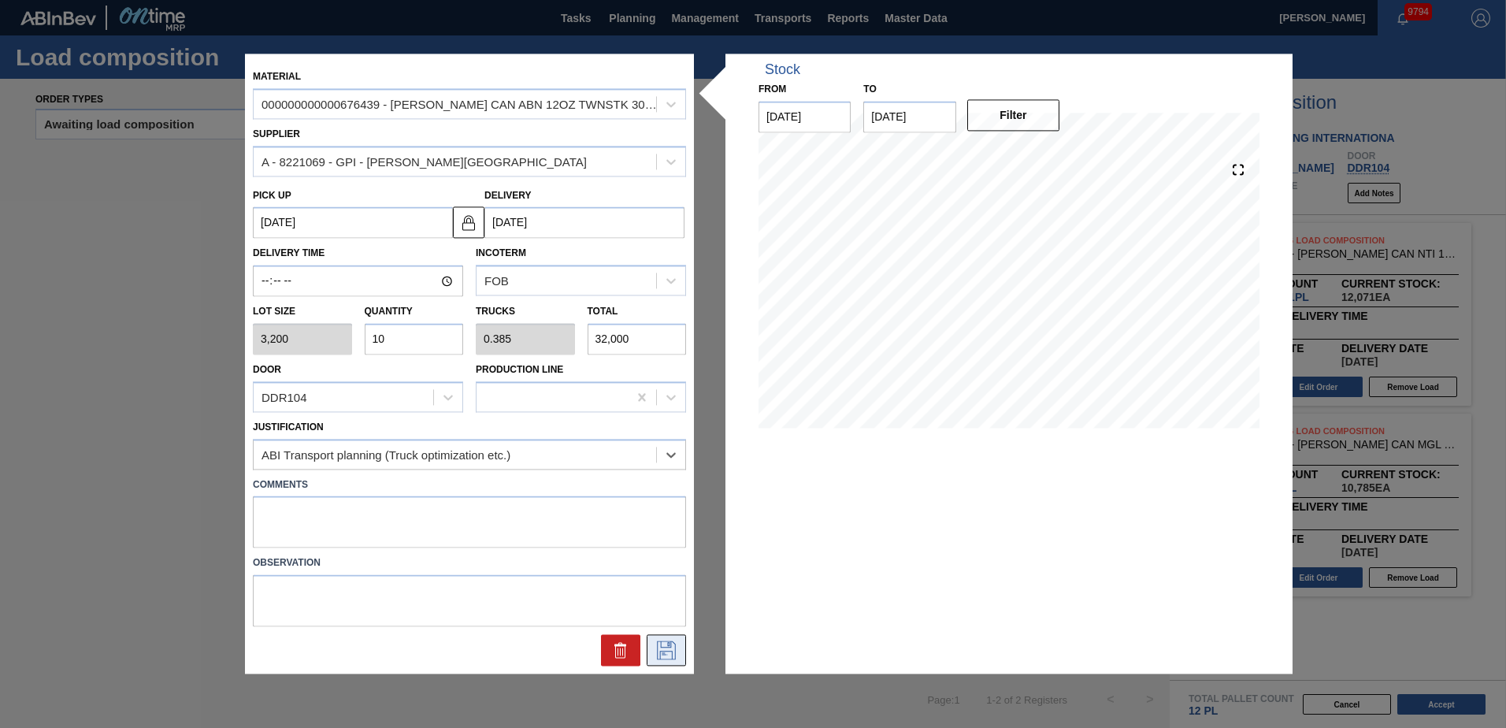
click at [660, 651] on icon at bounding box center [666, 650] width 19 height 19
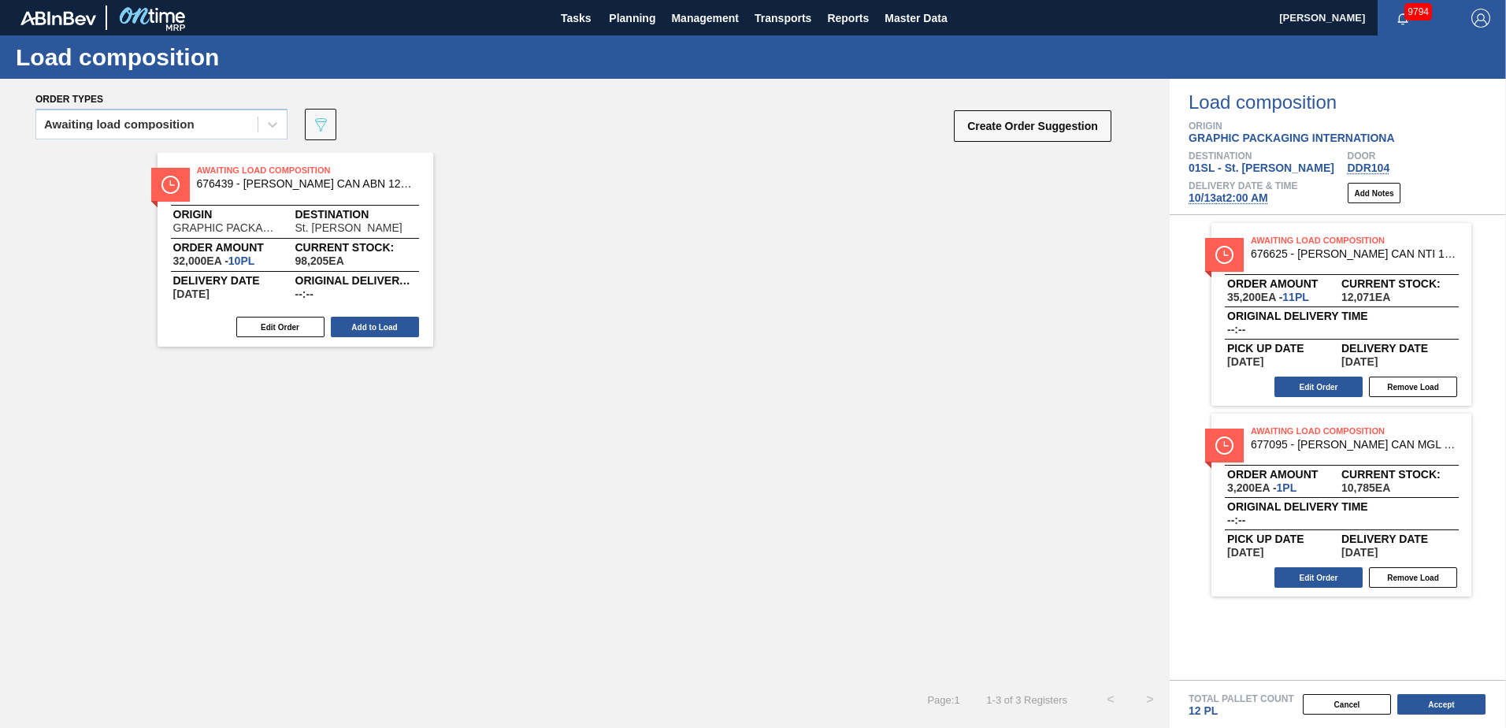
drag, startPoint x: 377, startPoint y: 321, endPoint x: 415, endPoint y: 321, distance: 37.8
click at [379, 320] on button "Add to Load" at bounding box center [375, 327] width 88 height 20
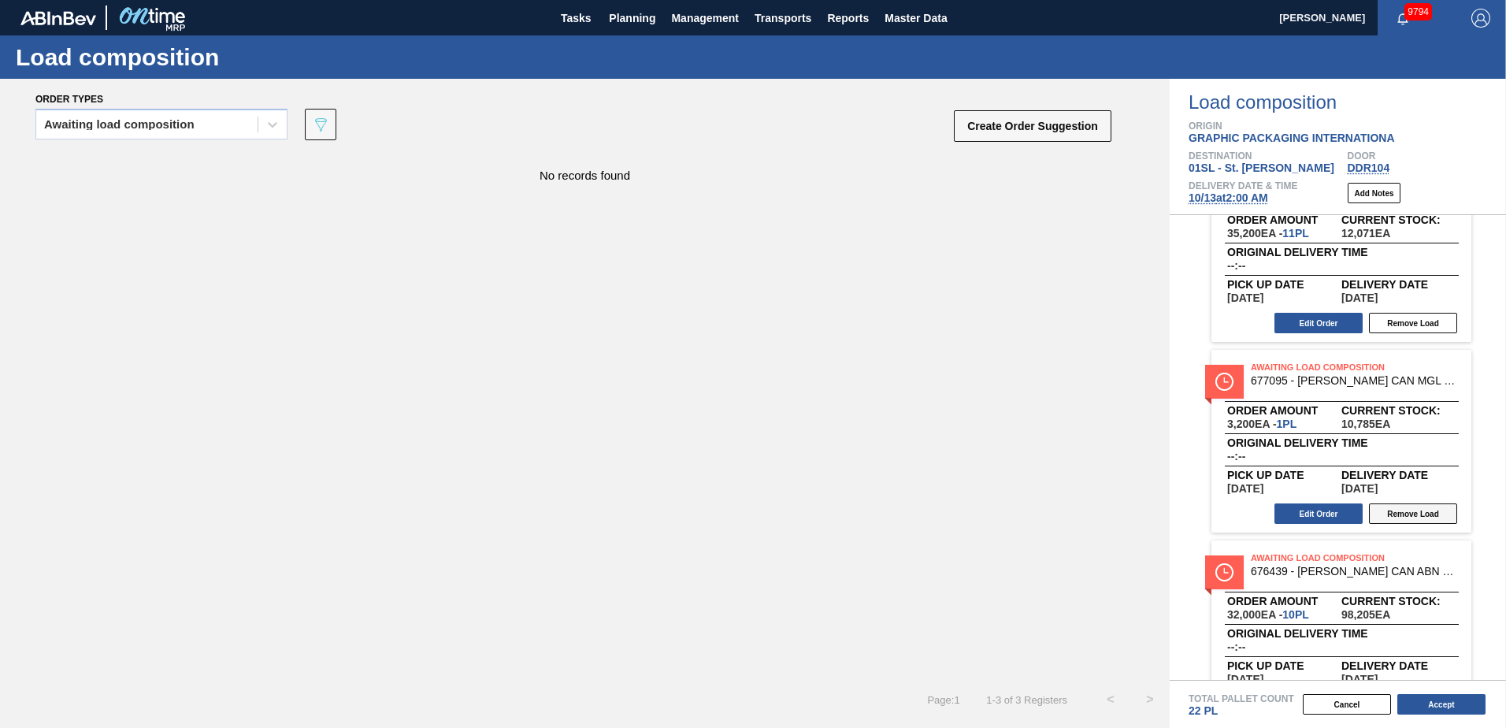
scroll to position [115, 0]
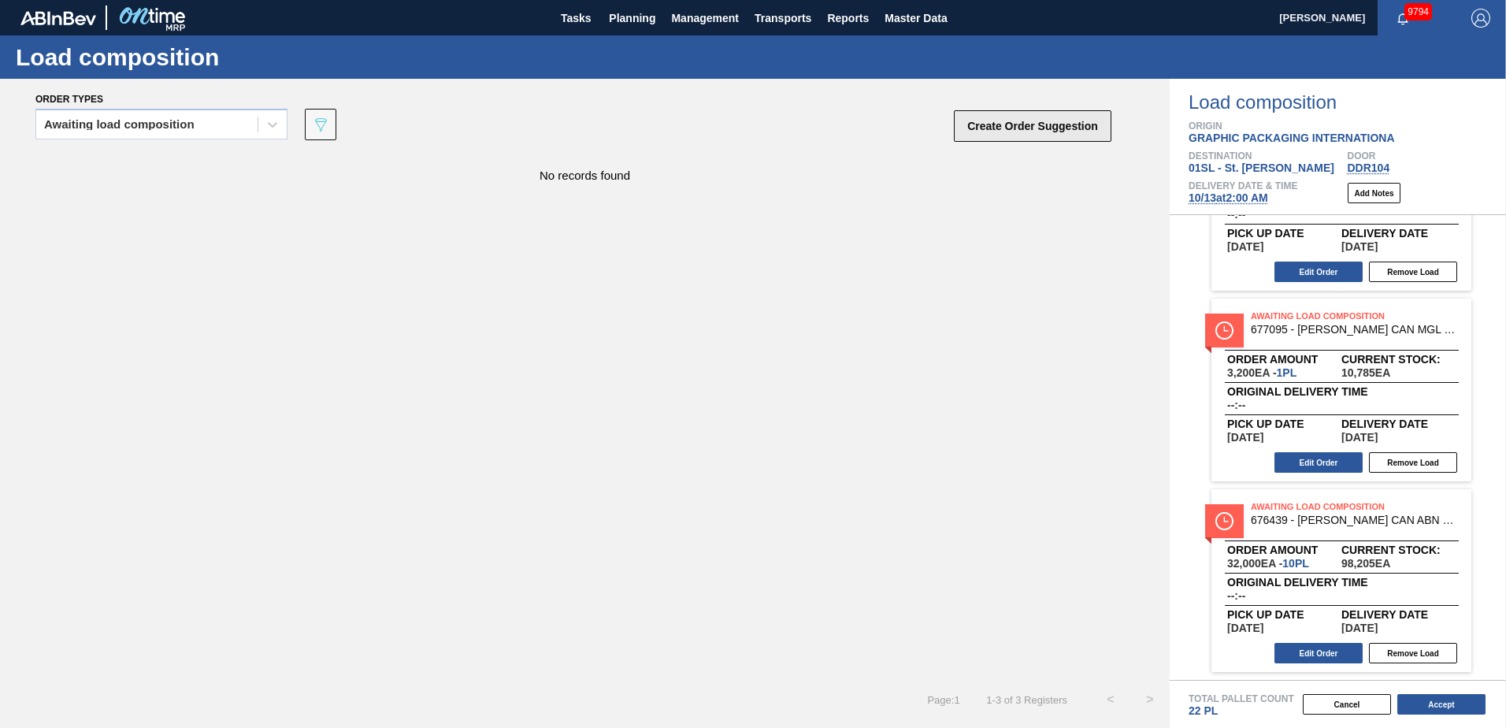
click at [979, 122] on button "Create Order Suggestion" at bounding box center [1033, 126] width 158 height 32
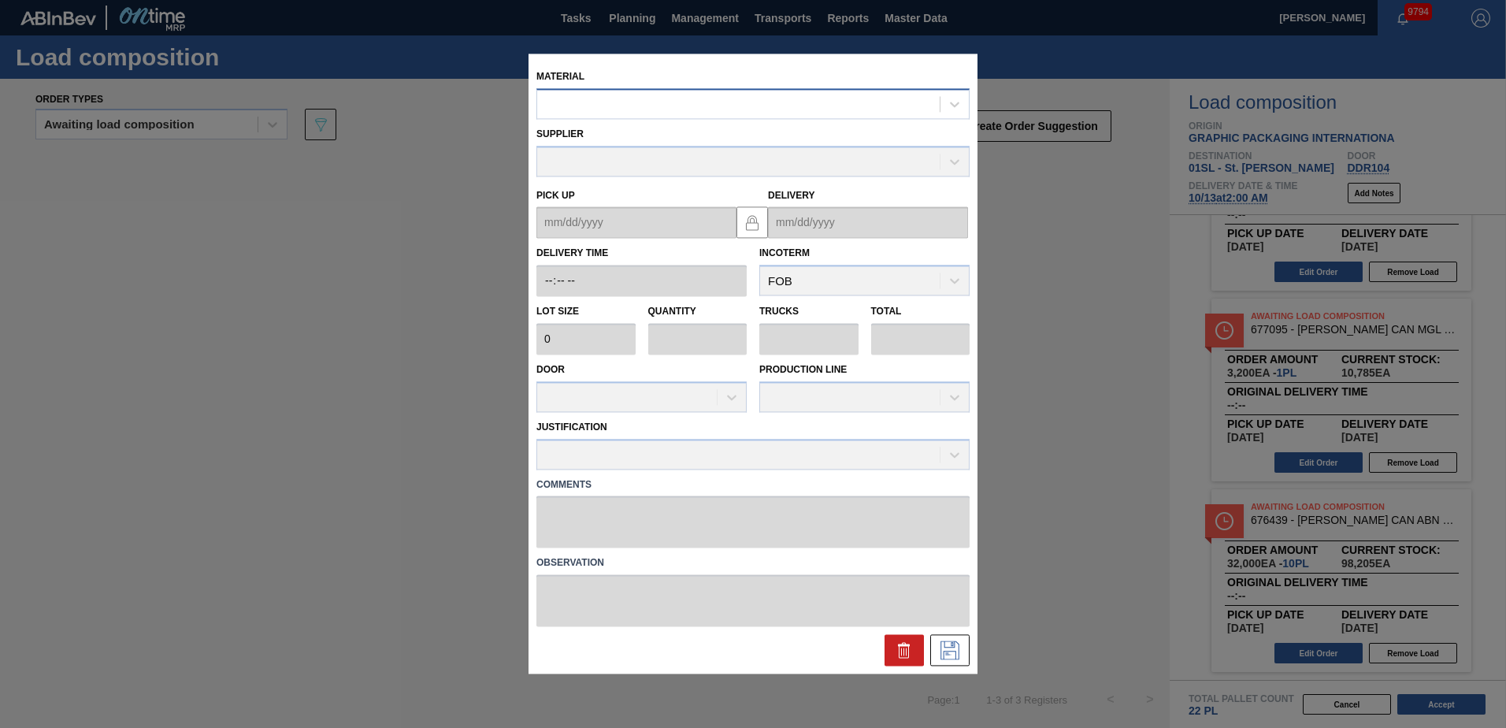
click at [771, 113] on div at bounding box center [738, 104] width 402 height 23
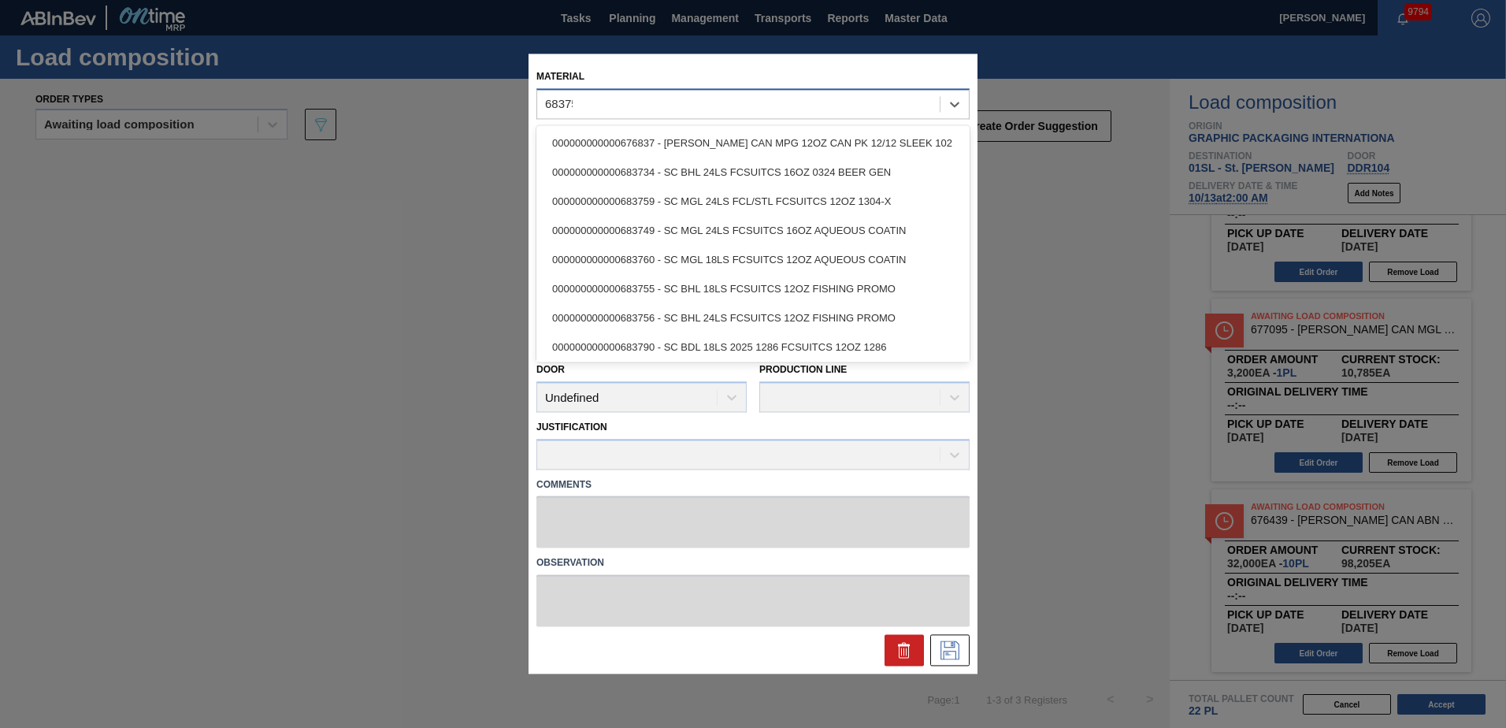
type input "683759"
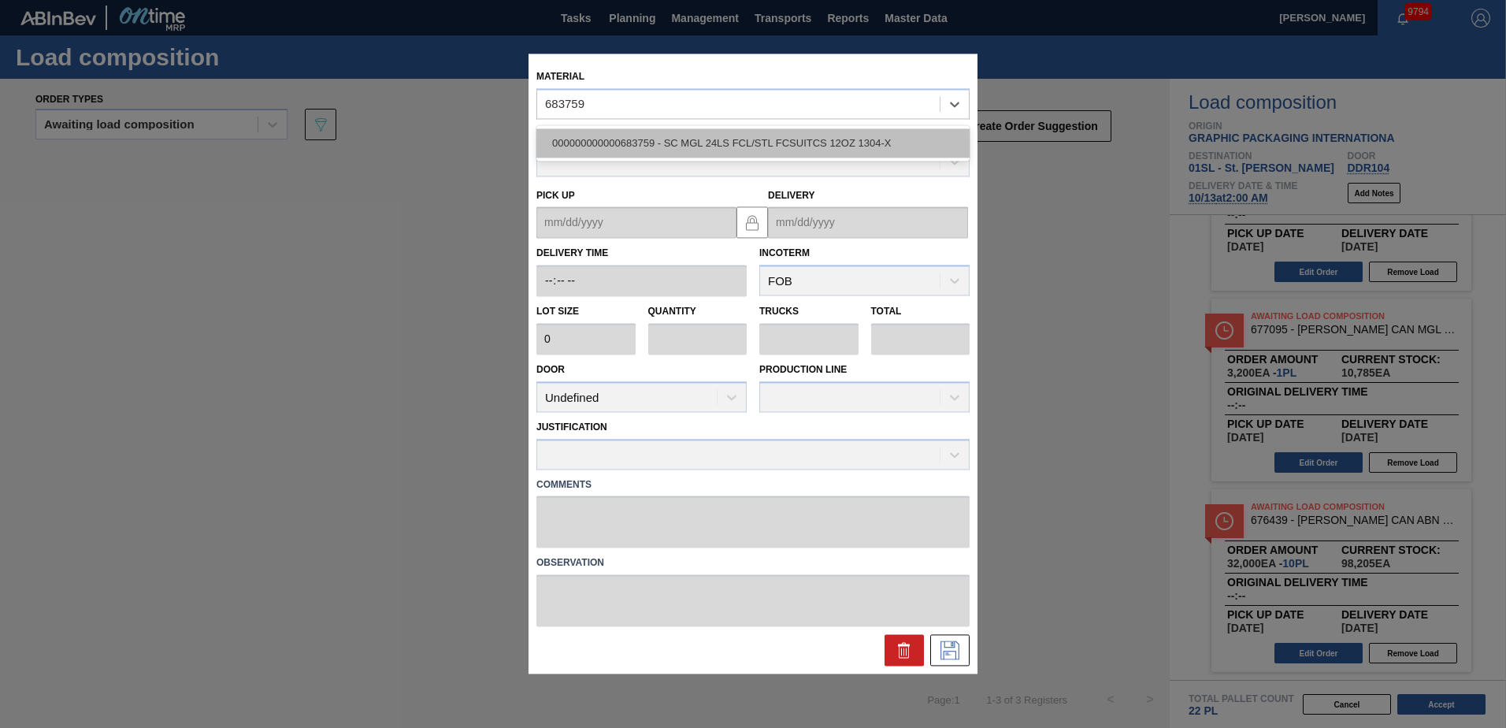
click at [779, 134] on div "000000000000683759 - SC MGL 24LS FCL/STL FCSUITCS 12OZ 1304-X" at bounding box center [752, 142] width 433 height 29
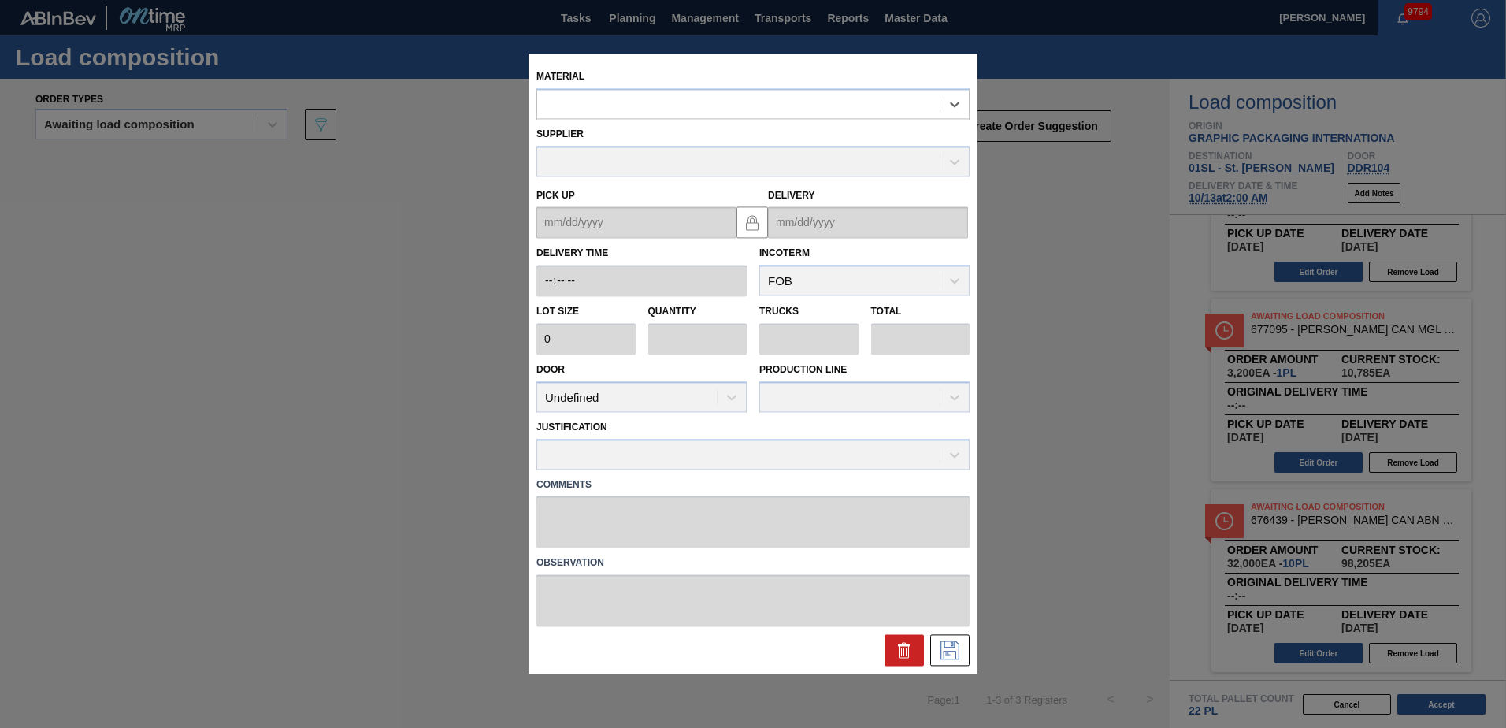
type input "3,520"
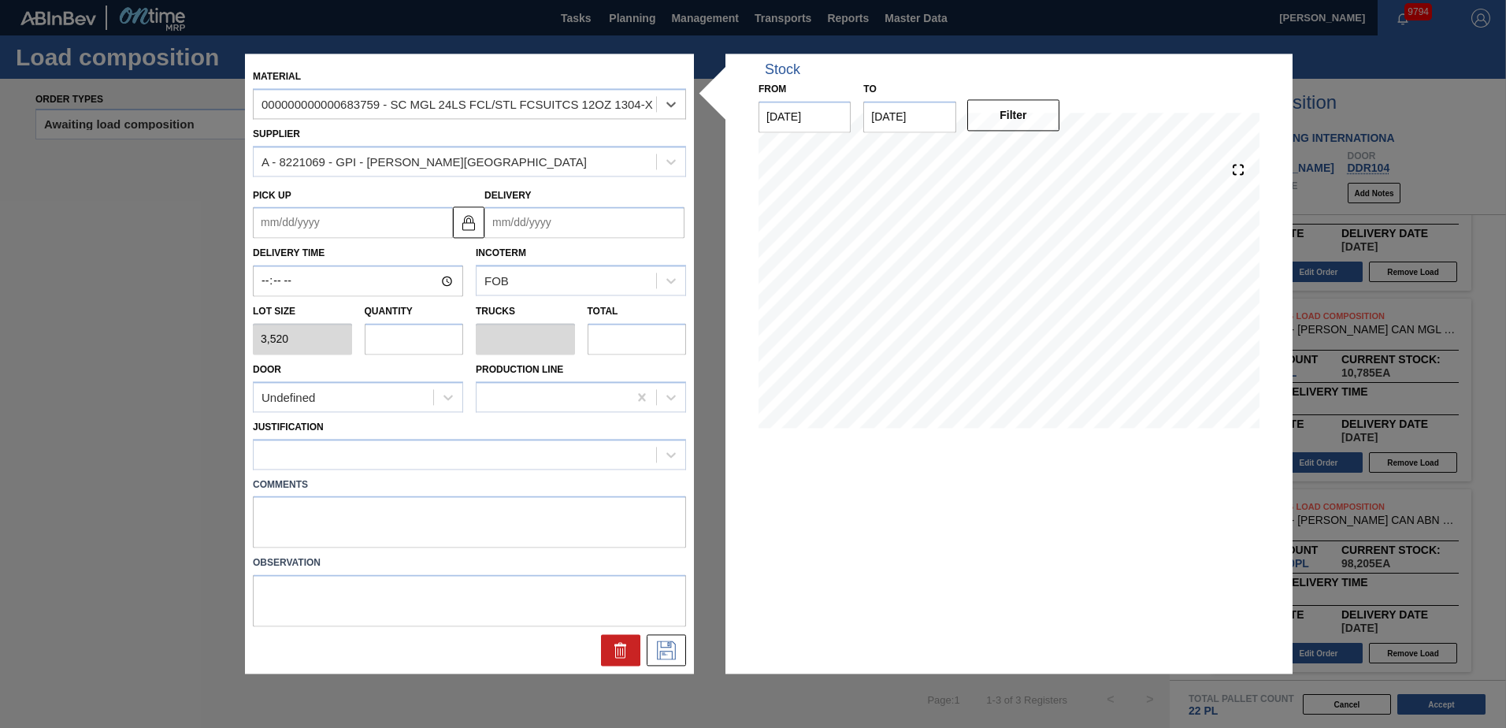
click at [570, 231] on input "Delivery" at bounding box center [584, 223] width 200 height 32
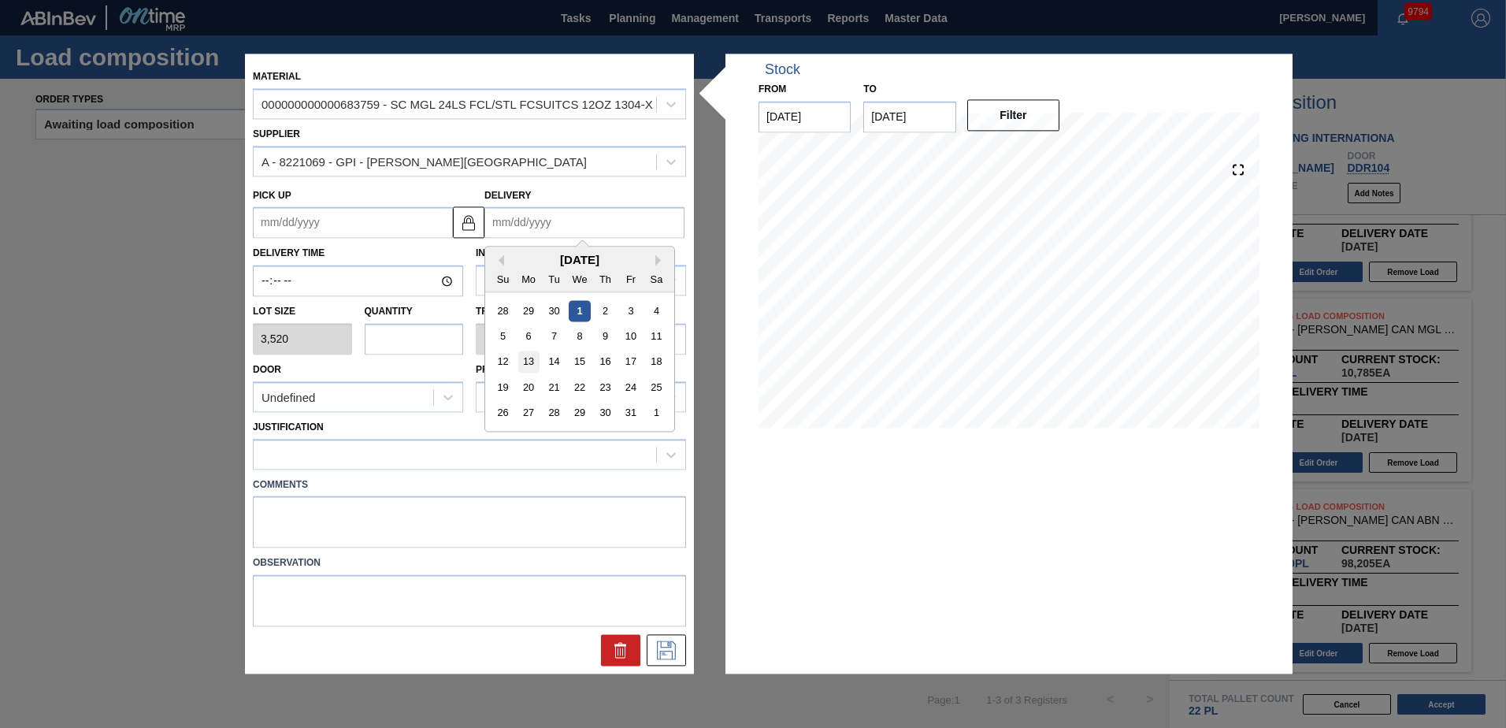
click at [527, 365] on div "13" at bounding box center [528, 361] width 21 height 21
type up "[DATE]"
type input "[DATE]"
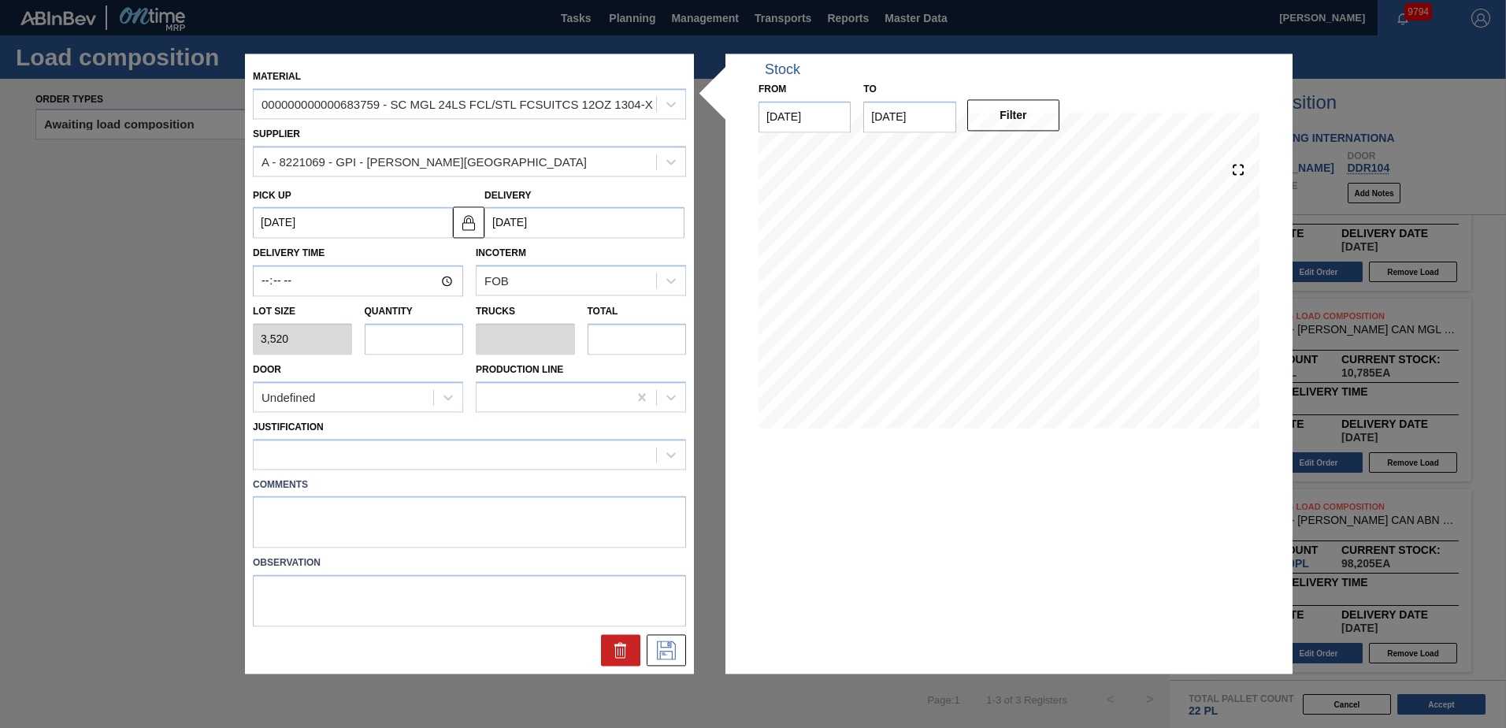
click at [412, 346] on input "text" at bounding box center [414, 339] width 99 height 32
click at [390, 339] on input "text" at bounding box center [414, 339] width 99 height 32
type input "4"
type input "0.154"
type input "14,080"
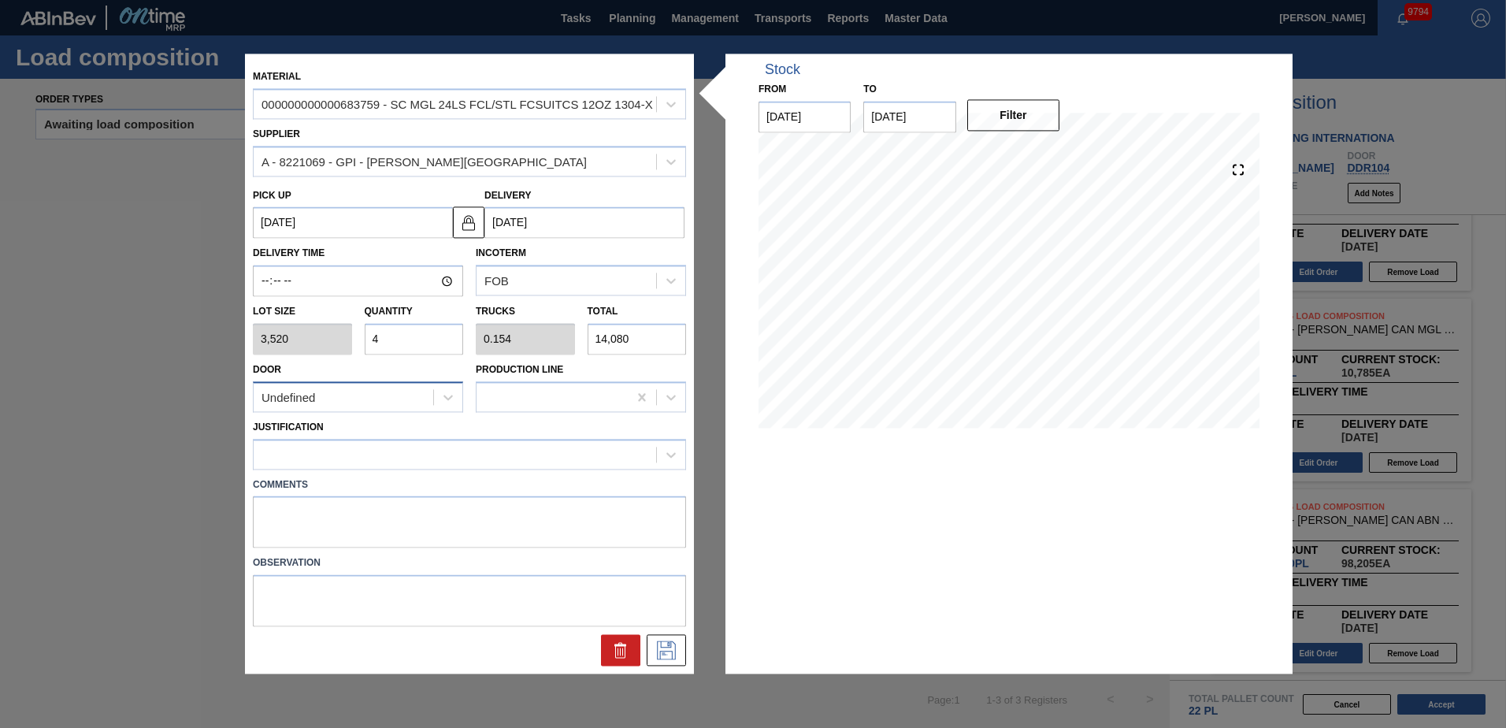
type input "4"
click at [362, 387] on div "Undefined" at bounding box center [344, 397] width 180 height 23
drag, startPoint x: 311, startPoint y: 497, endPoint x: 321, endPoint y: 481, distance: 18.4
click at [310, 498] on div "DDR104" at bounding box center [358, 494] width 210 height 29
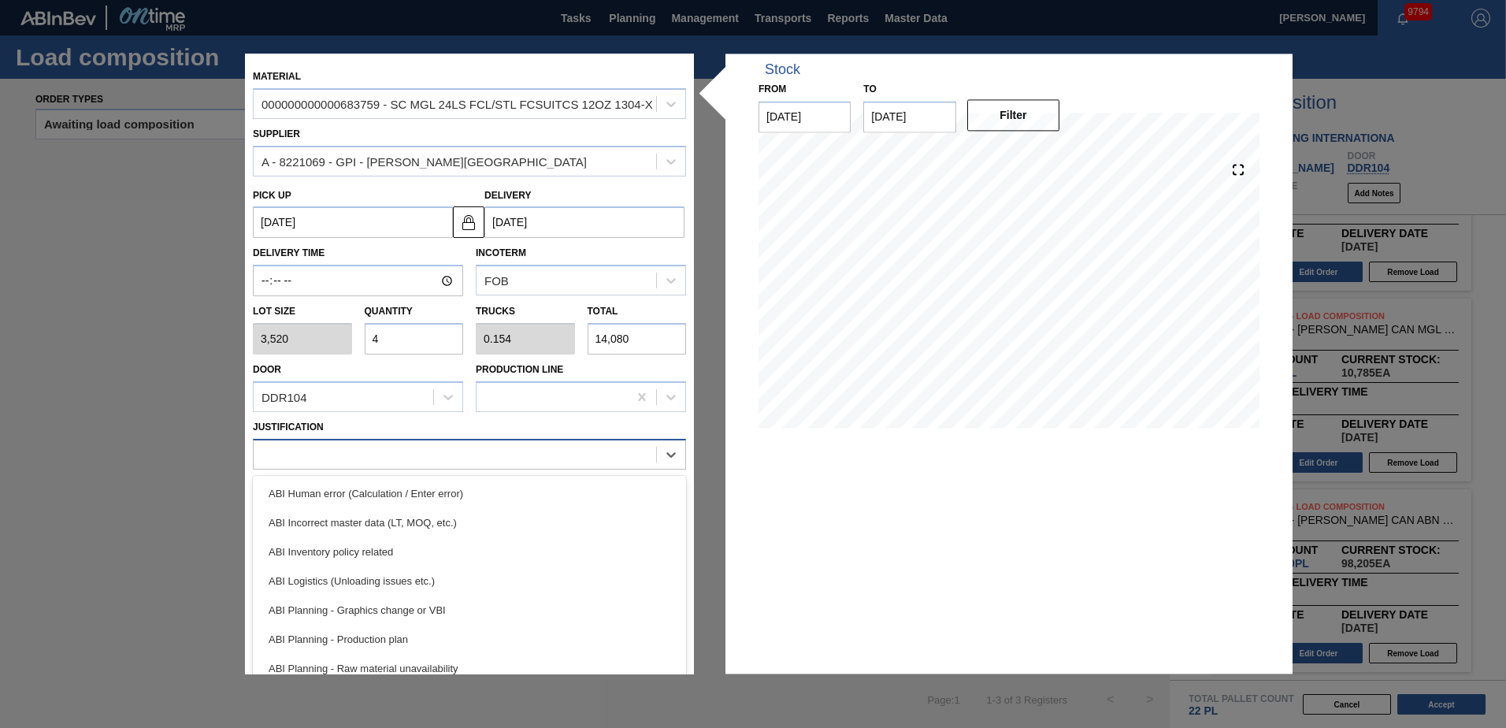
click at [354, 459] on div at bounding box center [455, 454] width 402 height 23
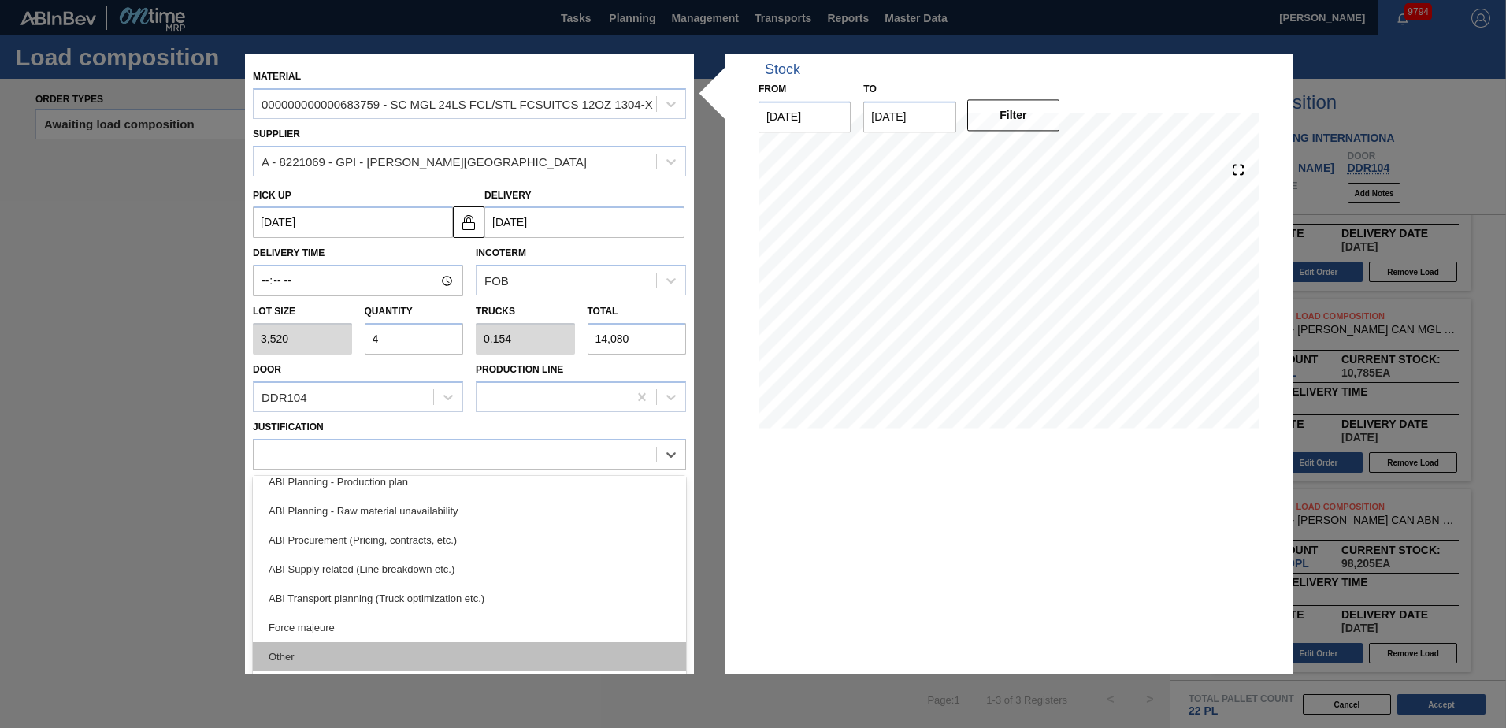
scroll to position [236, 0]
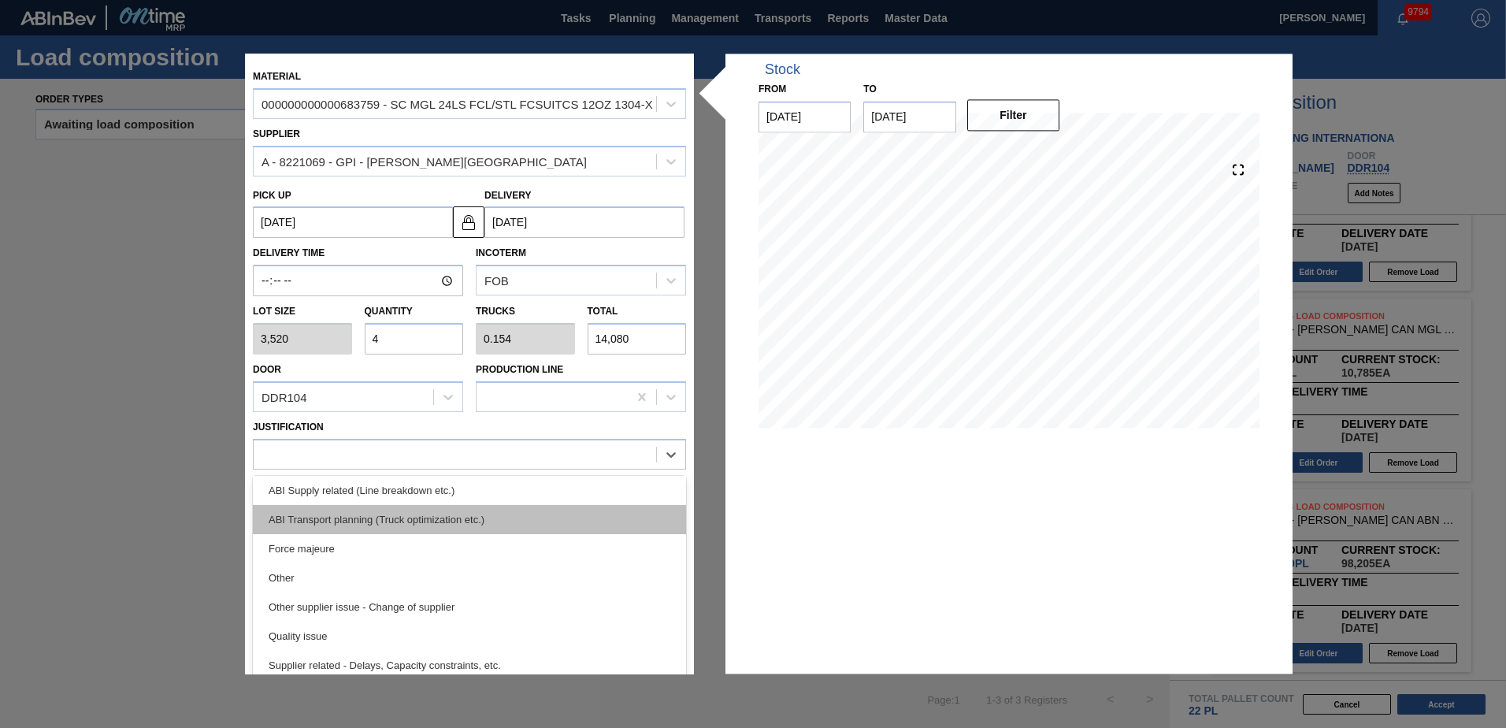
click at [426, 520] on div "ABI Transport planning (Truck optimization etc.)" at bounding box center [469, 519] width 433 height 29
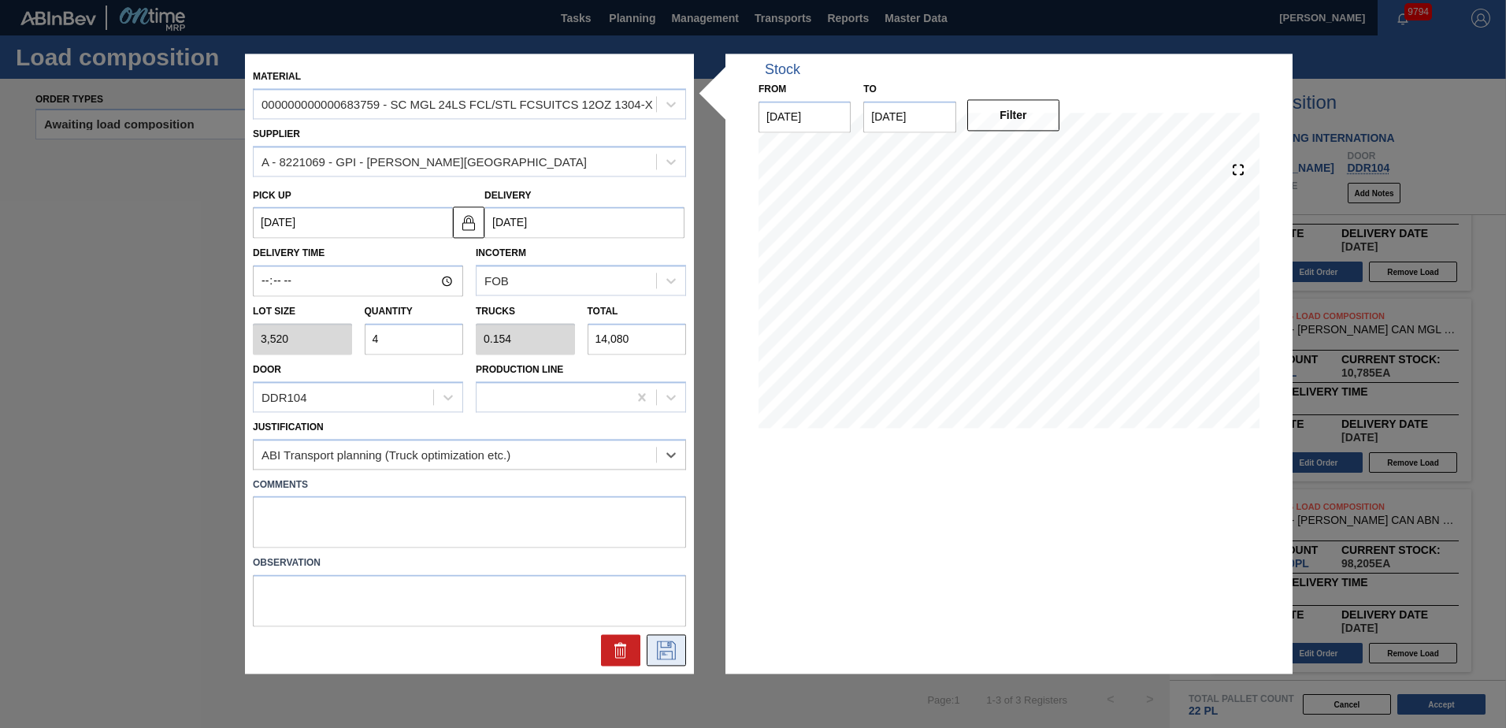
click at [665, 651] on icon at bounding box center [666, 650] width 25 height 19
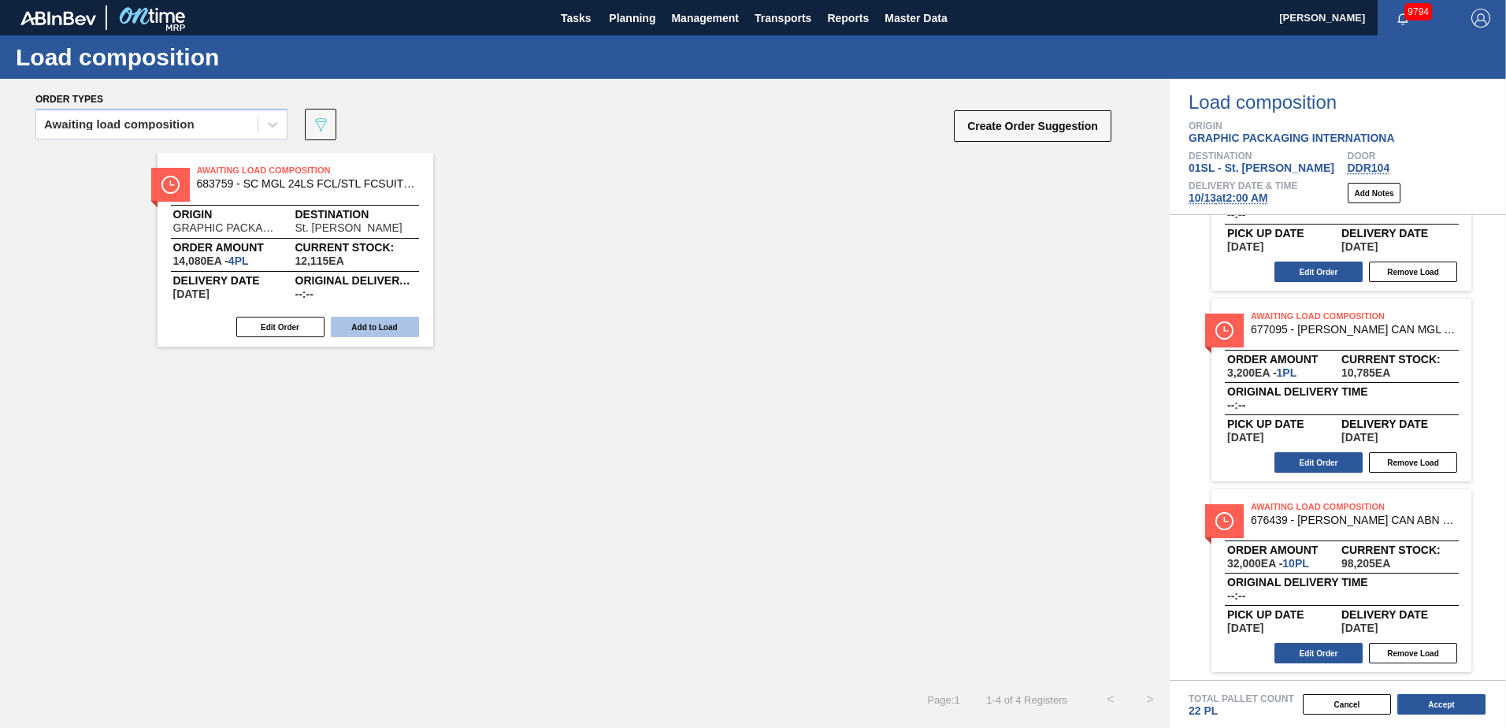
click at [387, 330] on button "Add to Load" at bounding box center [375, 327] width 88 height 20
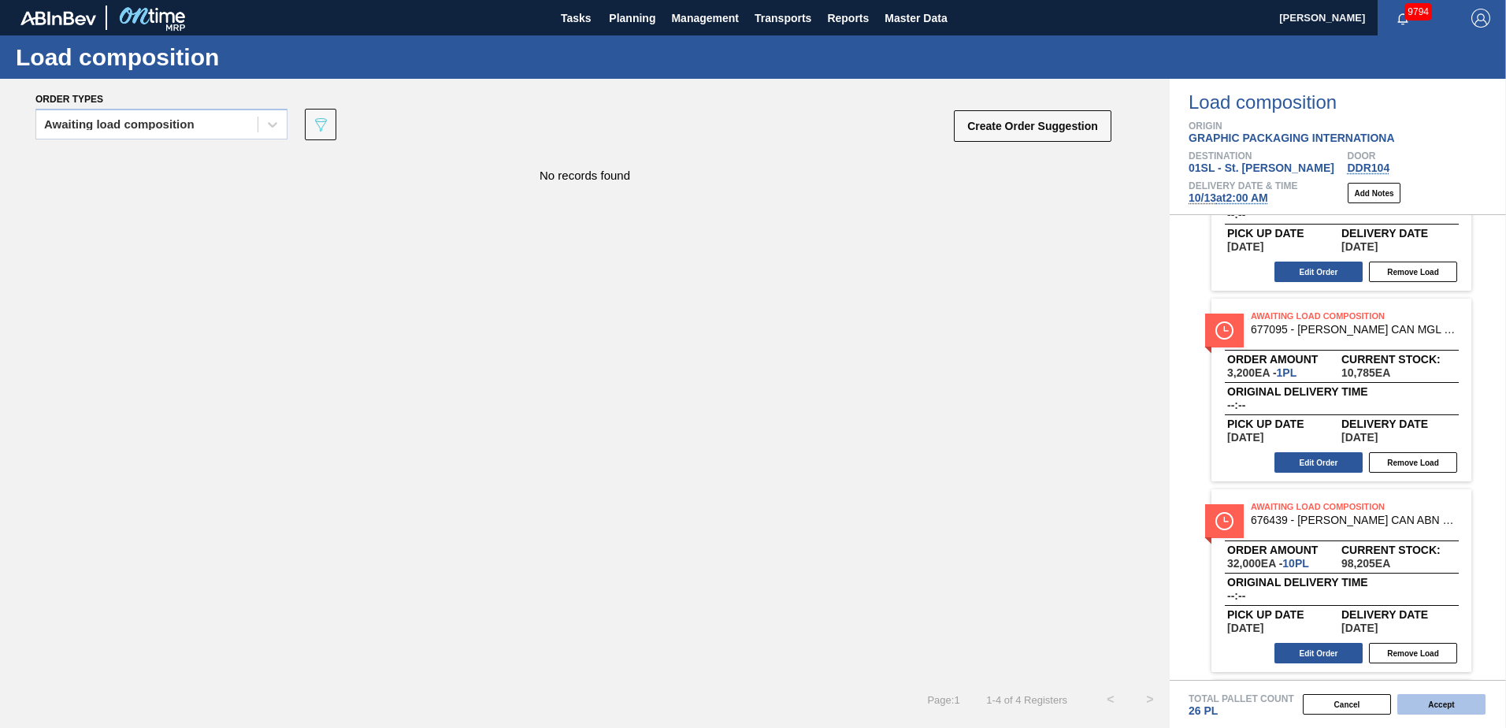
click at [1416, 710] on button "Accept" at bounding box center [1441, 704] width 88 height 20
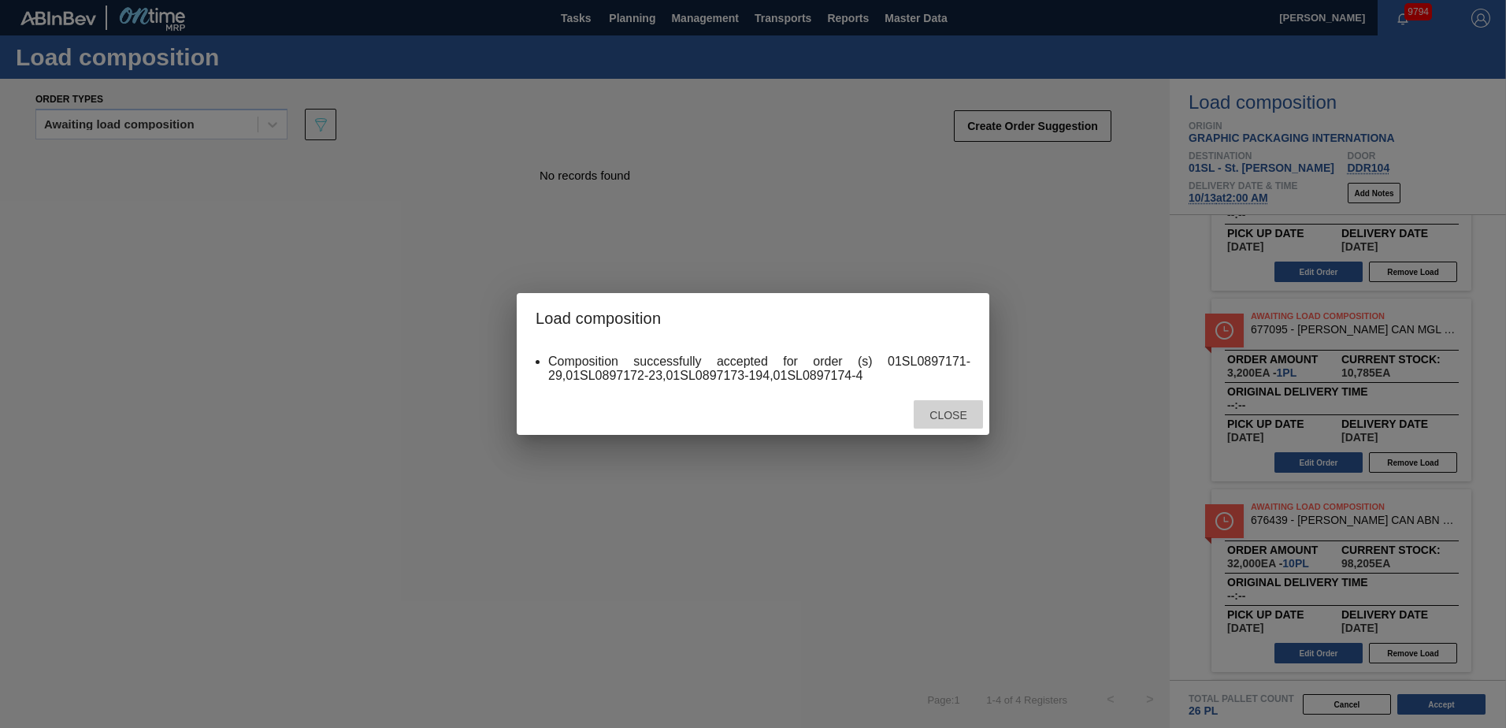
click at [951, 421] on div "Close" at bounding box center [948, 414] width 69 height 29
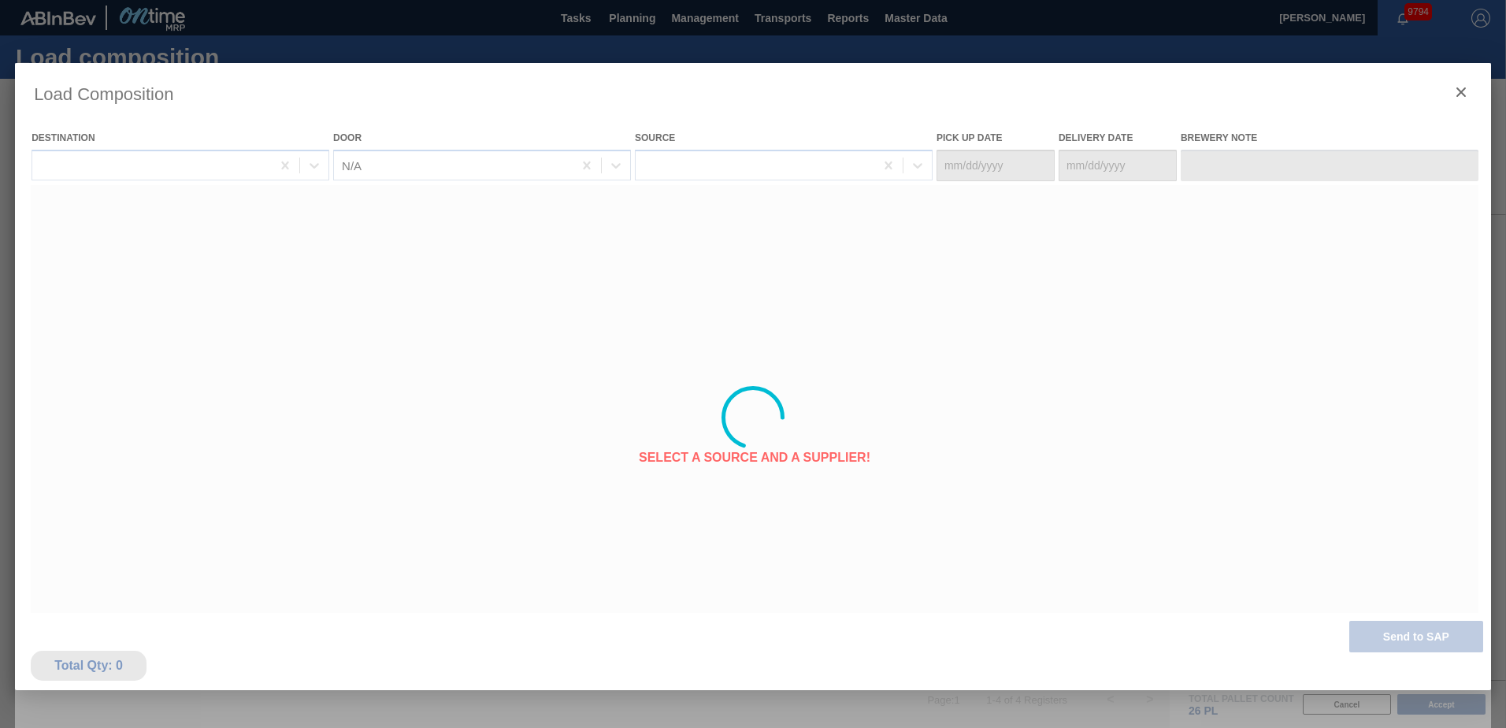
type Date "[DATE]"
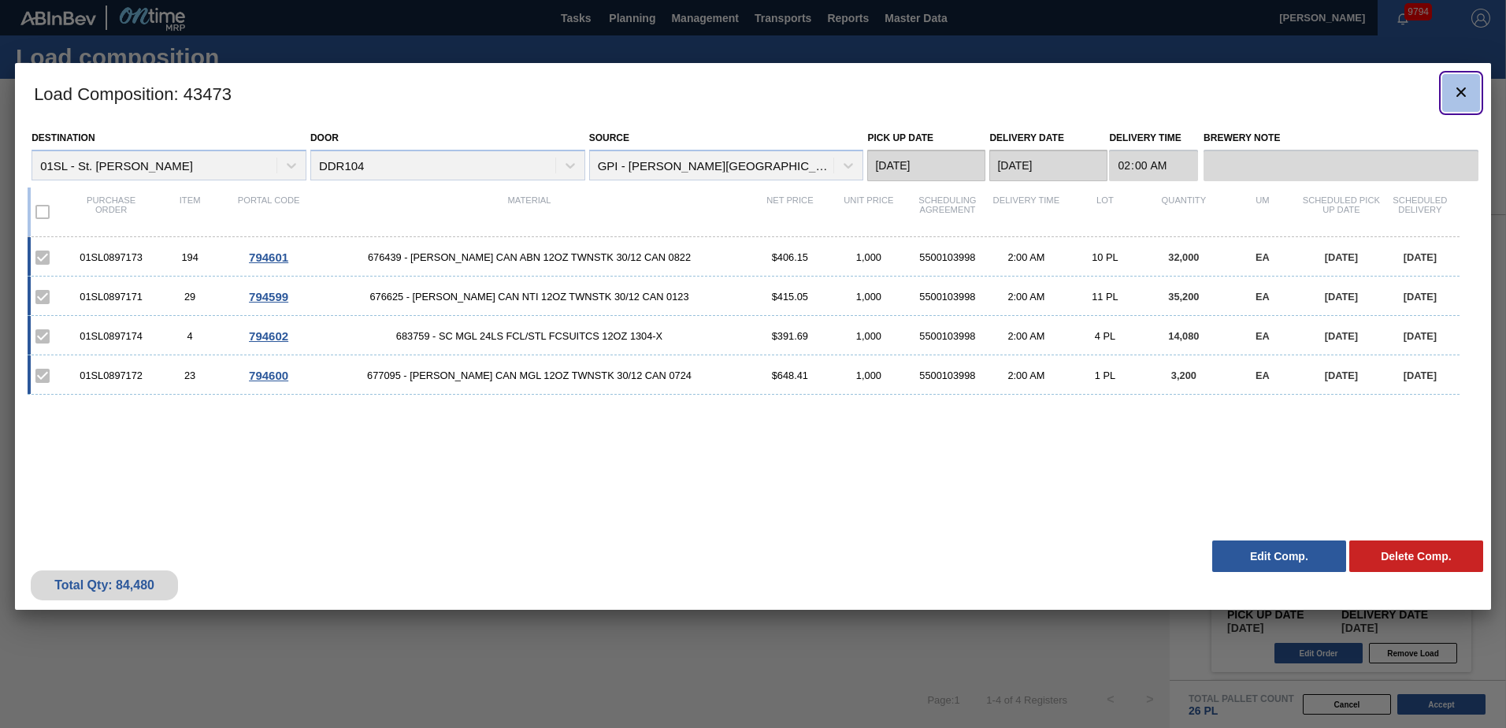
click at [1454, 94] on icon "botão de ícone" at bounding box center [1460, 92] width 19 height 19
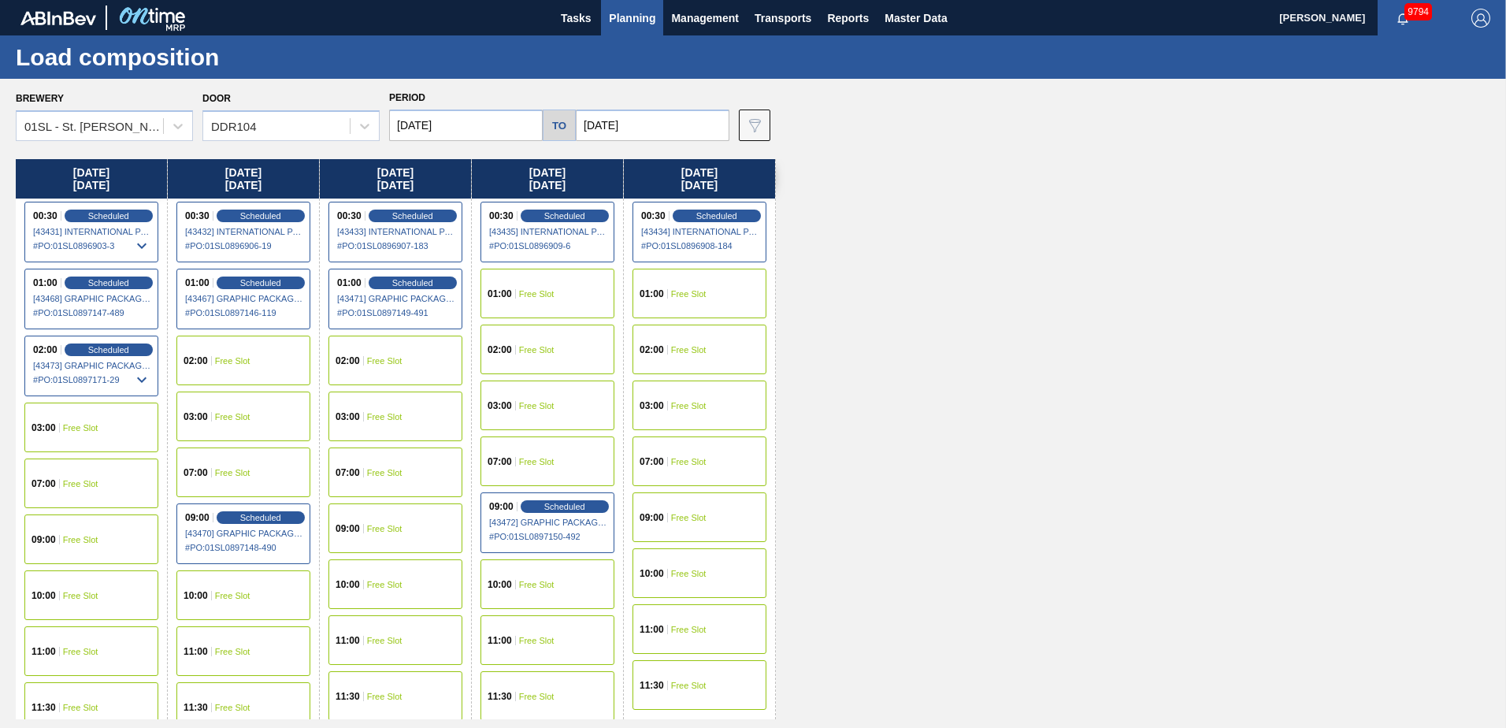
click at [629, 17] on span "Planning" at bounding box center [632, 18] width 46 height 19
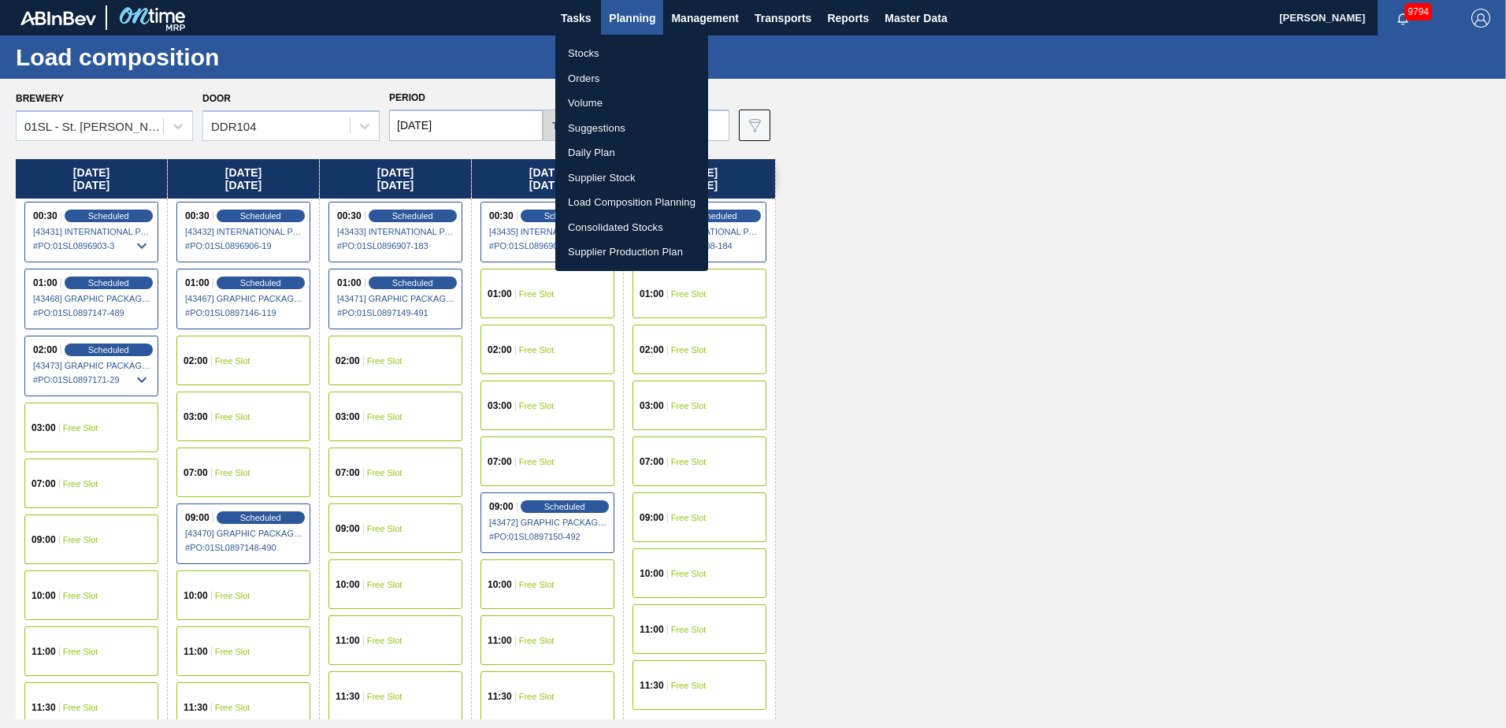
click at [616, 135] on li "Suggestions" at bounding box center [631, 128] width 153 height 25
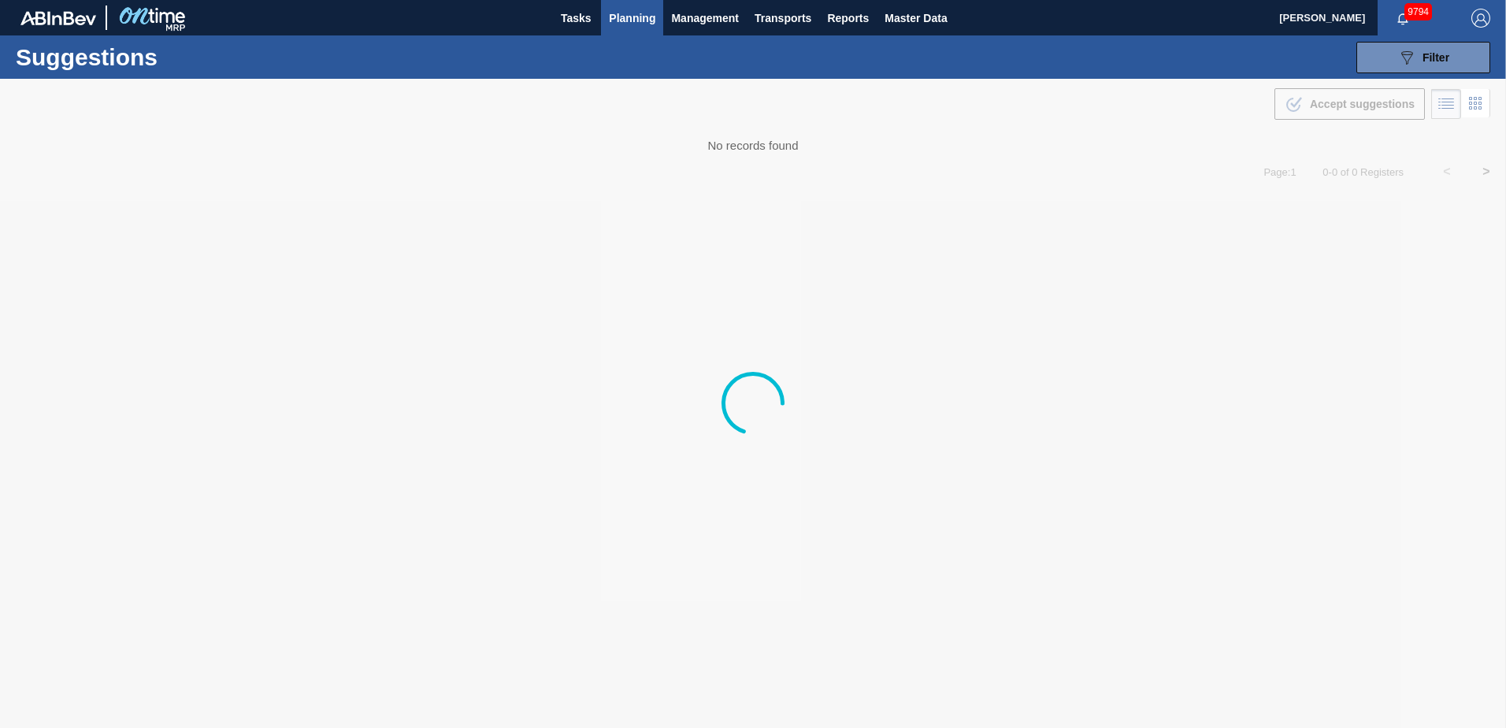
type from "[DATE]"
type to "[DATE]"
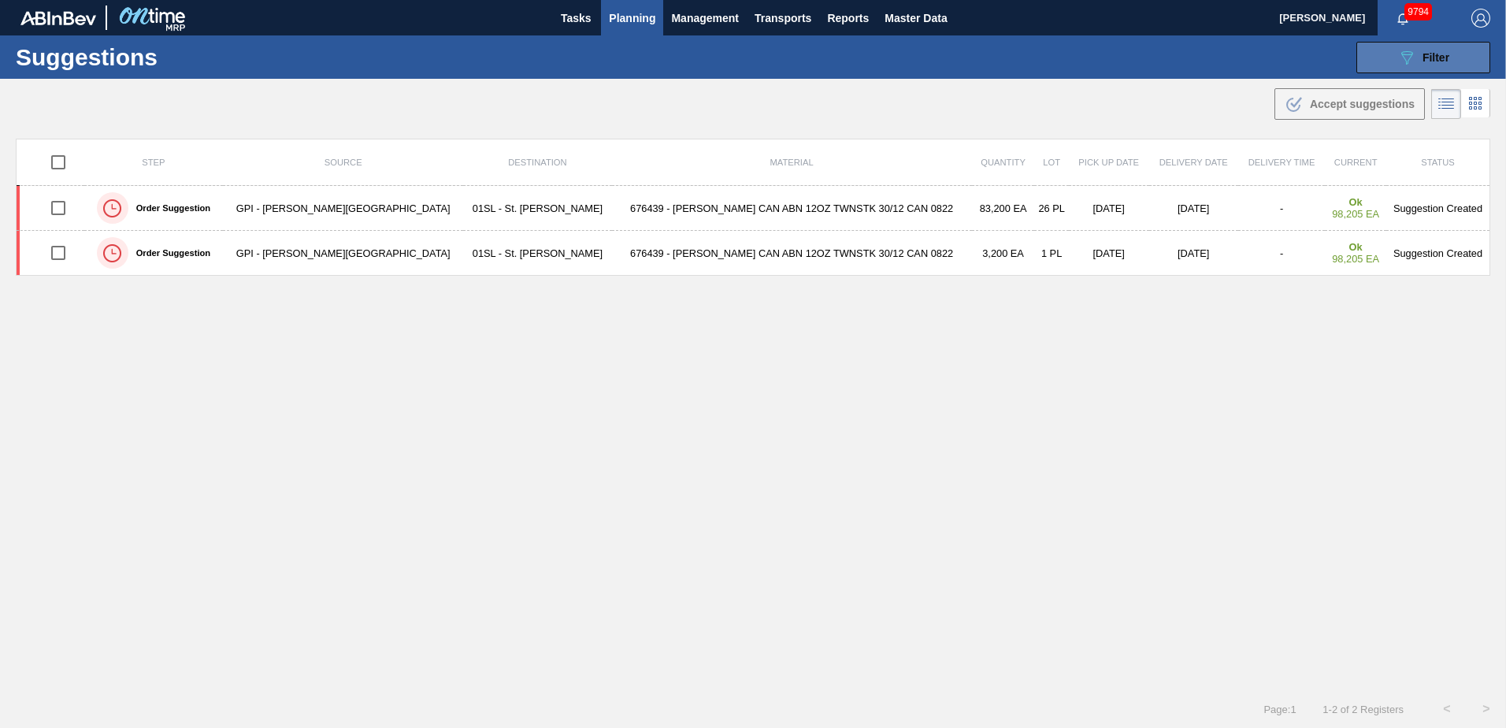
click at [1425, 64] on div "089F7B8B-B2A5-4AFE-B5C0-19BA573D28AC Filter" at bounding box center [1423, 57] width 52 height 19
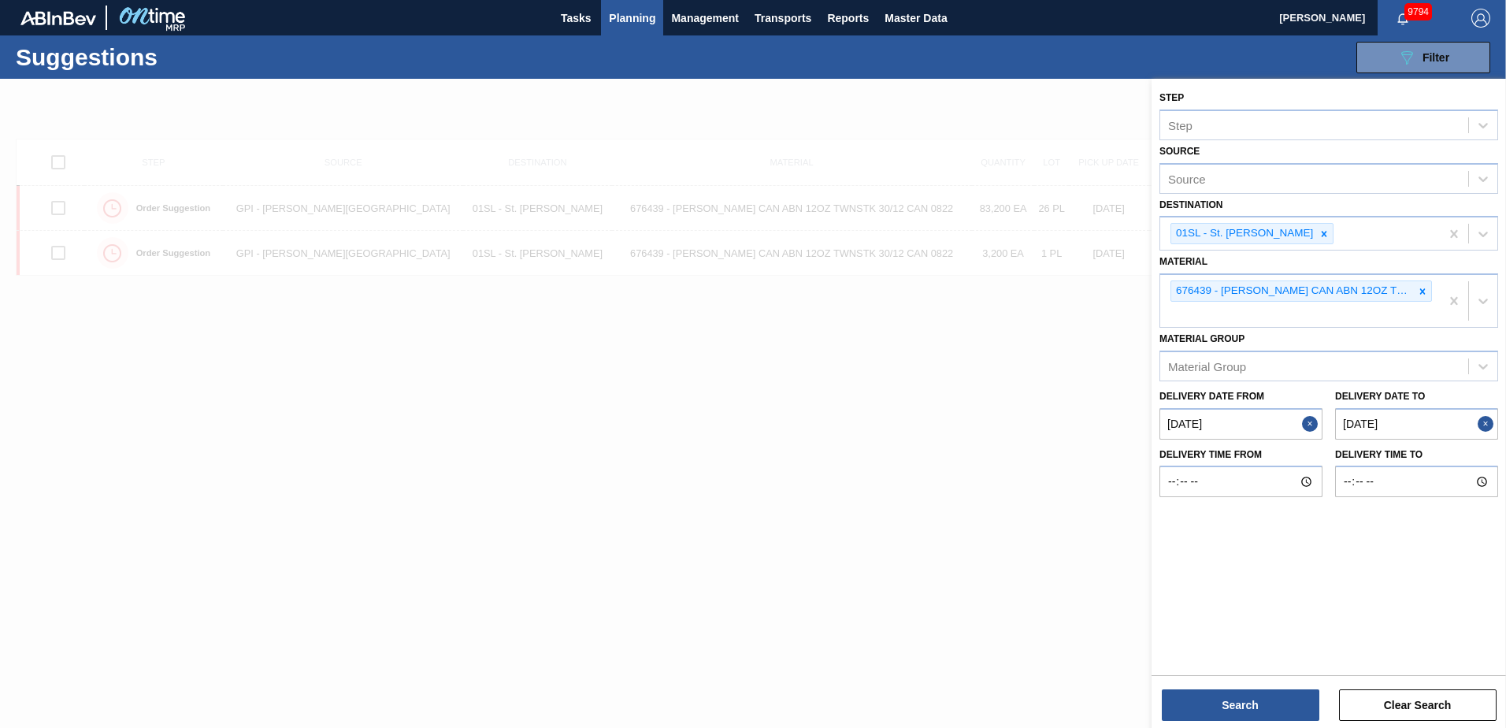
drag, startPoint x: 1422, startPoint y: 292, endPoint x: 1283, endPoint y: 307, distance: 139.4
click at [1419, 291] on icon at bounding box center [1422, 291] width 11 height 11
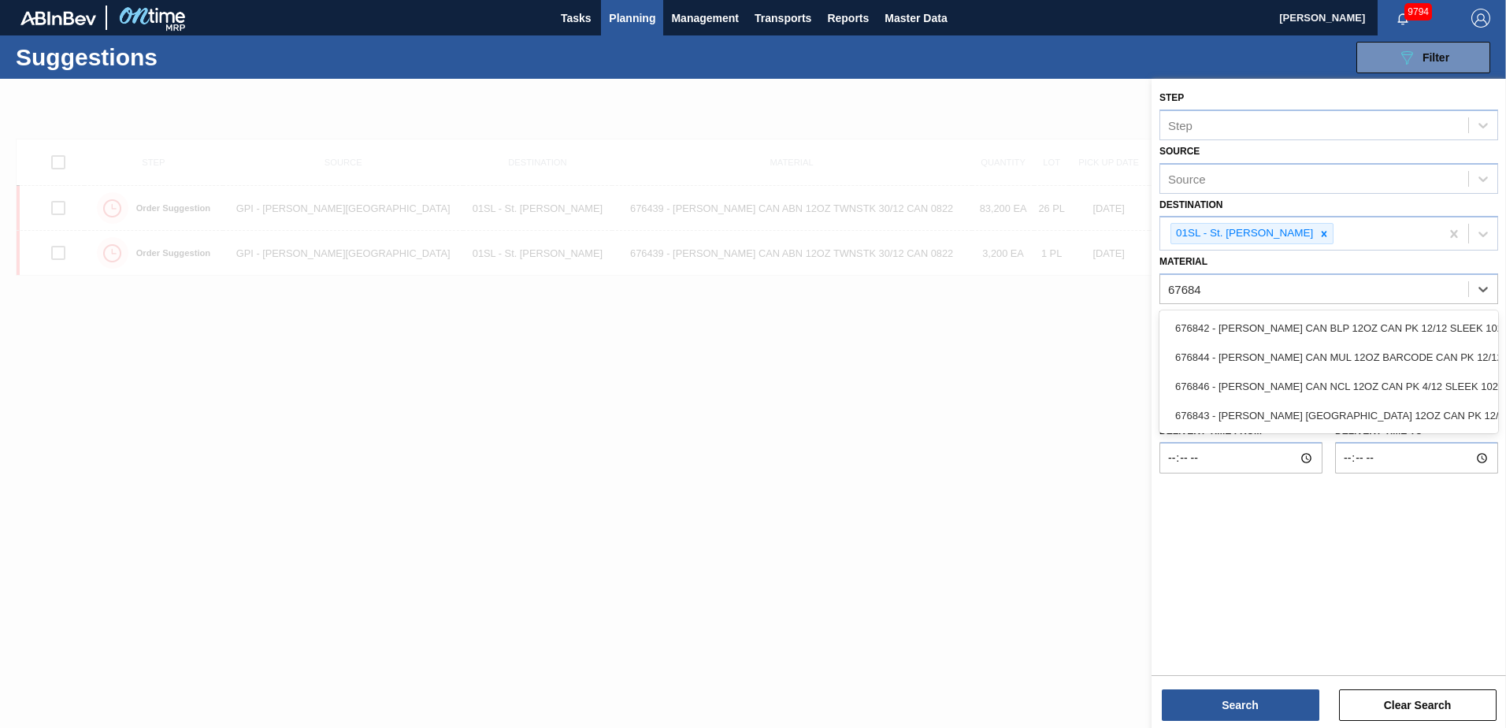
type input "676844"
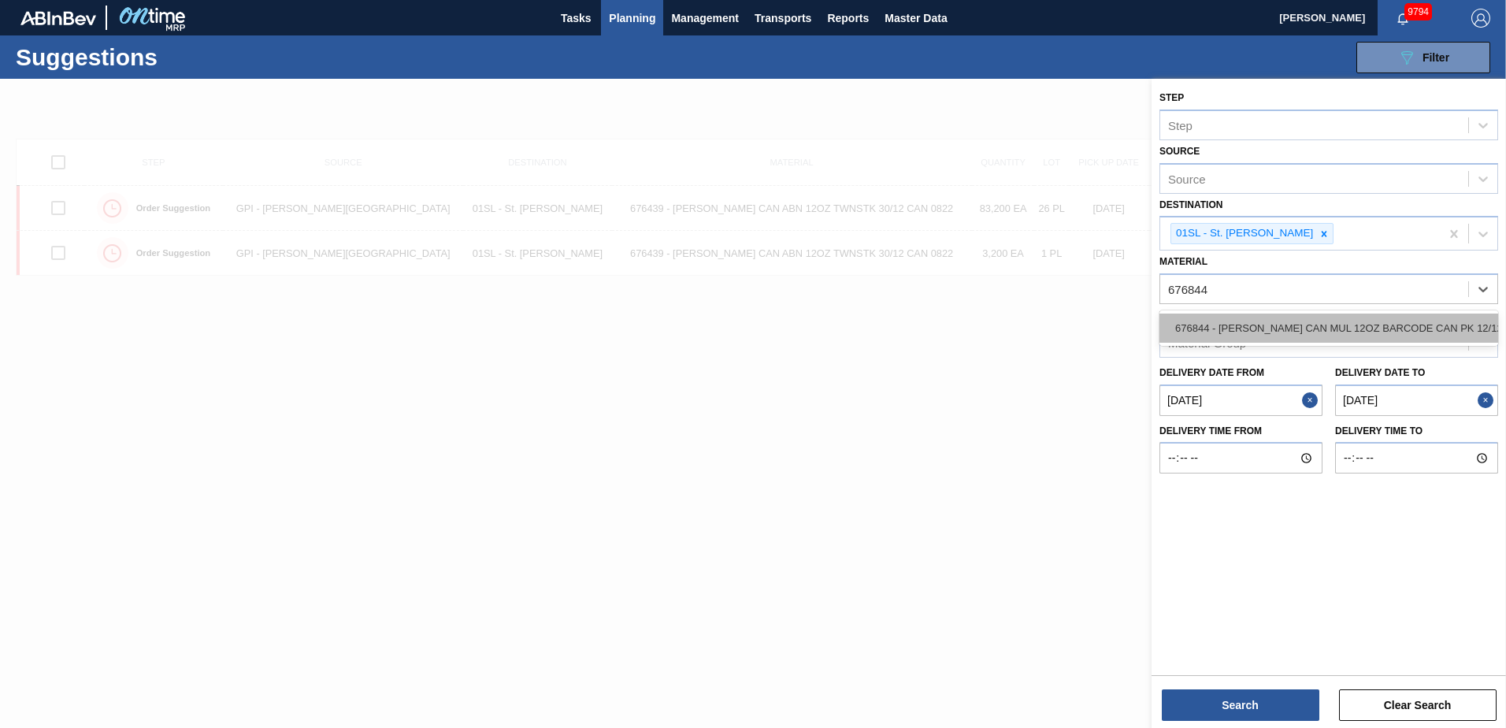
click at [1325, 340] on div "676844 - [PERSON_NAME] CAN MUL 12OZ BARCODE CAN PK 12/12 S" at bounding box center [1328, 327] width 339 height 29
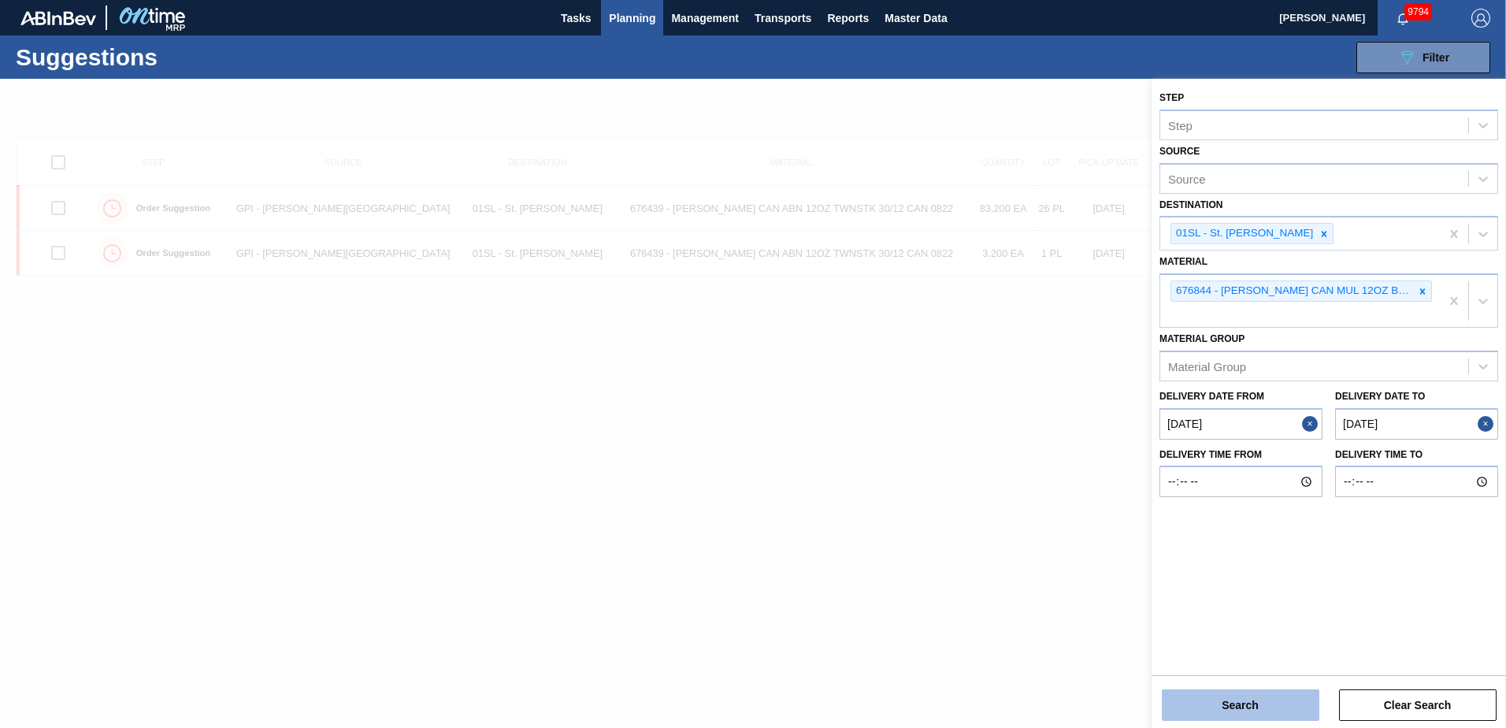
drag, startPoint x: 1265, startPoint y: 697, endPoint x: 1215, endPoint y: 703, distance: 50.0
click at [1215, 703] on button "Search" at bounding box center [1241, 705] width 158 height 32
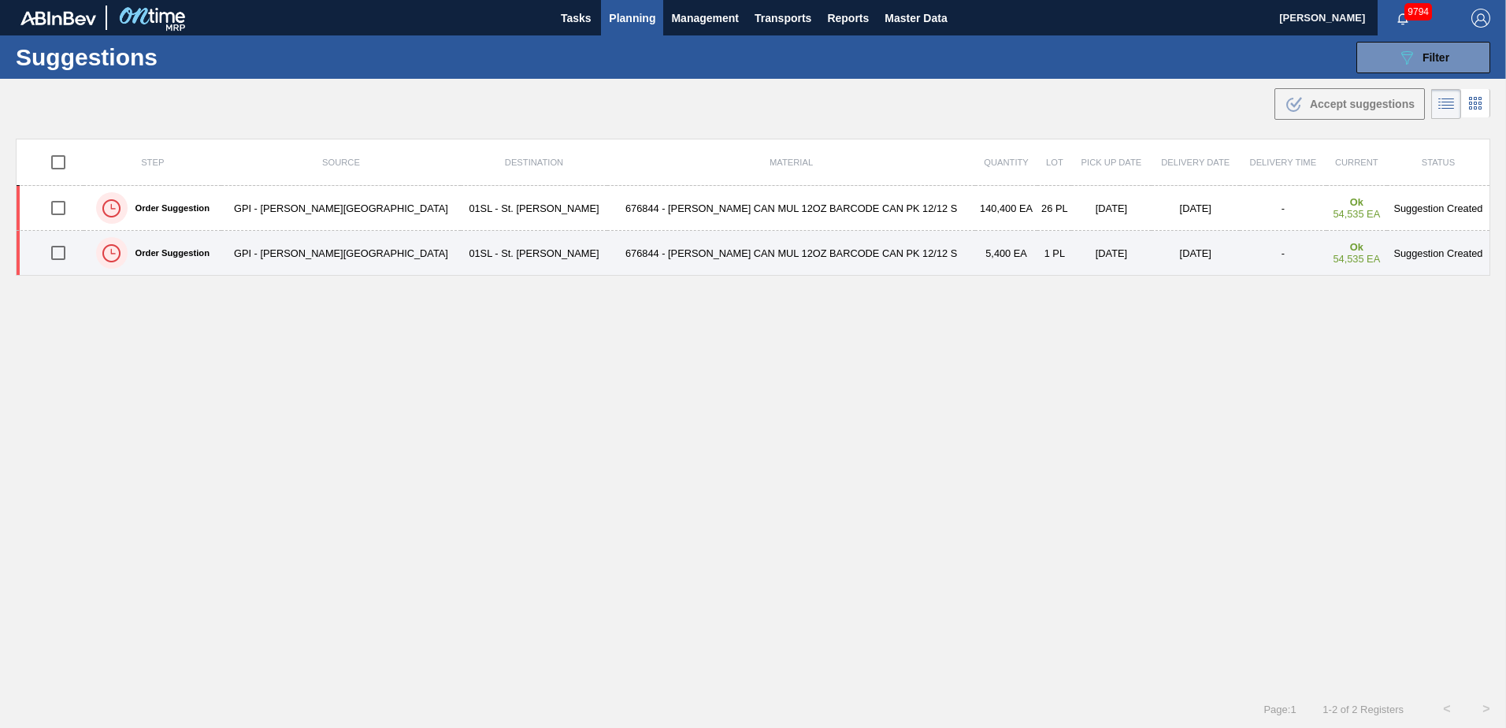
drag, startPoint x: 683, startPoint y: 421, endPoint x: 134, endPoint y: 266, distance: 570.2
click at [666, 417] on div "Step Source Destination Material Quantity Lot Pick up Date Delivery Date Delive…" at bounding box center [753, 400] width 1474 height 523
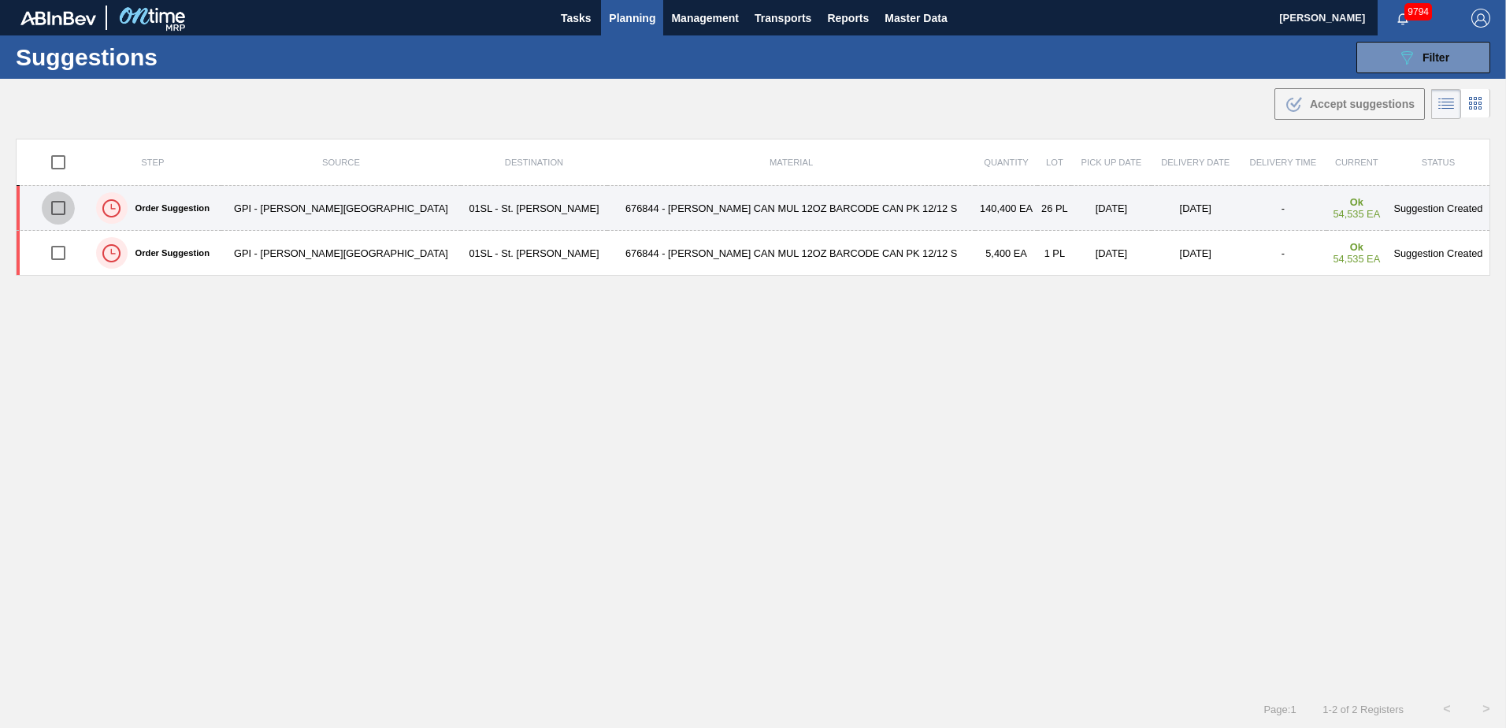
click at [64, 209] on input "checkbox" at bounding box center [58, 207] width 33 height 33
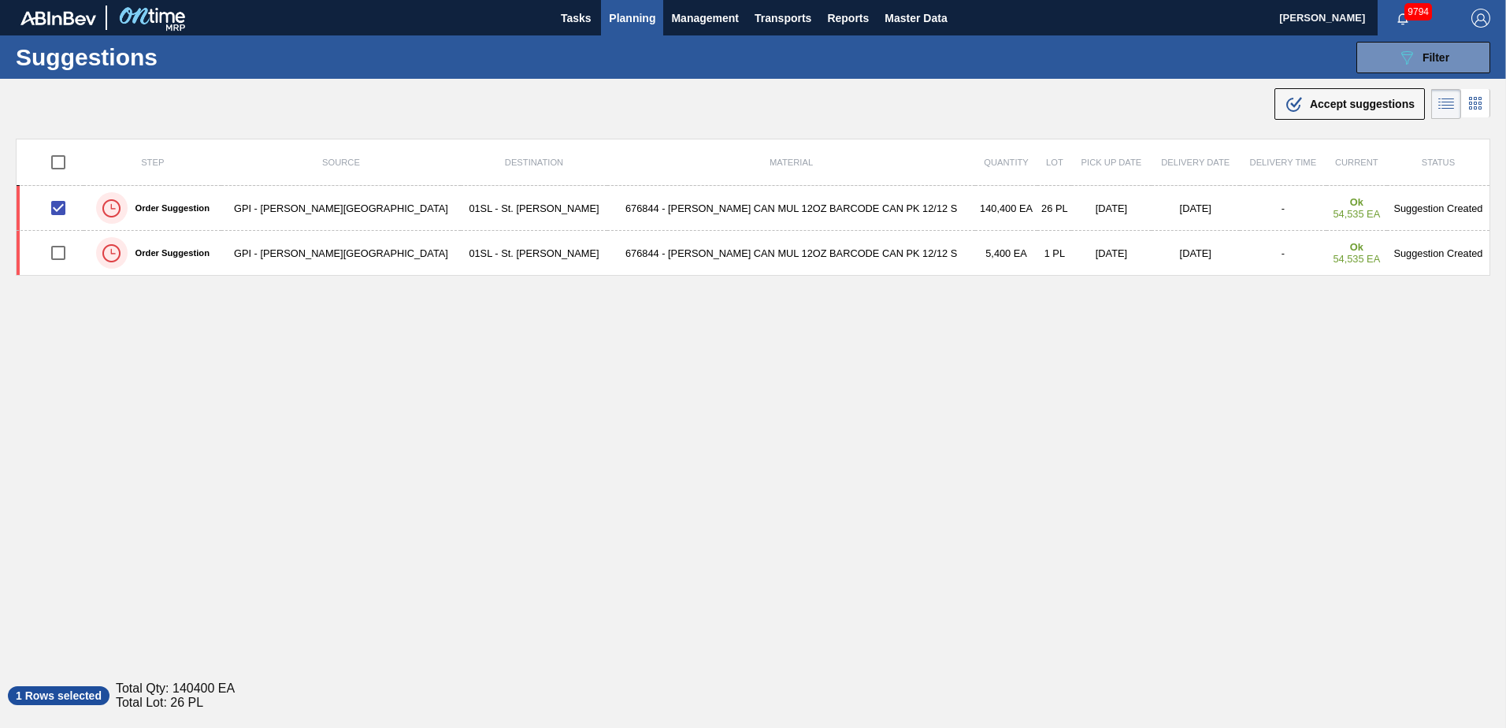
drag, startPoint x: 1345, startPoint y: 113, endPoint x: 1334, endPoint y: 116, distance: 11.3
click at [1341, 113] on button ".b{fill:var(--color-action-default)} Accept suggestions" at bounding box center [1349, 104] width 150 height 32
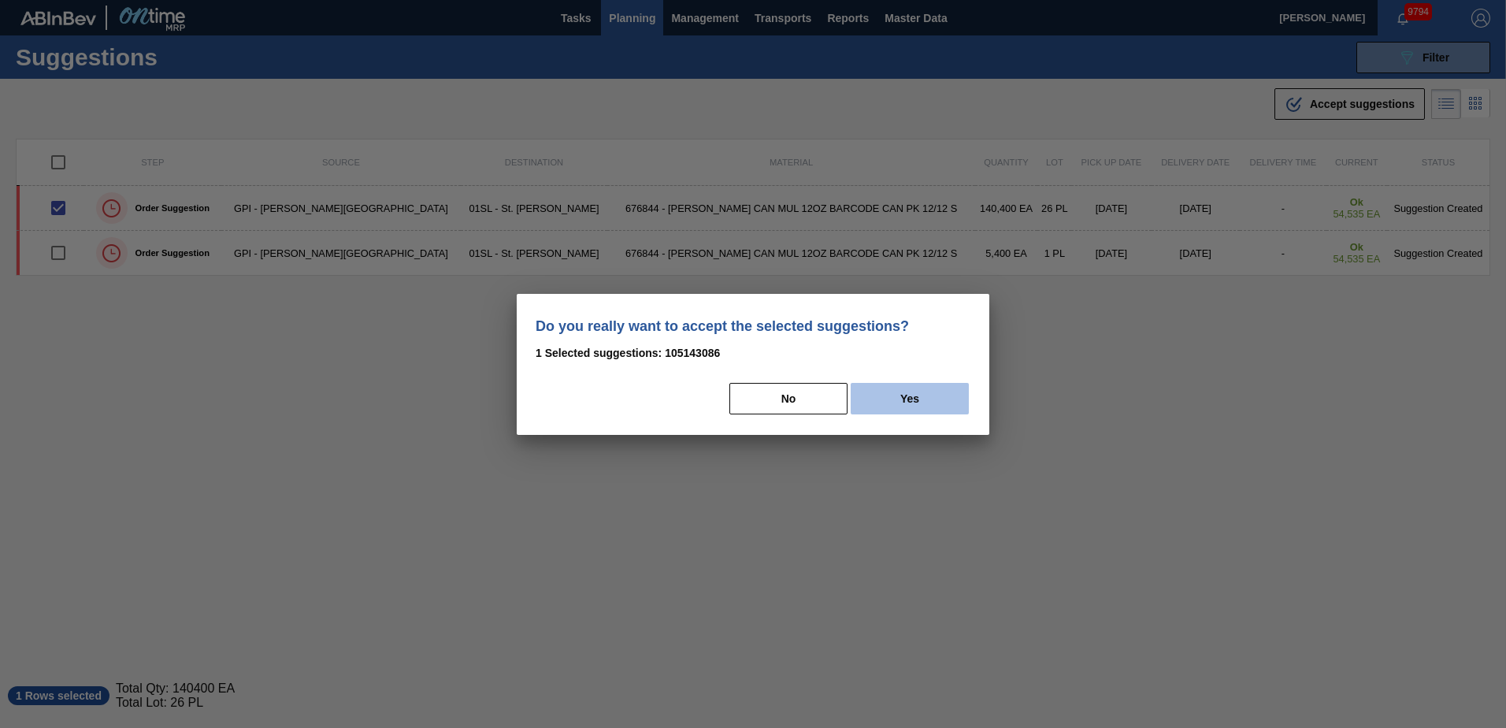
click at [925, 410] on button "Yes" at bounding box center [910, 399] width 118 height 32
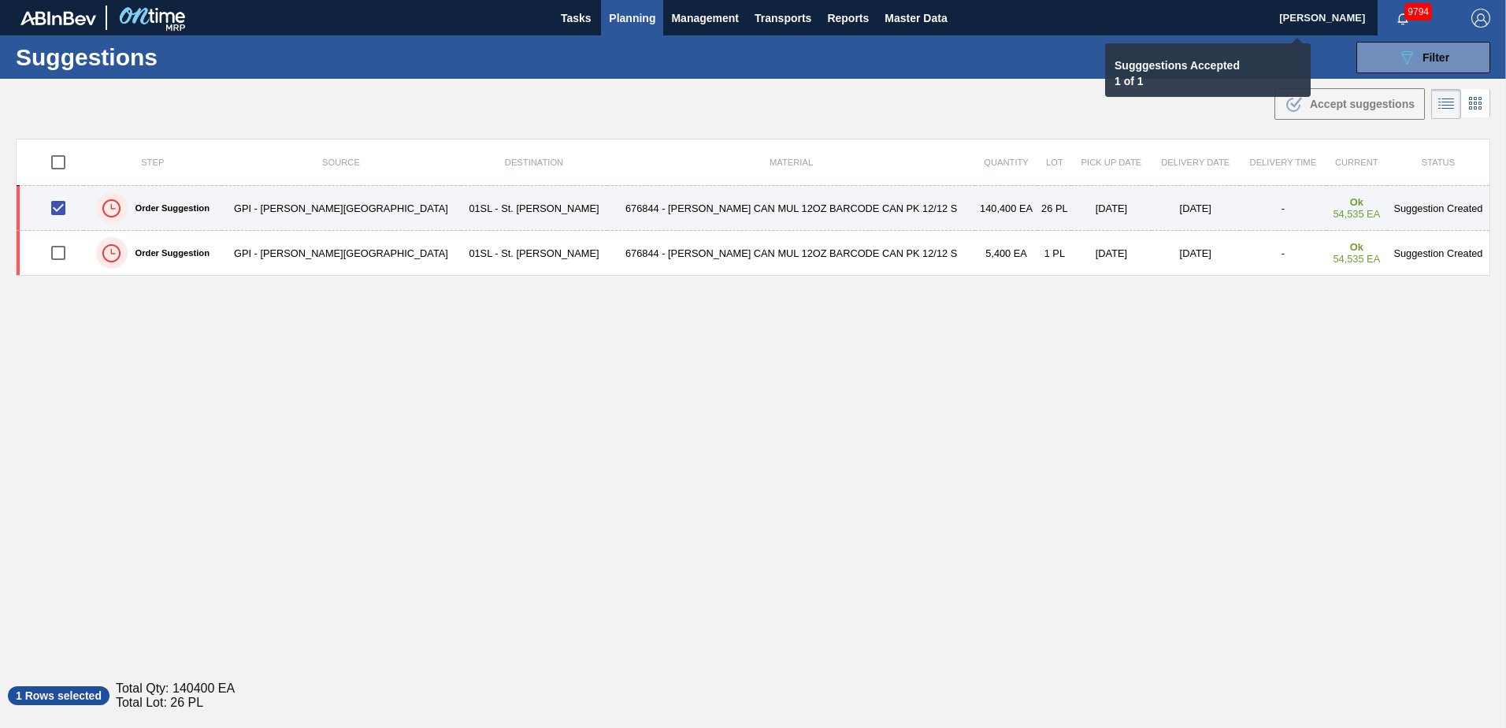
checkbox input "false"
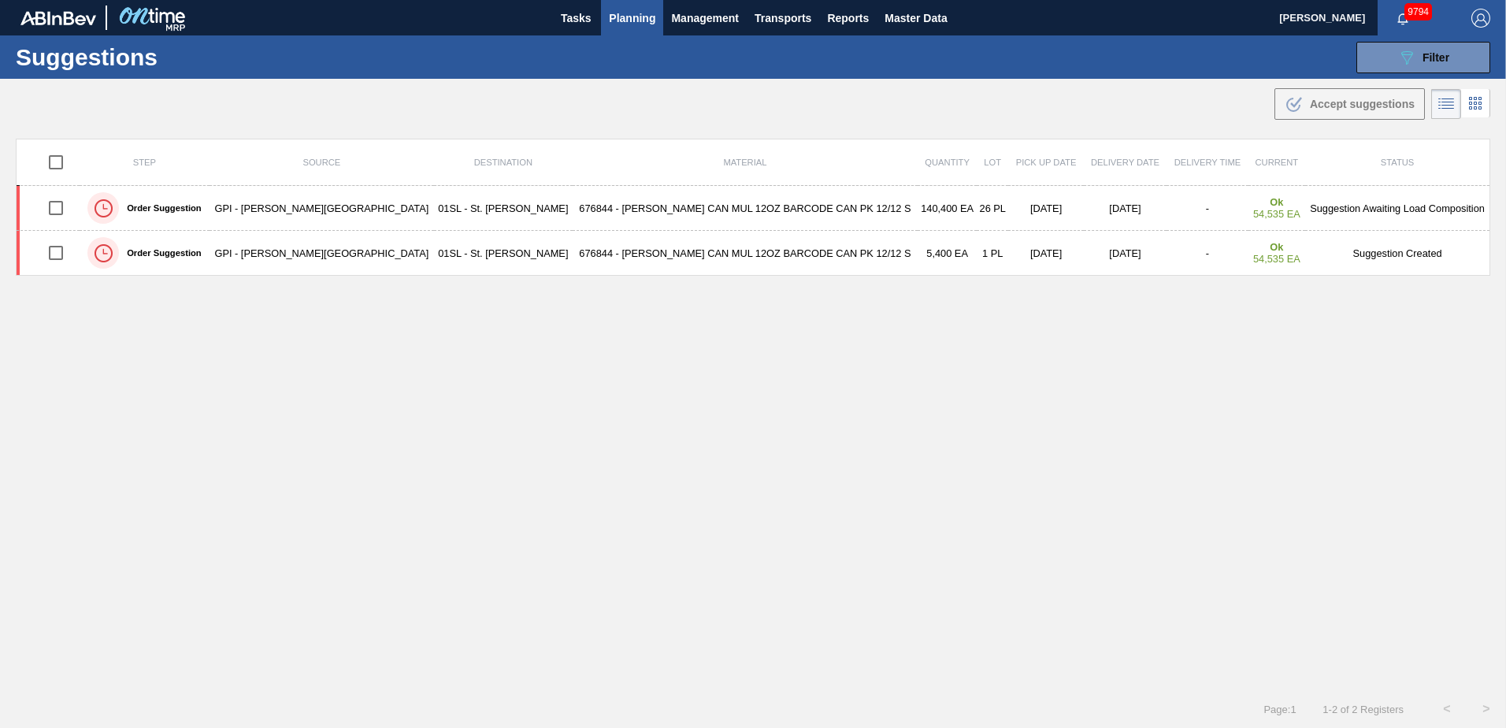
click at [626, 17] on span "Planning" at bounding box center [632, 18] width 46 height 19
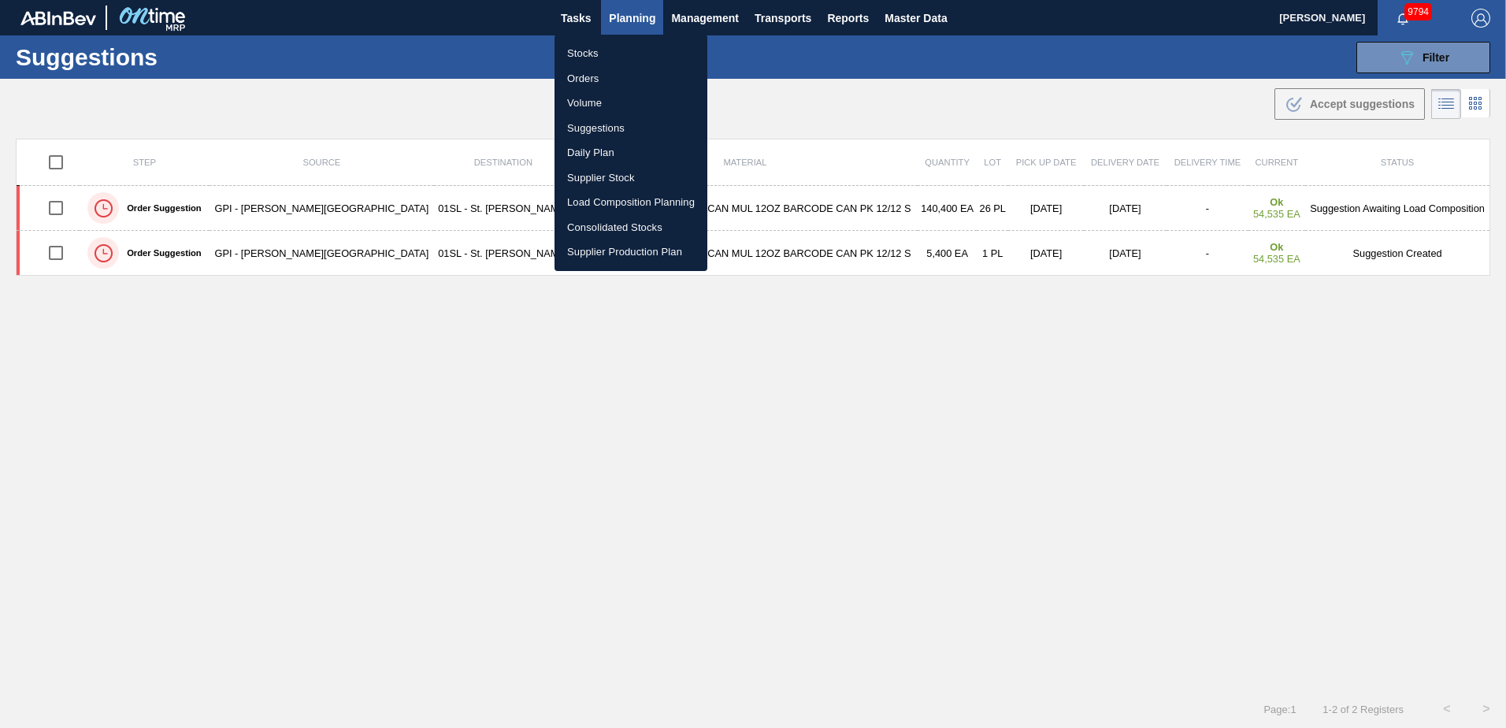
click at [634, 197] on li "Load Composition Planning" at bounding box center [630, 202] width 153 height 25
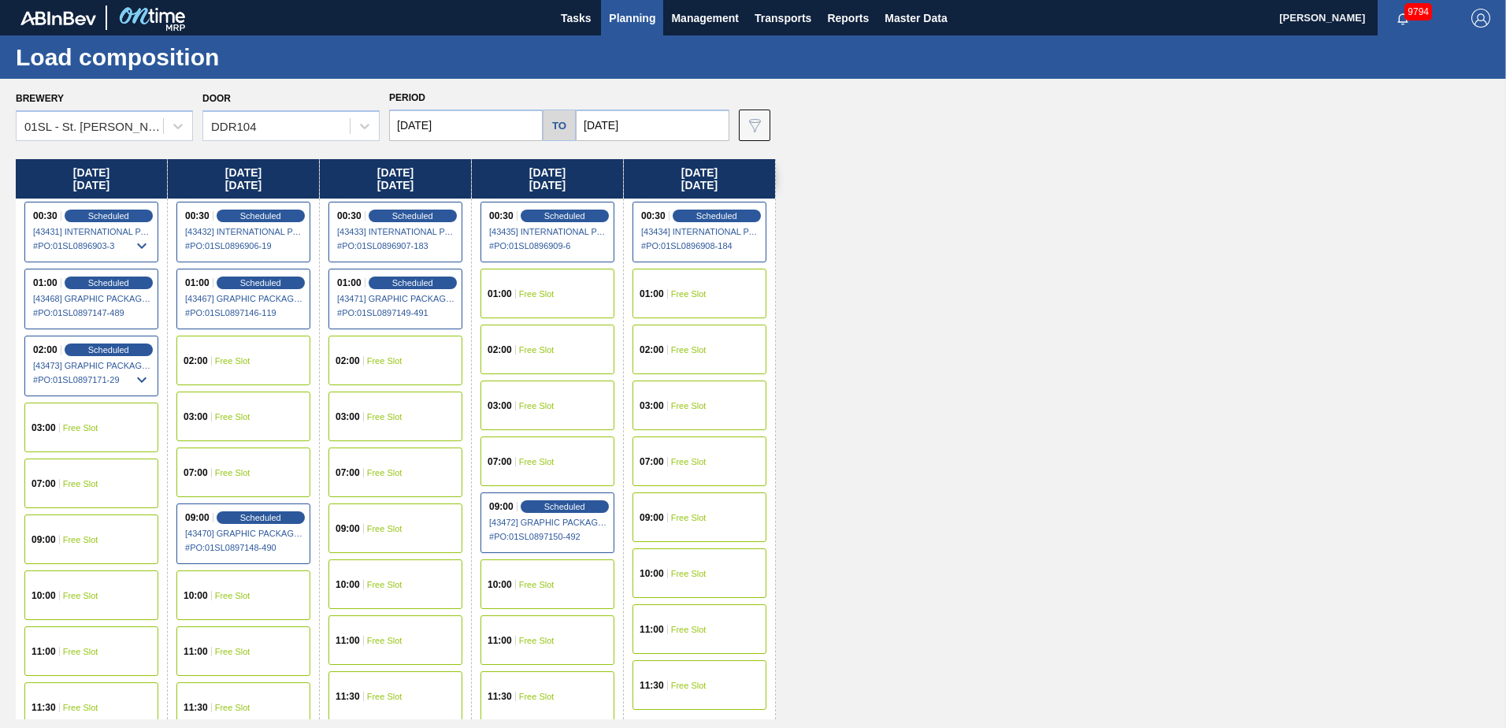
click at [107, 528] on div "09:00 Free Slot" at bounding box center [91, 539] width 134 height 50
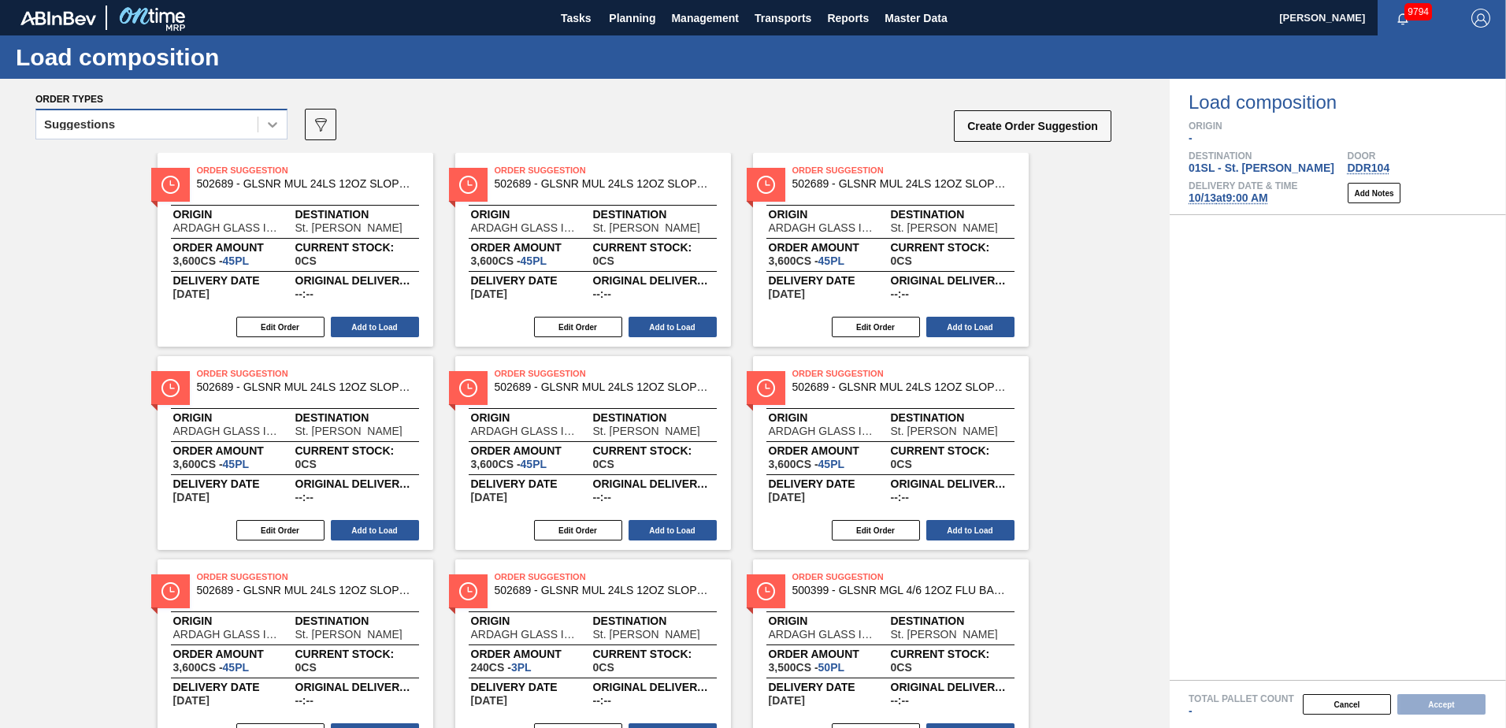
click at [263, 138] on div at bounding box center [272, 124] width 28 height 28
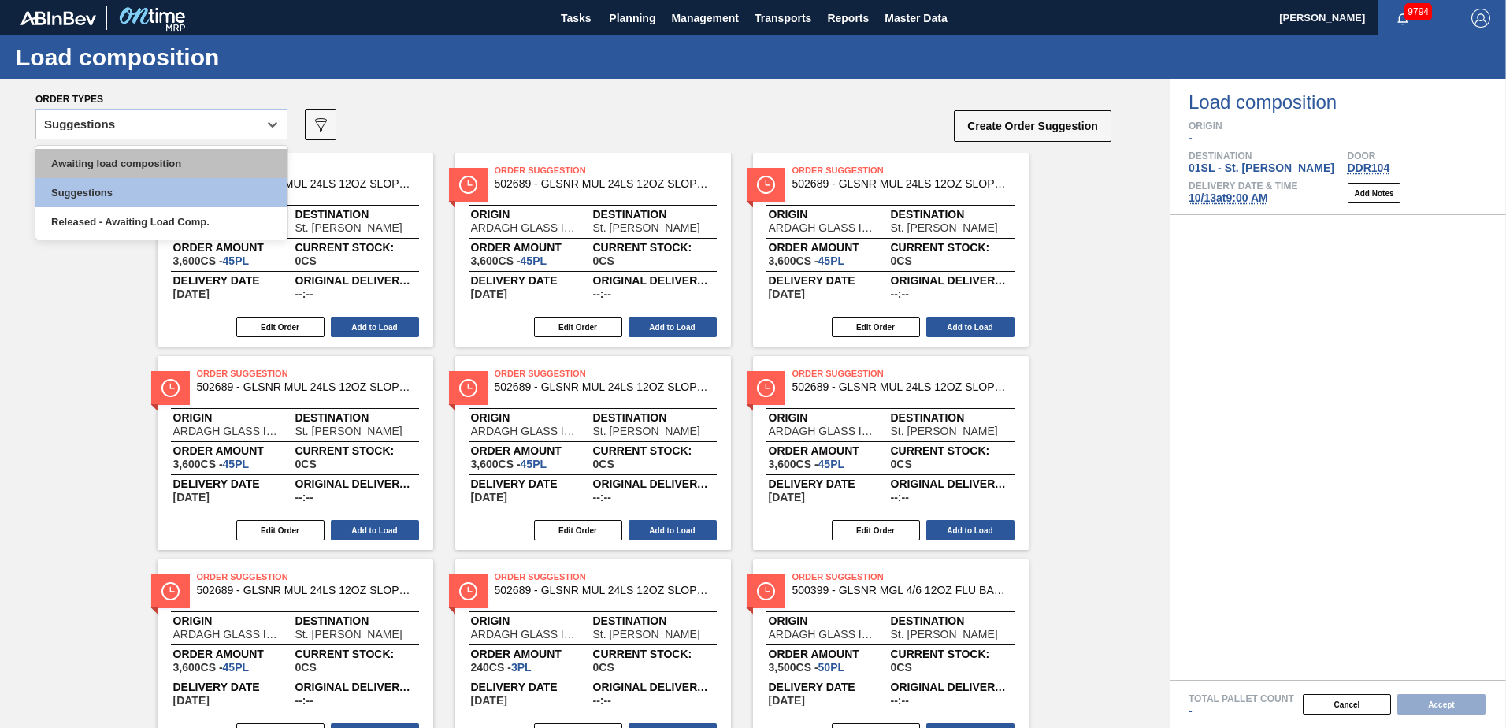
click at [206, 166] on div "Awaiting load composition" at bounding box center [161, 163] width 252 height 29
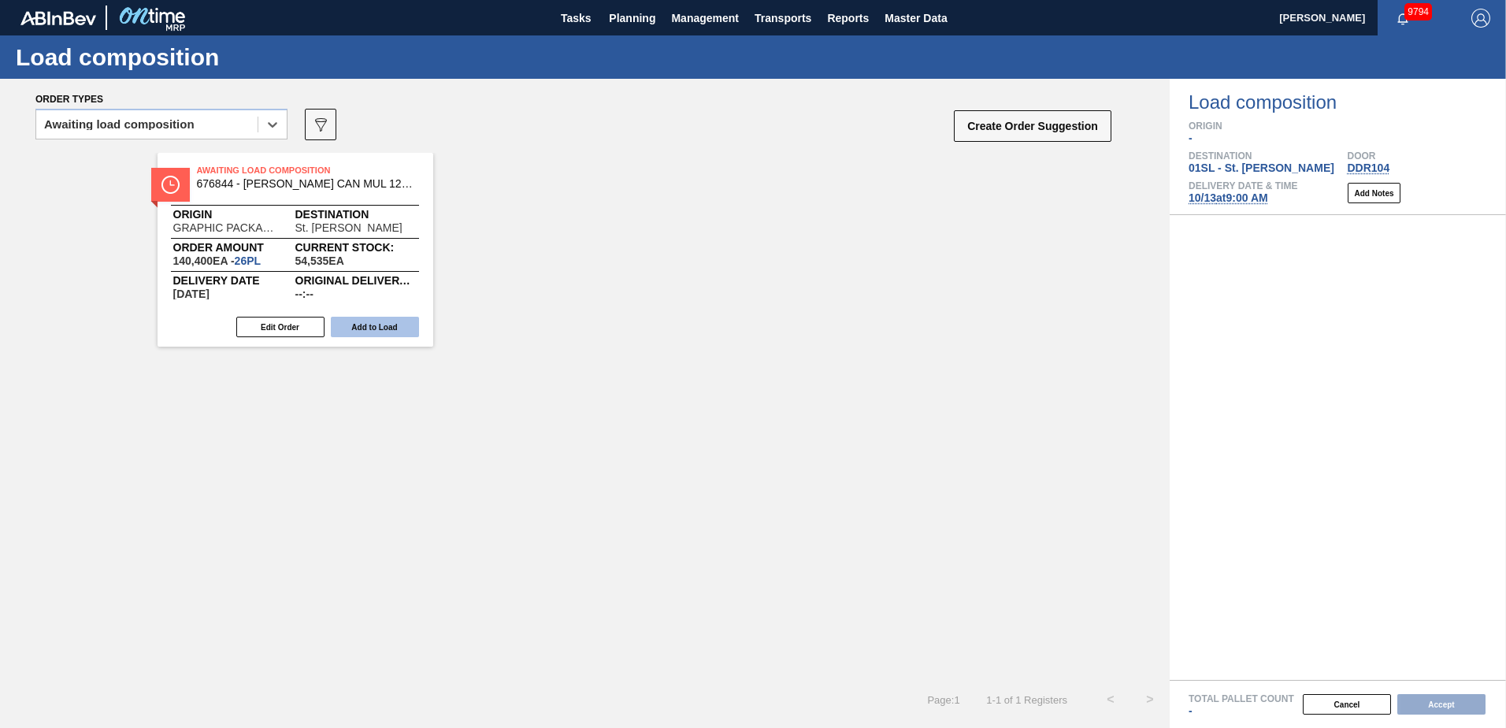
click at [387, 318] on button "Add to Load" at bounding box center [375, 327] width 88 height 20
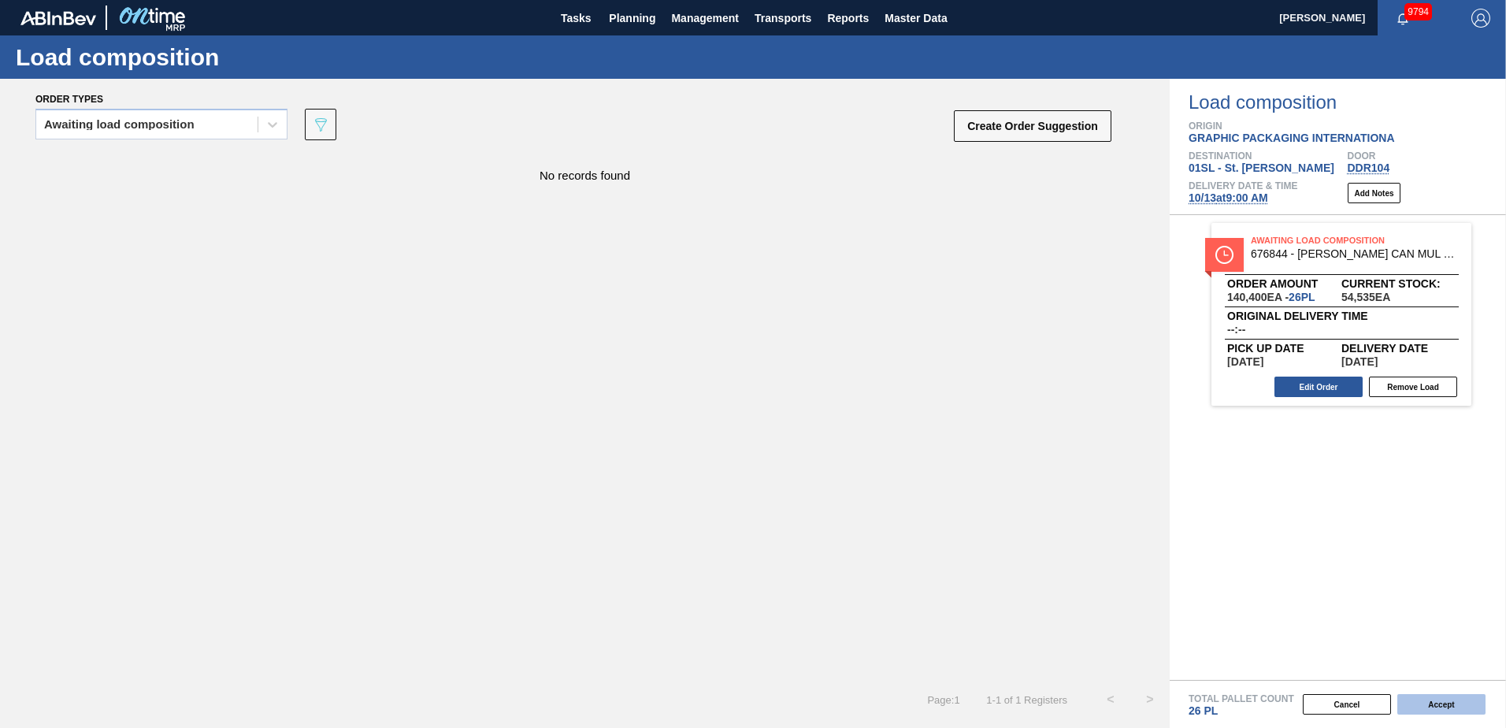
click at [1455, 702] on button "Accept" at bounding box center [1441, 704] width 88 height 20
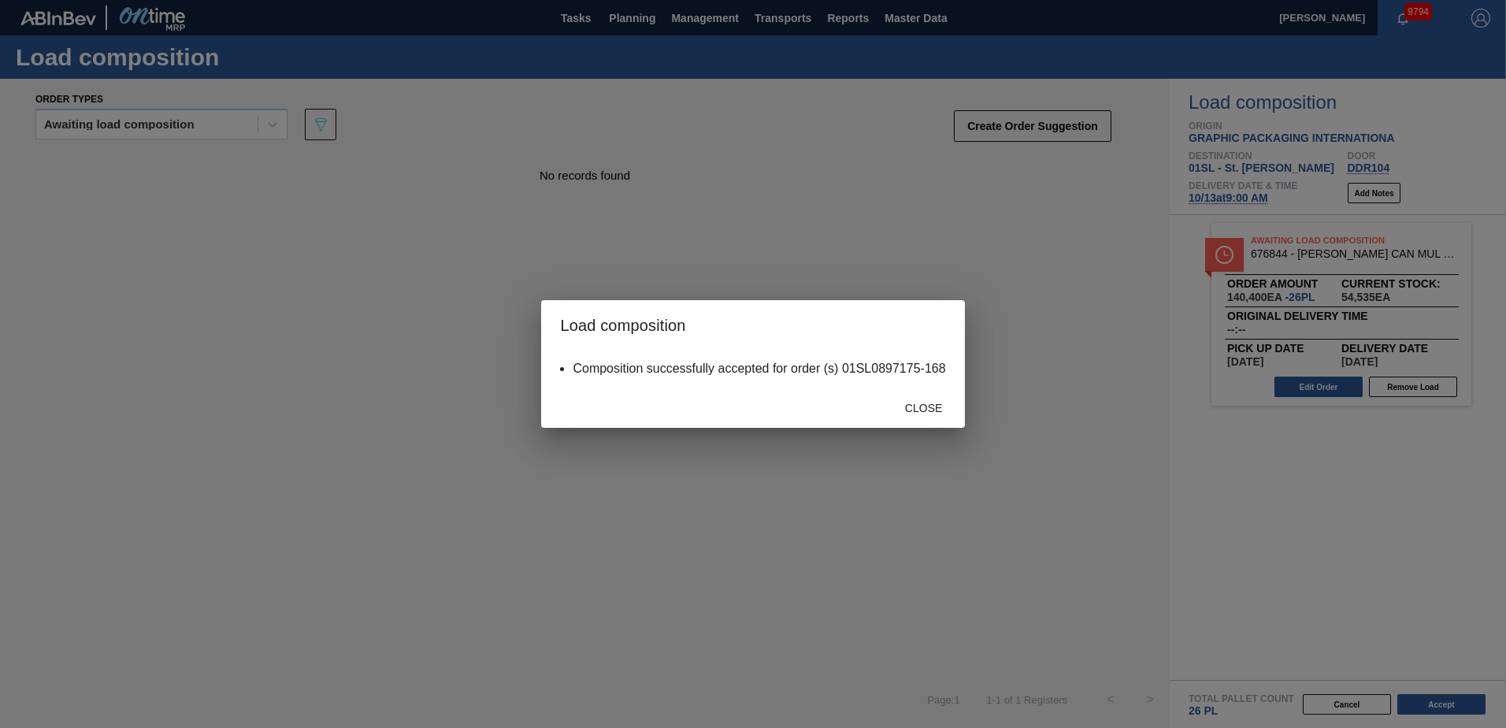
click at [940, 406] on span "Close" at bounding box center [923, 408] width 62 height 13
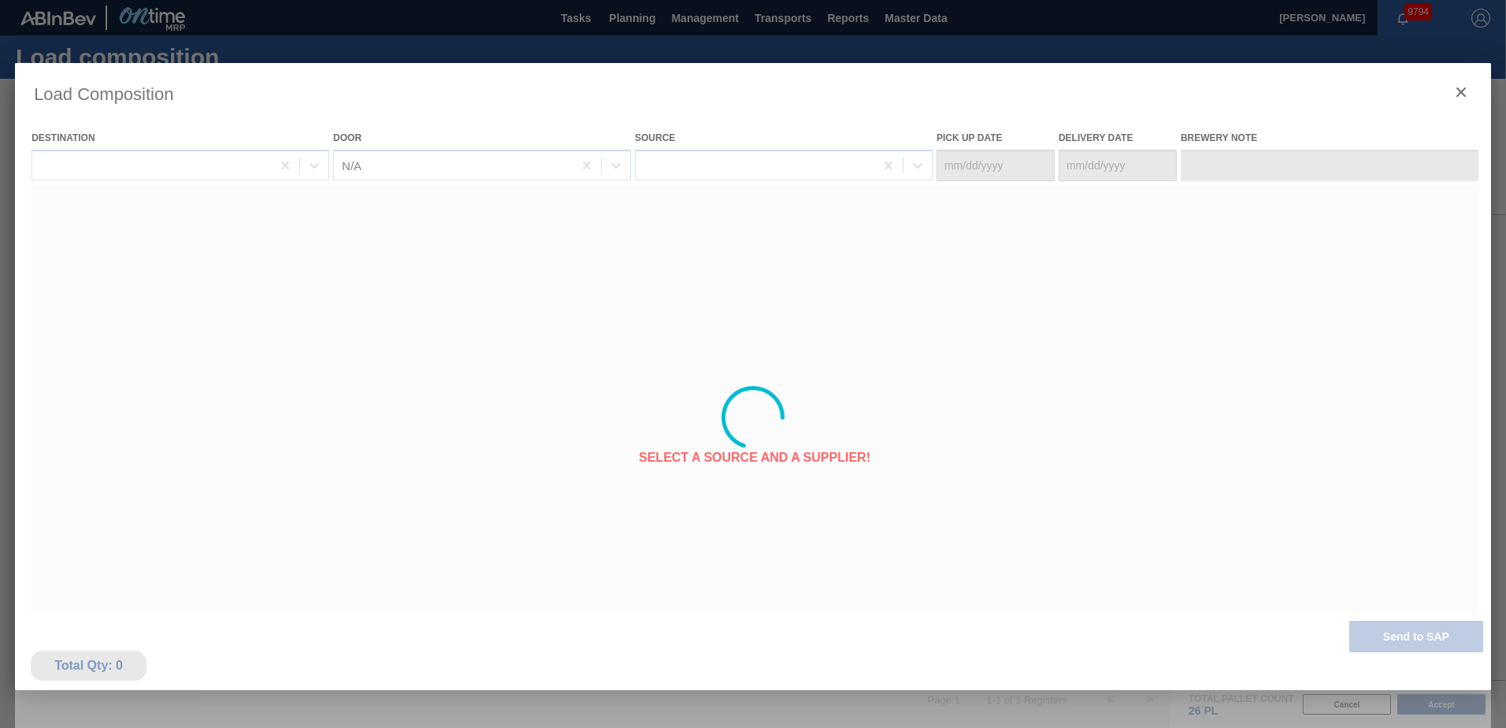
type Date "[DATE]"
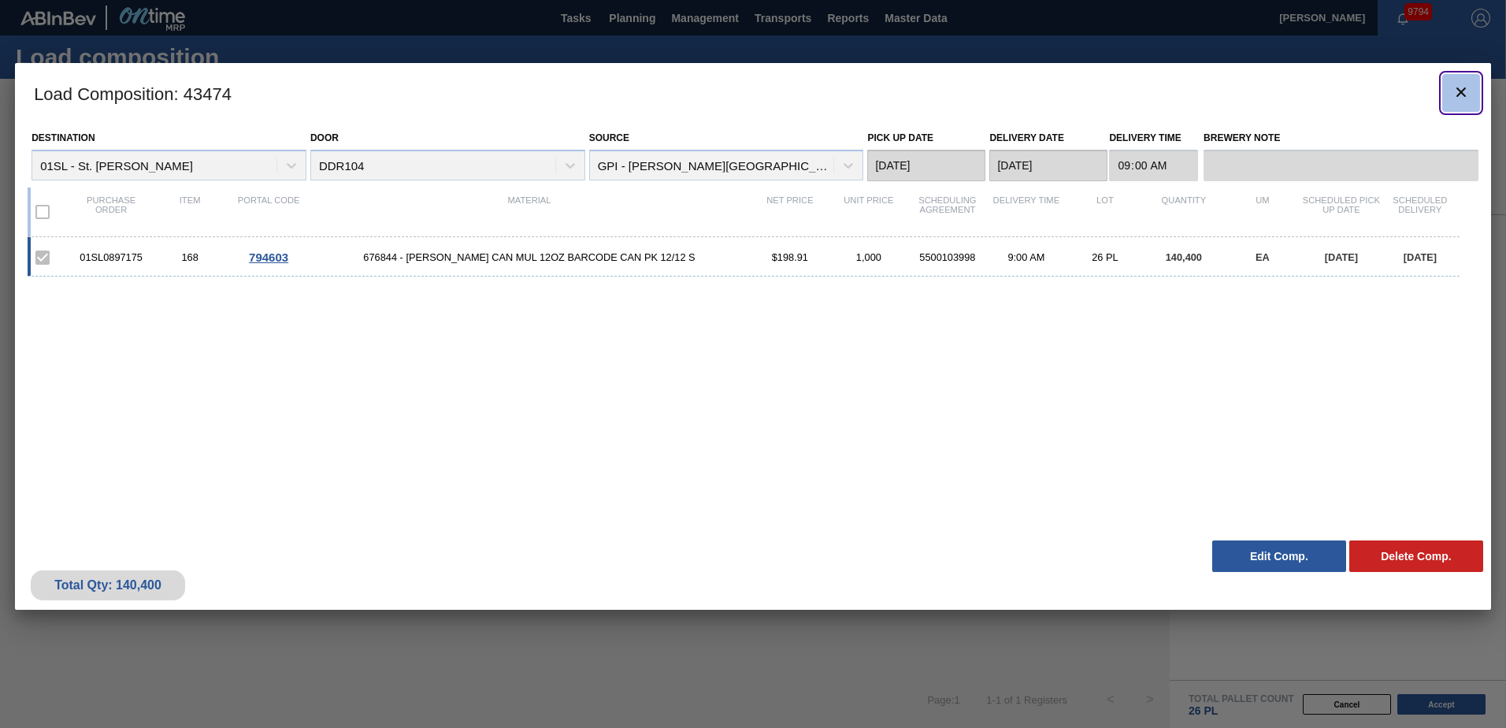
click at [1455, 84] on icon "botão de ícone" at bounding box center [1460, 92] width 19 height 19
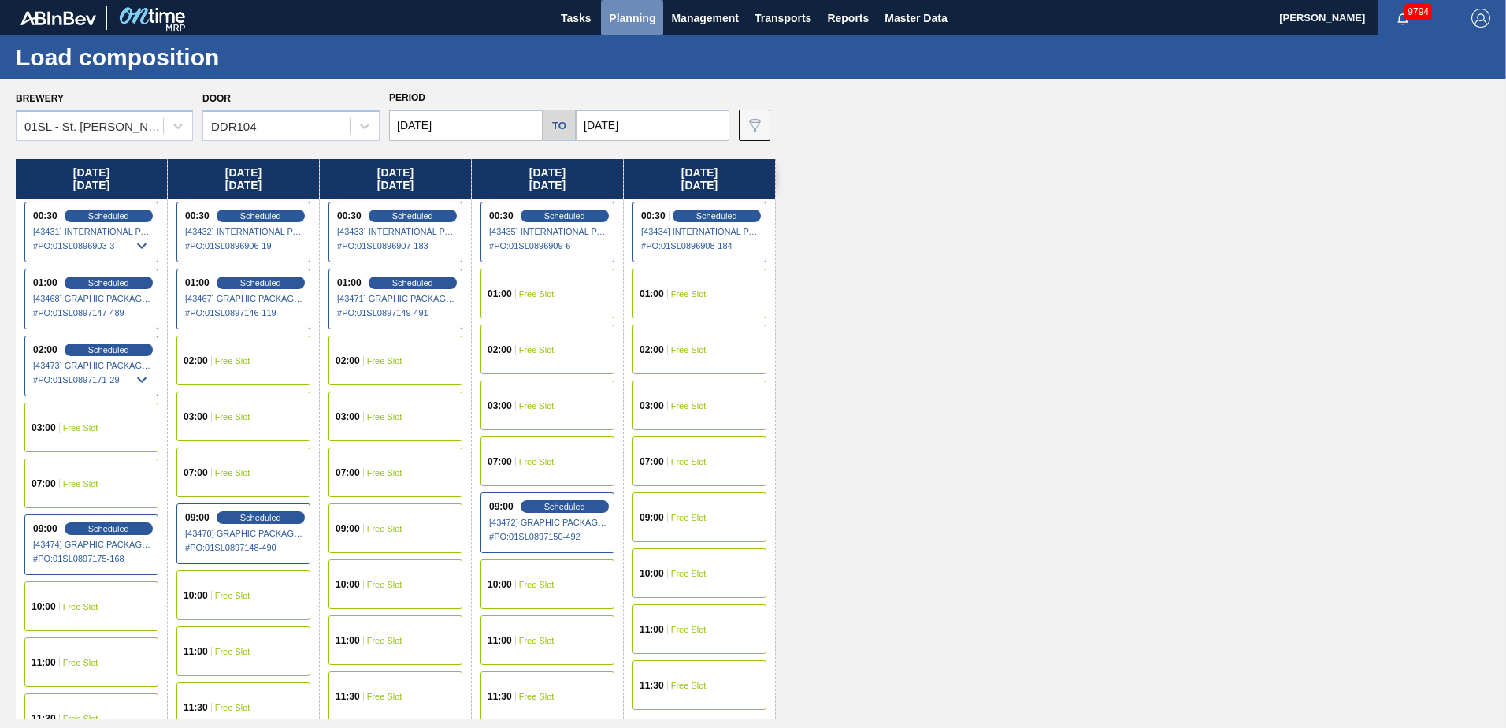
click at [635, 15] on span "Planning" at bounding box center [632, 18] width 46 height 19
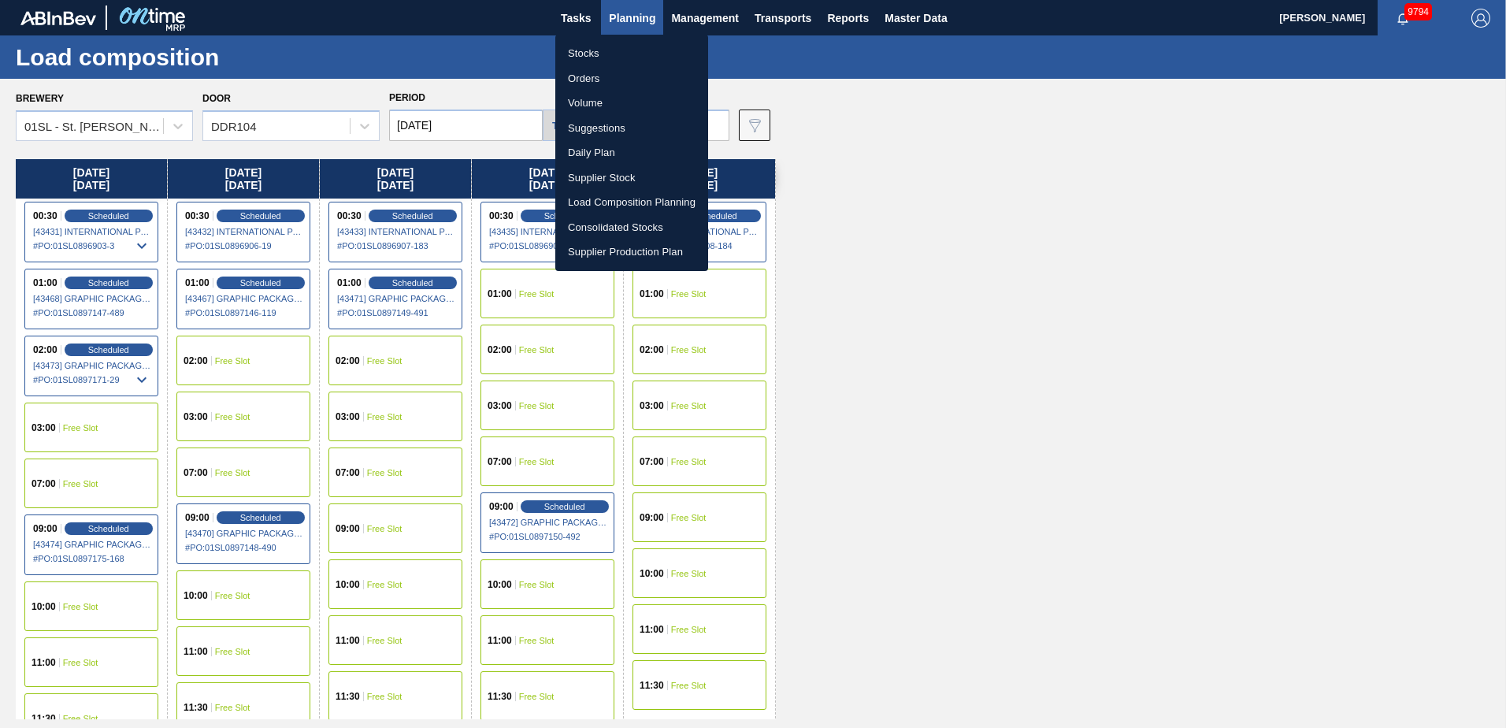
click at [609, 124] on li "Suggestions" at bounding box center [631, 128] width 153 height 25
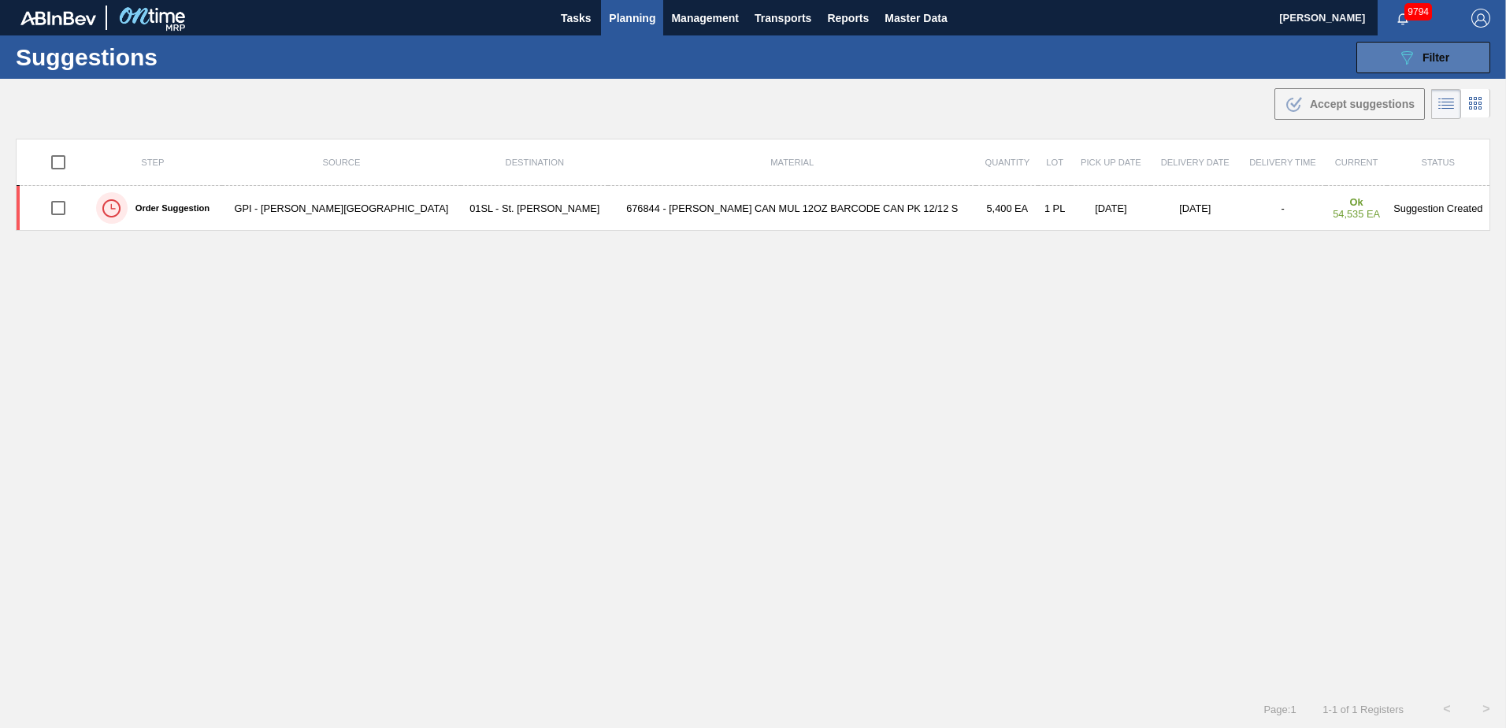
click at [1429, 52] on span "Filter" at bounding box center [1435, 57] width 27 height 13
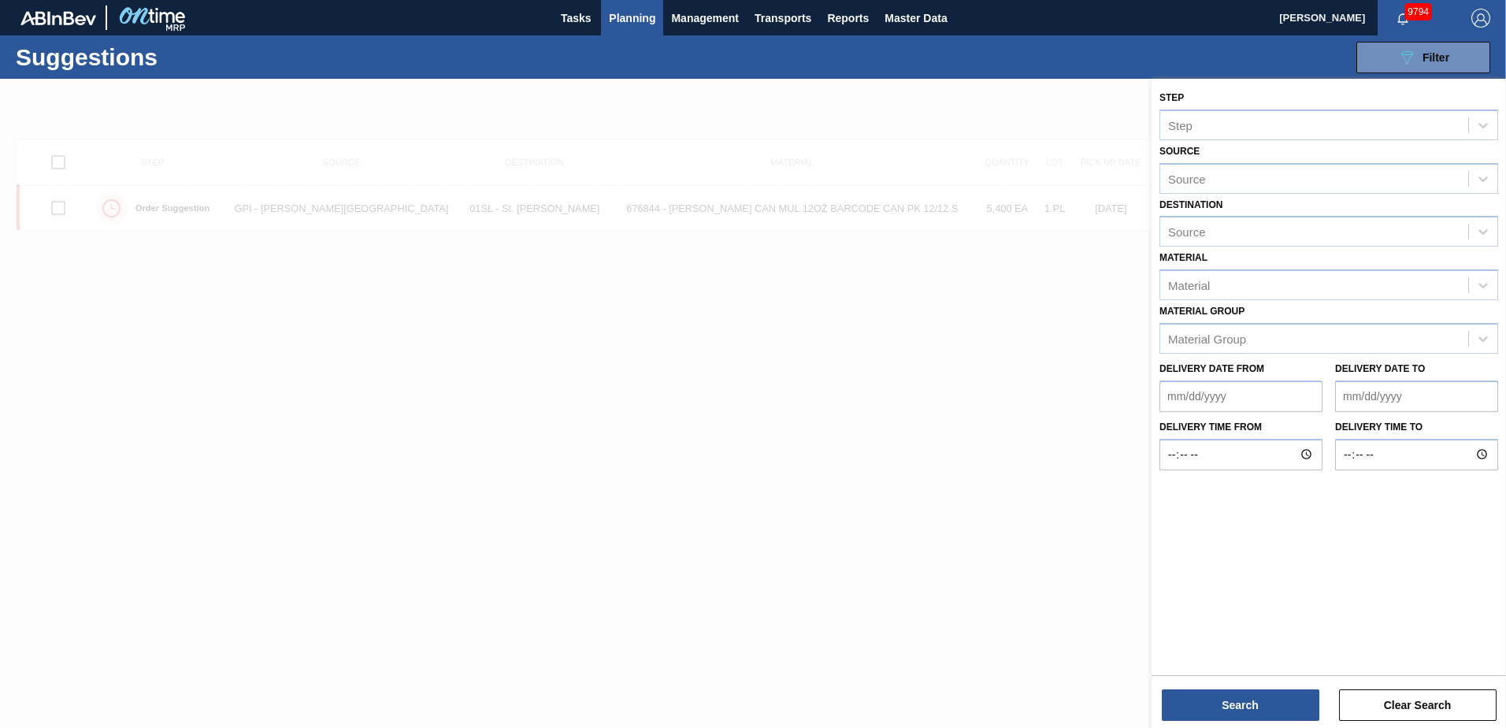
type from "[DATE]"
type to "[DATE]"
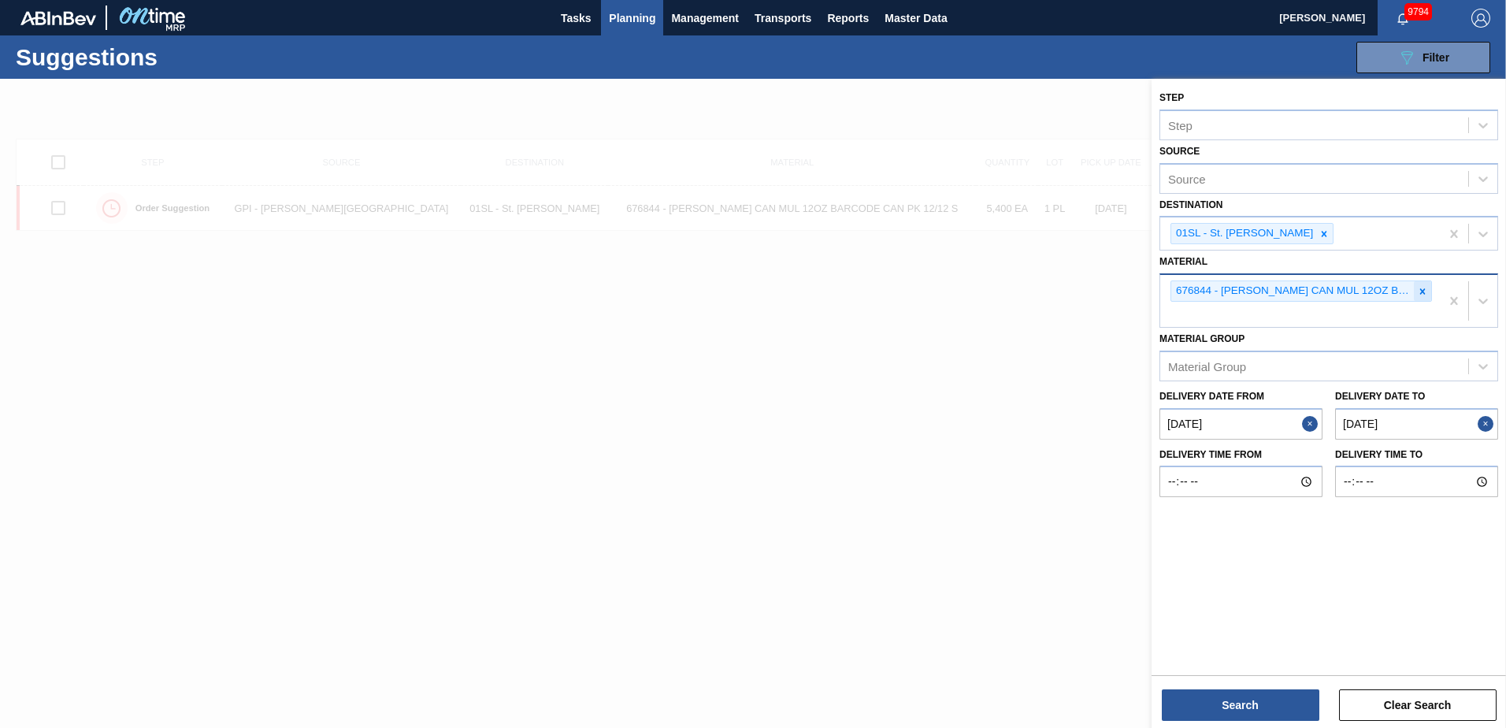
click at [1422, 291] on icon at bounding box center [1423, 291] width 6 height 6
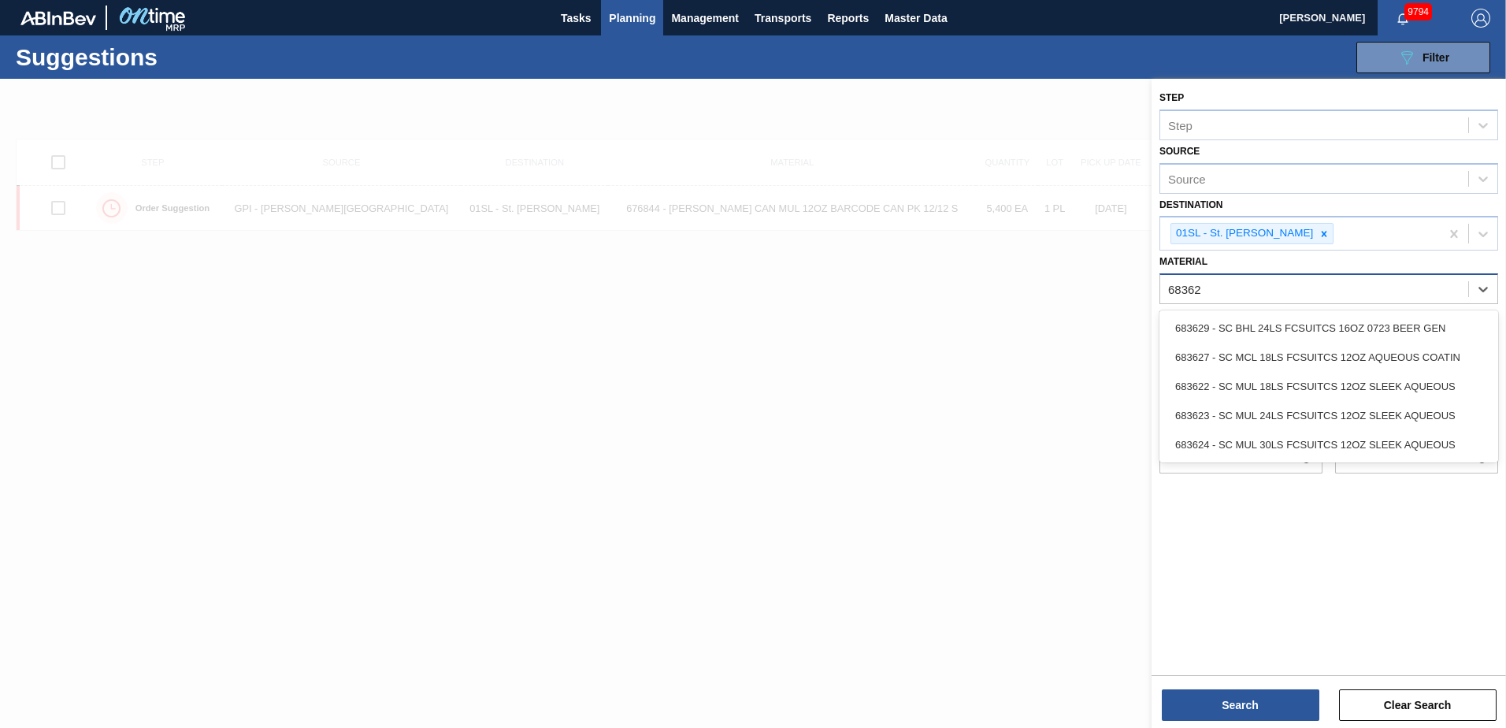
type input "683623"
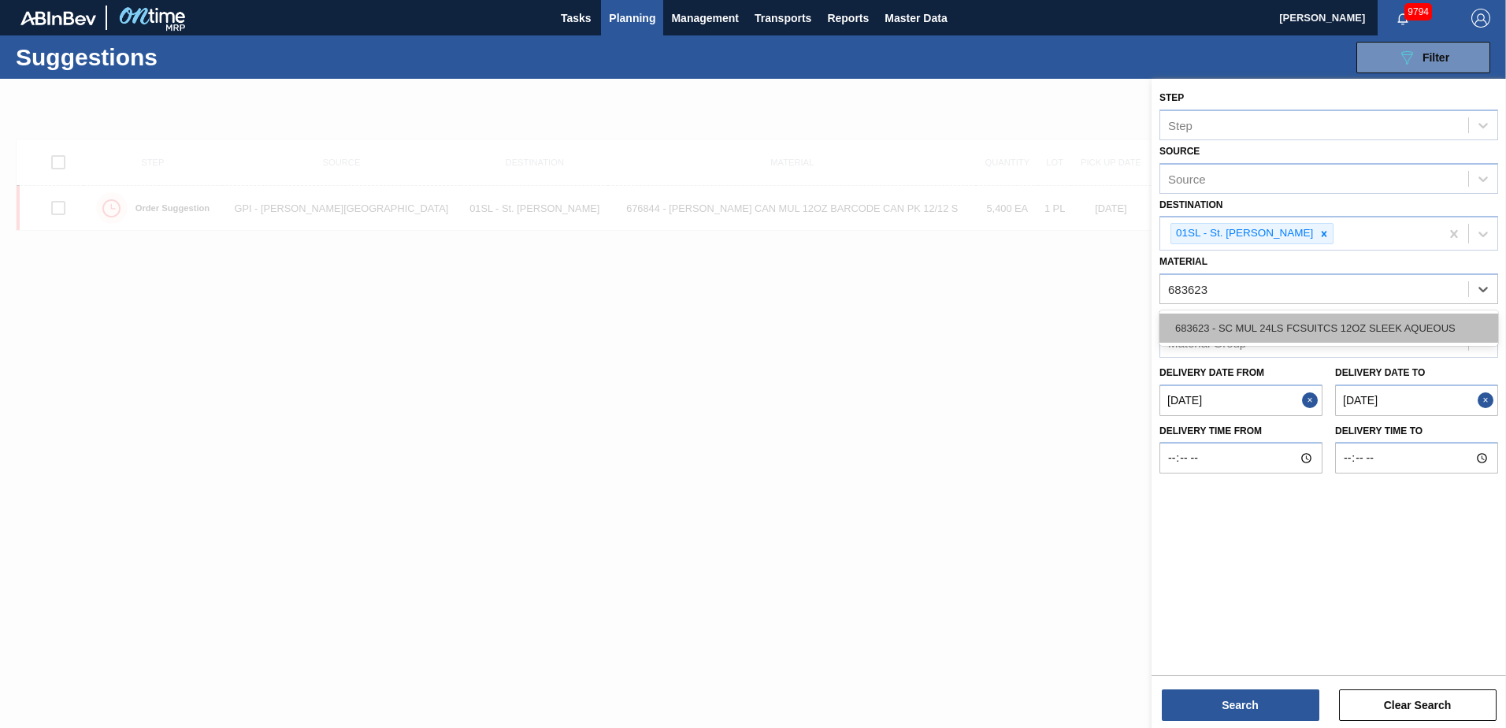
click at [1414, 326] on div "683623 - SC MUL 24LS FCSUITCS 12OZ SLEEK AQUEOUS" at bounding box center [1328, 327] width 339 height 29
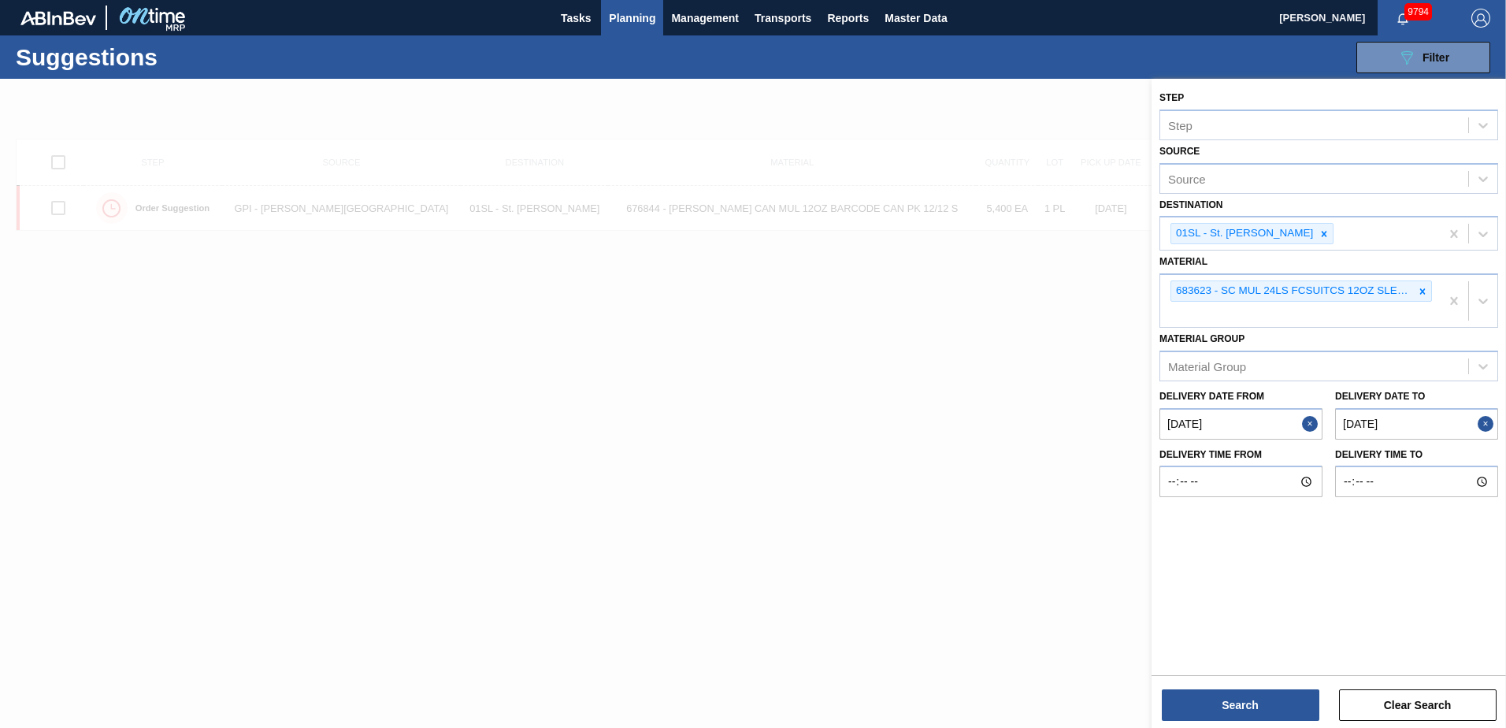
click at [1277, 688] on div "Search Clear Search" at bounding box center [1328, 697] width 354 height 44
click at [1272, 702] on button "Search" at bounding box center [1241, 705] width 158 height 32
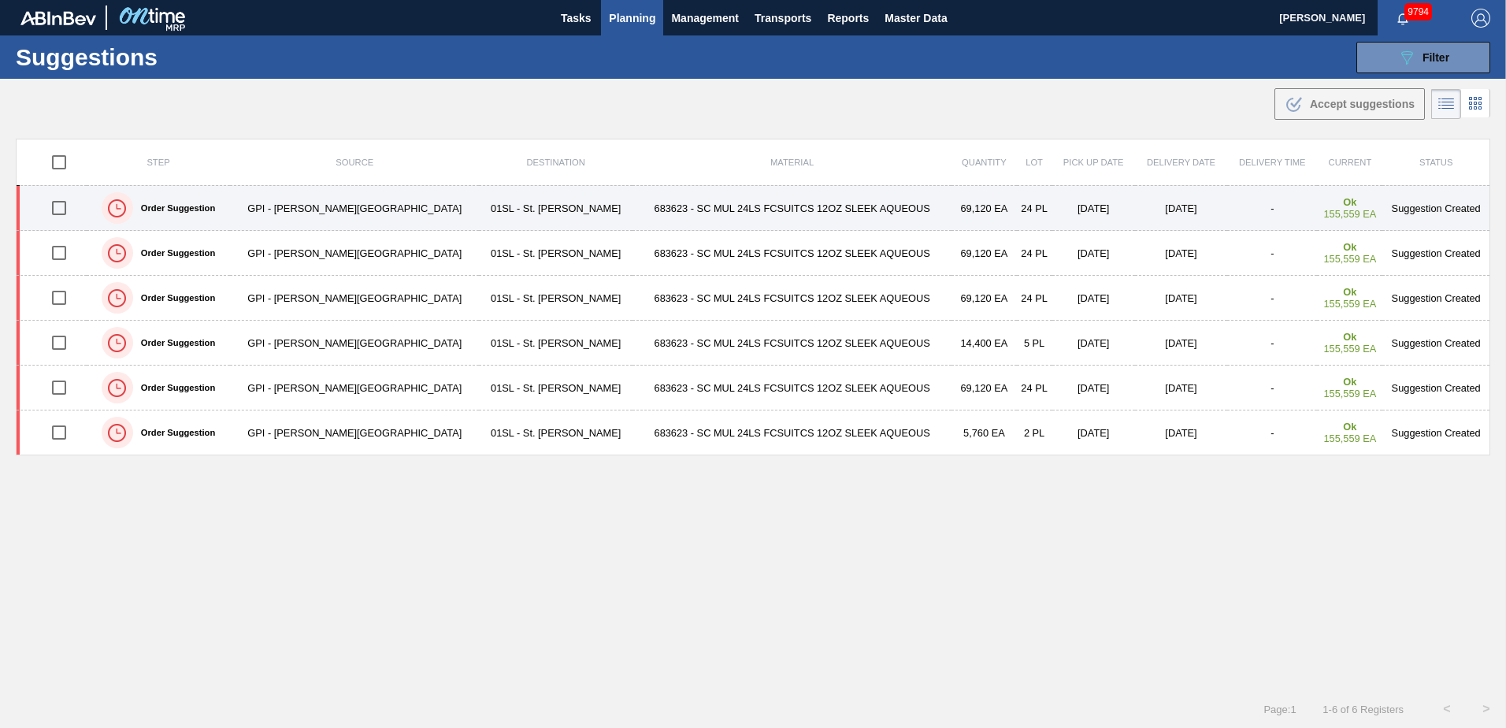
click at [64, 206] on input "checkbox" at bounding box center [59, 207] width 33 height 33
checkbox input "true"
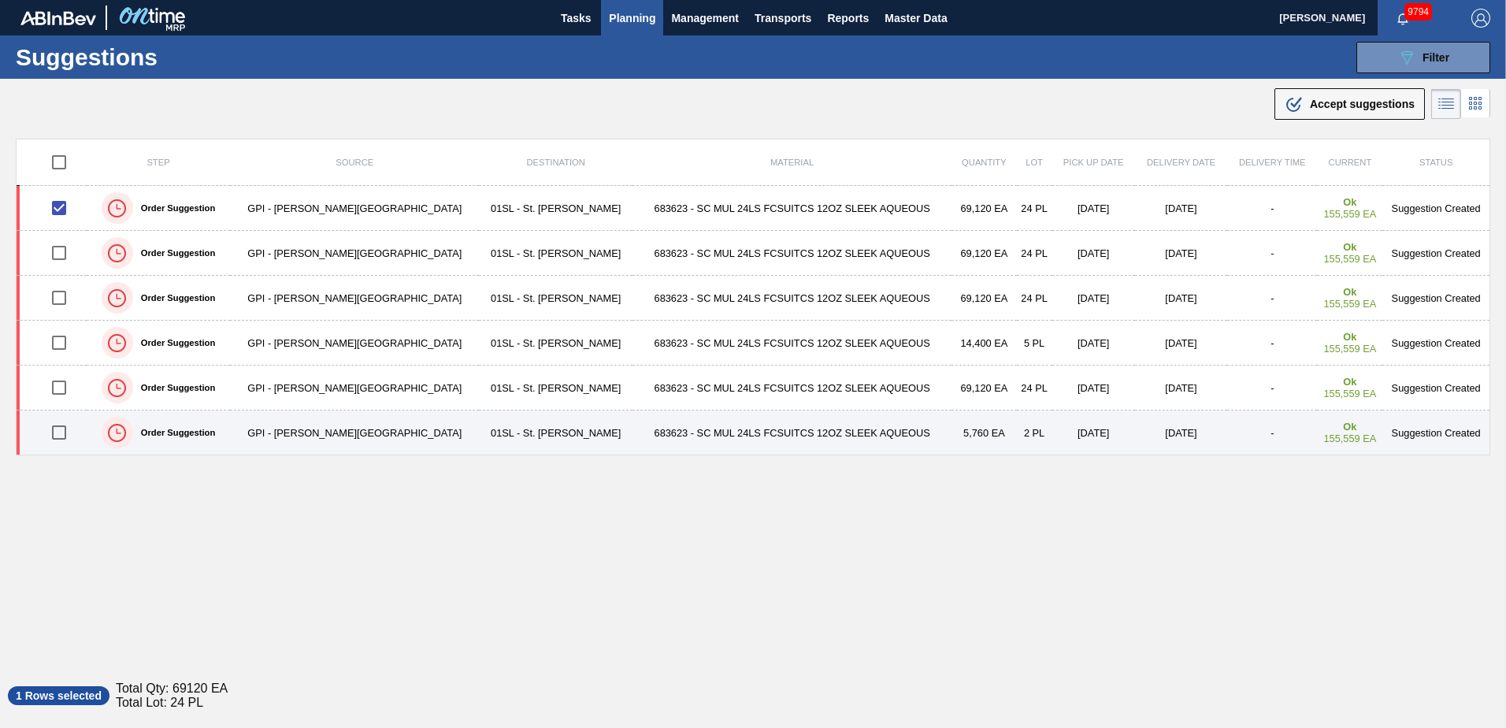
click at [64, 430] on input "checkbox" at bounding box center [59, 432] width 33 height 33
checkbox input "true"
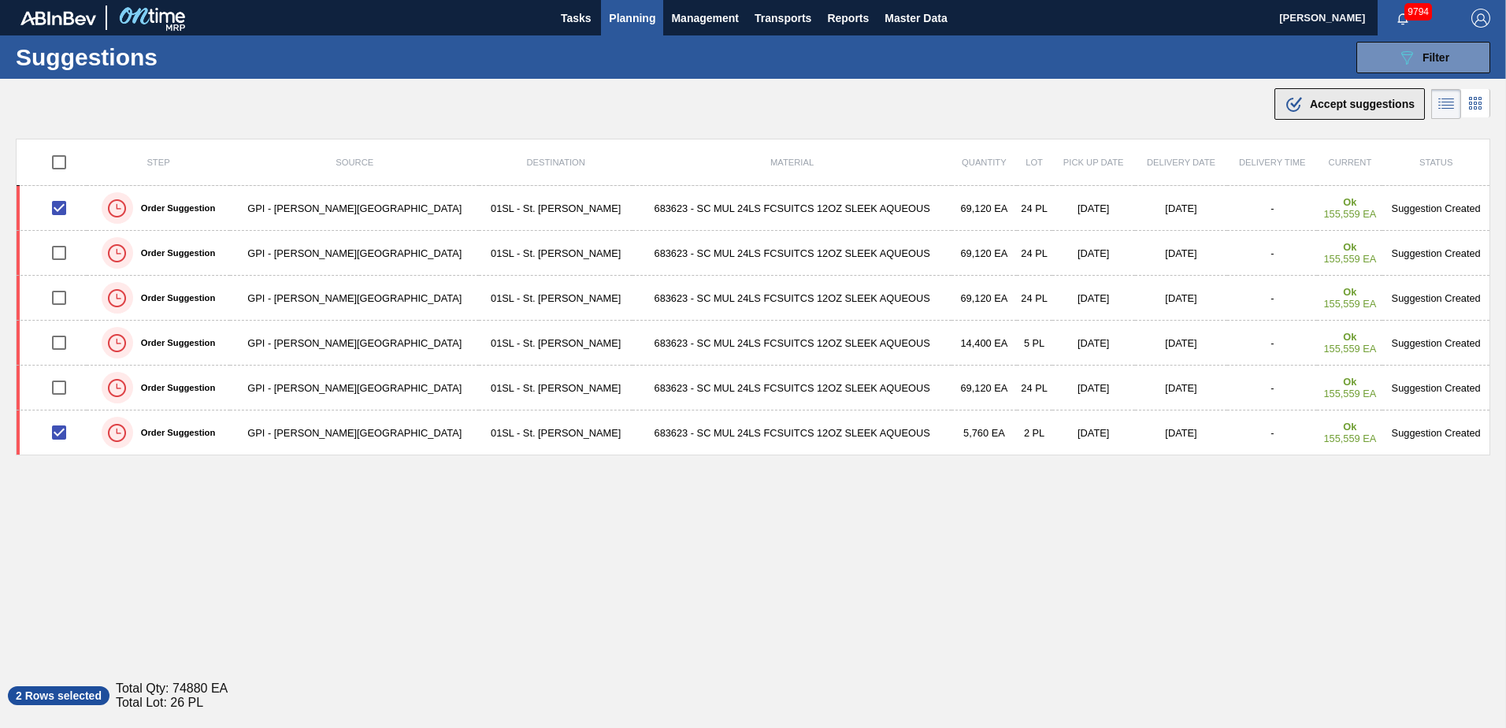
click at [1316, 113] on div ".b{fill:var(--color-action-default)} Accept suggestions" at bounding box center [1349, 104] width 130 height 19
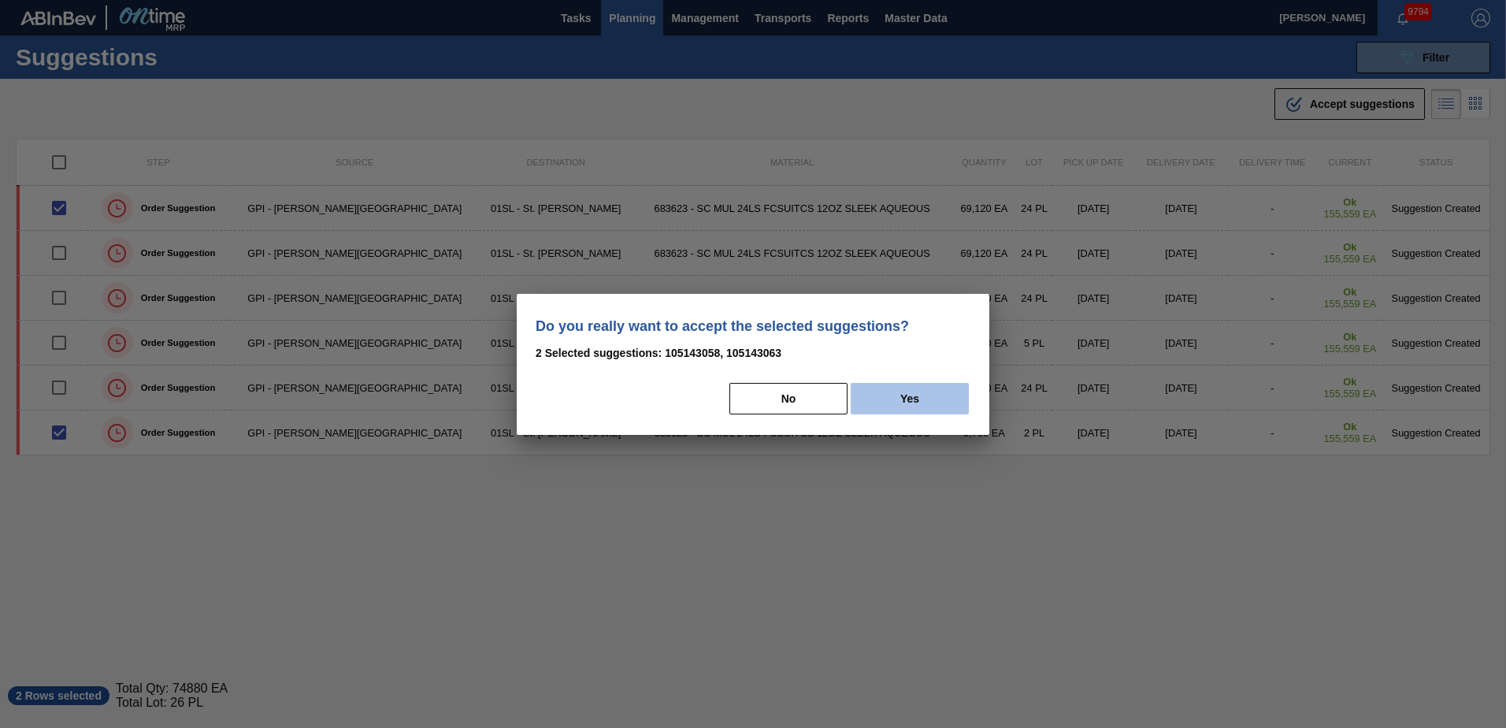
click at [878, 395] on button "Yes" at bounding box center [910, 399] width 118 height 32
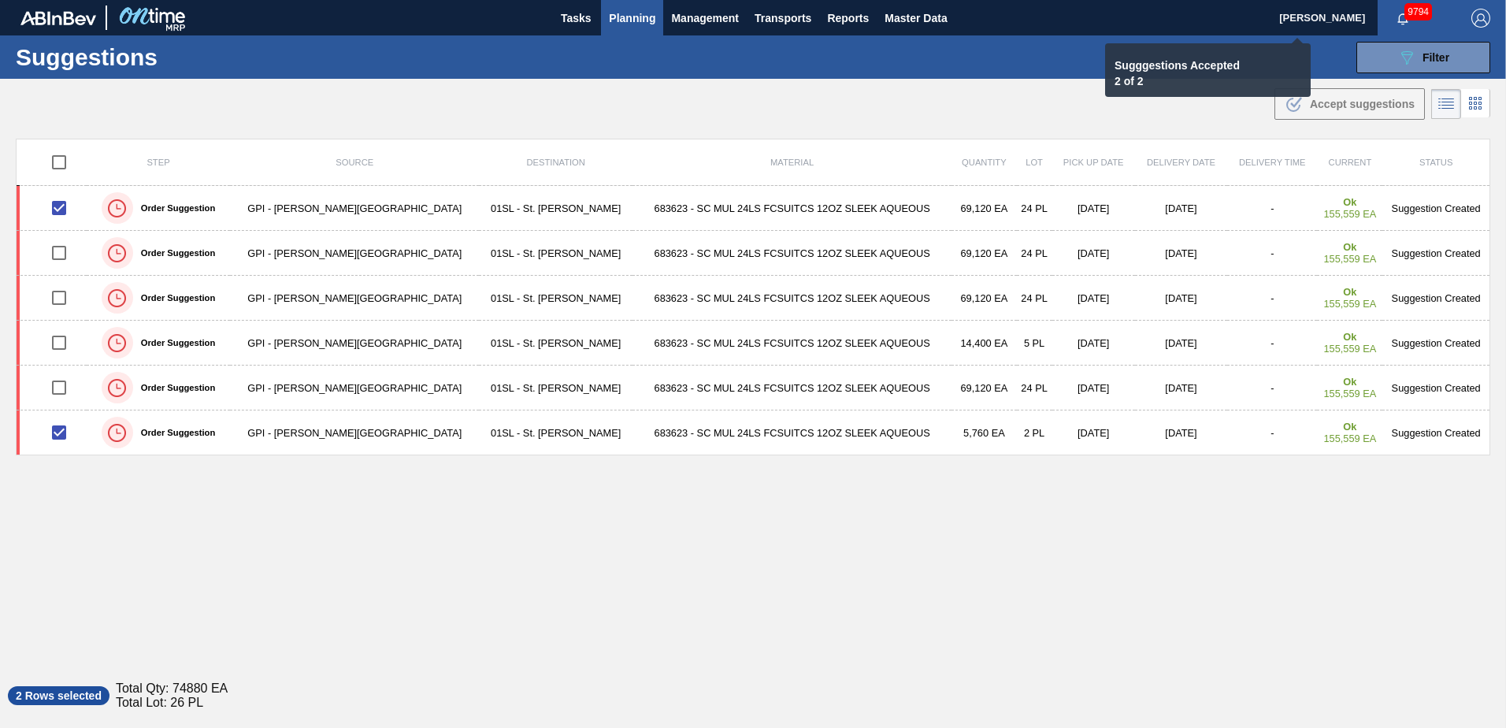
checkbox input "false"
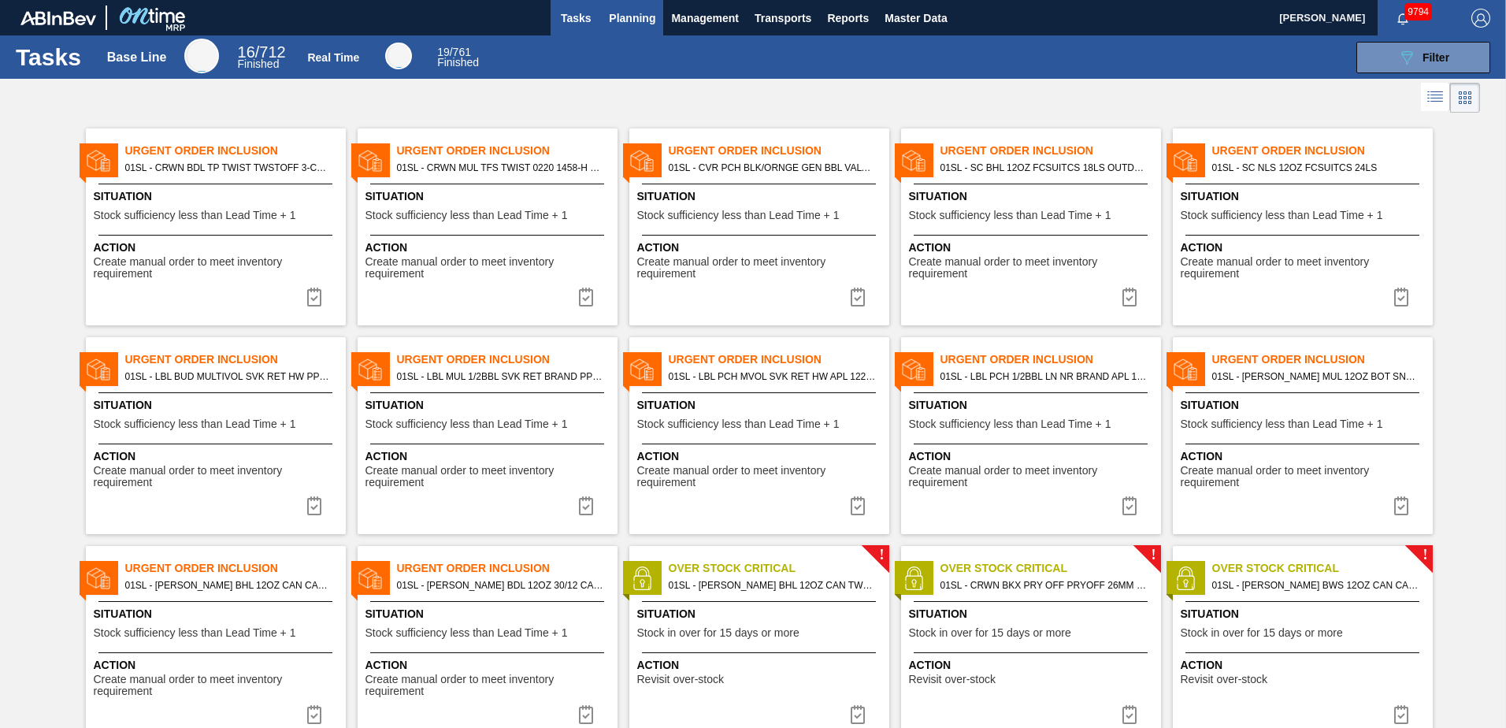
click at [614, 3] on button "Planning" at bounding box center [632, 17] width 62 height 35
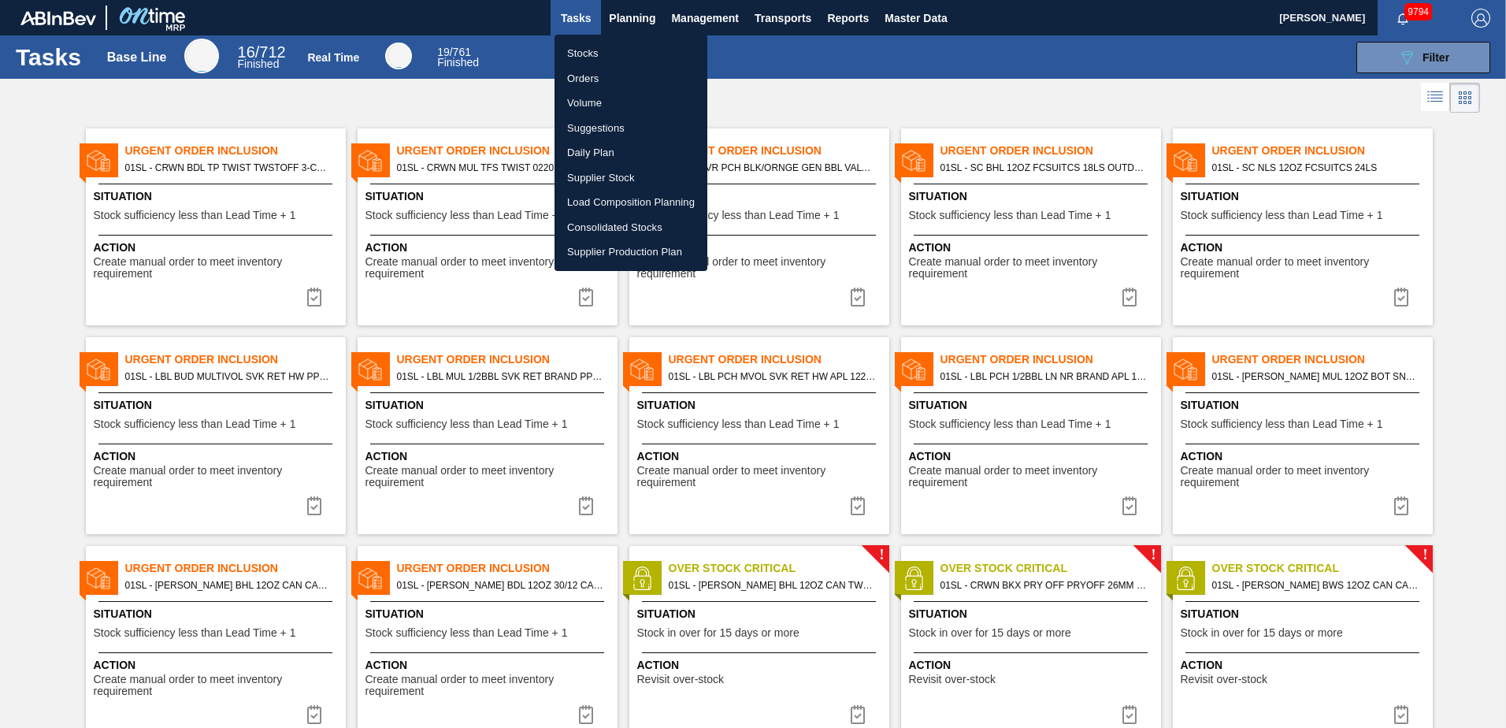
click at [621, 197] on li "Load Composition Planning" at bounding box center [630, 202] width 153 height 25
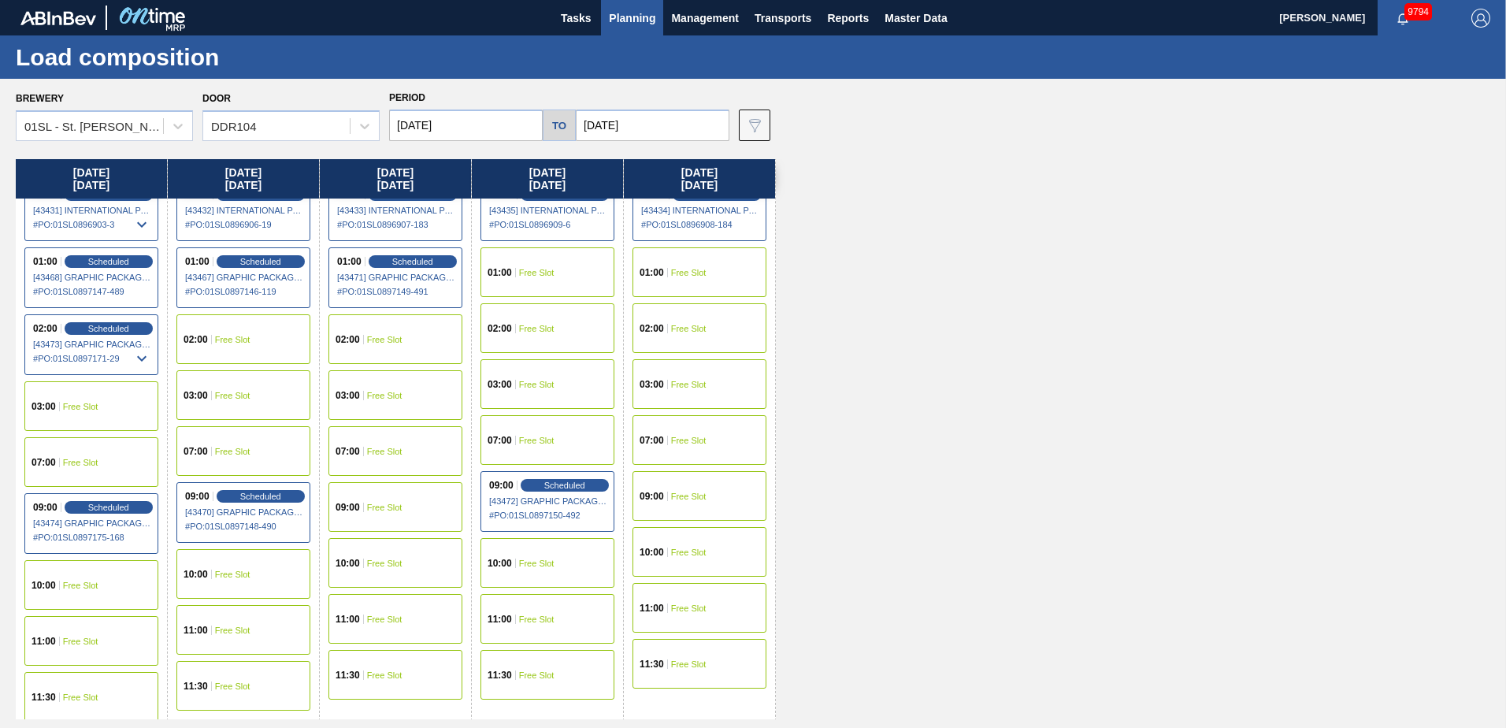
scroll to position [27, 0]
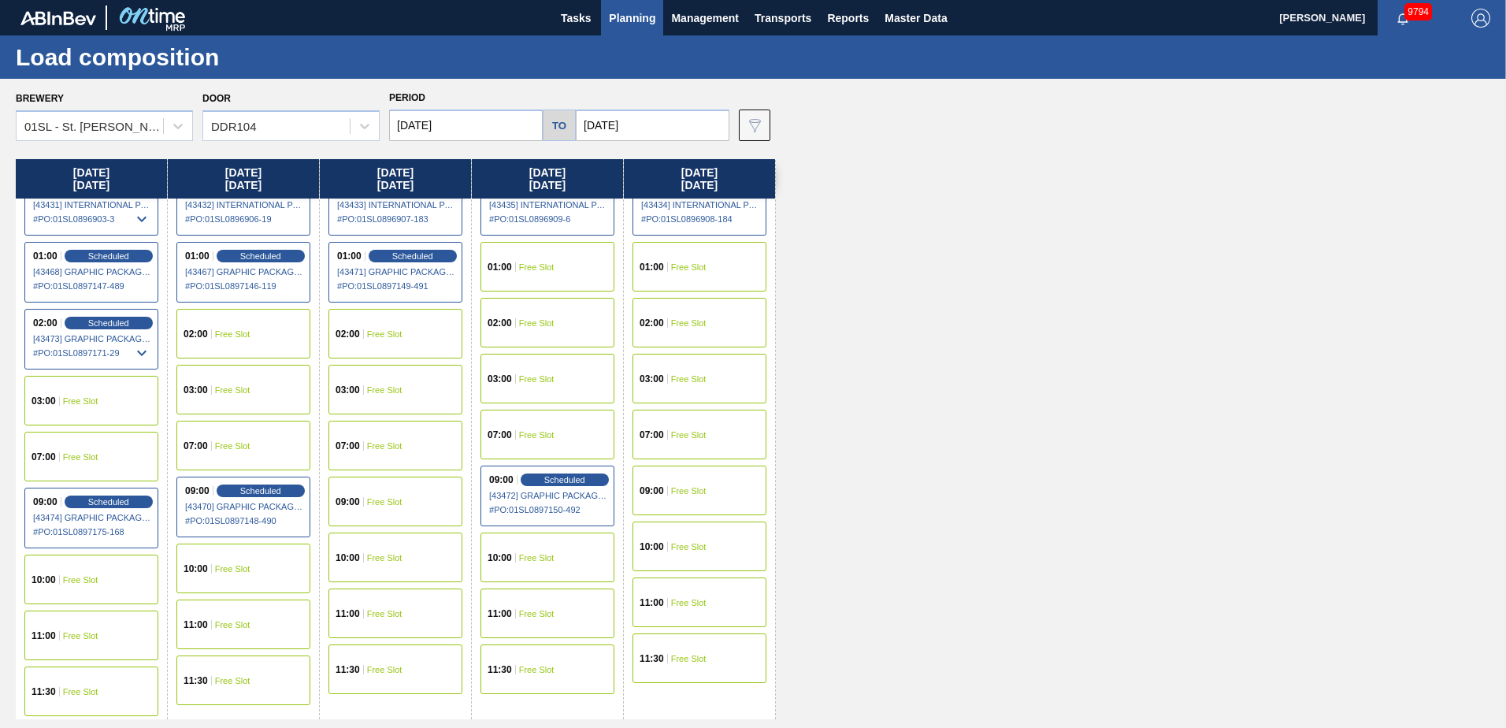
click at [241, 557] on div "10:00 Free Slot" at bounding box center [243, 568] width 134 height 50
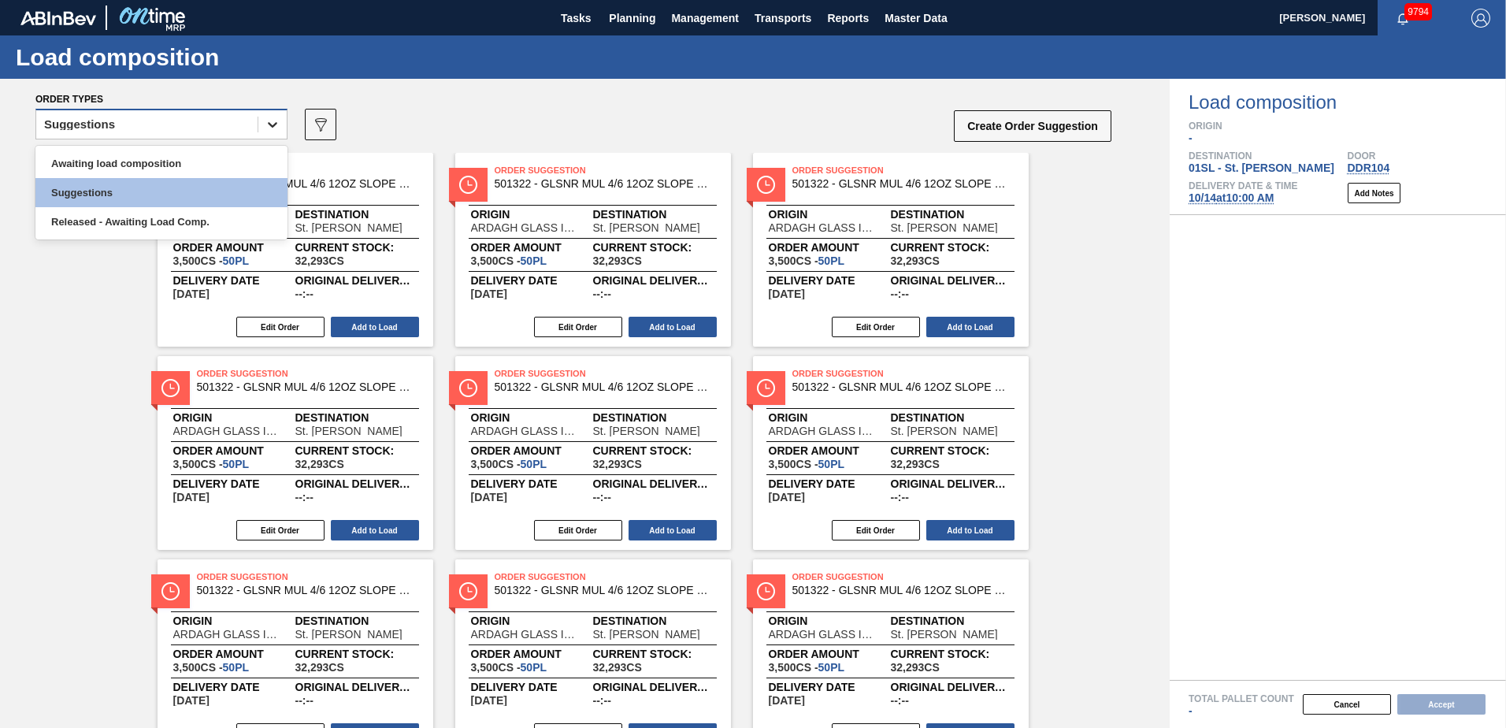
click at [263, 133] on div at bounding box center [272, 124] width 28 height 28
click at [161, 156] on div "Awaiting load composition" at bounding box center [161, 163] width 252 height 29
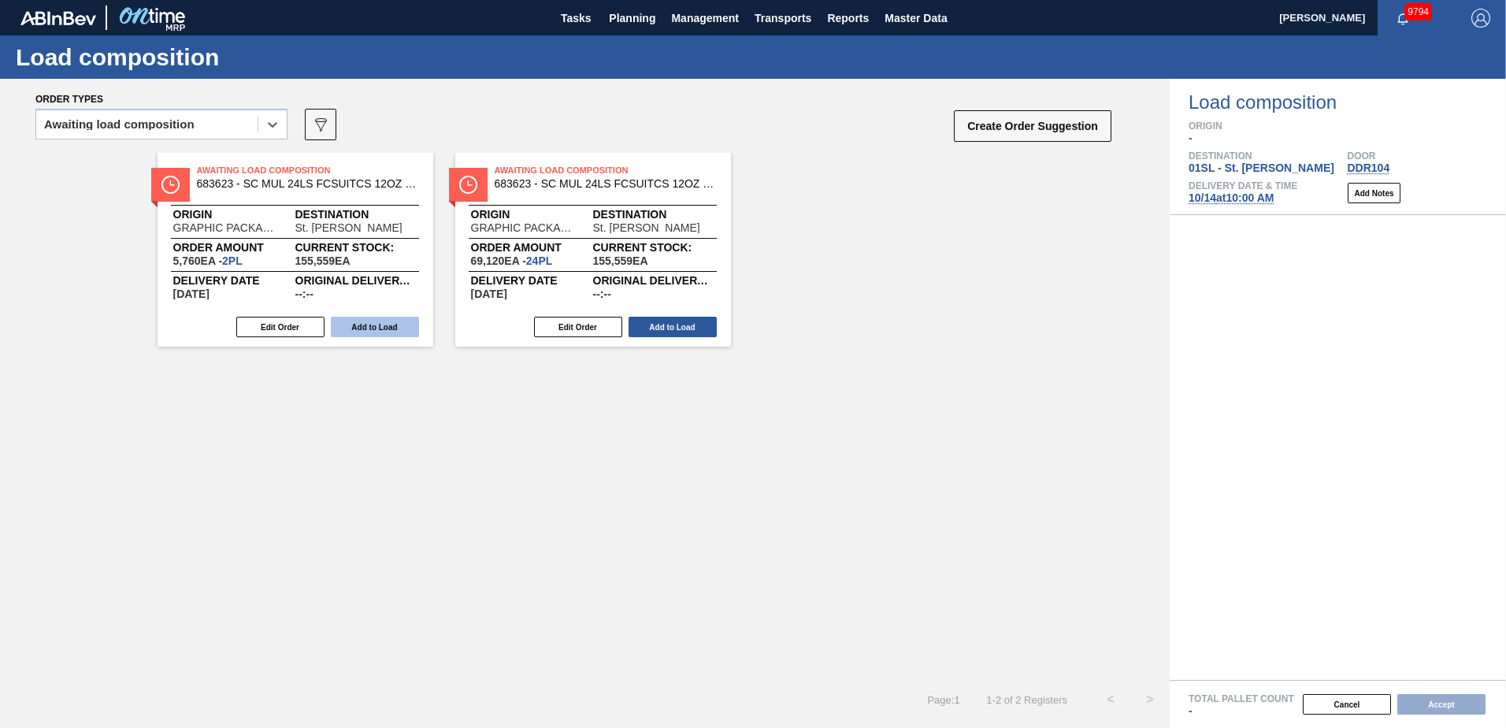
click at [373, 329] on button "Add to Load" at bounding box center [375, 327] width 88 height 20
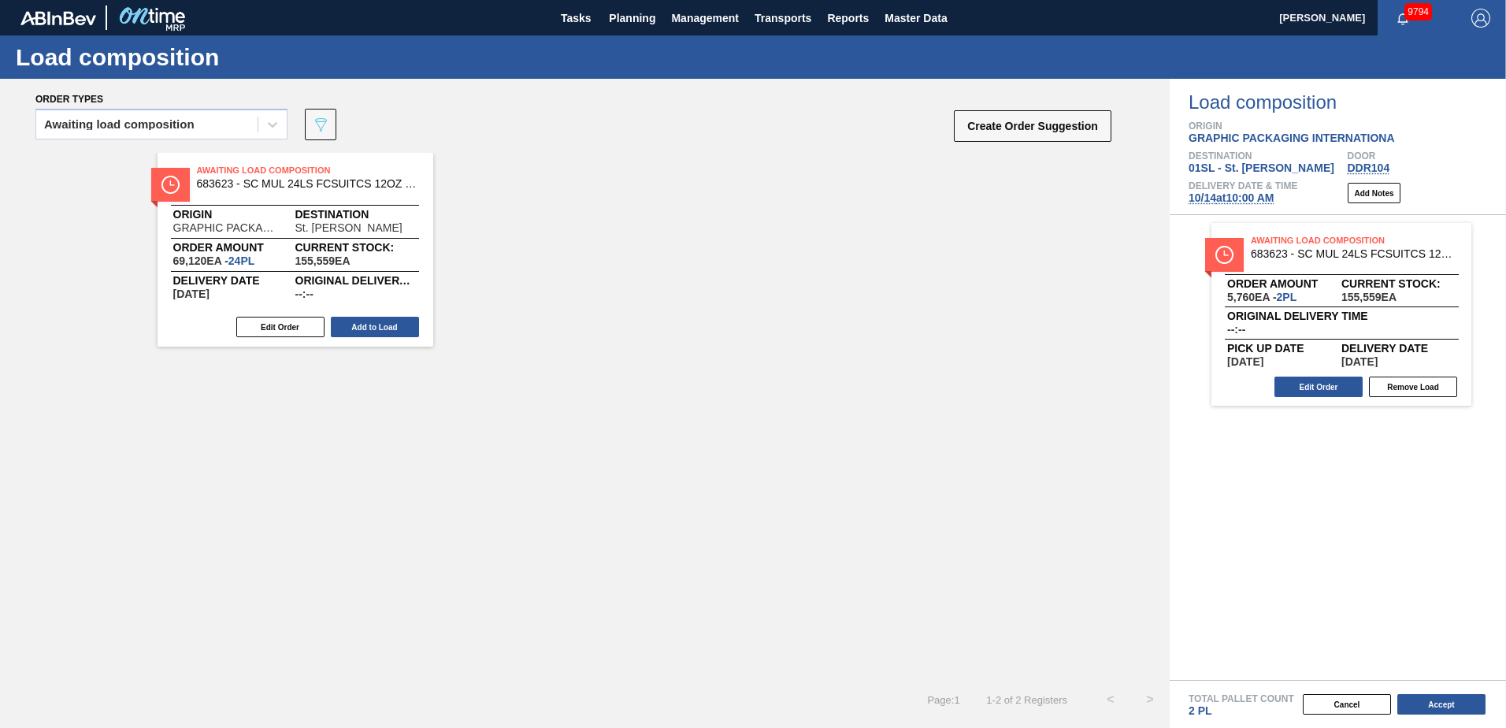
click at [380, 324] on button "Add to Load" at bounding box center [375, 327] width 88 height 20
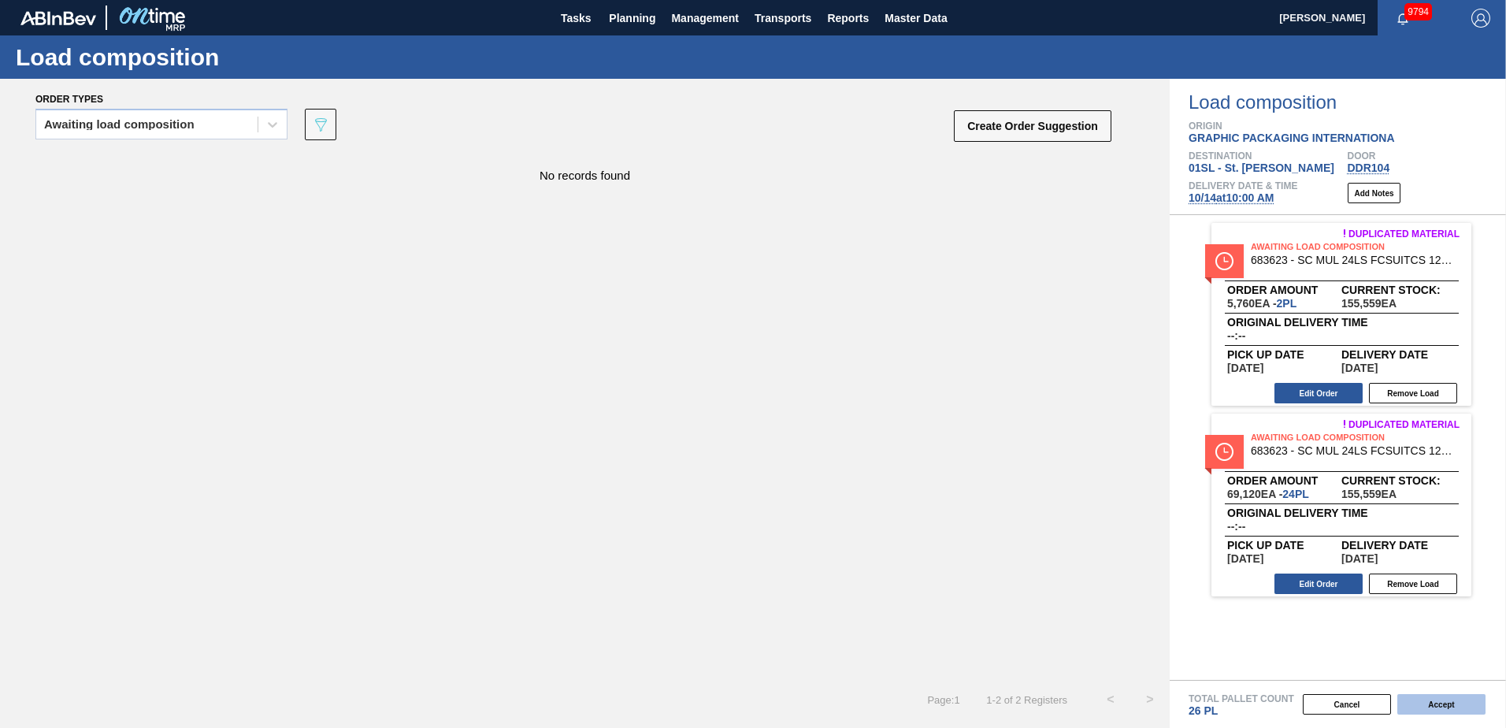
click at [1425, 695] on button "Accept" at bounding box center [1441, 704] width 88 height 20
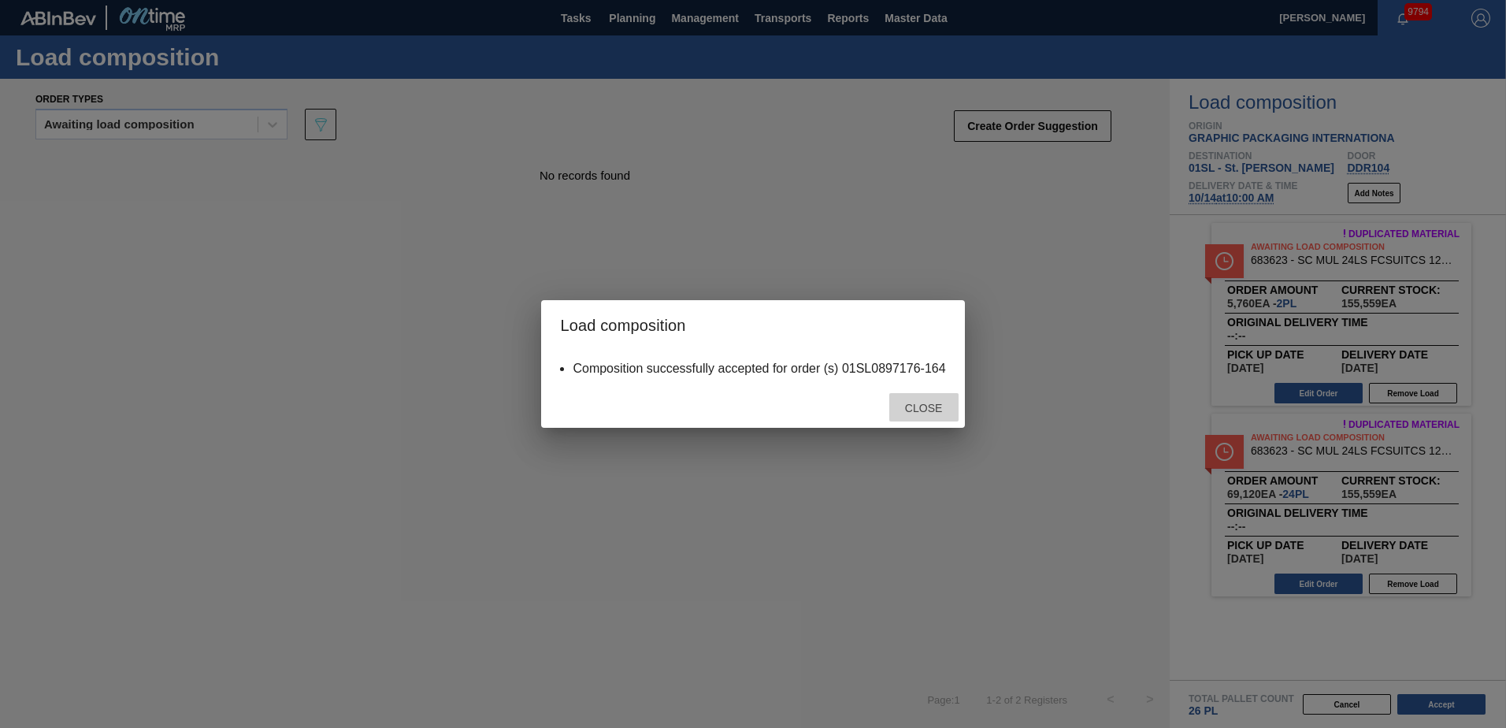
click at [929, 409] on span "Close" at bounding box center [923, 408] width 62 height 13
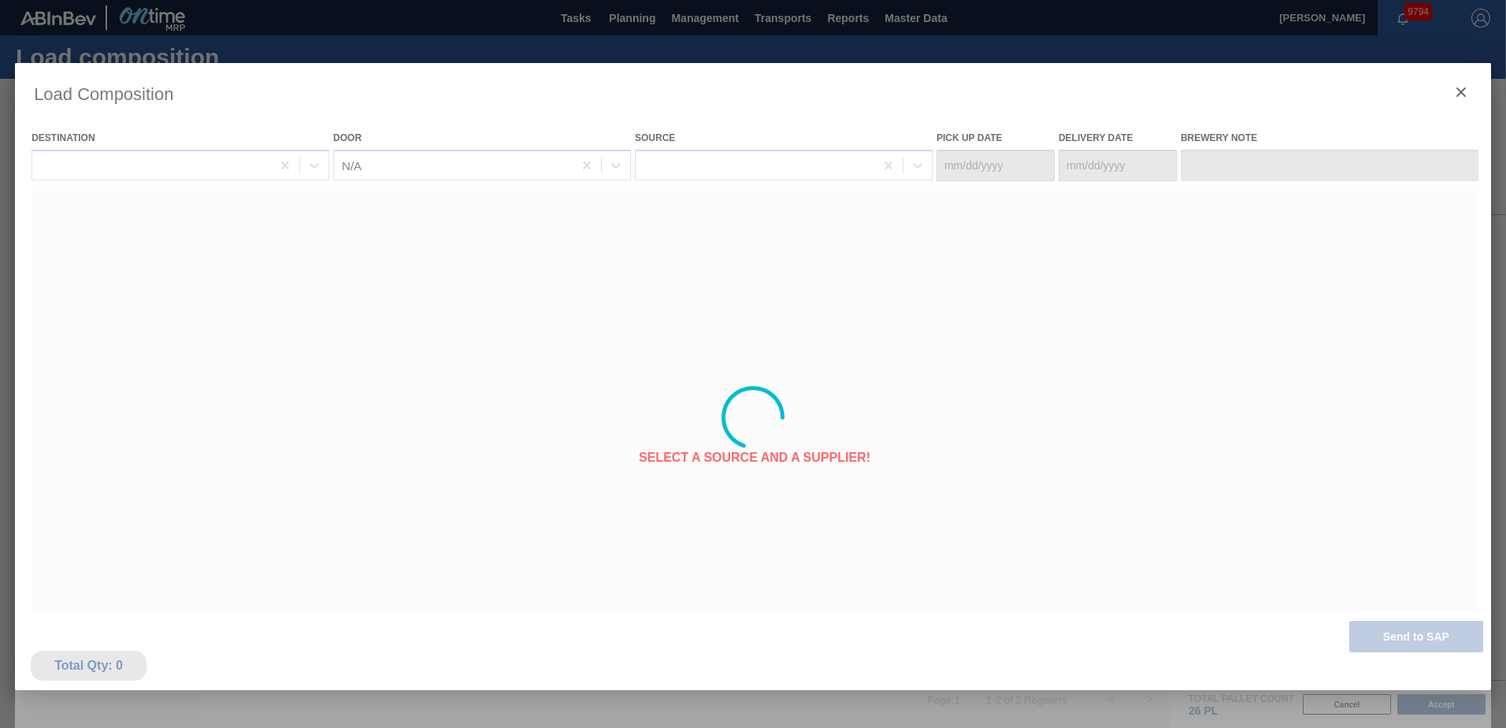
type Date "[DATE]"
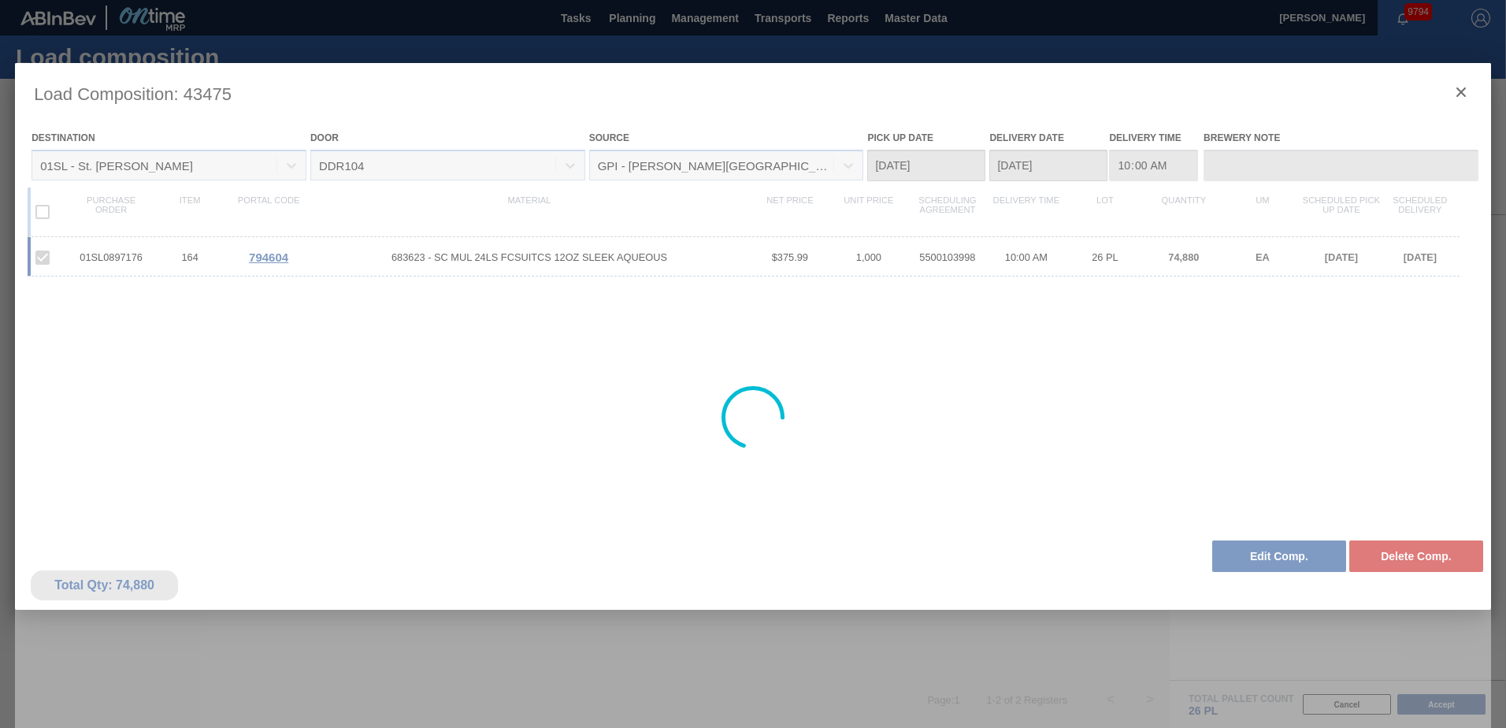
click at [1459, 90] on div at bounding box center [753, 417] width 1476 height 709
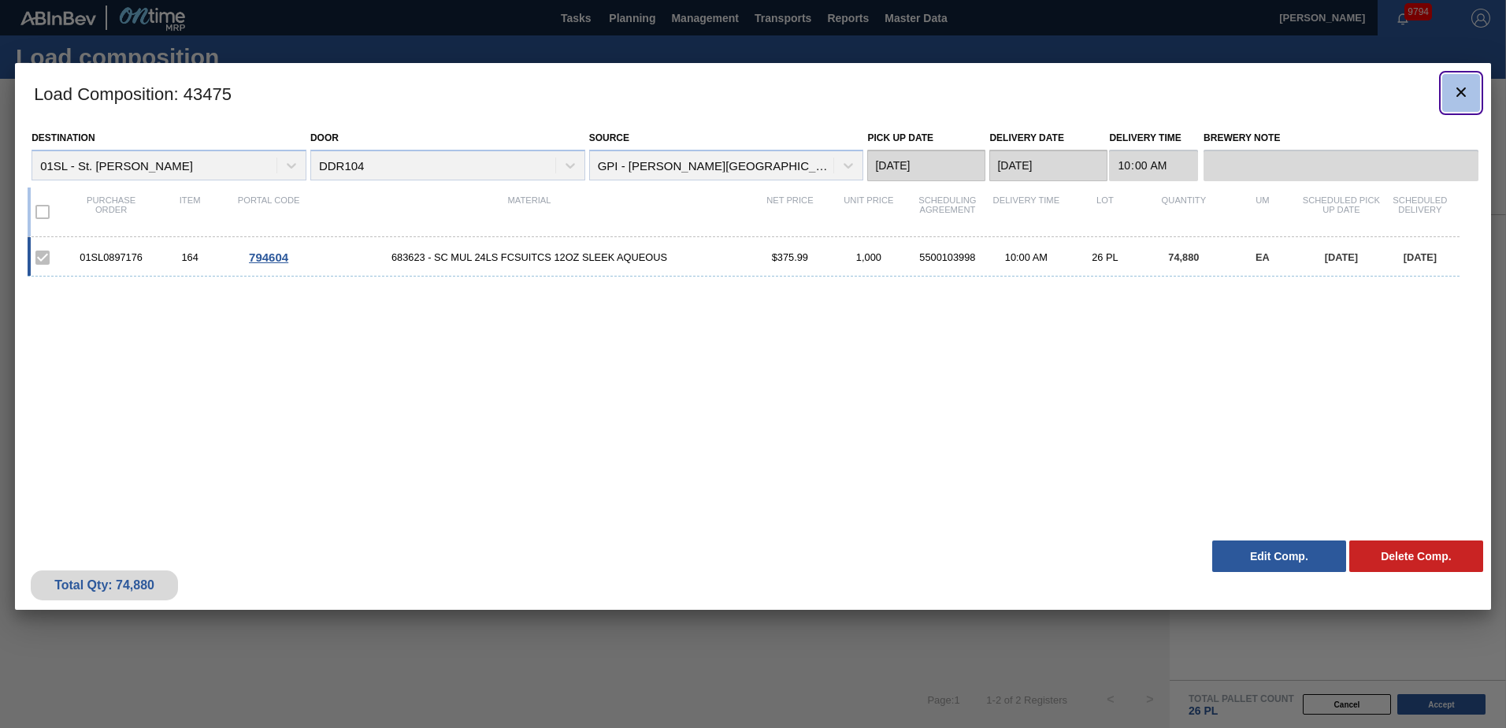
click at [1462, 83] on icon "botão de ícone" at bounding box center [1460, 92] width 19 height 19
